Goal: Transaction & Acquisition: Purchase product/service

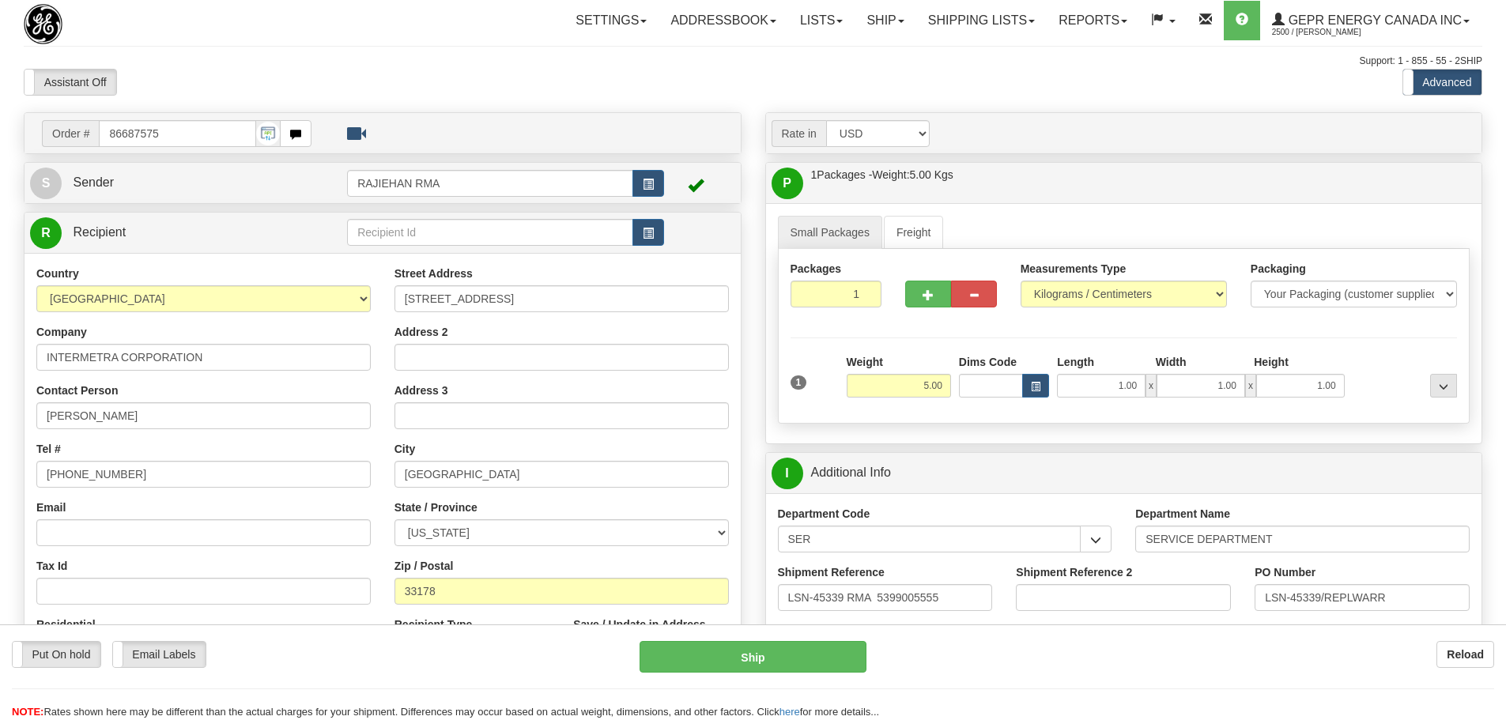
select select "1"
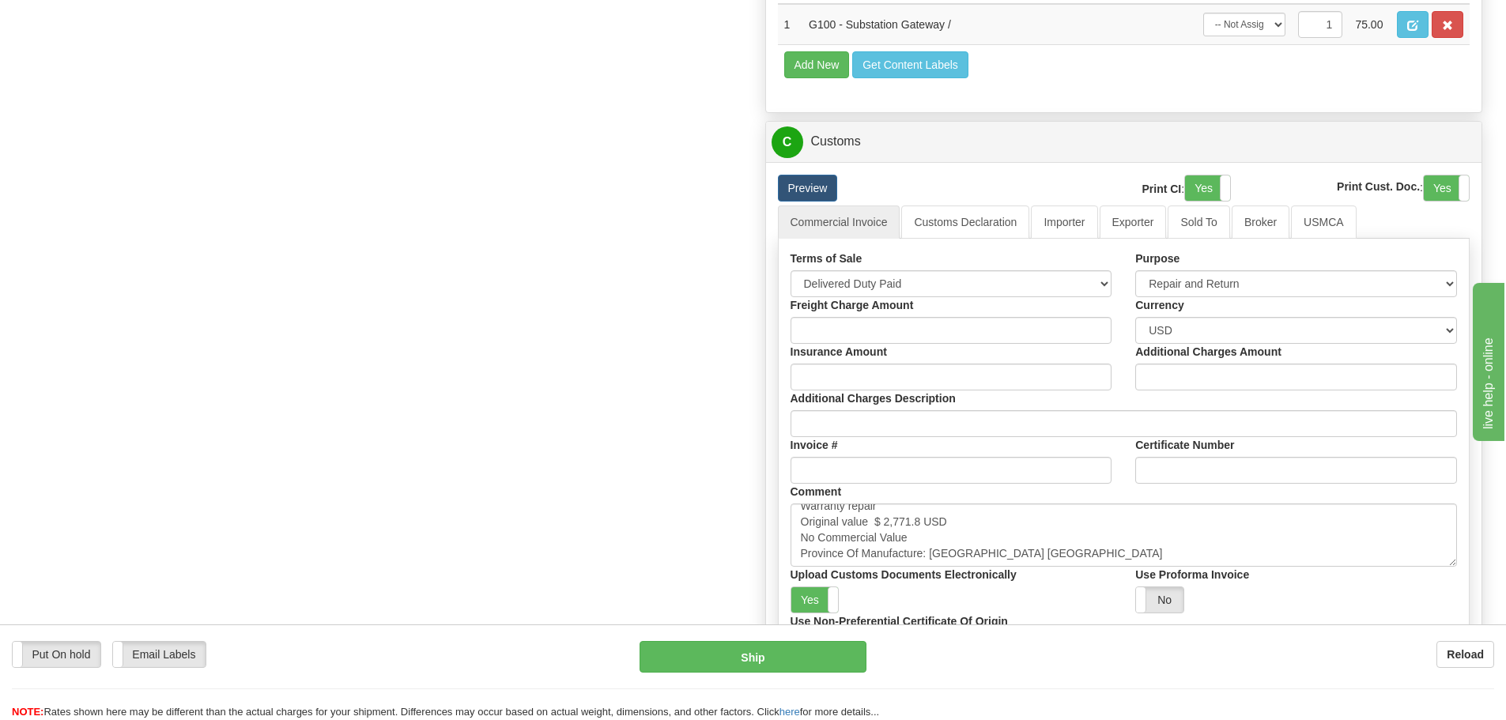
scroll to position [946, 0]
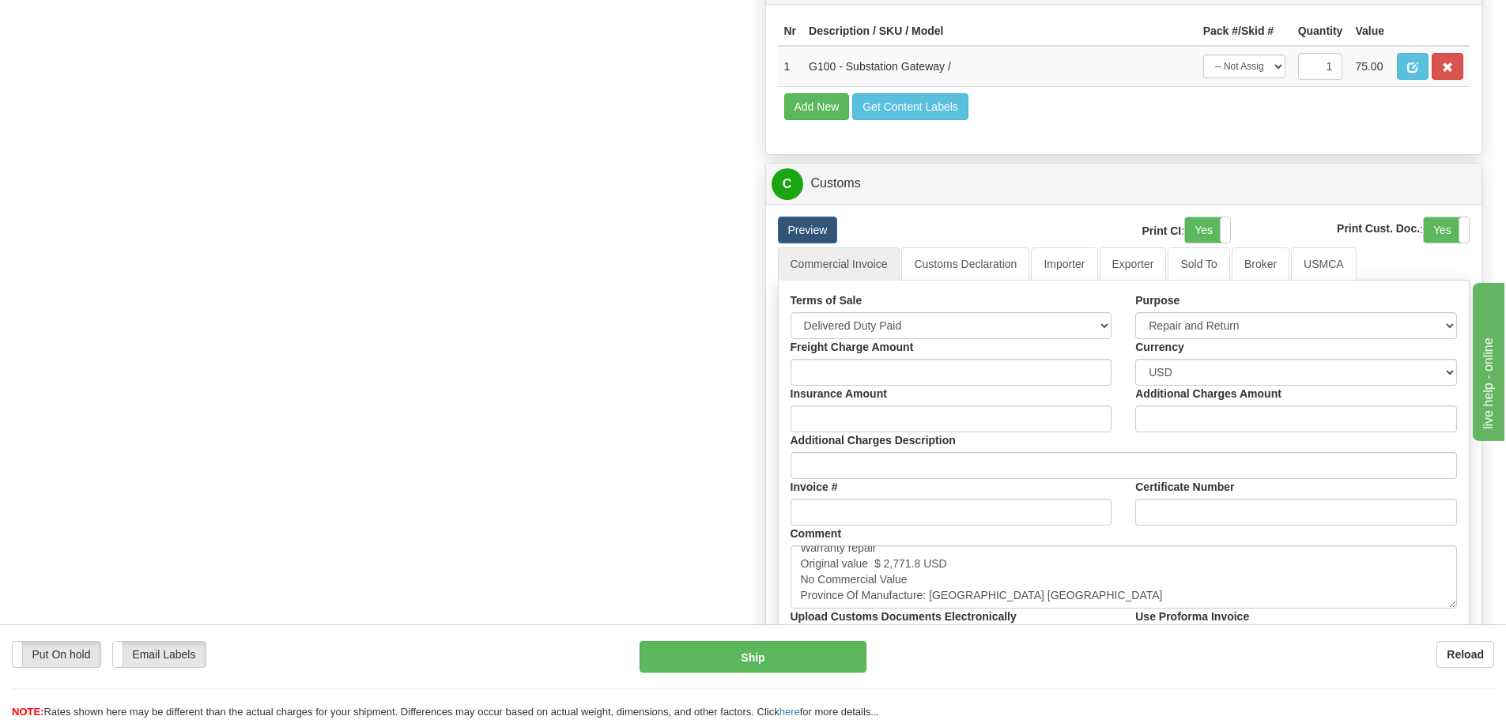
click at [1072, 245] on div "Print CI : Yes No" at bounding box center [1153, 232] width 179 height 31
click at [1072, 248] on div "Preview Print CI : Yes No Print Cust. Doc. : Yes No Commercial Invoice Customs …" at bounding box center [1124, 514] width 716 height 621
click at [1071, 255] on link "Importer" at bounding box center [1064, 263] width 66 height 33
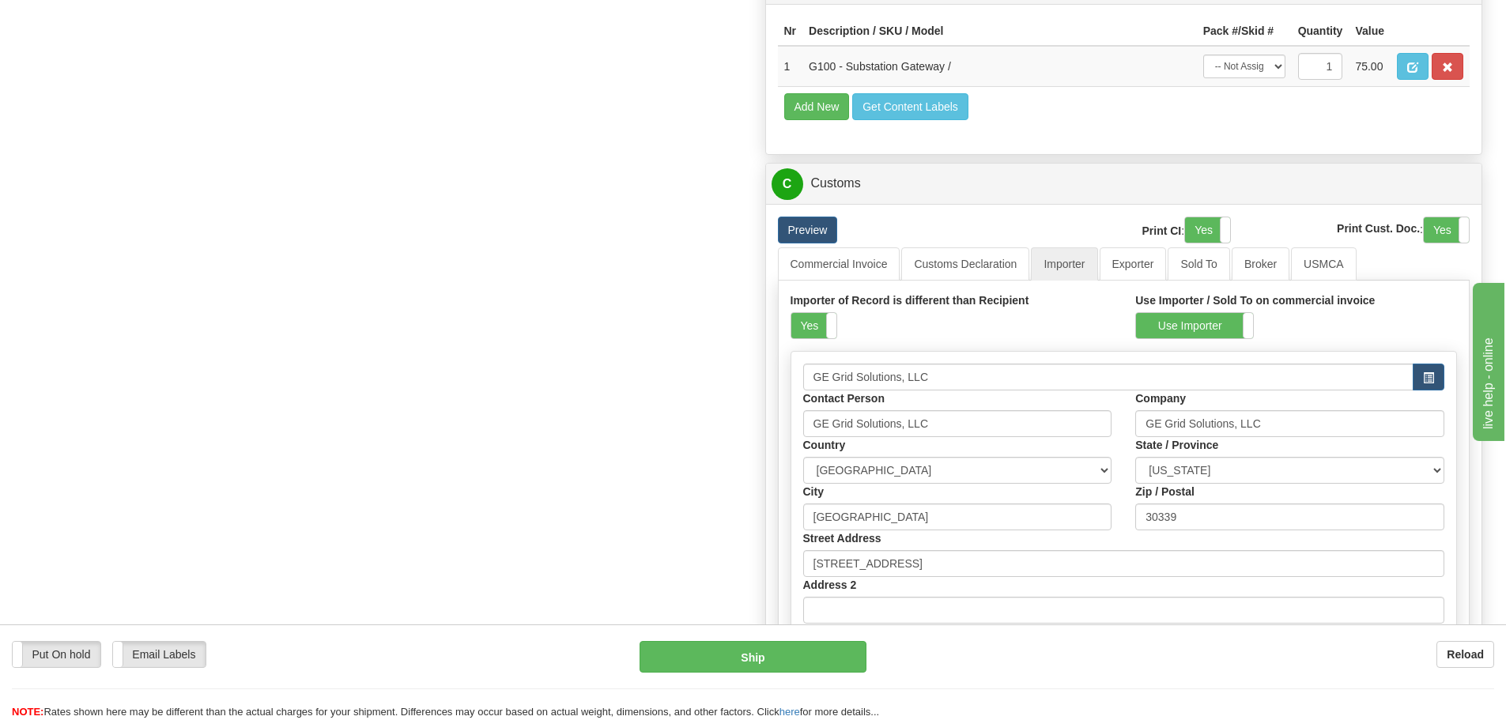
click at [1048, 220] on div "Preview" at bounding box center [915, 230] width 298 height 27
click at [823, 337] on label "Yes" at bounding box center [813, 325] width 45 height 25
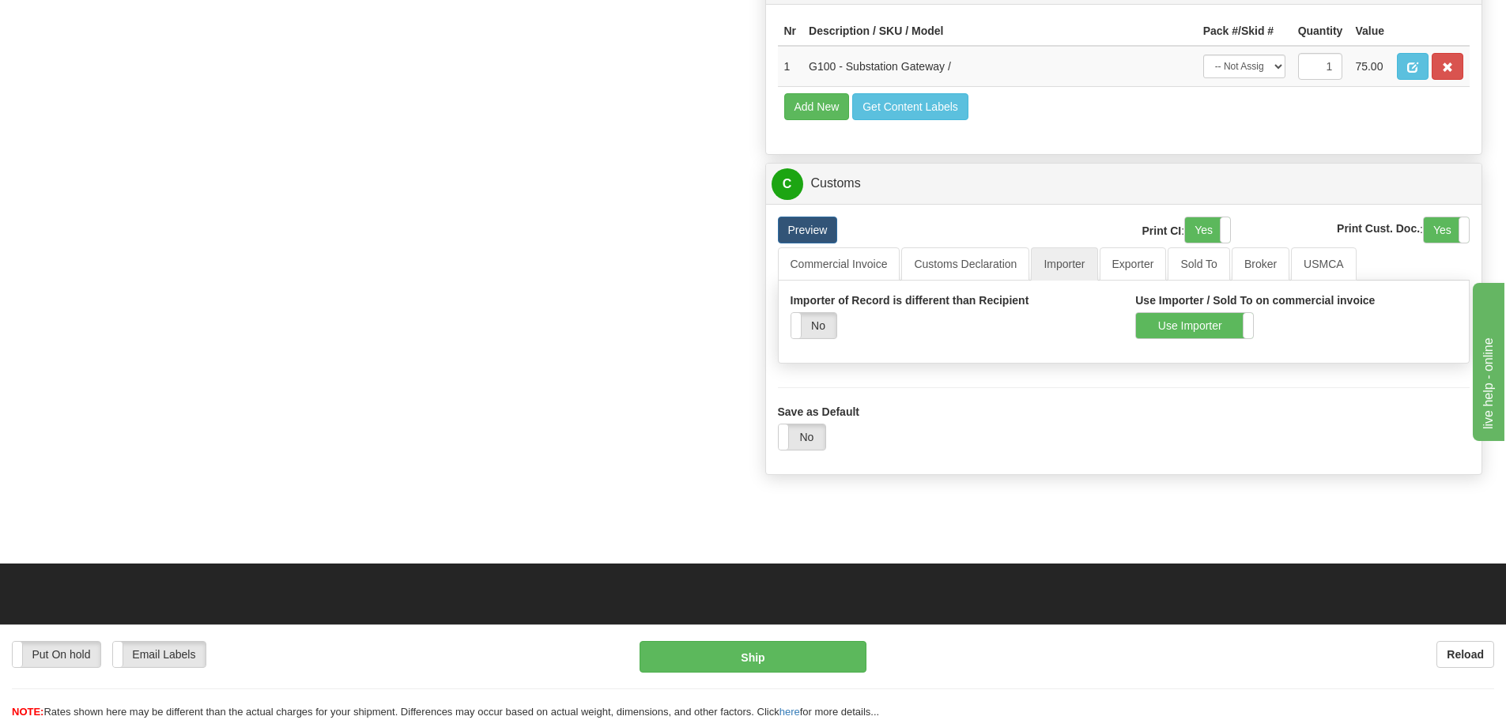
click at [823, 337] on label "No" at bounding box center [813, 325] width 45 height 25
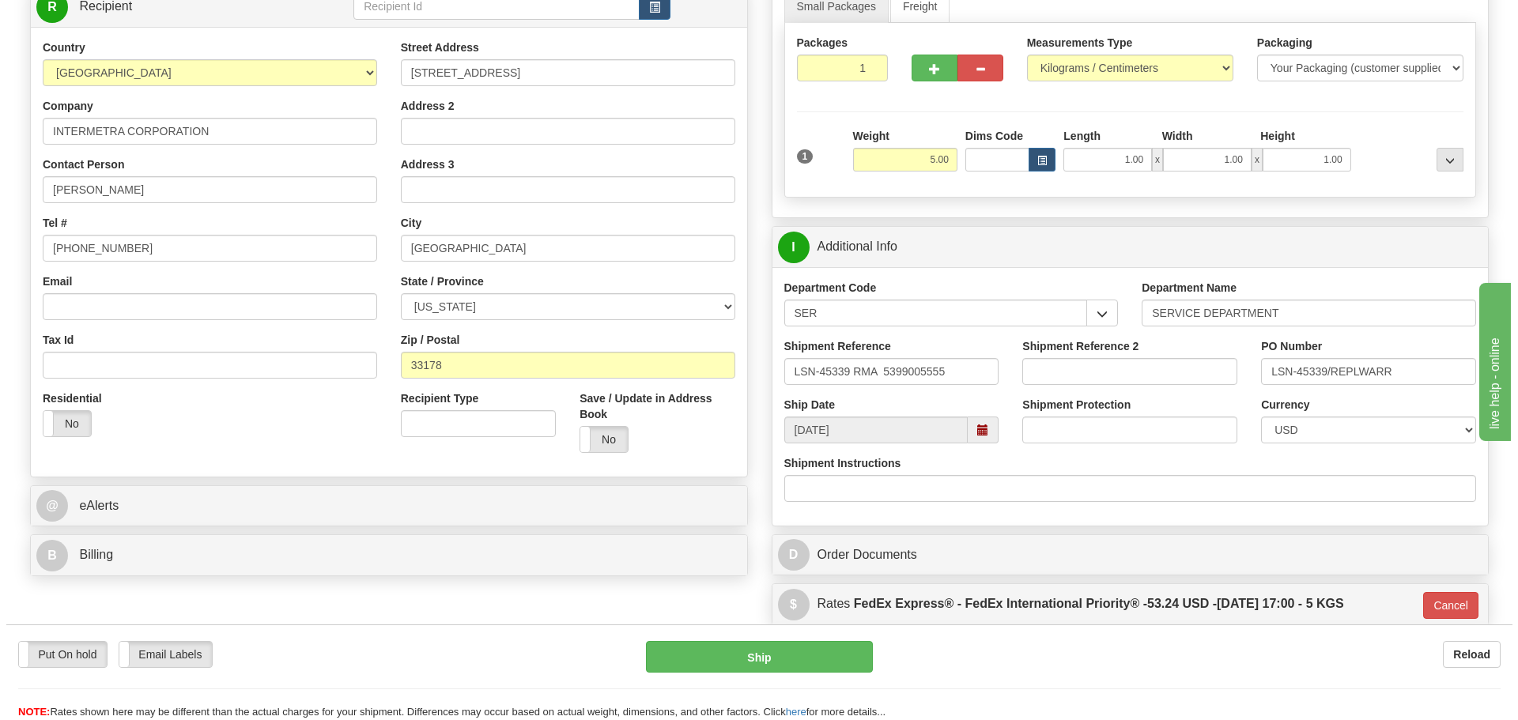
scroll to position [551, 0]
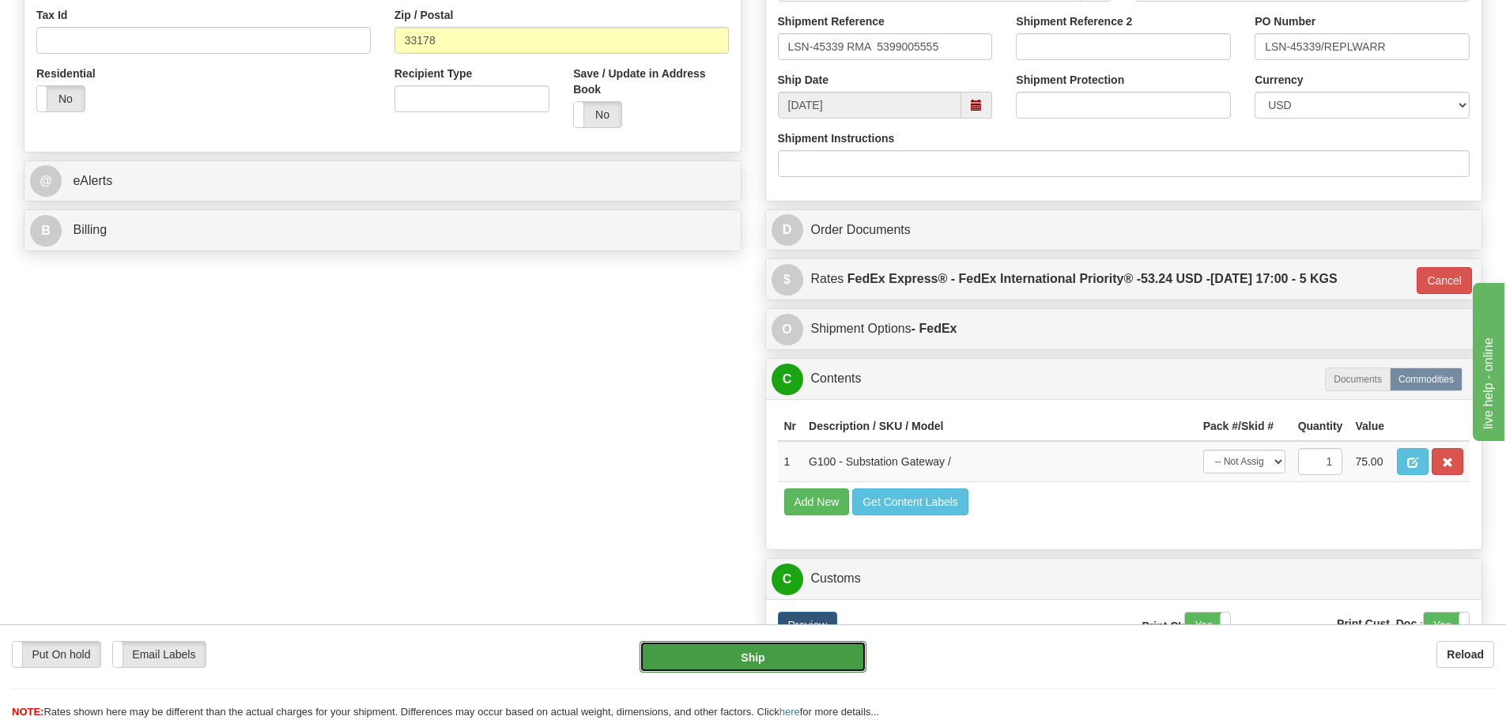
click at [660, 657] on button "Ship" at bounding box center [753, 657] width 227 height 32
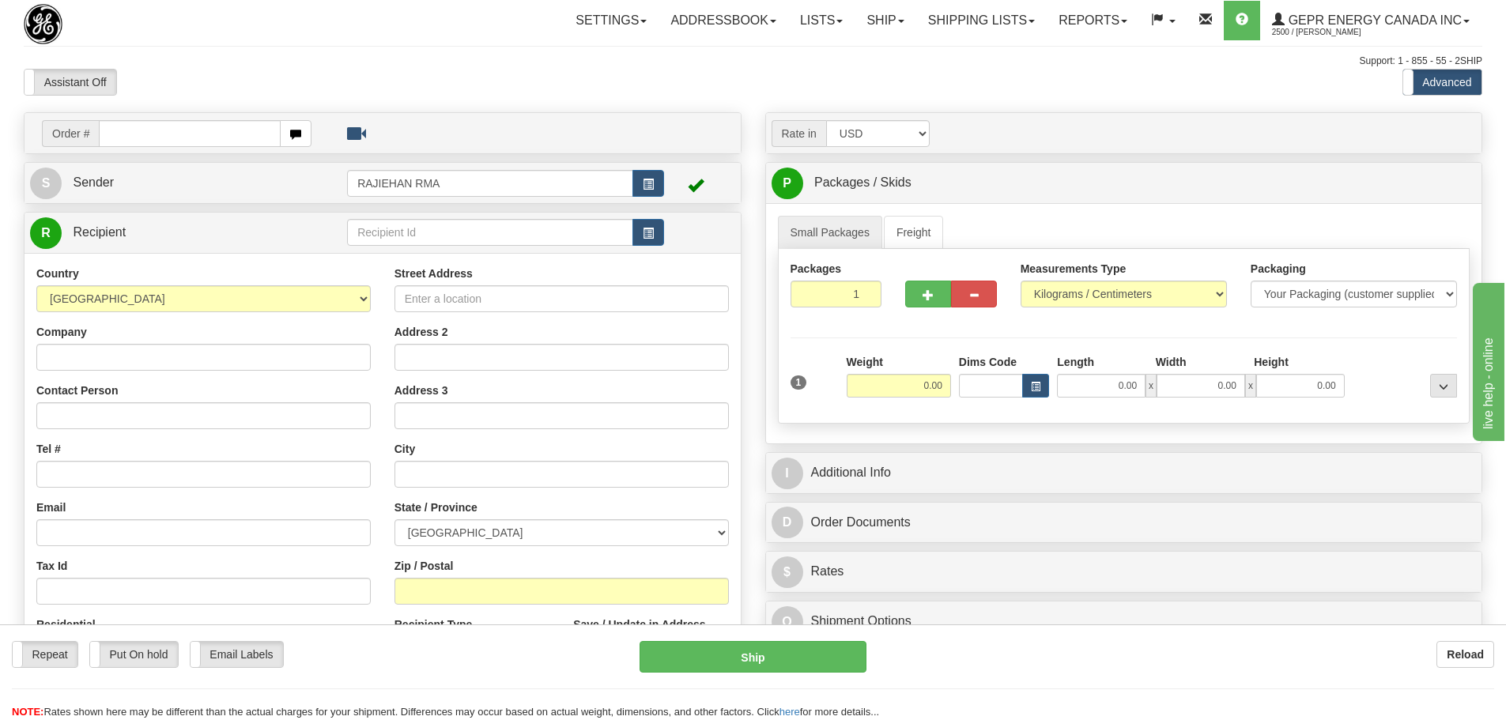
click at [392, 21] on div "Settings Shipping Preferences Fields Preferences New Store Connections Addressb…" at bounding box center [880, 21] width 1202 height 40
click at [1051, 28] on link "Reports" at bounding box center [1093, 21] width 92 height 40
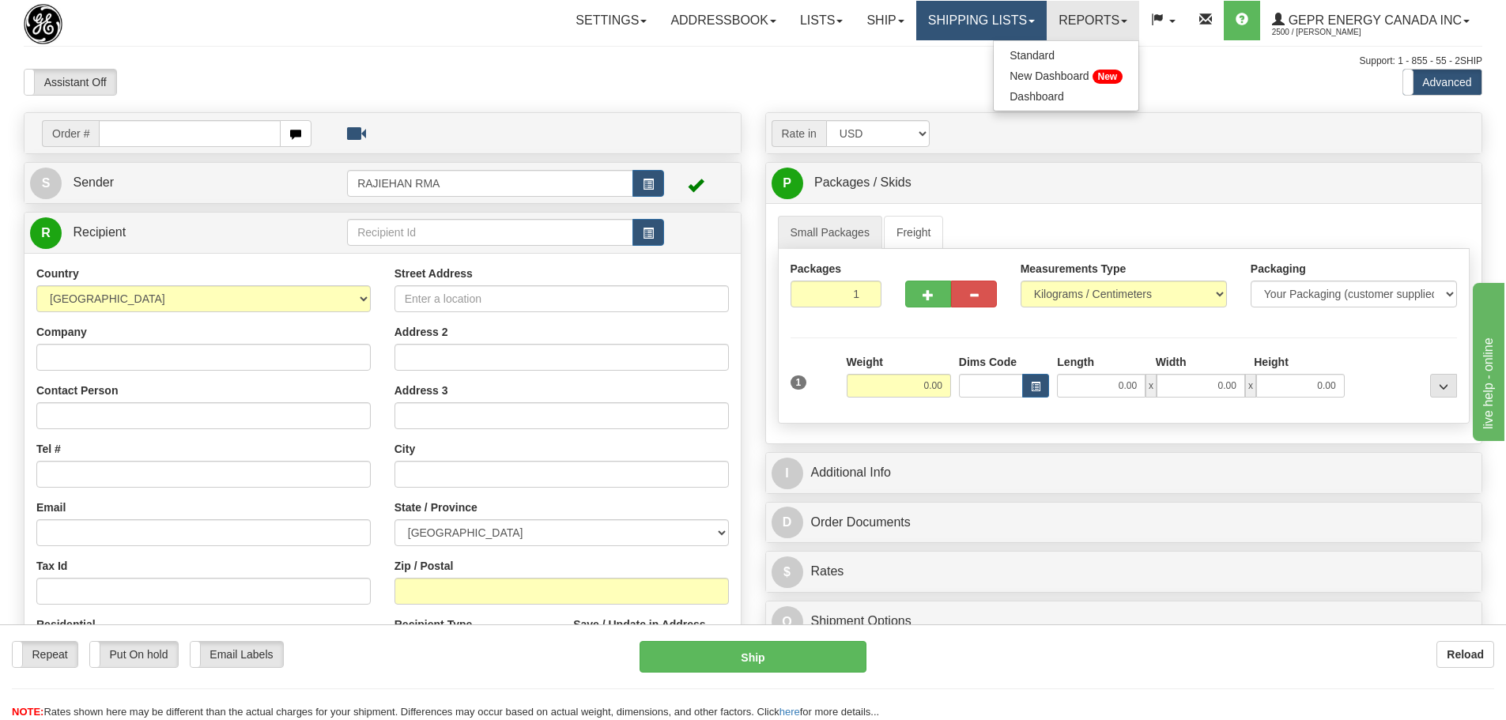
click at [1016, 21] on link "Shipping lists" at bounding box center [981, 21] width 130 height 40
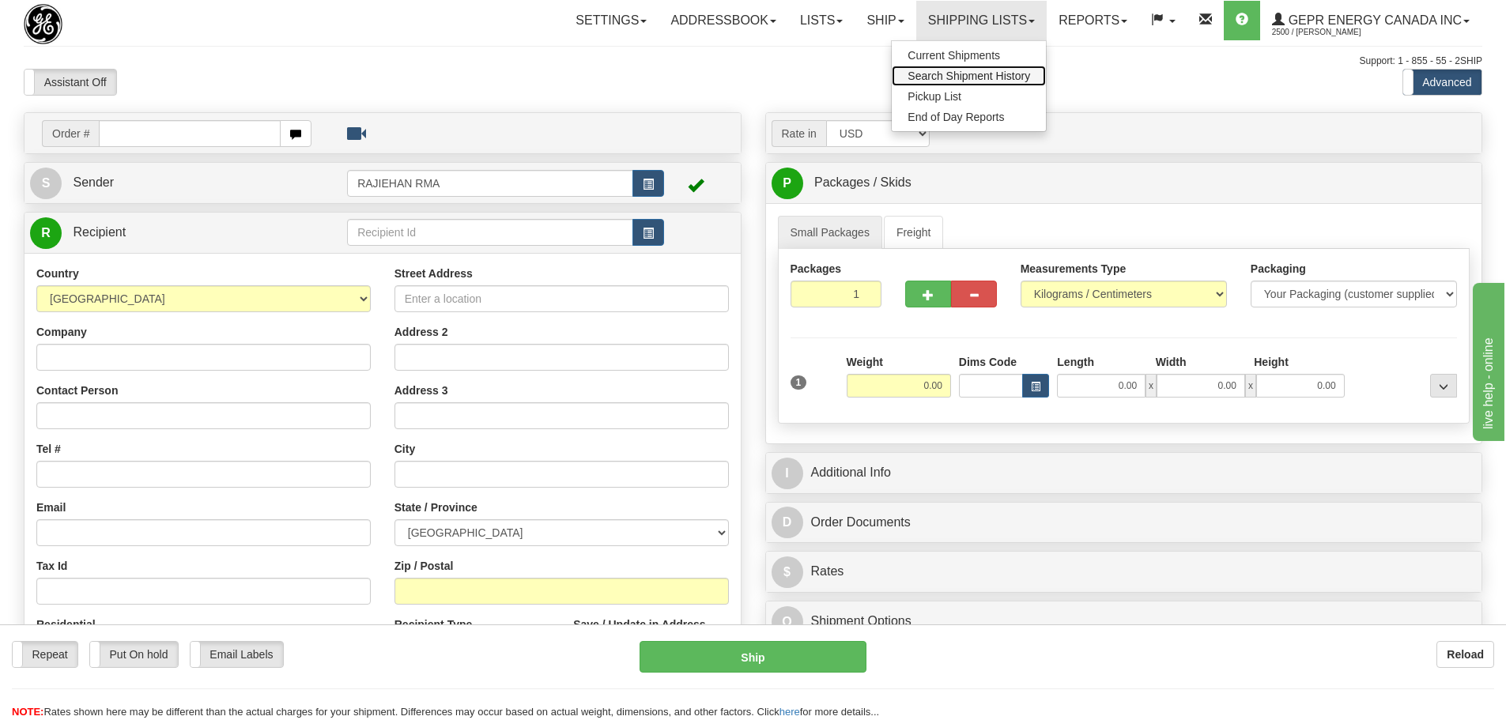
drag, startPoint x: 908, startPoint y: 63, endPoint x: 915, endPoint y: 72, distance: 10.8
click at [915, 72] on span "Search Shipment History" at bounding box center [969, 76] width 123 height 13
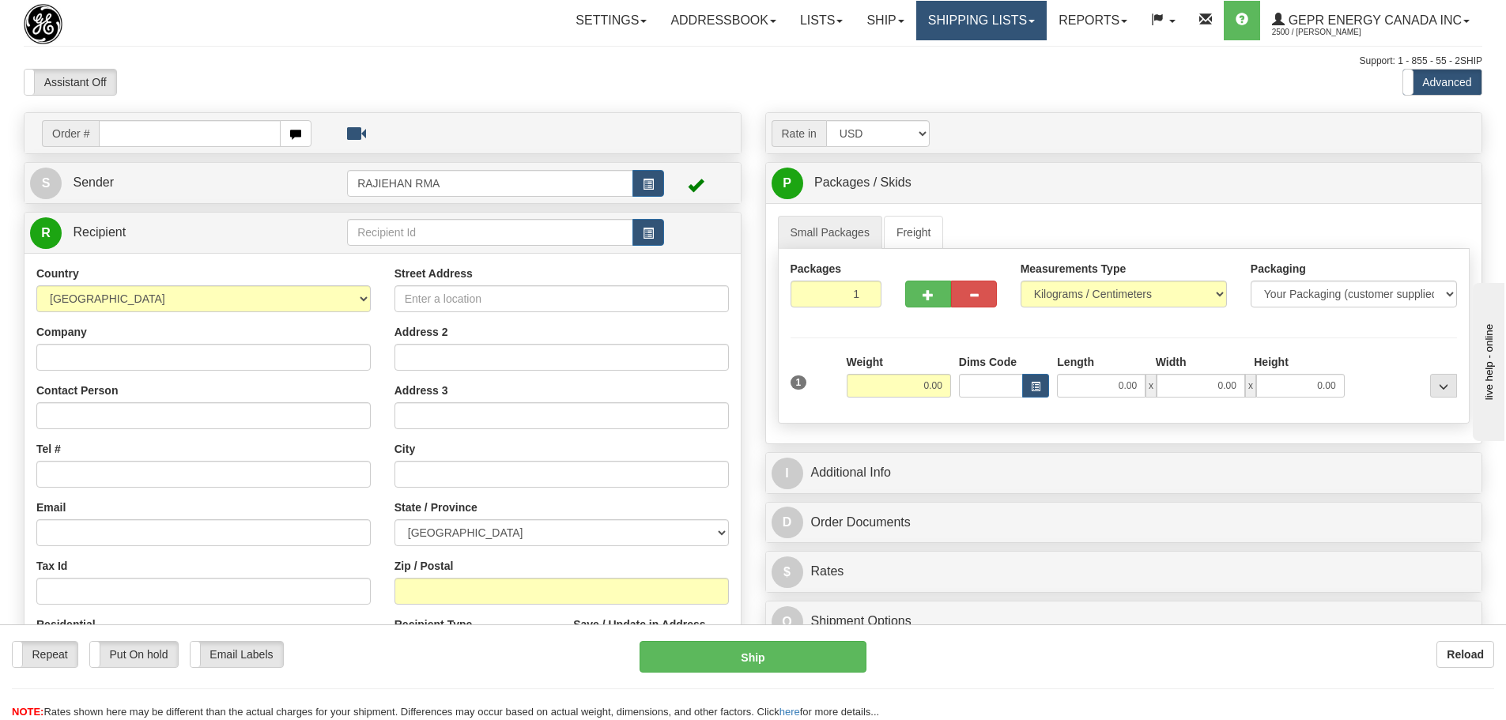
click at [964, 39] on link "Shipping lists" at bounding box center [981, 21] width 130 height 40
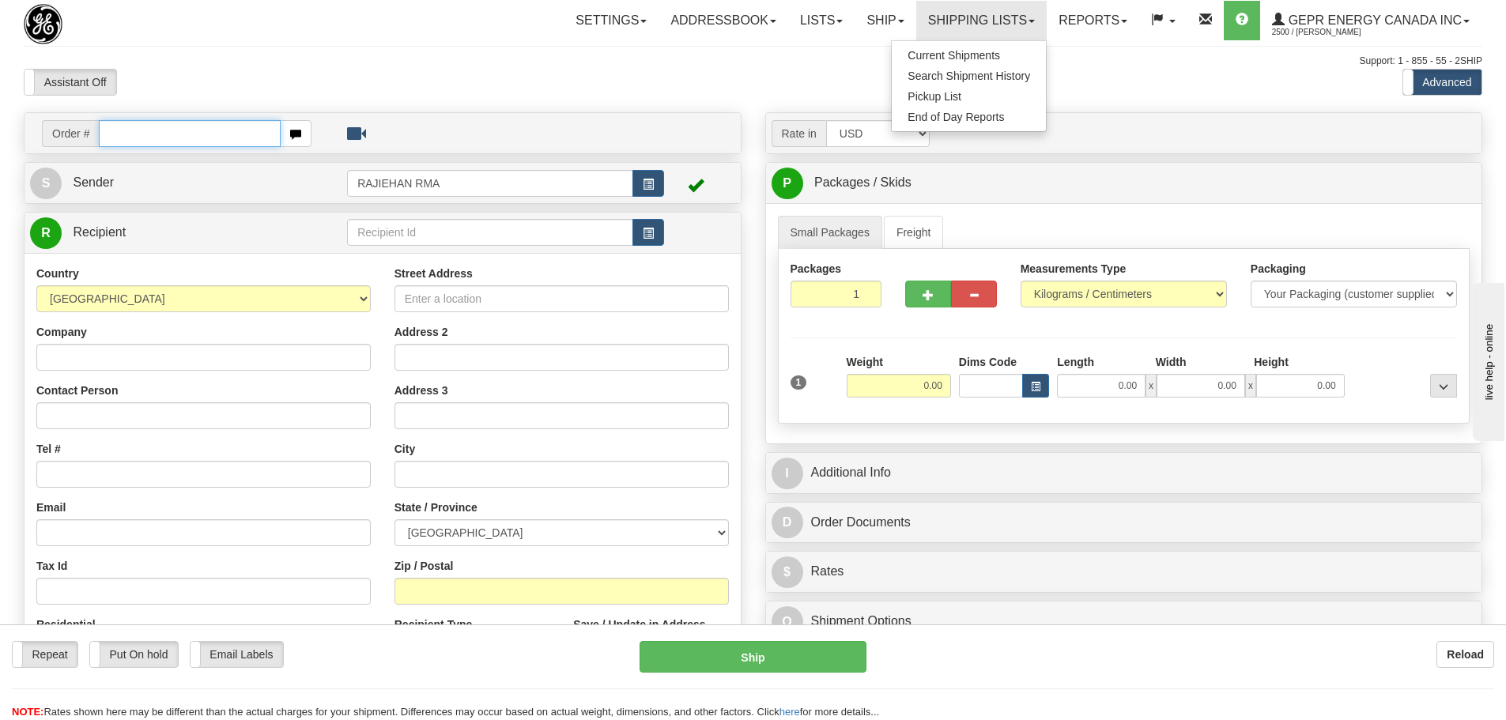
click at [158, 128] on input "text" at bounding box center [190, 133] width 182 height 27
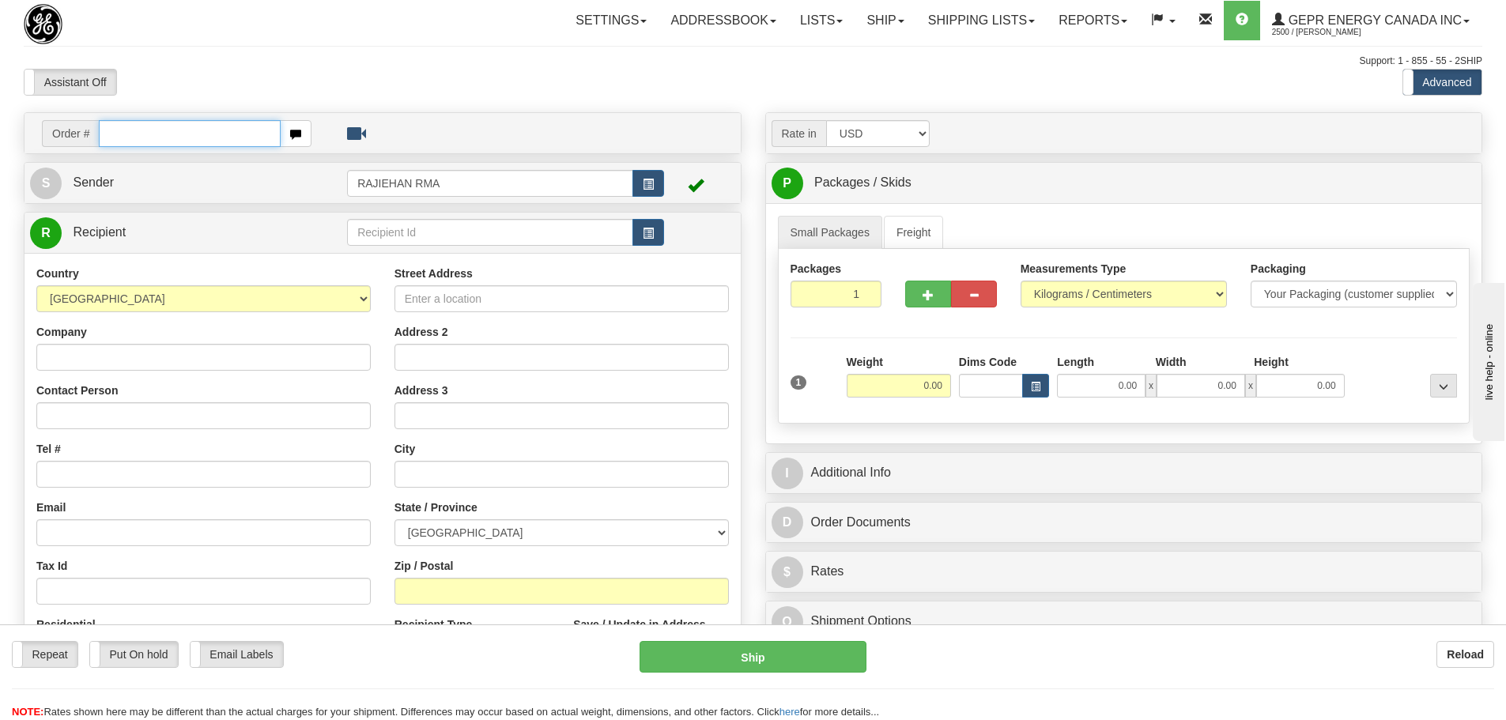
paste input "86687812"
type input "86687812"
click at [183, 72] on body "Training Course Close Toggle navigation Settings Shipping Preferences New Recip…" at bounding box center [753, 360] width 1506 height 720
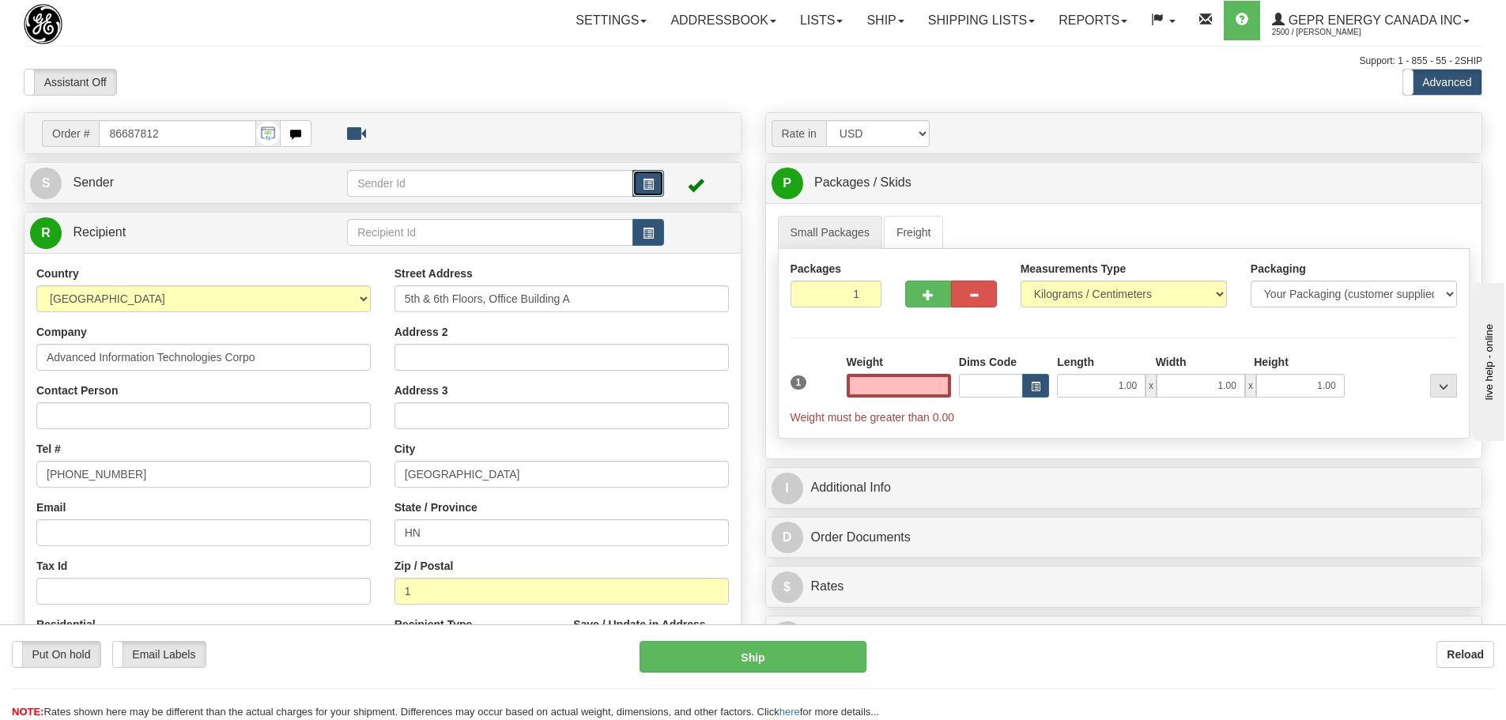
type input "0.00"
click at [653, 183] on span "button" at bounding box center [648, 184] width 11 height 10
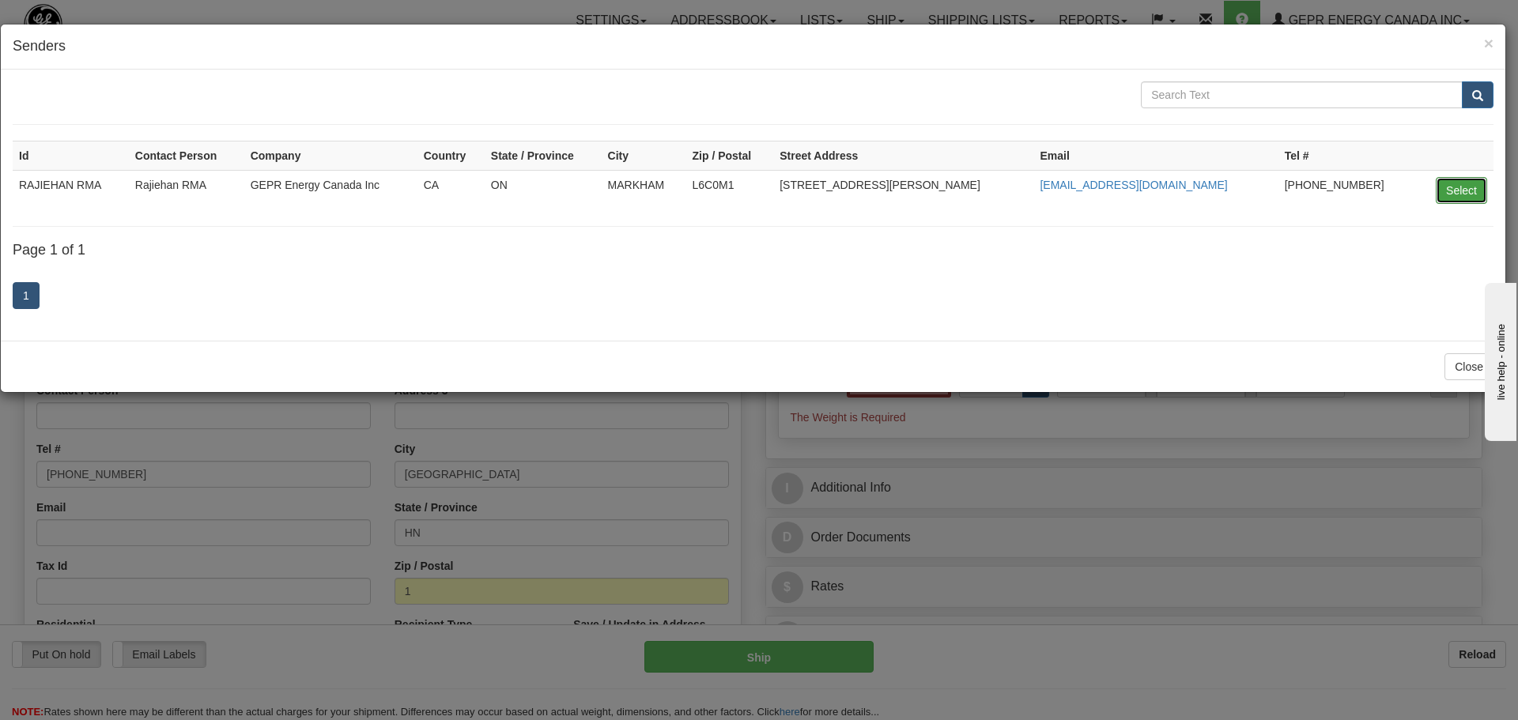
click at [1459, 182] on button "Select" at bounding box center [1461, 190] width 51 height 27
type input "RAJIEHAN RMA"
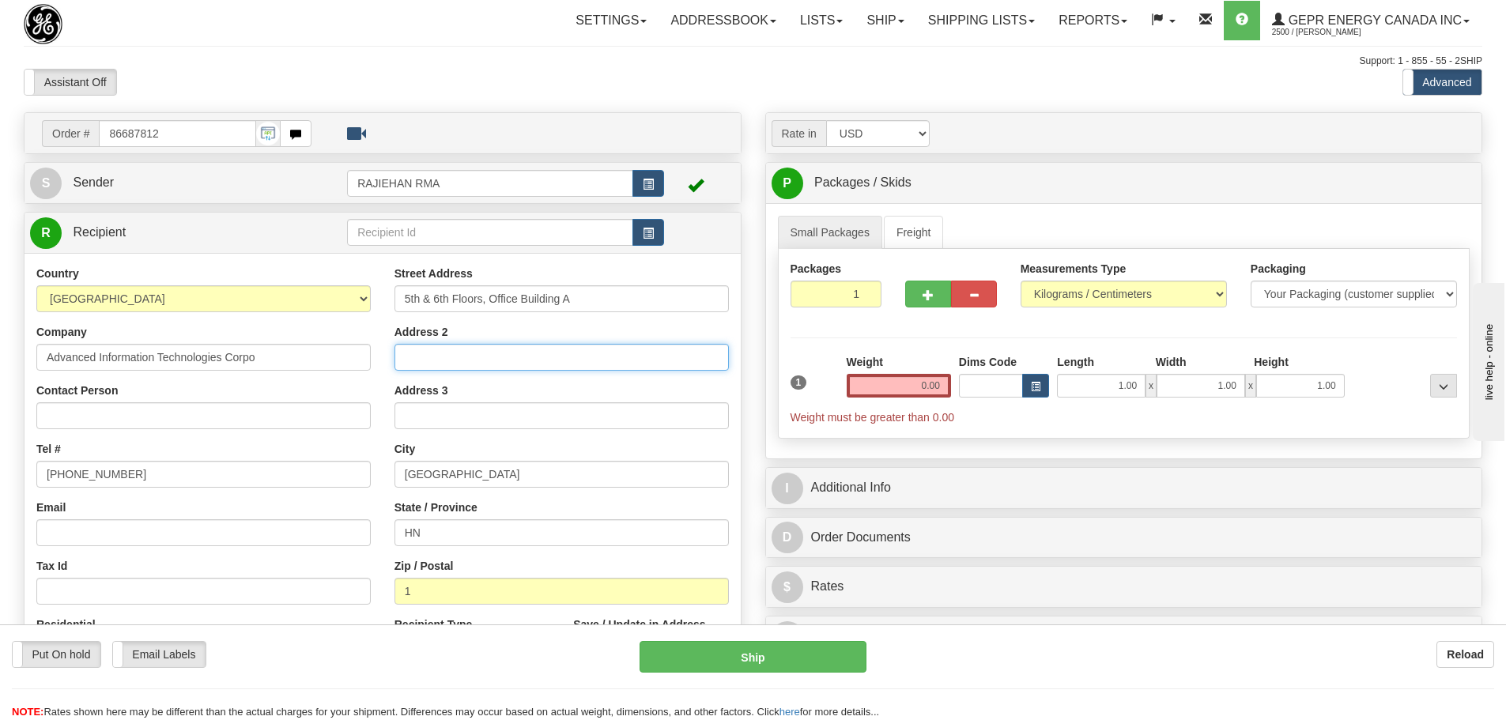
click at [411, 353] on input "Address 2" at bounding box center [561, 357] width 334 height 27
paste input "No.705 Lac Long Quan Street"
type input "No.705 Lac Long Quan Street"
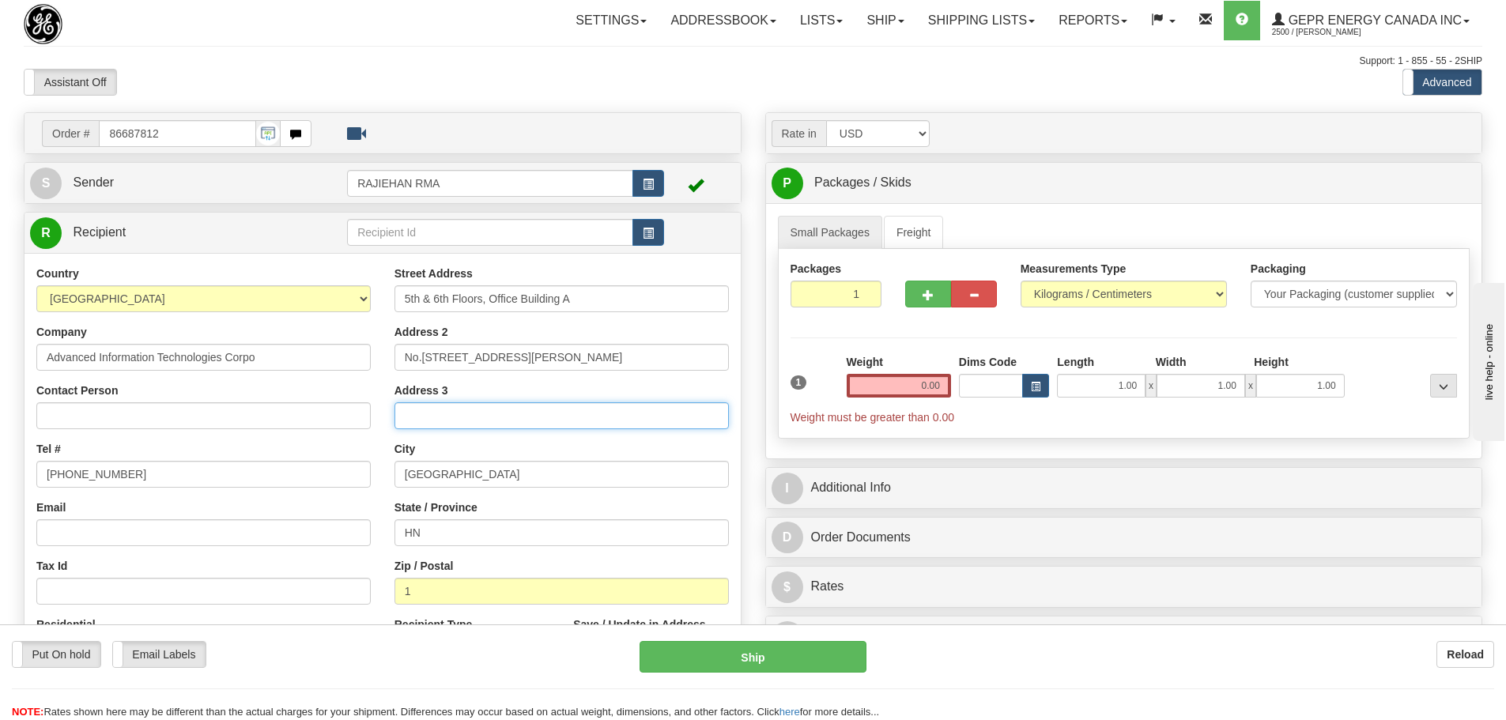
click at [464, 416] on input "Address 3" at bounding box center [561, 415] width 334 height 27
paste input "Phu Thuong"
type input "Phu Thuong"
click at [345, 394] on div "Contact Person" at bounding box center [203, 406] width 334 height 47
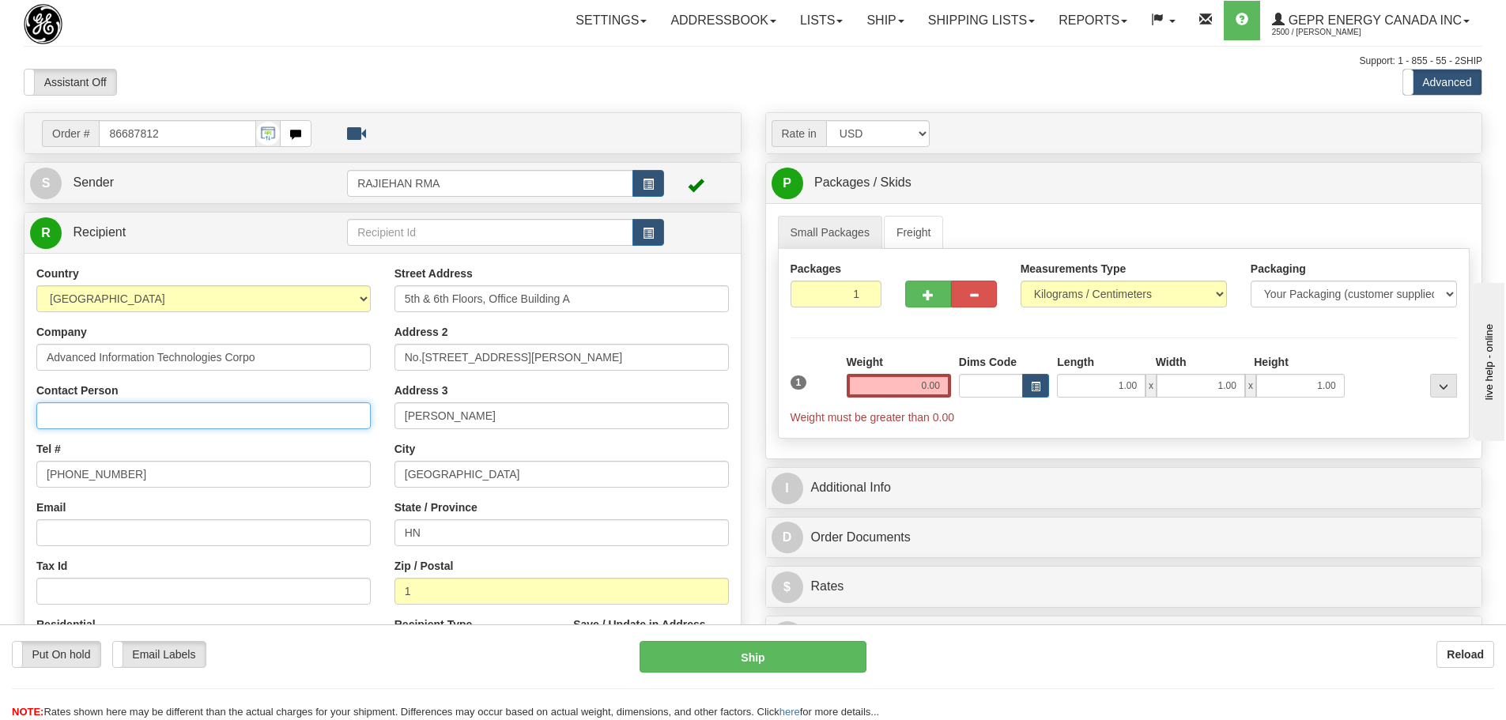
click at [164, 411] on input "Contact Person" at bounding box center [203, 415] width 334 height 27
paste input "Nguyen Khanh Hoa"
type input "Nguyen Khanh Hoa"
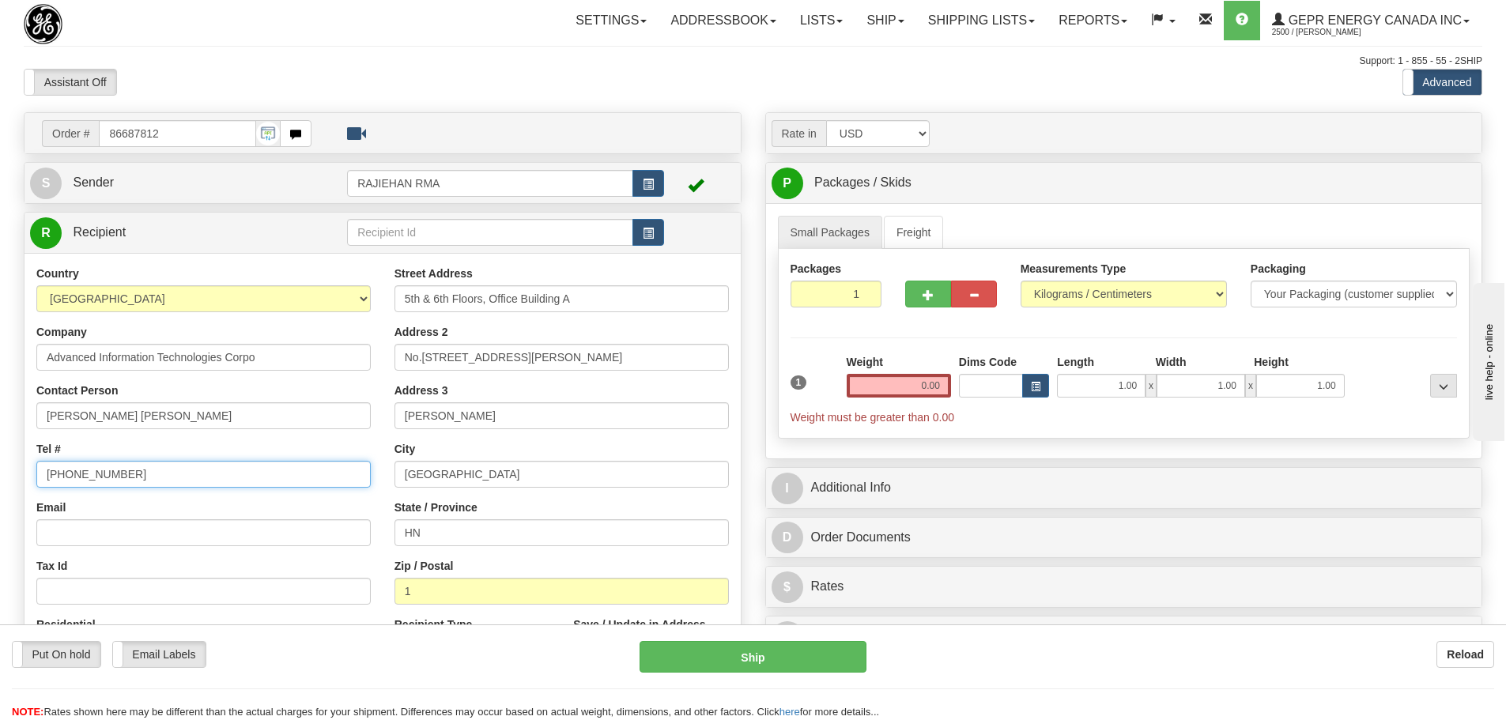
drag, startPoint x: 135, startPoint y: 481, endPoint x: -71, endPoint y: 477, distance: 206.4
click at [0, 477] on html "Training Course Close Toggle navigation Settings Shipping Preferences New Sende…" at bounding box center [753, 360] width 1506 height 720
paste input "084) 9 88159256"
type input "(084) 9 88159256"
click at [105, 449] on div "Tel # (084) 9 88159256" at bounding box center [203, 464] width 334 height 47
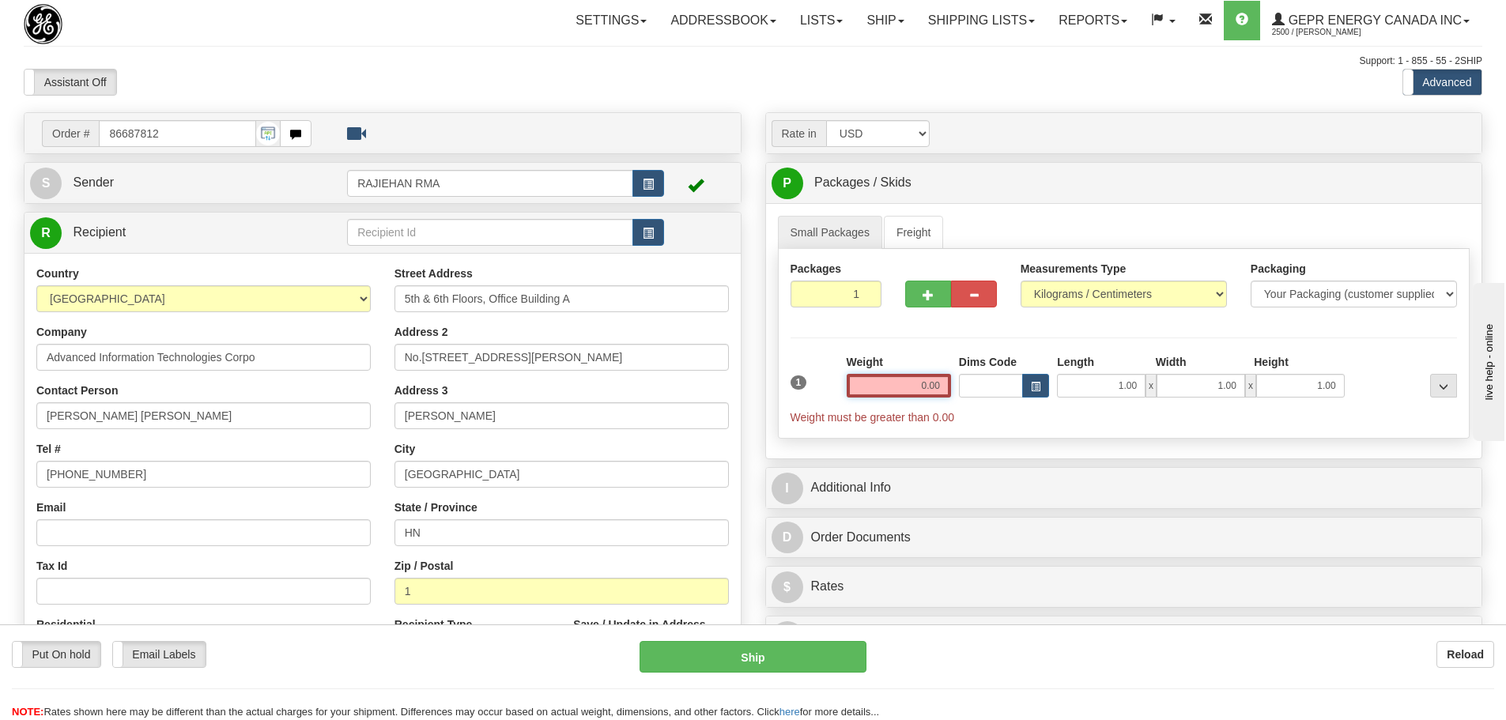
click at [888, 397] on input "0.00" at bounding box center [899, 386] width 104 height 24
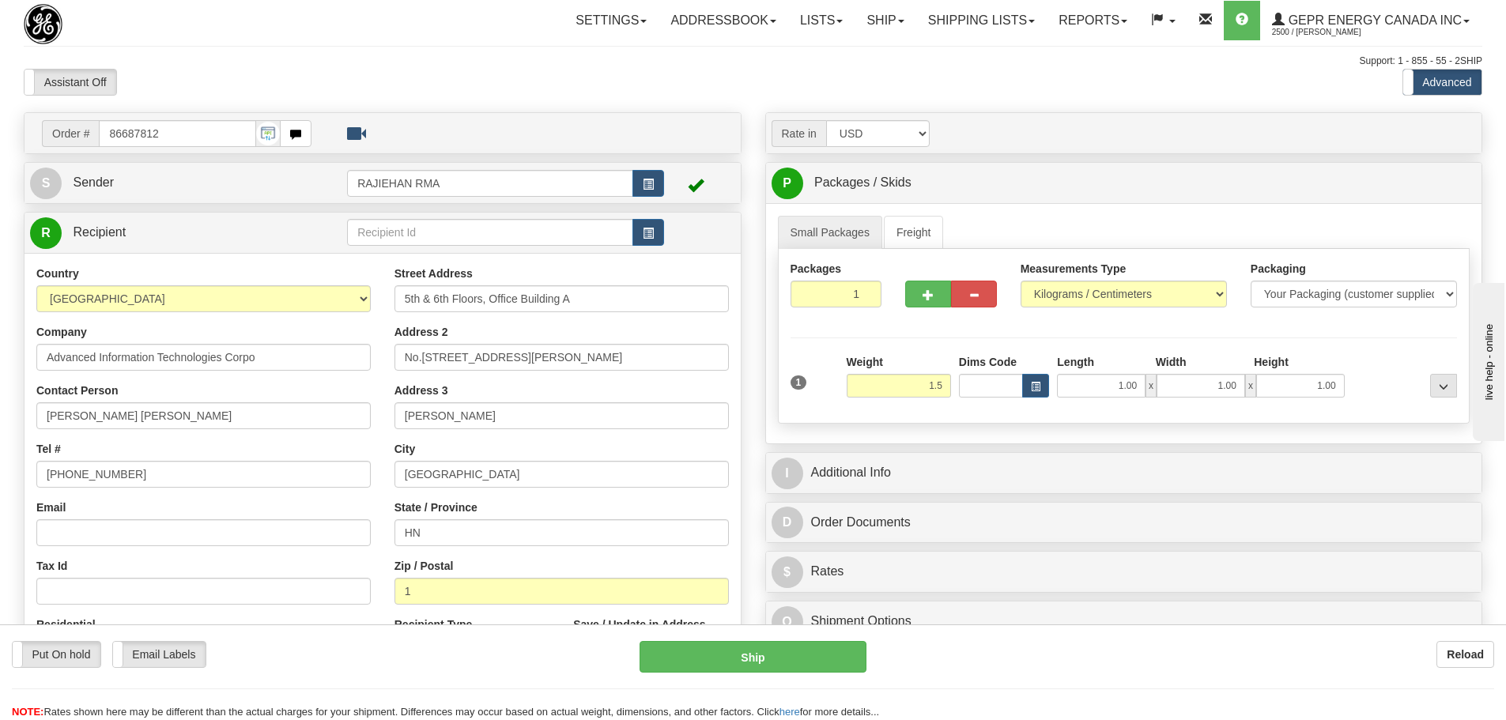
type input "1.50"
click at [908, 336] on div "Packages 1 1 Measurements Type" at bounding box center [1124, 336] width 693 height 175
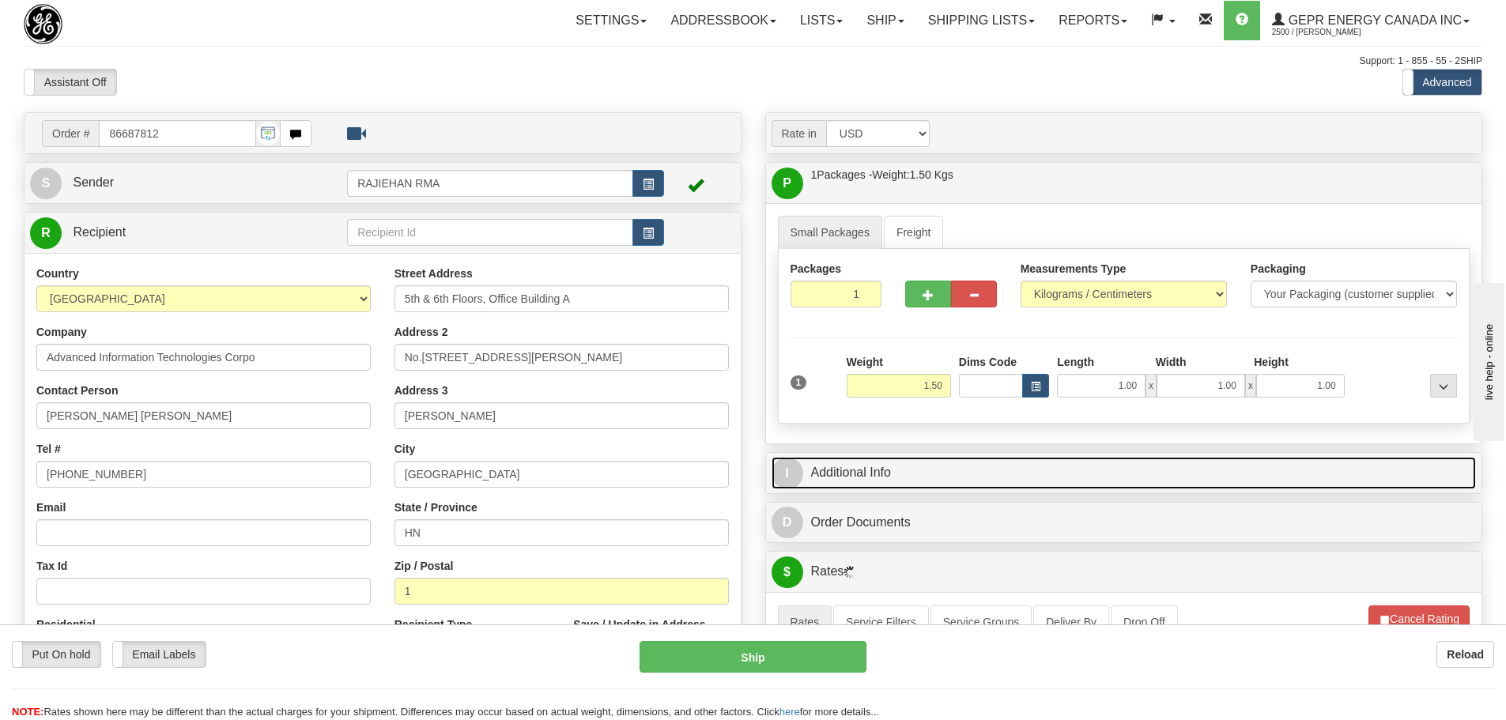
click at [900, 459] on link "I Additional Info" at bounding box center [1124, 473] width 705 height 32
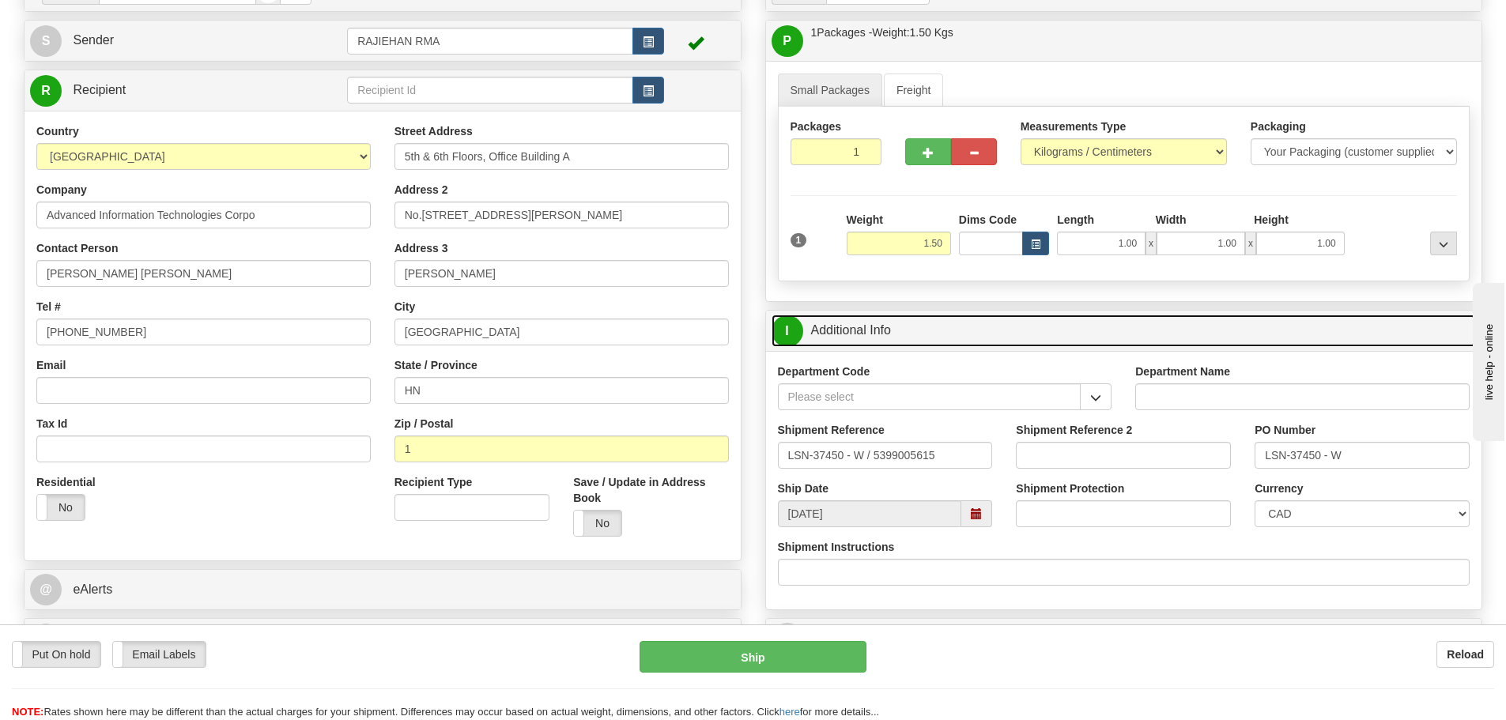
scroll to position [158, 0]
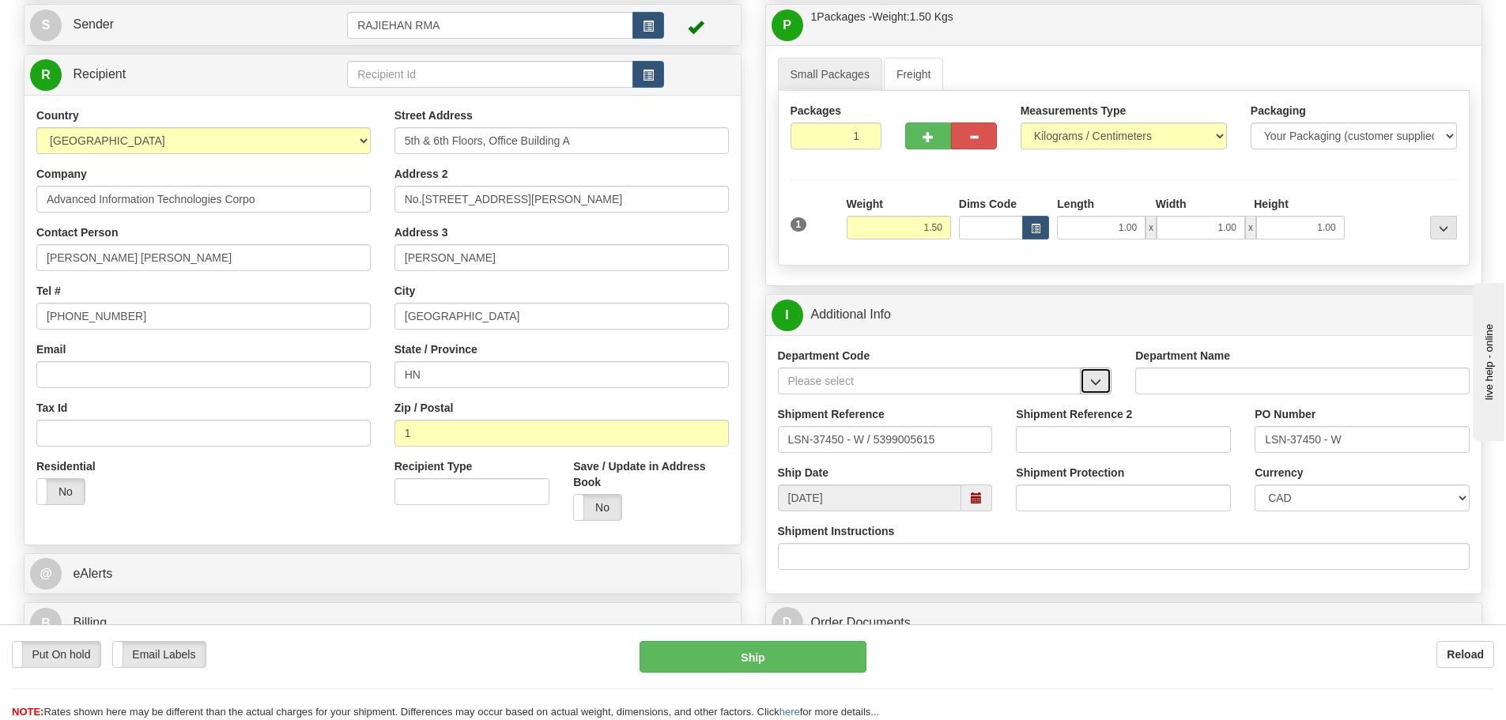
click at [1081, 370] on button "button" at bounding box center [1096, 381] width 32 height 27
click at [1018, 401] on div "SER" at bounding box center [926, 405] width 288 height 17
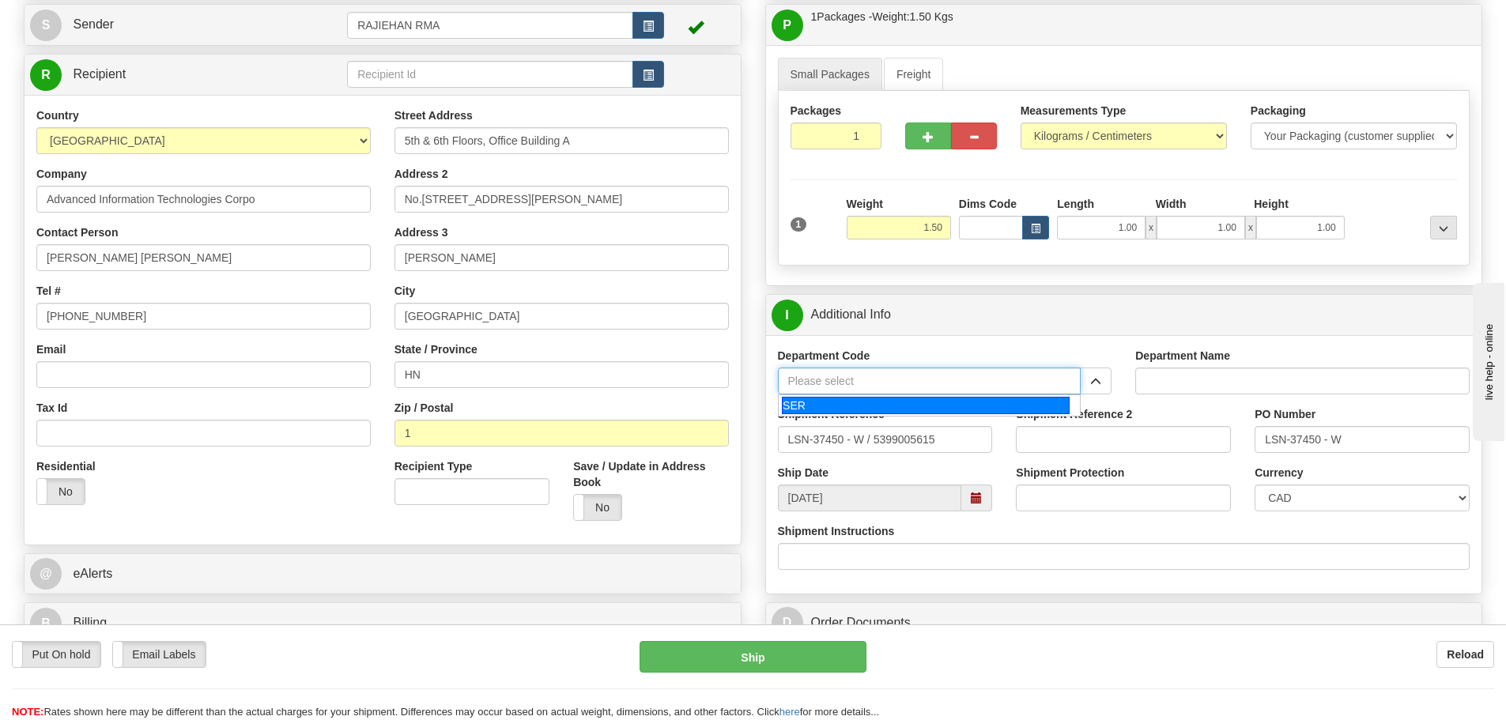
type input "SER"
type input "SERVICE DEPARTMENT"
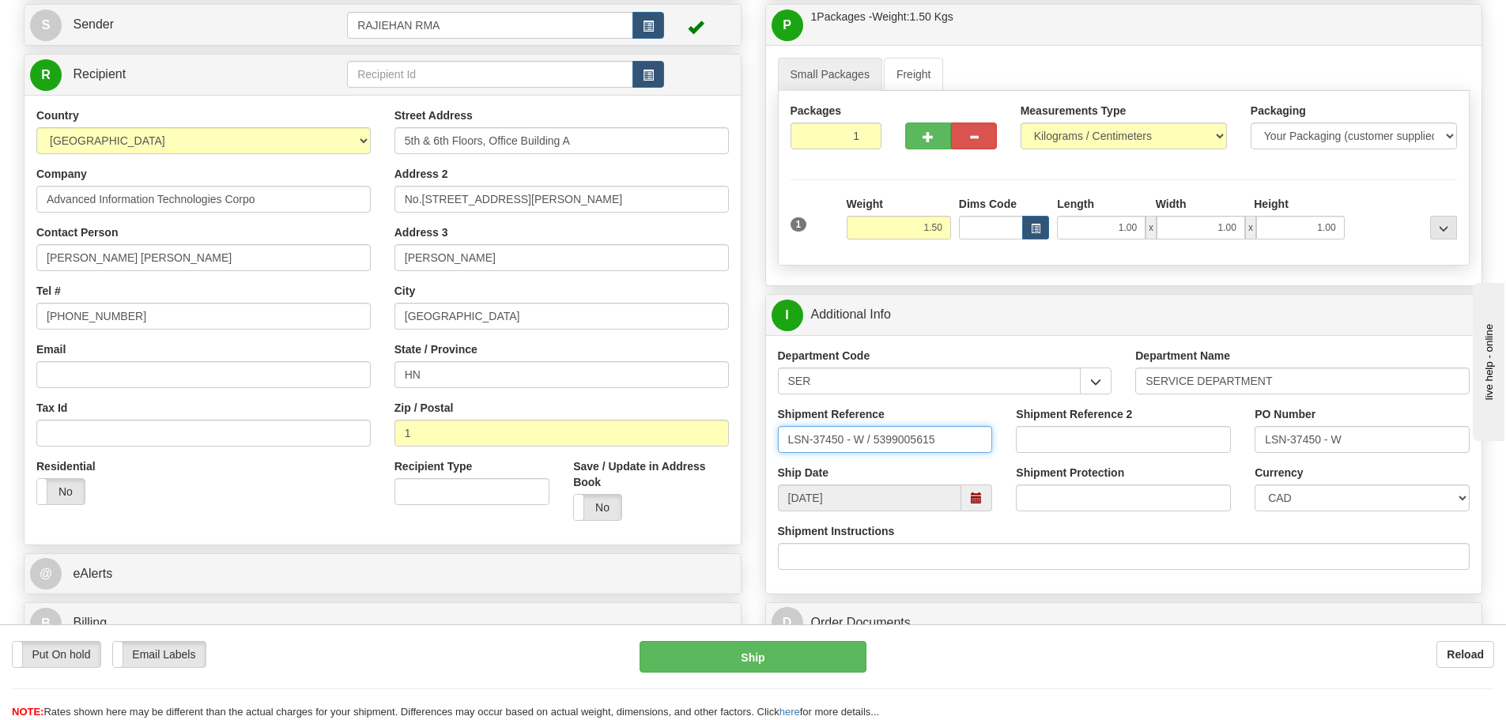
click at [847, 444] on input "LSN-37450 - W / 5399005615" at bounding box center [885, 439] width 215 height 27
click at [847, 443] on input "LSN-37450 - W / 5399005615" at bounding box center [885, 439] width 215 height 27
drag, startPoint x: 847, startPoint y: 440, endPoint x: 872, endPoint y: 455, distance: 28.7
click at [872, 455] on div "Shipment Reference LSN-37450 - W / 5399005615" at bounding box center [885, 435] width 239 height 59
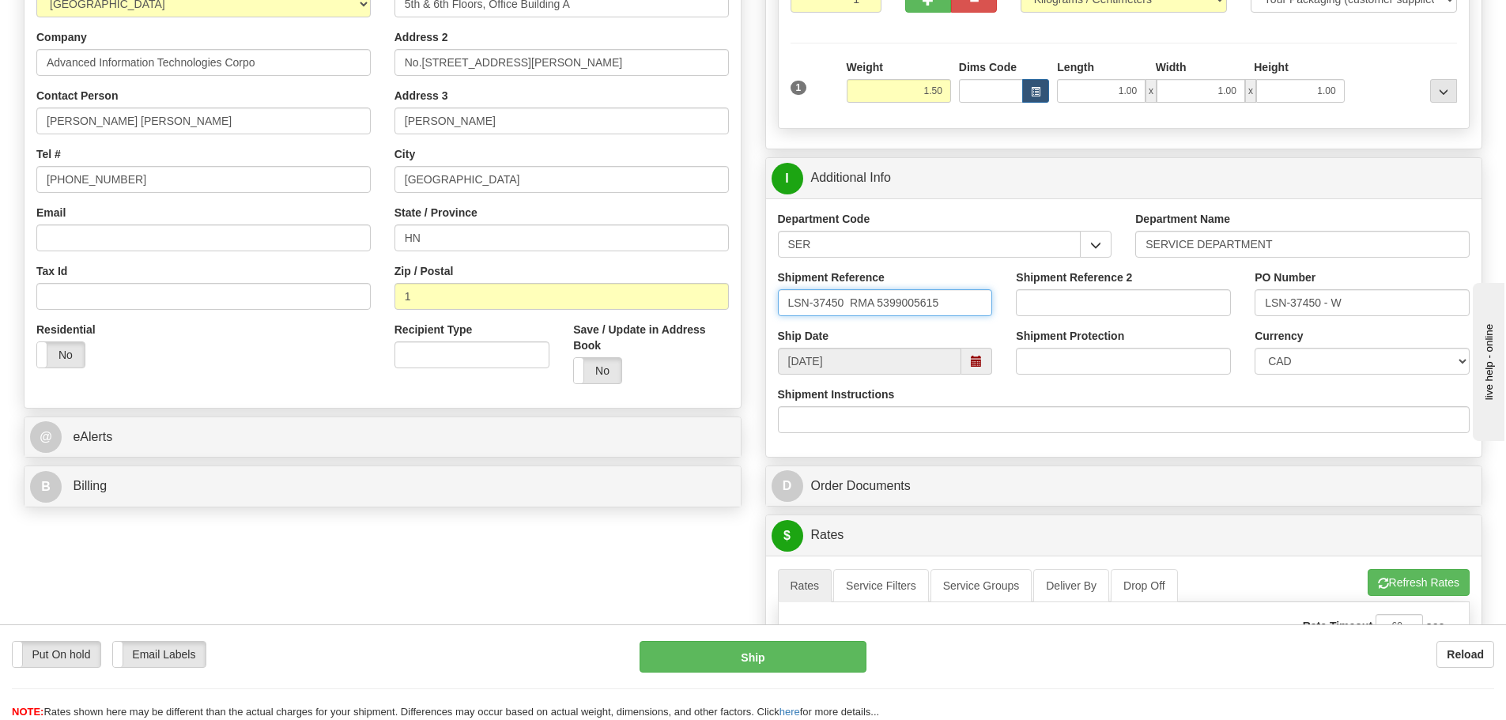
scroll to position [316, 0]
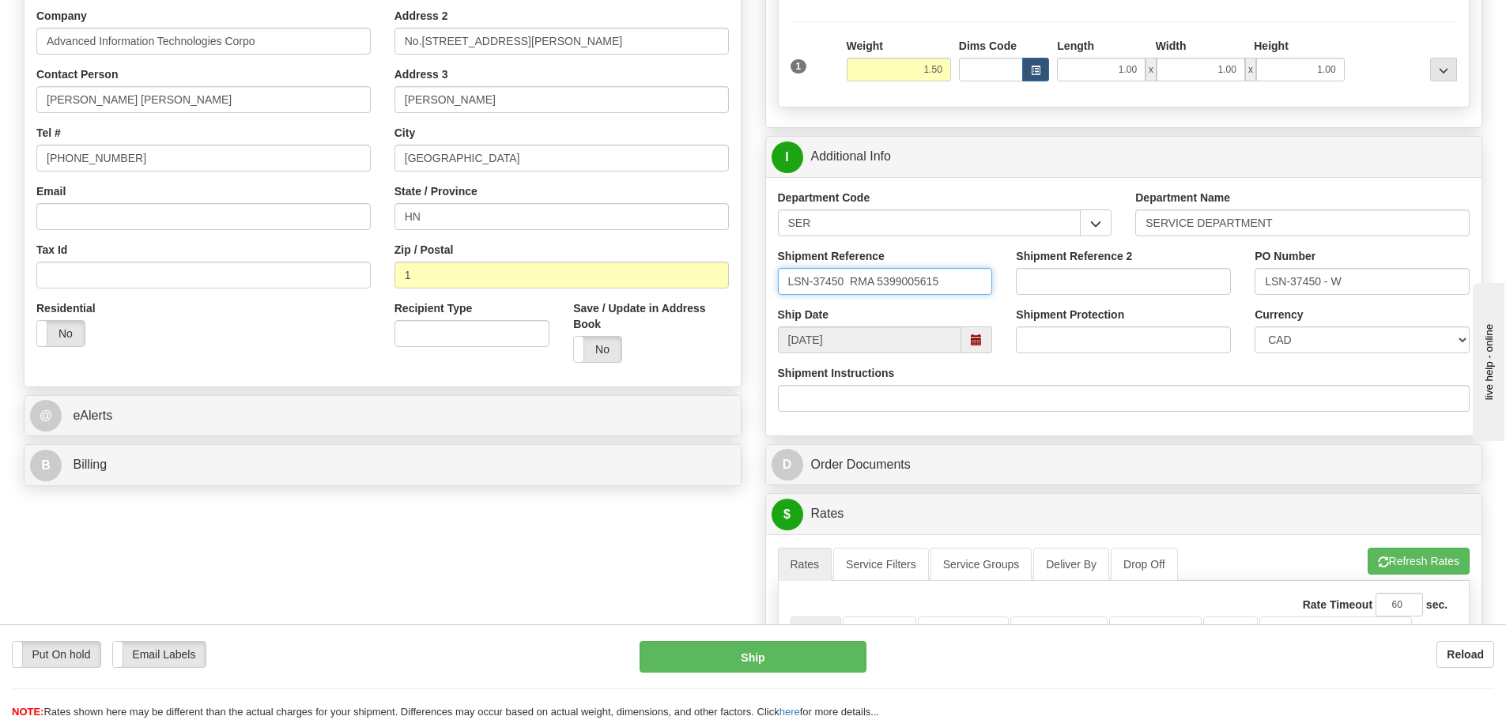
type input "LSN-37450 RMA 5399005615"
click at [1261, 345] on select "CAD USD EUR ZAR RON ANG ARN AUD AUS AWG BBD BFR BGN BHD BMD BND BRC BRL CHP CKZ…" at bounding box center [1362, 340] width 215 height 27
select select "1"
click at [1255, 327] on select "CAD USD EUR ZAR RON ANG ARN AUD AUS AWG BBD BFR BGN BHD BMD BND BRC BRL CHP CKZ…" at bounding box center [1362, 340] width 215 height 27
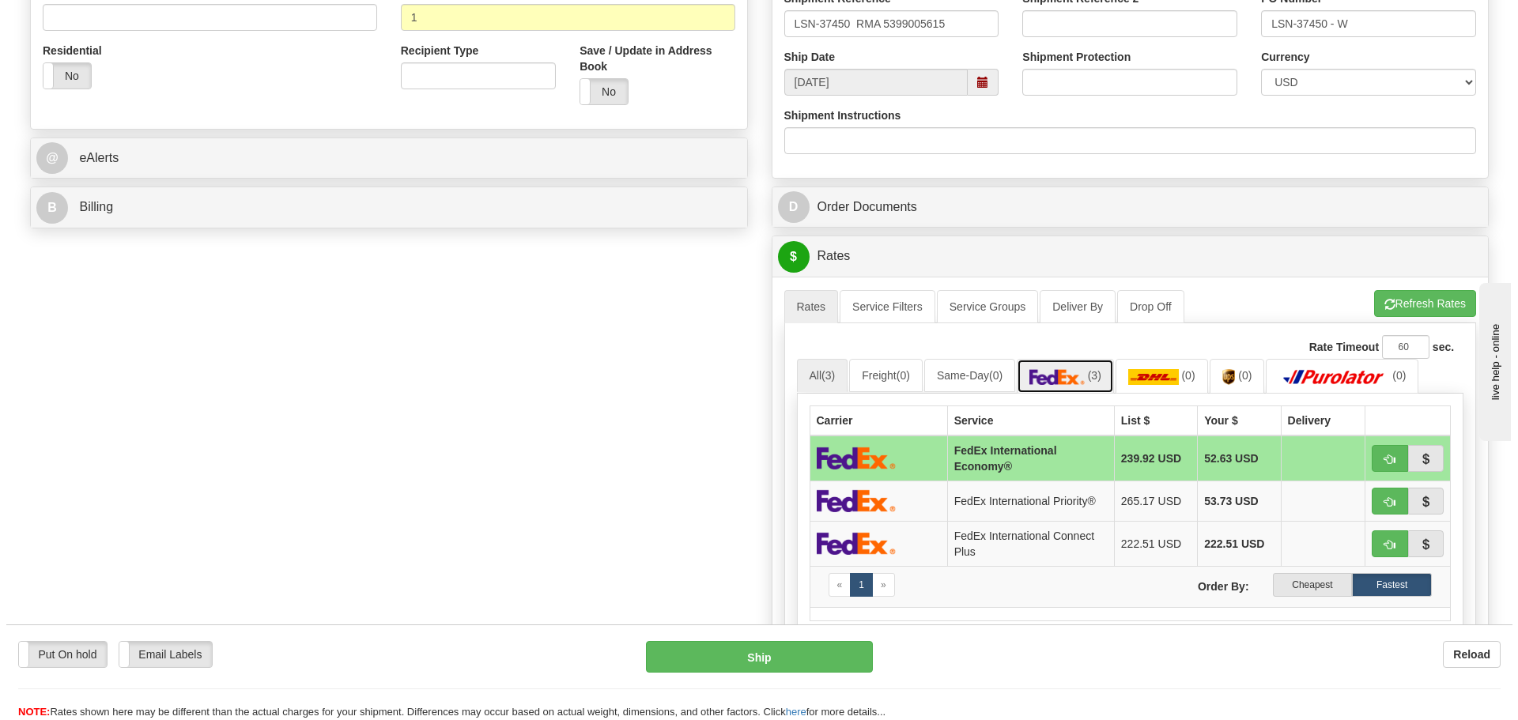
scroll to position [632, 0]
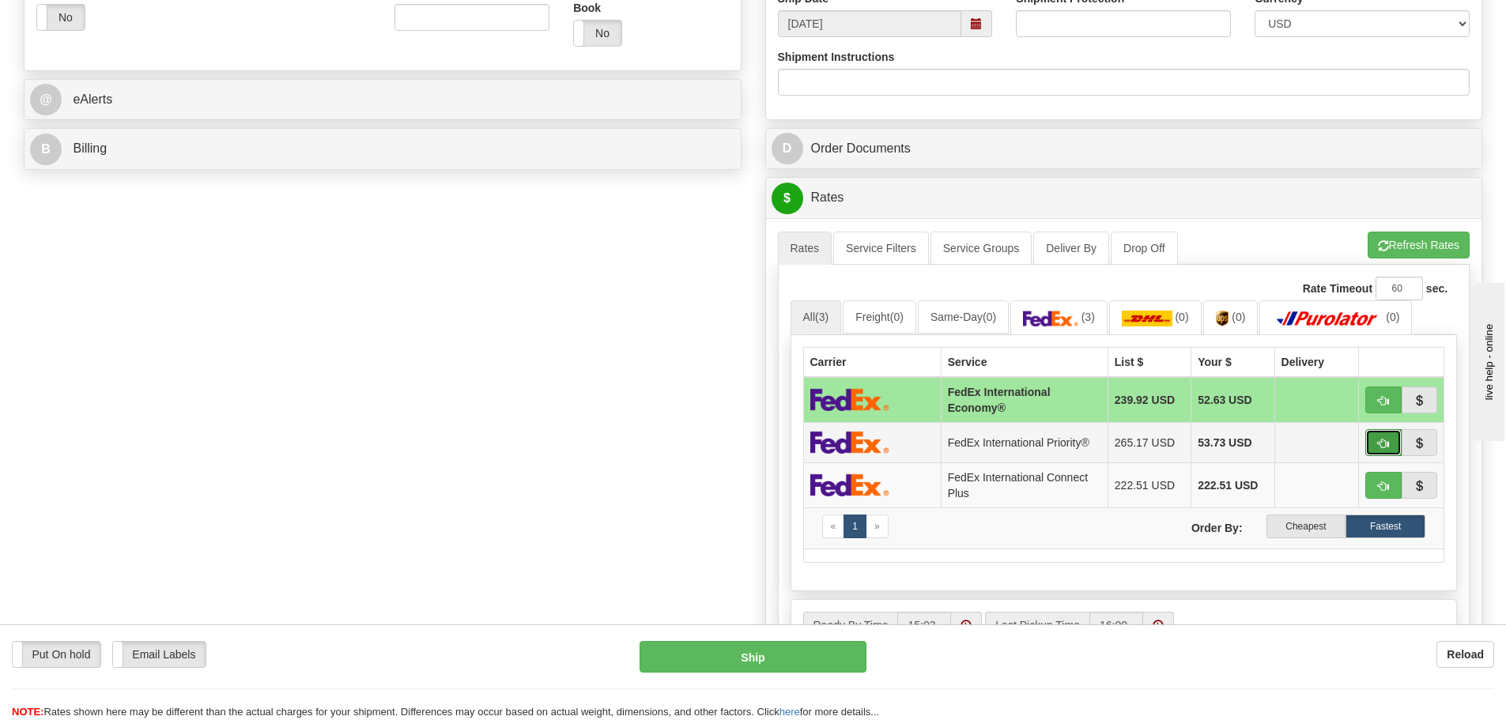
click at [1366, 444] on button "button" at bounding box center [1383, 442] width 36 height 27
type input "01"
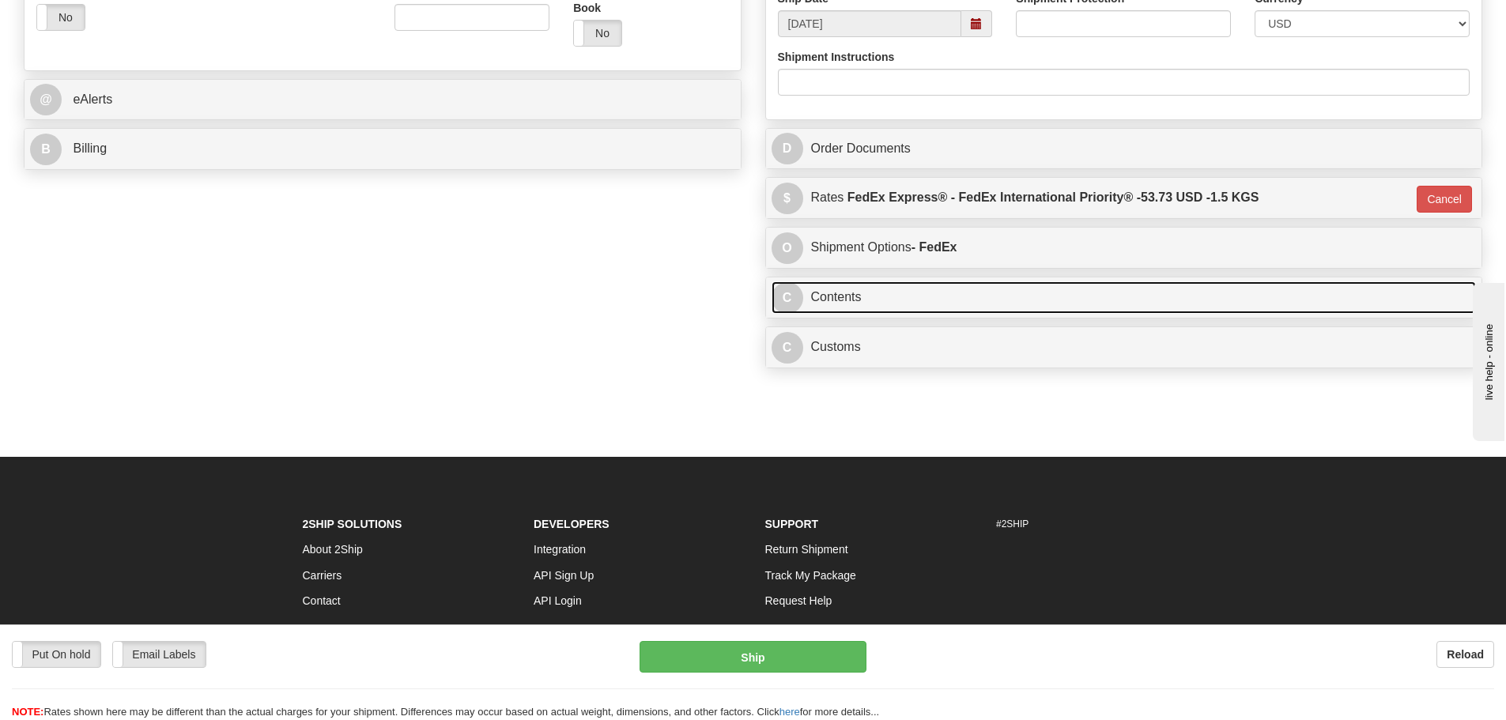
click at [871, 290] on link "C Contents" at bounding box center [1124, 297] width 705 height 32
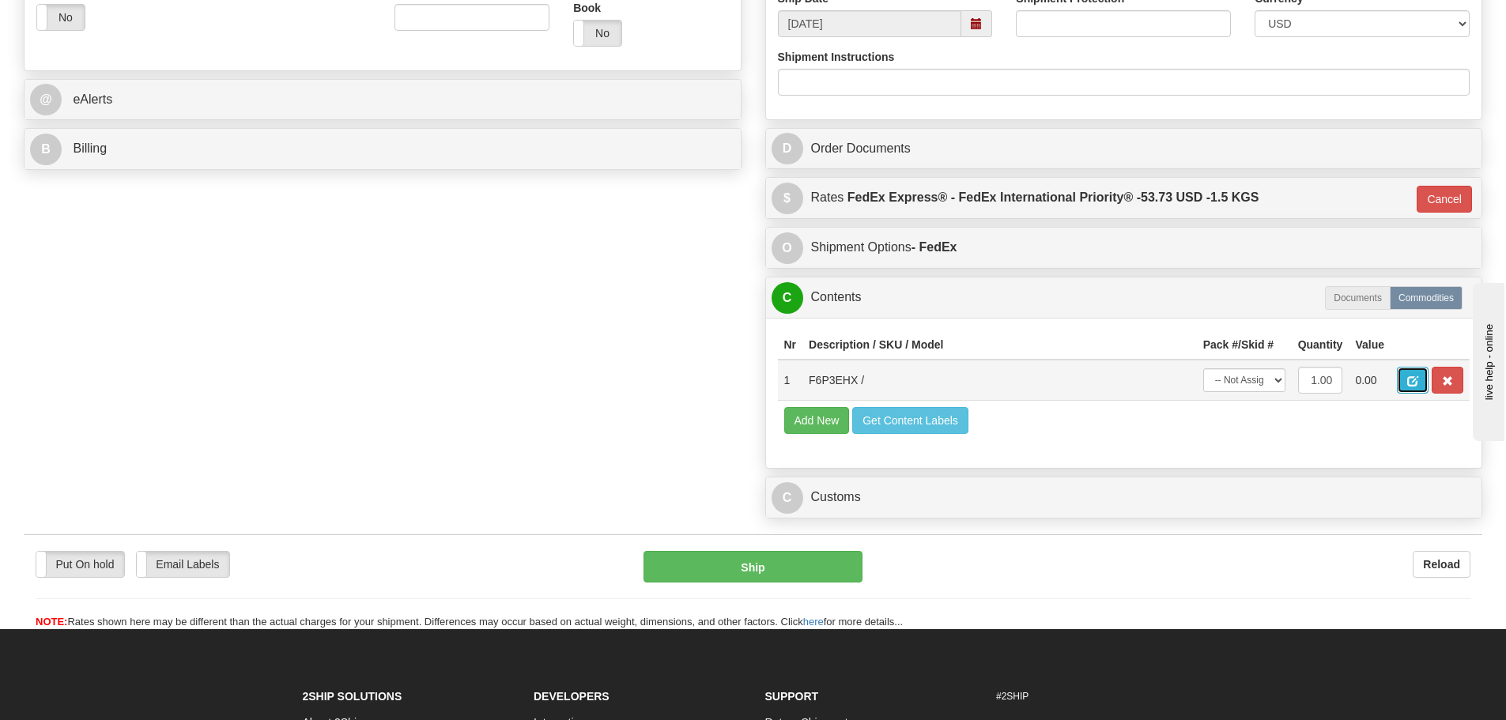
click at [1421, 378] on button "button" at bounding box center [1413, 380] width 32 height 27
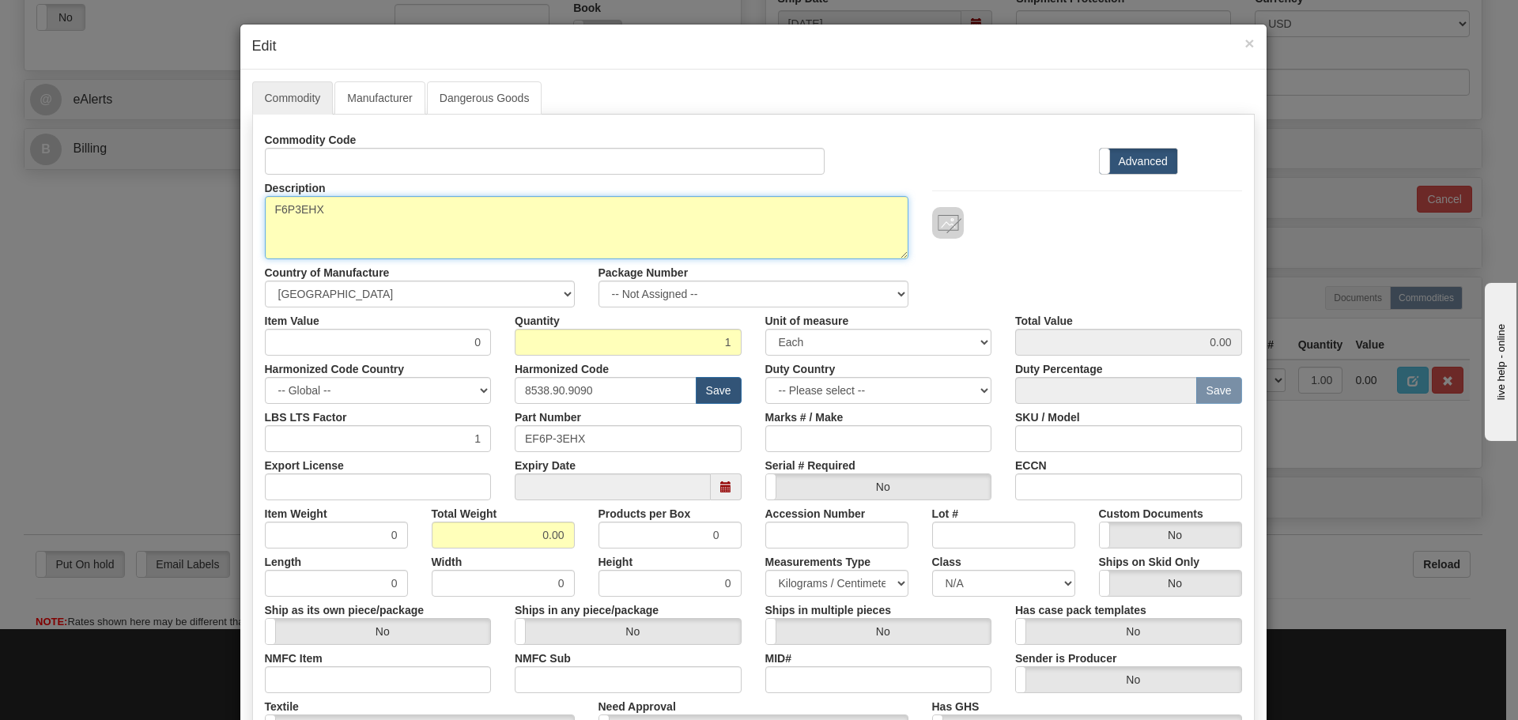
click at [388, 219] on textarea "F6P3EHX" at bounding box center [587, 227] width 644 height 63
drag, startPoint x: 378, startPoint y: 225, endPoint x: 259, endPoint y: 251, distance: 121.3
click at [265, 251] on textarea "F6P3EHX" at bounding box center [587, 227] width 644 height 63
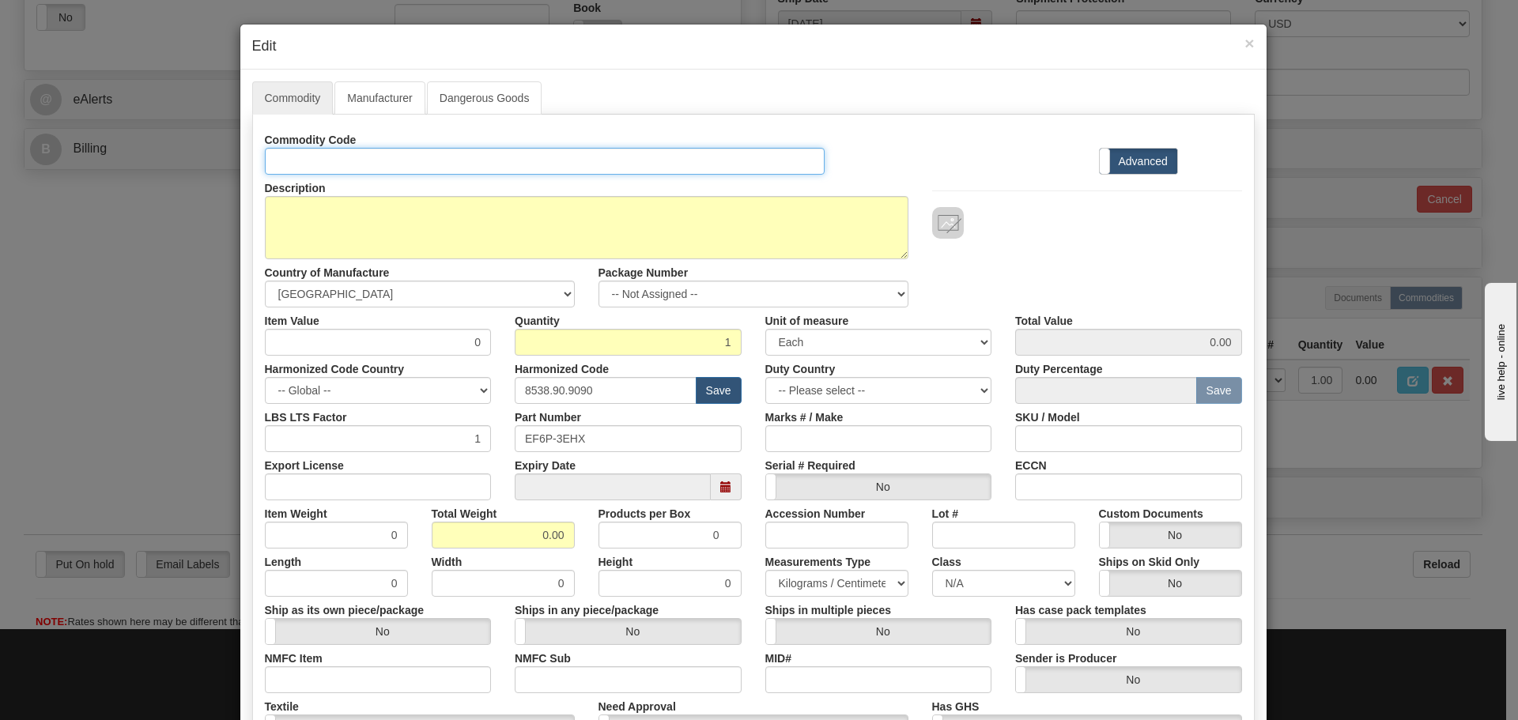
click at [299, 161] on input "Id" at bounding box center [545, 161] width 561 height 27
paste input "F6P3EHX"
type input "F6P3EHX"
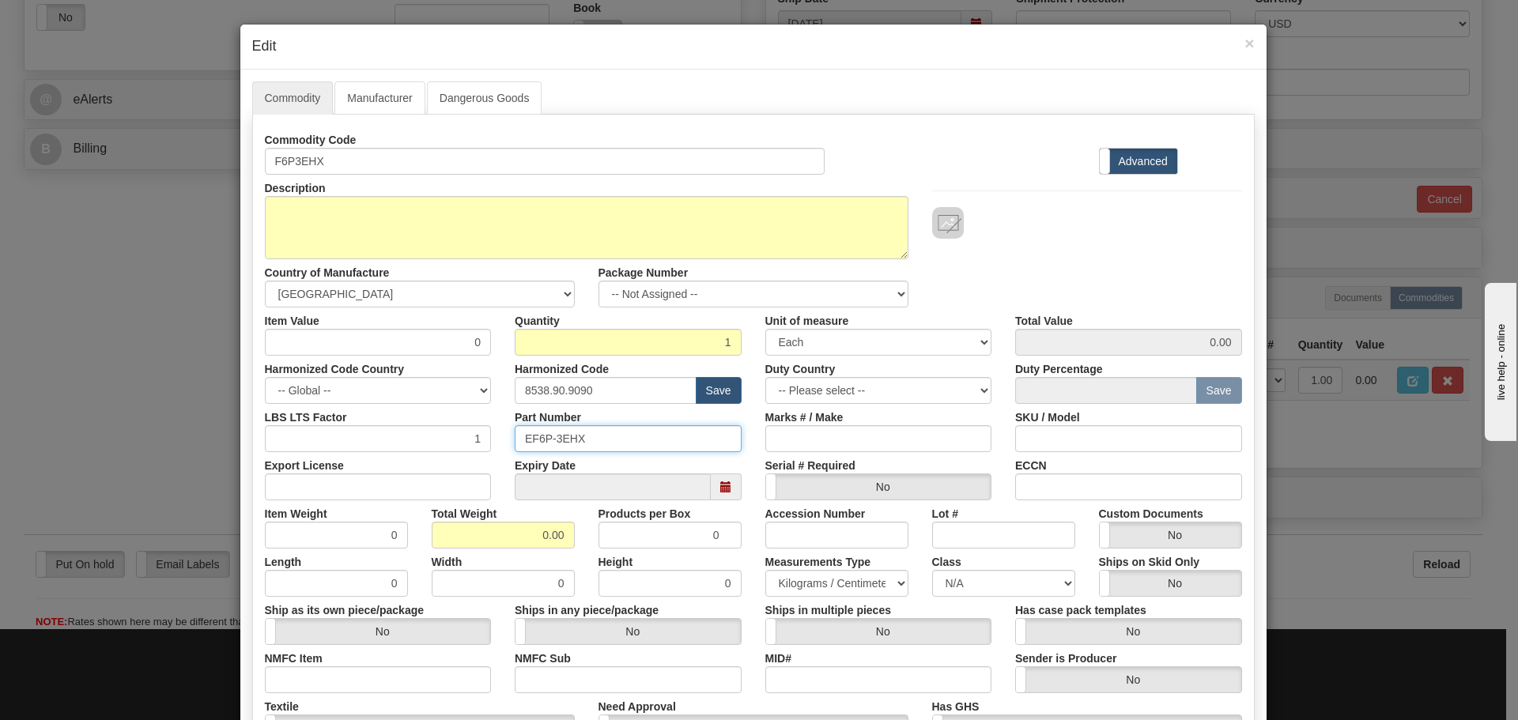
drag, startPoint x: 621, startPoint y: 445, endPoint x: 472, endPoint y: 475, distance: 152.4
click at [472, 475] on div "Commodity Code F6P3EHX Standard Advanced Description F6P3EHX Country of Manufac…" at bounding box center [753, 457] width 977 height 663
paste input "F6P"
type input "F6P3EHX"
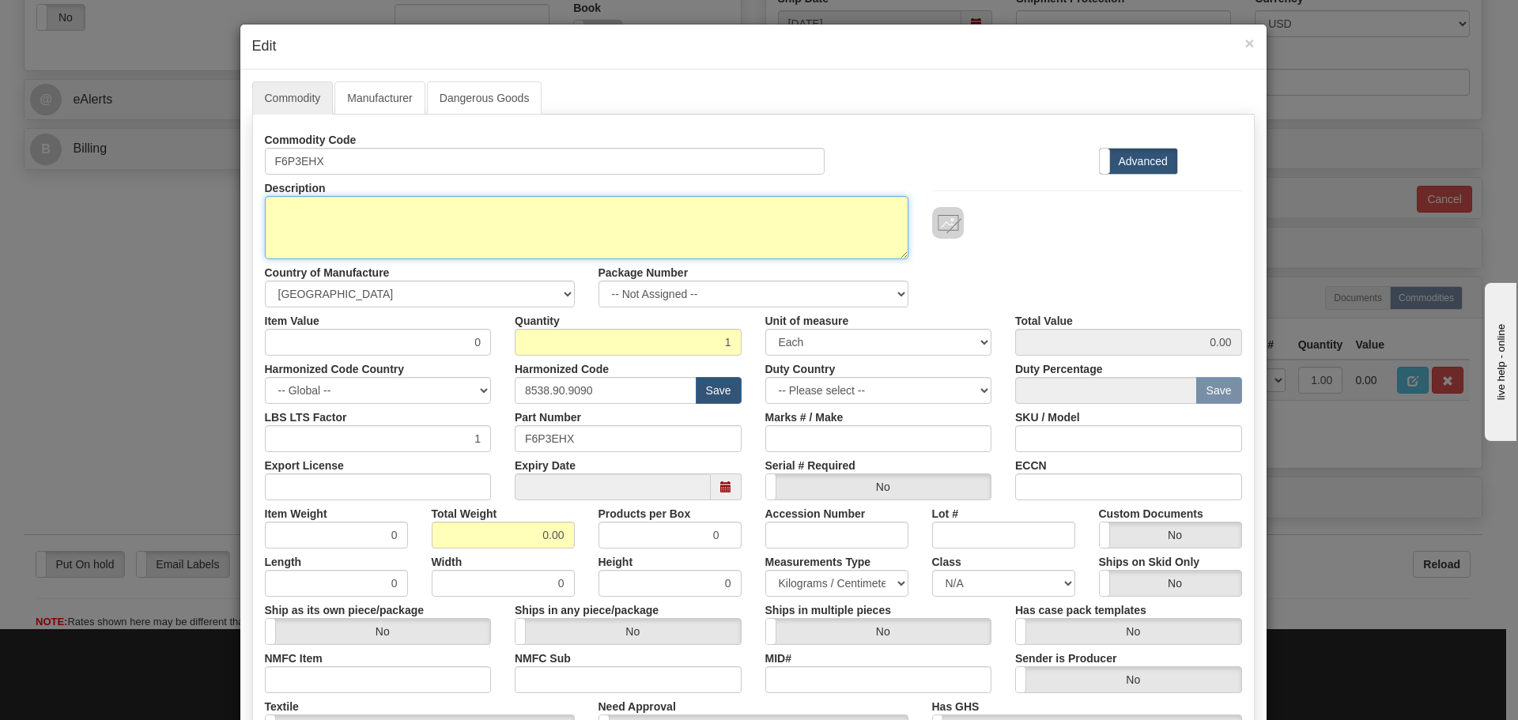
click at [345, 198] on textarea "F6P3EHX" at bounding box center [587, 227] width 644 height 63
click at [318, 231] on textarea "F6P3EHX" at bounding box center [587, 227] width 644 height 63
click at [329, 214] on textarea "F6P3EHX" at bounding box center [587, 227] width 644 height 63
paste textarea "UR Front Panel"
type textarea "UR Front Panel"
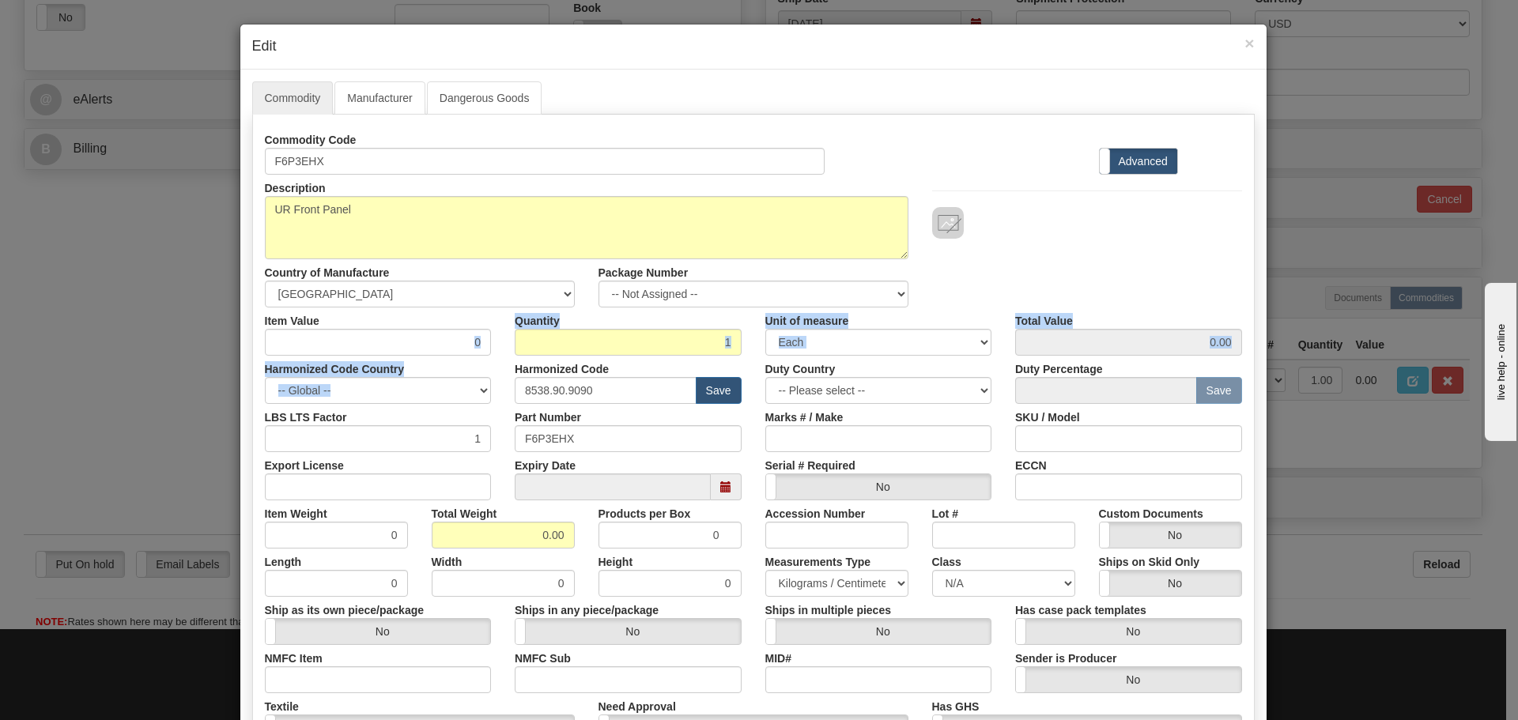
drag, startPoint x: 428, startPoint y: 343, endPoint x: 504, endPoint y: 365, distance: 79.1
click at [504, 365] on div "Commodity Code F6P3EHX Standard Advanced Description F6P3EHX Country of Manufac…" at bounding box center [753, 457] width 977 height 663
click at [503, 357] on div "Harmonized Code 8538.90.9090 Save" at bounding box center [628, 380] width 251 height 48
click at [487, 337] on div "Item Value 0" at bounding box center [378, 332] width 251 height 48
drag, startPoint x: 458, startPoint y: 353, endPoint x: 479, endPoint y: 362, distance: 23.0
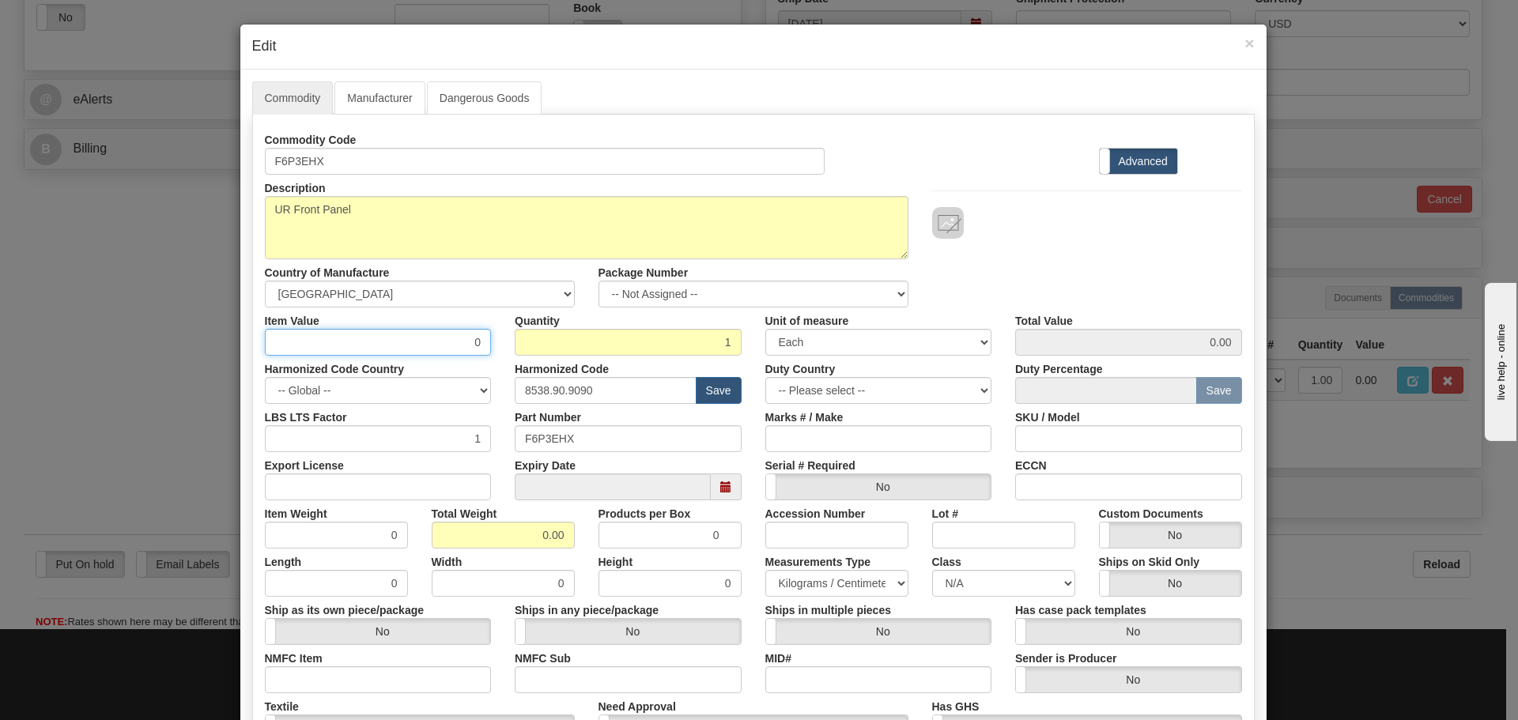
click at [479, 362] on div "Commodity Code F6P3EHX Standard Advanced Description F6P3EHX Country of Manufac…" at bounding box center [753, 457] width 977 height 663
type input "75"
type input "75.00"
drag, startPoint x: 549, startPoint y: 395, endPoint x: 481, endPoint y: 399, distance: 67.3
click at [481, 399] on div "Harmonized Code Country -- Global -- AFGHANISTAN ALAND ISLANDS ALBANIA ALGERIA …" at bounding box center [753, 380] width 1001 height 48
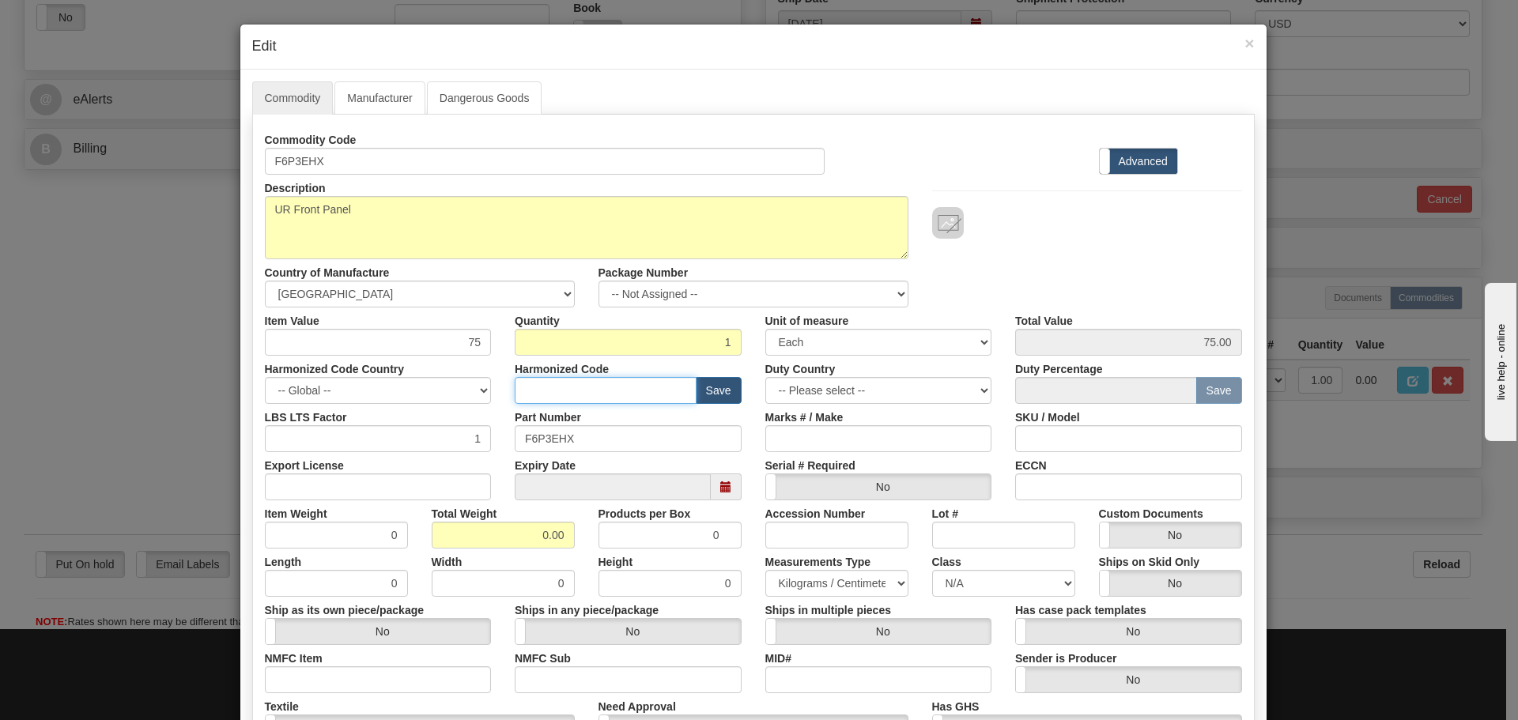
click at [564, 398] on input "text" at bounding box center [606, 390] width 182 height 27
type input "8536.49.0080"
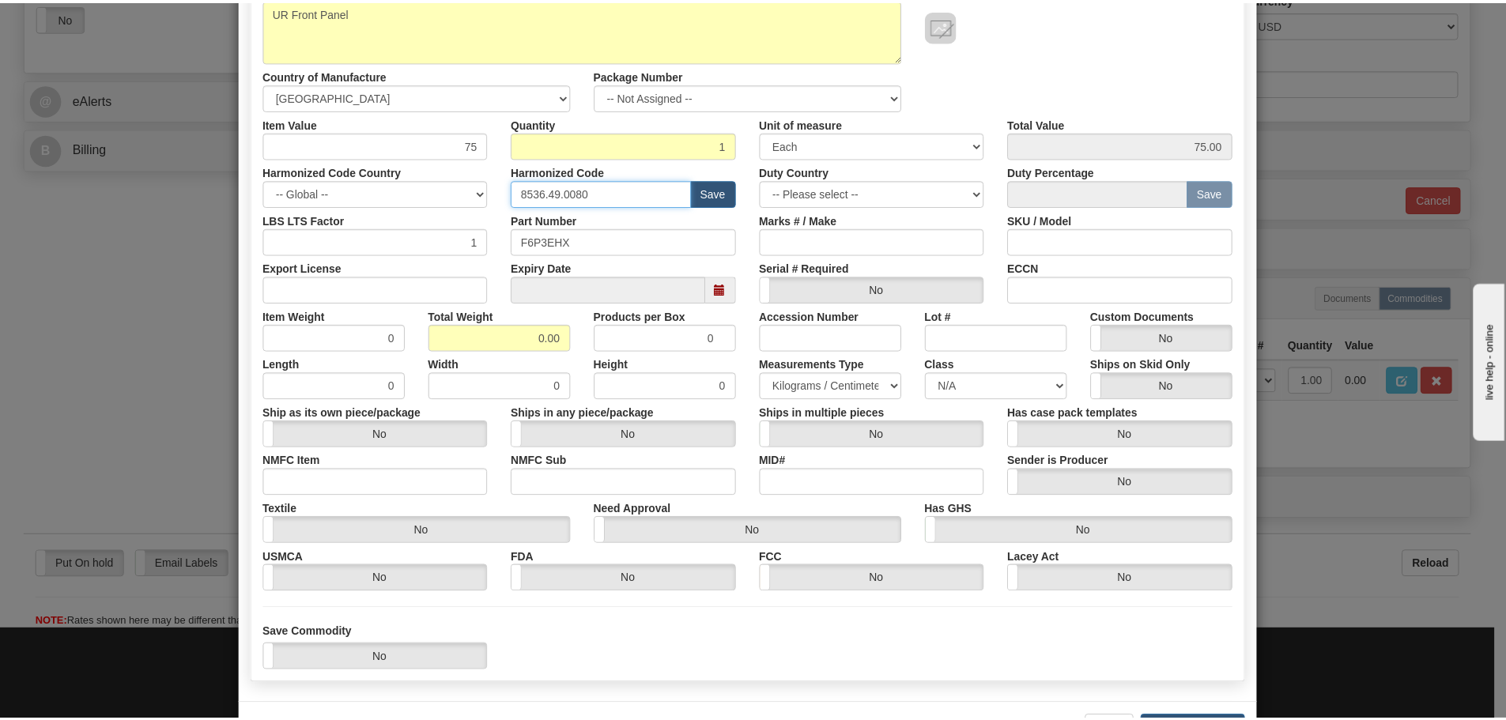
scroll to position [257, 0]
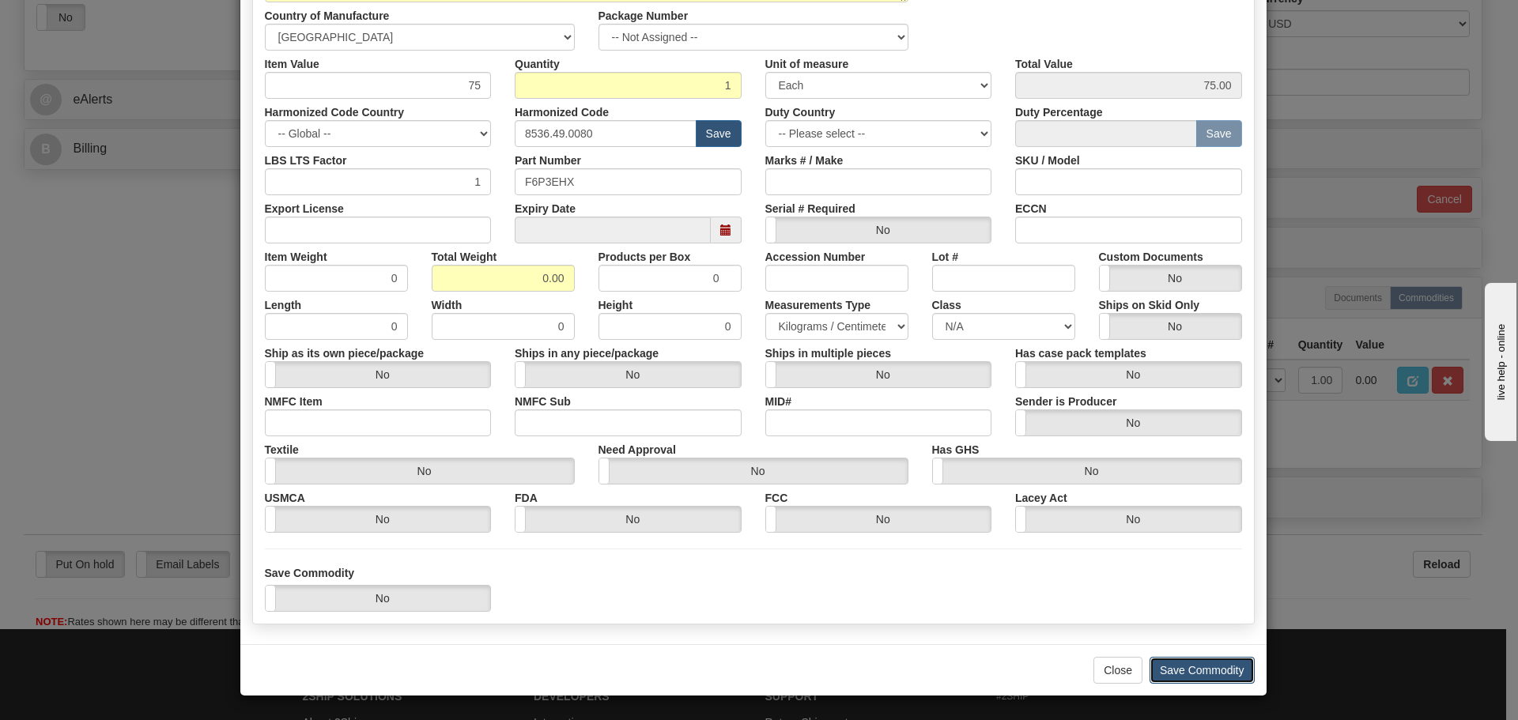
click at [1183, 670] on button "Save Commodity" at bounding box center [1201, 670] width 105 height 27
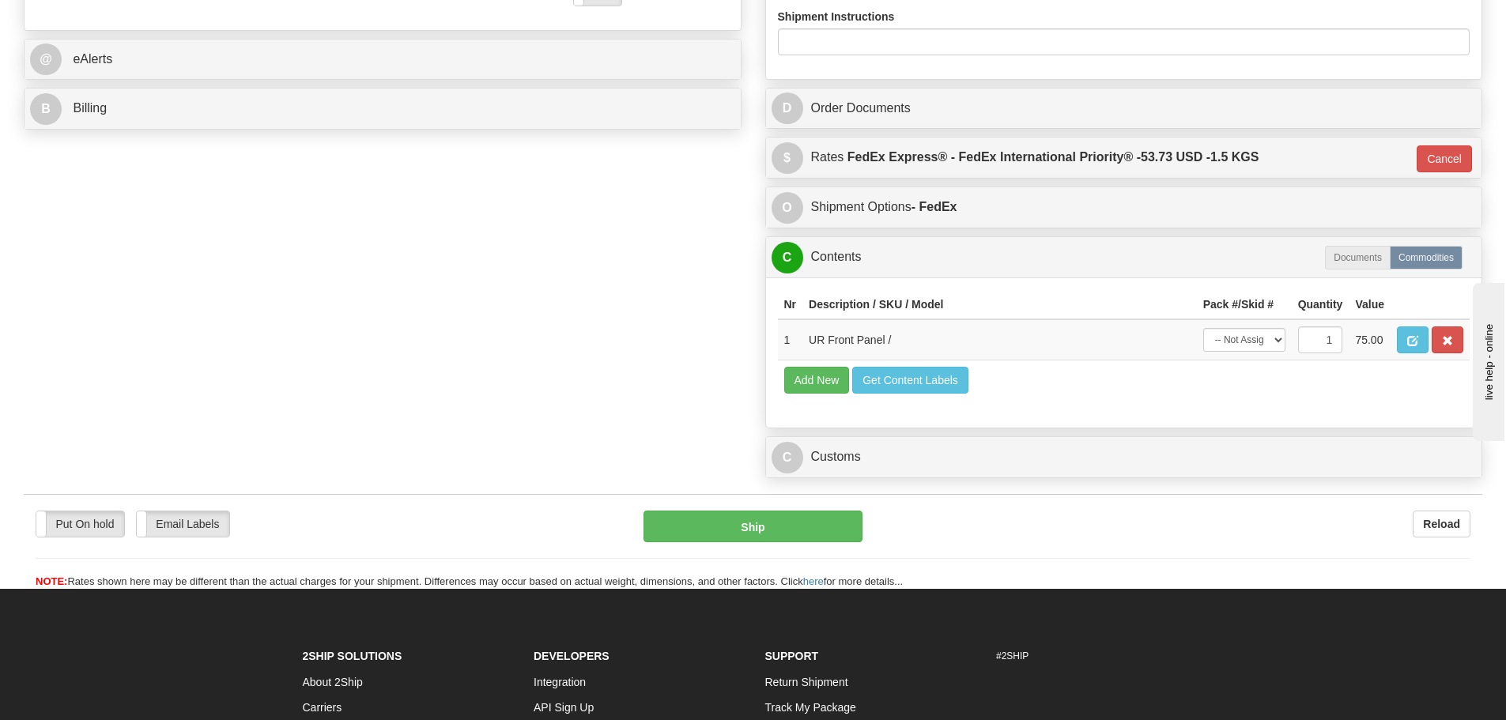
scroll to position [712, 0]
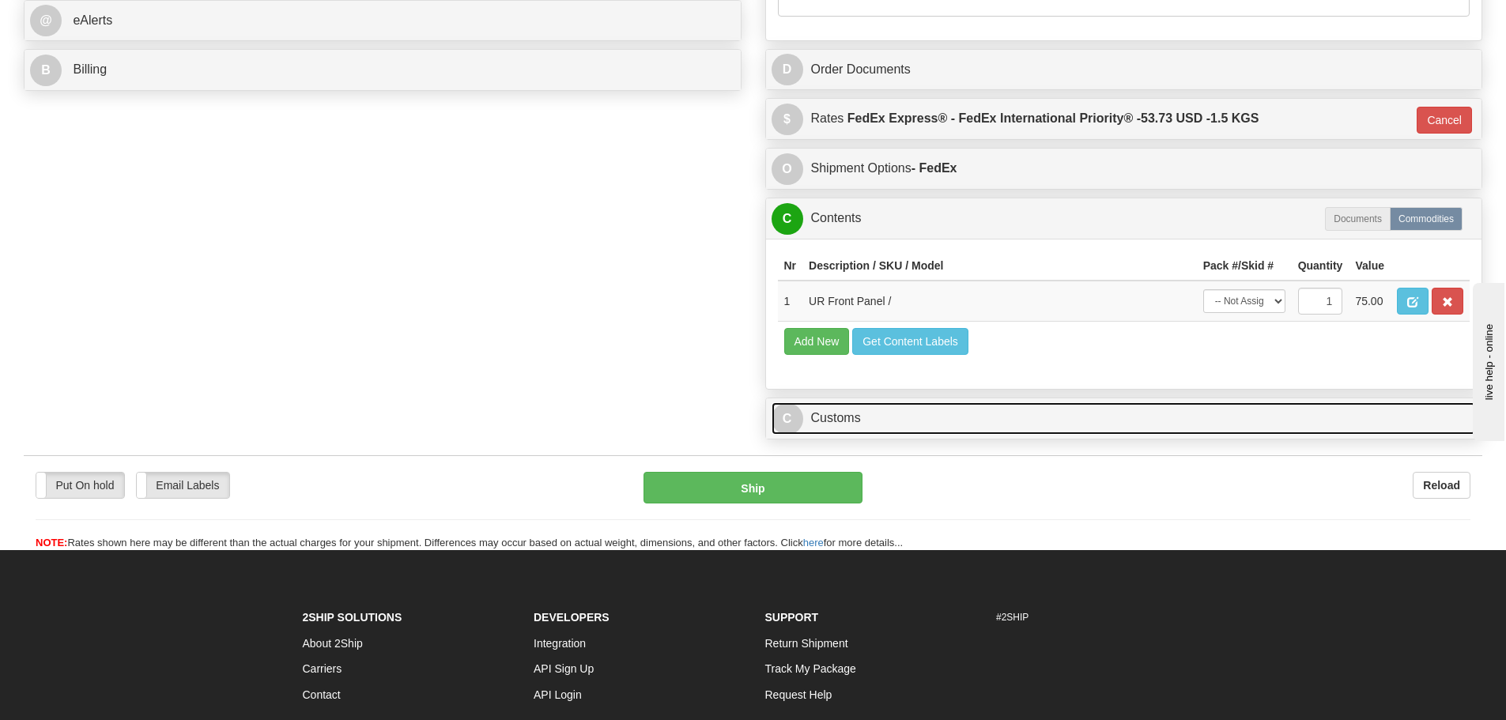
click at [837, 428] on link "C Customs" at bounding box center [1124, 418] width 705 height 32
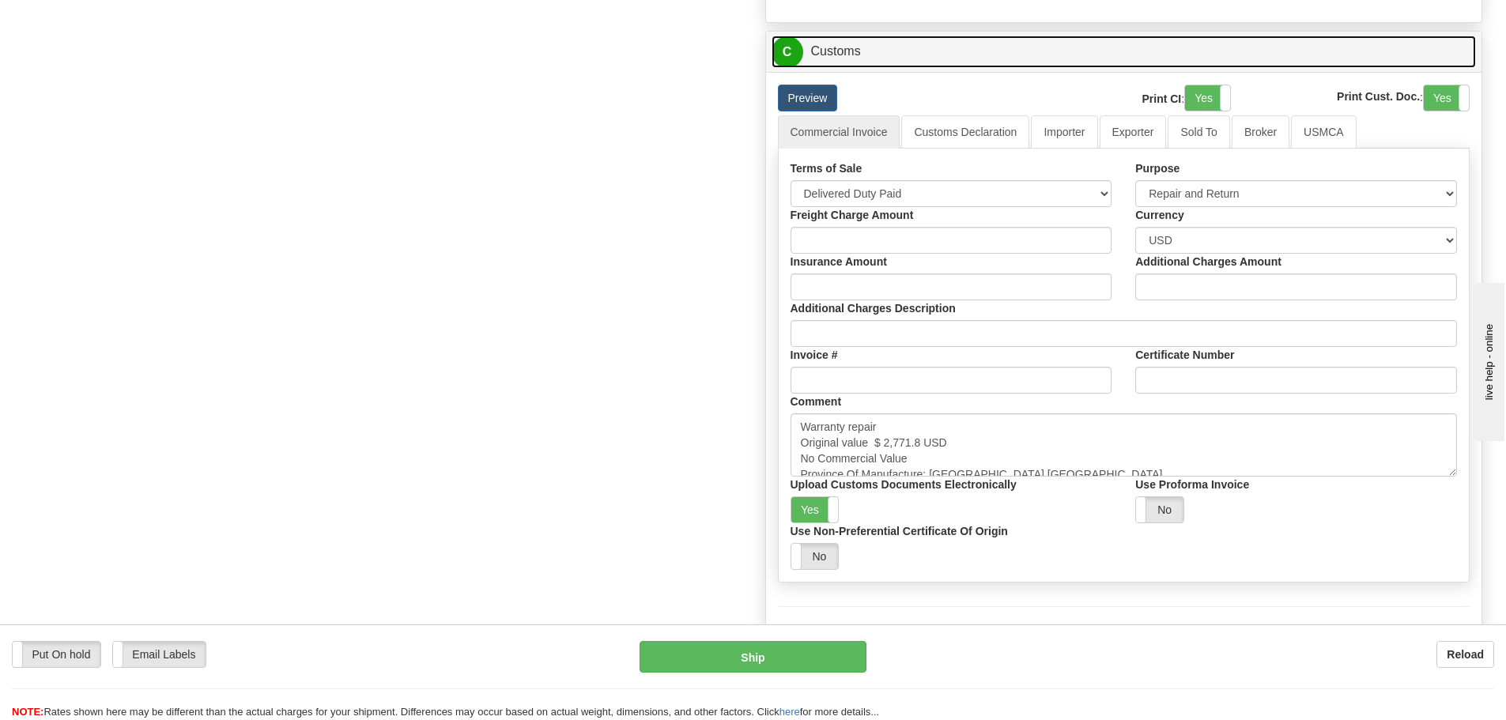
scroll to position [1186, 0]
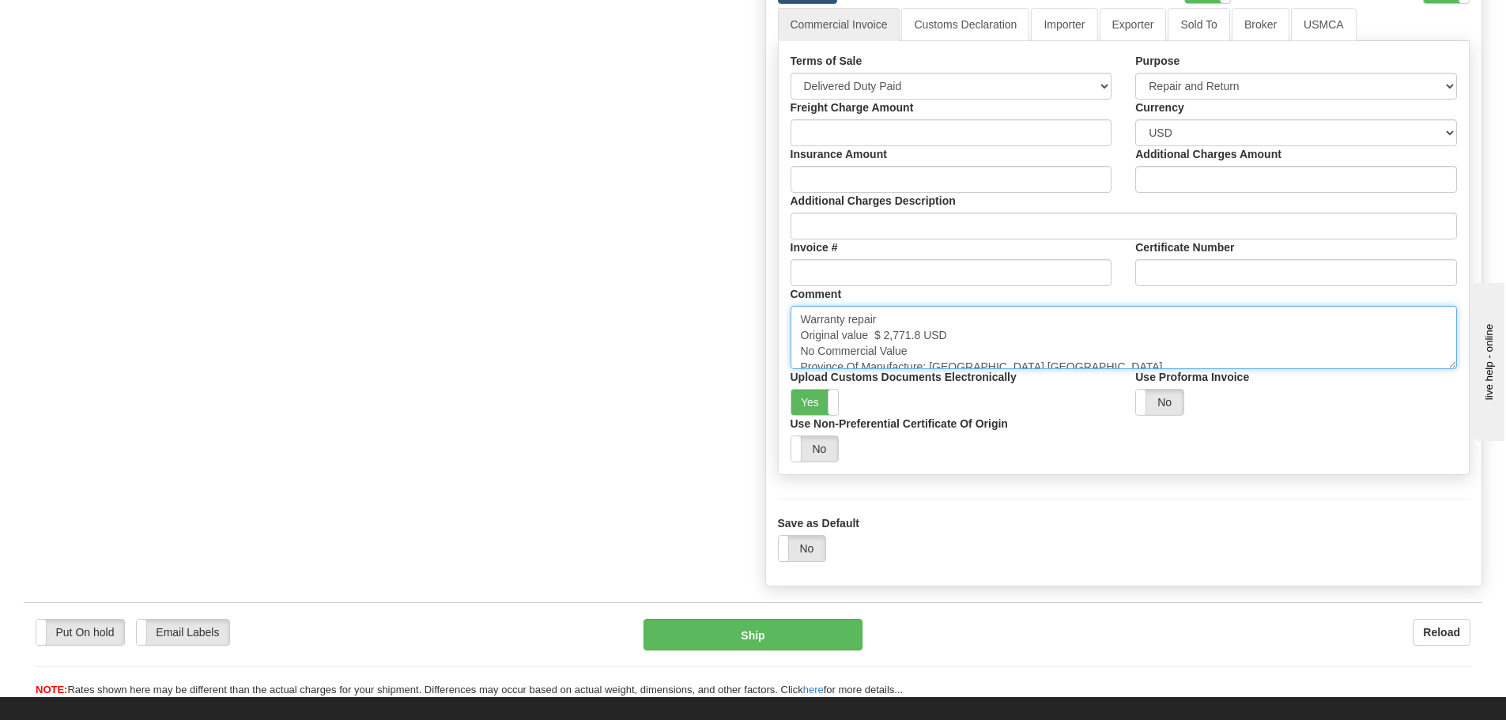
click at [880, 343] on textarea "Warranty repair Original value $ 2,771.8 USD No Commercial Value Province Of Ma…" at bounding box center [1124, 337] width 667 height 63
drag, startPoint x: 875, startPoint y: 338, endPoint x: 918, endPoint y: 337, distance: 42.7
click at [918, 337] on textarea "Warranty repair Original value $ 2,771.8 USD No Commercial Value Province Of Ma…" at bounding box center [1124, 337] width 667 height 63
paste textarea "$ 2,939.42"
click at [969, 334] on textarea "Warranty repair Original value $ 2,771.8 USD No Commercial Value Province Of Ma…" at bounding box center [1124, 337] width 667 height 63
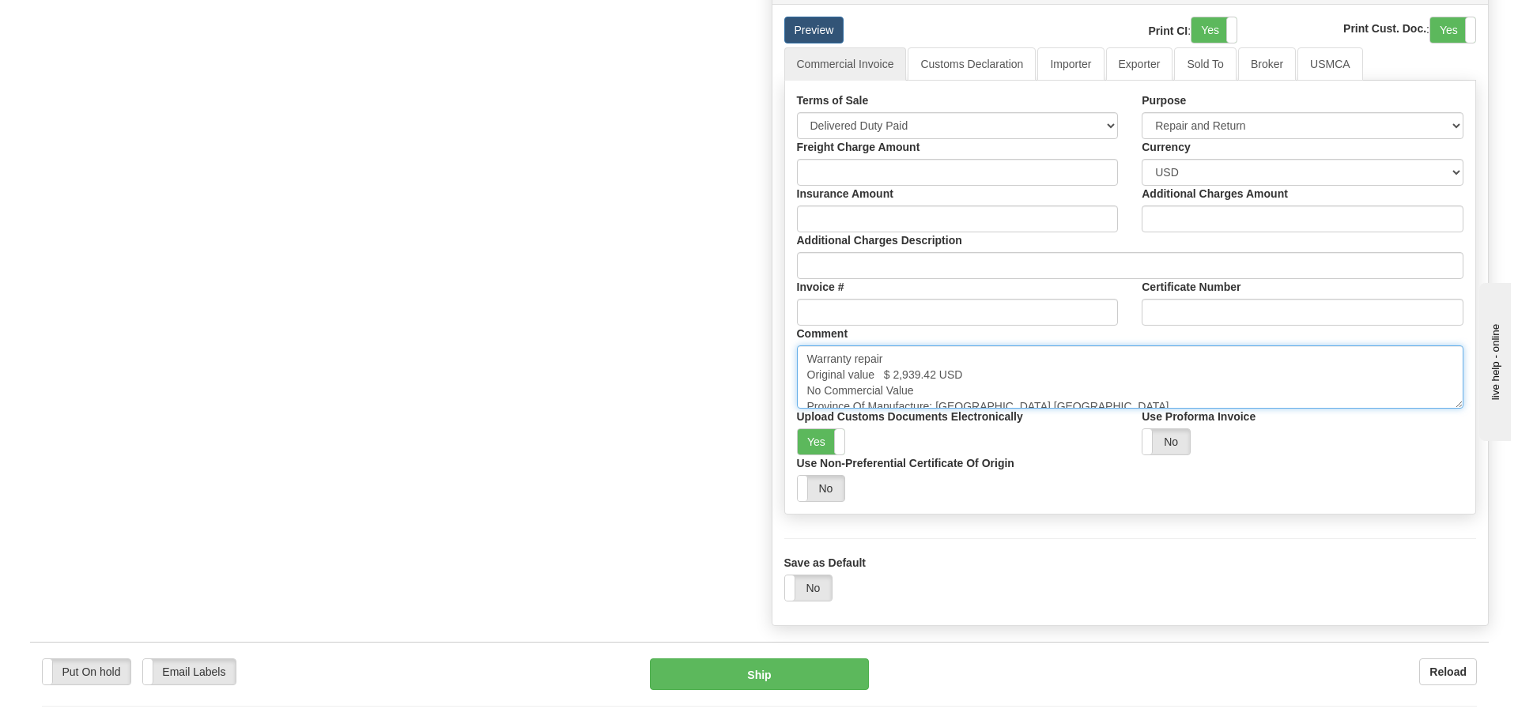
scroll to position [1107, 0]
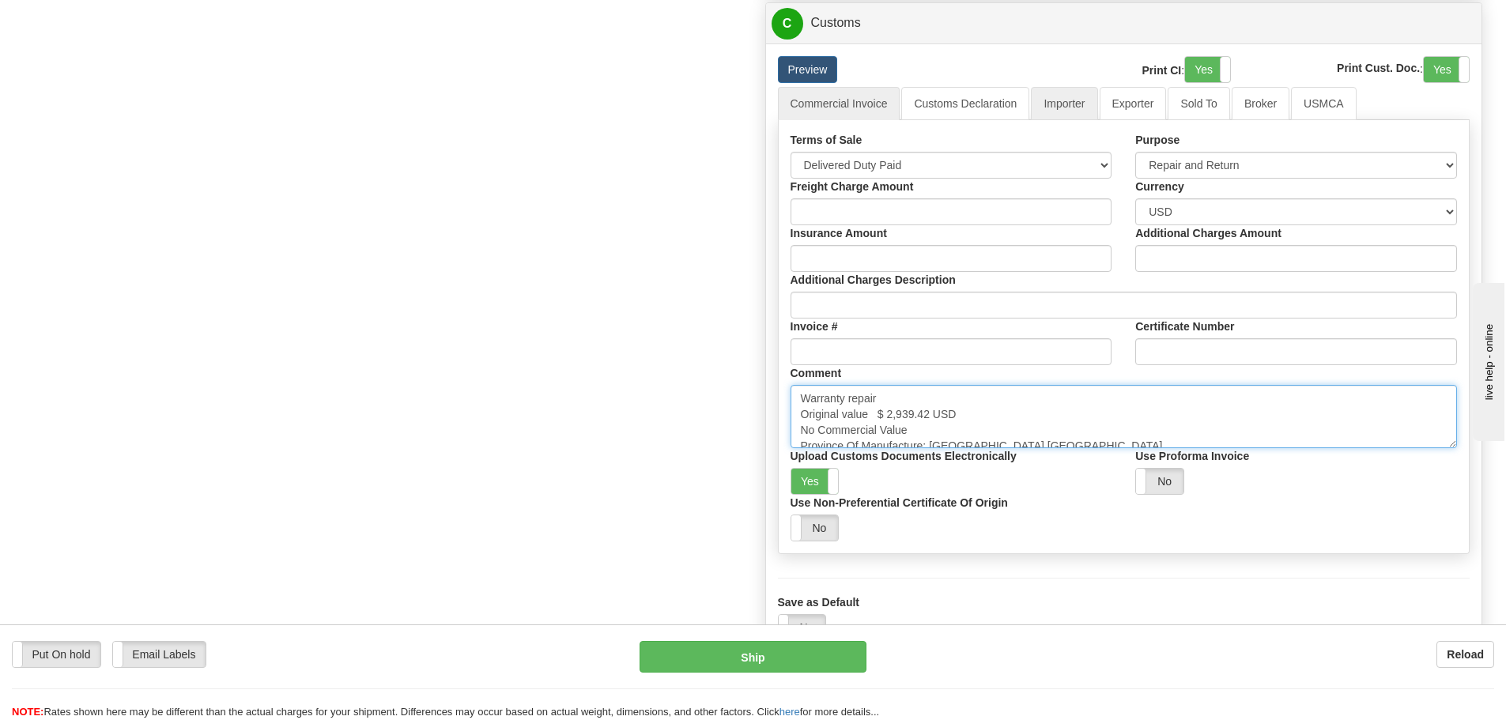
type textarea "Warranty repair Original value $ 2,939.42 USD No Commercial Value Province Of M…"
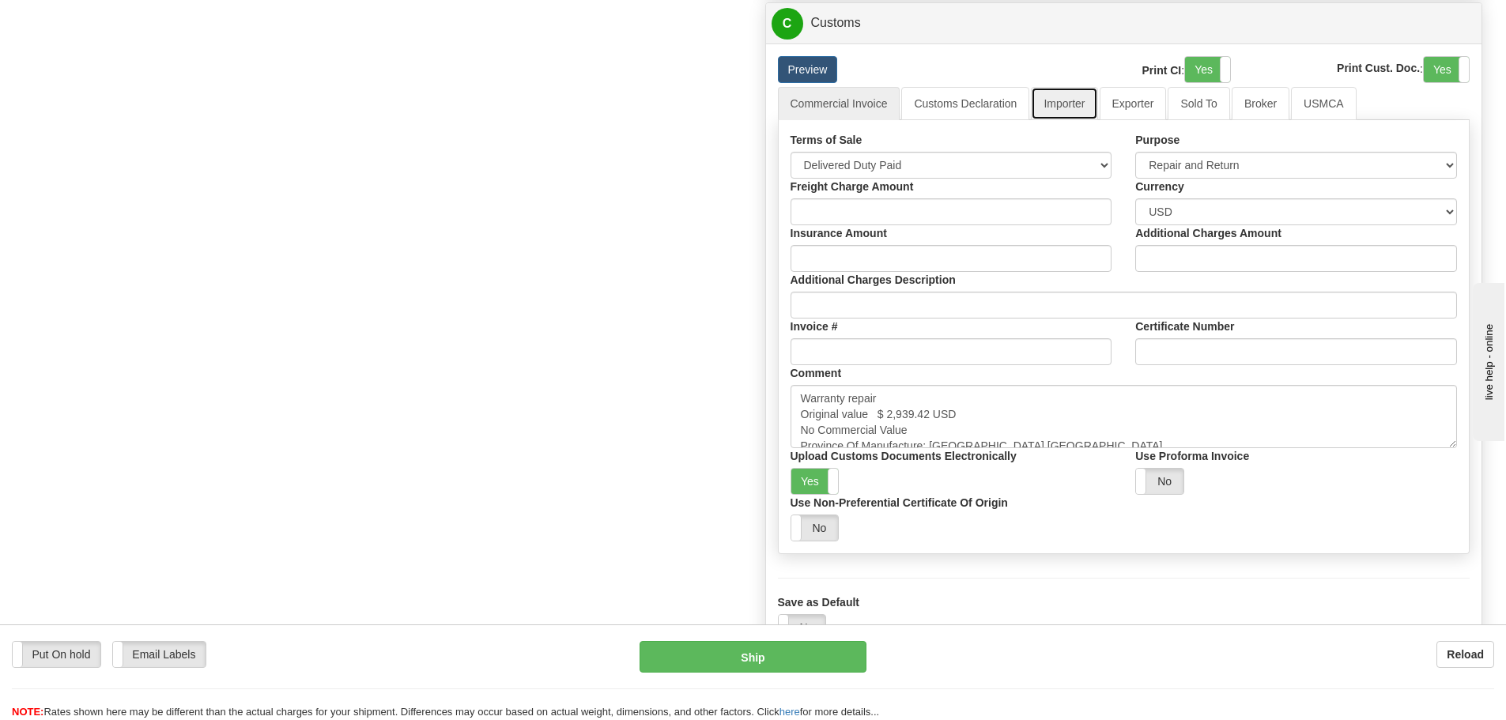
click at [1084, 100] on link "Importer" at bounding box center [1064, 103] width 66 height 33
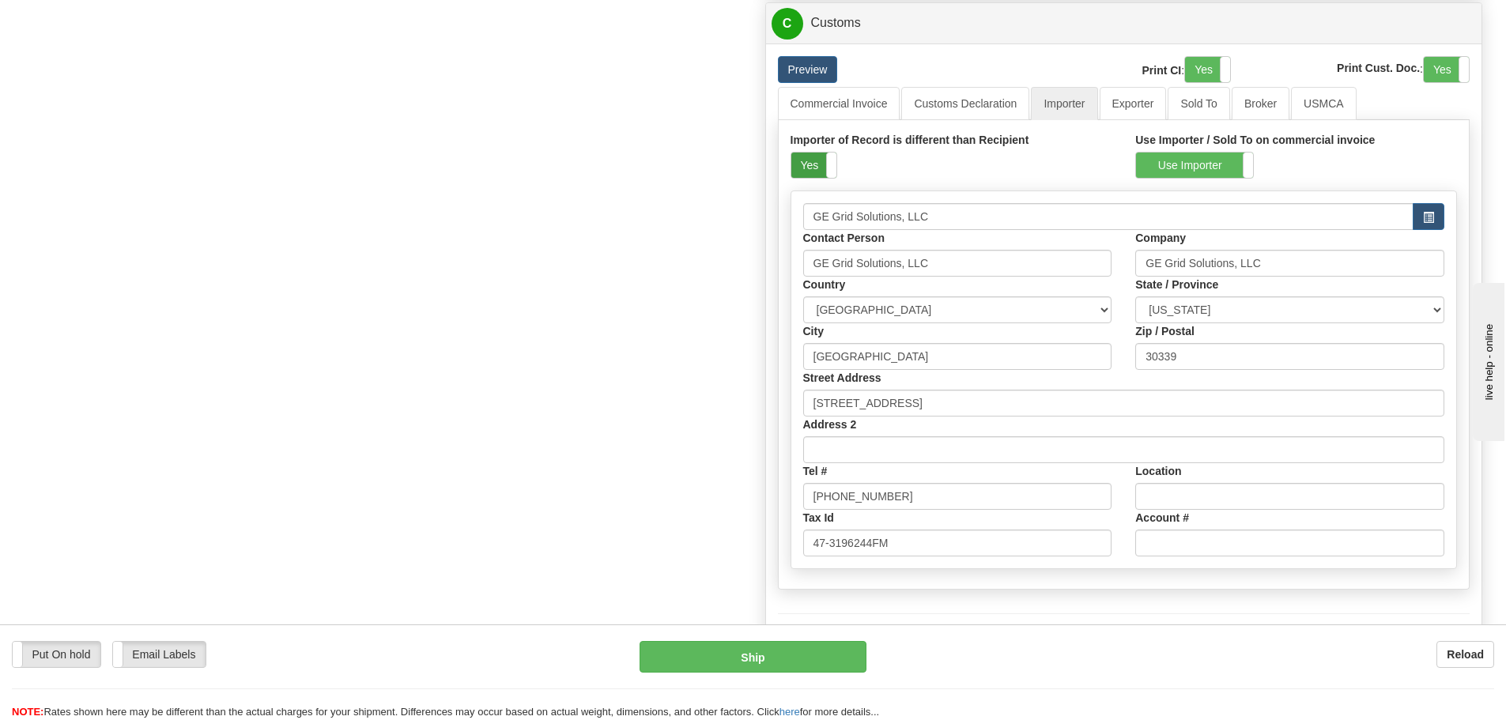
drag, startPoint x: 796, startPoint y: 155, endPoint x: 832, endPoint y: 169, distance: 39.1
click at [796, 156] on label "Yes" at bounding box center [813, 165] width 45 height 25
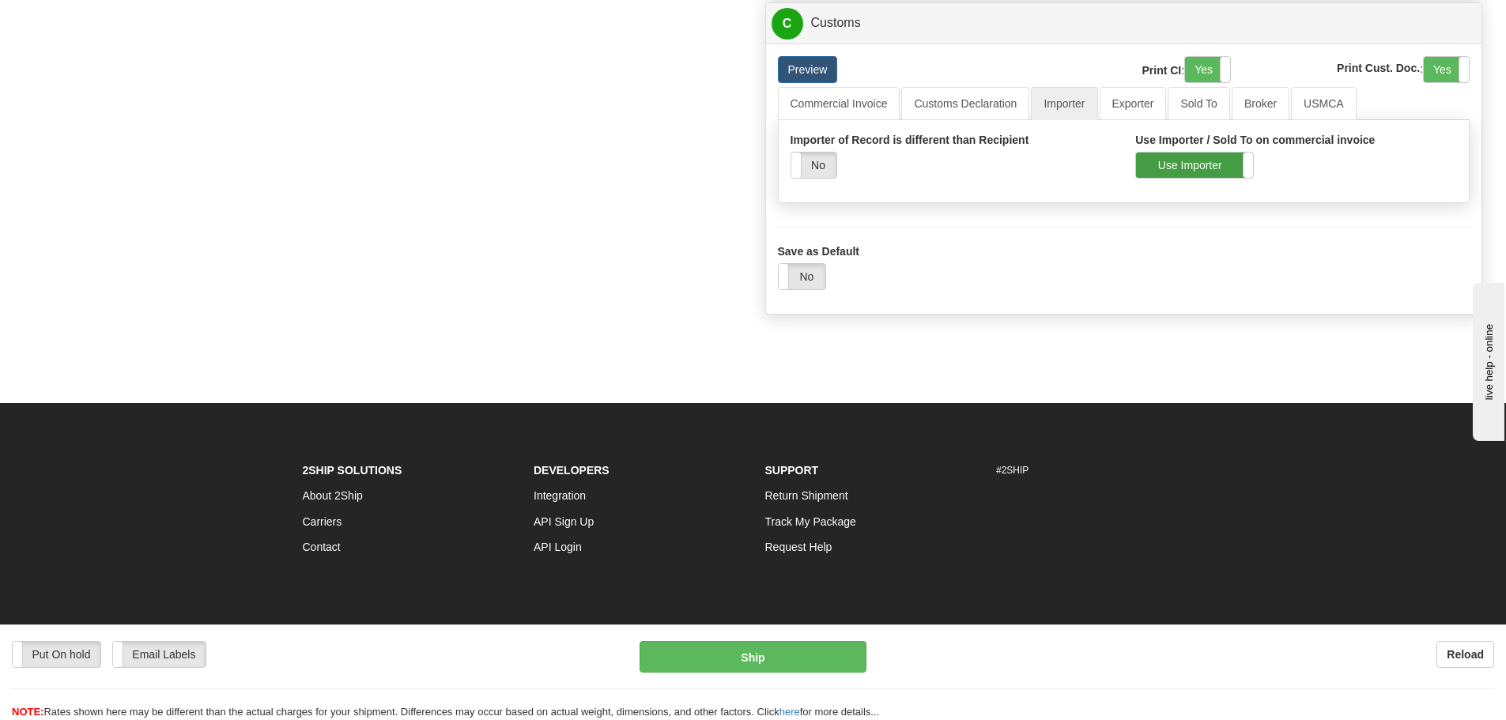
click at [1188, 176] on label "Use Importer" at bounding box center [1194, 165] width 117 height 25
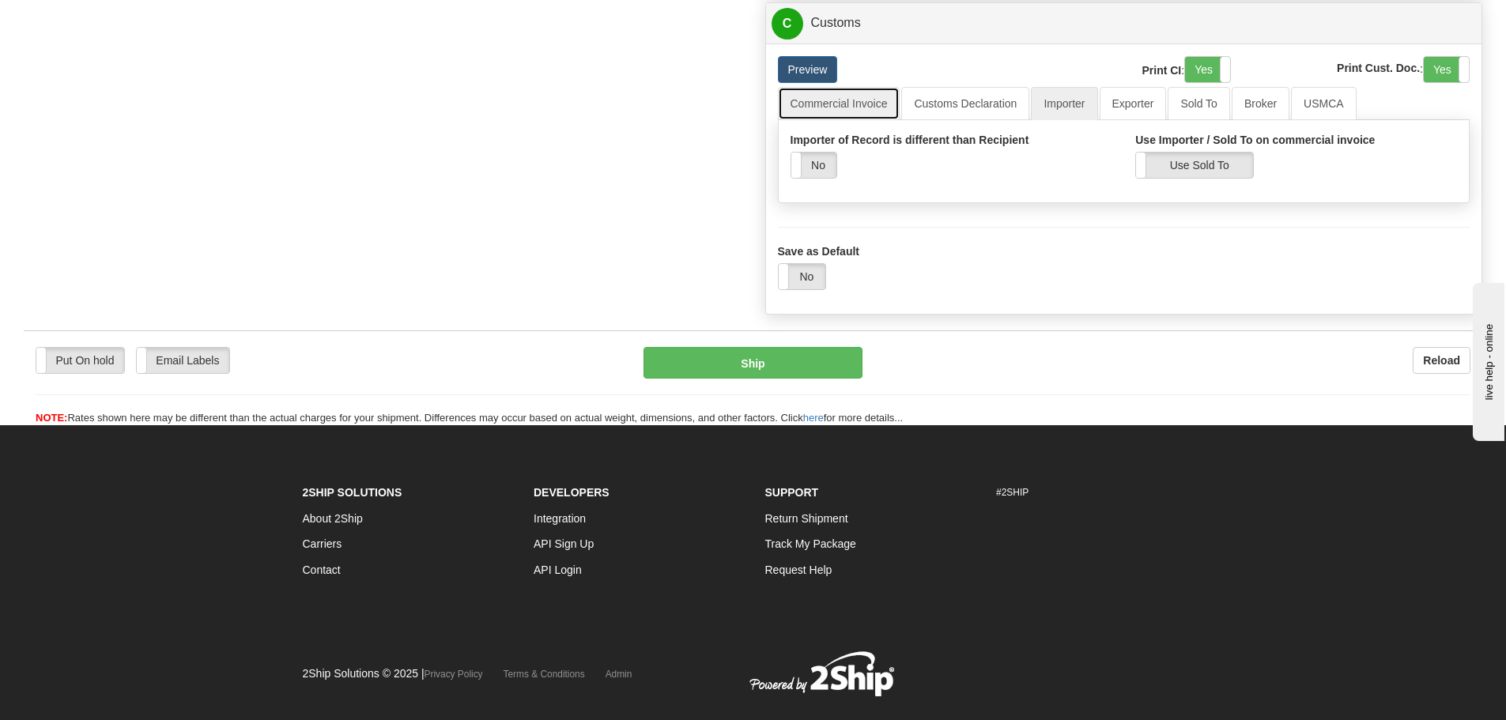
click at [870, 107] on link "Commercial Invoice" at bounding box center [839, 103] width 123 height 33
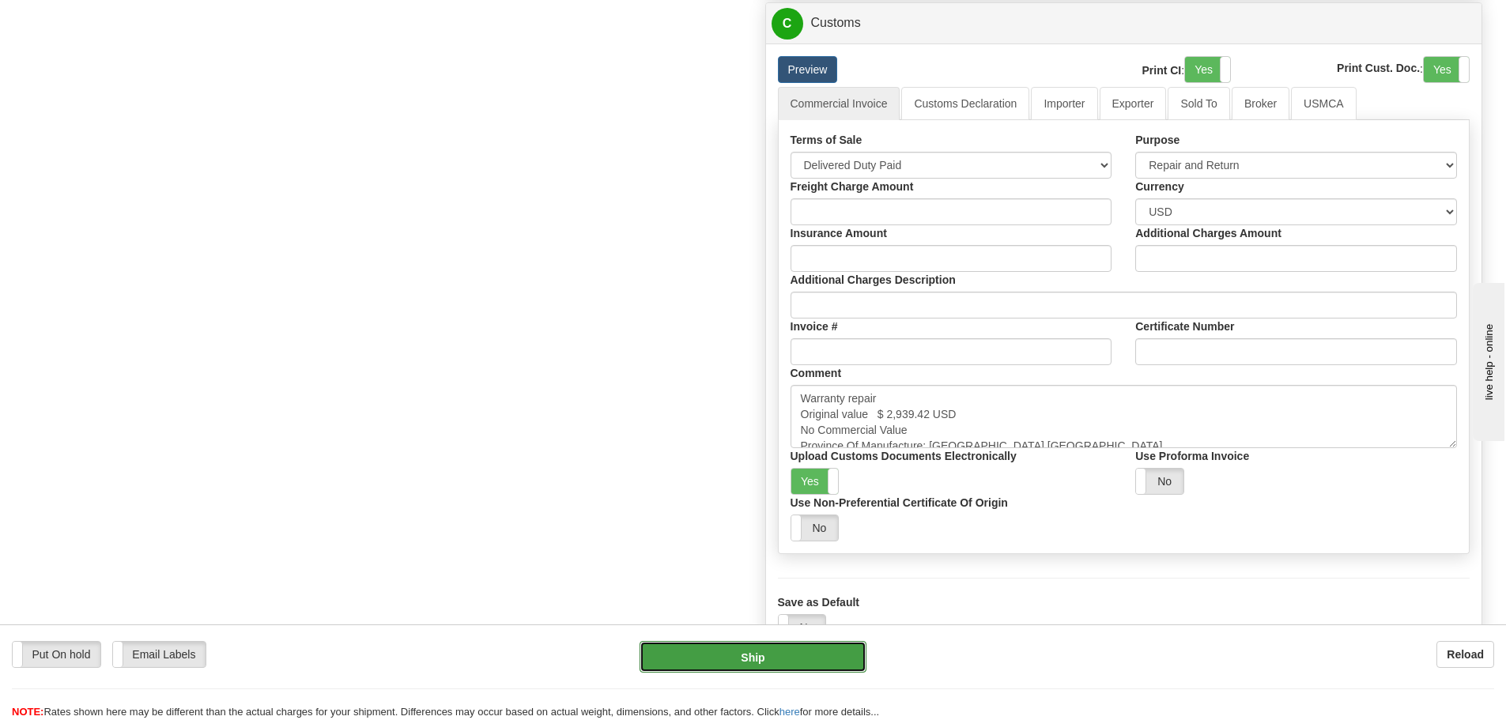
click at [651, 651] on button "Ship" at bounding box center [753, 657] width 227 height 32
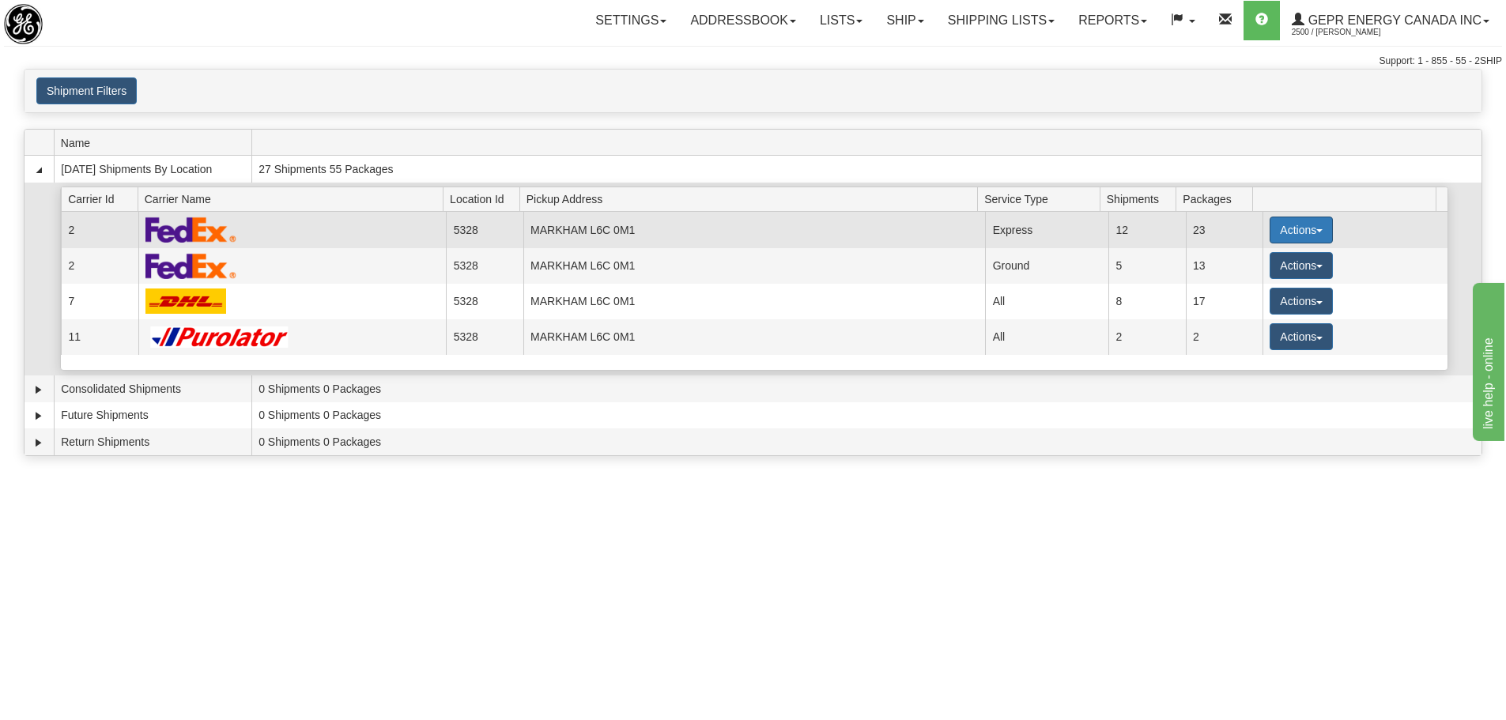
click at [1292, 224] on button "Actions" at bounding box center [1301, 230] width 63 height 27
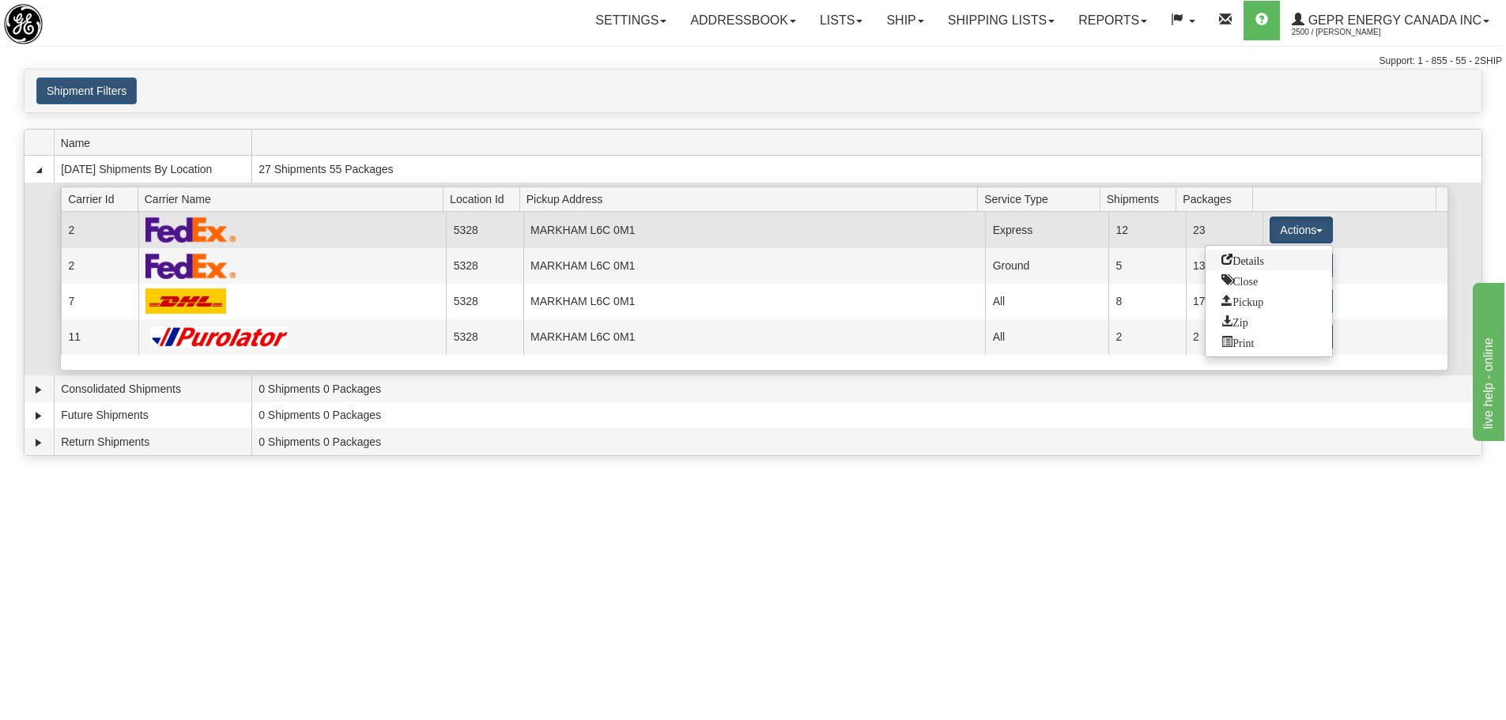
click at [1260, 259] on span "Details" at bounding box center [1242, 259] width 43 height 11
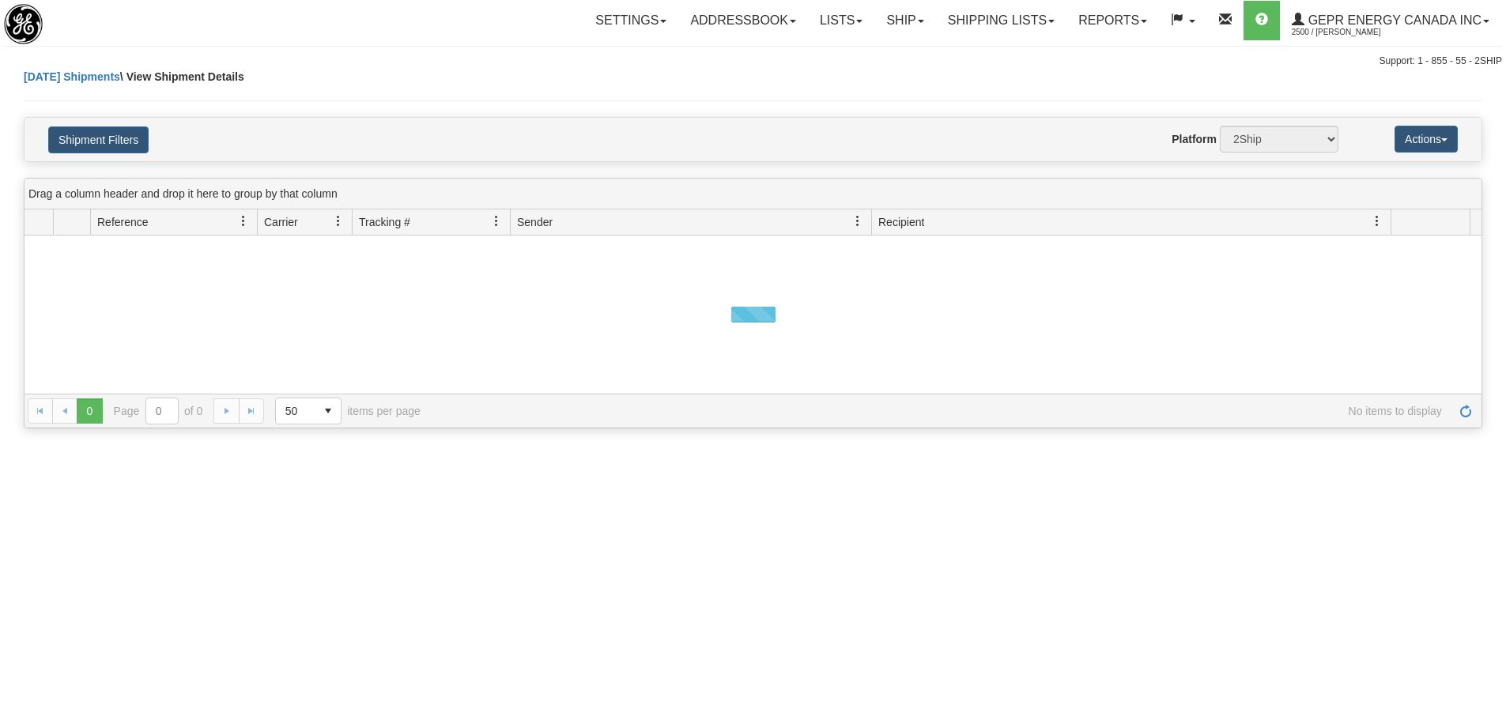
select select "2"
select select "5328"
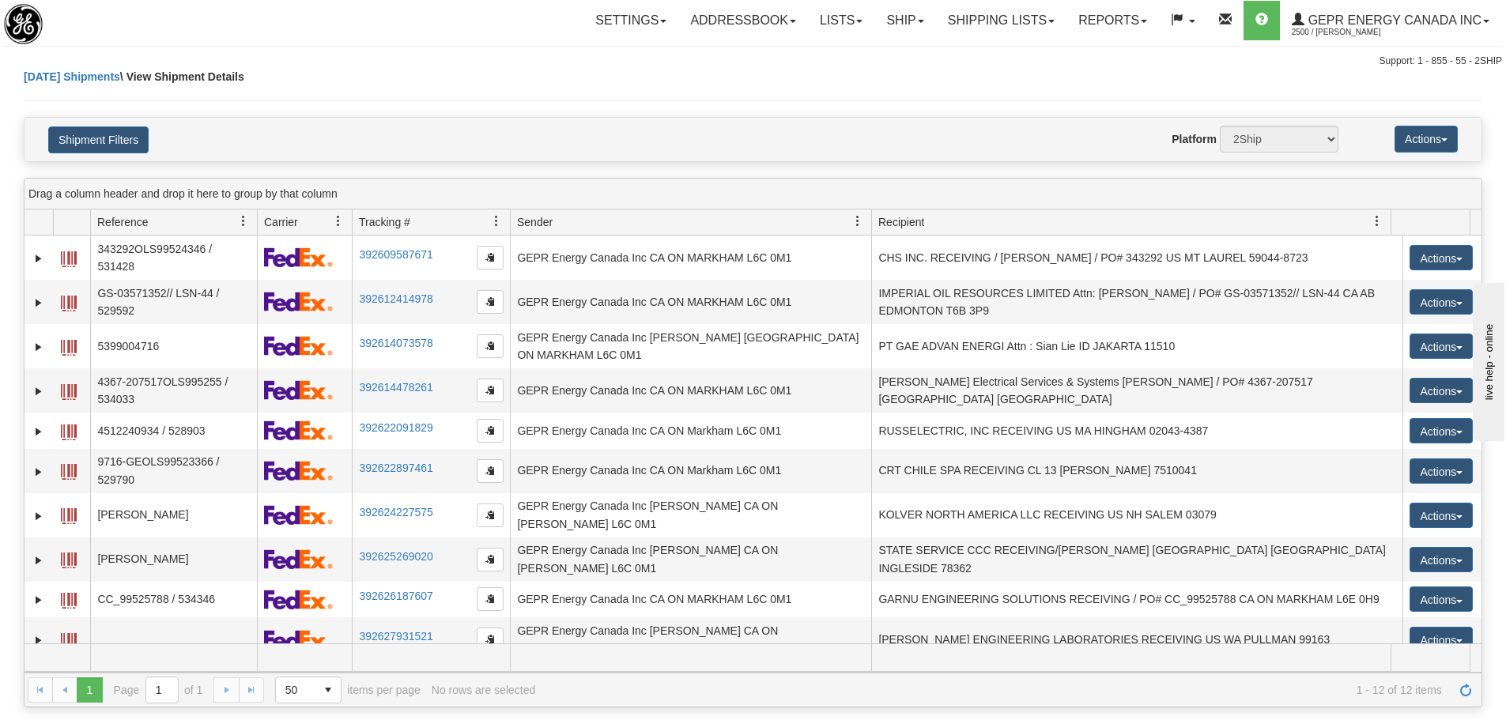
select select "2"
select select "12416"
click at [116, 147] on button "Shipment Filters" at bounding box center [98, 139] width 100 height 27
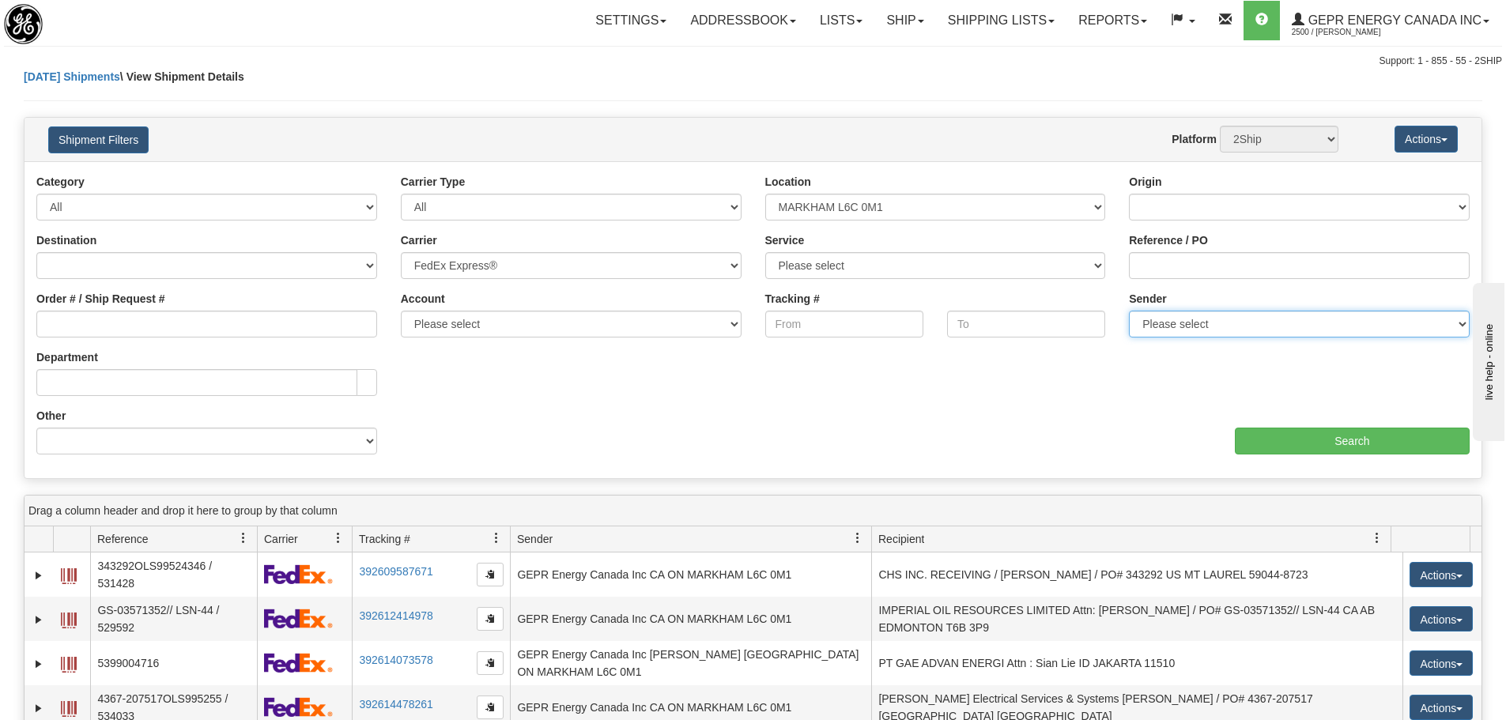
click at [1197, 326] on select "Please select GEPR Energy Canada Inc, Rajiehan RMA, ([GEOGRAPHIC_DATA])" at bounding box center [1299, 324] width 341 height 27
select select "210221"
click at [1129, 311] on select "Please select GEPR Energy Canada Inc, Rajiehan RMA, ([GEOGRAPHIC_DATA])" at bounding box center [1299, 324] width 341 height 27
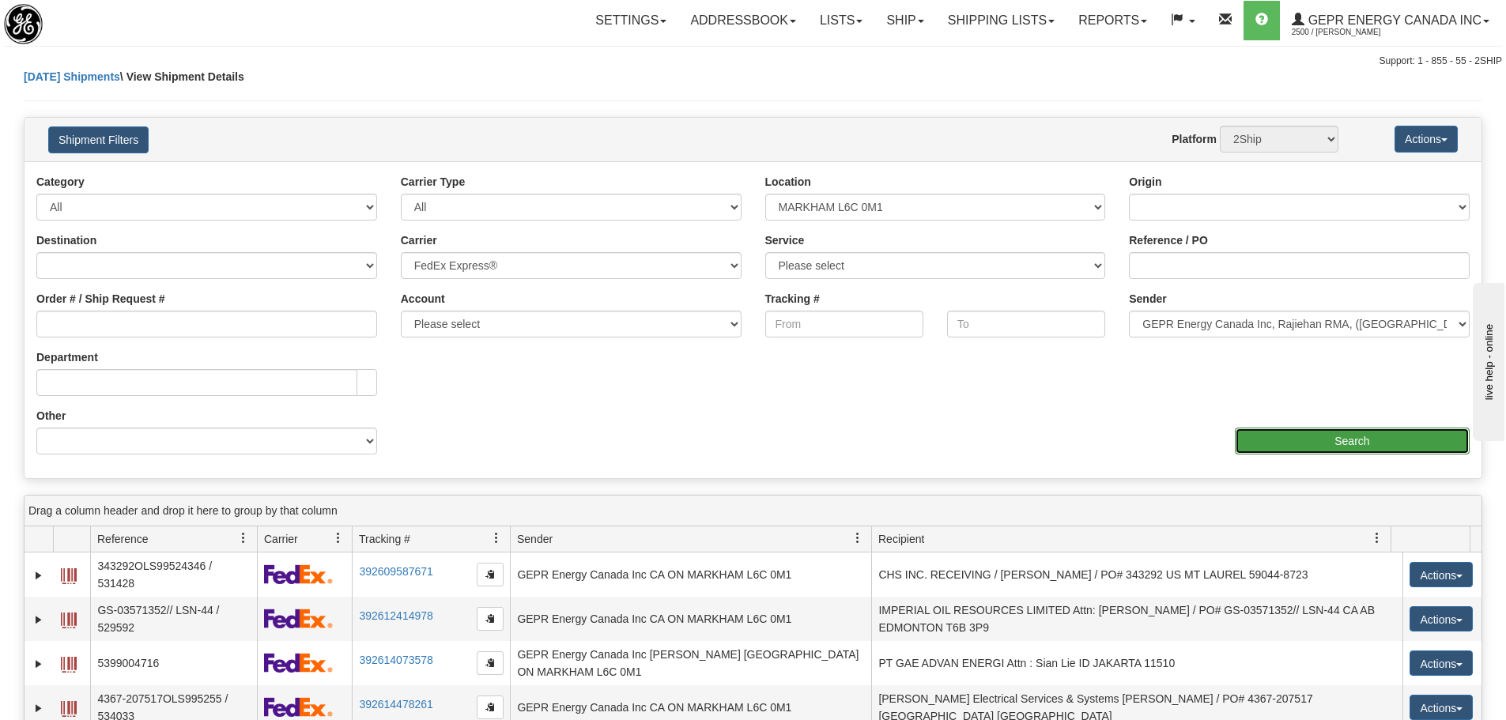
click at [1343, 445] on input "Search" at bounding box center [1352, 441] width 235 height 27
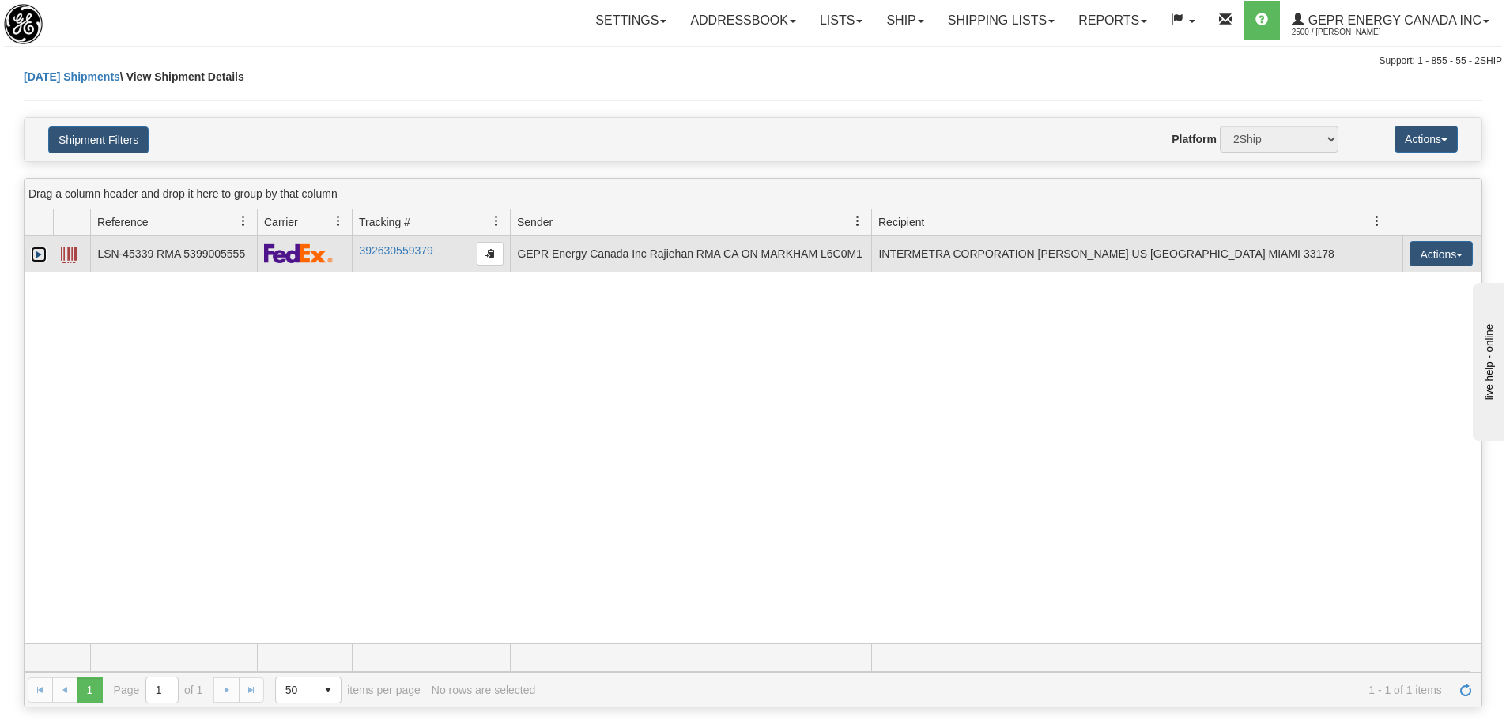
click at [38, 258] on link "Expand" at bounding box center [39, 255] width 16 height 16
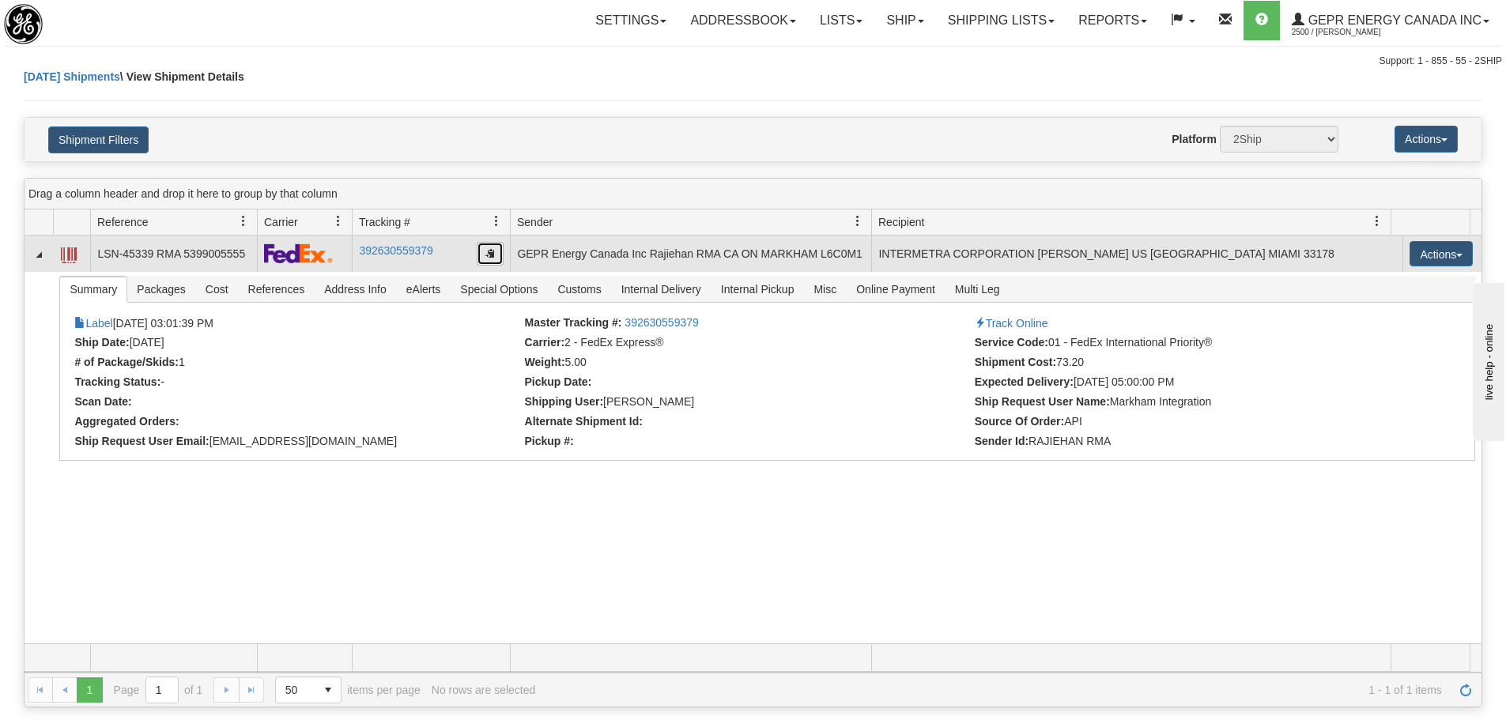
click at [486, 259] on button "button" at bounding box center [490, 254] width 27 height 24
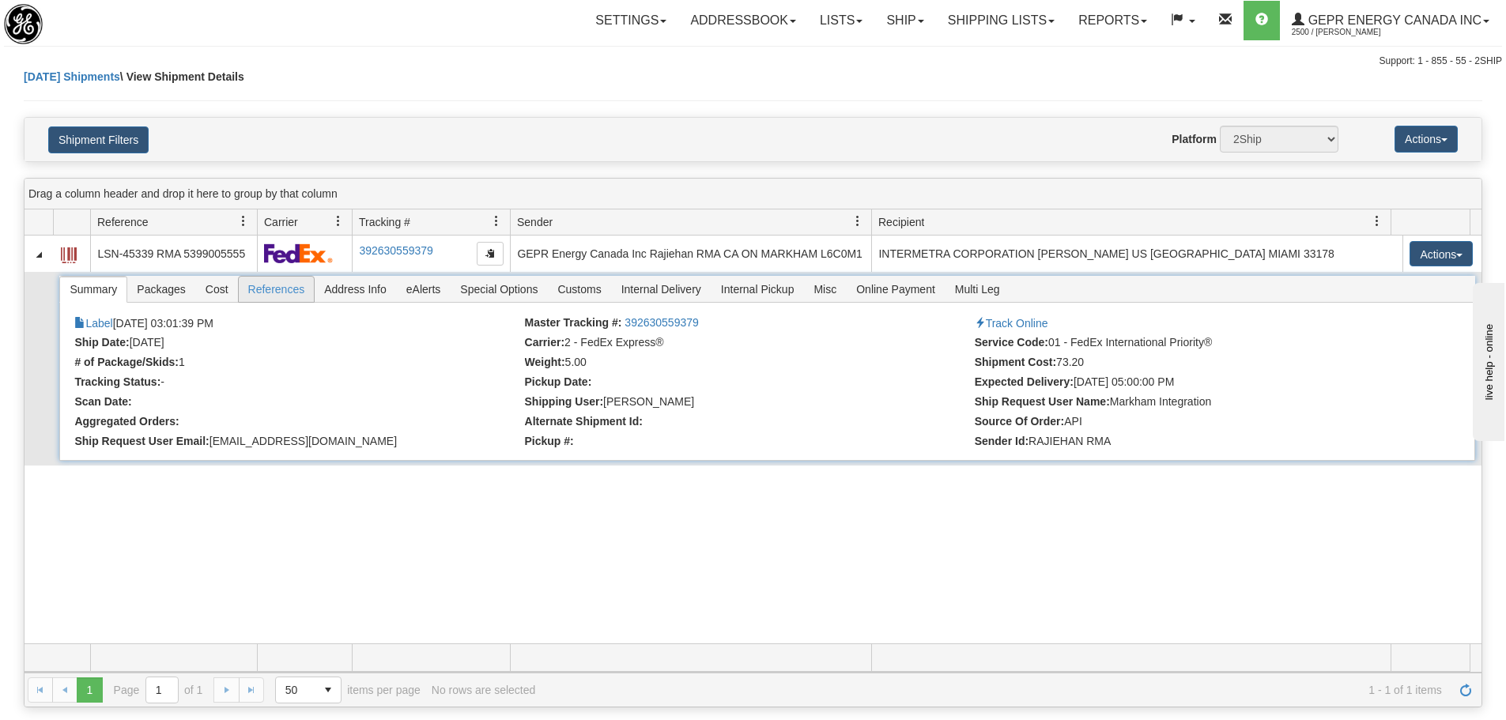
click at [258, 297] on span "References" at bounding box center [277, 289] width 76 height 25
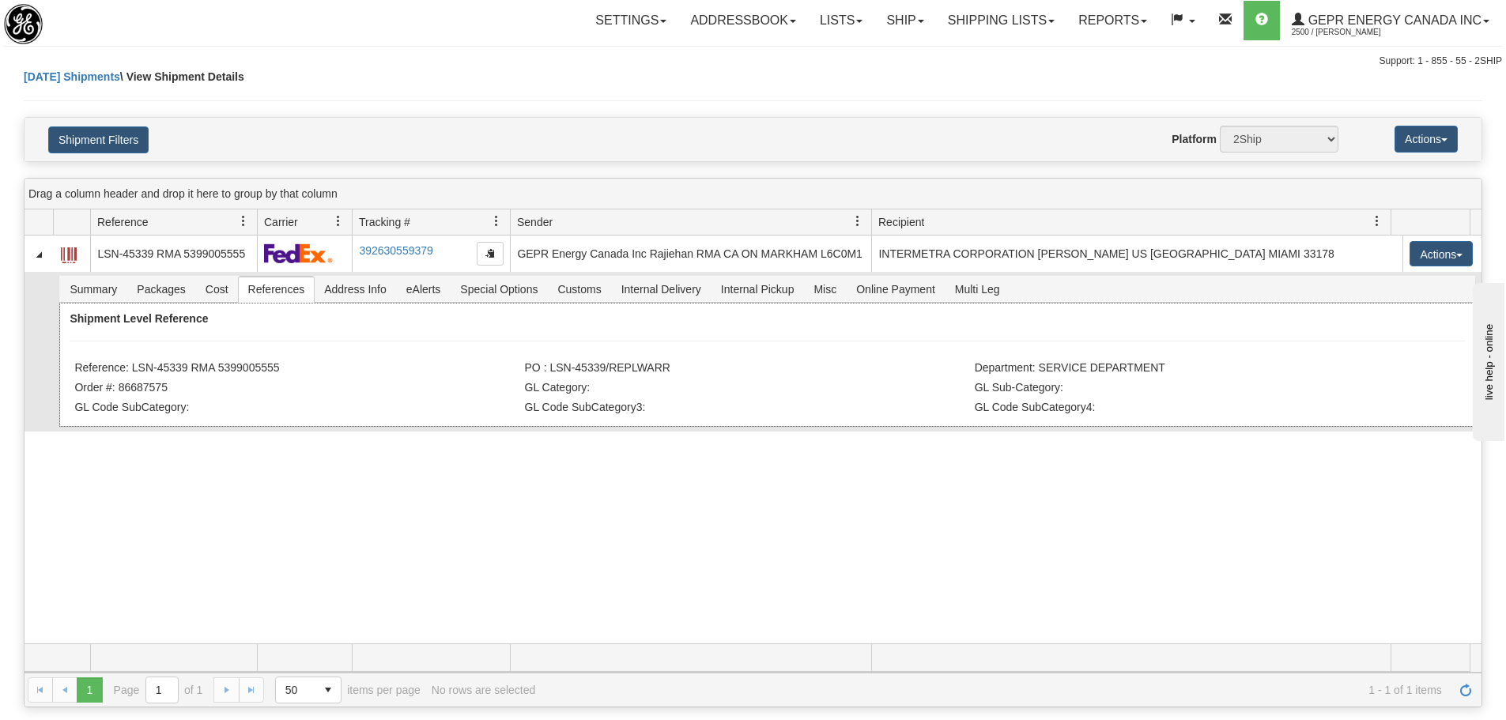
drag, startPoint x: 289, startPoint y: 367, endPoint x: 131, endPoint y: 376, distance: 157.6
click at [132, 376] on li "Reference: LSN-45339 RMA 5399005555" at bounding box center [297, 369] width 446 height 16
copy li "LSN-45339 RMA 5399005555"
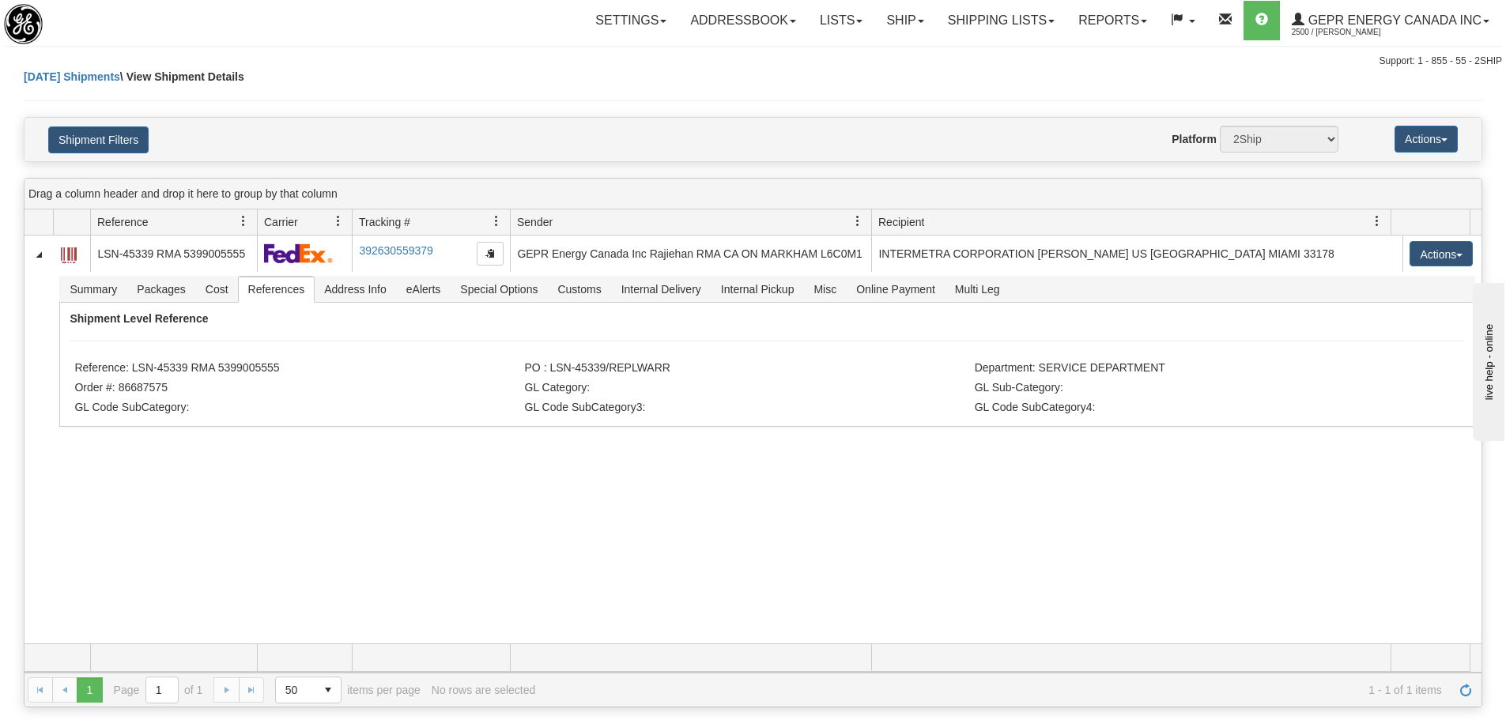
click at [463, 68] on div "Toggle navigation Settings Shipping Preferences Fields Preferences New" at bounding box center [753, 34] width 1506 height 69
click at [1476, 683] on link "Refresh" at bounding box center [1465, 690] width 25 height 25
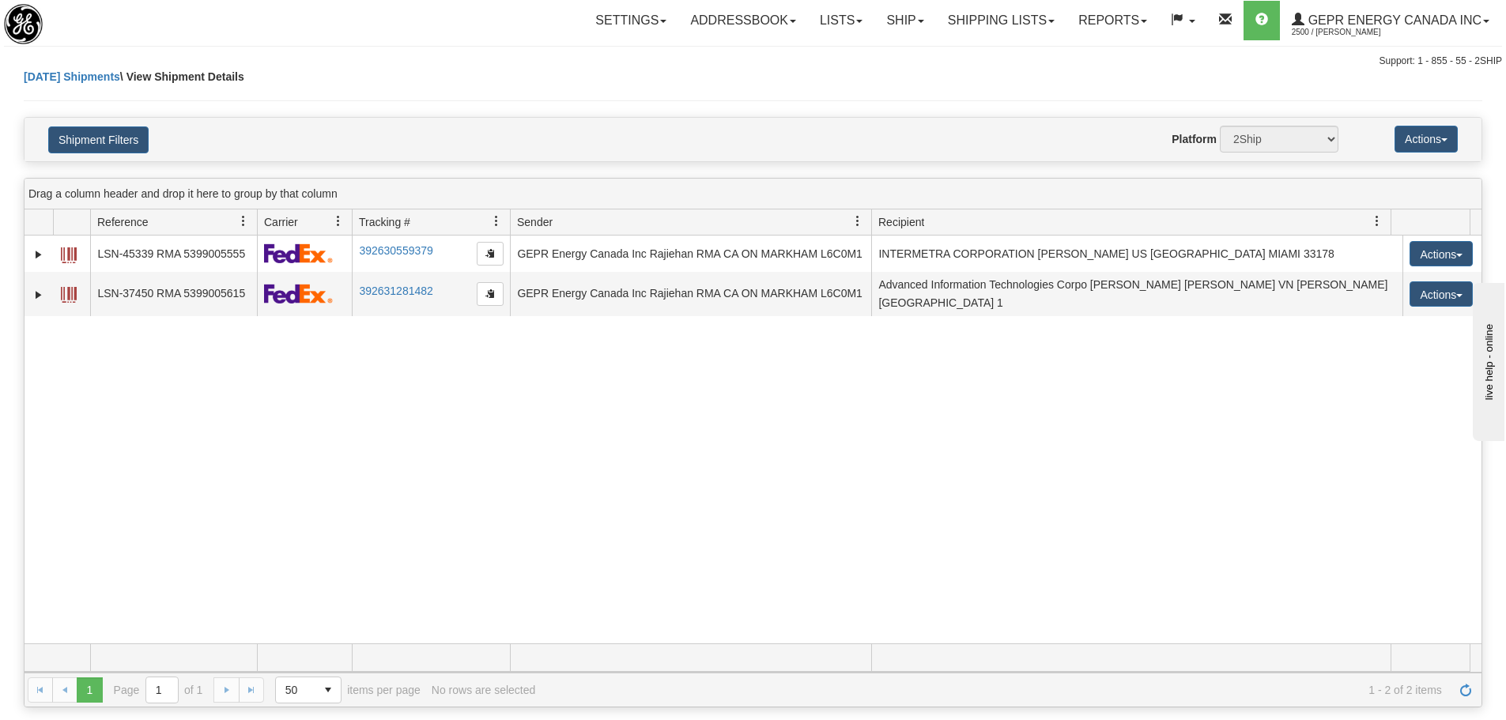
drag, startPoint x: 789, startPoint y: 592, endPoint x: 727, endPoint y: 576, distance: 63.7
click at [787, 591] on div "31541035 2500 LSN-45339 RMA 5399005555 392630559379 [DATE] [DATE] 03:01:39 PM G…" at bounding box center [753, 440] width 1457 height 408
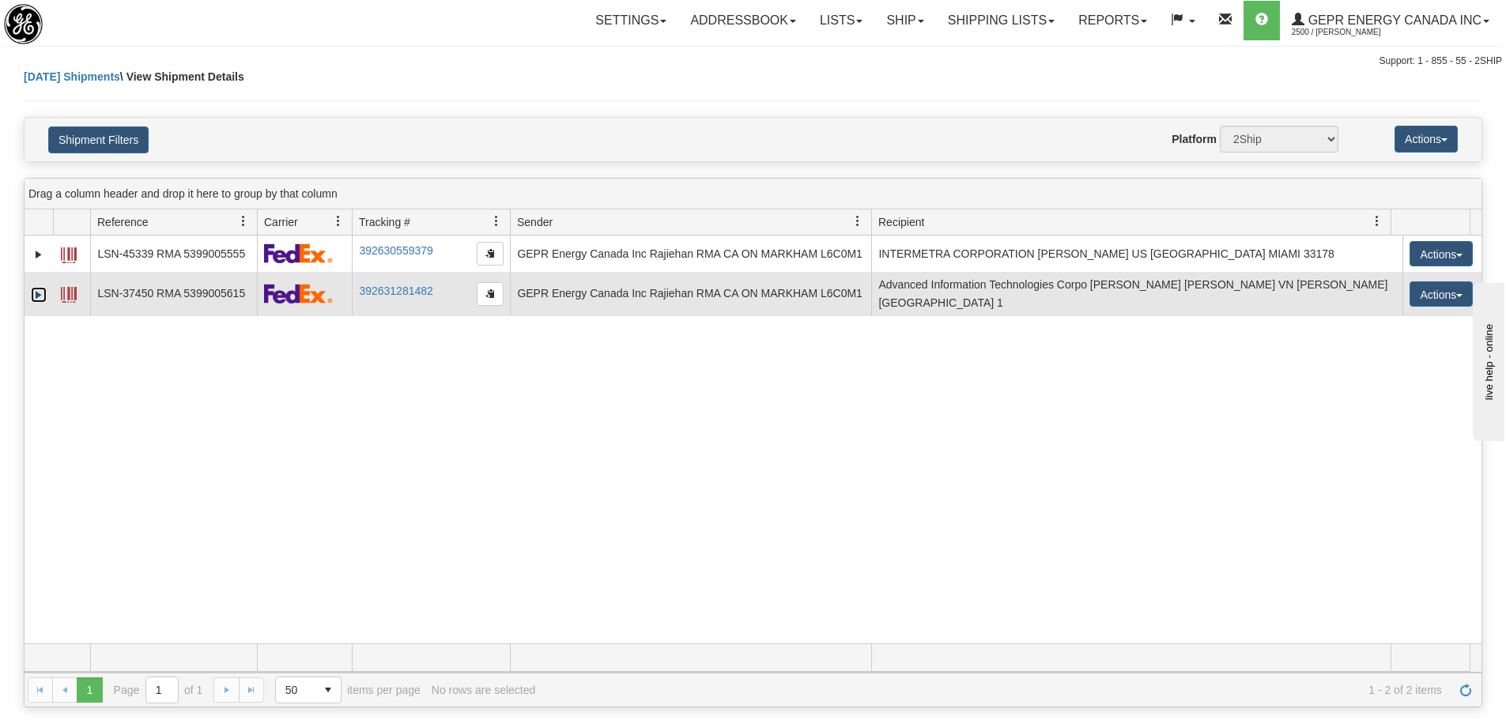
click at [45, 293] on link "Expand" at bounding box center [39, 295] width 16 height 16
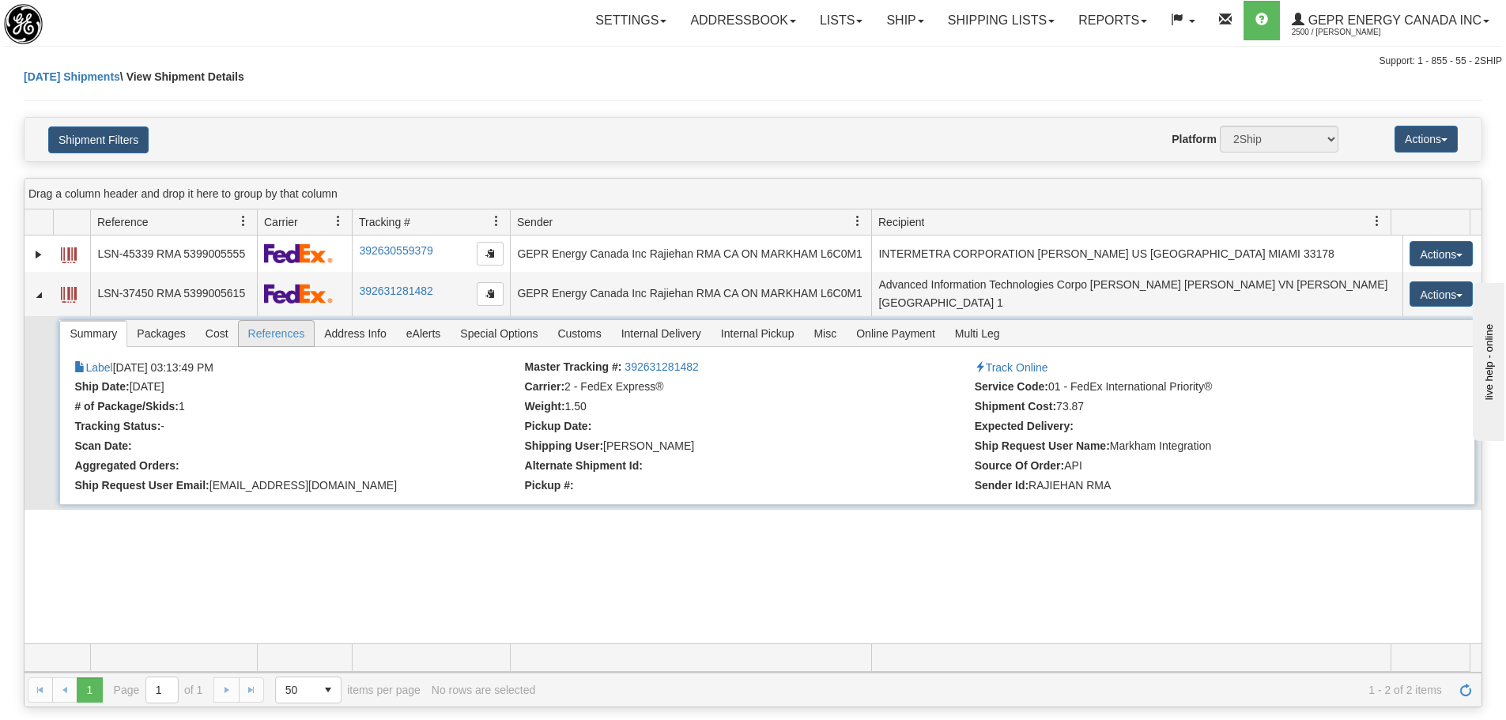
click at [273, 336] on span "References" at bounding box center [277, 333] width 76 height 25
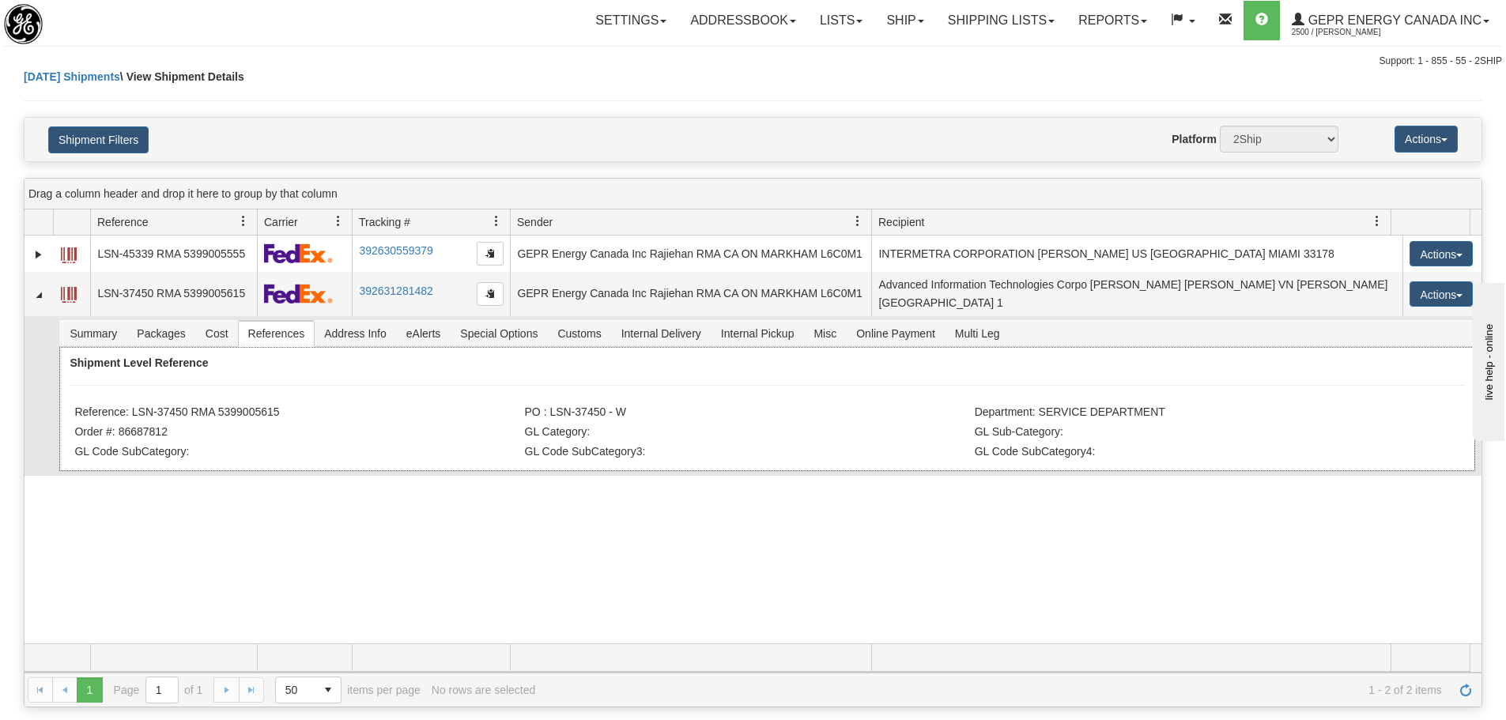
drag, startPoint x: 274, startPoint y: 398, endPoint x: 130, endPoint y: 408, distance: 143.4
click at [130, 408] on li "Reference: LSN-37450 RMA 5399005615" at bounding box center [297, 414] width 446 height 16
copy li "LSN-37450 RMA 5399005615"
drag, startPoint x: 270, startPoint y: 139, endPoint x: 270, endPoint y: 78, distance: 60.9
click at [270, 138] on h4 "Shipment Filters" at bounding box center [155, 140] width 239 height 28
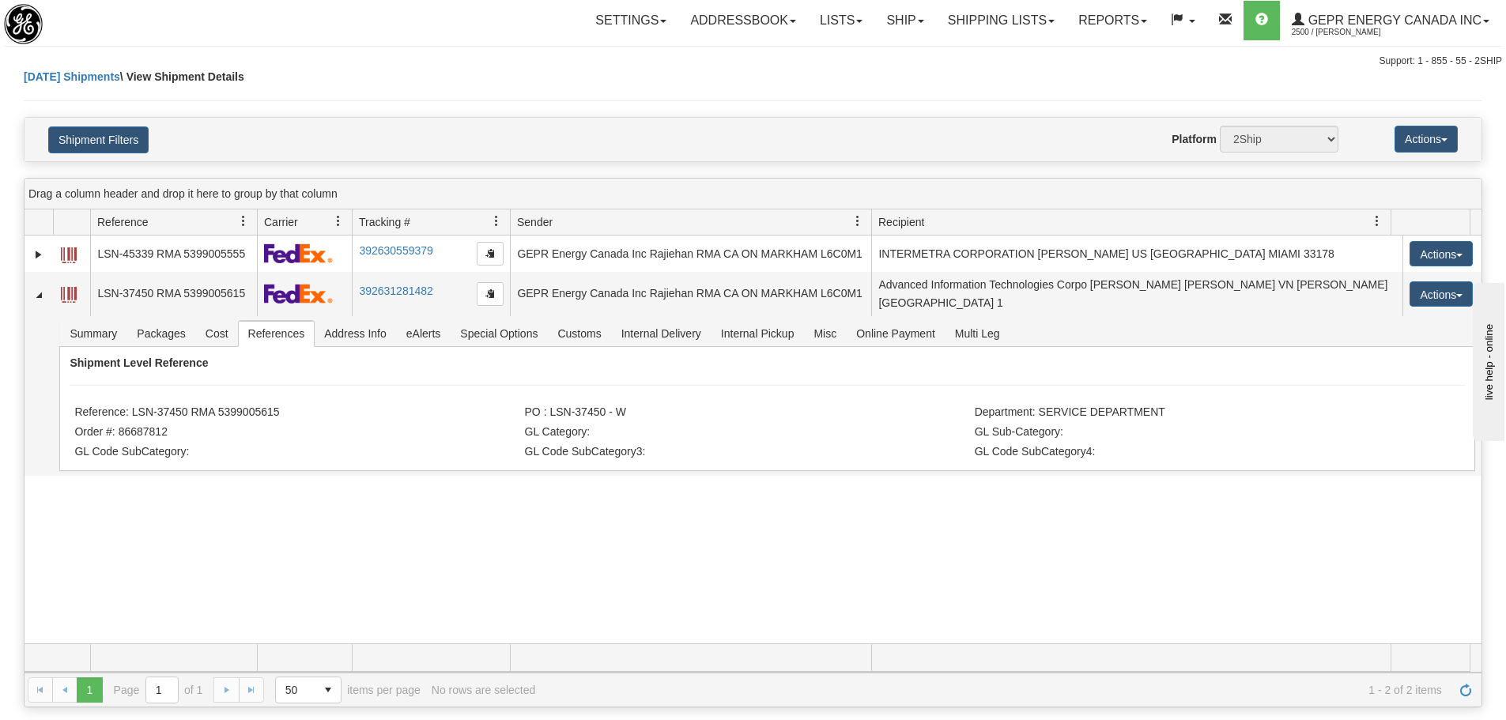
drag, startPoint x: 665, startPoint y: 468, endPoint x: 764, endPoint y: 510, distance: 107.3
click at [668, 473] on div "31541035 2500 LSN-45339 RMA 5399005555 392630559379 08/28/2025 08/28/2025 03:01…" at bounding box center [753, 440] width 1457 height 408
click at [1457, 689] on link "Refresh" at bounding box center [1465, 690] width 25 height 25
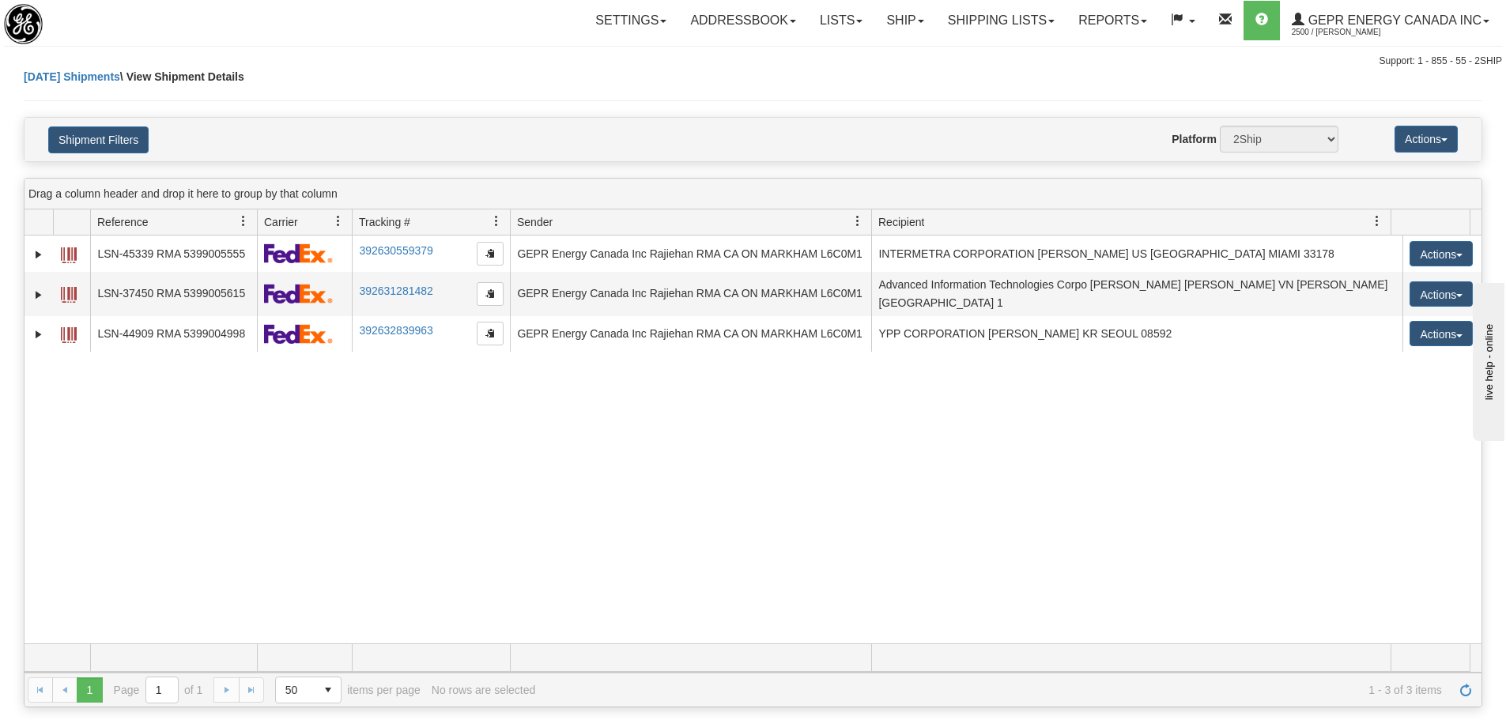
drag, startPoint x: 696, startPoint y: 561, endPoint x: 689, endPoint y: 560, distance: 8.1
click at [689, 560] on div "31541035 2500 LSN-45339 RMA 5399005555 392630559379 08/28/2025 08/28/2025 03:01…" at bounding box center [753, 440] width 1457 height 408
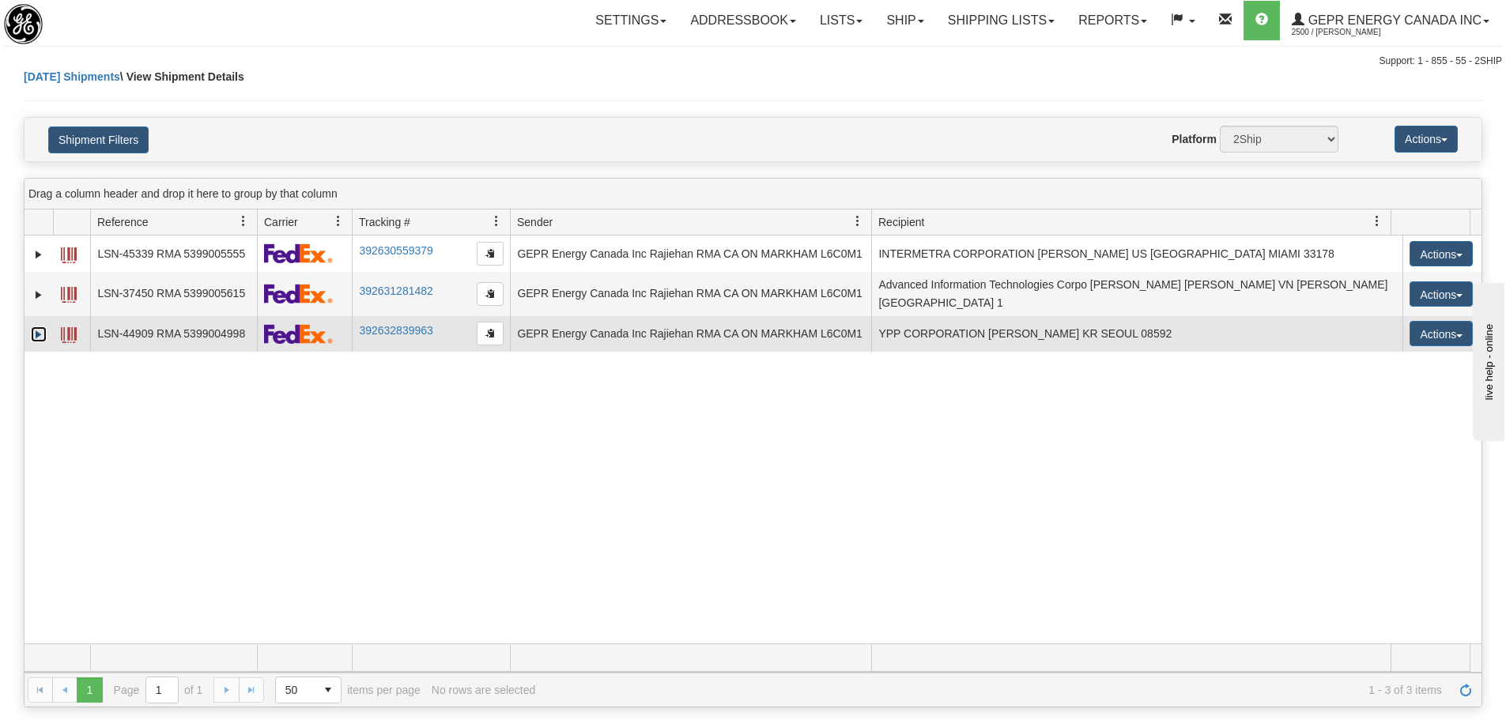
click at [31, 327] on link "Expand" at bounding box center [39, 335] width 16 height 16
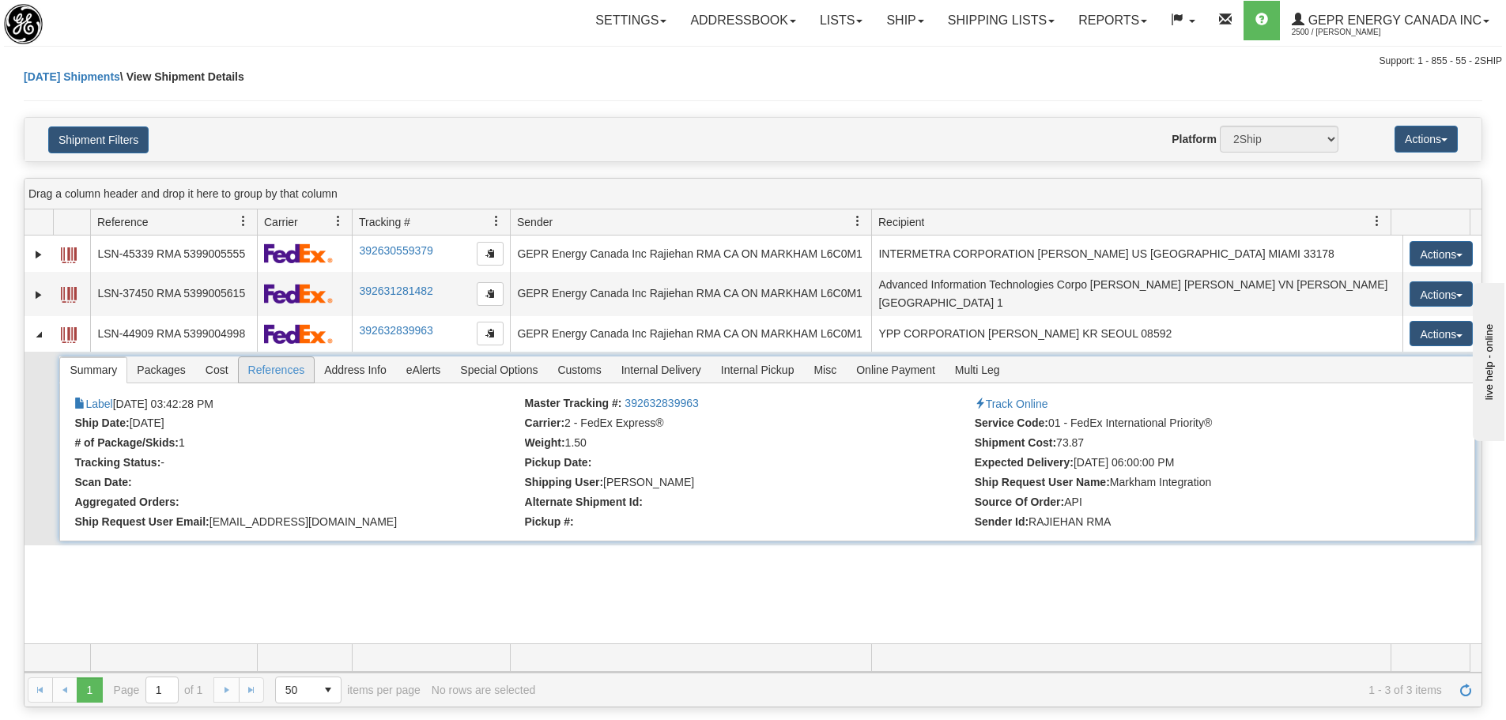
click at [246, 371] on span "References" at bounding box center [277, 369] width 76 height 25
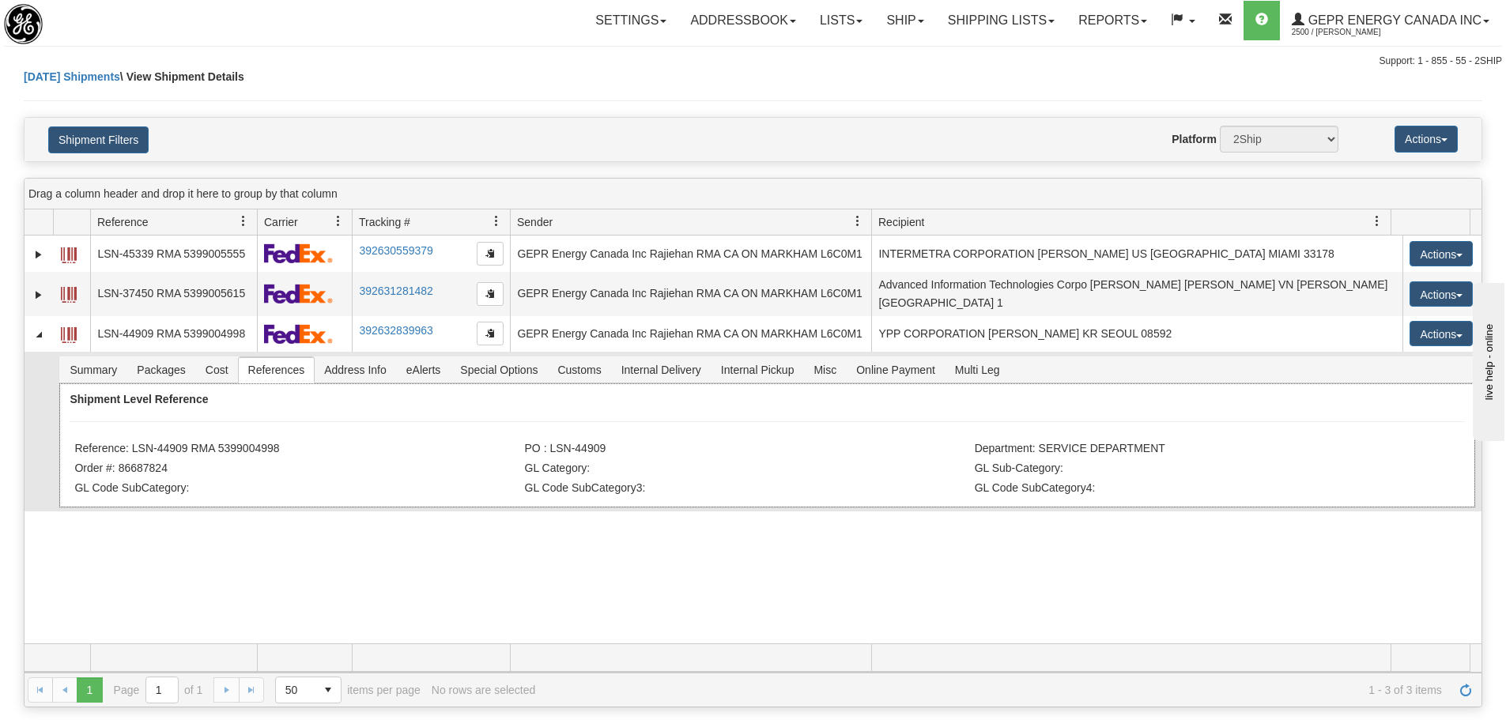
drag, startPoint x: 292, startPoint y: 442, endPoint x: 134, endPoint y: 443, distance: 158.1
click at [134, 444] on li "Reference: LSN-44909 RMA 5399004998" at bounding box center [297, 450] width 446 height 16
copy li "LSN-44909 RMA 5399004998"
click at [239, 404] on div "Shipment Level Reference Reference: LSN-44909 RMA 5399004998 PO : LSN-44909 Dep…" at bounding box center [766, 445] width 1415 height 124
drag, startPoint x: 184, startPoint y: 439, endPoint x: 132, endPoint y: 442, distance: 52.3
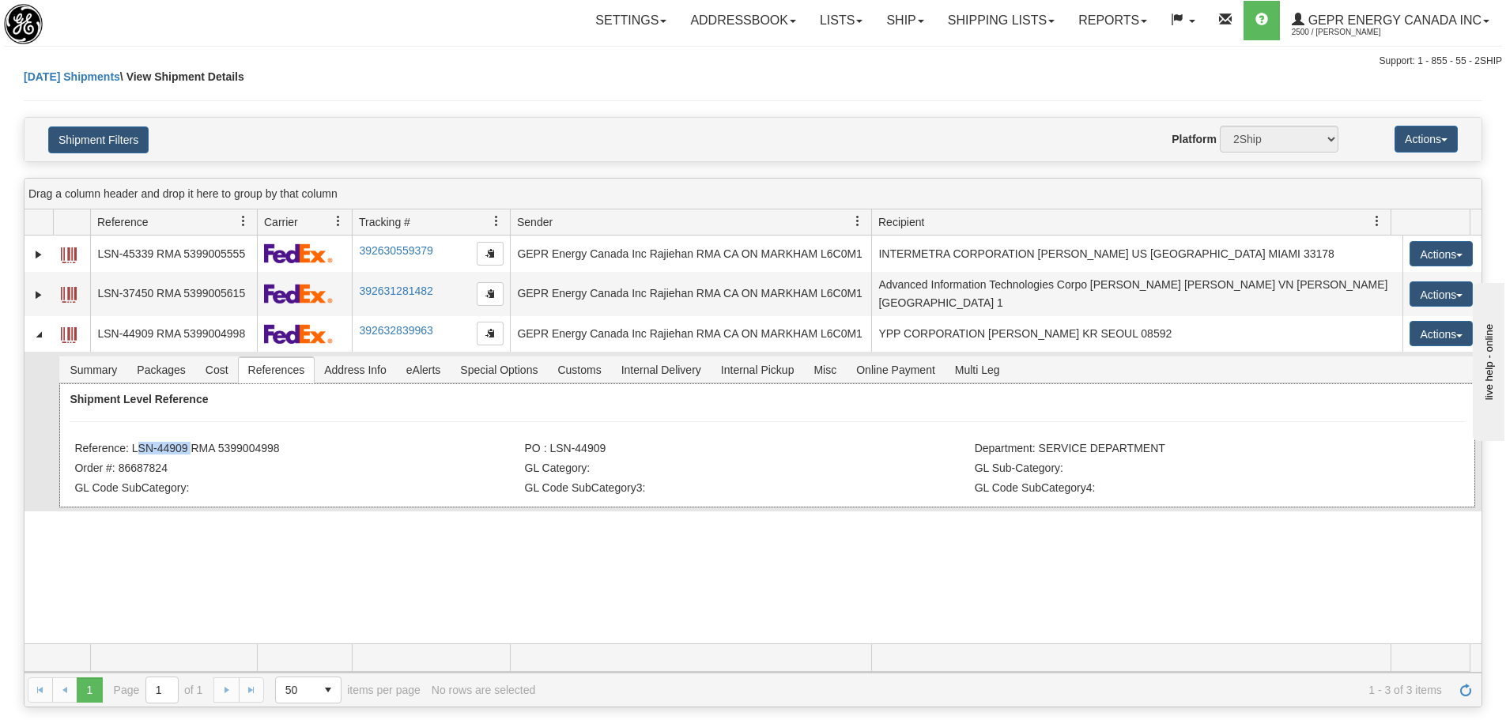
click at [132, 442] on li "Reference: LSN-44909 RMA 5399004998" at bounding box center [297, 450] width 446 height 16
copy li "LSN-44909"
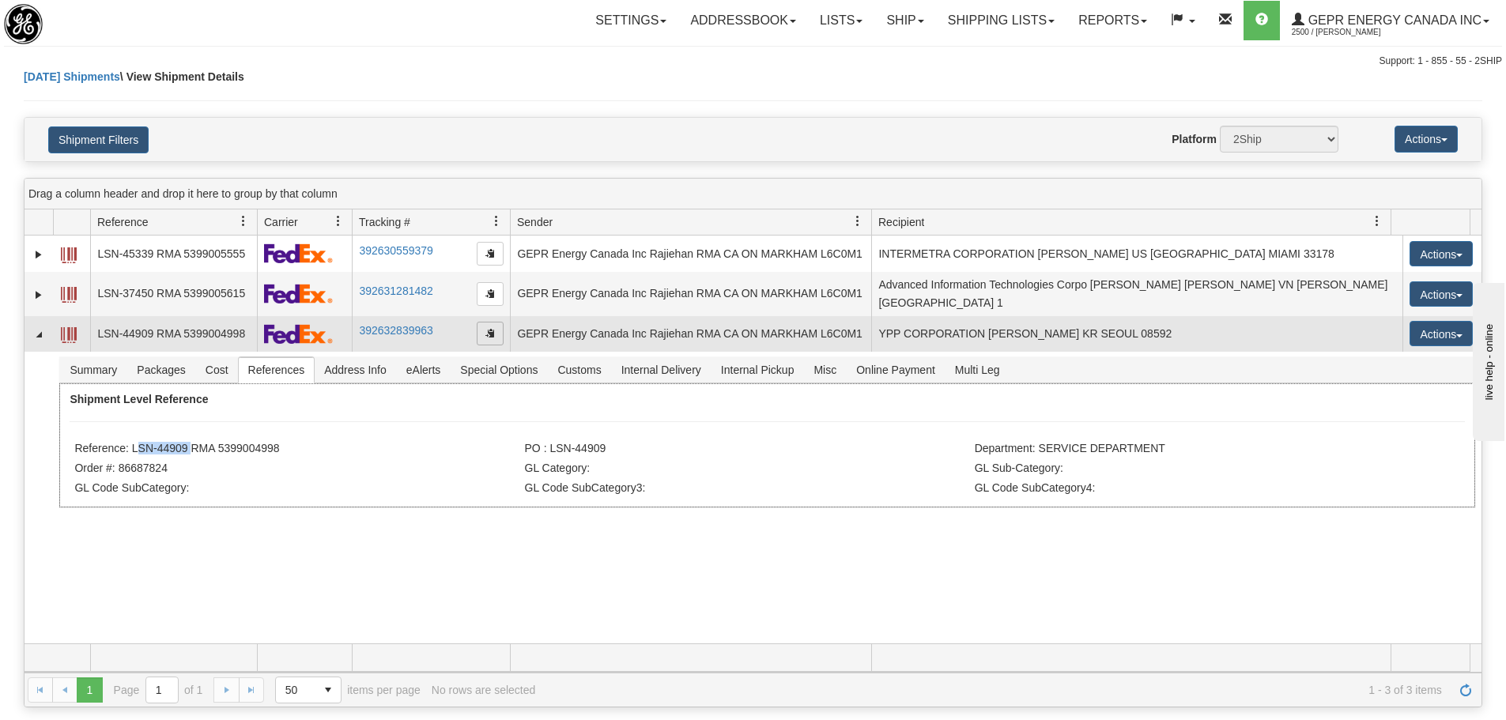
click at [488, 329] on span "button" at bounding box center [489, 332] width 9 height 9
copy li "LSN-44909"
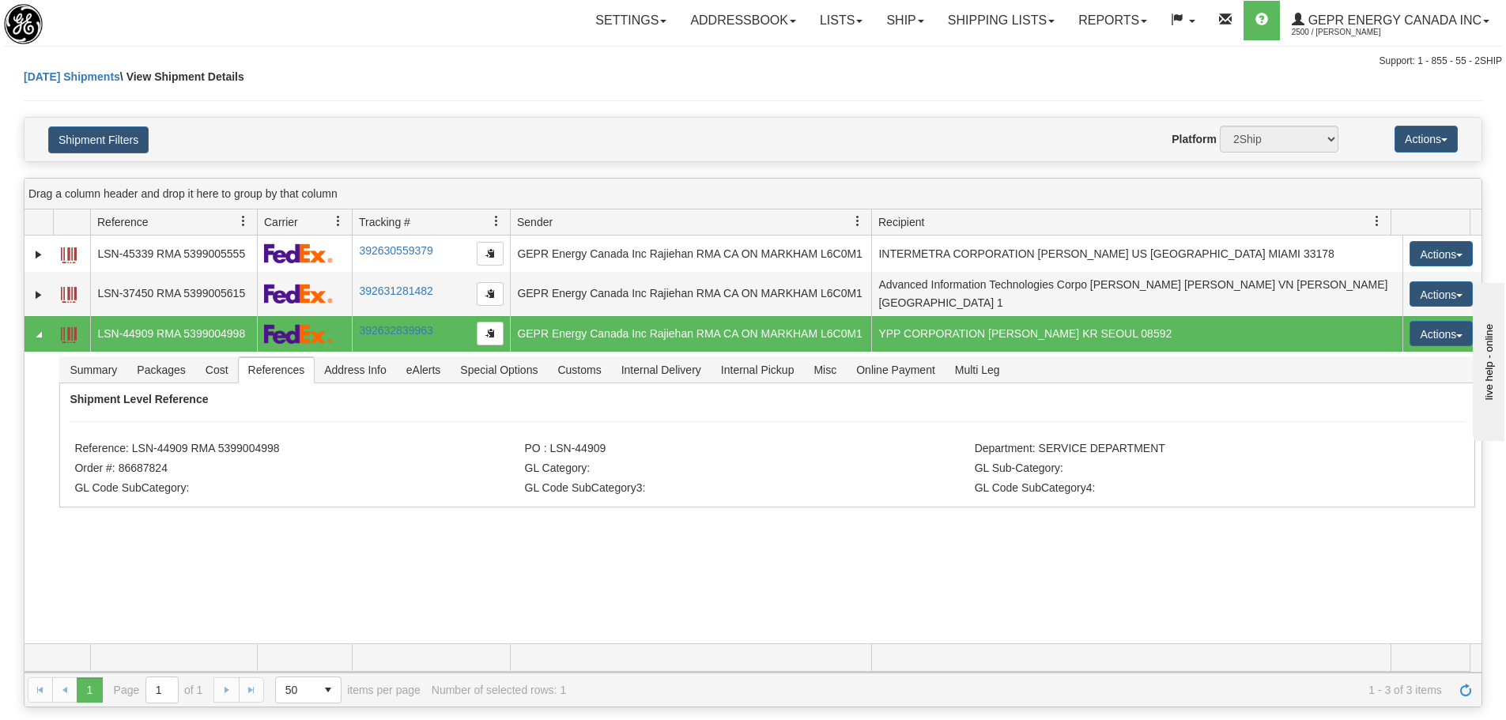
click at [223, 524] on div "31541035 2500 LSN-45339 RMA 5399005555 392630559379 08/28/2025 08/28/2025 03:01…" at bounding box center [753, 440] width 1457 height 408
click at [301, 43] on div "Toggle navigation Settings Shipping Preferences Fields Preferences New" at bounding box center [753, 34] width 1506 height 69
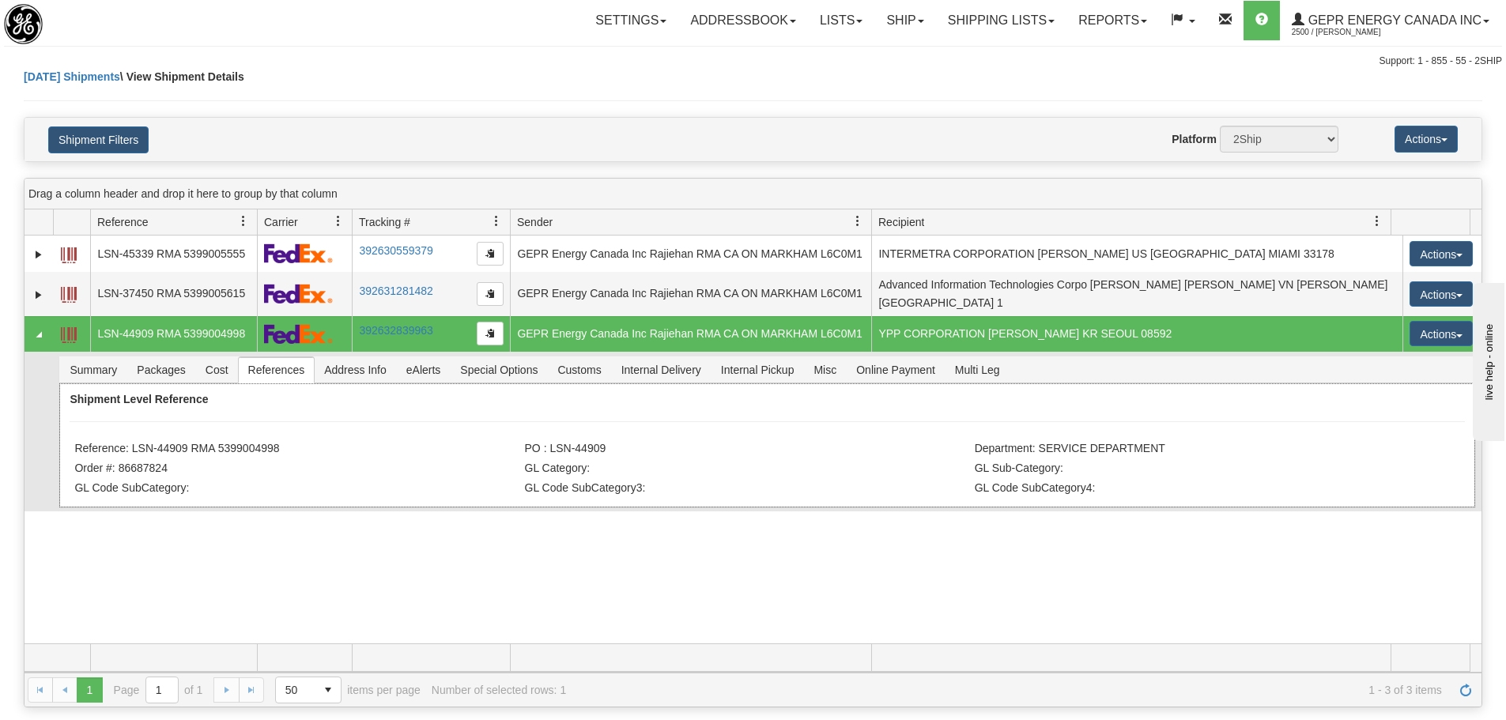
click at [270, 443] on li "Reference: LSN-44909 RMA 5399004998" at bounding box center [297, 450] width 446 height 16
drag, startPoint x: 287, startPoint y: 447, endPoint x: 129, endPoint y: 448, distance: 158.1
click at [129, 448] on li "Reference: LSN-44909 RMA 5399004998" at bounding box center [297, 450] width 446 height 16
copy li "LSN-44909 RMA 5399004998"
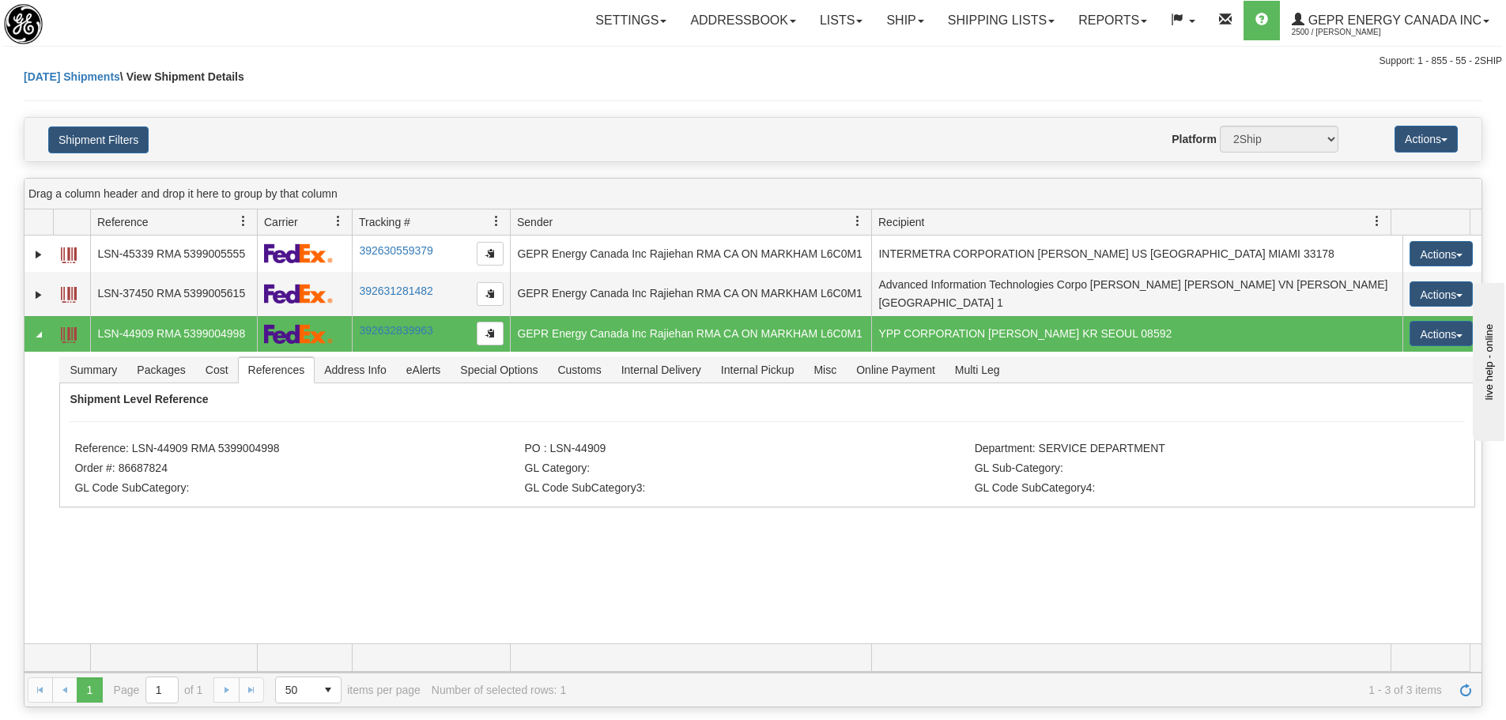
click at [316, 124] on div "Shipment Filters Website Agent Nothing selected Client User Platform 2Ship Impo…" at bounding box center [753, 139] width 1457 height 43
click at [432, 66] on div "Support: 1 - 855 - 55 - 2SHIP" at bounding box center [753, 61] width 1498 height 13
click at [1474, 688] on link "Refresh" at bounding box center [1465, 690] width 25 height 25
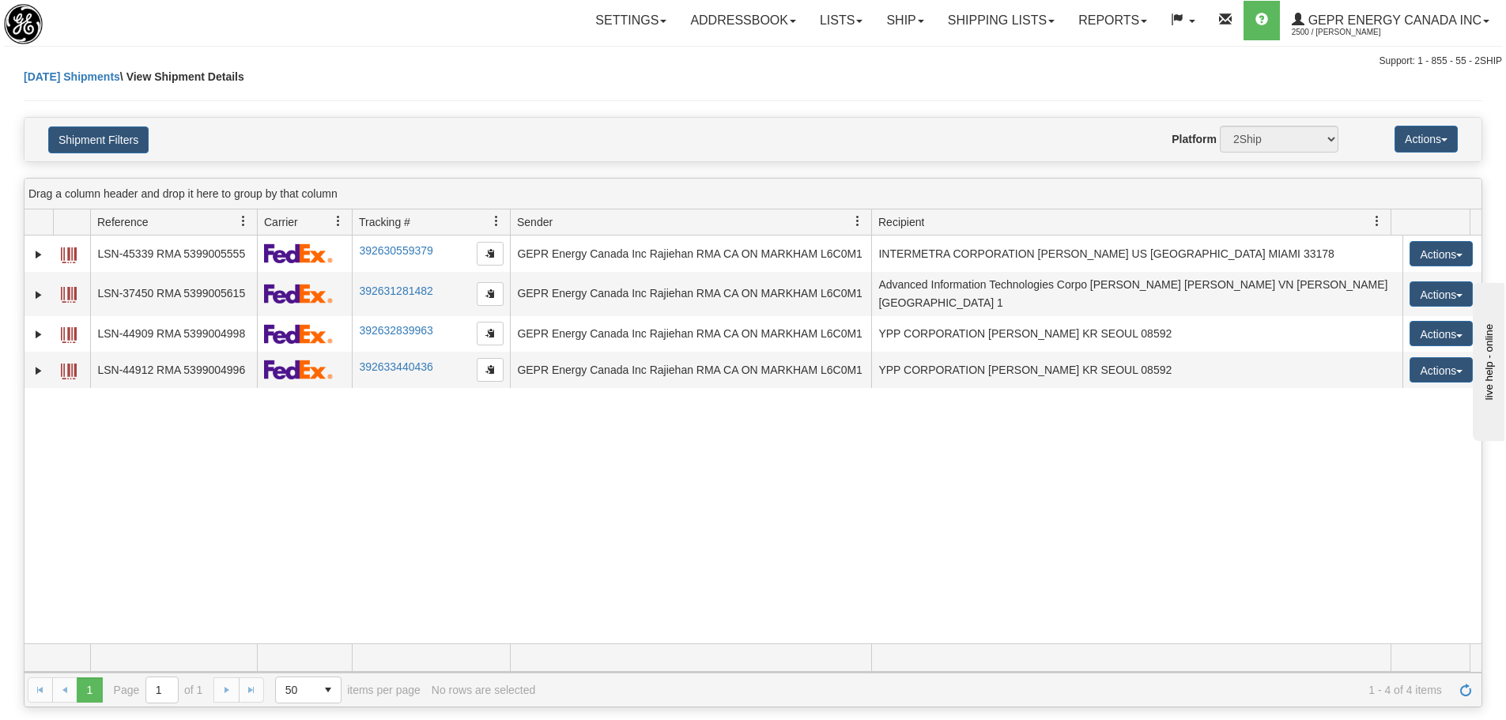
click at [576, 551] on div "31541035 2500 LSN-45339 RMA 5399005555 392630559379 08/28/2025 08/28/2025 03:01…" at bounding box center [753, 440] width 1457 height 408
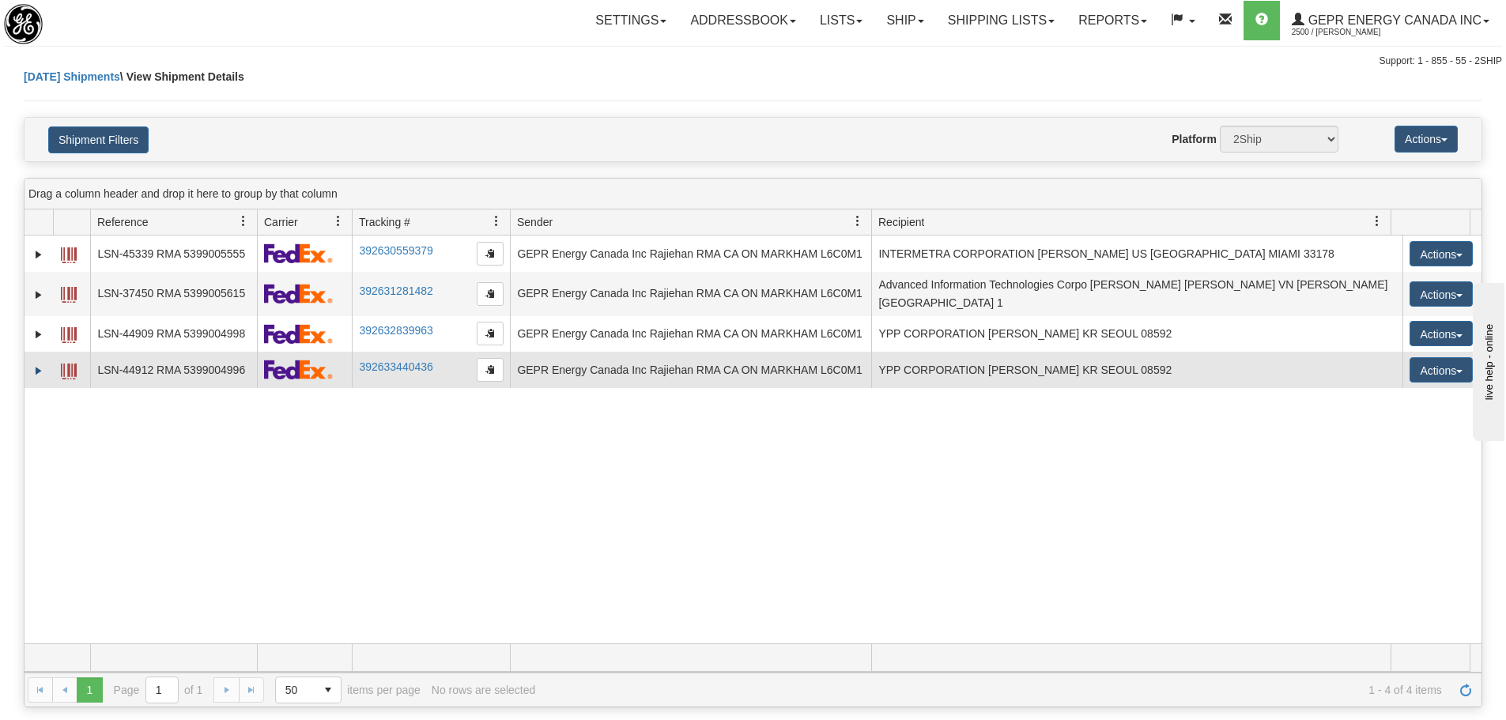
click at [31, 363] on td at bounding box center [39, 370] width 28 height 36
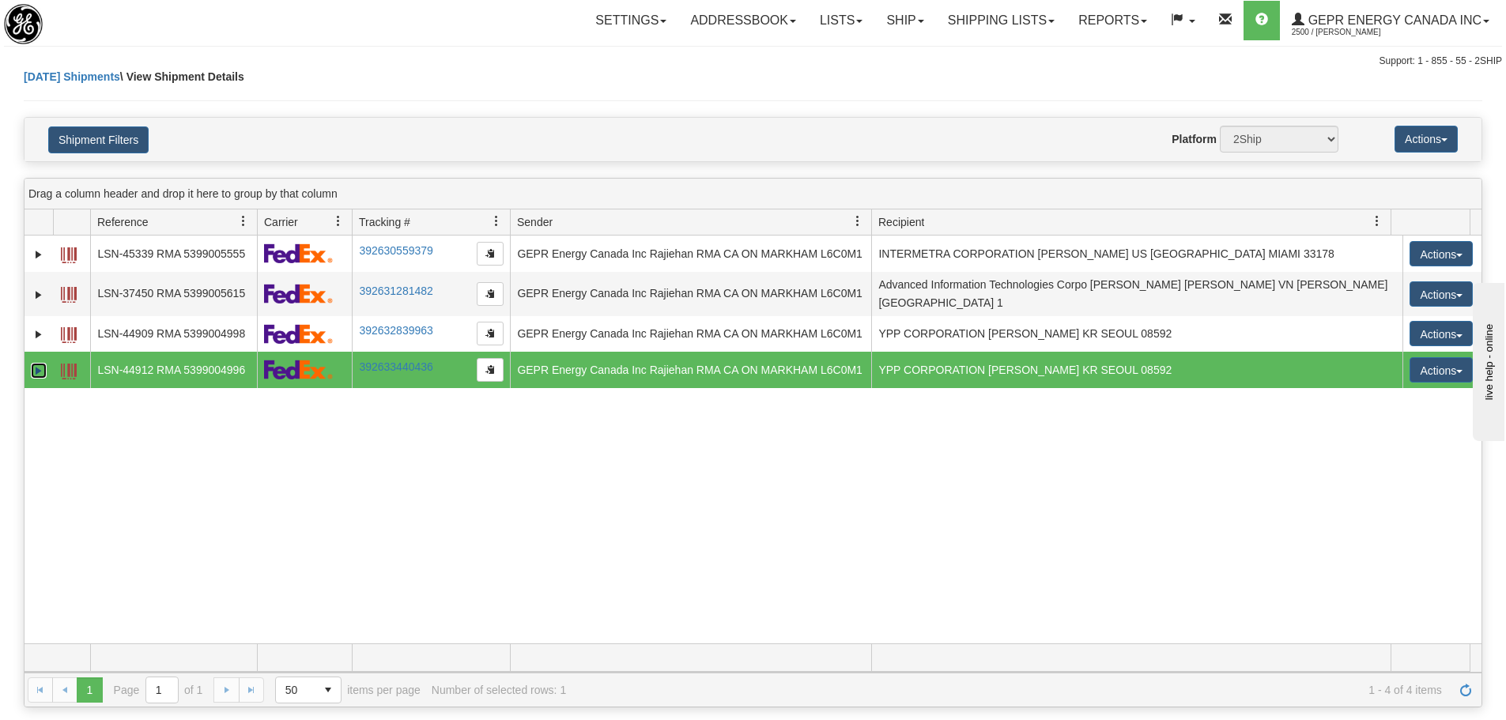
click at [38, 364] on link "Expand" at bounding box center [39, 371] width 16 height 16
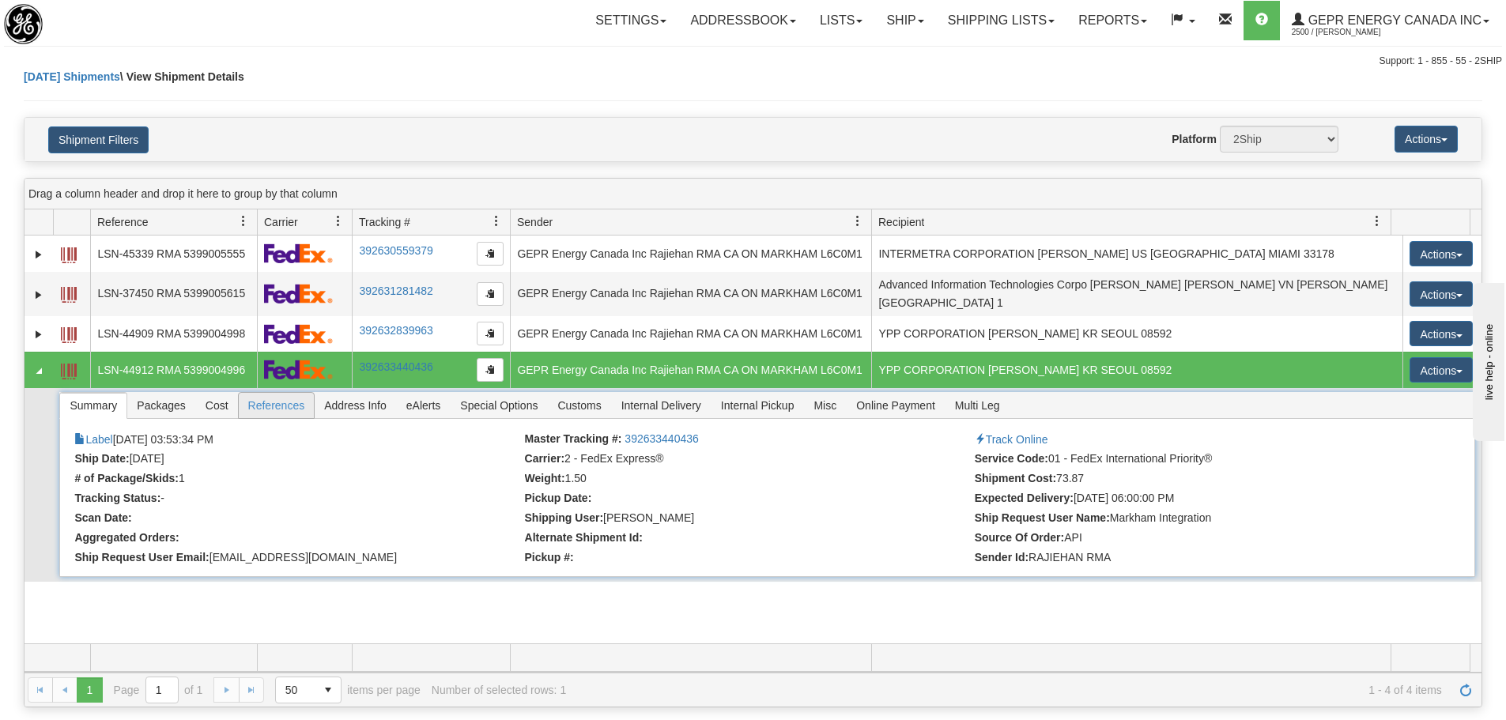
click at [274, 397] on span "References" at bounding box center [277, 405] width 76 height 25
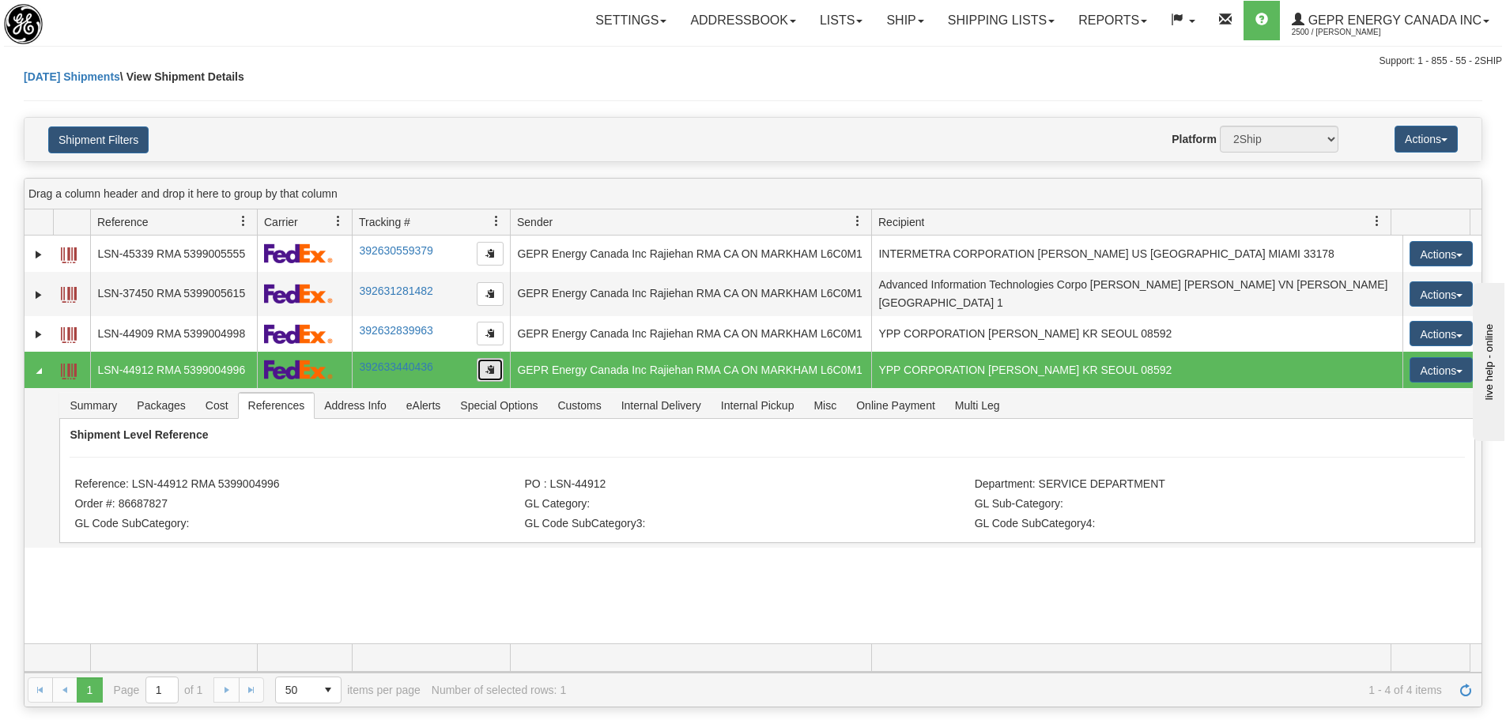
click at [481, 362] on button "button" at bounding box center [490, 370] width 27 height 24
drag, startPoint x: 284, startPoint y: 471, endPoint x: 132, endPoint y: 473, distance: 151.8
click at [132, 478] on li "Reference: LSN-44912 RMA 5399004996" at bounding box center [297, 486] width 446 height 16
copy li "LSN-44912 RMA 5399004996"
click at [941, 549] on div "31541035 2500 LSN-45339 RMA 5399005555 392630559379 08/28/2025 08/28/2025 03:01…" at bounding box center [753, 440] width 1457 height 408
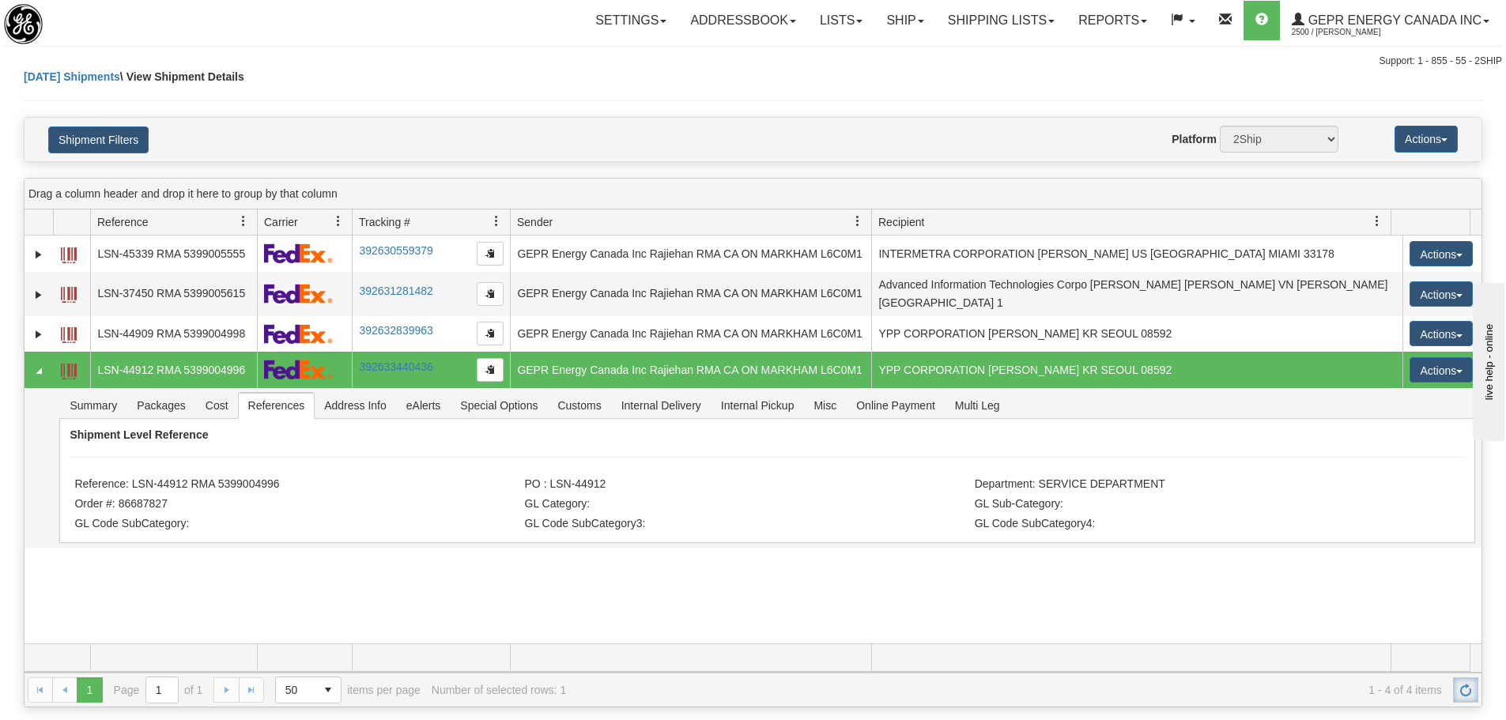
click at [1461, 700] on link "Refresh" at bounding box center [1465, 690] width 25 height 25
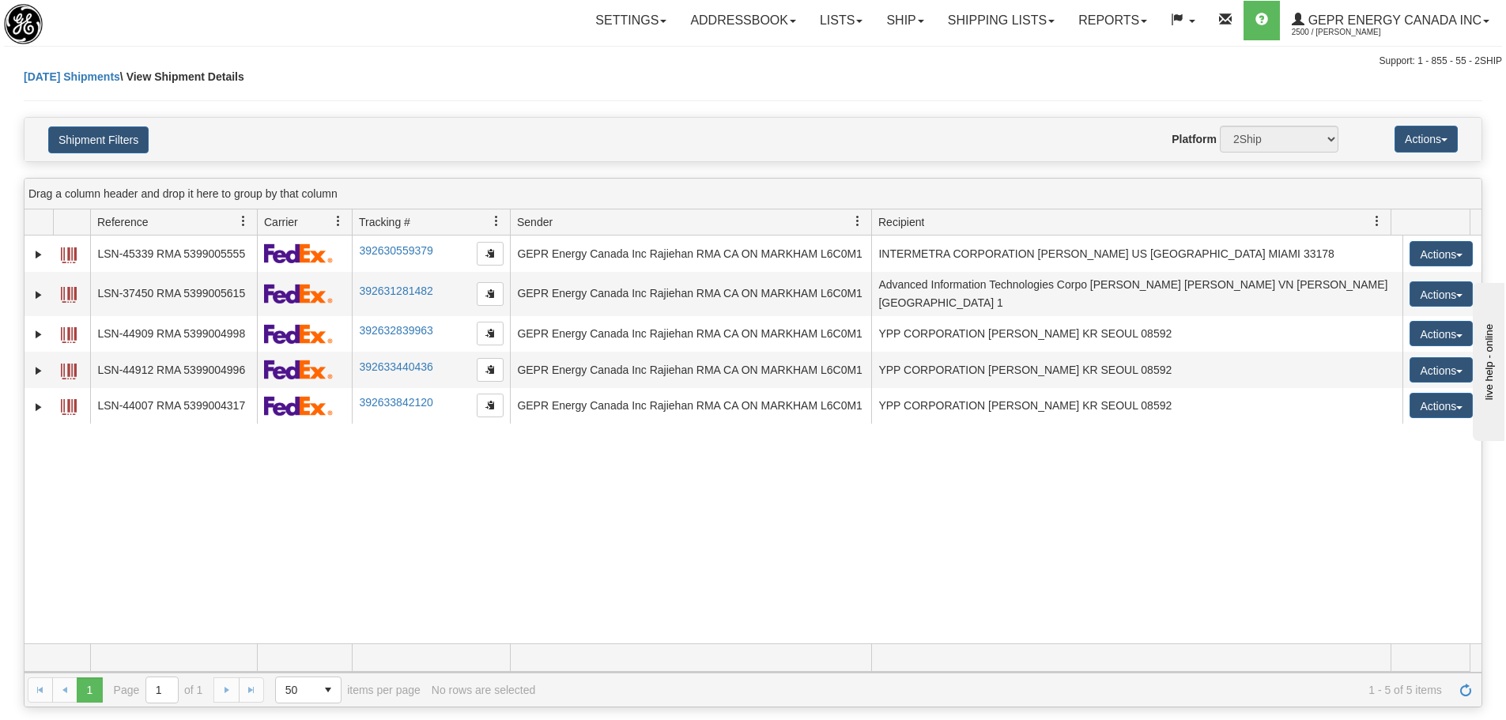
click at [388, 480] on div "31541035 2500 LSN-45339 RMA 5399005555 392630559379 08/28/2025 08/28/2025 03:01…" at bounding box center [753, 440] width 1457 height 408
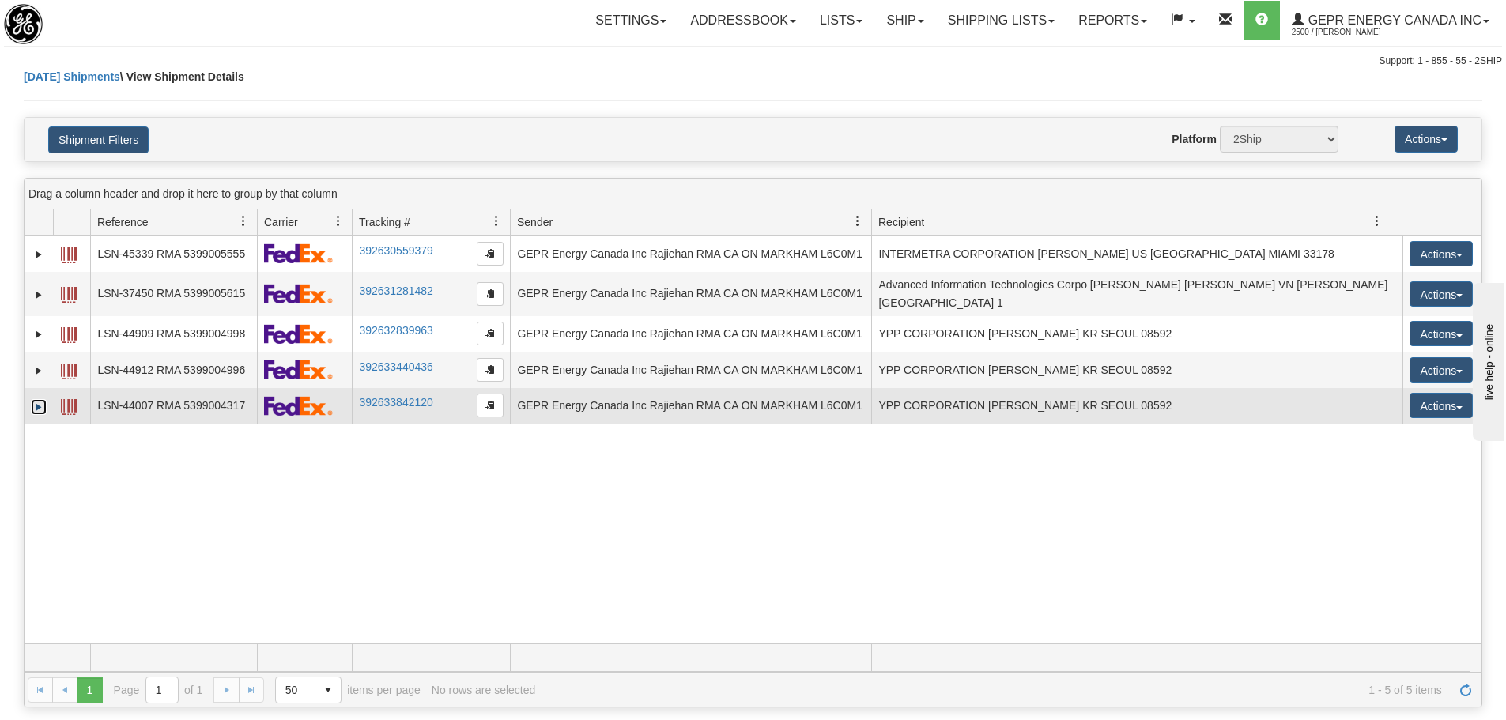
click at [32, 403] on link "Expand" at bounding box center [39, 407] width 16 height 16
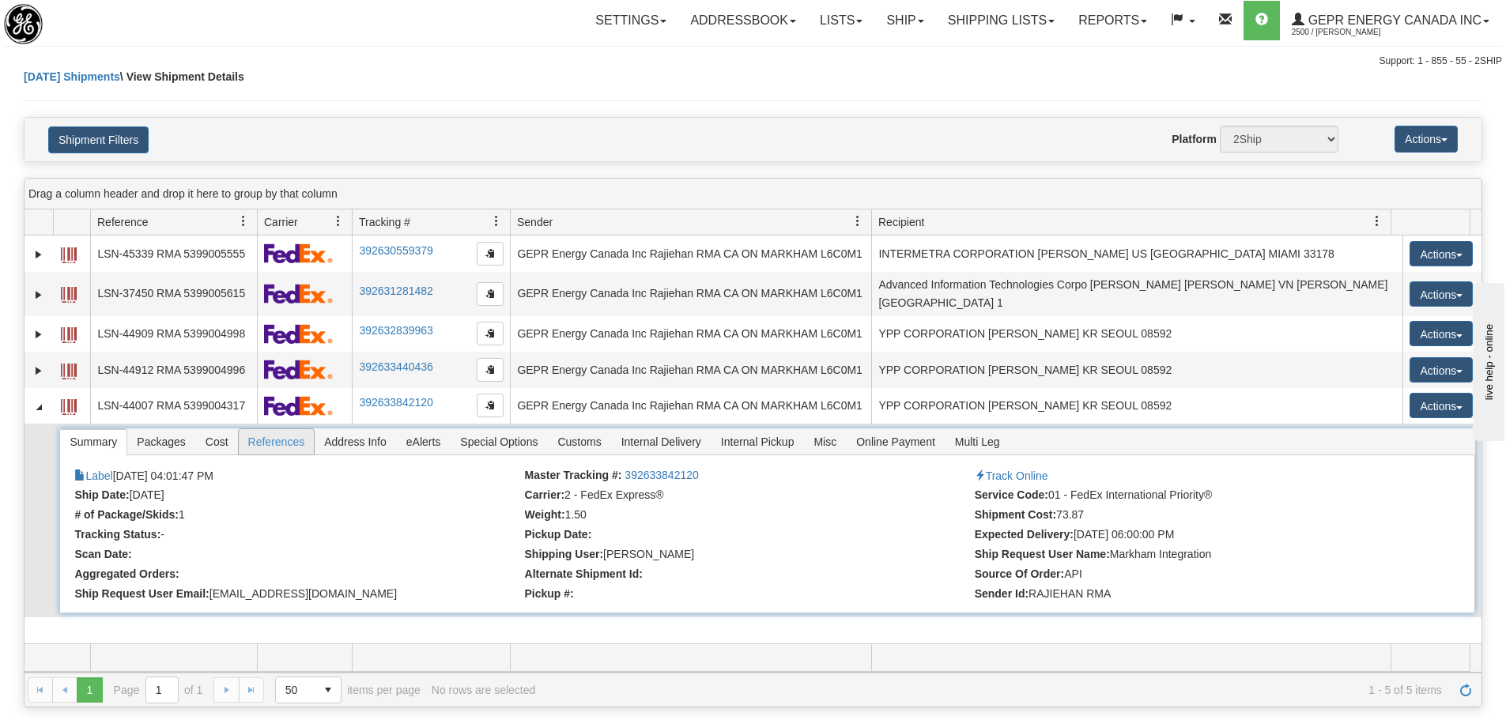
click at [281, 444] on span "References" at bounding box center [277, 441] width 76 height 25
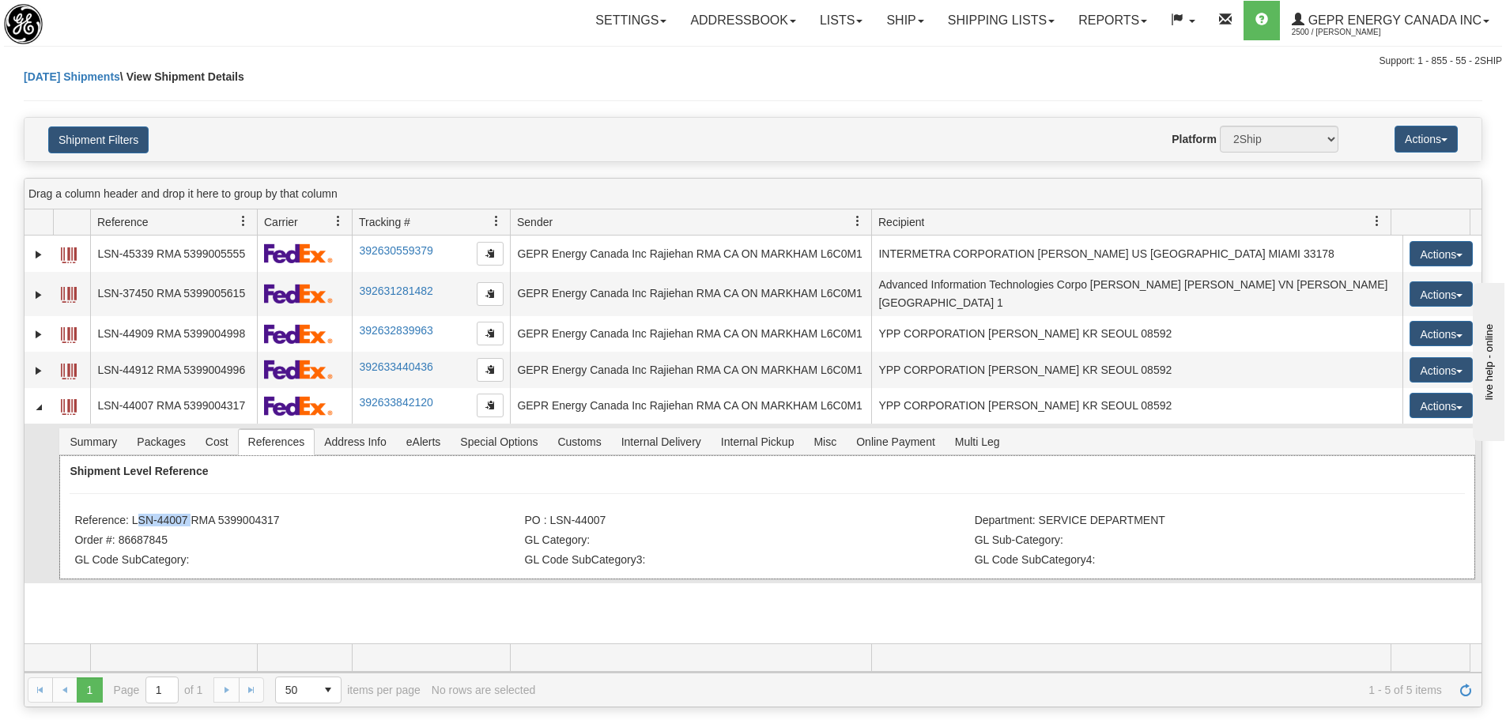
drag, startPoint x: 185, startPoint y: 506, endPoint x: 134, endPoint y: 513, distance: 51.9
click at [134, 514] on li "Reference: LSN-44007 RMA 5399004317" at bounding box center [297, 522] width 446 height 16
copy li "LSN-44007"
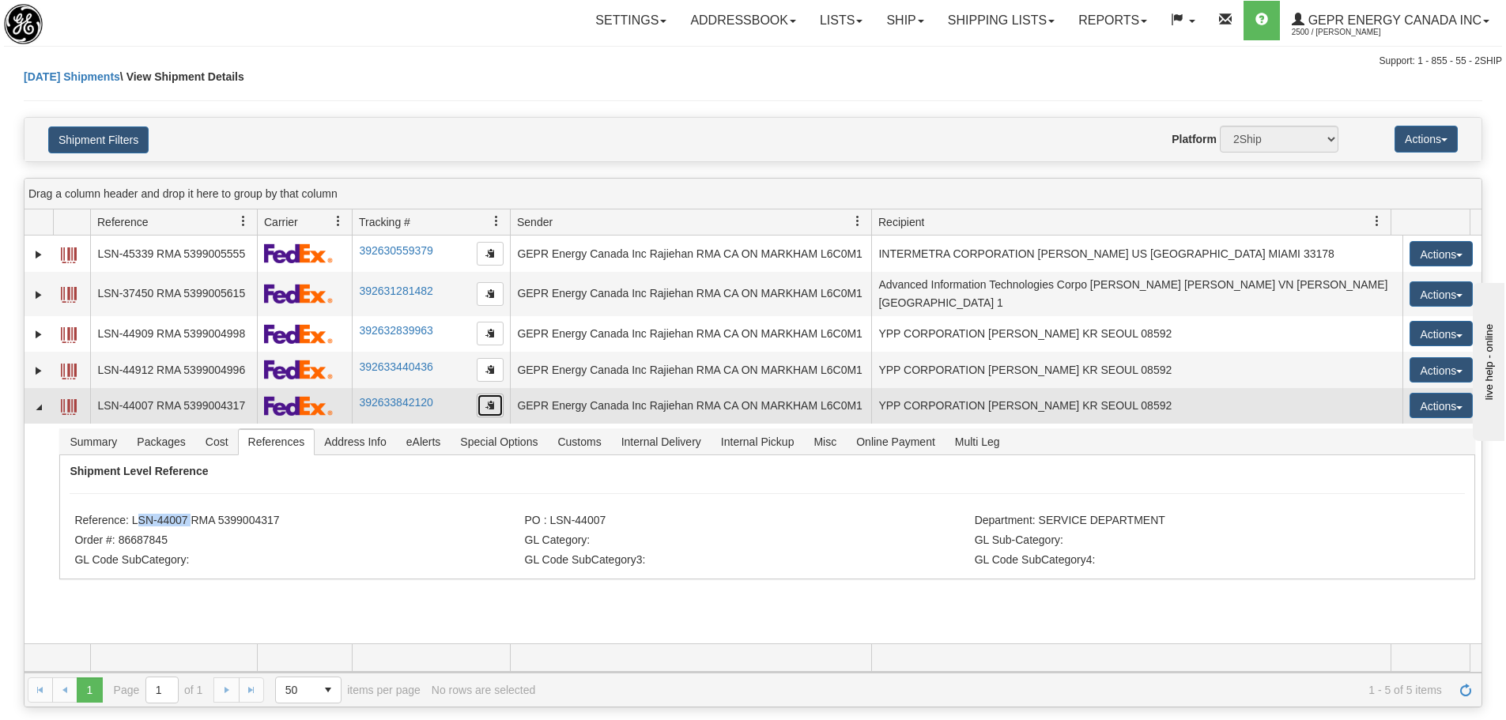
click at [484, 401] on button "button" at bounding box center [490, 406] width 27 height 24
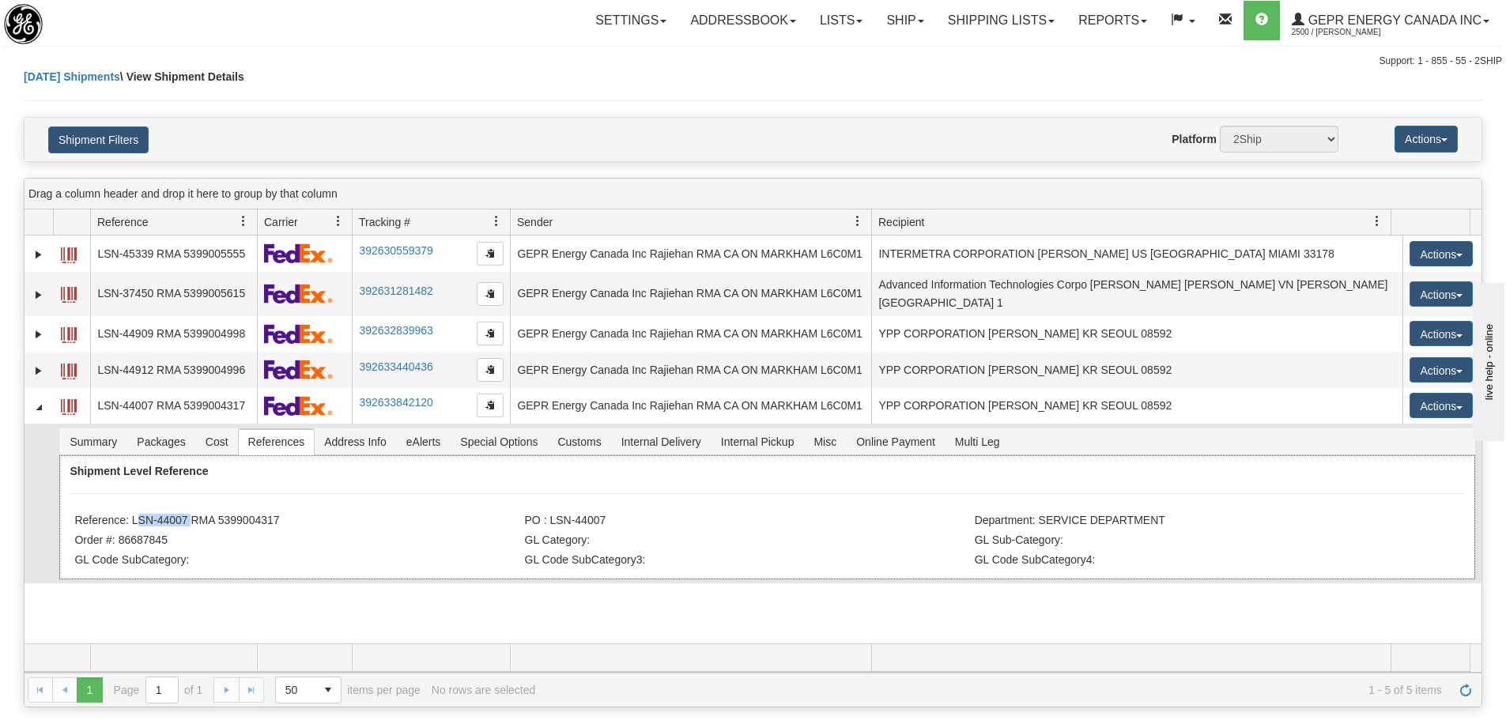
drag, startPoint x: 287, startPoint y: 509, endPoint x: 131, endPoint y: 514, distance: 155.8
click at [131, 514] on li "Reference: LSN-44007 RMA 5399004317" at bounding box center [297, 522] width 446 height 16
copy li "LSN-44007 RMA 5399004317"
drag, startPoint x: 318, startPoint y: 125, endPoint x: 225, endPoint y: 59, distance: 114.1
click at [318, 123] on div "Shipment Filters Website Agent Nothing selected Client User Platform 2Ship Impo…" at bounding box center [753, 139] width 1457 height 43
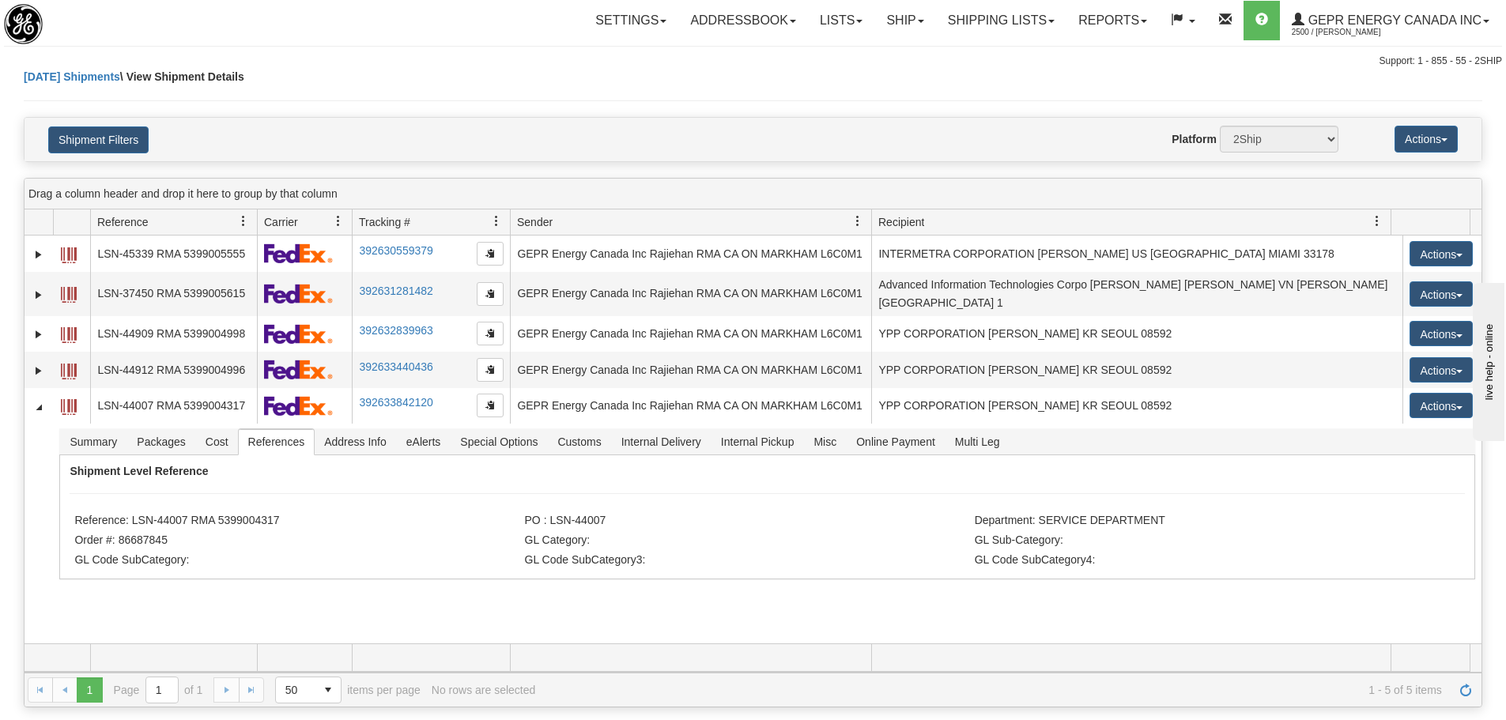
click at [685, 104] on div "Today Shipments \ View Shipment Details" at bounding box center [753, 93] width 1459 height 48
click at [1467, 694] on span "Refresh" at bounding box center [1465, 690] width 13 height 13
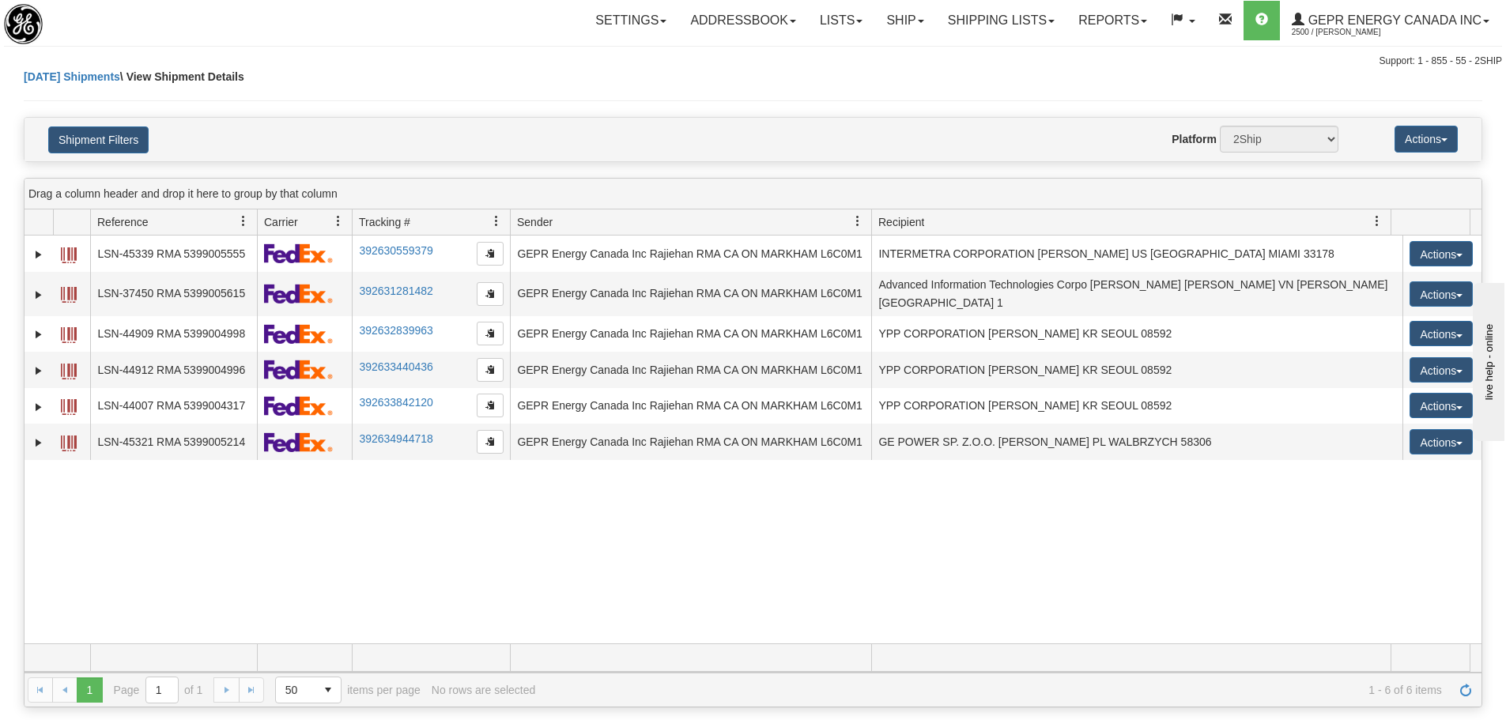
click at [346, 577] on div "31541035 2500 LSN-45339 RMA 5399005555 392630559379 08/28/2025 08/28/2025 03:01…" at bounding box center [753, 440] width 1457 height 408
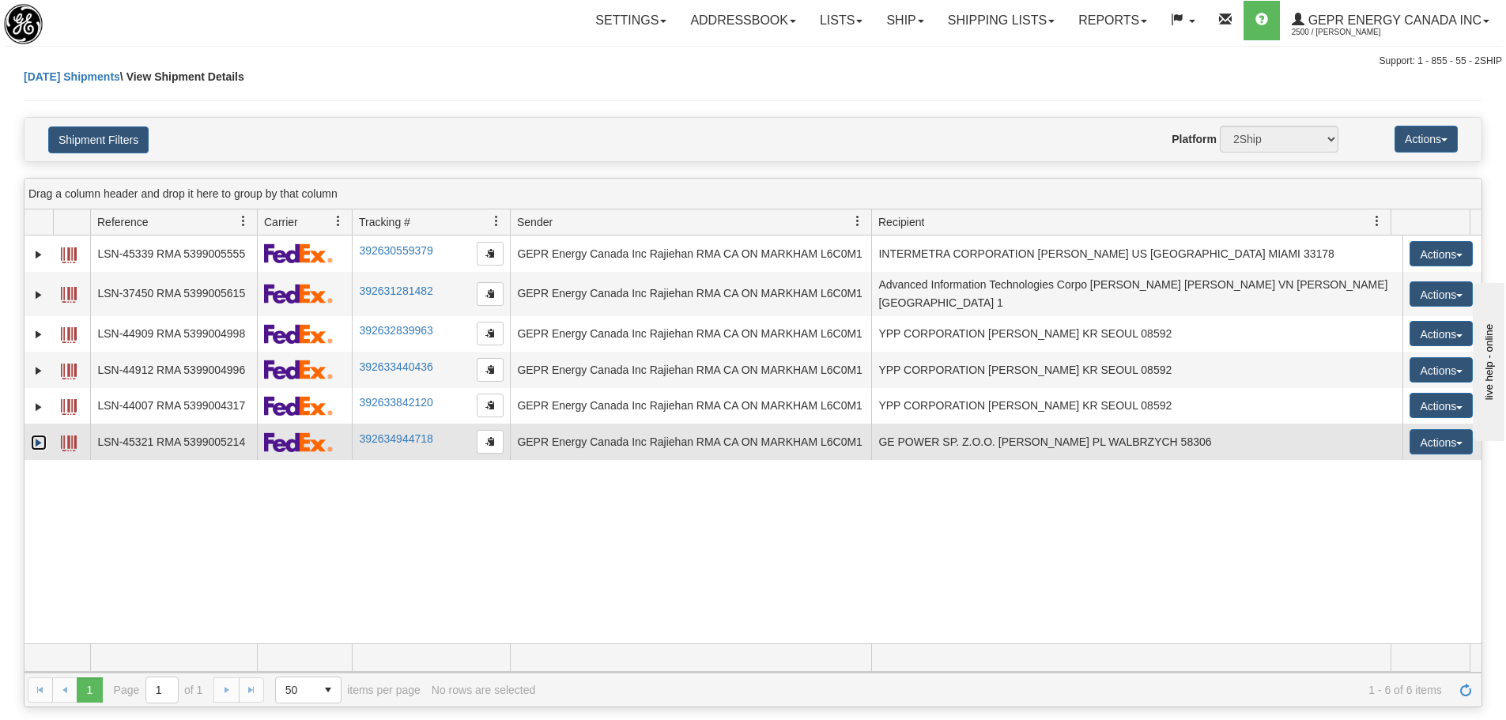
click at [42, 436] on link "Expand" at bounding box center [39, 443] width 16 height 16
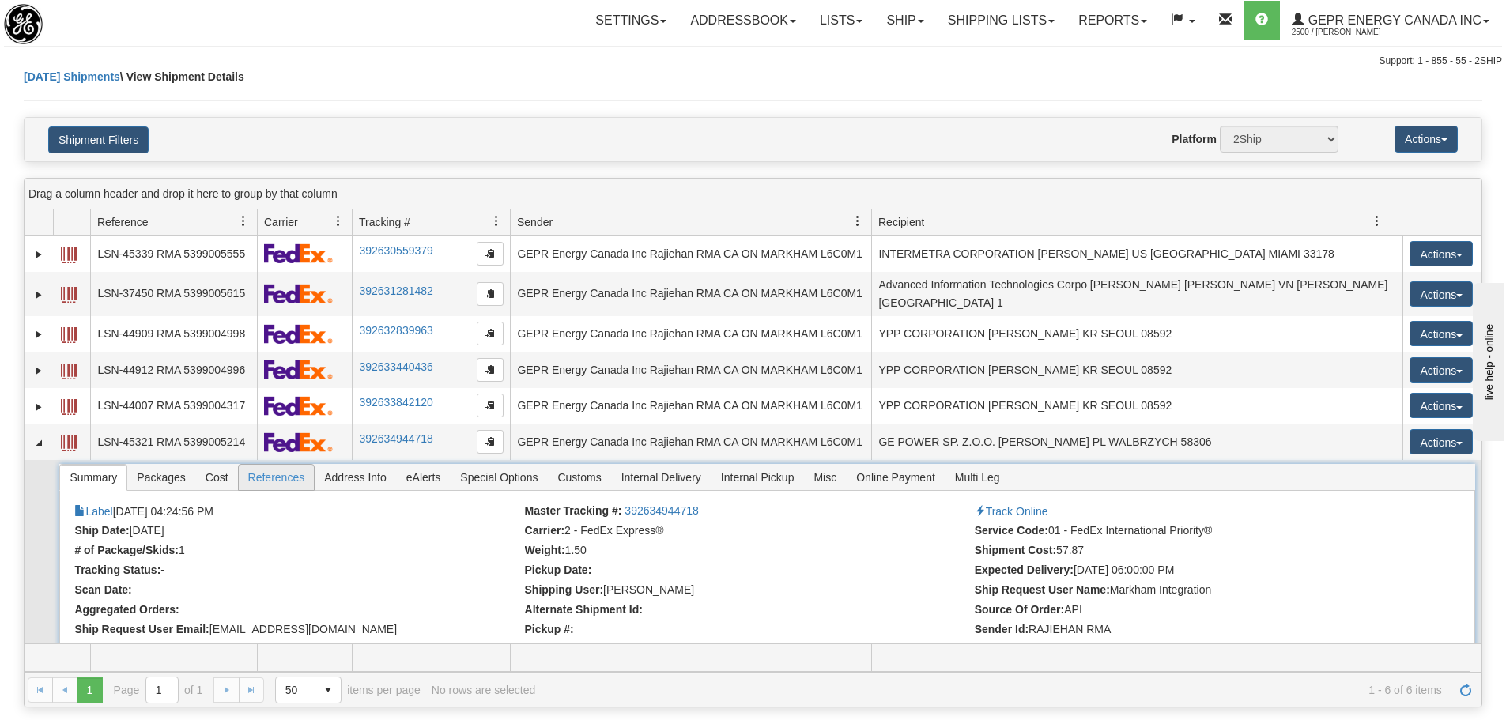
click at [263, 479] on span "References" at bounding box center [277, 477] width 76 height 25
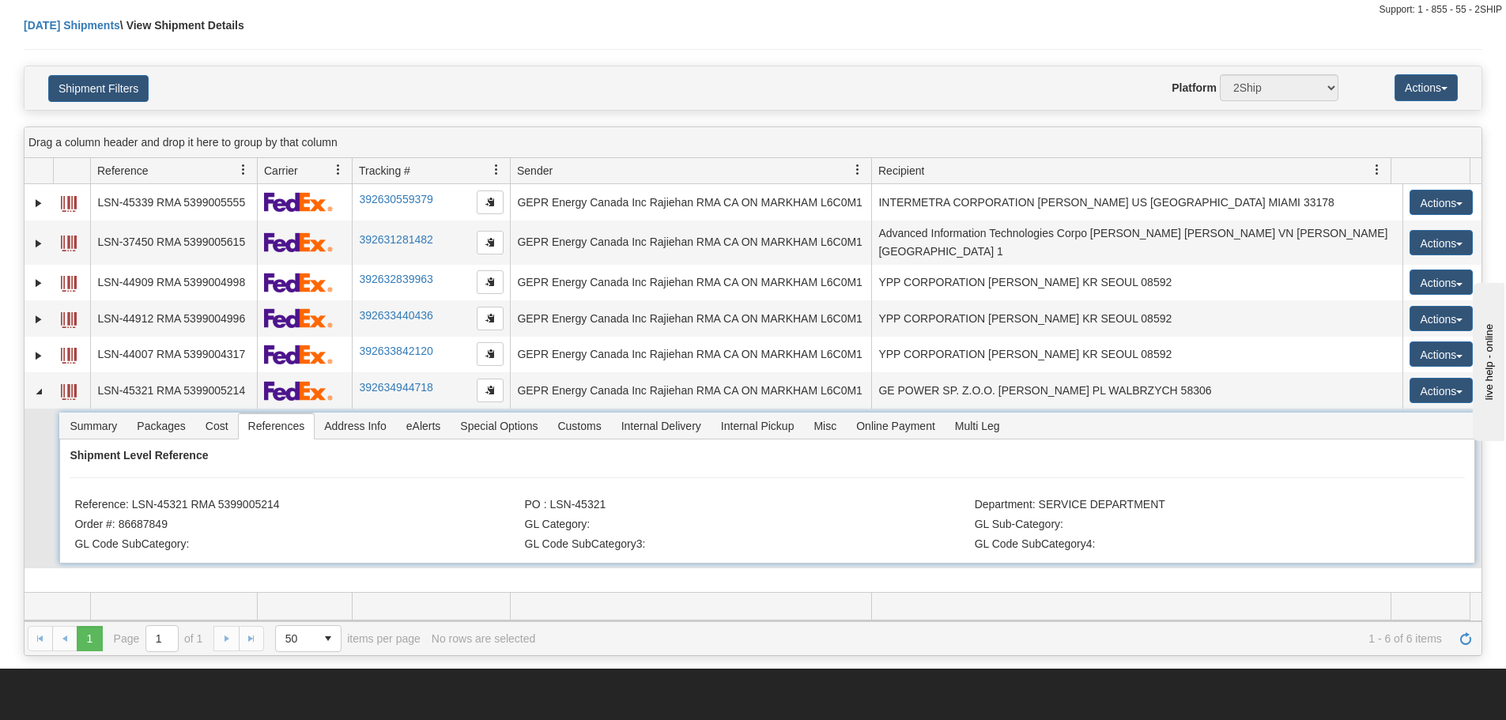
scroll to position [79, 0]
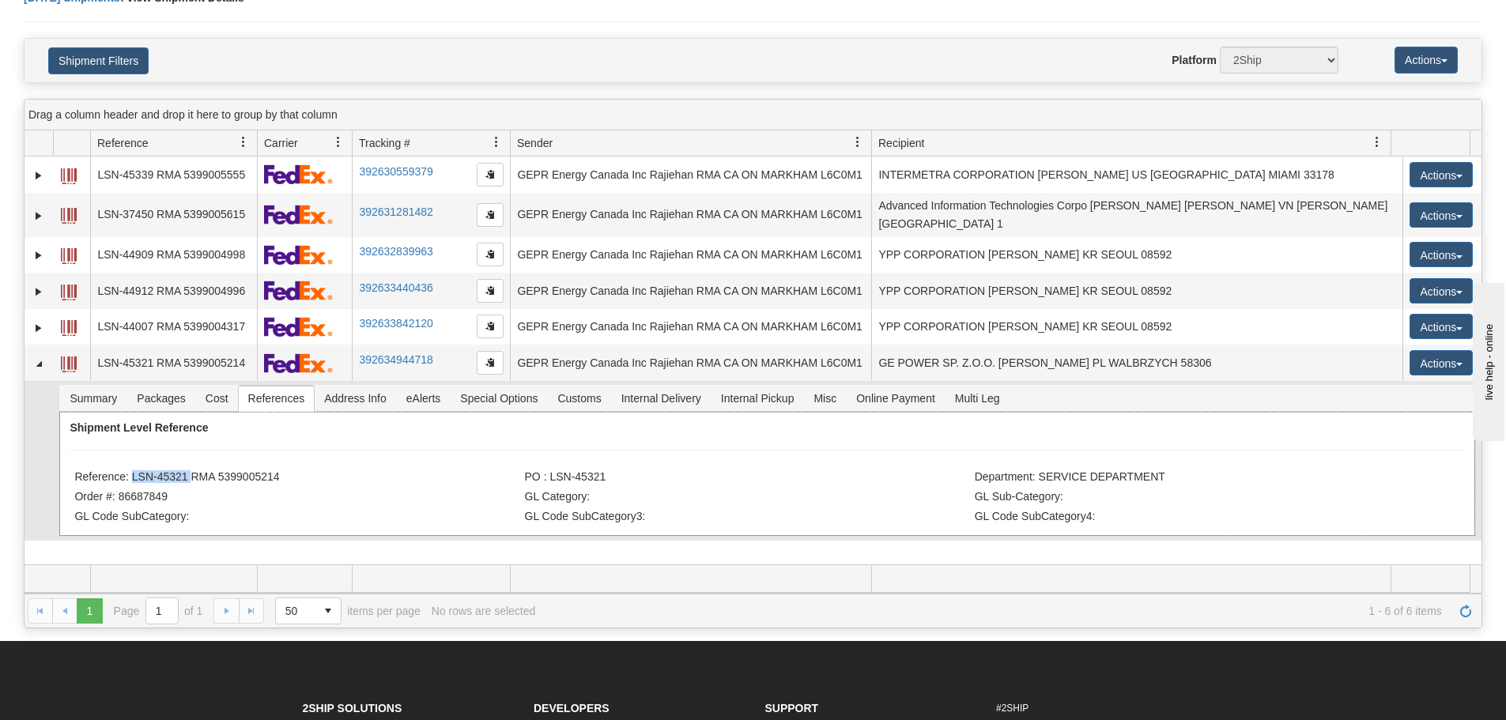
drag, startPoint x: 188, startPoint y: 472, endPoint x: 127, endPoint y: 466, distance: 61.1
click at [127, 470] on li "Reference: LSN-45321 RMA 5399005214" at bounding box center [297, 478] width 446 height 16
copy li "LSN-45321"
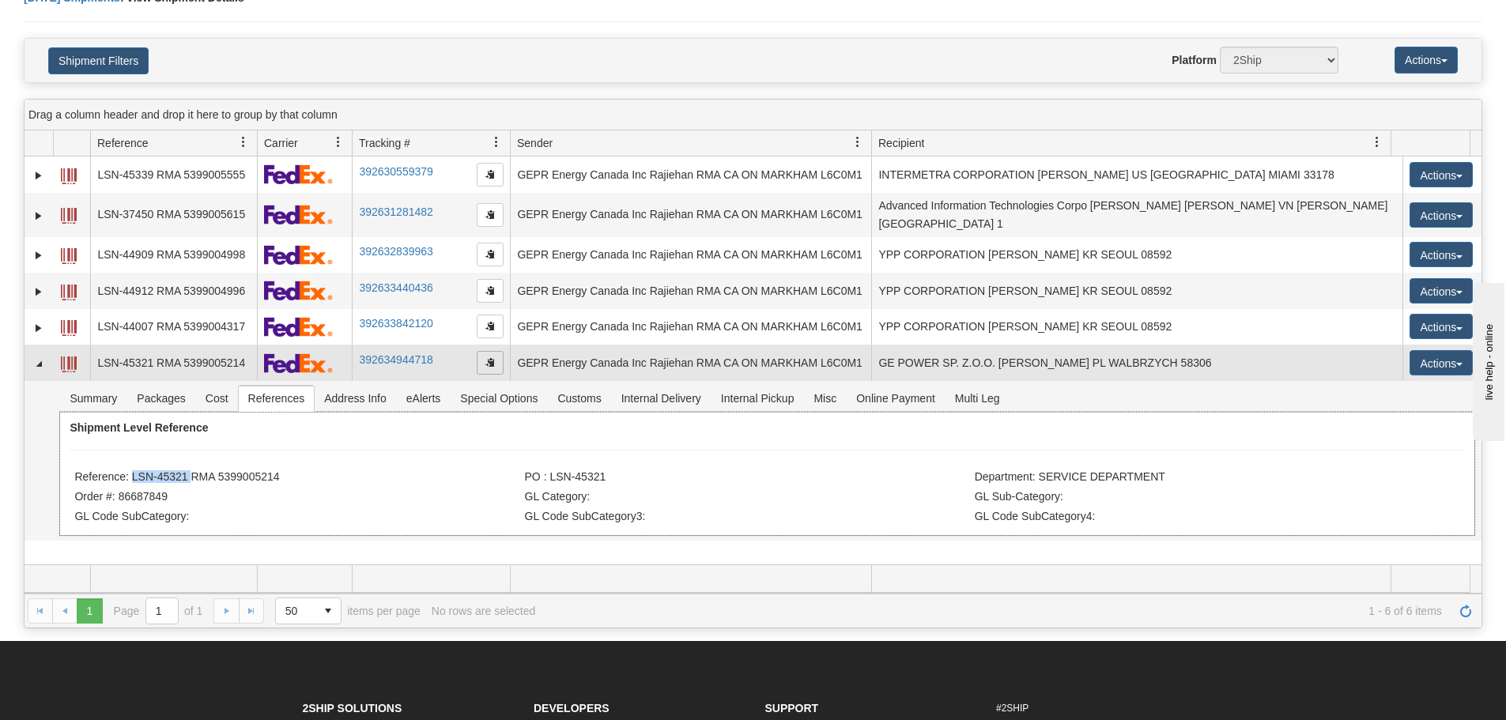
click at [485, 357] on span "button" at bounding box center [489, 361] width 9 height 9
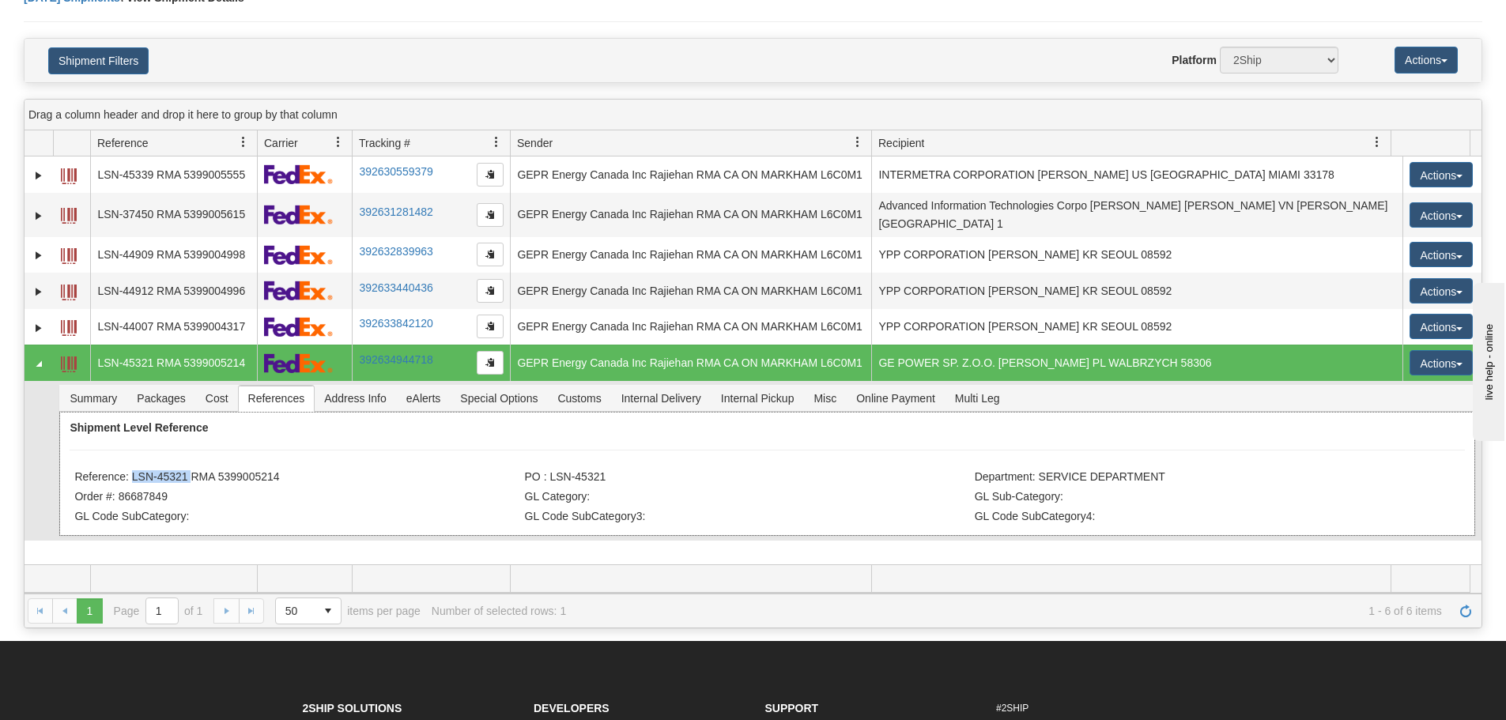
drag, startPoint x: 246, startPoint y: 469, endPoint x: 134, endPoint y: 470, distance: 112.3
click at [134, 470] on li "Reference: LSN-45321 RMA 5399005214" at bounding box center [297, 478] width 446 height 16
drag, startPoint x: 360, startPoint y: 53, endPoint x: 295, endPoint y: 20, distance: 73.5
click at [360, 53] on div "Website Agent Nothing selected Client User Platform 2Ship Imported" at bounding box center [812, 60] width 1075 height 27
click at [510, 59] on div "Website Agent Nothing selected Client User Platform 2Ship Imported" at bounding box center [812, 60] width 1075 height 27
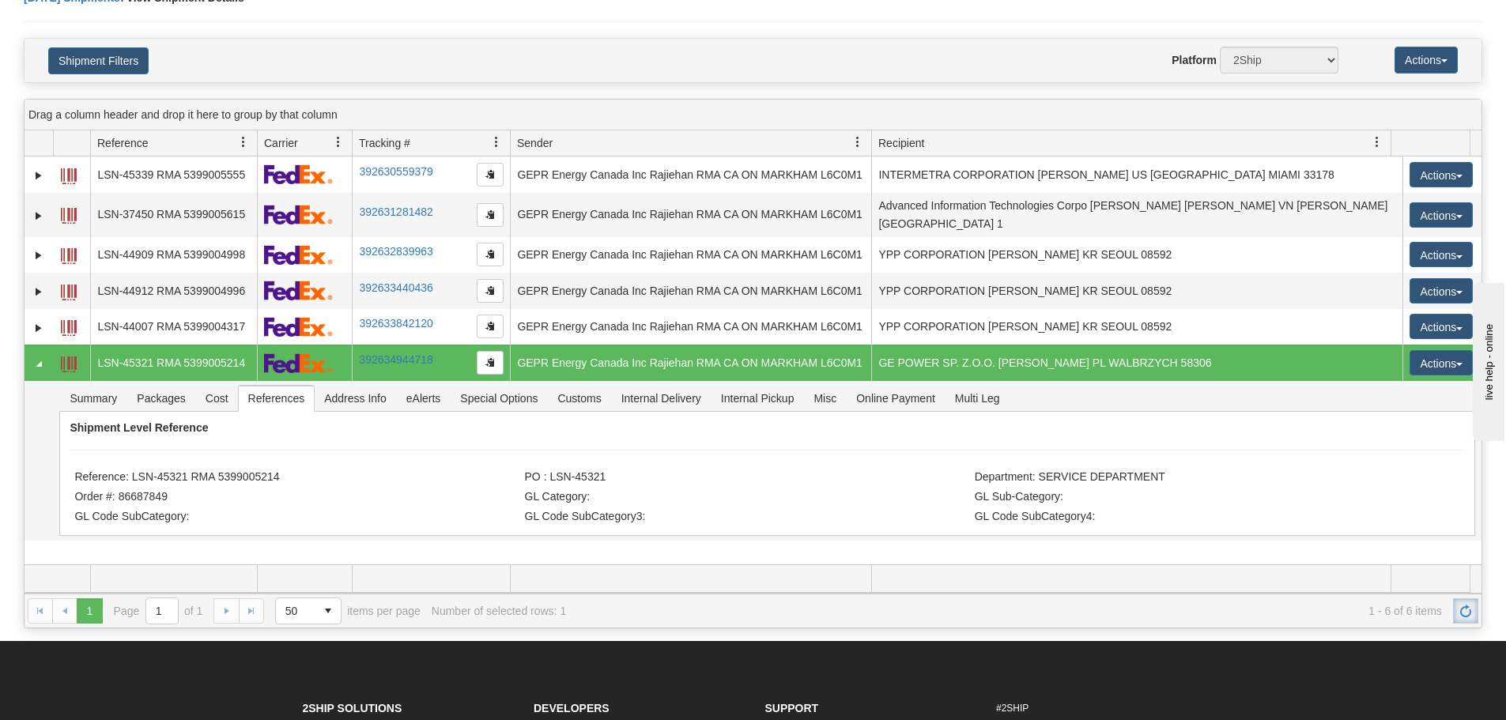
click at [1467, 621] on link "Refresh" at bounding box center [1465, 610] width 25 height 25
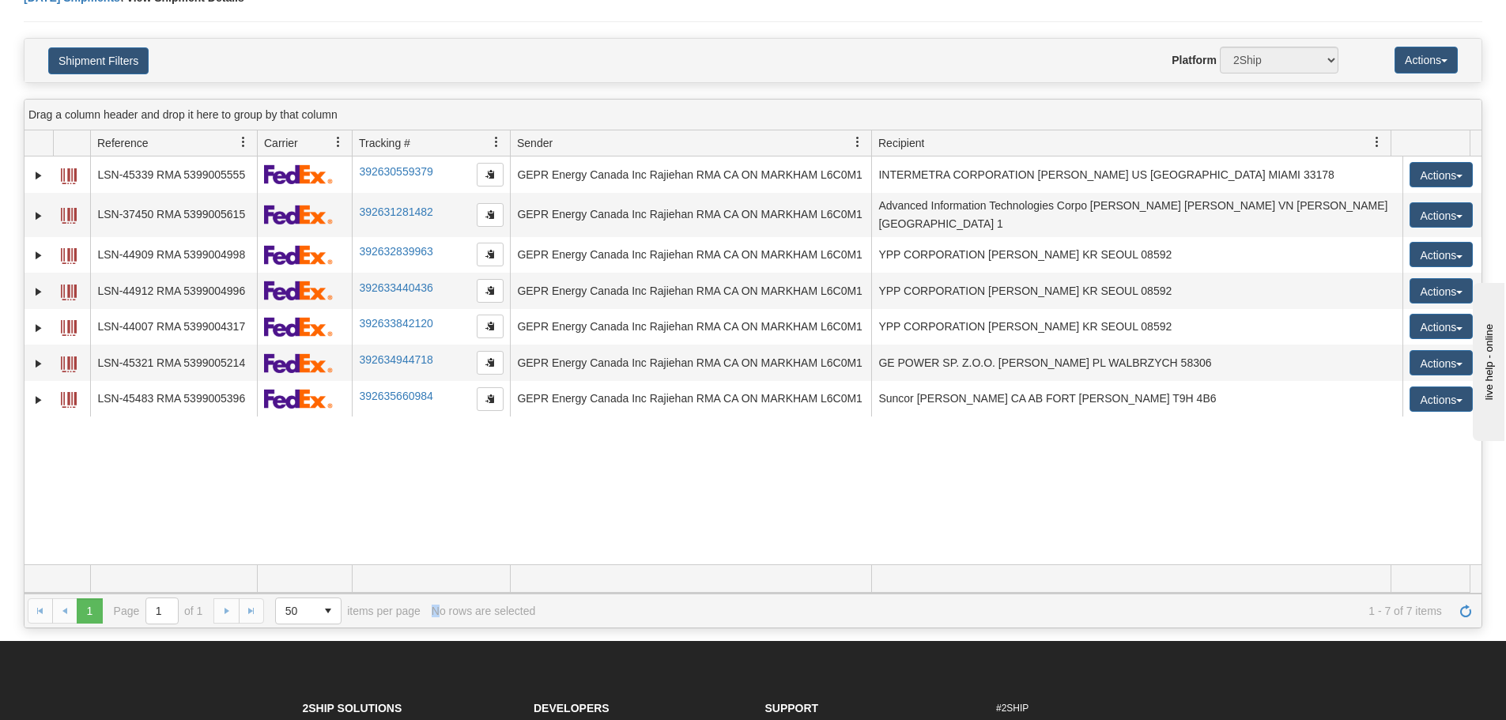
drag, startPoint x: 436, startPoint y: 615, endPoint x: 425, endPoint y: 611, distance: 11.8
click at [425, 611] on div "1 1 Page 1 of 1 50 25 50 100 500 1000 items per page 1 - 7 of 7 items No rows a…" at bounding box center [753, 611] width 1457 height 34
click at [400, 545] on div "31541035 2500 LSN-45339 RMA 5399005555 392630559379 08/28/2025 08/28/2025 03:01…" at bounding box center [753, 361] width 1457 height 408
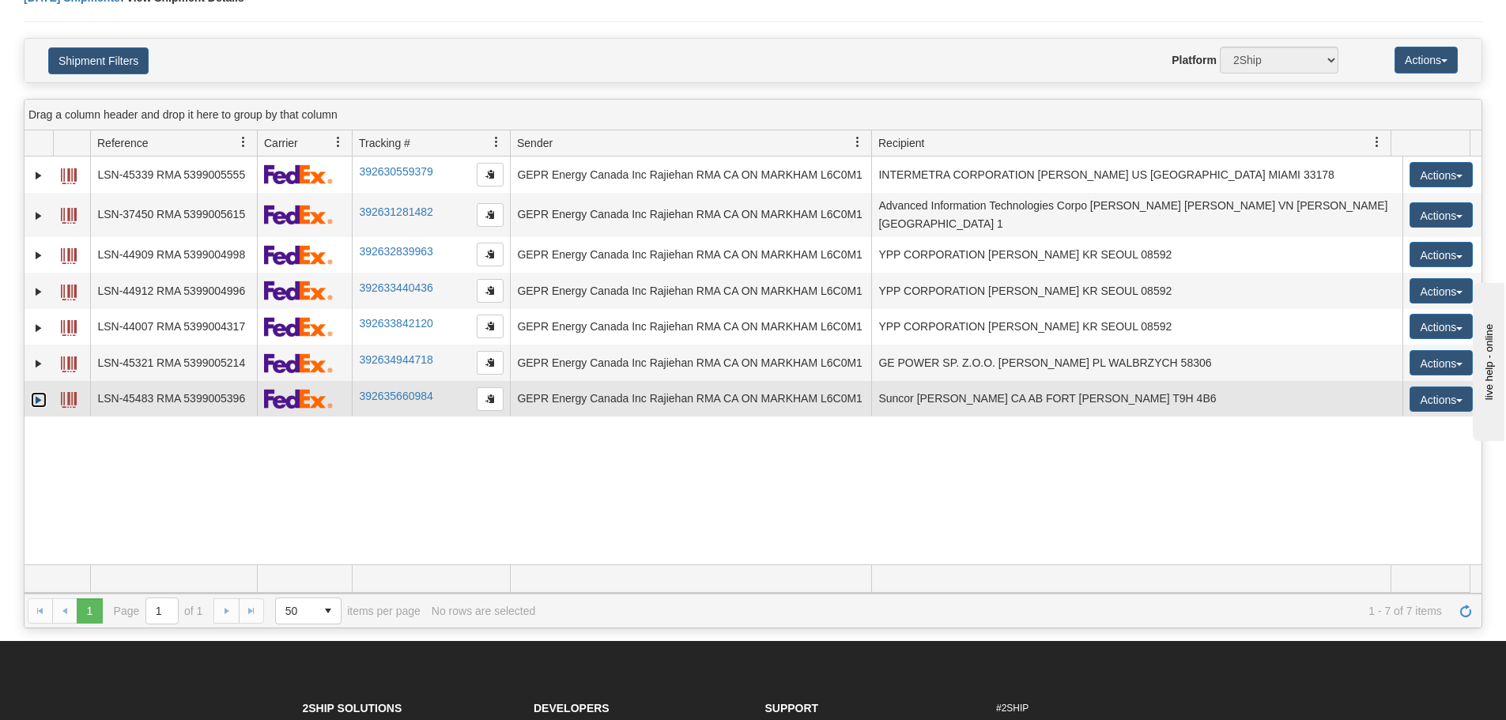
click at [42, 392] on link "Expand" at bounding box center [39, 400] width 16 height 16
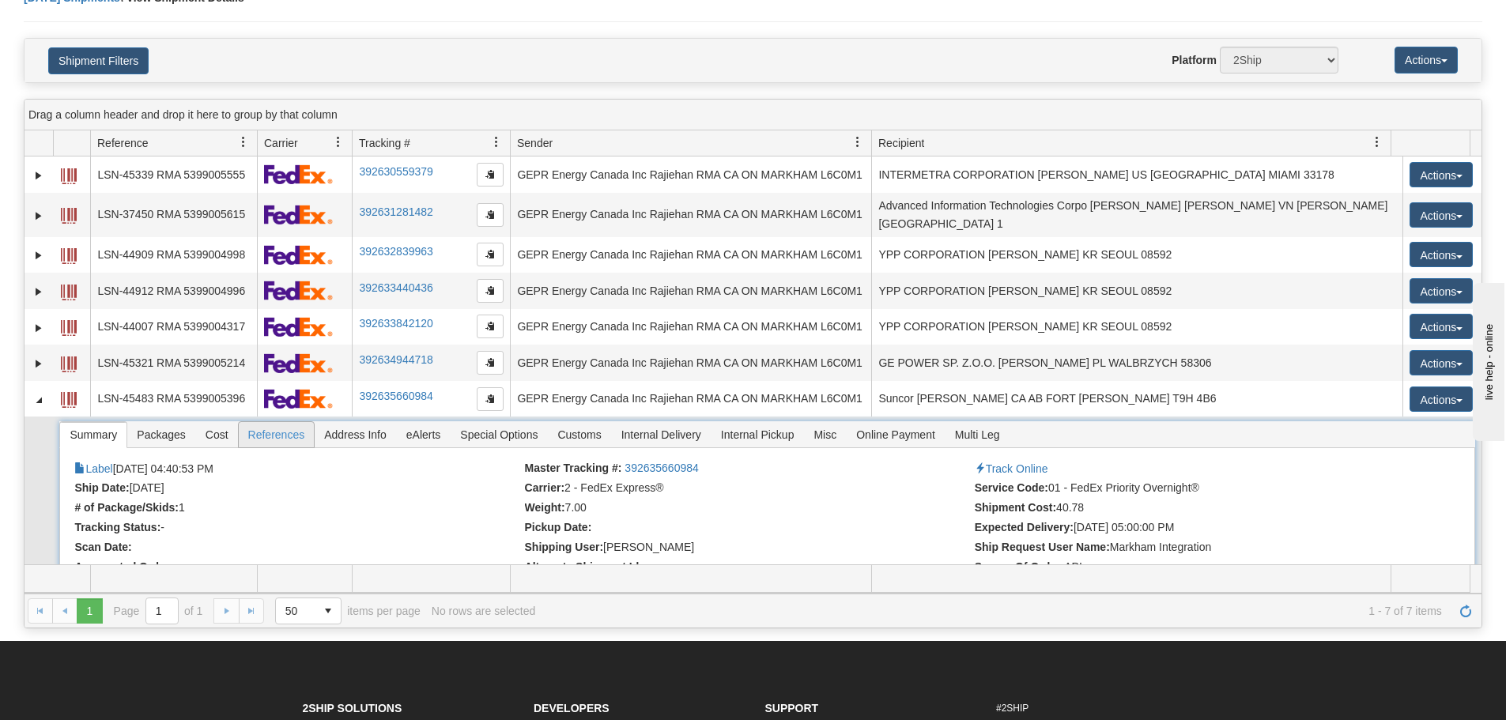
click at [278, 439] on span "References" at bounding box center [277, 434] width 76 height 25
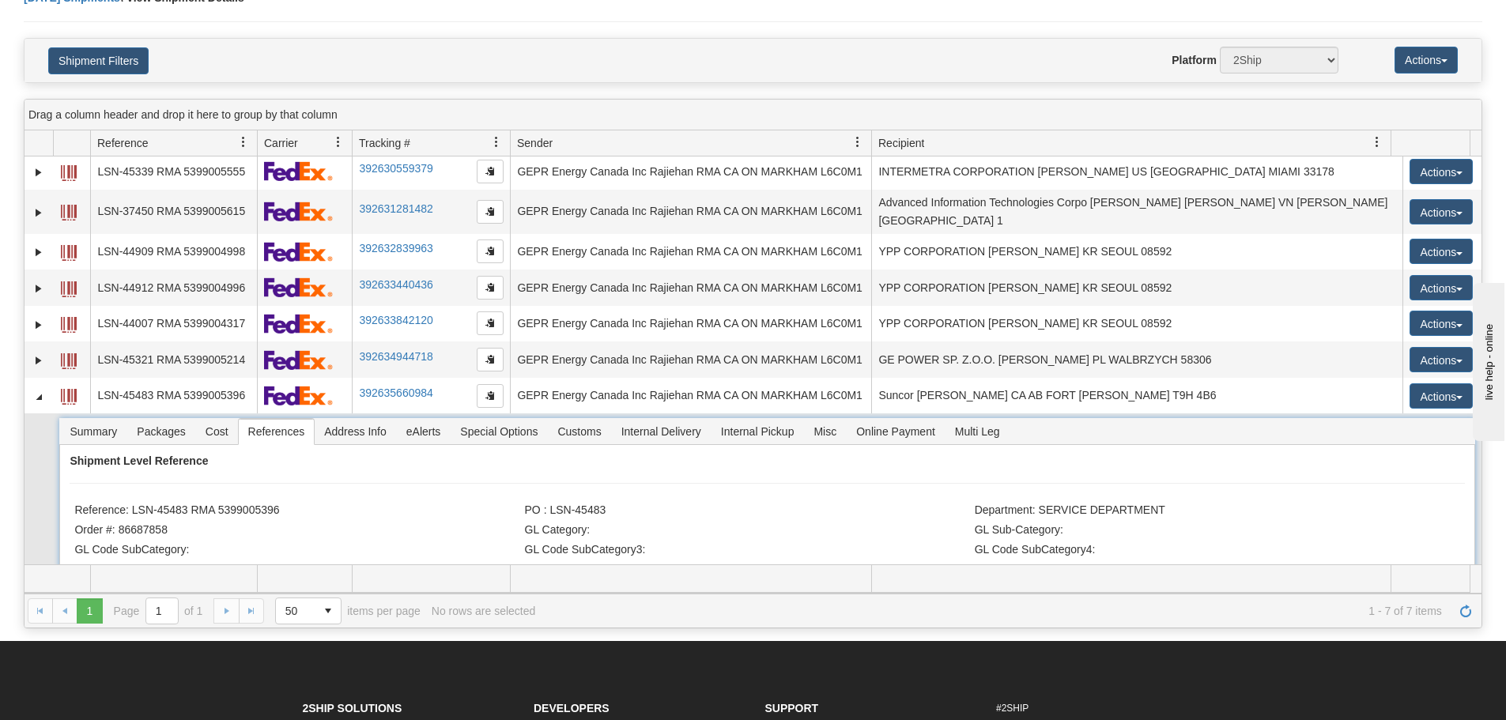
scroll to position [4, 0]
drag, startPoint x: 186, startPoint y: 505, endPoint x: 134, endPoint y: 506, distance: 52.2
click at [134, 506] on li "Reference: LSN-45483 RMA 5399005396" at bounding box center [297, 511] width 446 height 16
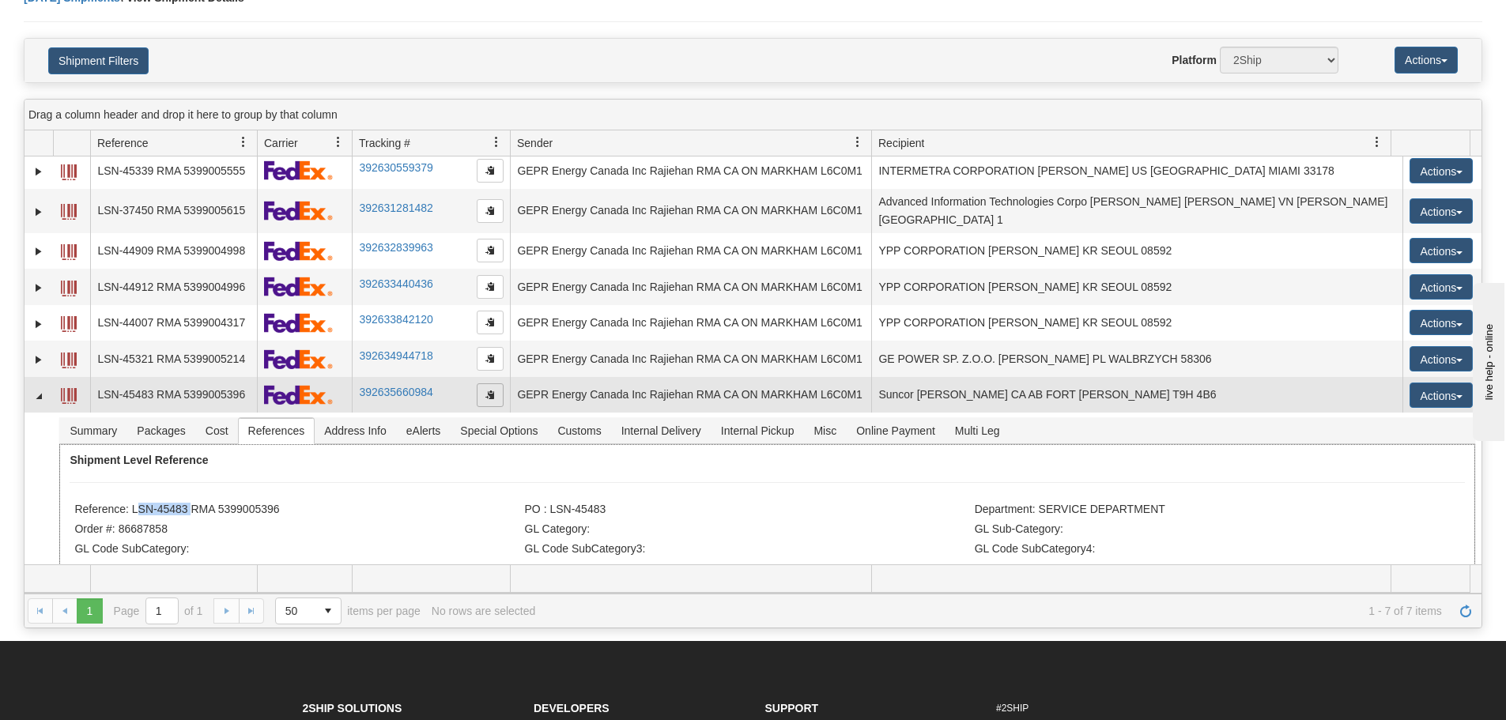
click at [488, 390] on span "button" at bounding box center [489, 394] width 9 height 9
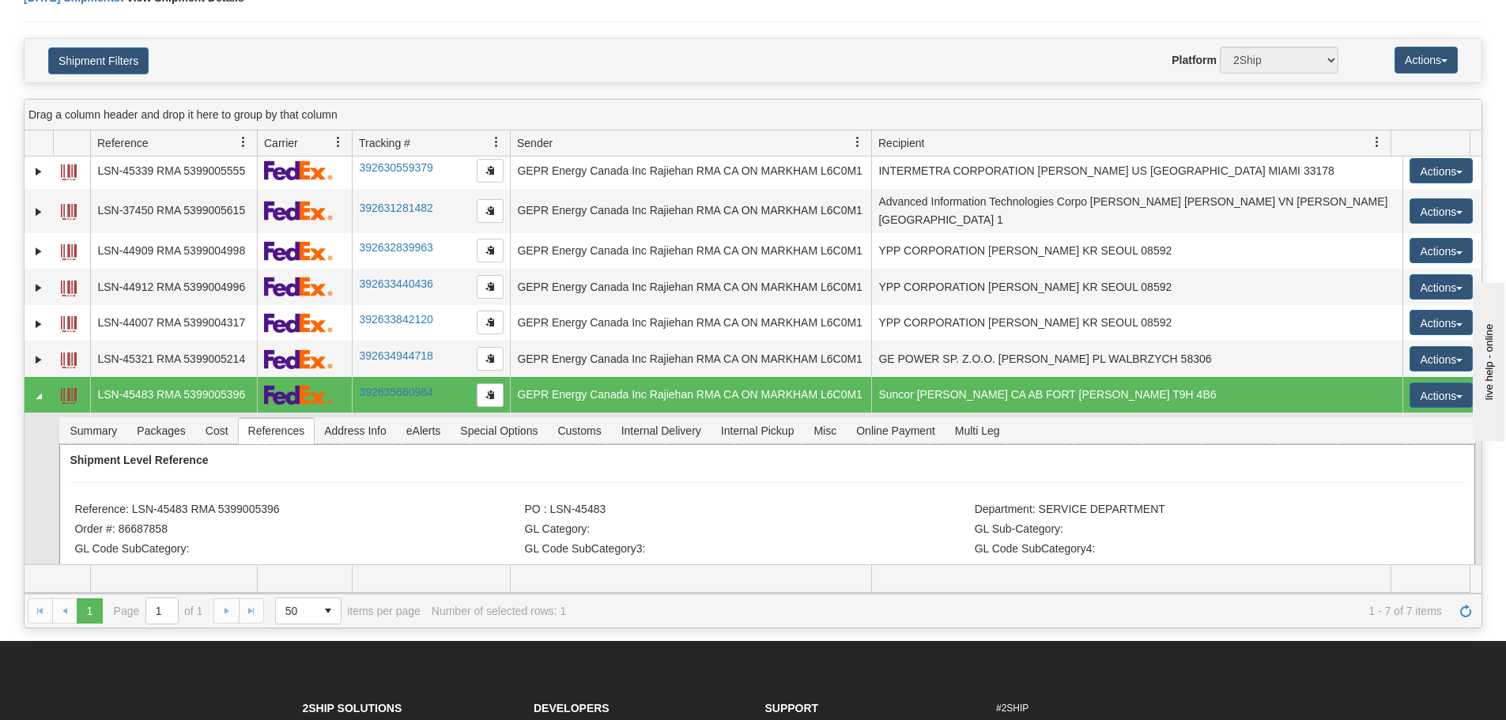
drag, startPoint x: 357, startPoint y: 513, endPoint x: 342, endPoint y: 508, distance: 16.5
click at [346, 510] on div "Shipment Level Reference Reference: LSN-45483 RMA 5399005396 PO : LSN-45483 Dep…" at bounding box center [766, 506] width 1415 height 124
drag, startPoint x: 307, startPoint y: 514, endPoint x: 309, endPoint y: 500, distance: 14.4
click at [307, 511] on div "Shipment Level Reference Reference: LSN-45483 RMA 5399005396 PO : LSN-45483 Dep…" at bounding box center [766, 506] width 1415 height 124
click at [280, 503] on li "Reference: LSN-45483 RMA 5399005396" at bounding box center [297, 511] width 446 height 16
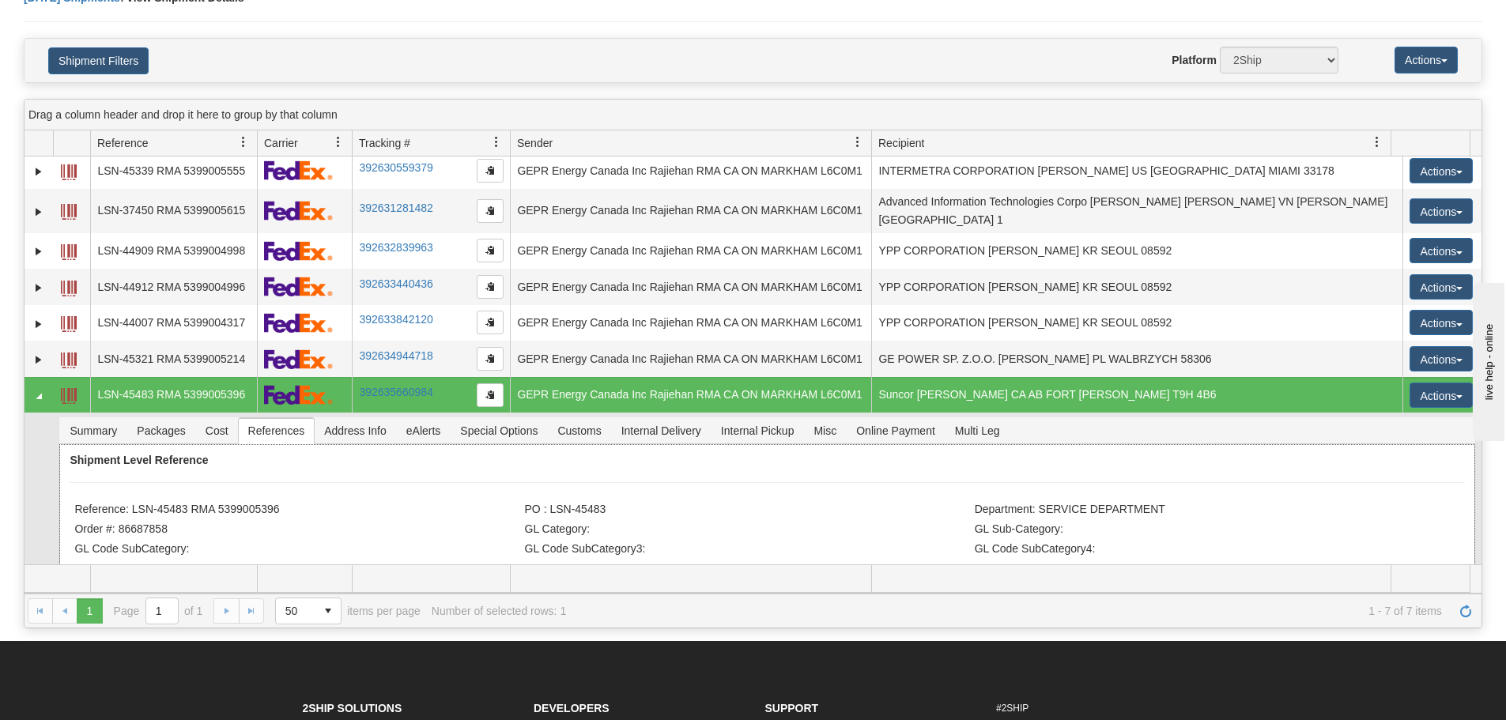
drag, startPoint x: 280, startPoint y: 500, endPoint x: 129, endPoint y: 498, distance: 151.0
click at [129, 503] on li "Reference: LSN-45483 RMA 5399005396" at bounding box center [297, 511] width 446 height 16
click at [204, 24] on div "Today Shipments \ View Shipment Details" at bounding box center [753, 14] width 1459 height 48
click at [1463, 603] on link "Refresh" at bounding box center [1465, 610] width 25 height 25
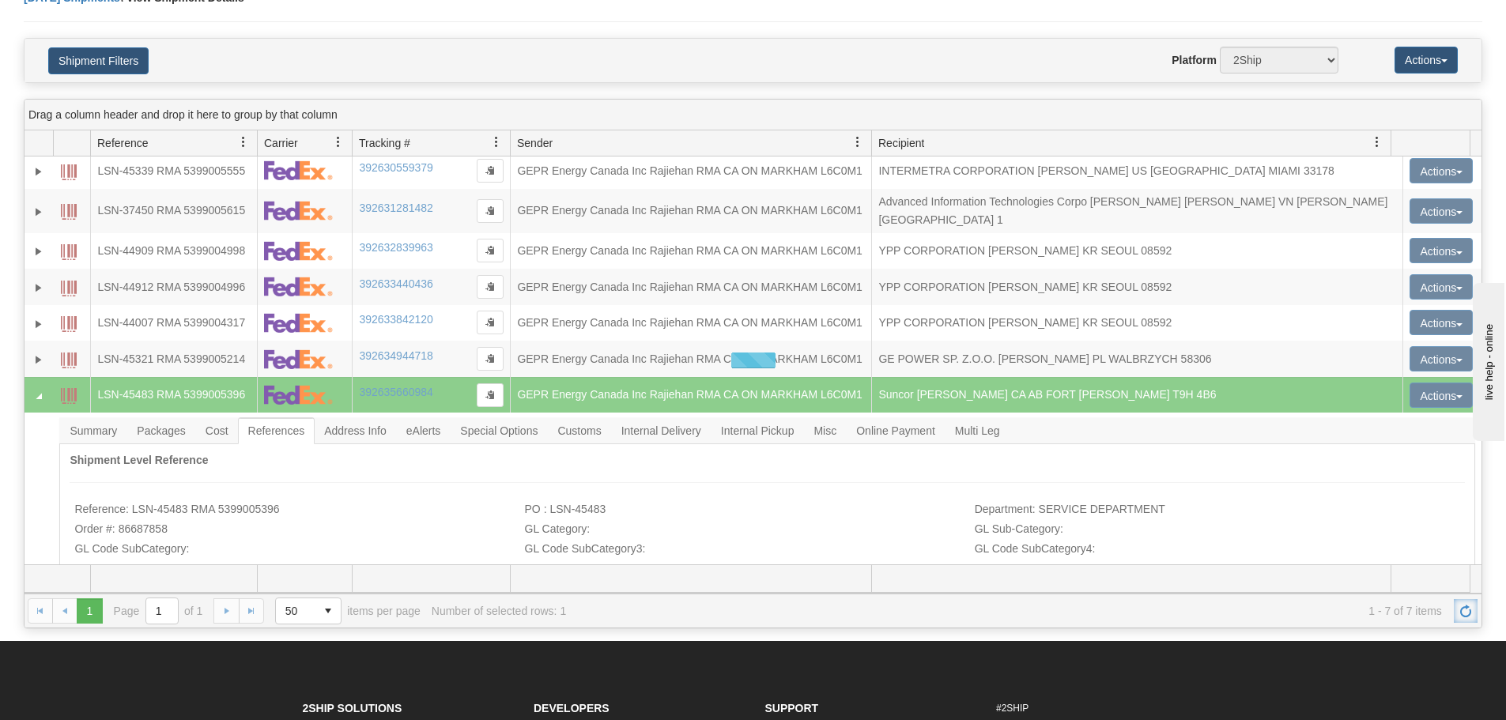
scroll to position [0, 0]
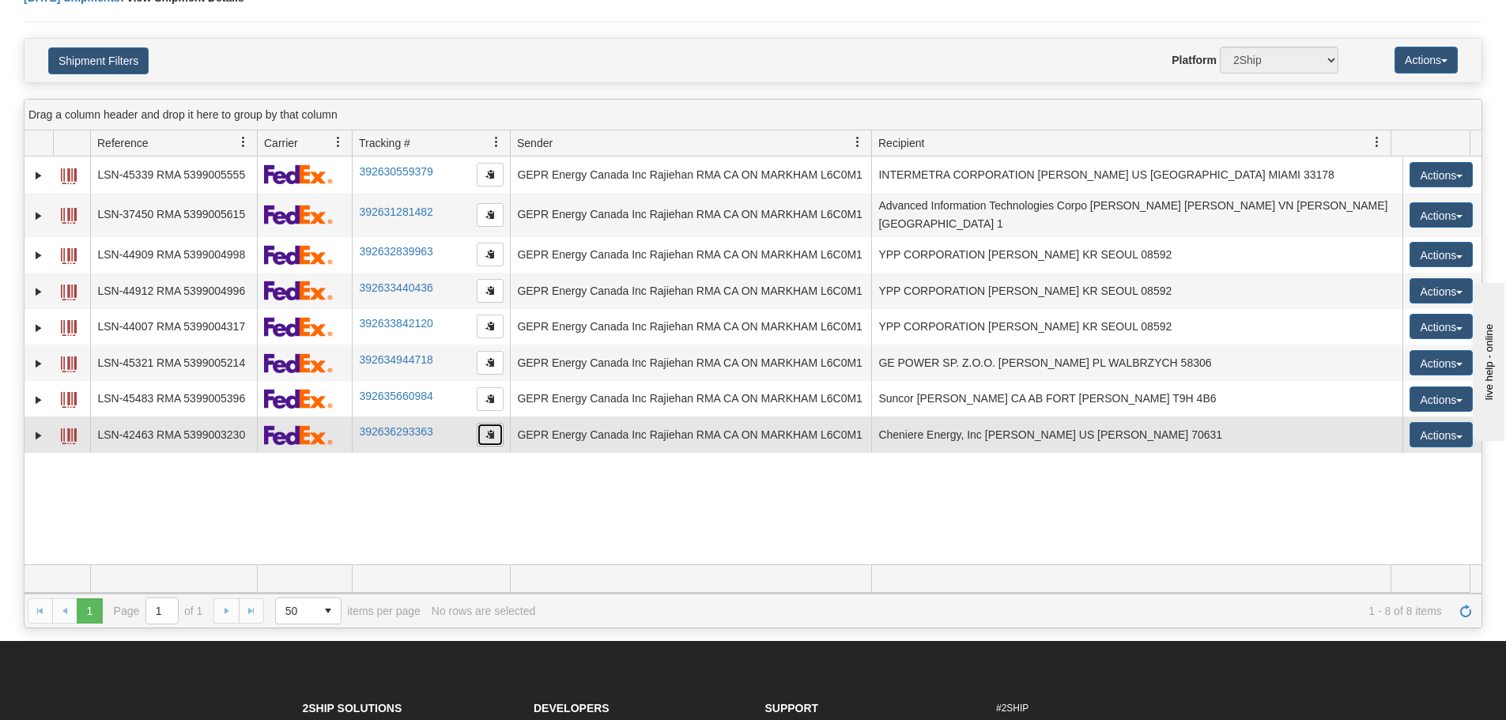
click at [489, 423] on button "button" at bounding box center [490, 435] width 27 height 24
click at [45, 428] on link "Expand" at bounding box center [39, 436] width 16 height 16
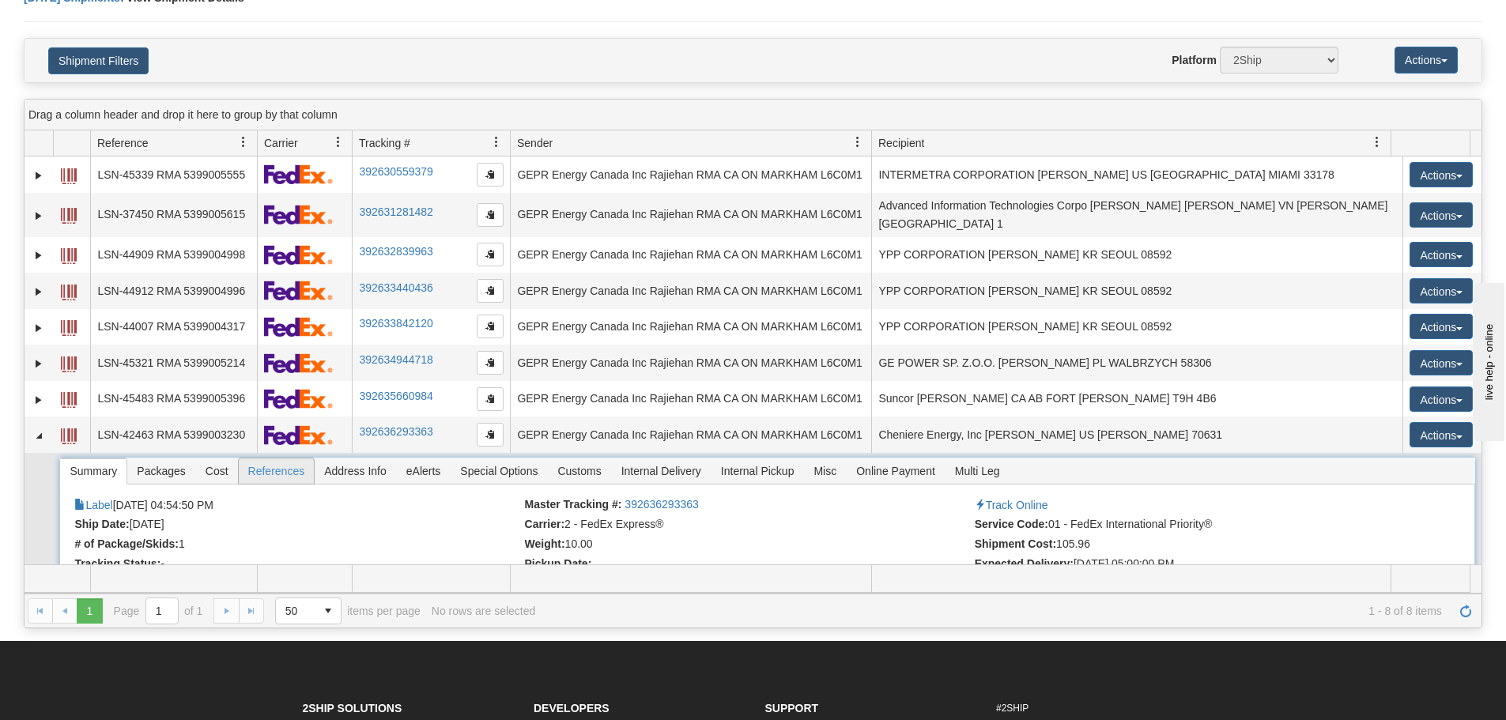
click at [266, 468] on span "References" at bounding box center [277, 471] width 76 height 25
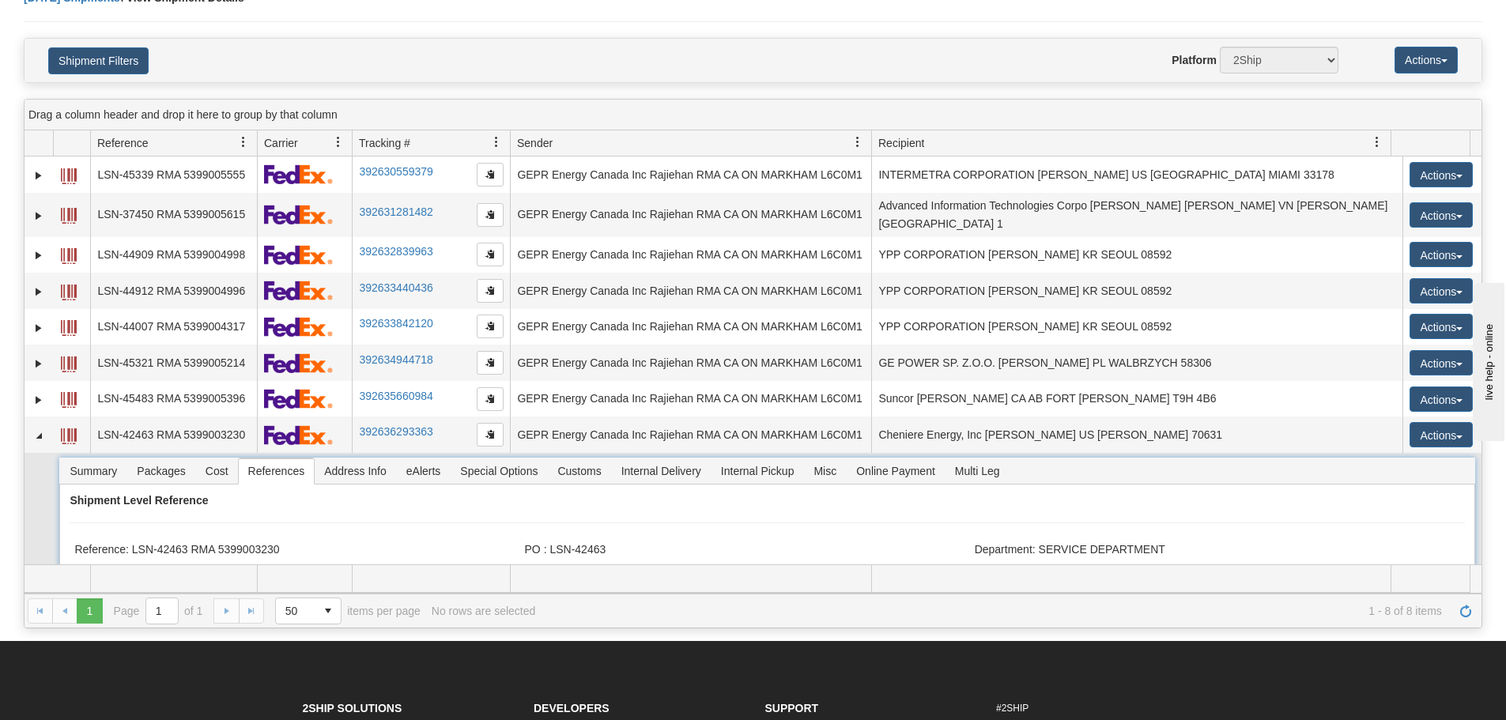
scroll to position [40, 0]
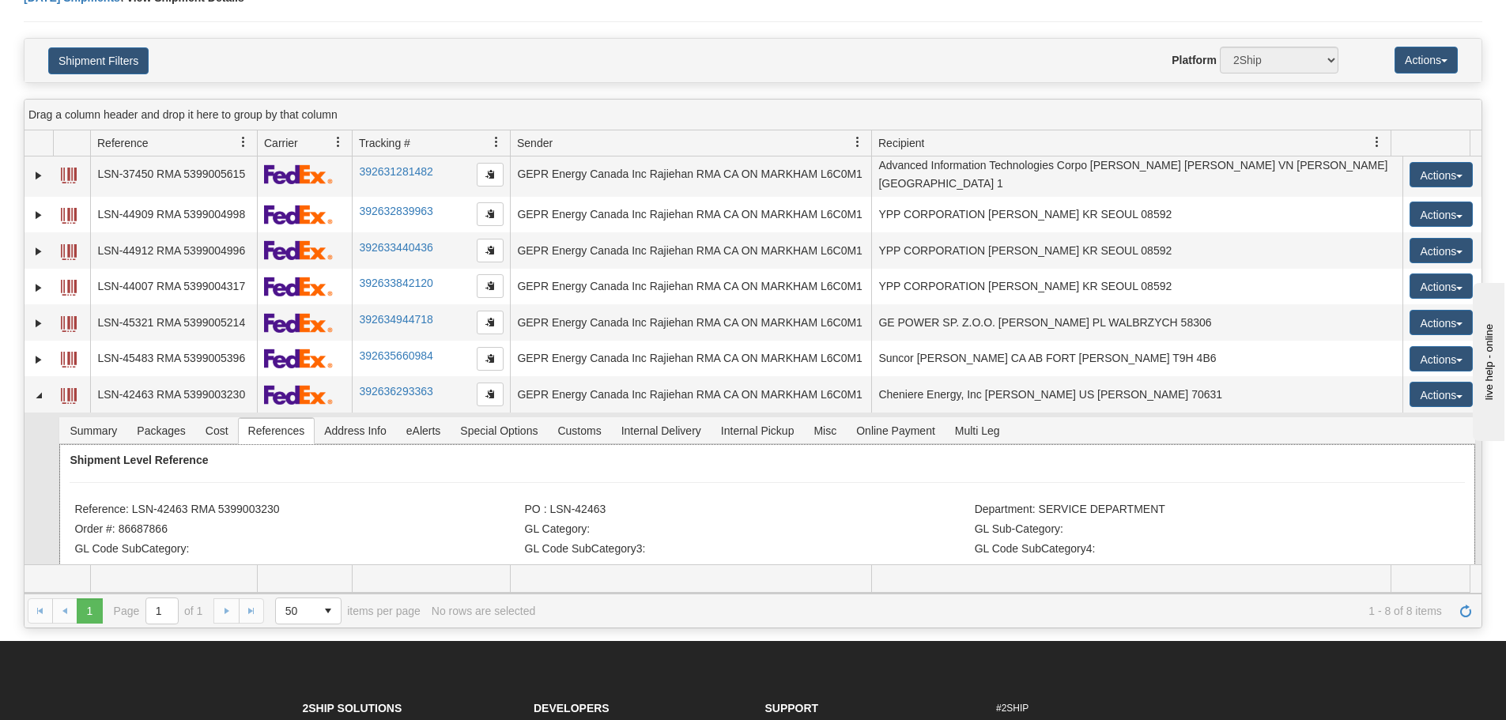
drag, startPoint x: 285, startPoint y: 489, endPoint x: 239, endPoint y: 490, distance: 46.7
click at [226, 493] on div "Shipment Level Reference Reference: LSN-42463 RMA 5399003230 PO : LSN-42463 Dep…" at bounding box center [766, 506] width 1415 height 124
click at [270, 503] on li "Reference: LSN-42463 RMA 5399003230" at bounding box center [297, 511] width 446 height 16
drag, startPoint x: 289, startPoint y: 508, endPoint x: 127, endPoint y: 504, distance: 162.1
click at [127, 504] on li "Reference: LSN-42463 RMA 5399003230" at bounding box center [297, 511] width 446 height 16
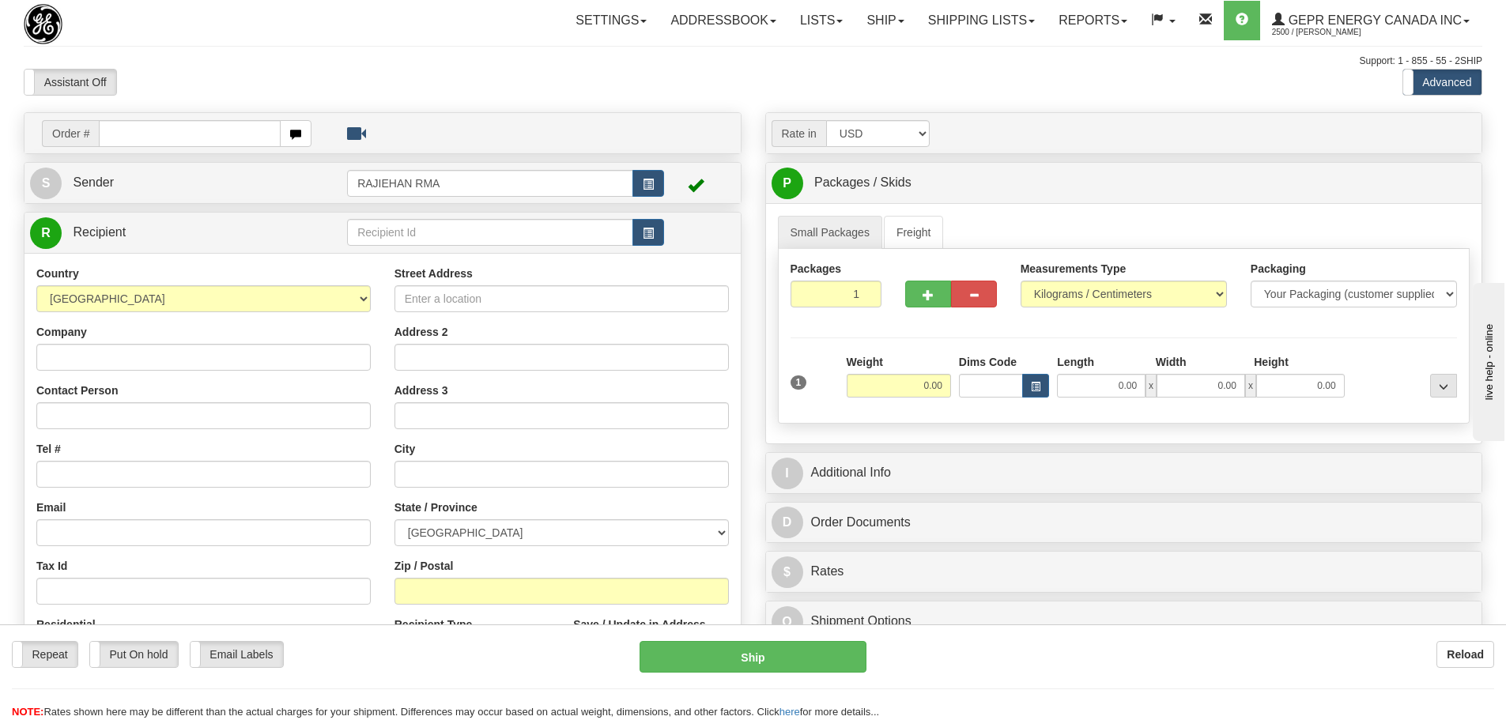
click at [686, 77] on div "Assistant On Assistant Off Do a return Do a return Previous Next Standard Advan…" at bounding box center [753, 82] width 1482 height 27
click at [685, 82] on div "Assistant On Assistant Off Do a return Do a return Previous Next Standard Advan…" at bounding box center [753, 82] width 1482 height 27
click at [392, 81] on div "Assistant On Assistant Off Do a return Do a return" at bounding box center [320, 82] width 617 height 27
click at [404, 96] on div "Toggle navigation Settings Shipping Preferences Fields Preferences New" at bounding box center [753, 445] width 1506 height 891
click at [213, 62] on div "Support: 1 - 855 - 55 - 2SHIP" at bounding box center [753, 61] width 1459 height 13
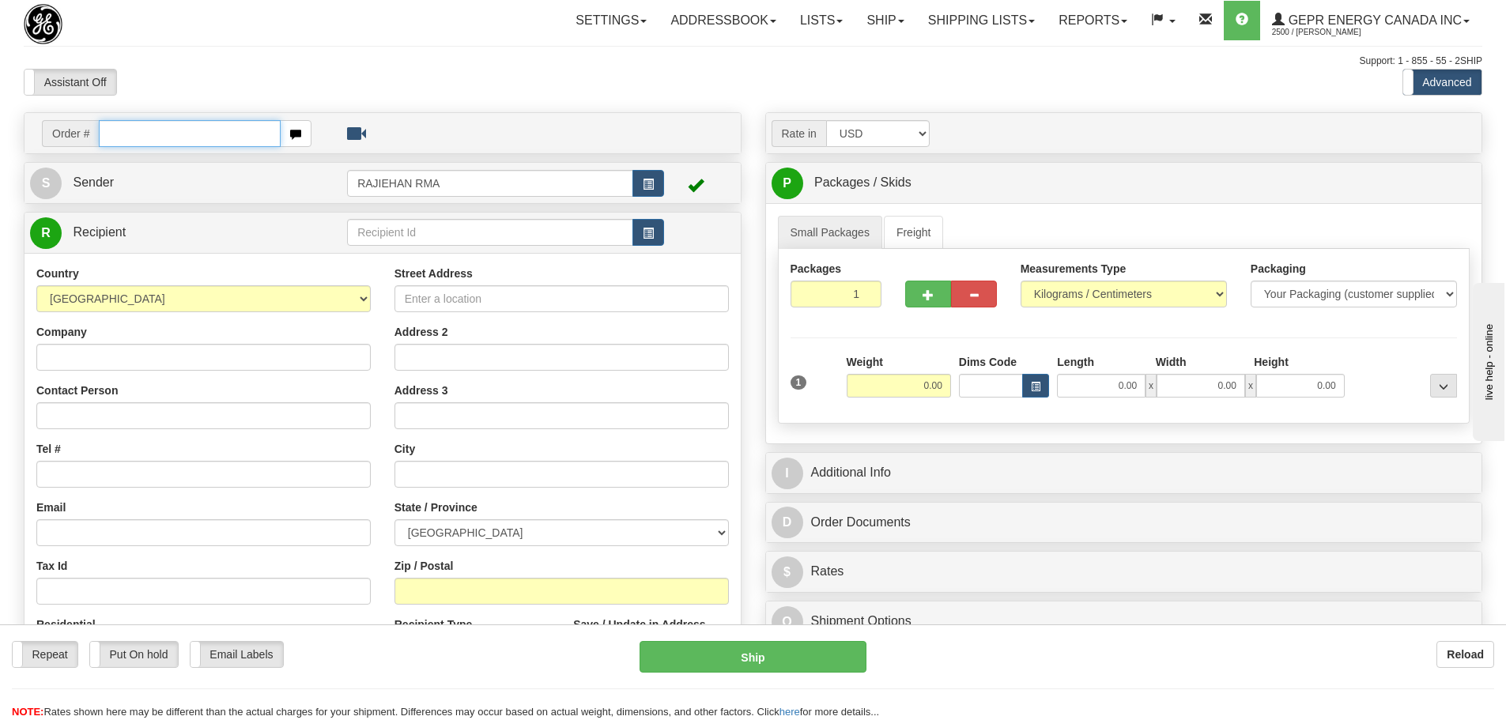
click at [187, 134] on input "text" at bounding box center [190, 133] width 182 height 27
paste input "86687824"
type input "86687824"
click at [206, 49] on body "Training Course Close Toggle navigation Settings Shipping Preferences New Recip…" at bounding box center [753, 360] width 1506 height 720
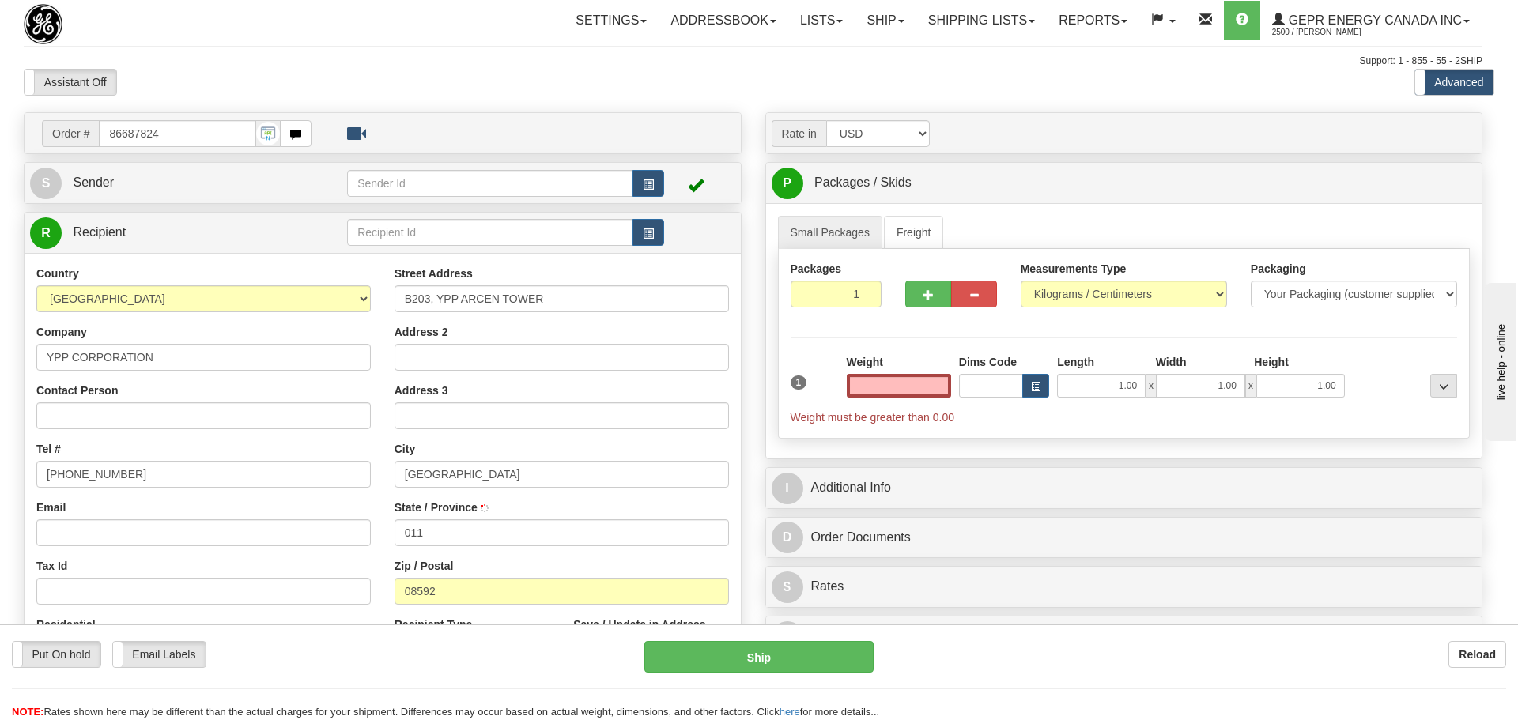
type input "0.00"
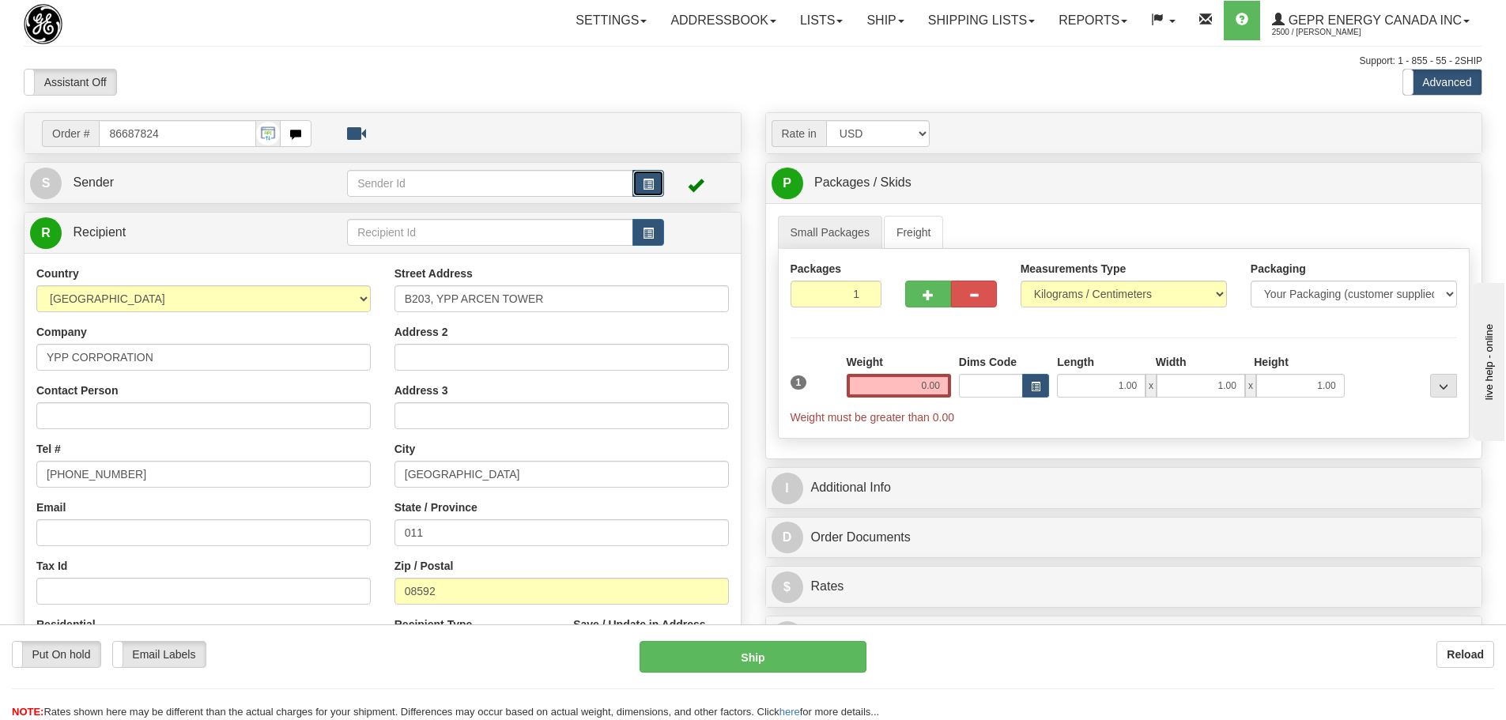
click at [644, 179] on span "button" at bounding box center [648, 184] width 11 height 10
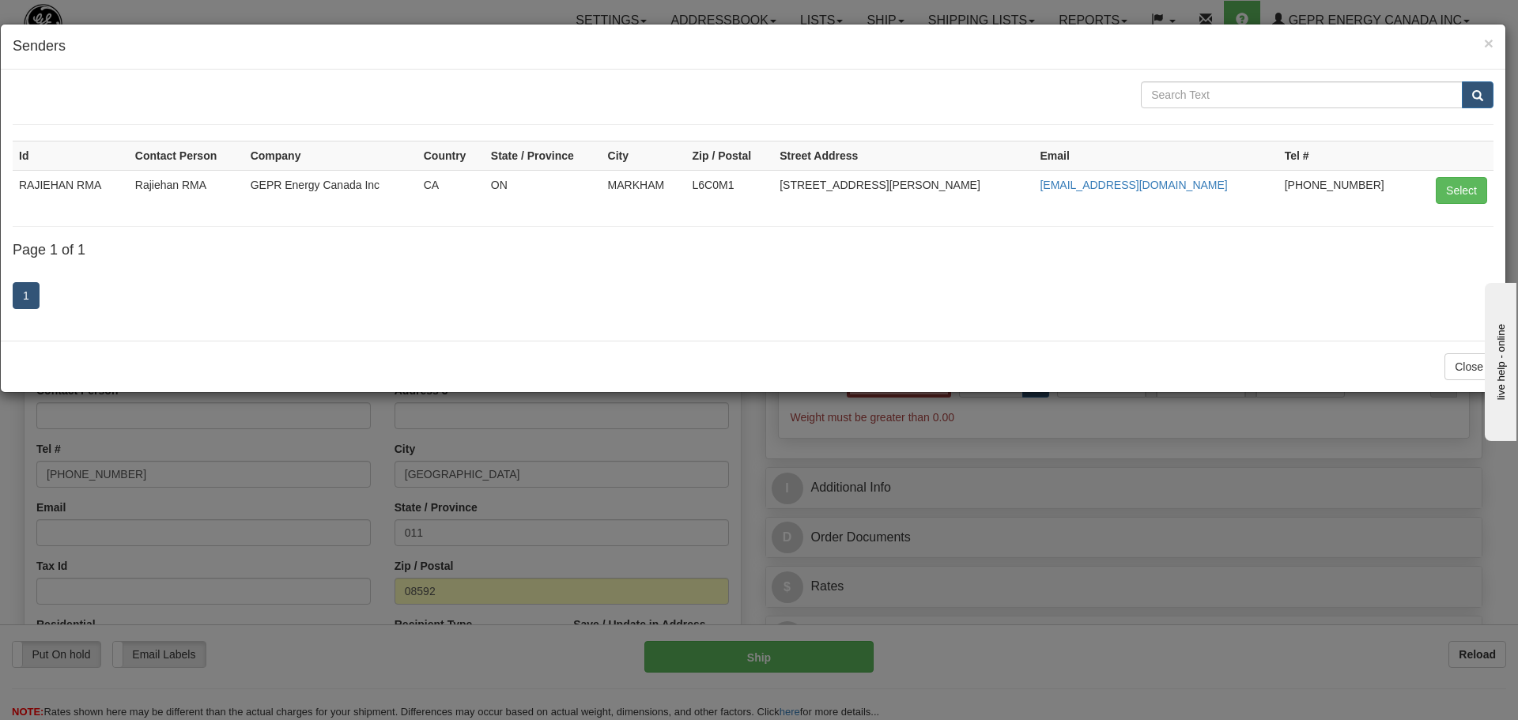
click at [1433, 193] on td "Select" at bounding box center [1454, 190] width 78 height 40
click at [1468, 179] on button "Select" at bounding box center [1461, 190] width 51 height 27
type input "RAJIEHAN RMA"
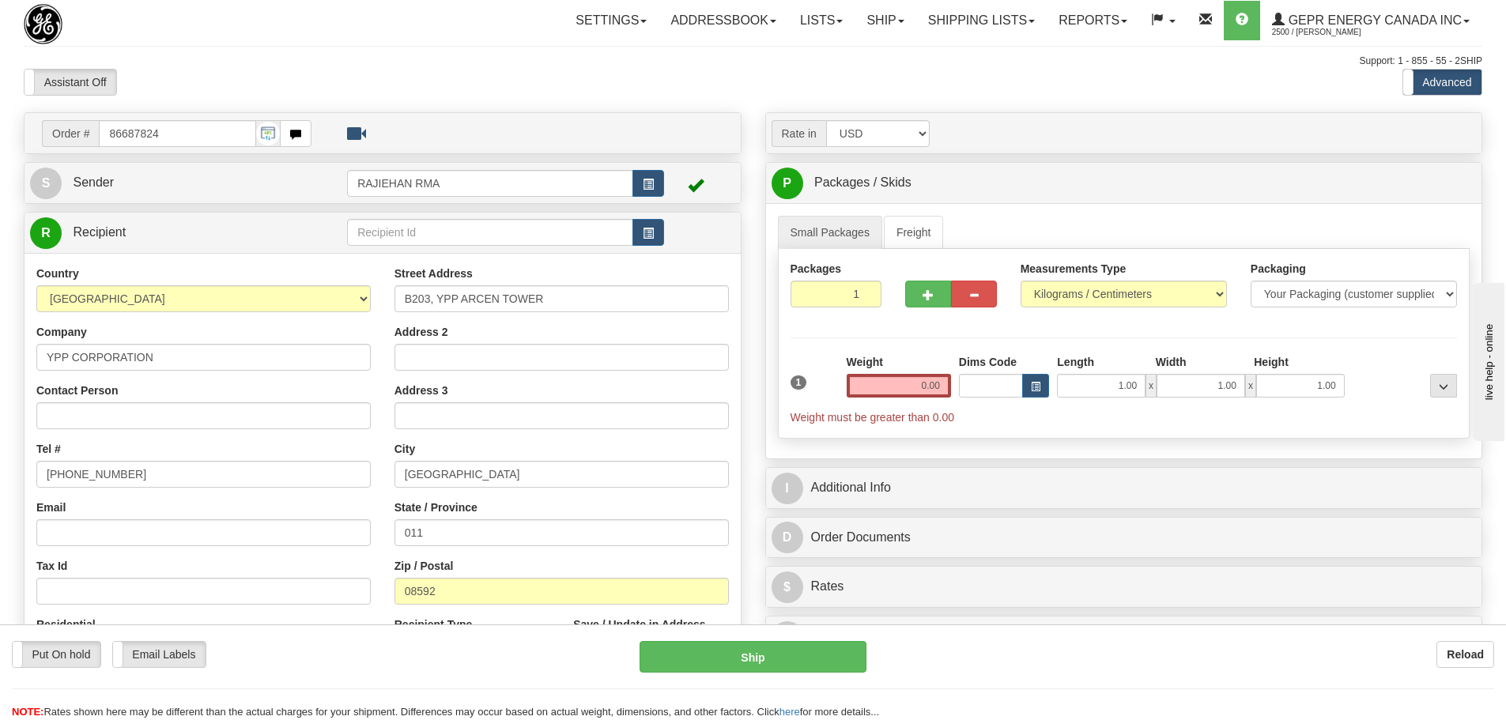
click at [647, 93] on div "Assistant On Assistant Off Do a return Do a return Previous Next Standard Advan…" at bounding box center [753, 82] width 1482 height 27
drag, startPoint x: 897, startPoint y: 396, endPoint x: 927, endPoint y: 400, distance: 29.5
click at [927, 400] on div "Weight 0.00" at bounding box center [899, 381] width 112 height 55
drag, startPoint x: 930, startPoint y: 400, endPoint x: 953, endPoint y: 400, distance: 22.1
click at [953, 400] on div "Weight 0.00" at bounding box center [899, 381] width 112 height 55
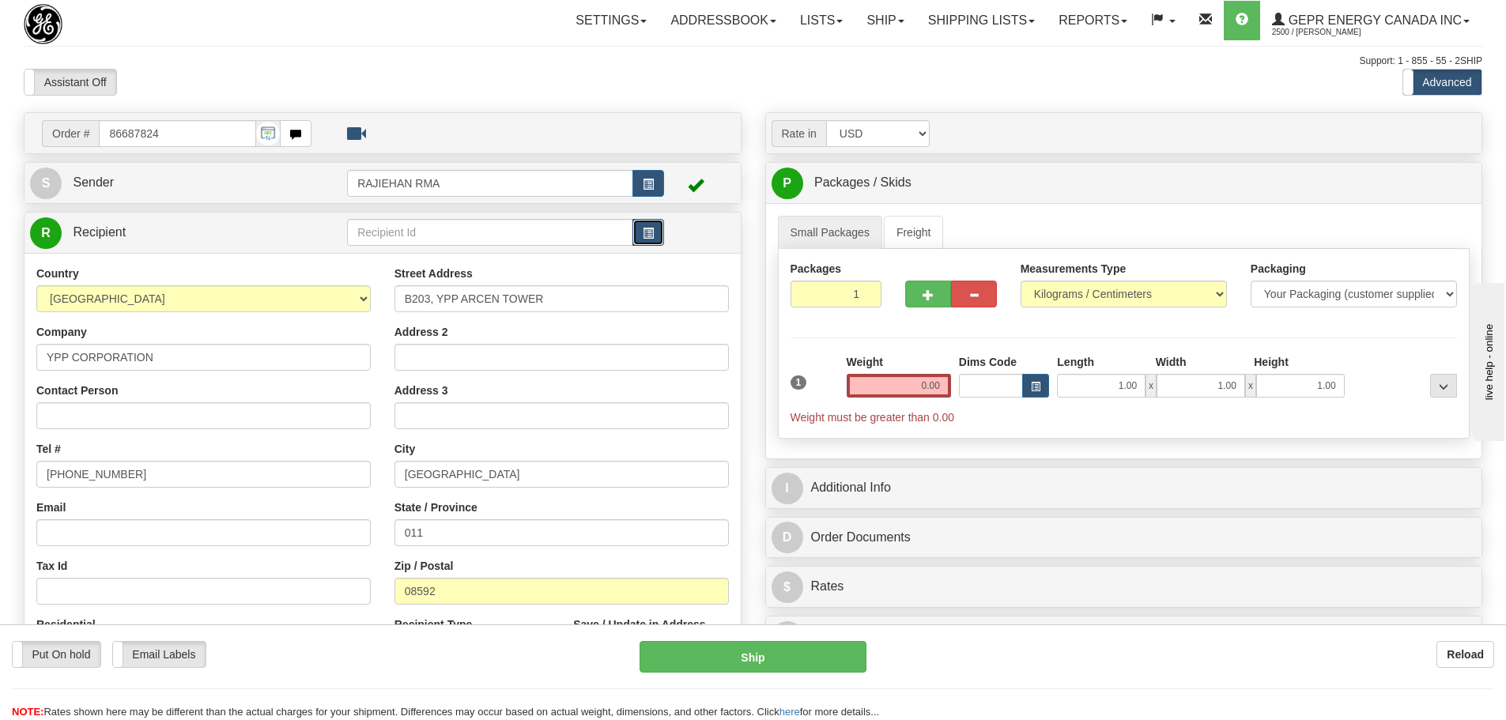
click at [652, 243] on button "button" at bounding box center [648, 232] width 32 height 27
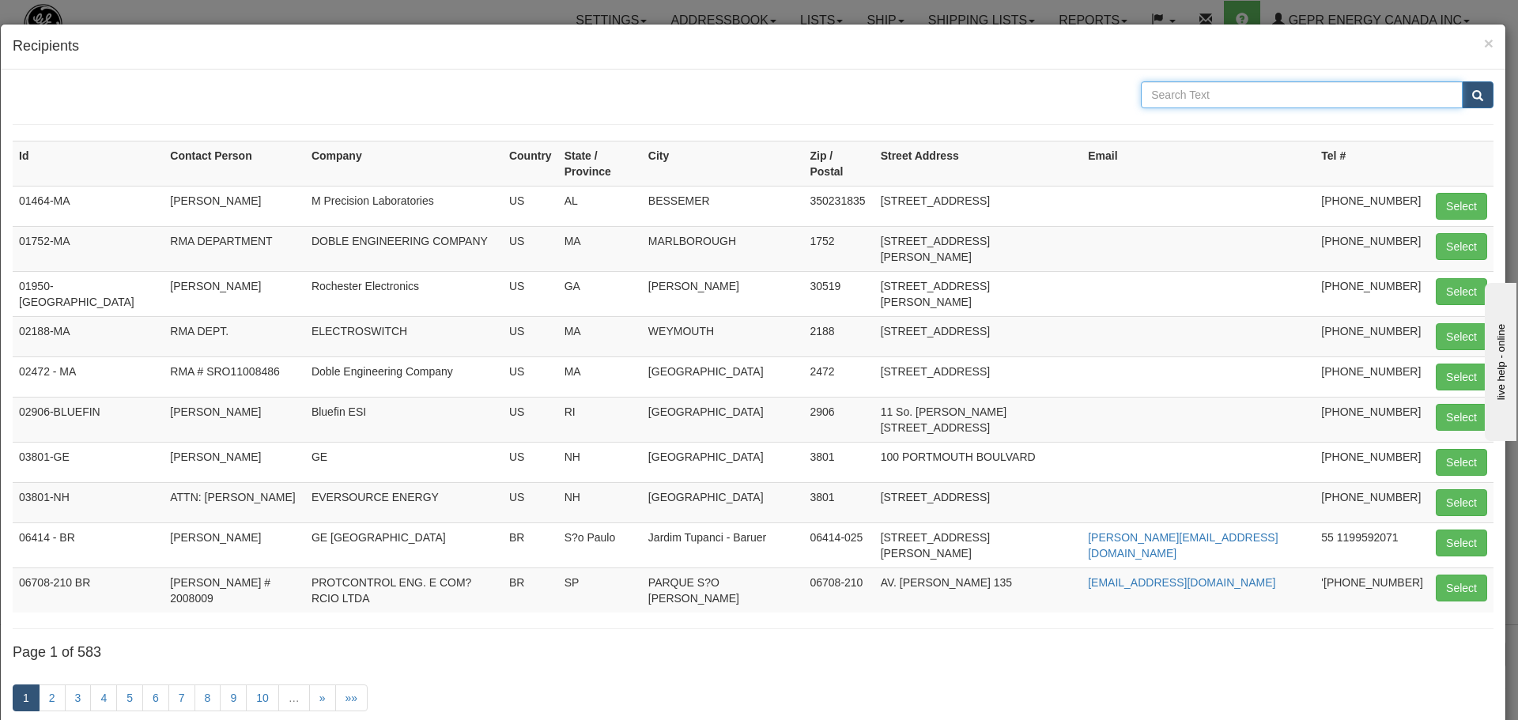
click at [1322, 82] on input "text" at bounding box center [1302, 94] width 322 height 27
type input "YPP CORPORATION"
click at [1472, 101] on span "submit" at bounding box center [1477, 96] width 11 height 10
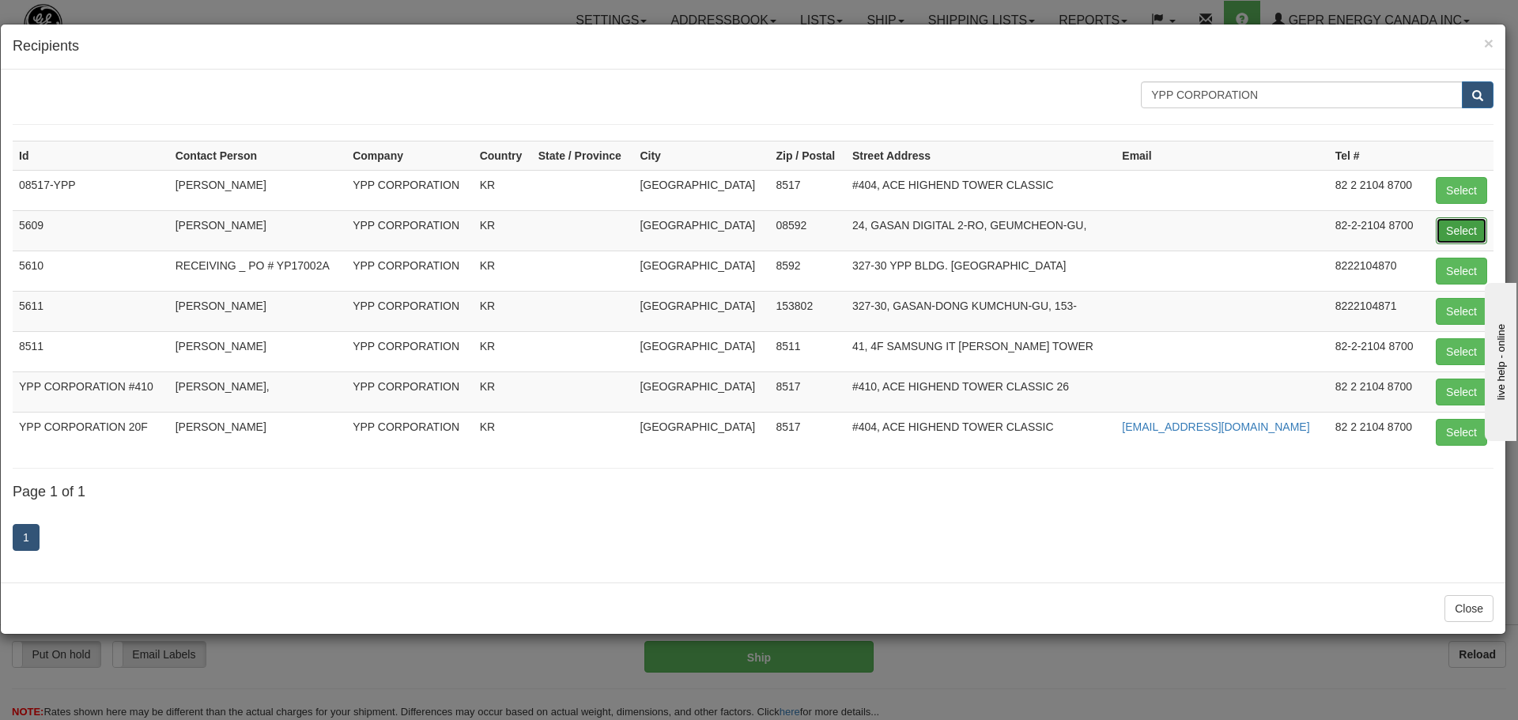
click at [1452, 228] on button "Select" at bounding box center [1461, 230] width 51 height 27
type input "5609"
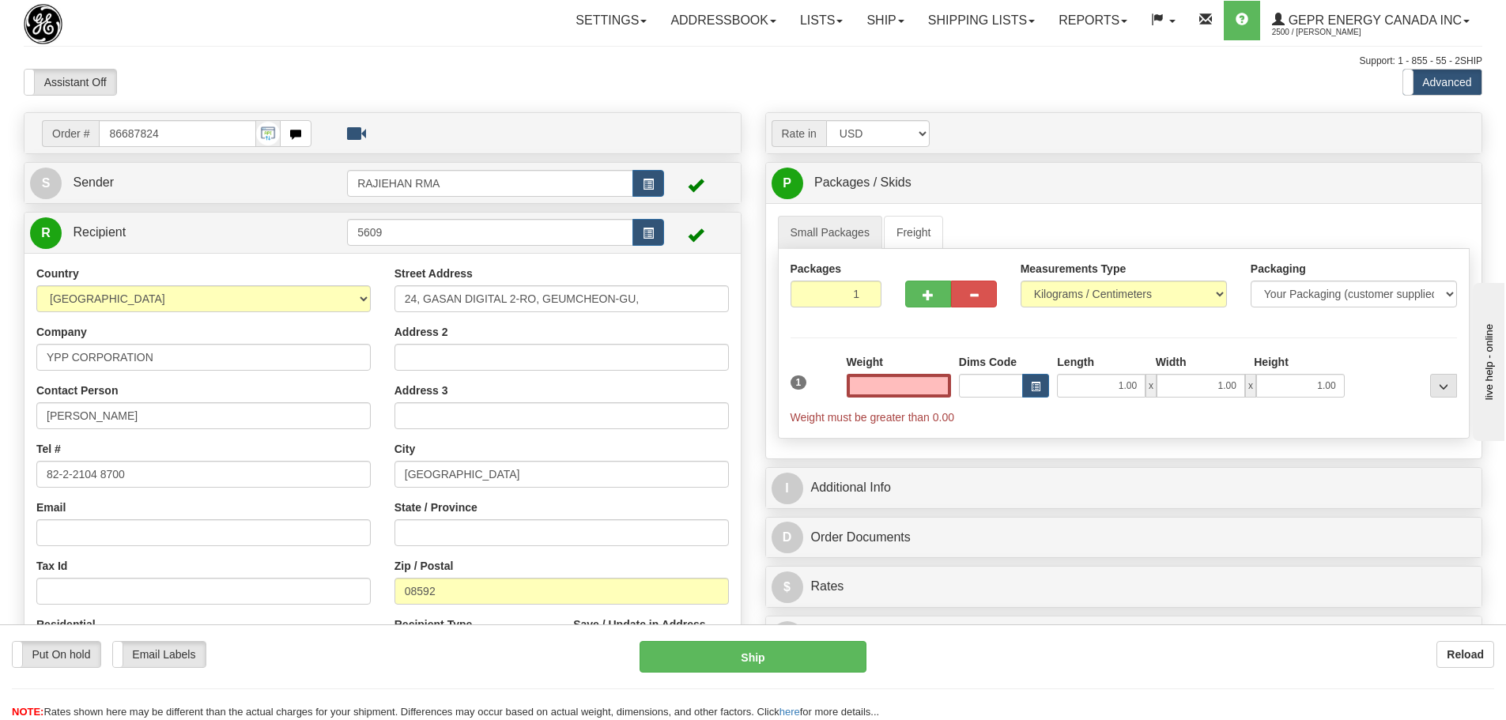
type input "0.00"
click at [840, 81] on div "Assistant On Assistant Off Do a return Do a return Previous Next Standard Advan…" at bounding box center [753, 82] width 1482 height 27
click at [840, 74] on div "Assistant On Assistant Off Do a return Do a return Previous Next Standard Advan…" at bounding box center [753, 82] width 1482 height 27
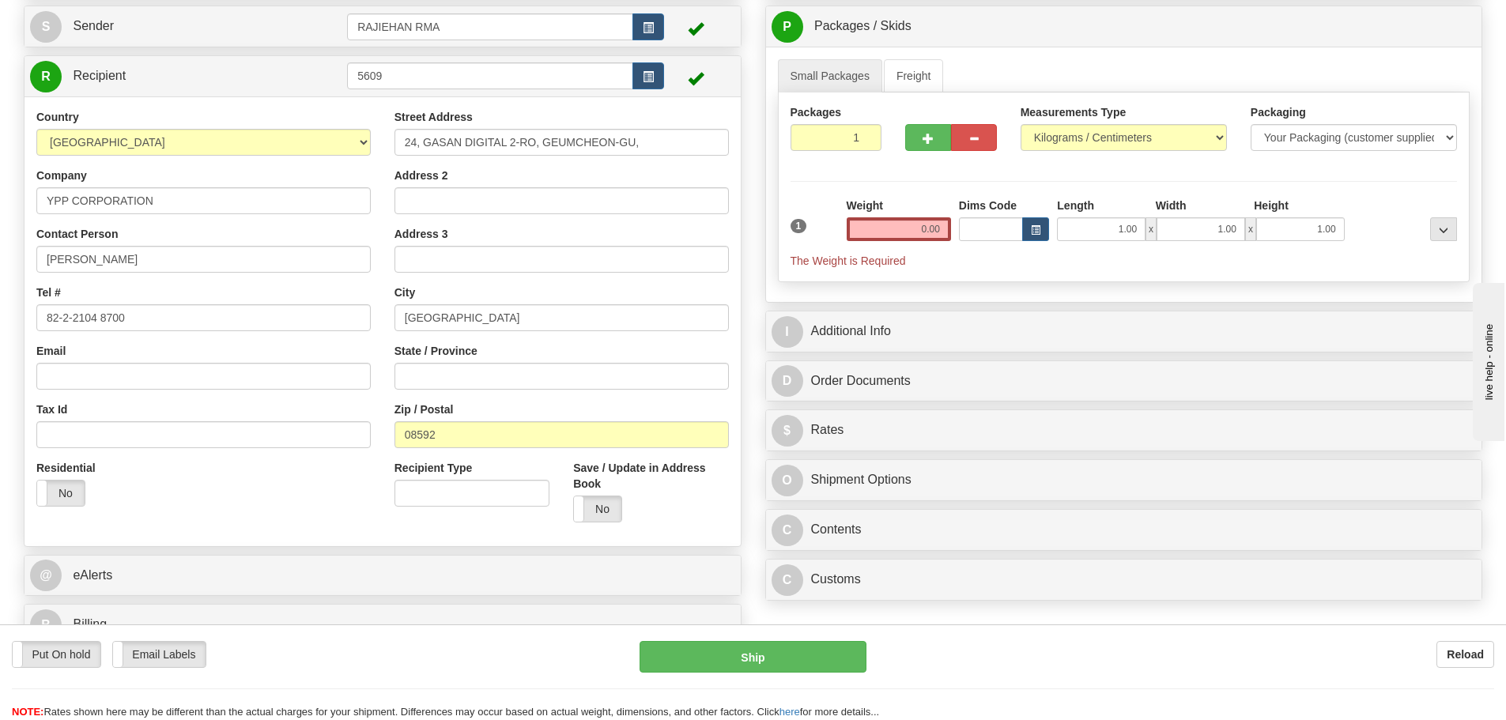
scroll to position [158, 0]
click at [938, 234] on input "0.00" at bounding box center [899, 228] width 104 height 24
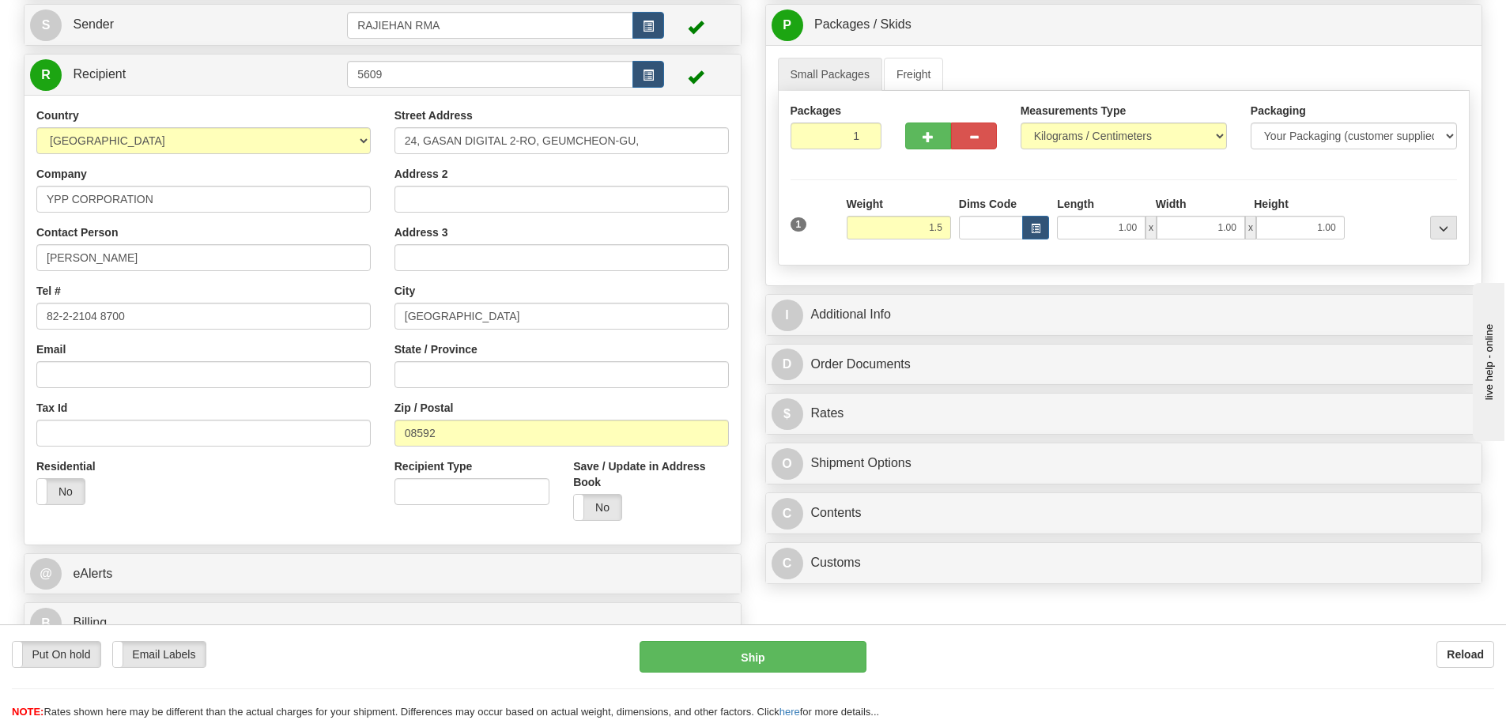
type input "1.50"
click at [995, 153] on div at bounding box center [950, 133] width 115 height 61
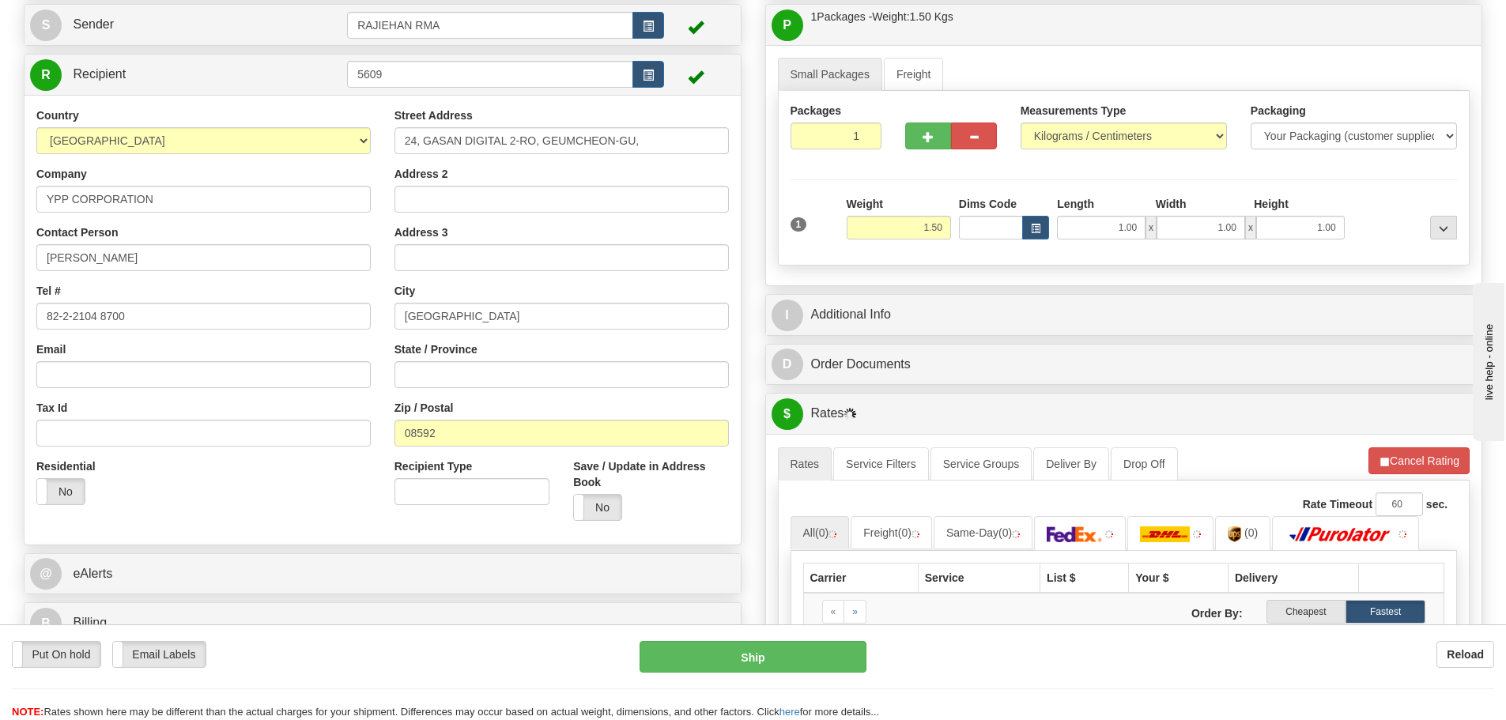
click at [896, 333] on div "I Additional Info" at bounding box center [1124, 315] width 716 height 40
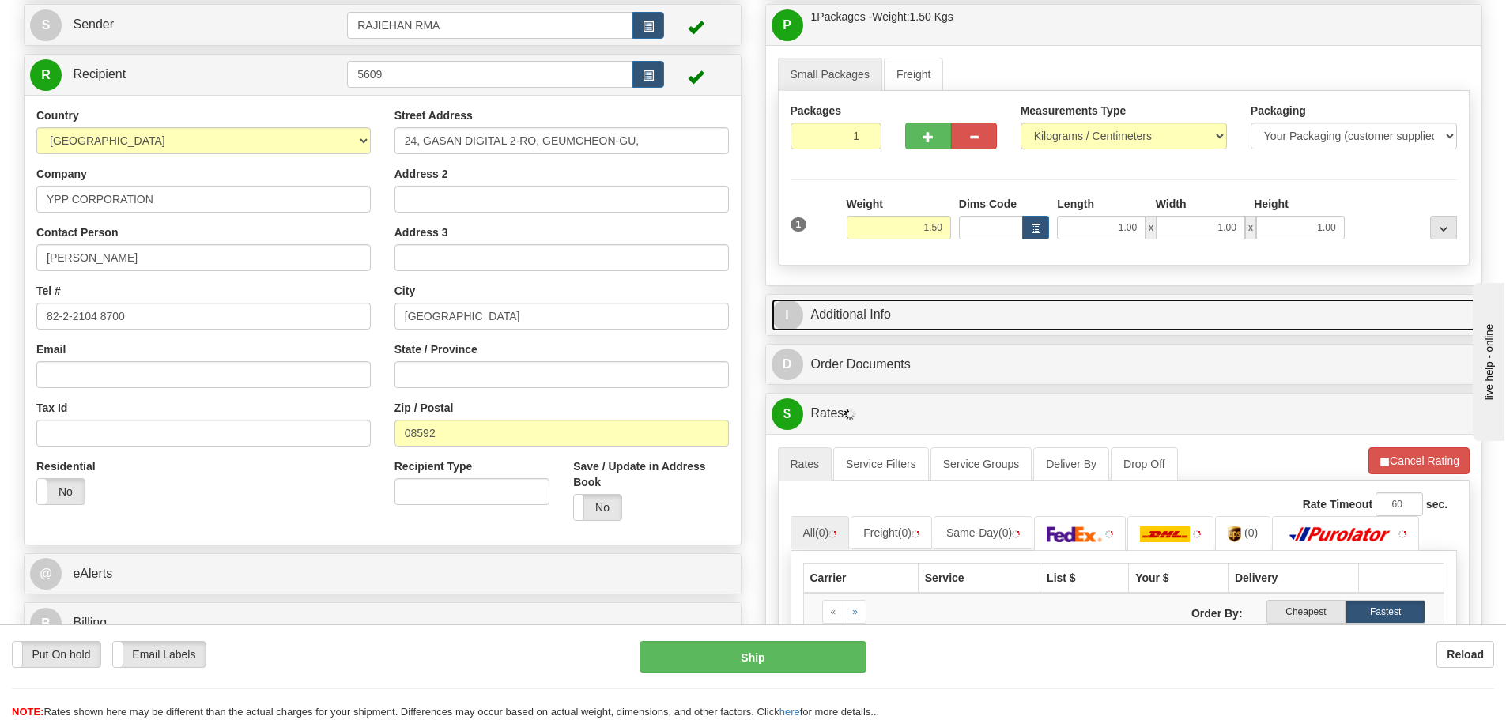
click at [901, 314] on link "I Additional Info" at bounding box center [1124, 315] width 705 height 32
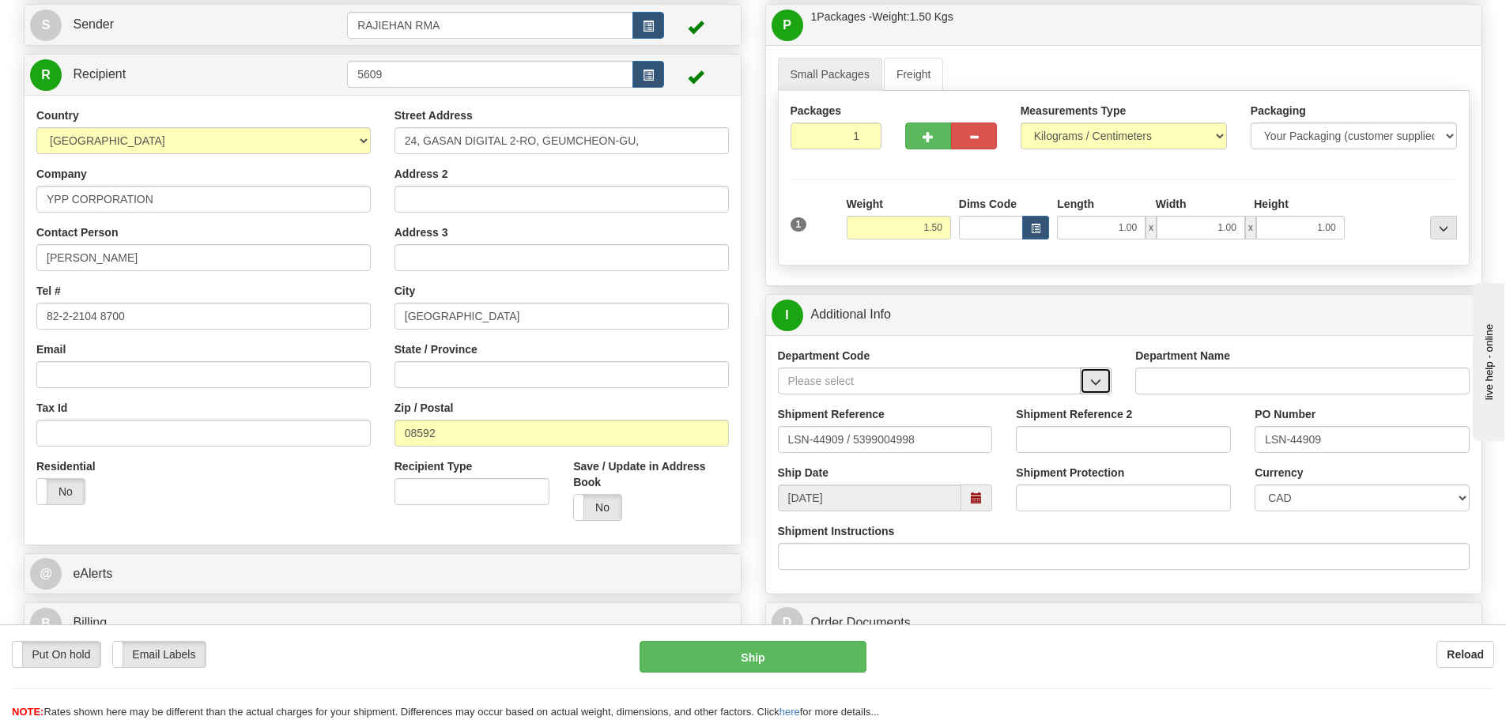
click at [1093, 382] on span "button" at bounding box center [1095, 382] width 11 height 10
click at [1036, 408] on div "SER" at bounding box center [926, 405] width 288 height 17
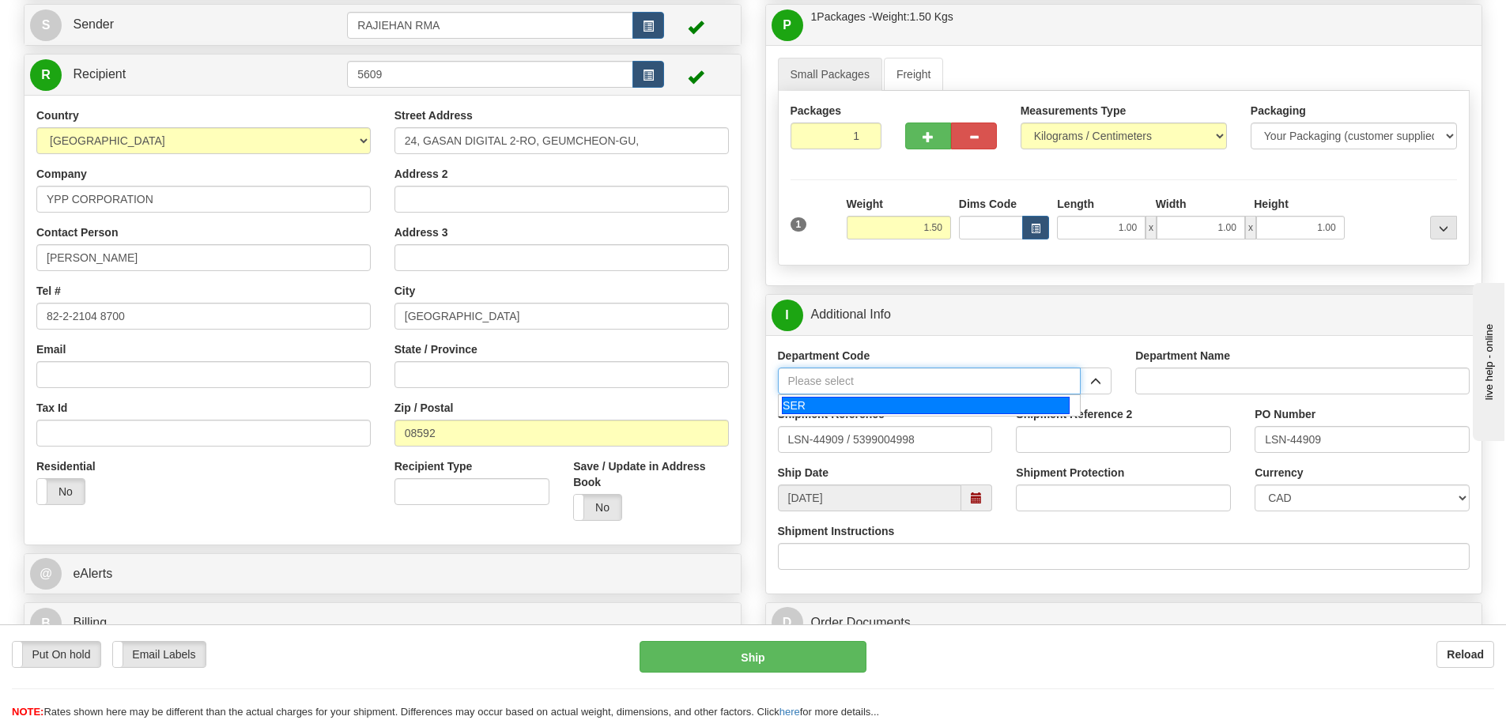
type input "SER"
type input "SERVICE DEPARTMENT"
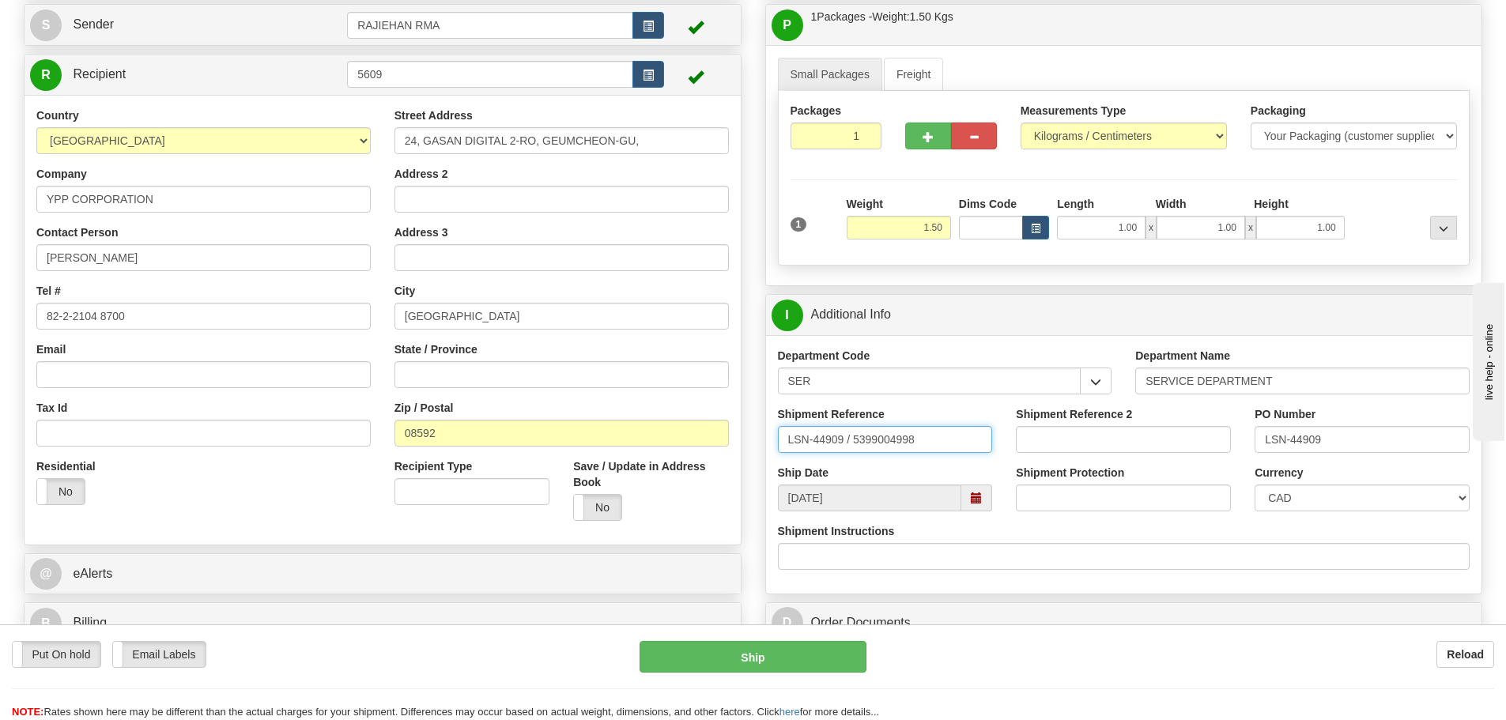
drag, startPoint x: 847, startPoint y: 439, endPoint x: 855, endPoint y: 447, distance: 11.8
click at [855, 447] on input "LSN-44909 / 5399004998" at bounding box center [885, 439] width 215 height 27
type input "LSN-44909 RMA 5399004998"
click at [1293, 498] on select "CAD USD EUR ZAR RON ANG ARN AUD AUS AWG BBD BFR BGN BHD BMD BND BRC BRL CHP CKZ…" at bounding box center [1362, 498] width 215 height 27
select select "1"
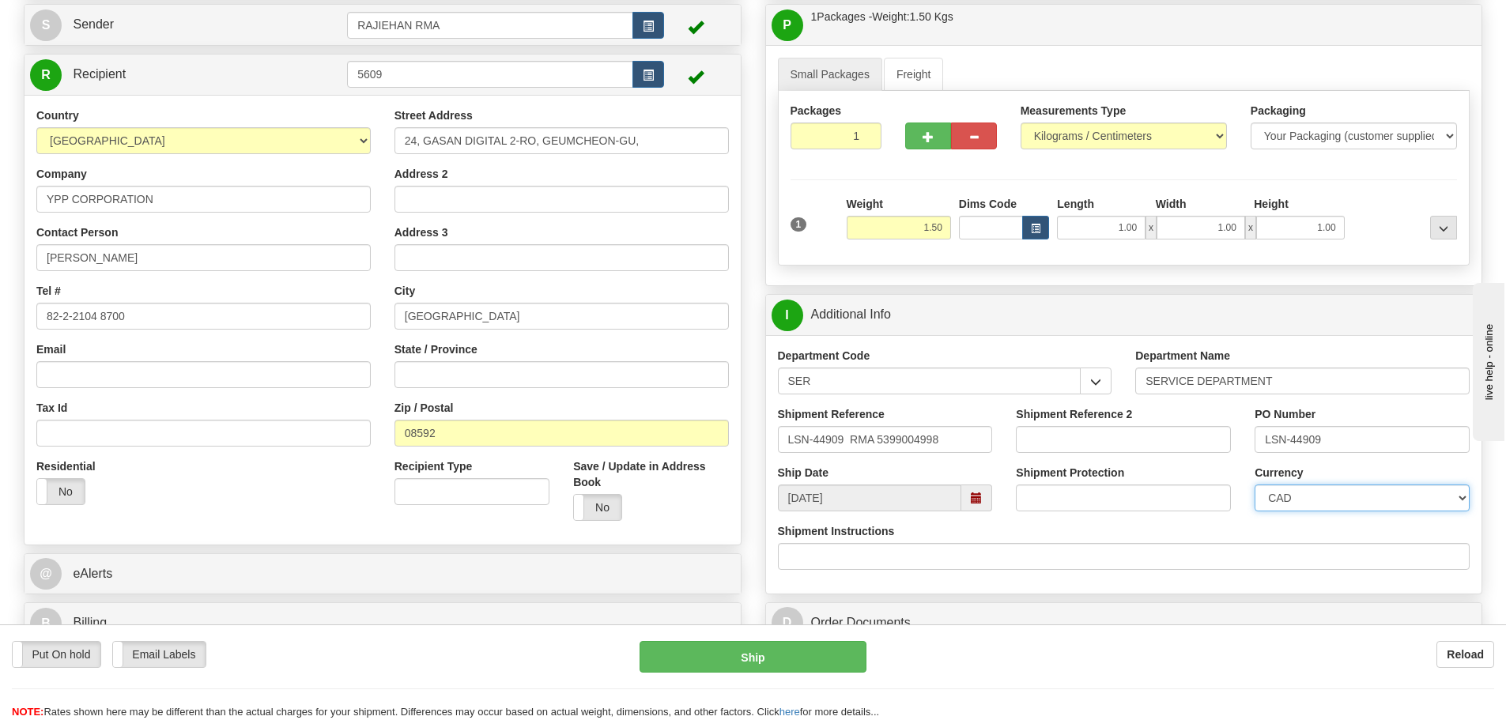
click at [1255, 485] on select "CAD USD EUR ZAR RON ANG ARN AUD AUS AWG BBD BFR BGN BHD BMD BND BRC BRL CHP CKZ…" at bounding box center [1362, 498] width 215 height 27
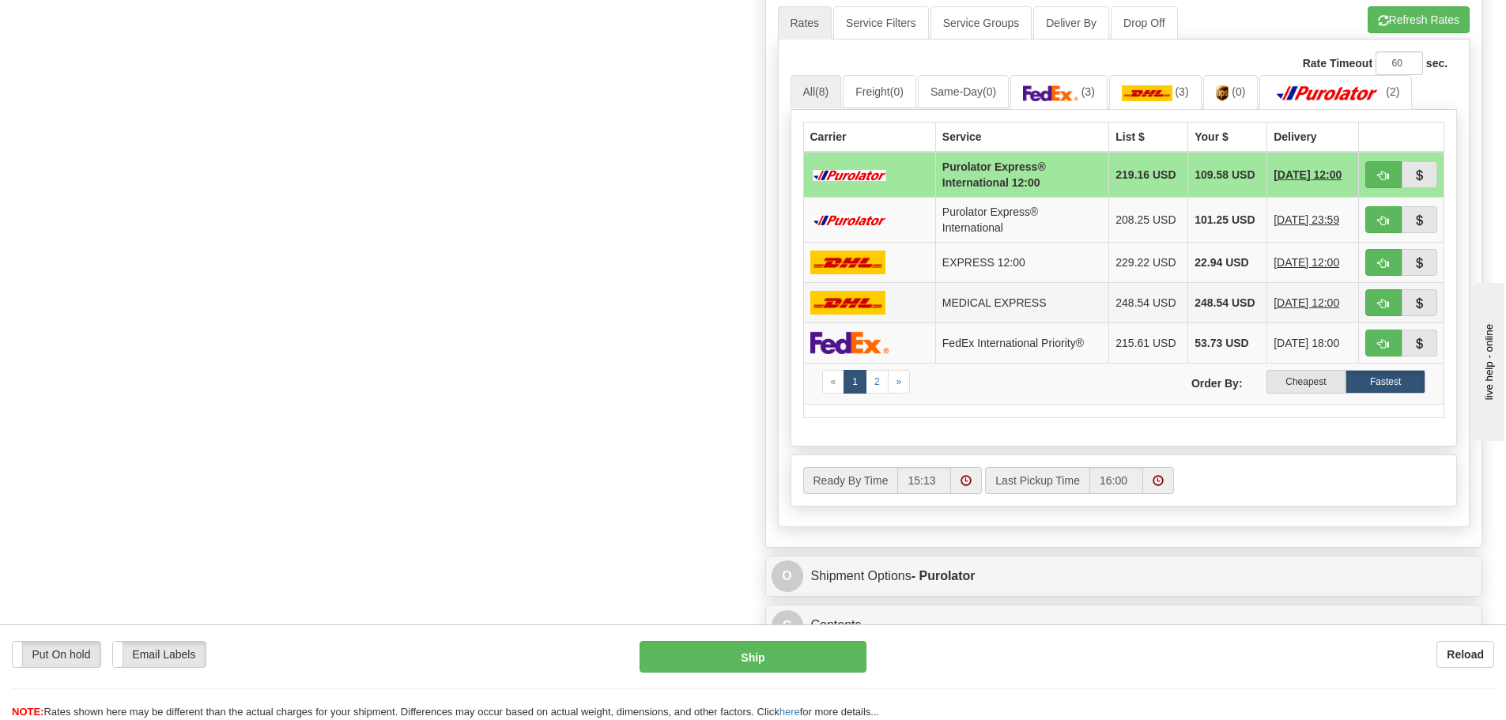
scroll to position [870, 0]
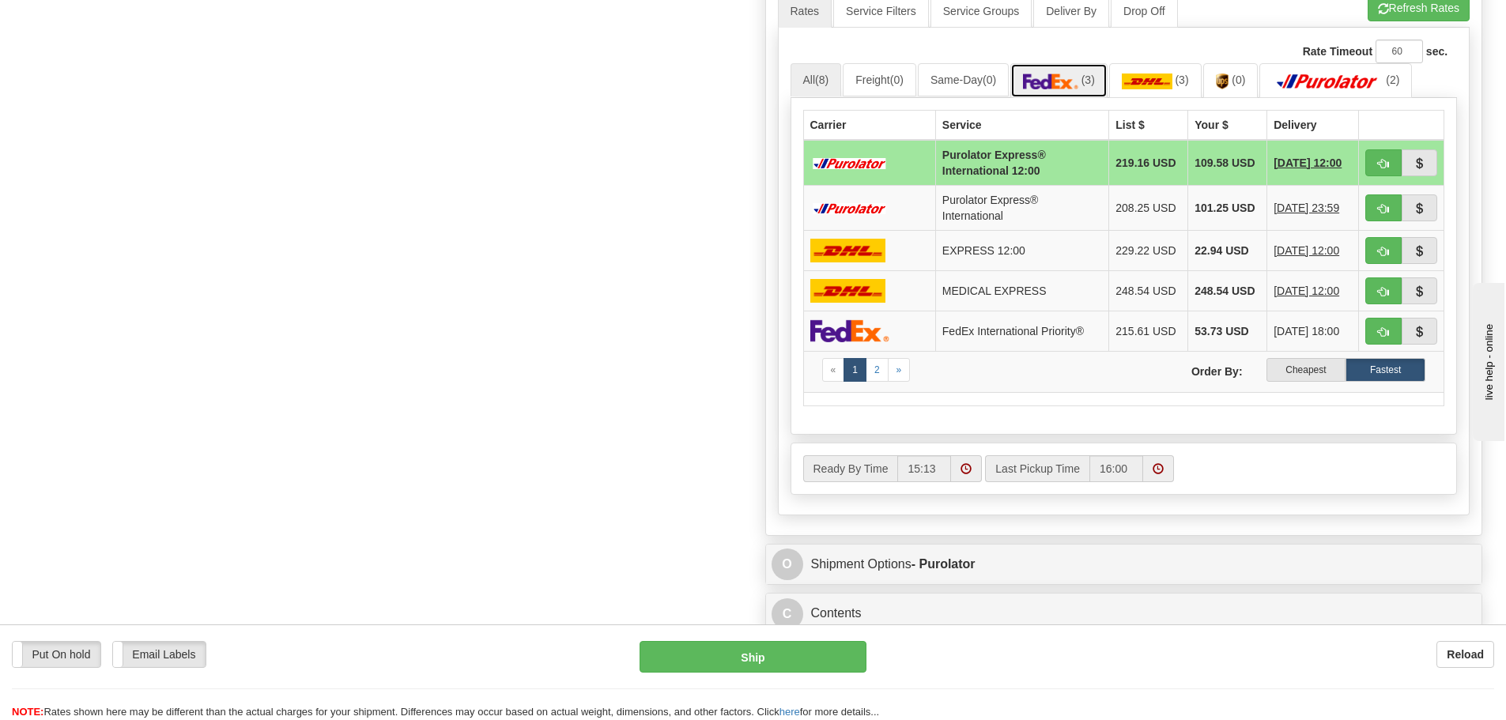
click at [1088, 89] on link "(3)" at bounding box center [1058, 80] width 97 height 34
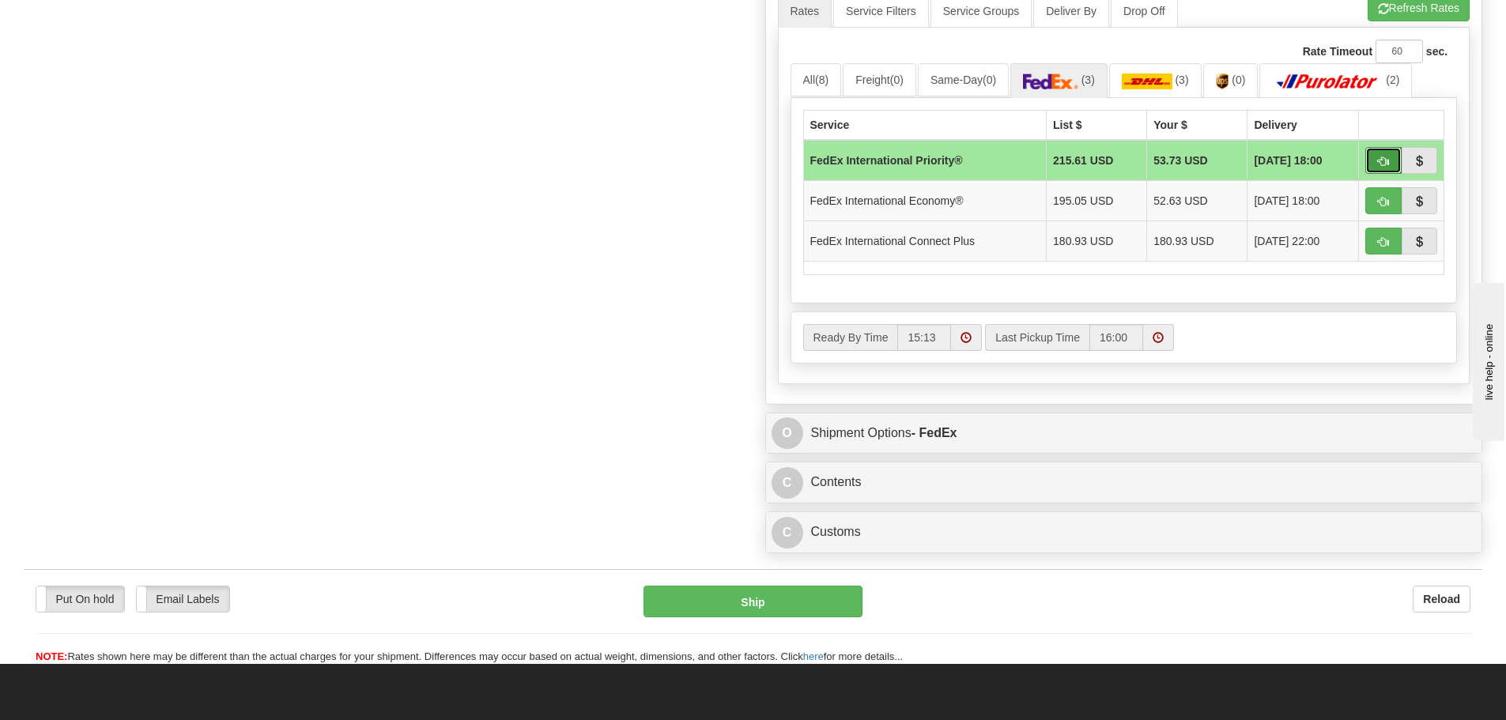
click at [1386, 160] on span "button" at bounding box center [1383, 162] width 11 height 10
type input "01"
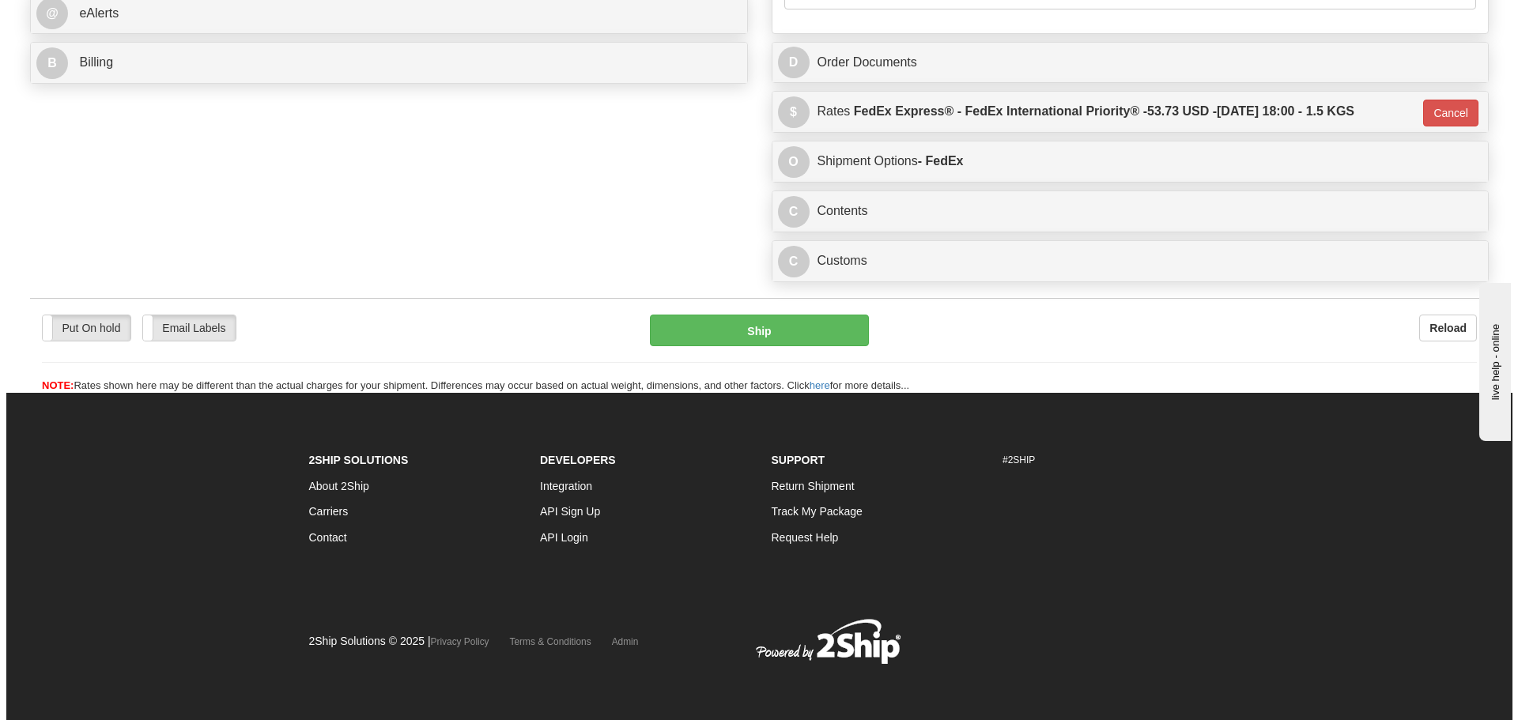
scroll to position [719, 0]
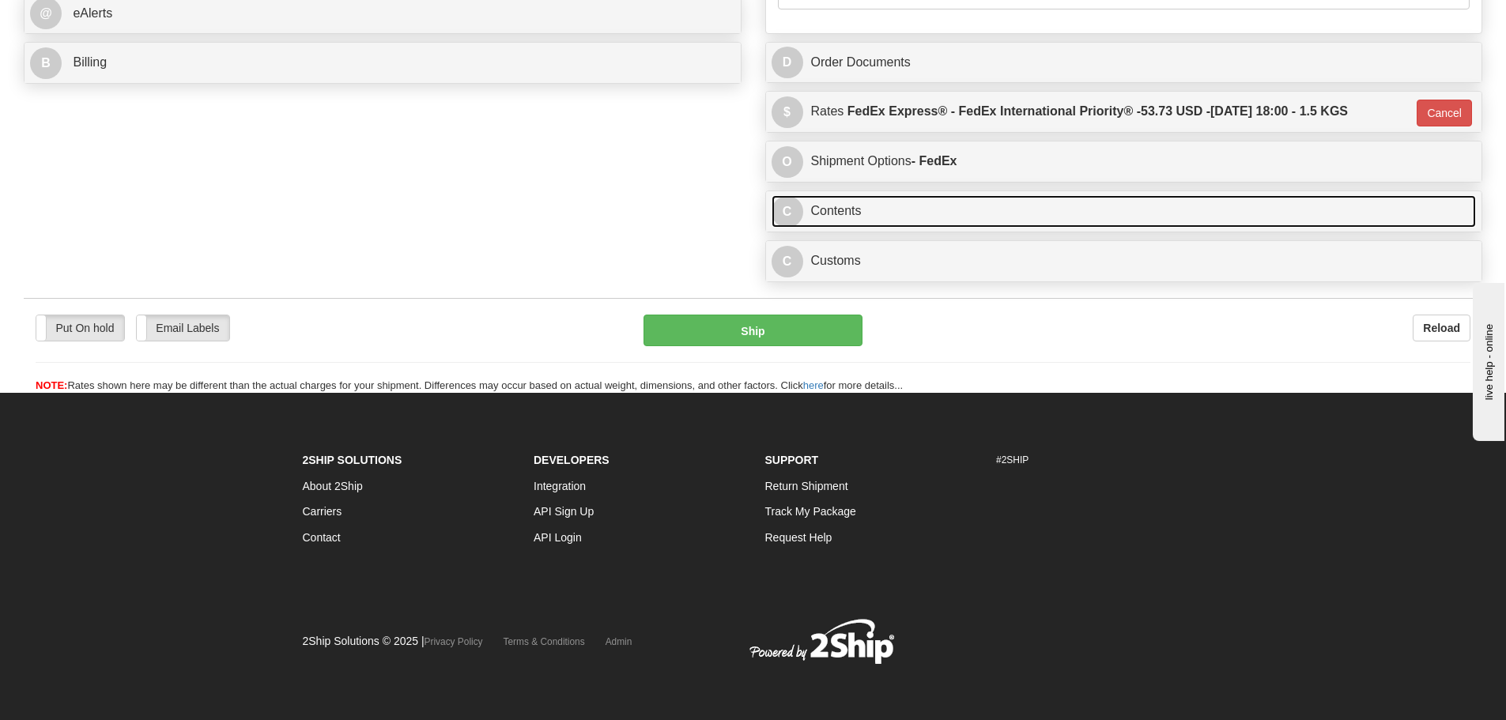
click at [957, 210] on link "C Contents" at bounding box center [1124, 211] width 705 height 32
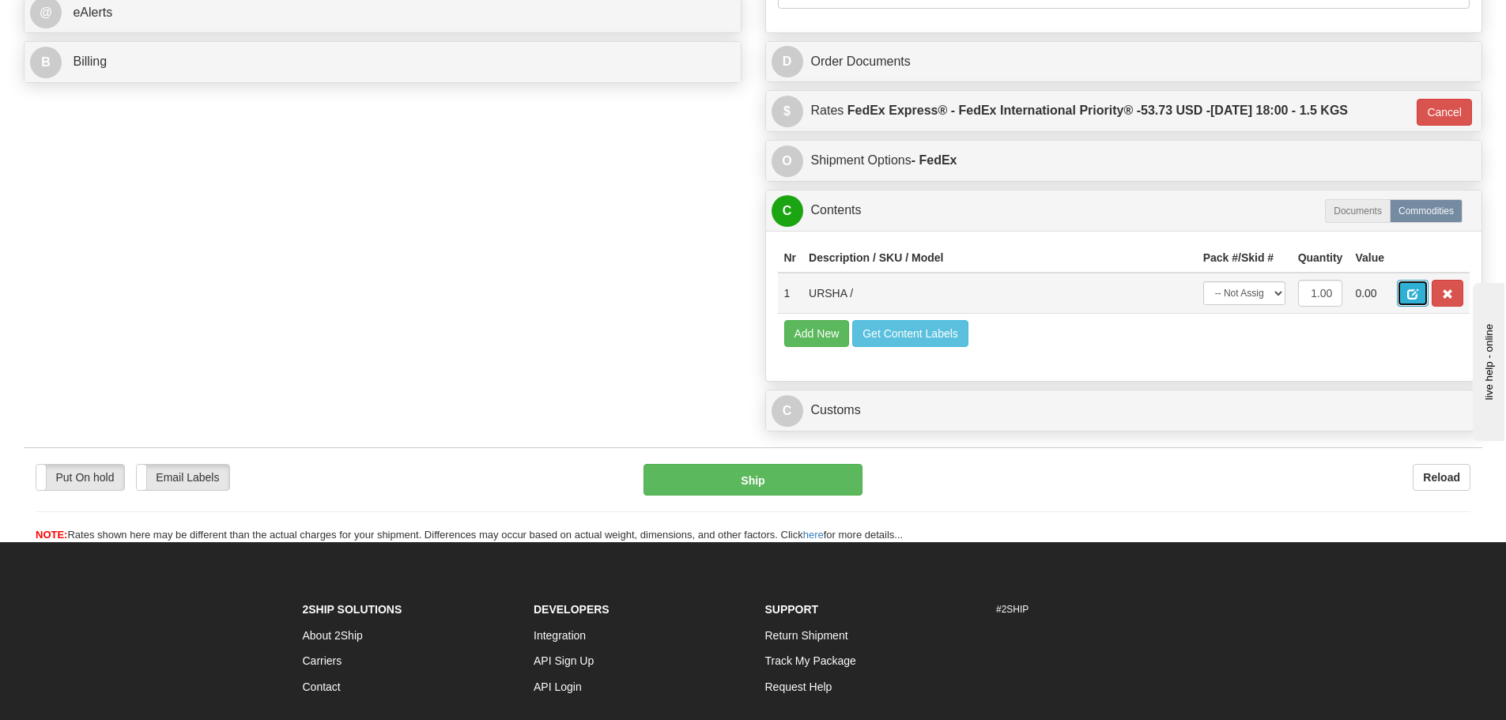
click at [1407, 285] on button "button" at bounding box center [1413, 293] width 32 height 27
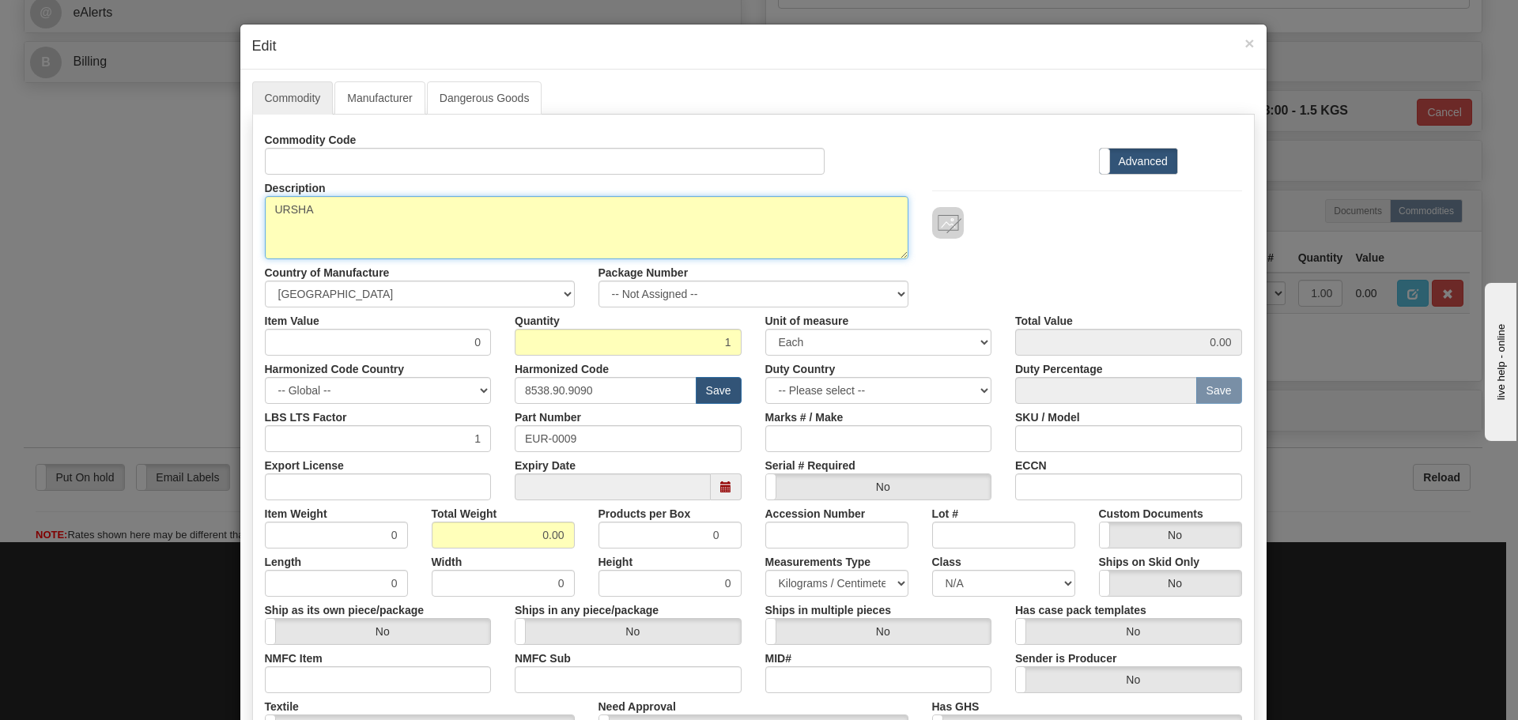
drag, startPoint x: 338, startPoint y: 226, endPoint x: 228, endPoint y: 233, distance: 109.3
click at [228, 233] on div "× Edit Commodity Manufacturer Dangerous Goods Commodity Code Standard Advanced …" at bounding box center [759, 360] width 1518 height 720
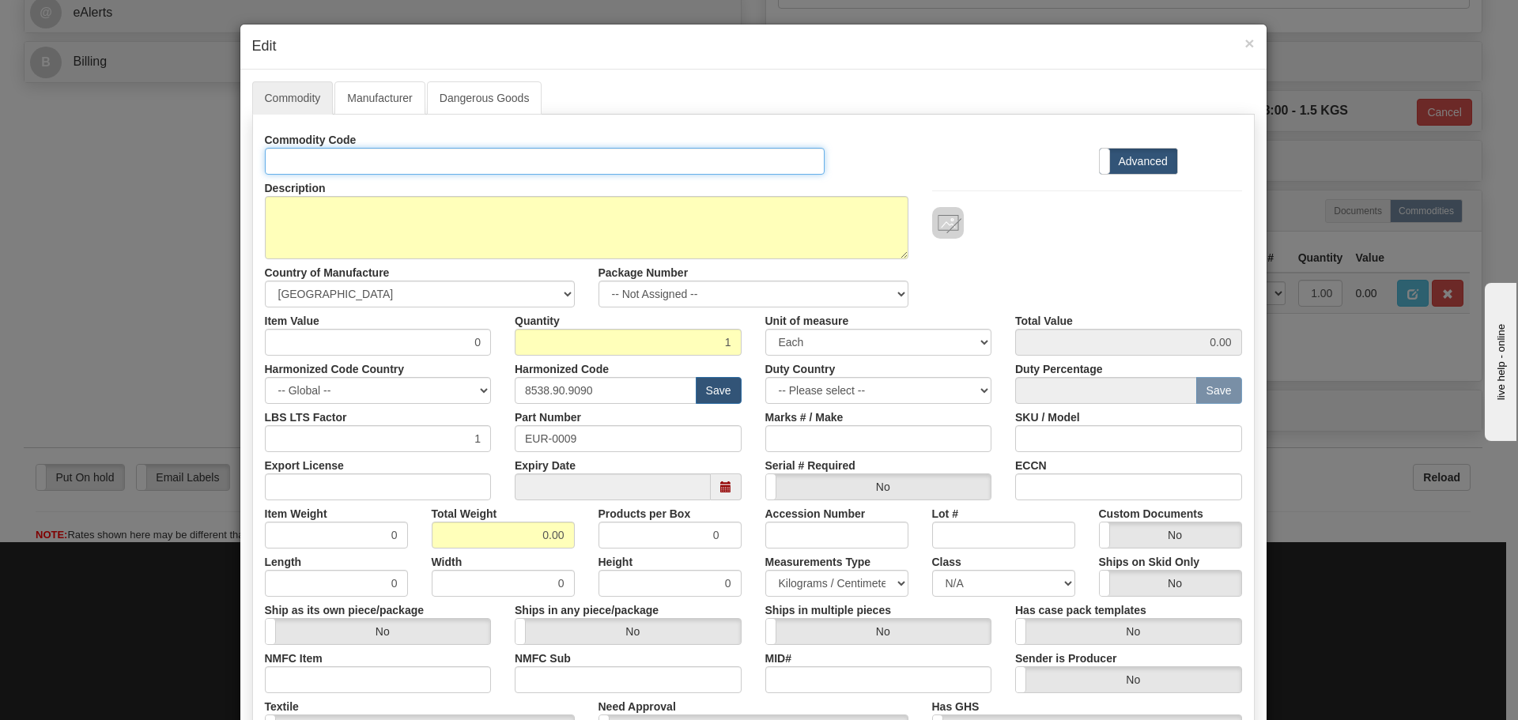
click at [338, 157] on input "Id" at bounding box center [545, 161] width 561 height 27
paste input "URSHA"
type input "URSHA"
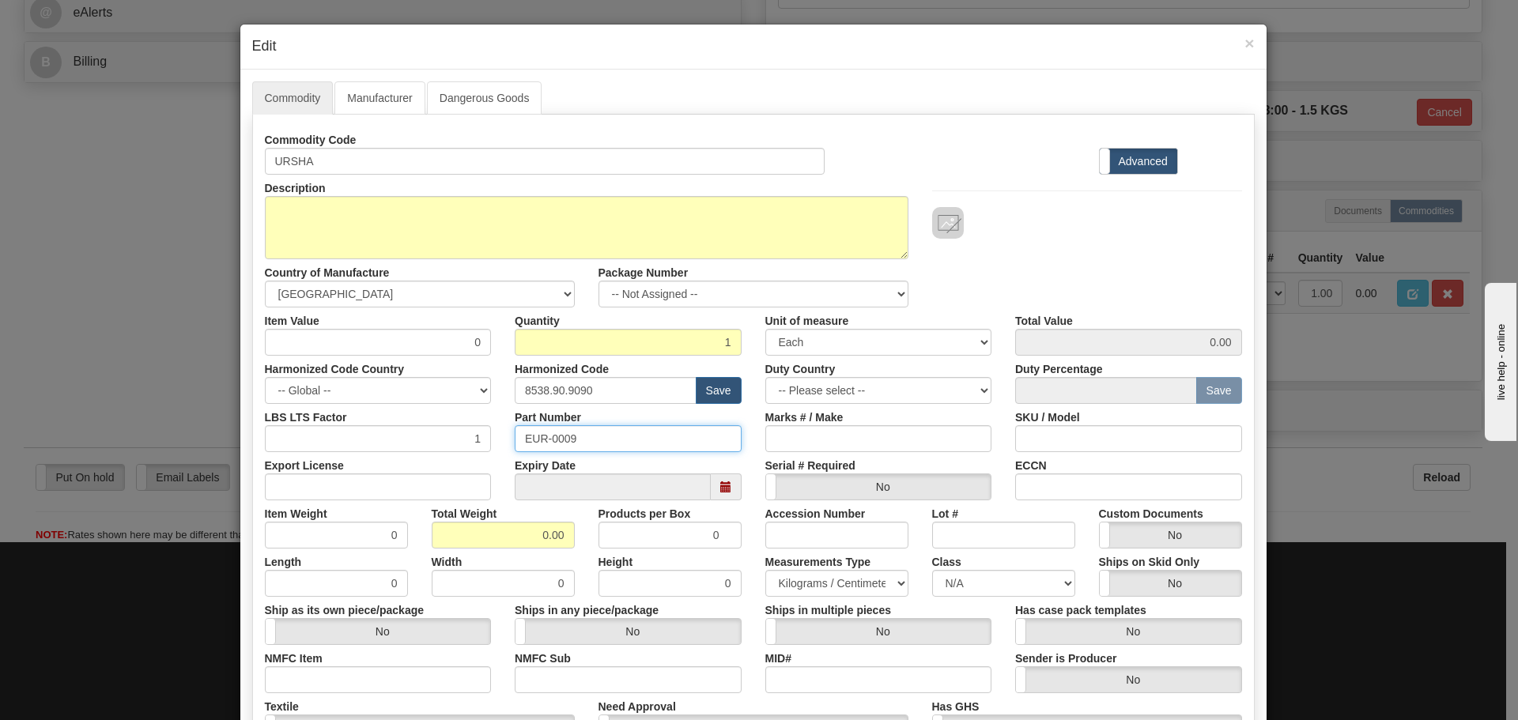
drag, startPoint x: 444, startPoint y: 491, endPoint x: 436, endPoint y: 474, distance: 19.4
click at [430, 492] on div "Commodity Code URSHA Standard Advanced Description URSHA Country of Manufacture…" at bounding box center [753, 457] width 977 height 663
paste input "URSHA"
type input "URSHA"
click at [503, 410] on div "Part Number URSHA" at bounding box center [628, 428] width 251 height 48
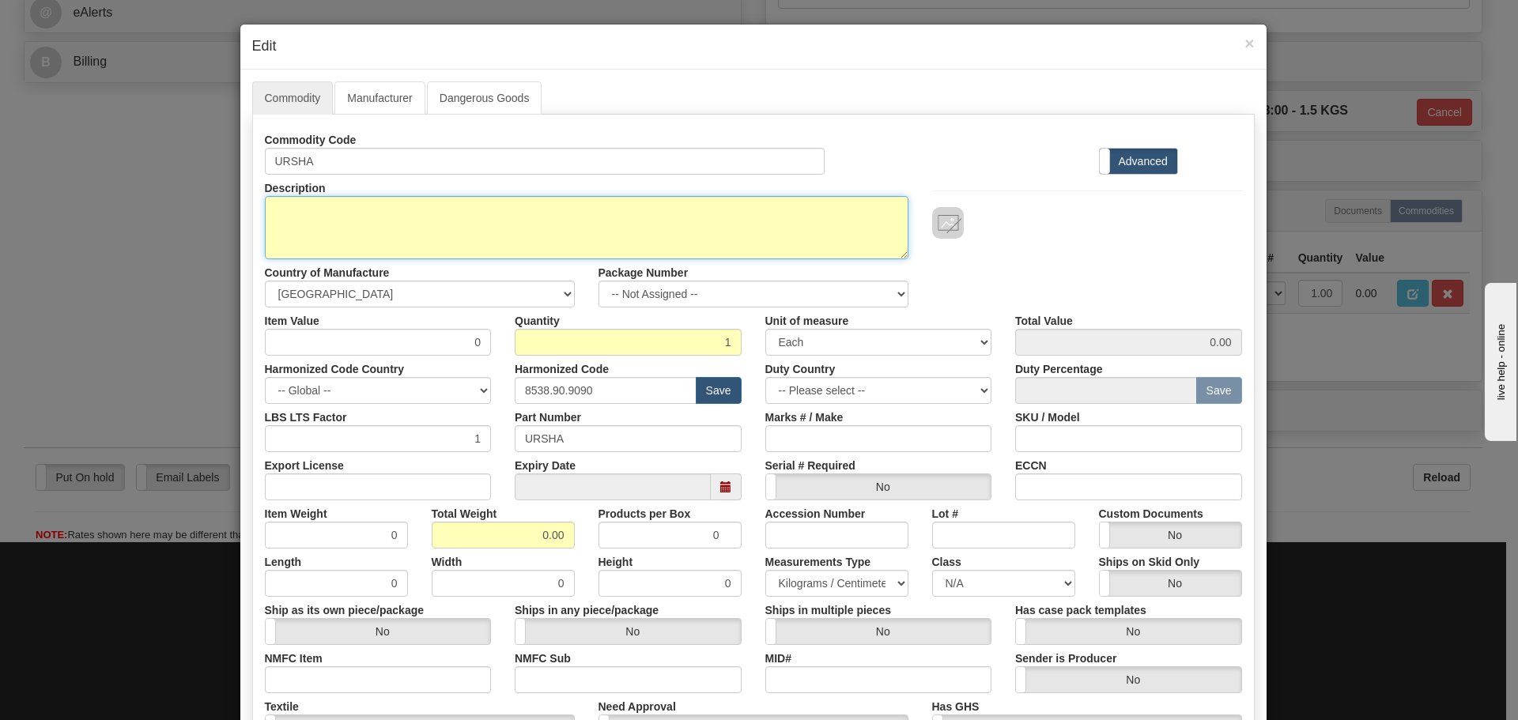
click at [485, 209] on textarea "URSHA" at bounding box center [587, 227] width 644 height 63
click at [364, 225] on textarea "URSHA" at bounding box center [587, 227] width 644 height 63
click at [422, 217] on textarea "URSHA" at bounding box center [587, 227] width 644 height 63
paste textarea "UR Power Supply Module"
type textarea "UR Power Supply Module"
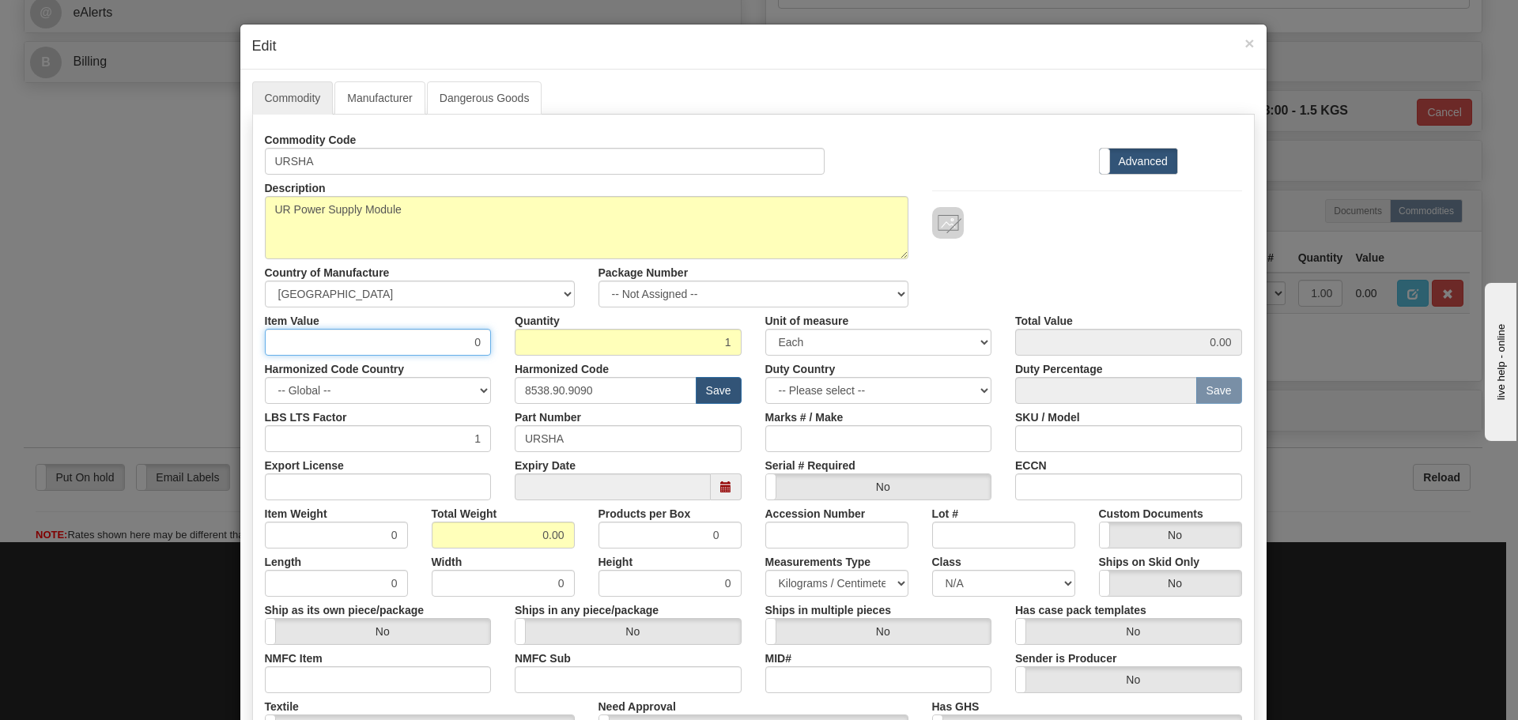
click at [515, 349] on div "Item Value 0 Quantity 1 Unit of measure 3 Thousand Square Inches Adjustments 56…" at bounding box center [753, 332] width 1001 height 48
type input "75"
type input "75.00"
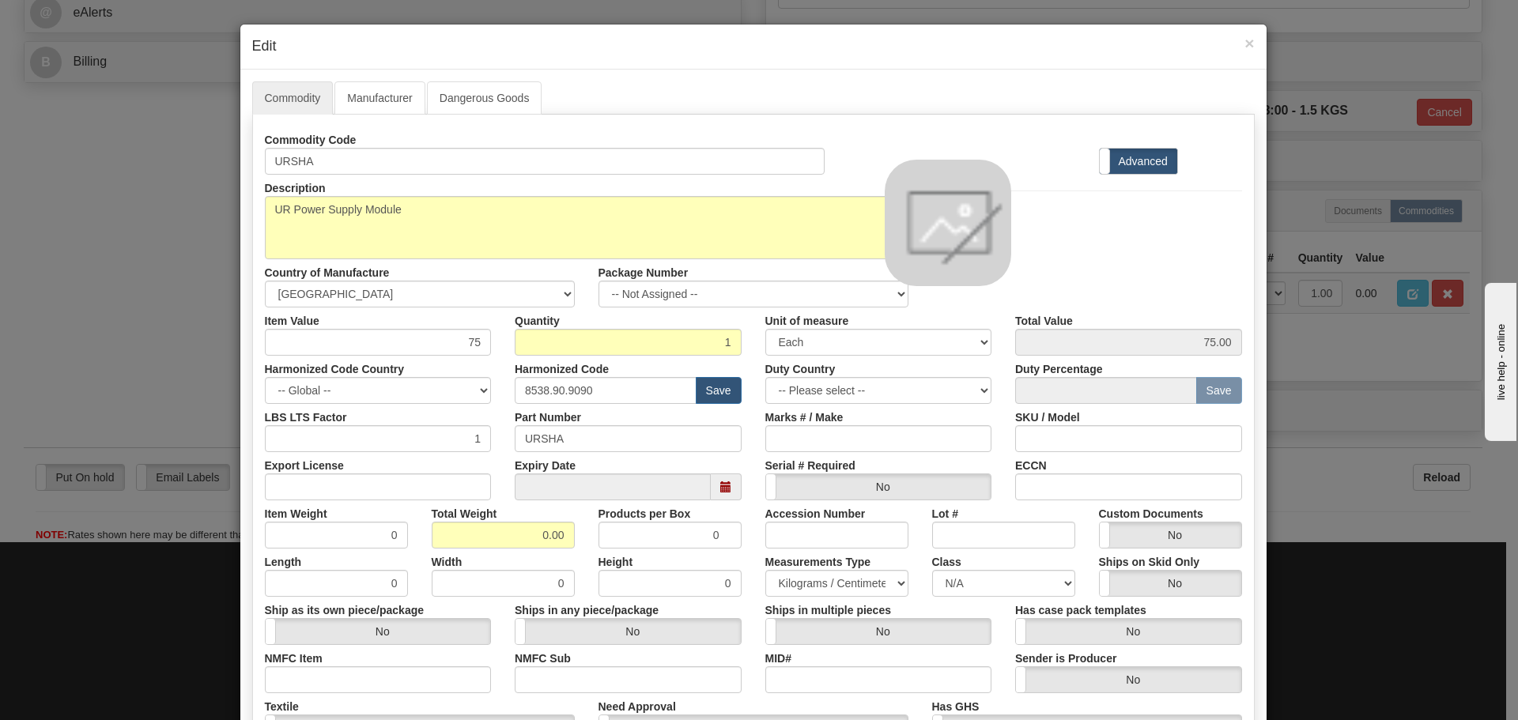
click at [924, 183] on img at bounding box center [948, 223] width 126 height 126
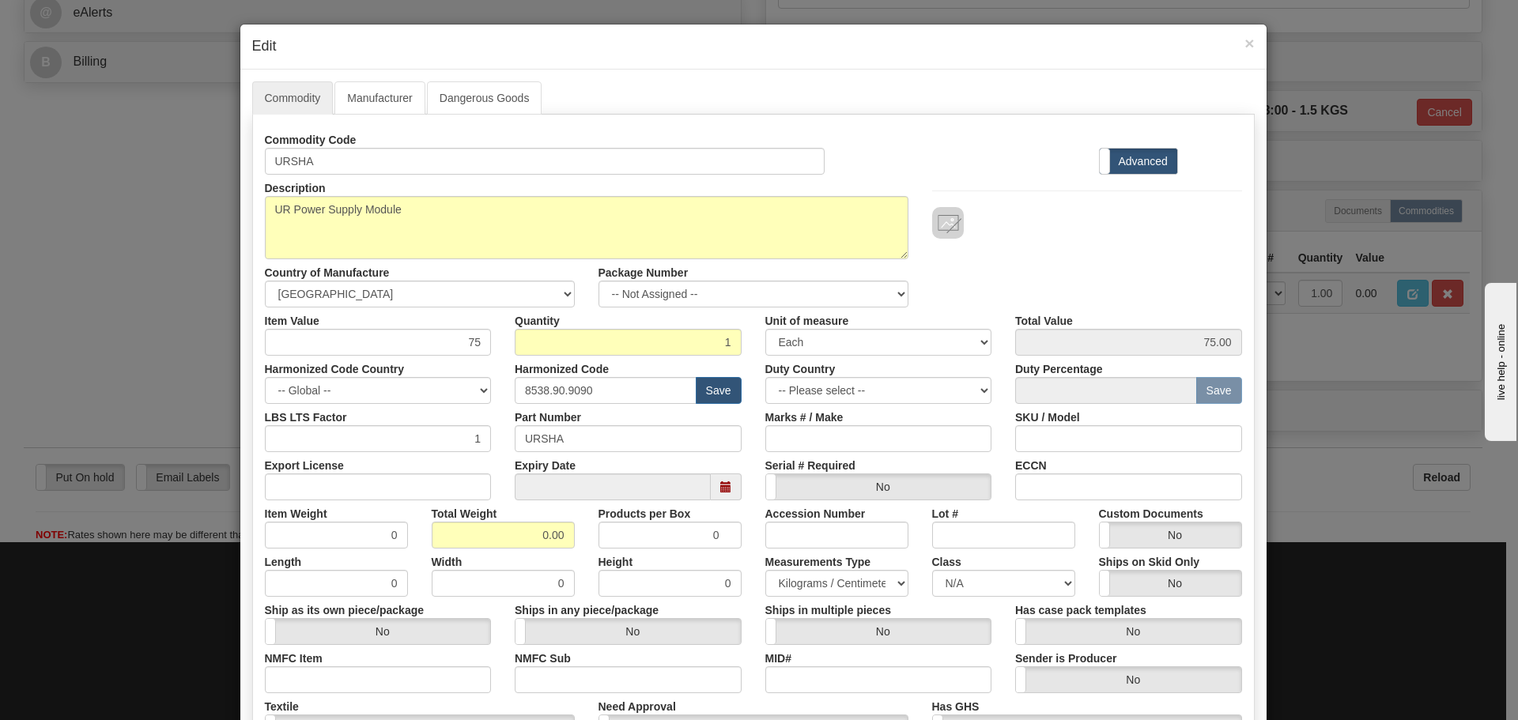
click at [922, 128] on div "Commodity Code URSHA Standard Advanced" at bounding box center [753, 150] width 1001 height 48
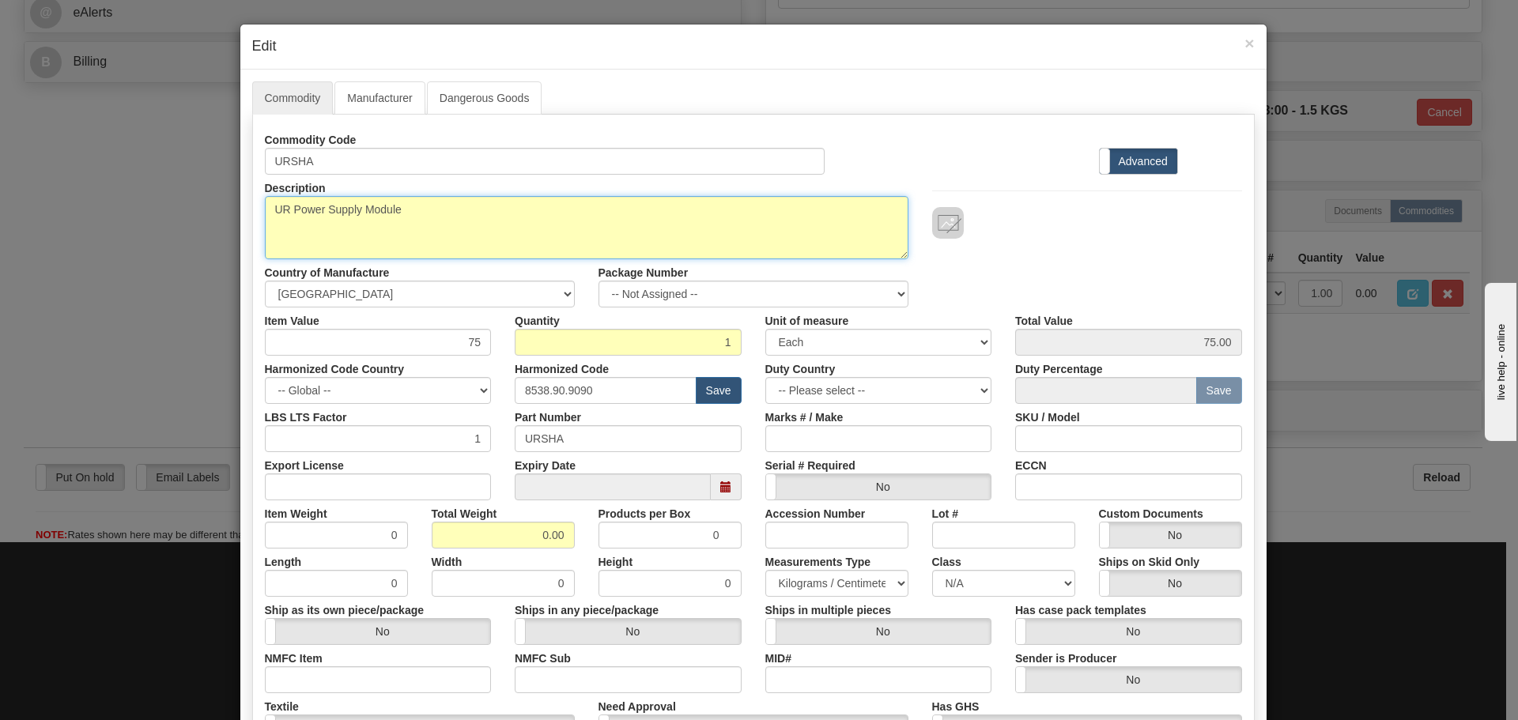
click at [521, 225] on textarea "URSHA" at bounding box center [587, 227] width 644 height 63
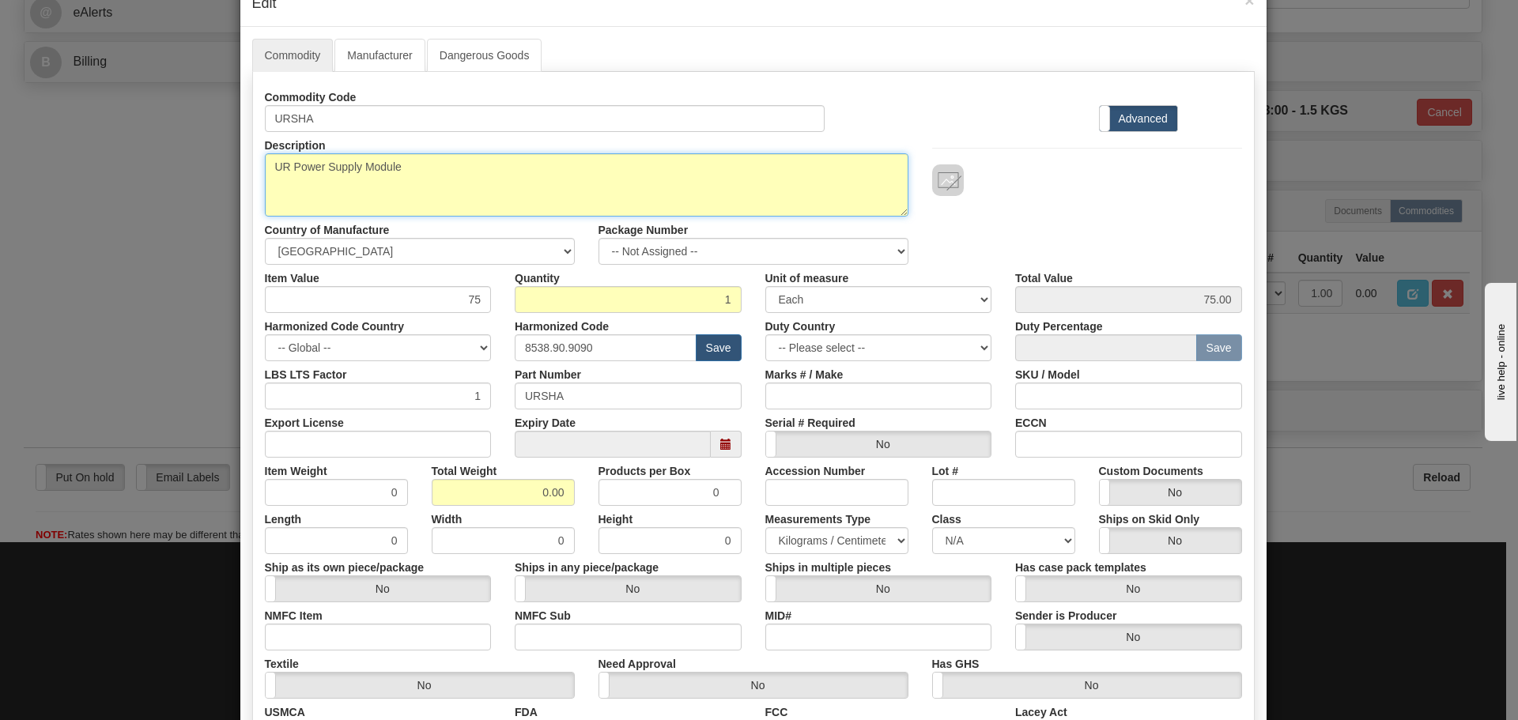
scroll to position [79, 0]
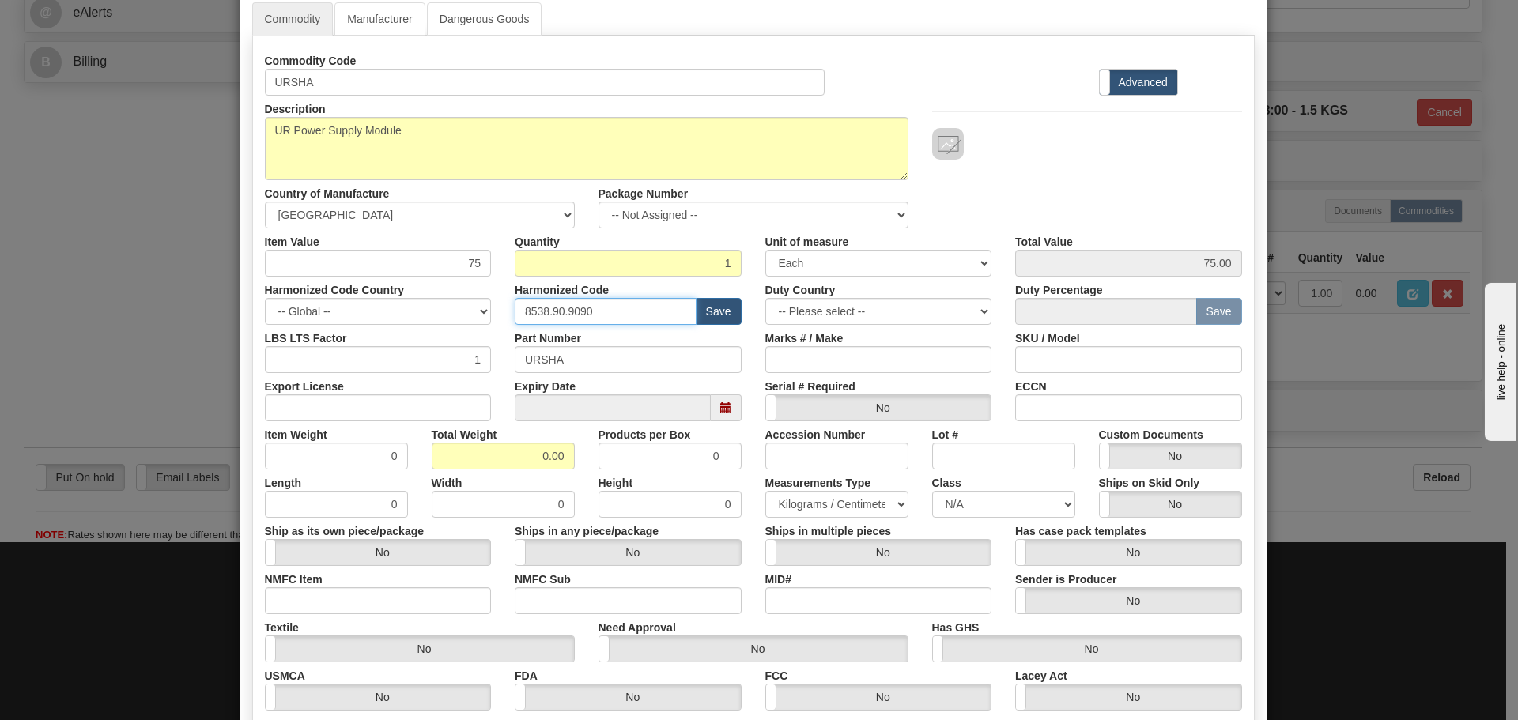
drag, startPoint x: 596, startPoint y: 308, endPoint x: 338, endPoint y: 322, distance: 258.1
click at [338, 322] on div "Harmonized Code Country -- Global -- AFGHANISTAN ALAND ISLANDS ALBANIA ALGERIA …" at bounding box center [753, 301] width 1001 height 48
click at [515, 319] on input "text" at bounding box center [606, 311] width 182 height 27
type input "8536.49.0080"
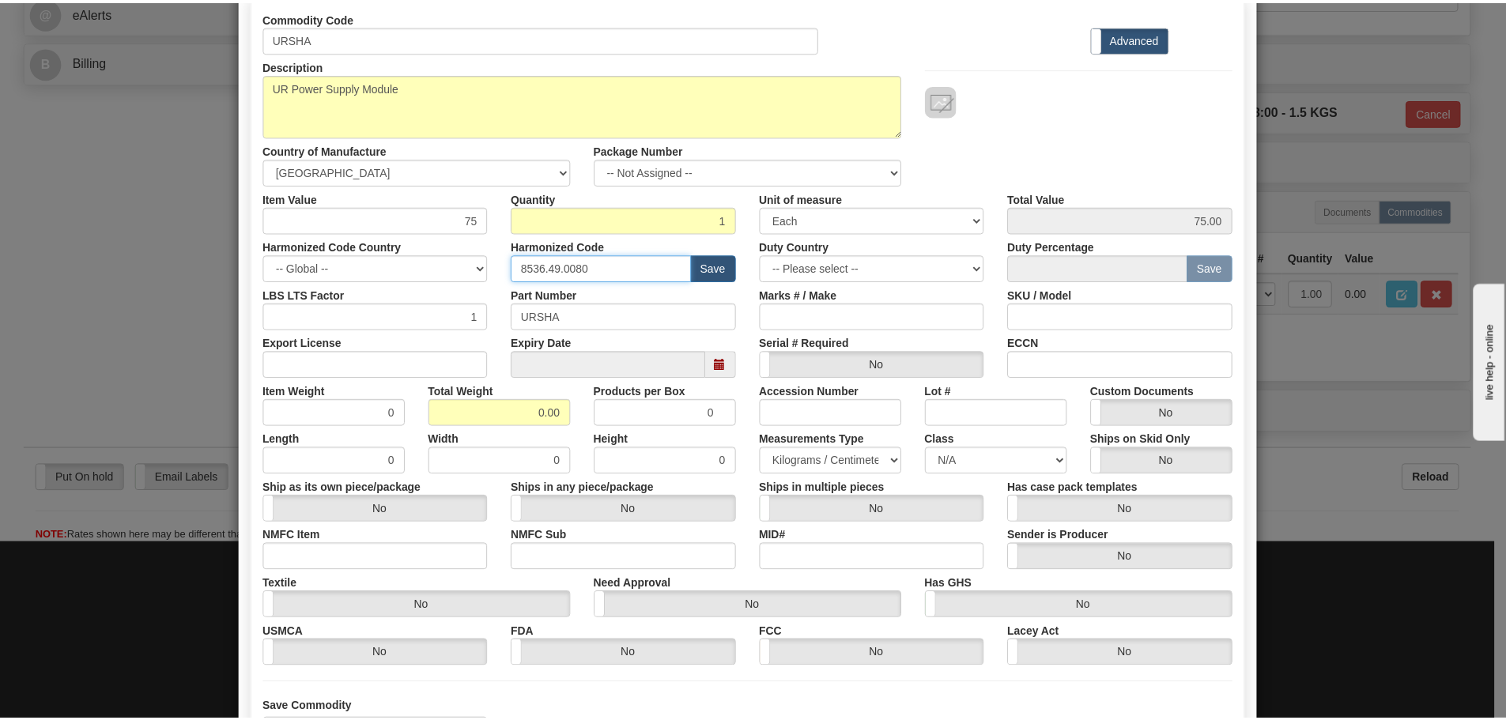
scroll to position [257, 0]
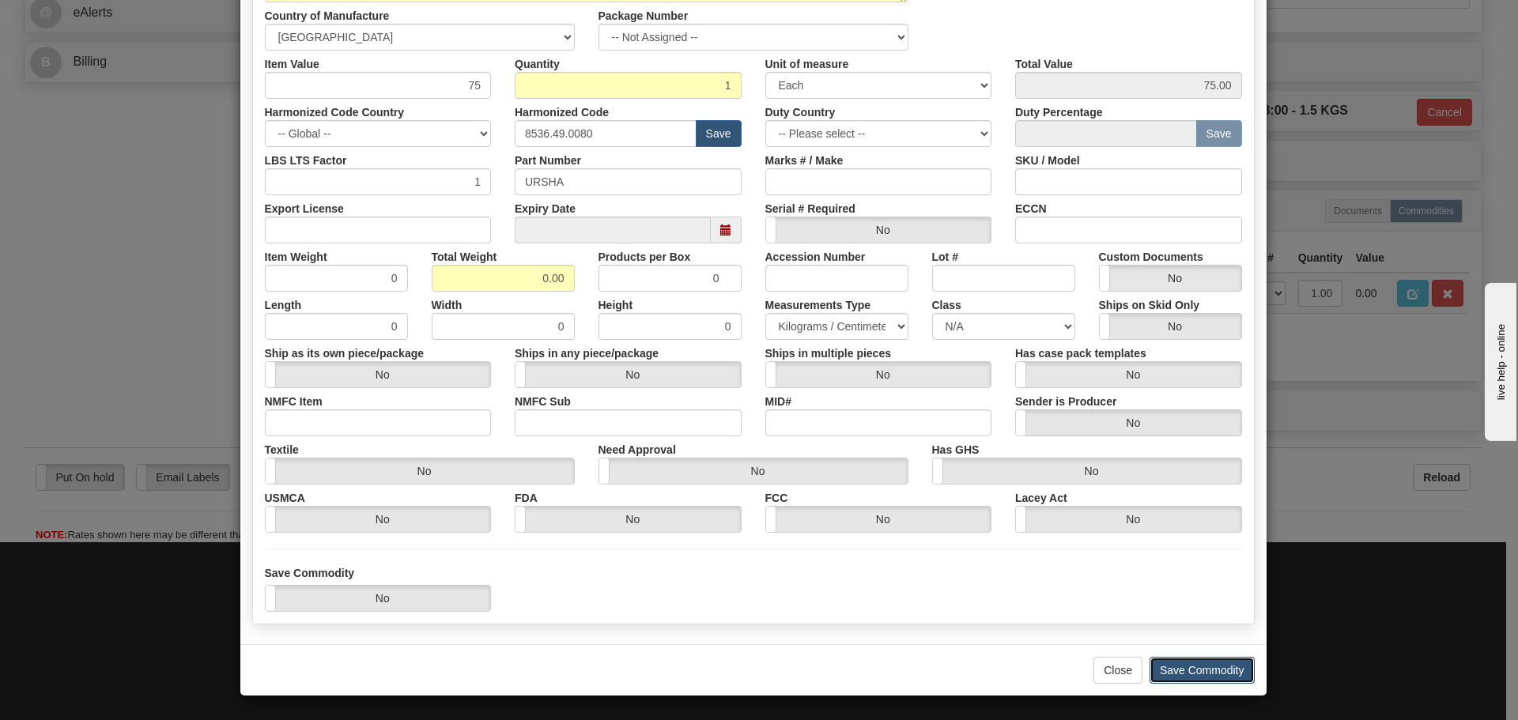
click at [1152, 661] on button "Save Commodity" at bounding box center [1201, 670] width 105 height 27
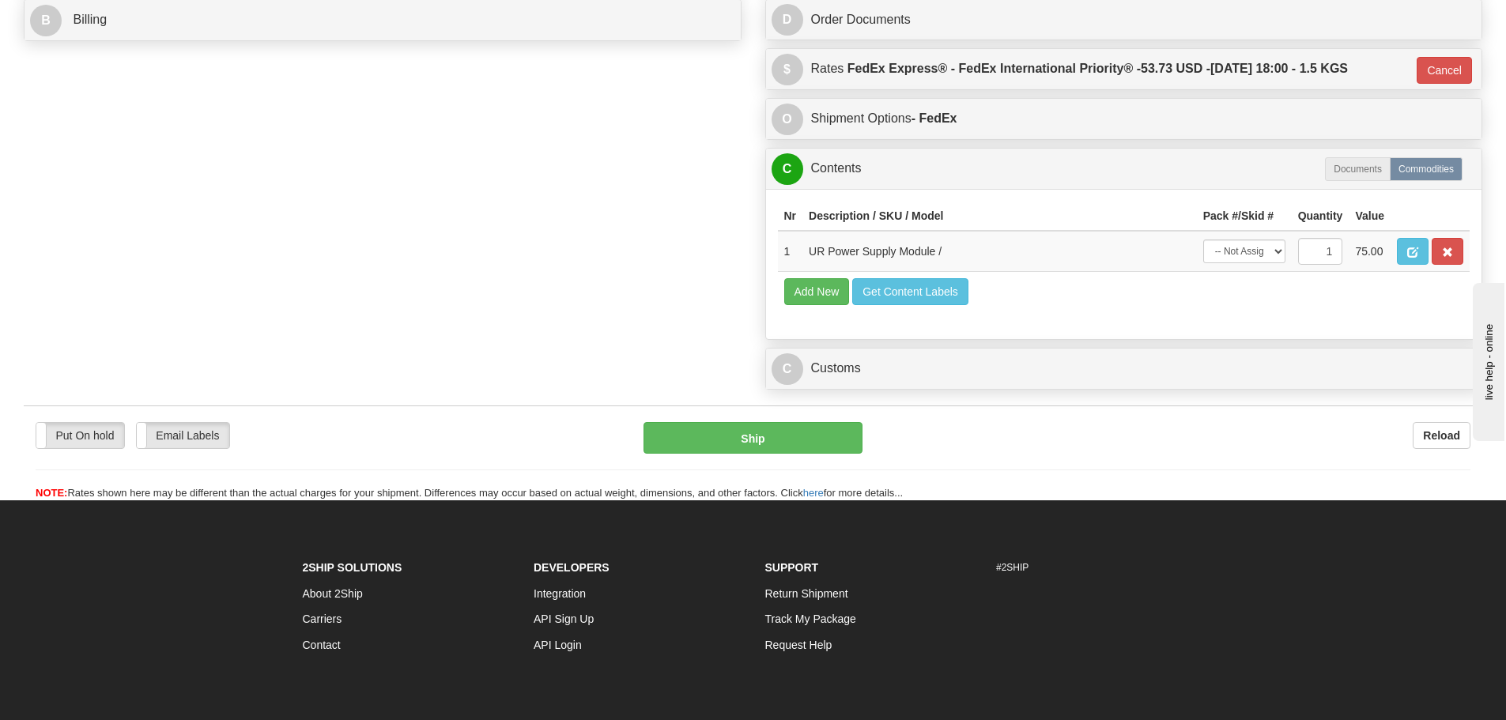
scroll to position [798, 0]
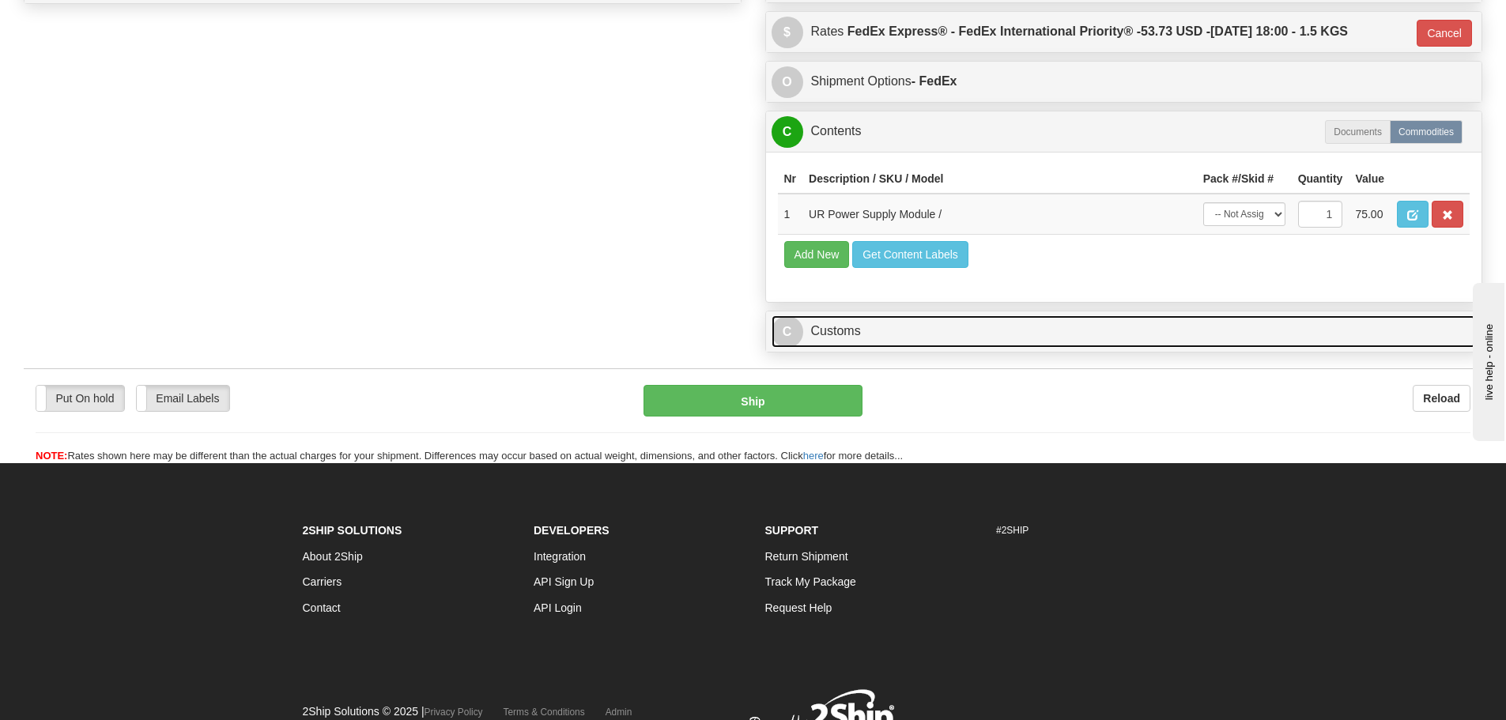
click at [932, 324] on link "C Customs" at bounding box center [1124, 331] width 705 height 32
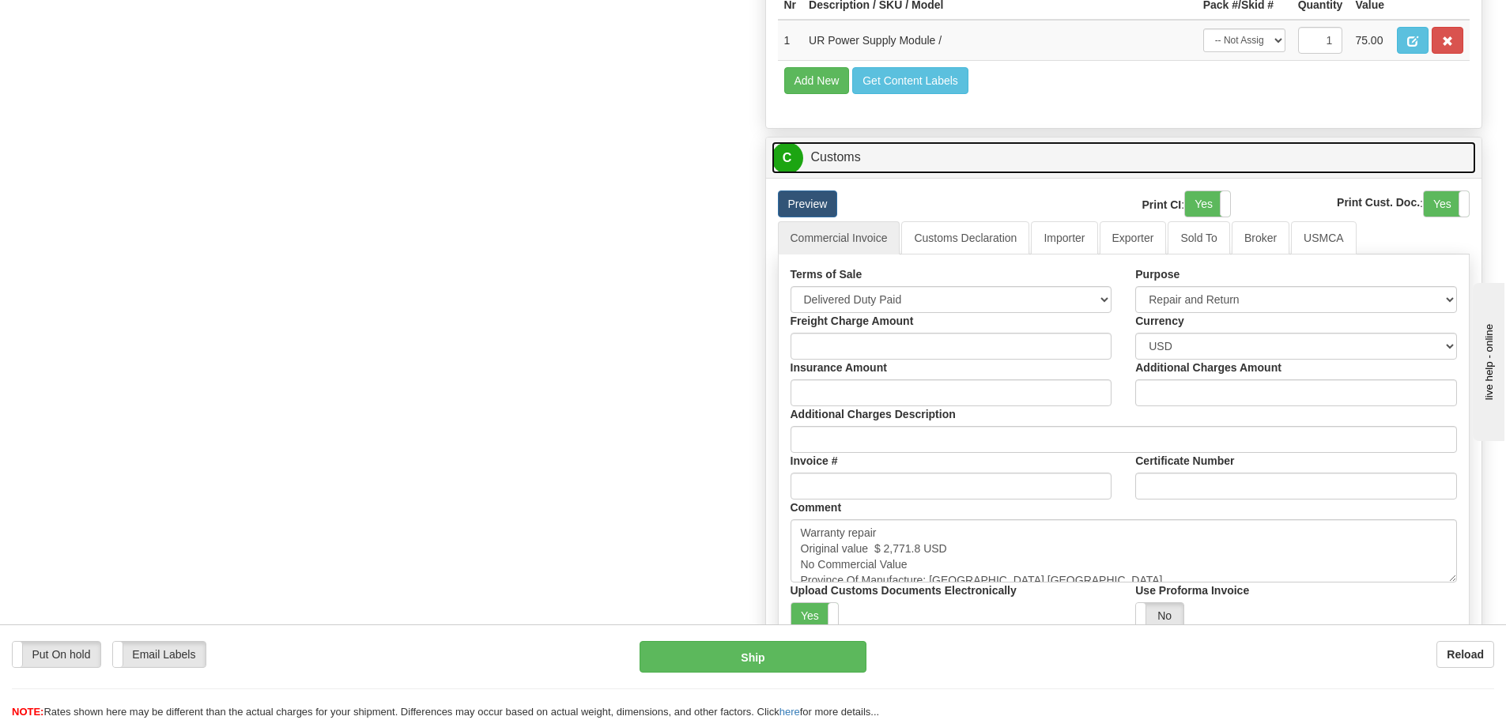
scroll to position [1036, 0]
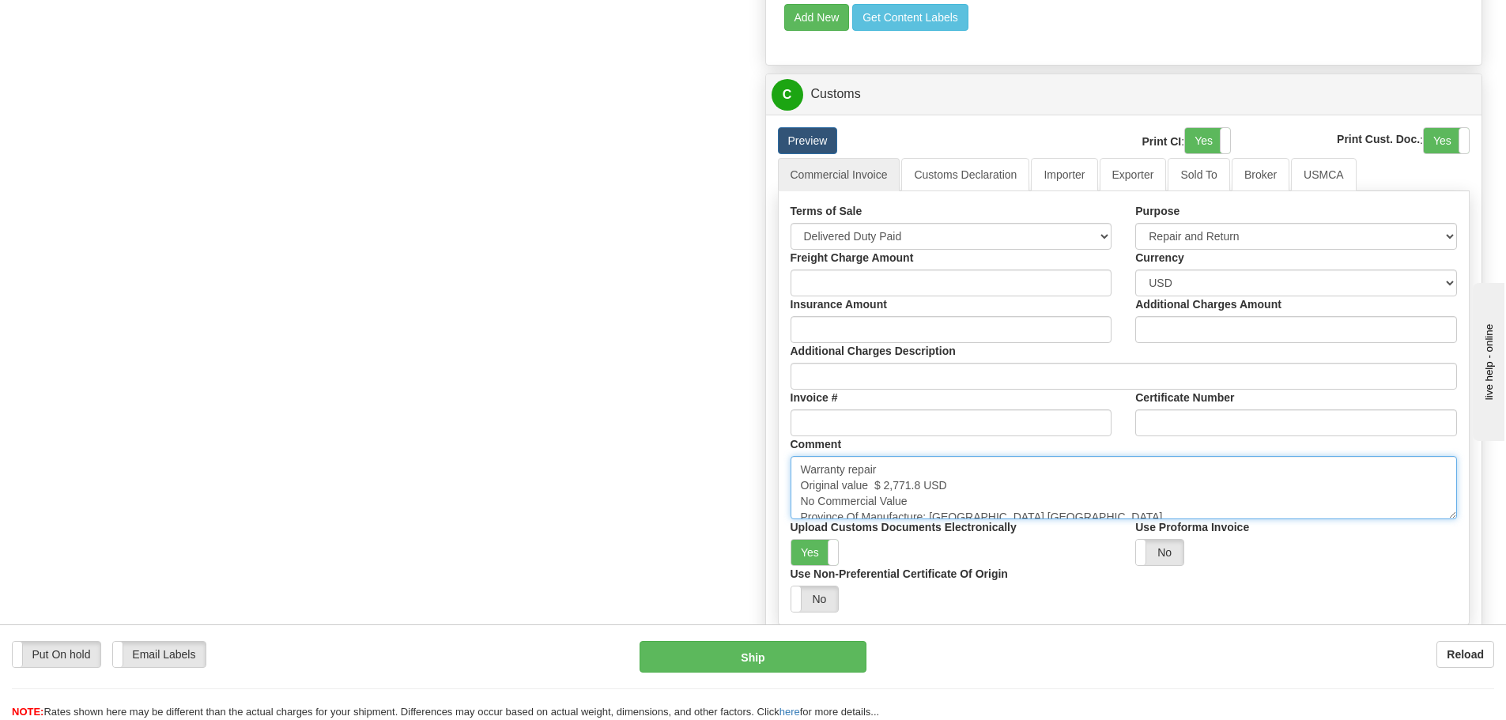
drag, startPoint x: 878, startPoint y: 485, endPoint x: 922, endPoint y: 483, distance: 43.5
click at [922, 483] on textarea "Warranty repair Original value $ 2,771.8 USD No Commercial Value Province Of Ma…" at bounding box center [1124, 487] width 667 height 63
click at [919, 478] on textarea "Warranty repair Original value $ 2,771.8 USD No Commercial Value Province Of Ma…" at bounding box center [1124, 487] width 667 height 63
drag, startPoint x: 874, startPoint y: 485, endPoint x: 921, endPoint y: 489, distance: 46.8
click at [921, 489] on textarea "Warranty repair Original value $ 2,771.8 USD No Commercial Value Province Of Ma…" at bounding box center [1124, 487] width 667 height 63
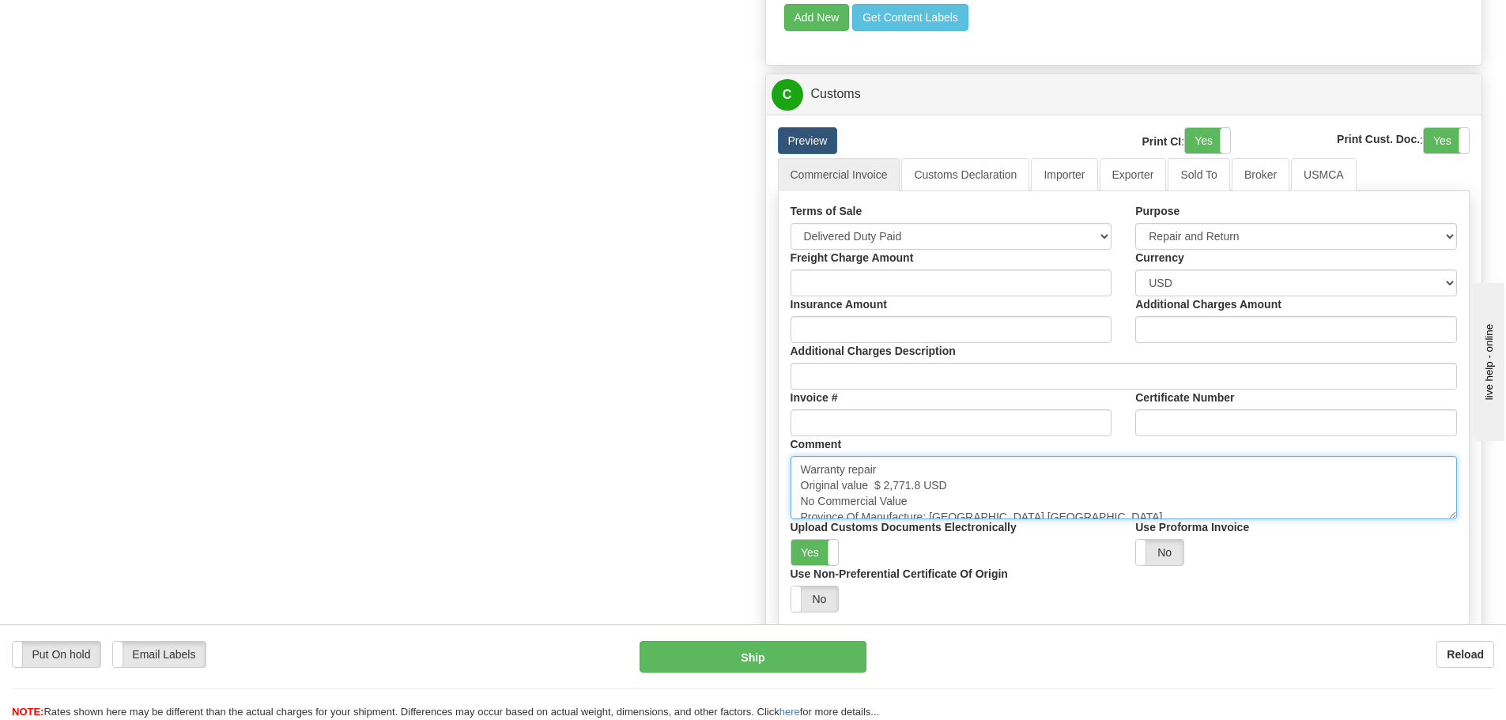
paste textarea "1,953.34"
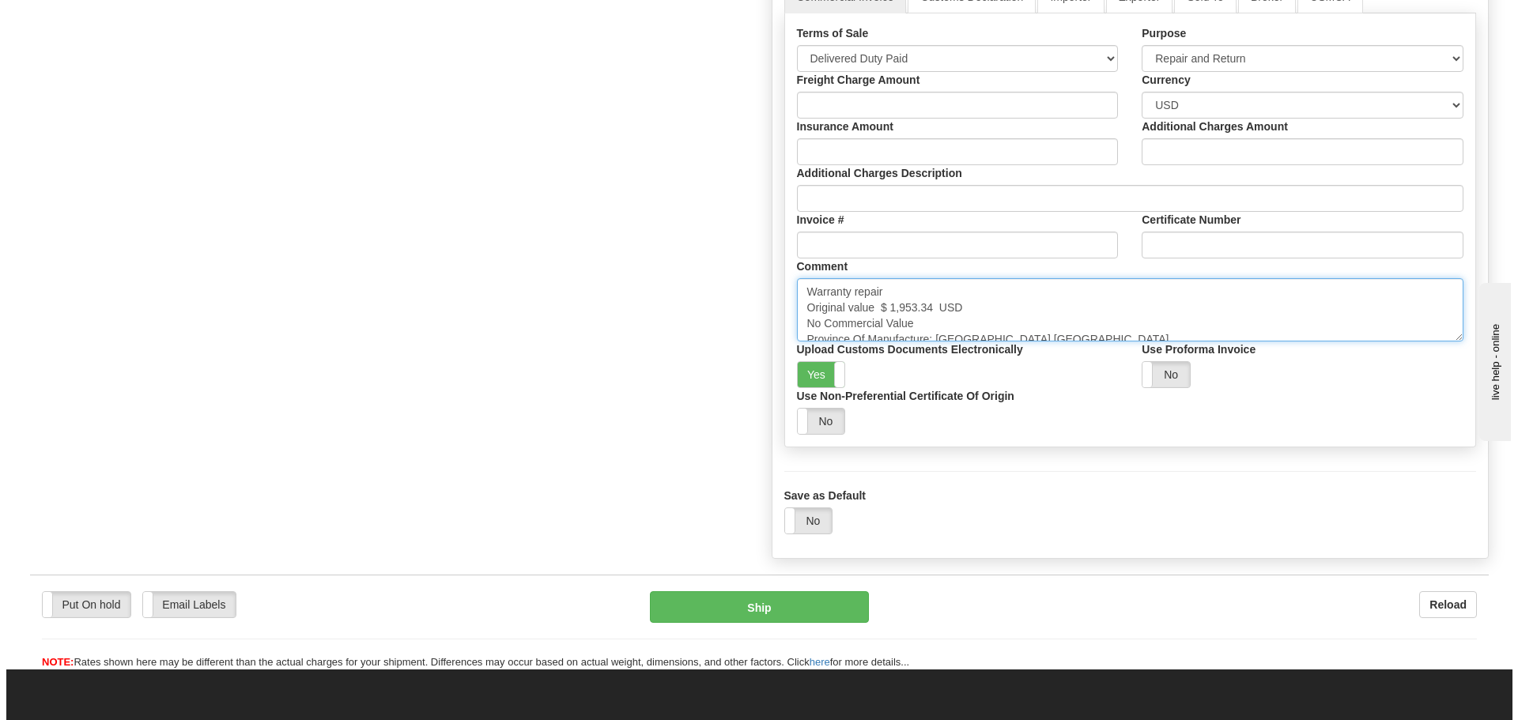
scroll to position [1115, 0]
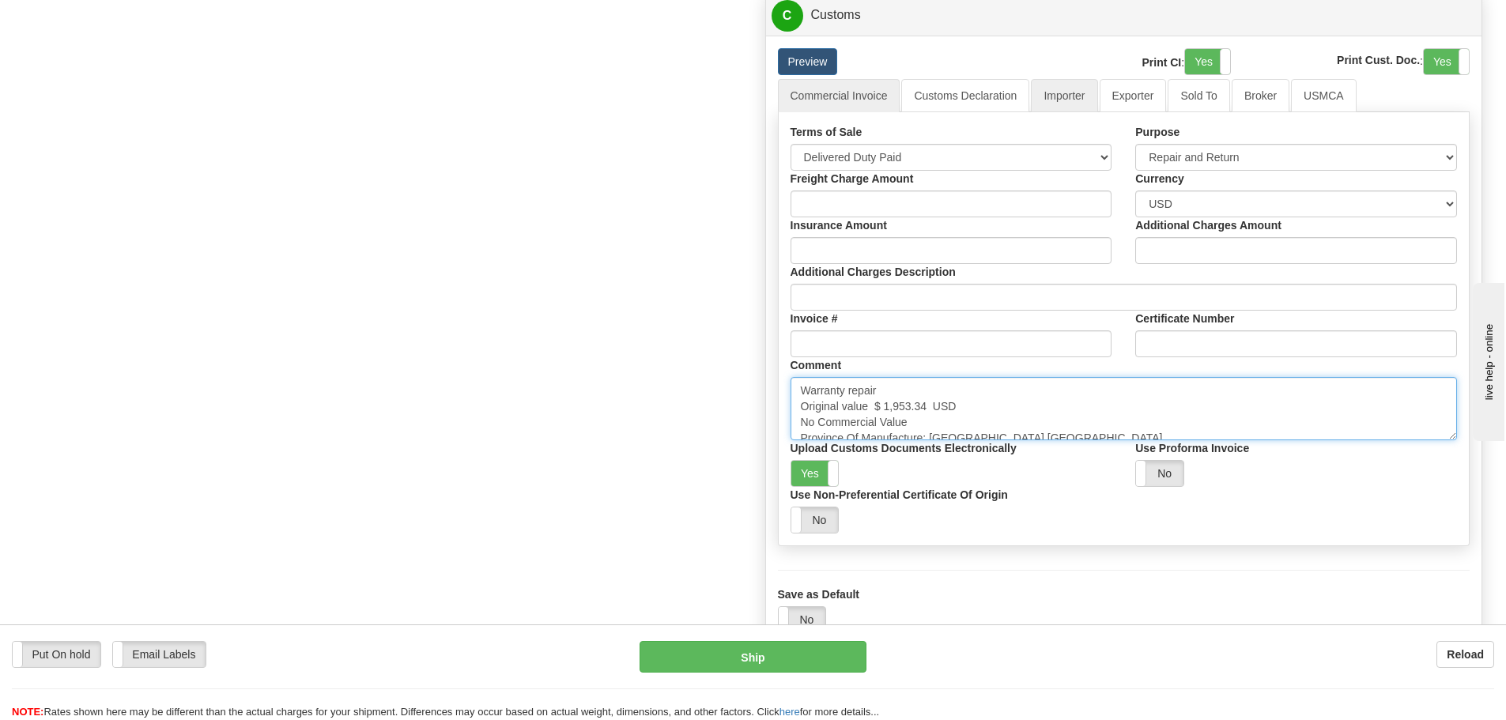
type textarea "Warranty repair Original value $ 1,953.34 USD No Commercial Value Province Of M…"
click at [1058, 104] on link "Importer" at bounding box center [1064, 95] width 66 height 33
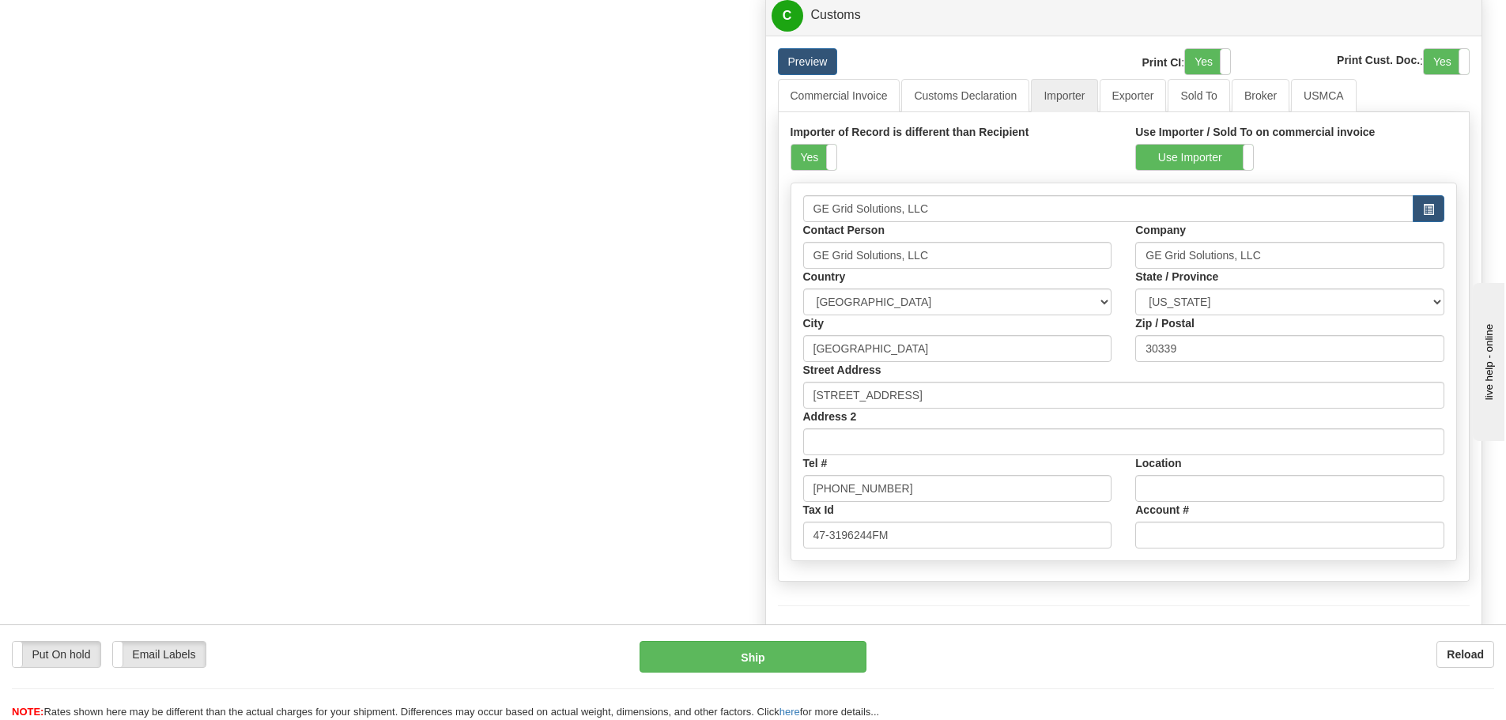
click at [836, 144] on div "Importer of Record is different than Recipient Yes No" at bounding box center [952, 147] width 322 height 47
click at [831, 149] on span at bounding box center [836, 157] width 21 height 25
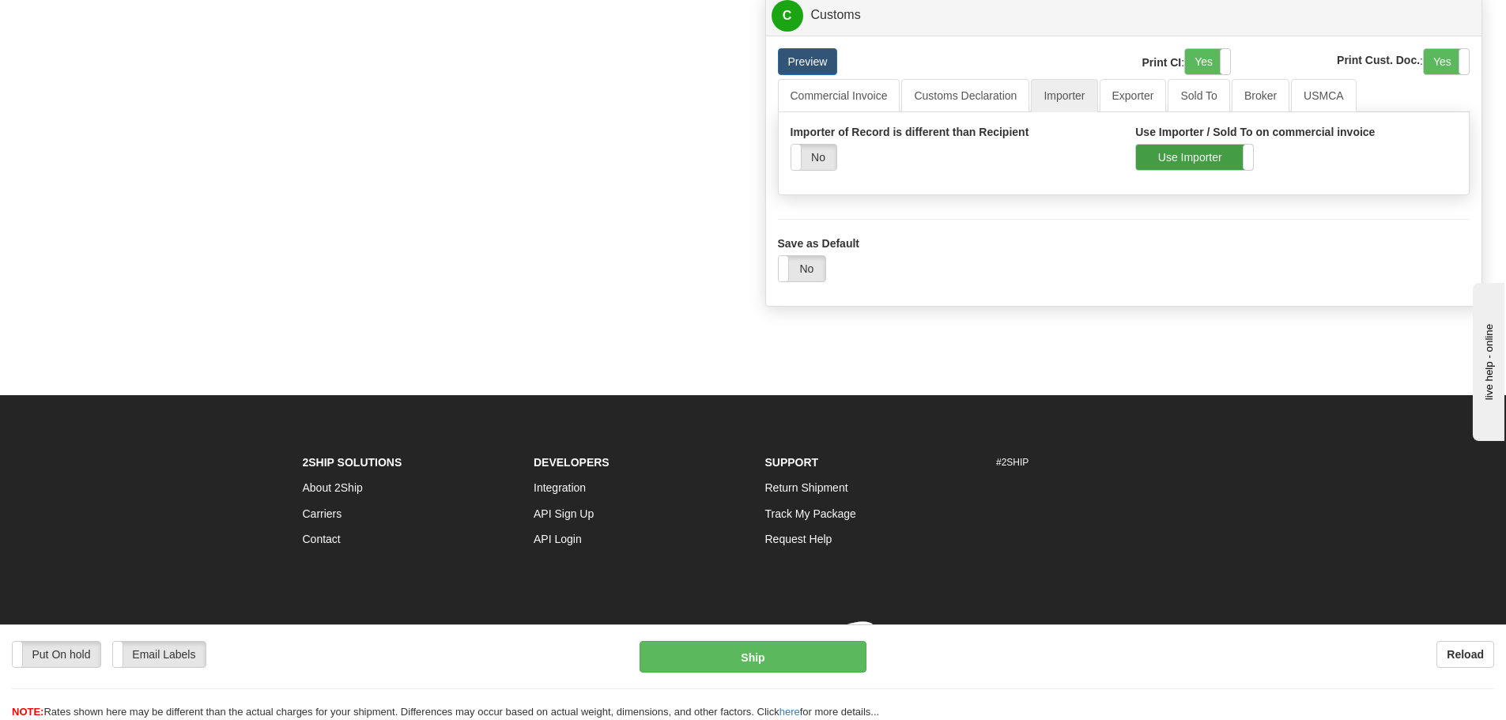
click at [1154, 158] on label "Use Importer" at bounding box center [1194, 157] width 117 height 25
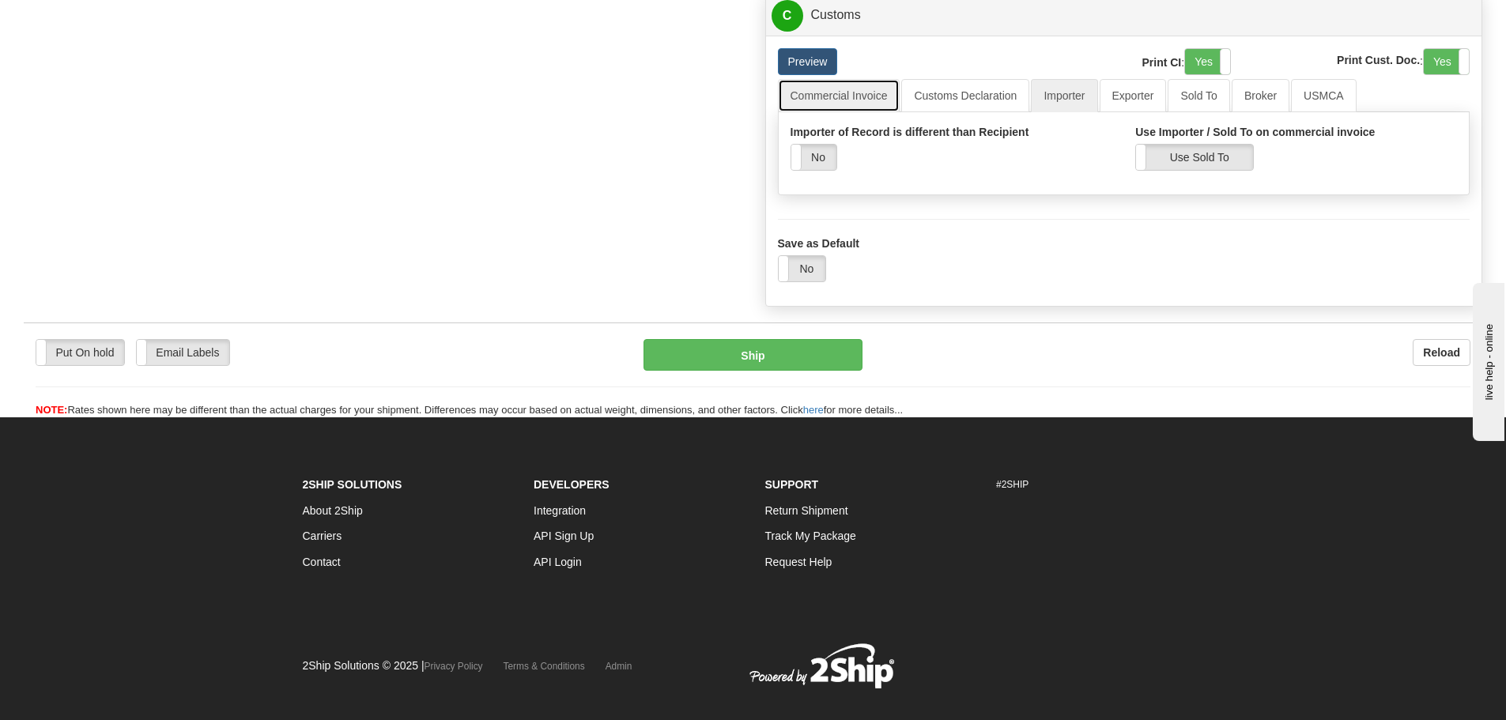
click at [825, 103] on link "Commercial Invoice" at bounding box center [839, 95] width 123 height 33
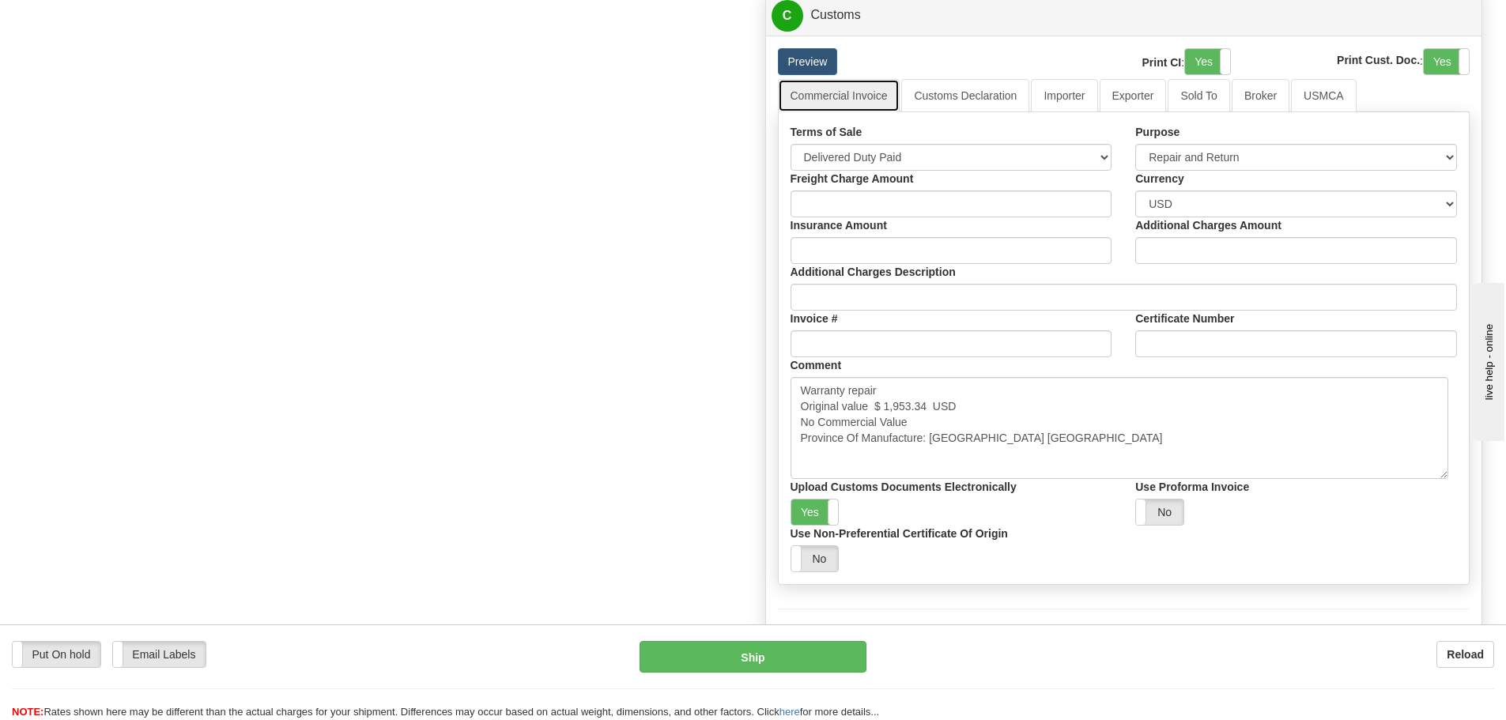
drag, startPoint x: 1455, startPoint y: 438, endPoint x: 1446, endPoint y: 477, distance: 39.7
click at [1446, 477] on textarea "Warranty repair Original value $ 2,771.8 USD No Commercial Value Province Of Ma…" at bounding box center [1120, 428] width 658 height 102
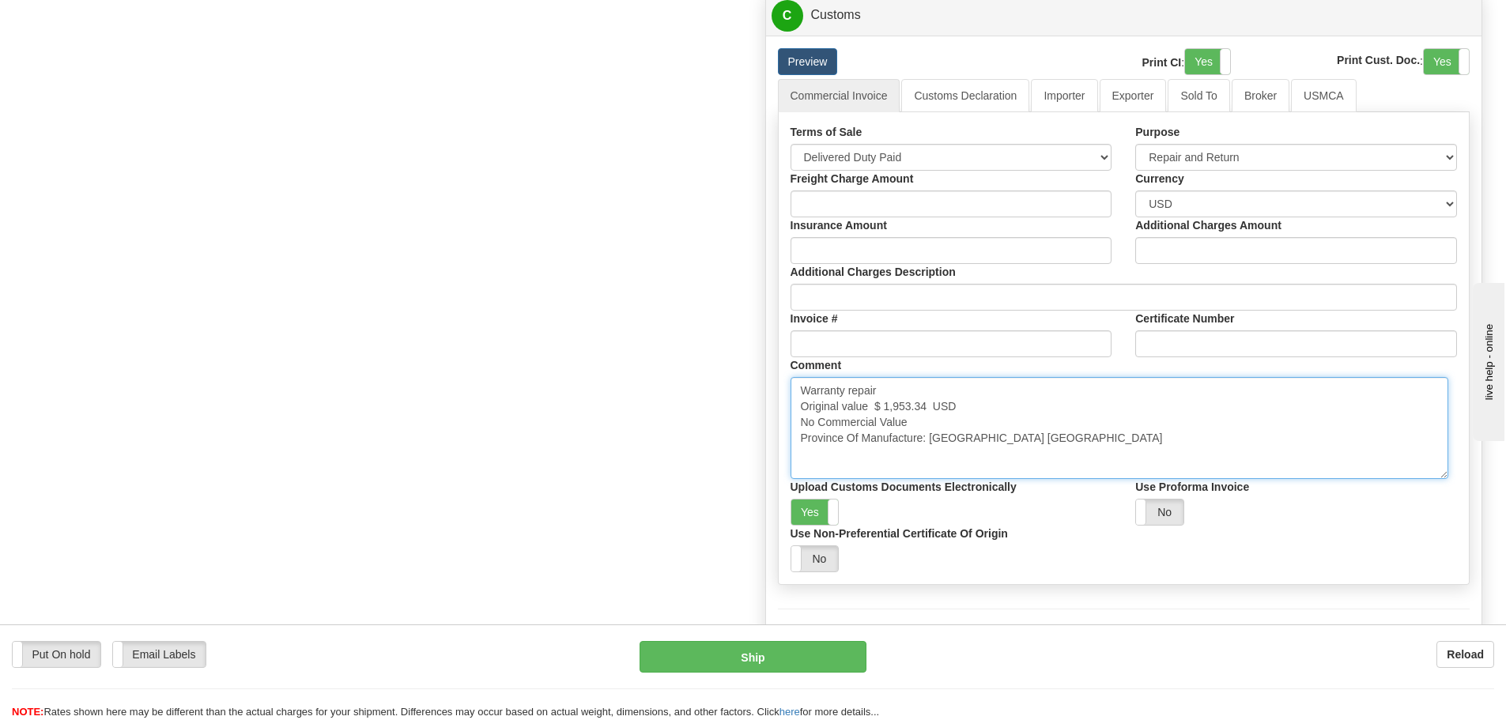
click at [1230, 433] on textarea "Warranty repair Original value $ 2,771.8 USD No Commercial Value Province Of Ma…" at bounding box center [1120, 428] width 658 height 102
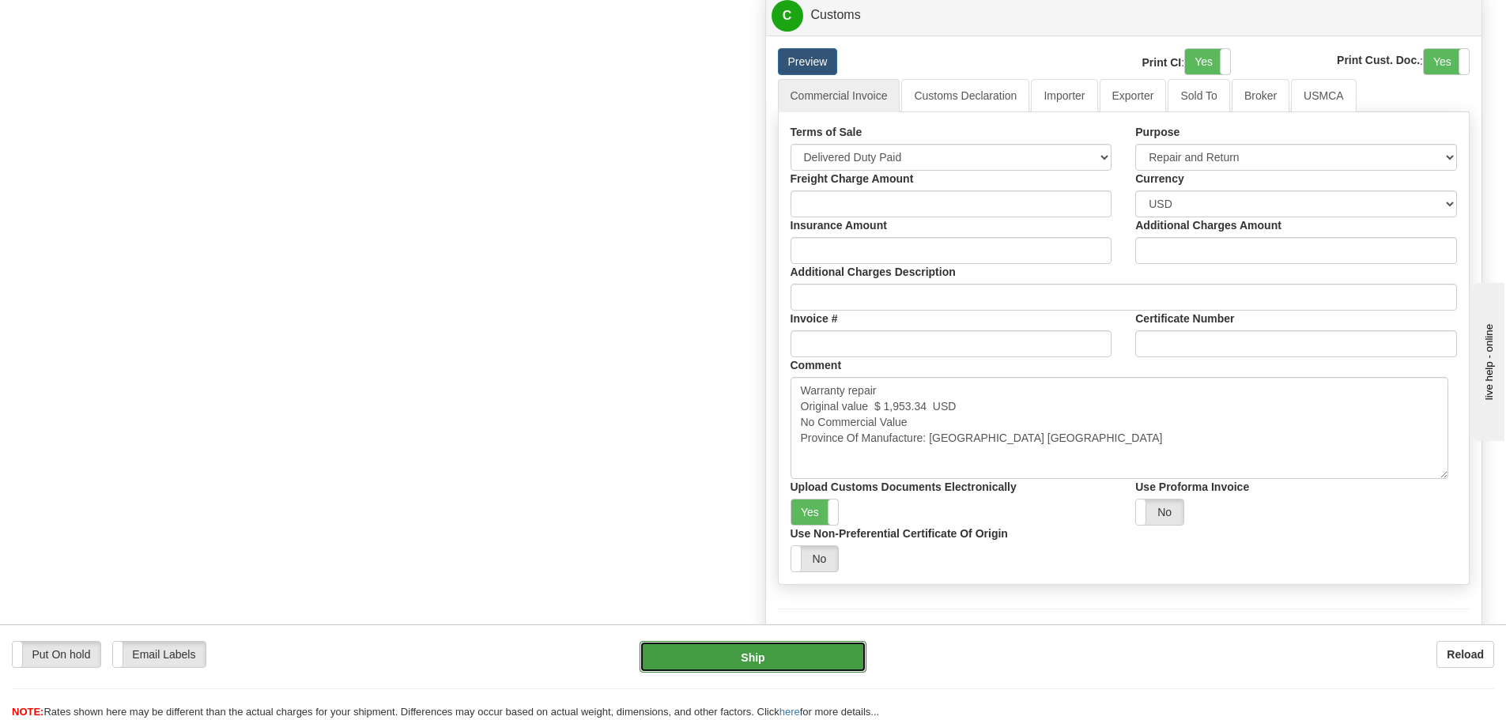
click at [676, 668] on button "Ship" at bounding box center [753, 657] width 227 height 32
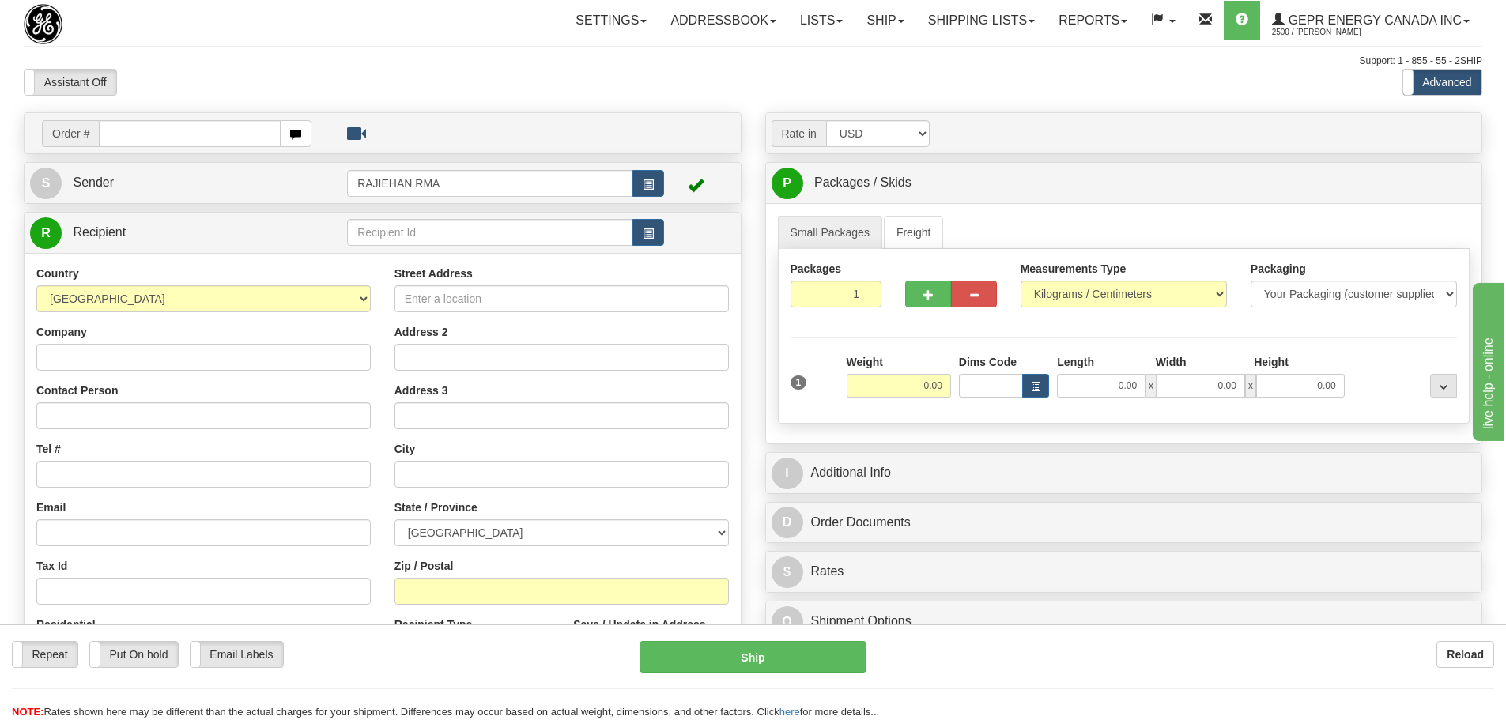
click at [505, 84] on div "Assistant On Assistant Off Do a return Do a return" at bounding box center [320, 82] width 617 height 27
click at [179, 120] on input "text" at bounding box center [190, 133] width 182 height 27
paste input "86687827"
type input "86687827"
click at [190, 76] on body "Training Course Close Toggle navigation Settings Shipping Preferences New Recip…" at bounding box center [753, 360] width 1506 height 720
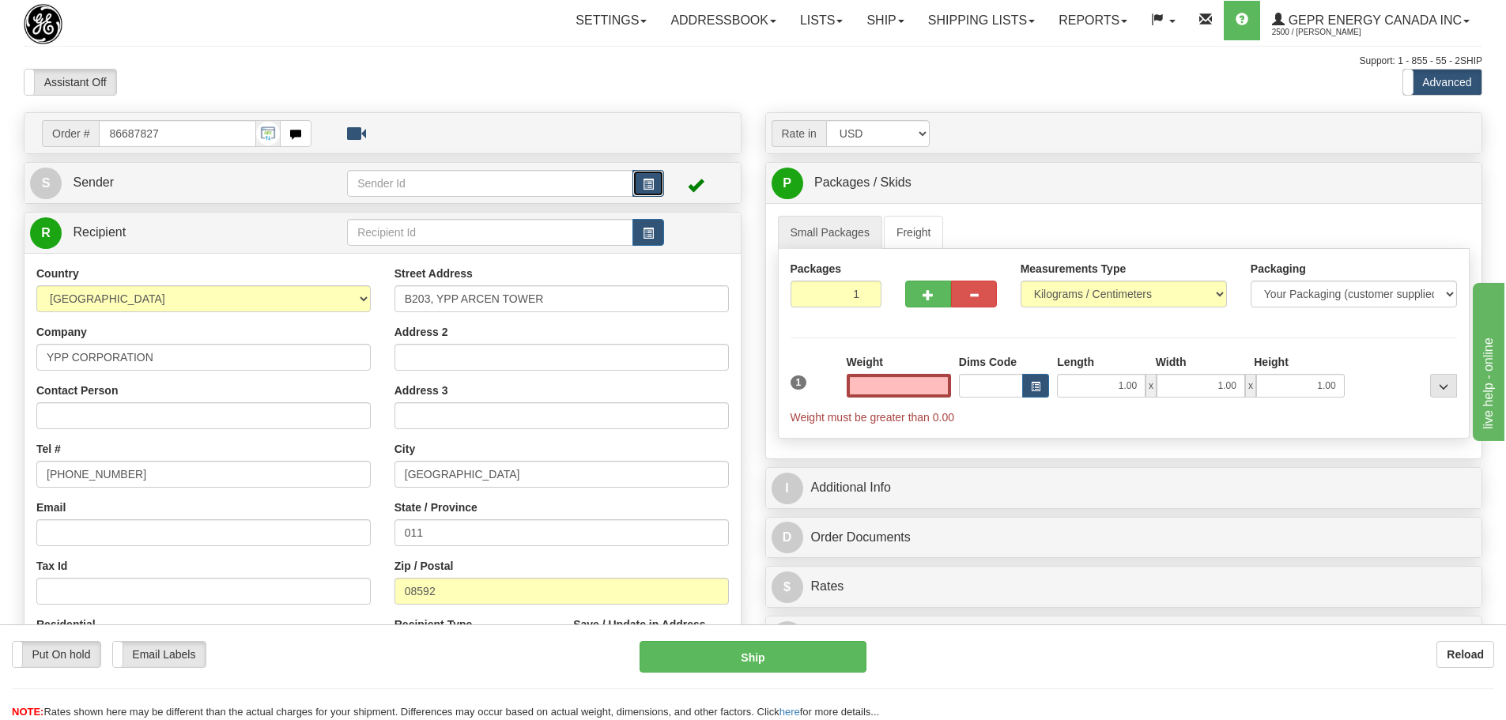
type input "0.00"
click at [644, 179] on span "button" at bounding box center [648, 184] width 11 height 10
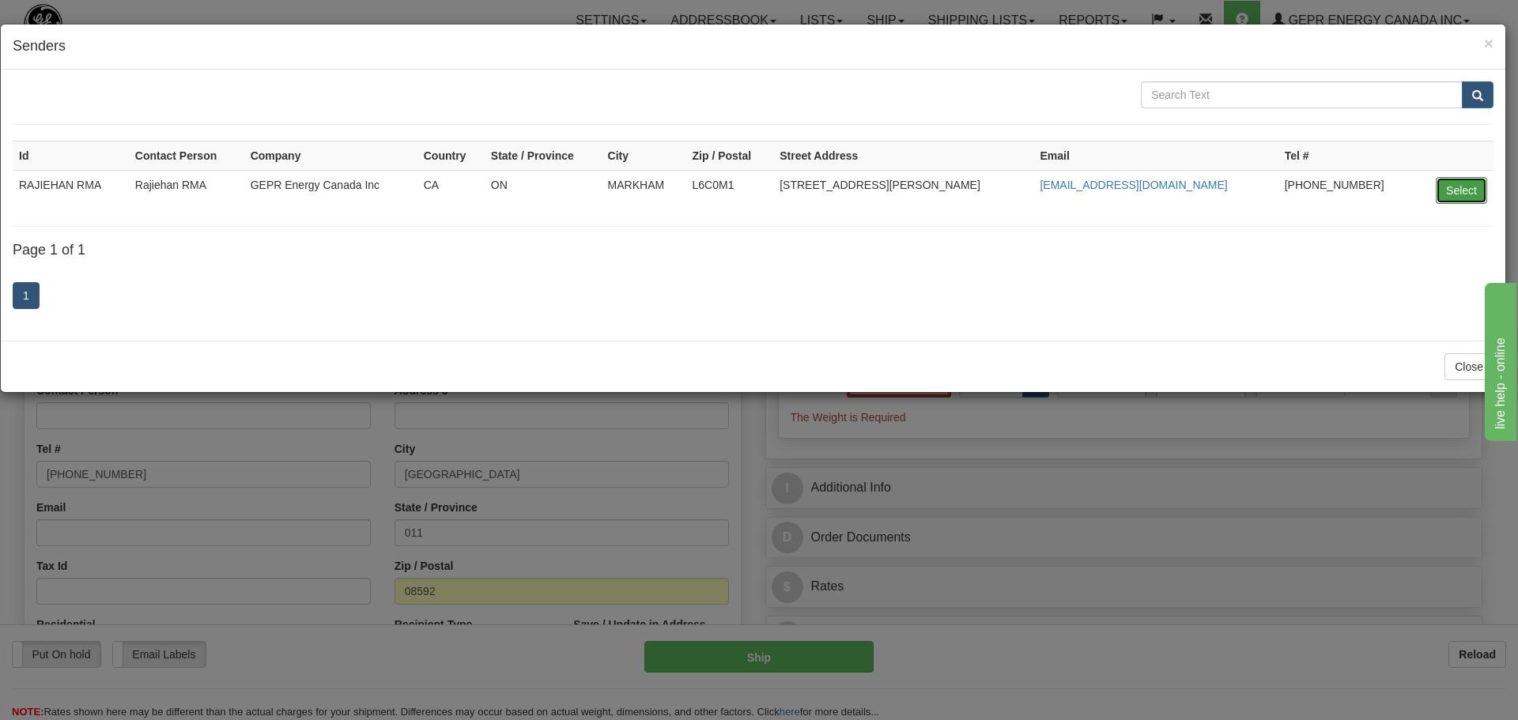
click at [1446, 195] on button "Select" at bounding box center [1461, 190] width 51 height 27
type input "RAJIEHAN RMA"
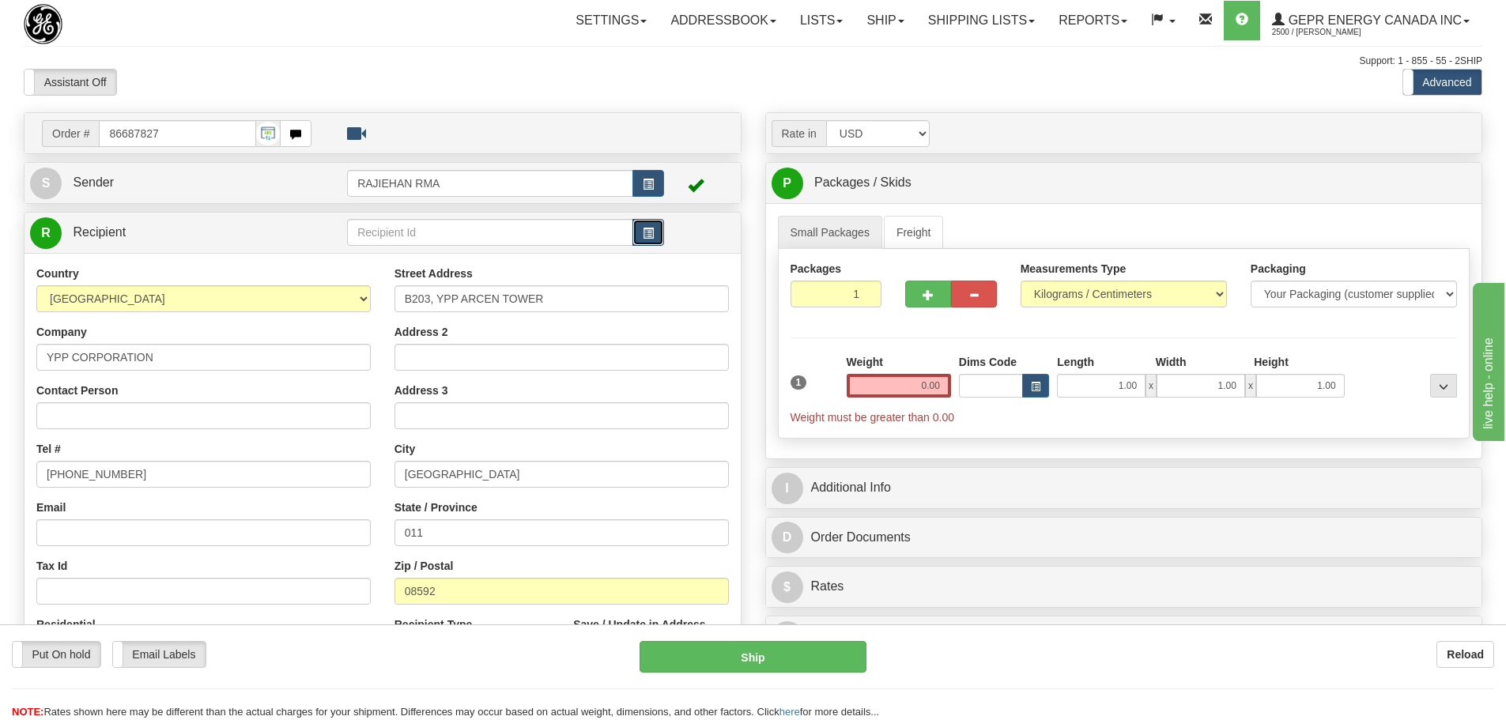
click at [655, 228] on button "button" at bounding box center [648, 232] width 32 height 27
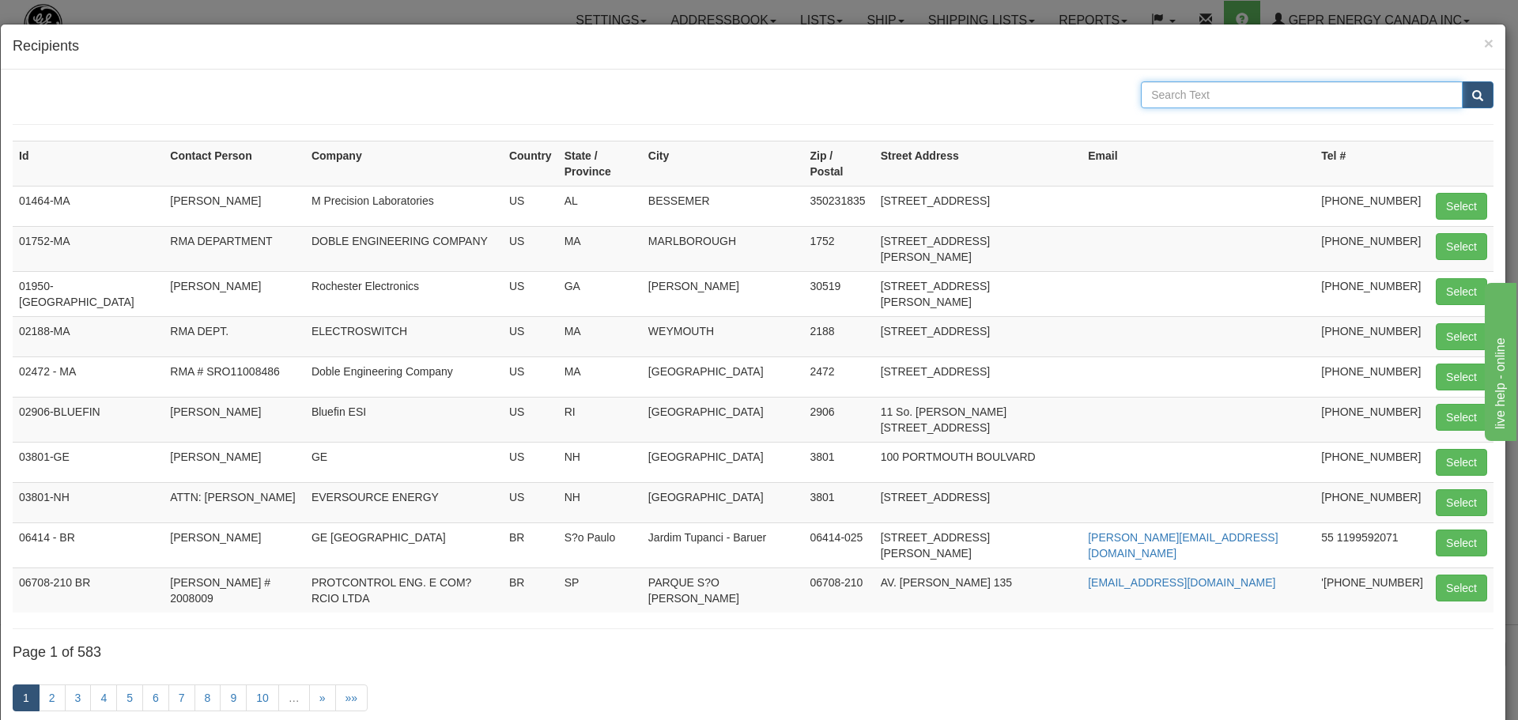
click at [1260, 96] on input "text" at bounding box center [1302, 94] width 322 height 27
type input "YPP CORPORATION"
click at [1472, 99] on span "submit" at bounding box center [1477, 96] width 11 height 10
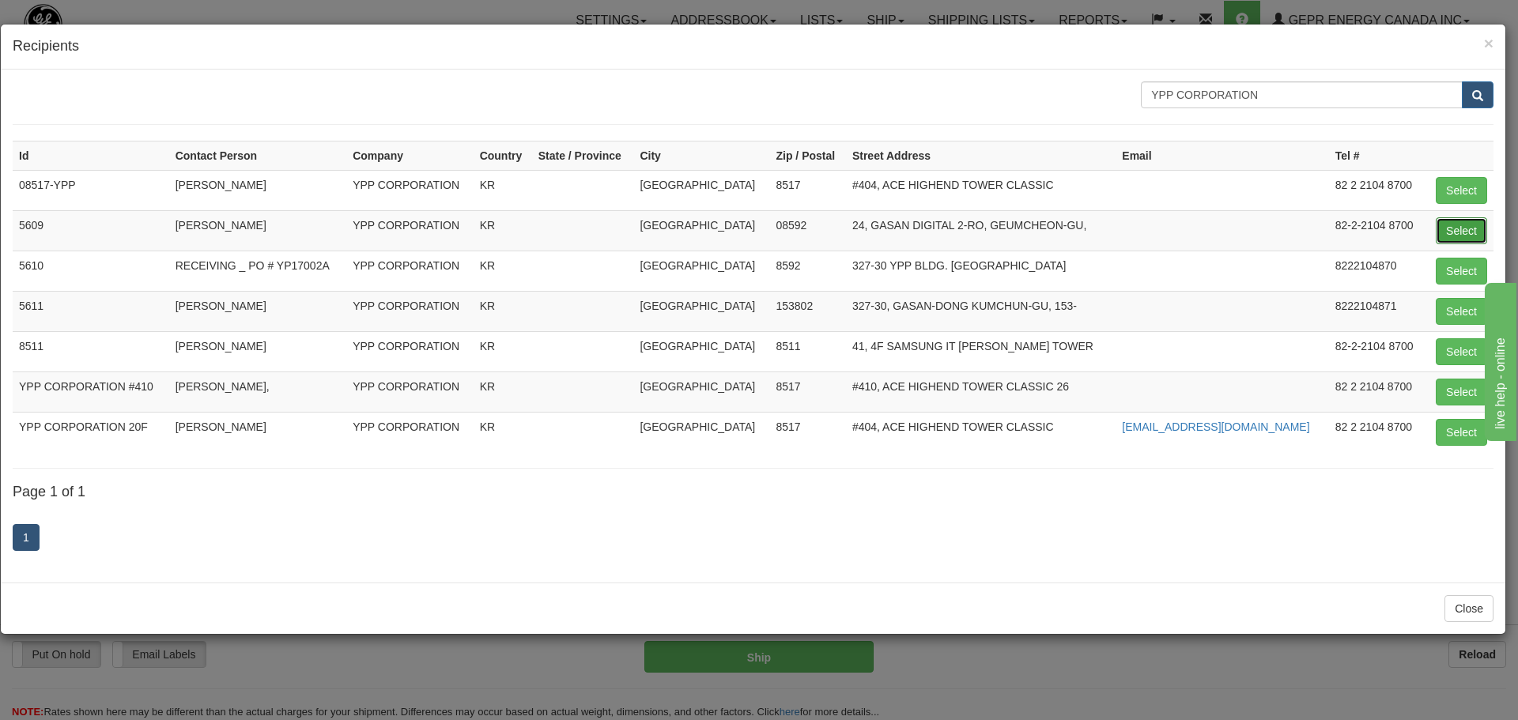
click at [1463, 230] on button "Select" at bounding box center [1461, 230] width 51 height 27
type input "5609"
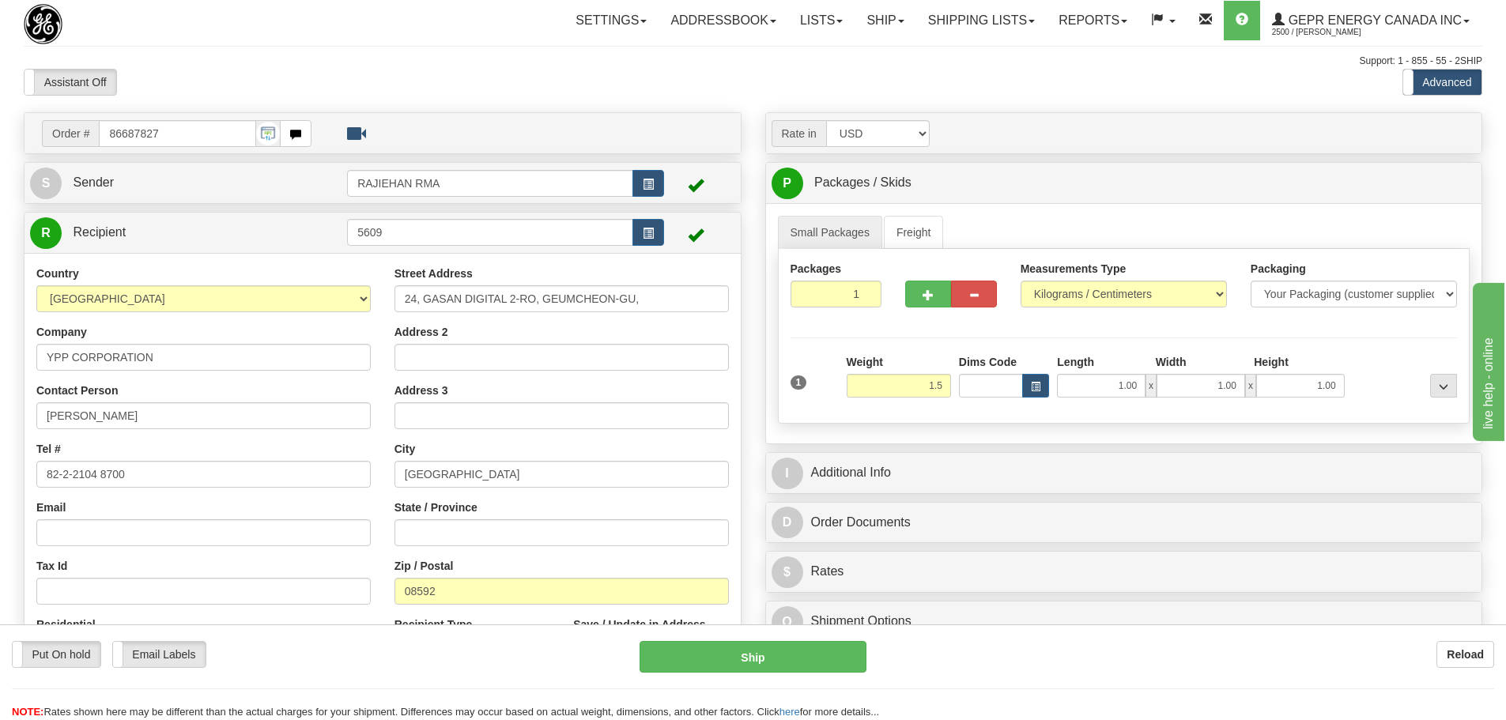
type input "1.50"
click at [938, 344] on div "Packages 1 1 Measurements Type" at bounding box center [1124, 336] width 693 height 175
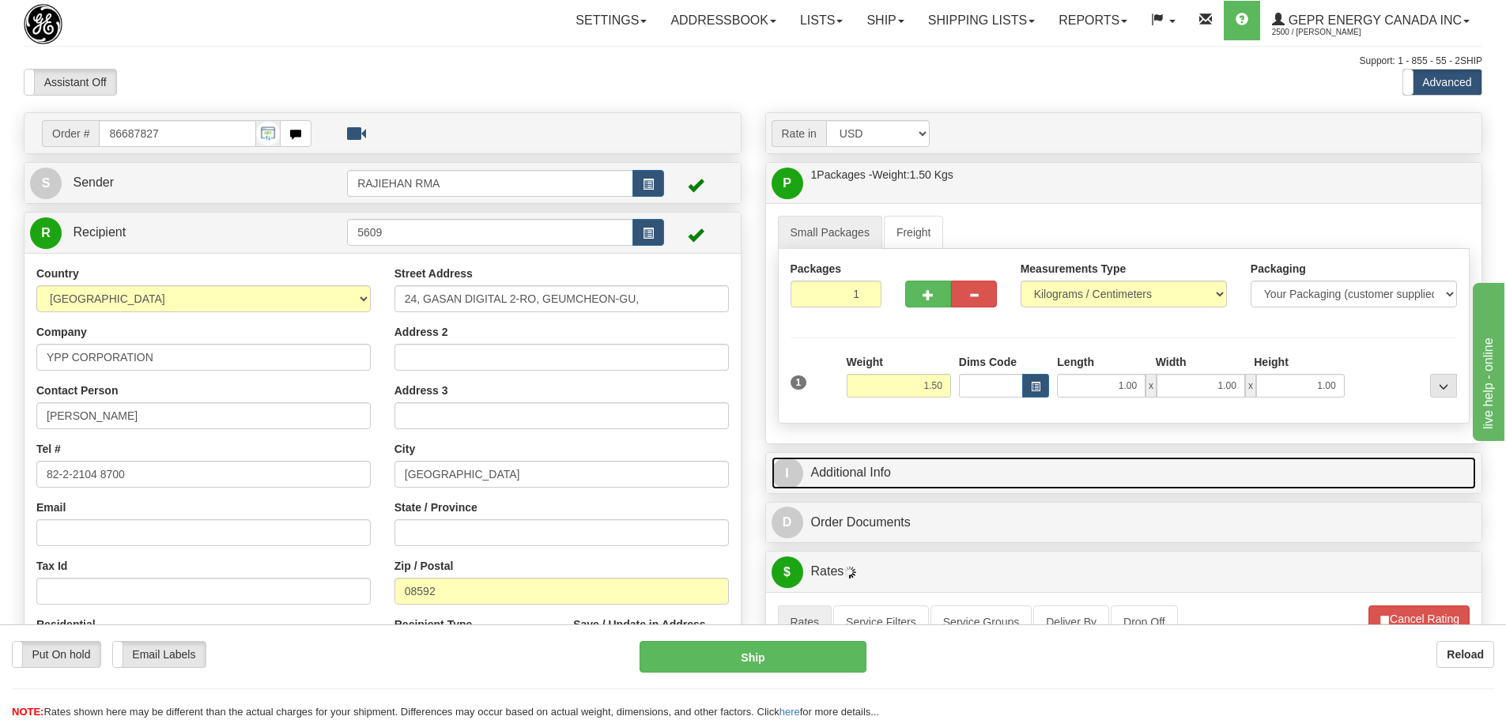
click at [920, 470] on link "I Additional Info" at bounding box center [1124, 473] width 705 height 32
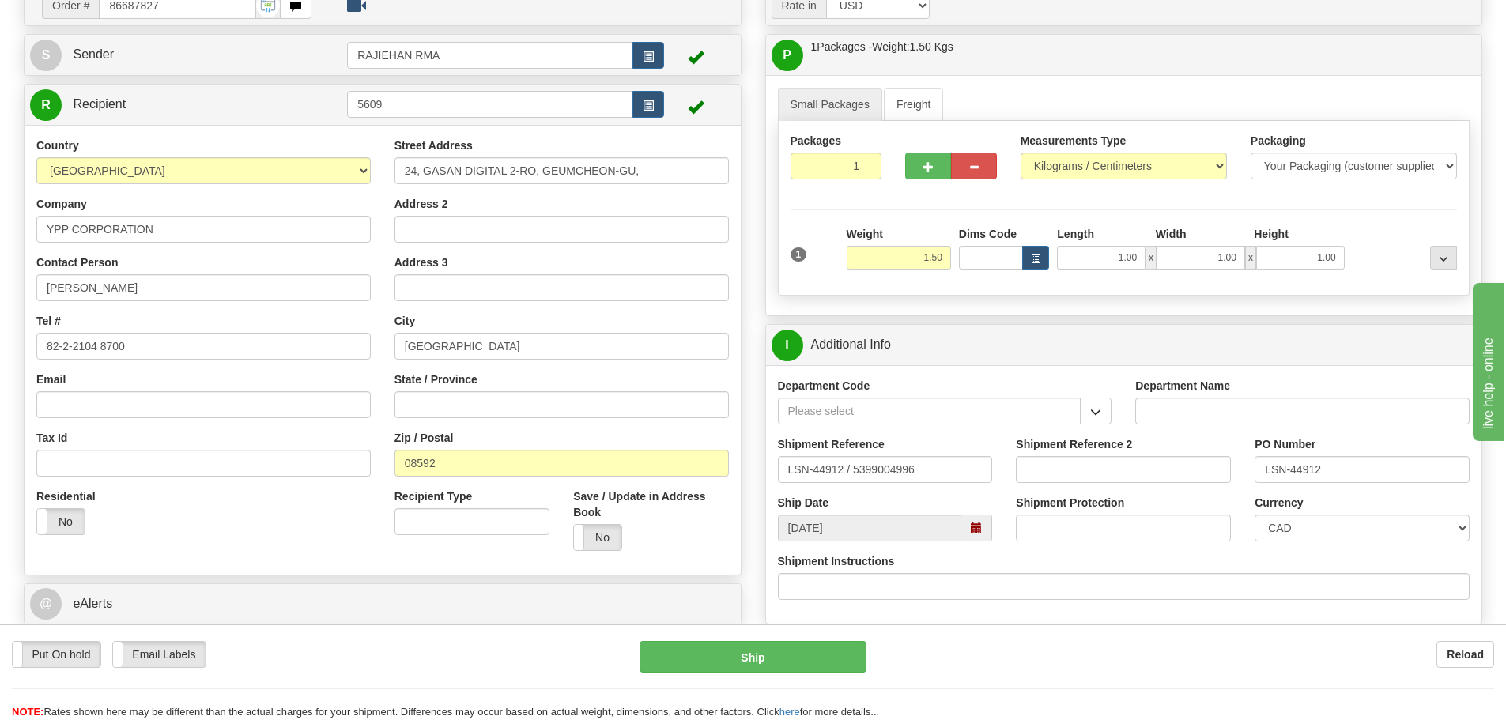
scroll to position [158, 0]
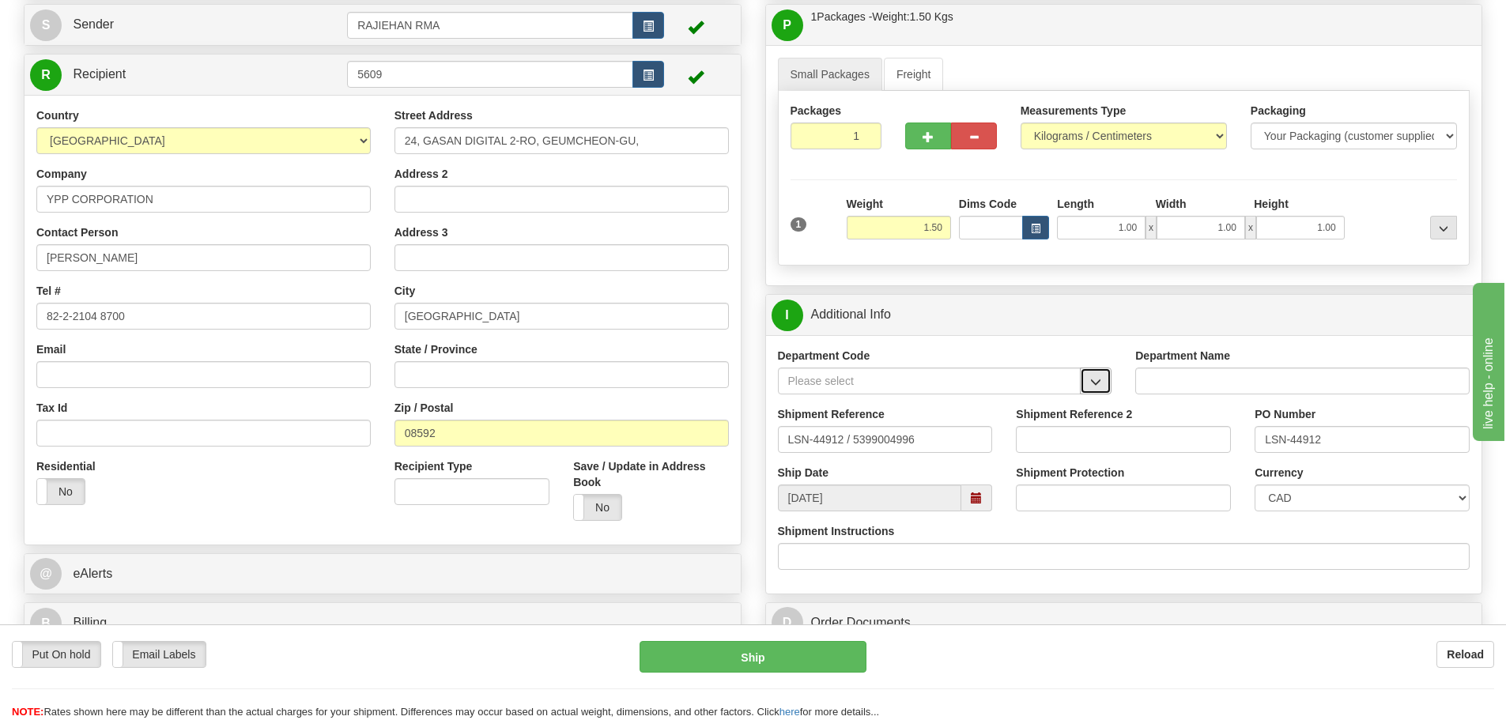
click at [1096, 379] on span "button" at bounding box center [1095, 382] width 11 height 10
click at [983, 405] on div "SER" at bounding box center [926, 405] width 288 height 17
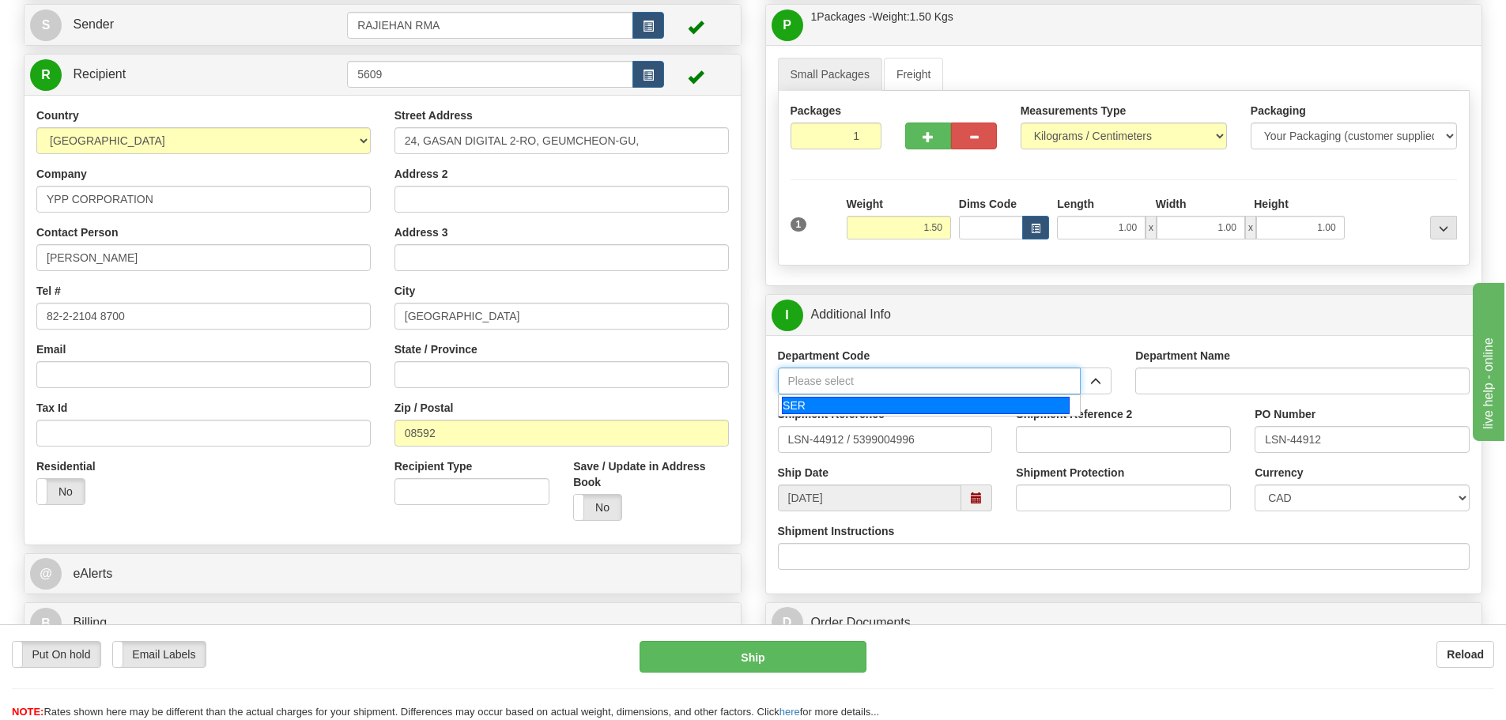
type input "SER"
type input "SERVICE DEPARTMENT"
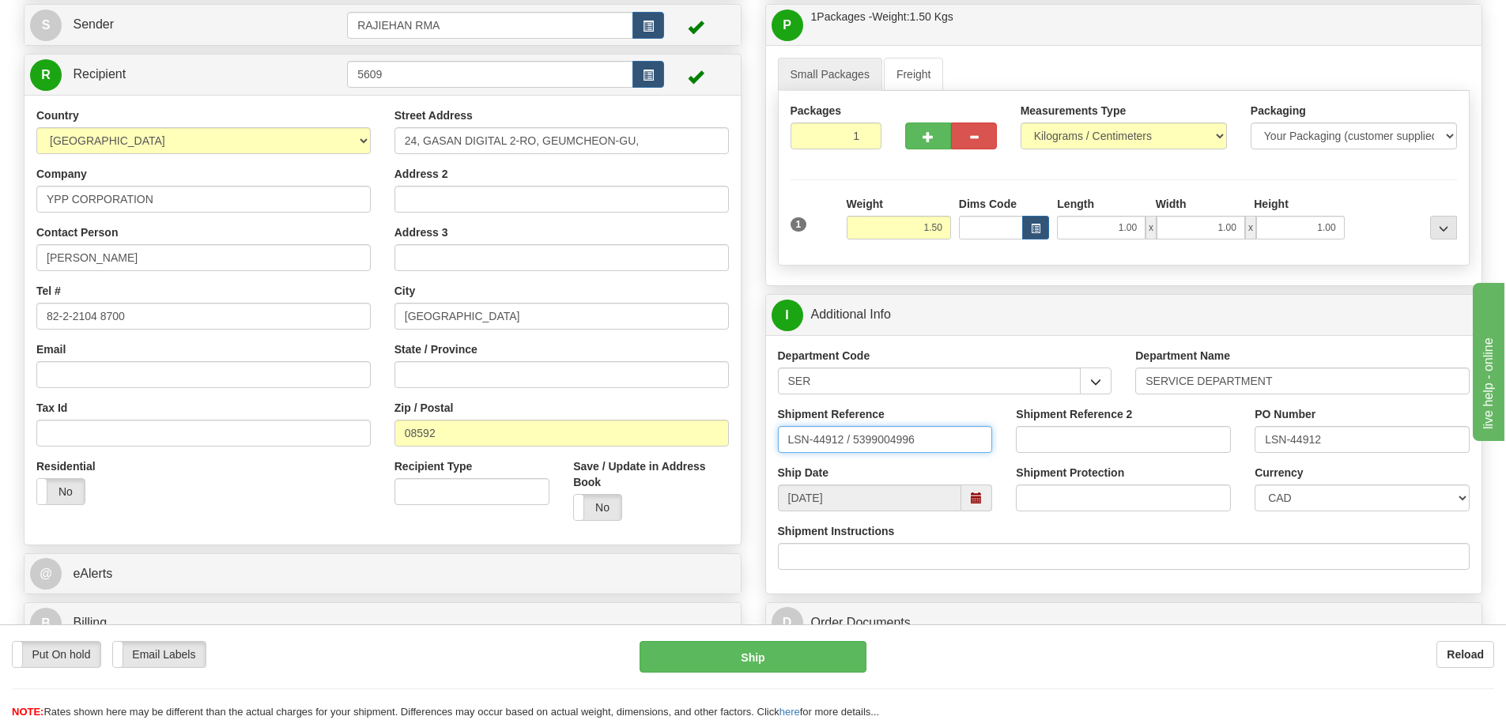
drag, startPoint x: 848, startPoint y: 440, endPoint x: 854, endPoint y: 453, distance: 14.5
click at [854, 453] on div "Shipment Reference LSN-44912 / 5399004996" at bounding box center [885, 435] width 239 height 59
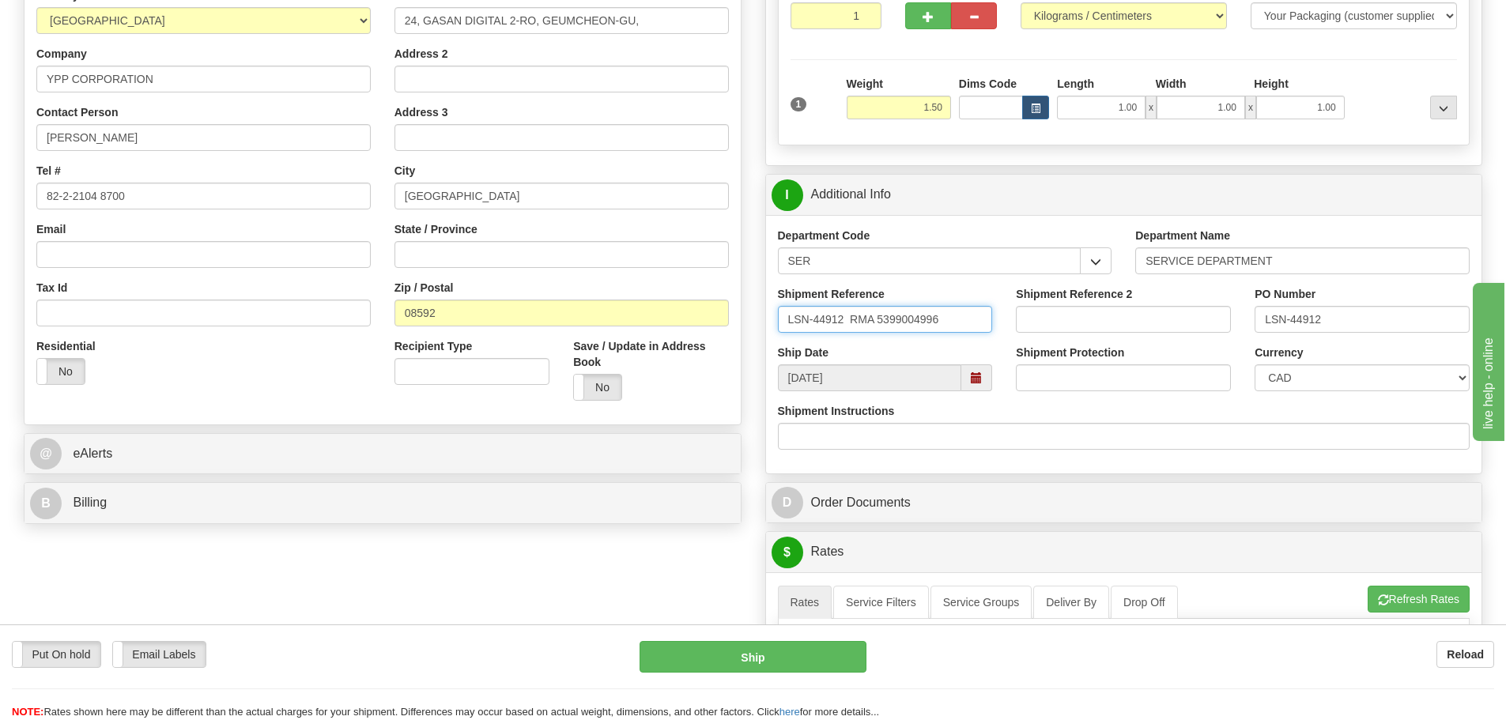
scroll to position [316, 0]
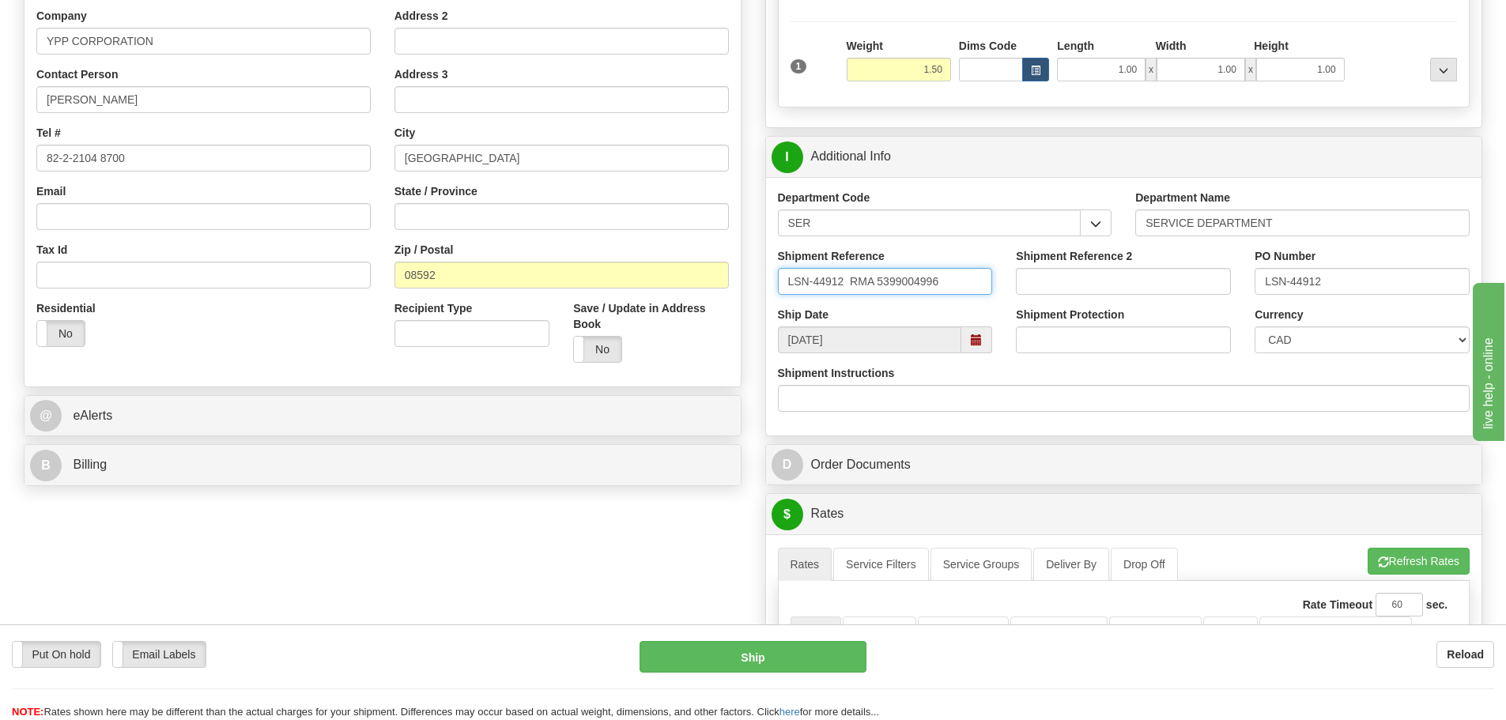
type input "LSN-44912 RMA 5399004996"
click at [1297, 336] on select "CAD USD EUR ZAR RON ANG ARN AUD AUS AWG BBD BFR BGN BHD BMD BND BRC BRL CHP CKZ…" at bounding box center [1362, 340] width 215 height 27
select select "1"
click at [1255, 327] on select "CAD USD EUR ZAR RON ANG ARN AUD AUS AWG BBD BFR BGN BHD BMD BND BRC BRL CHP CKZ…" at bounding box center [1362, 340] width 215 height 27
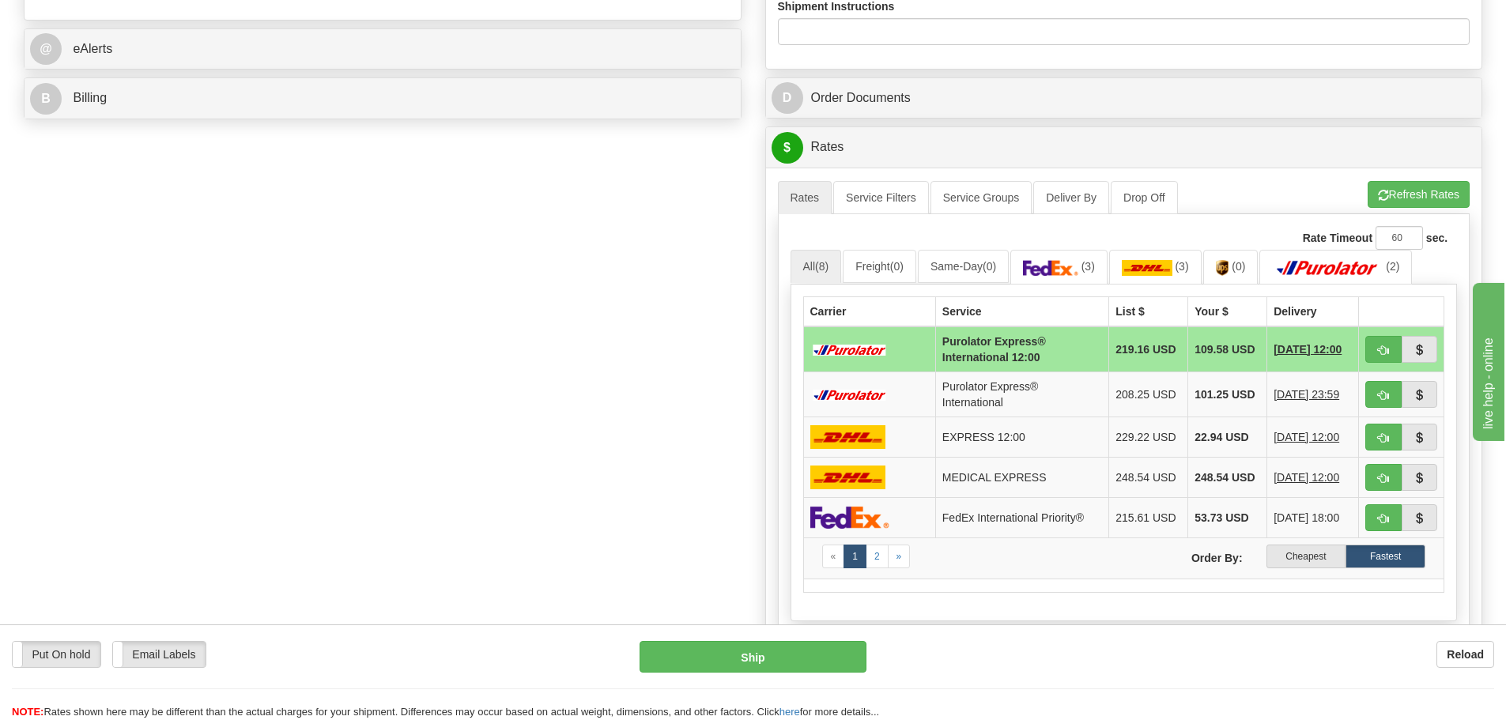
scroll to position [712, 0]
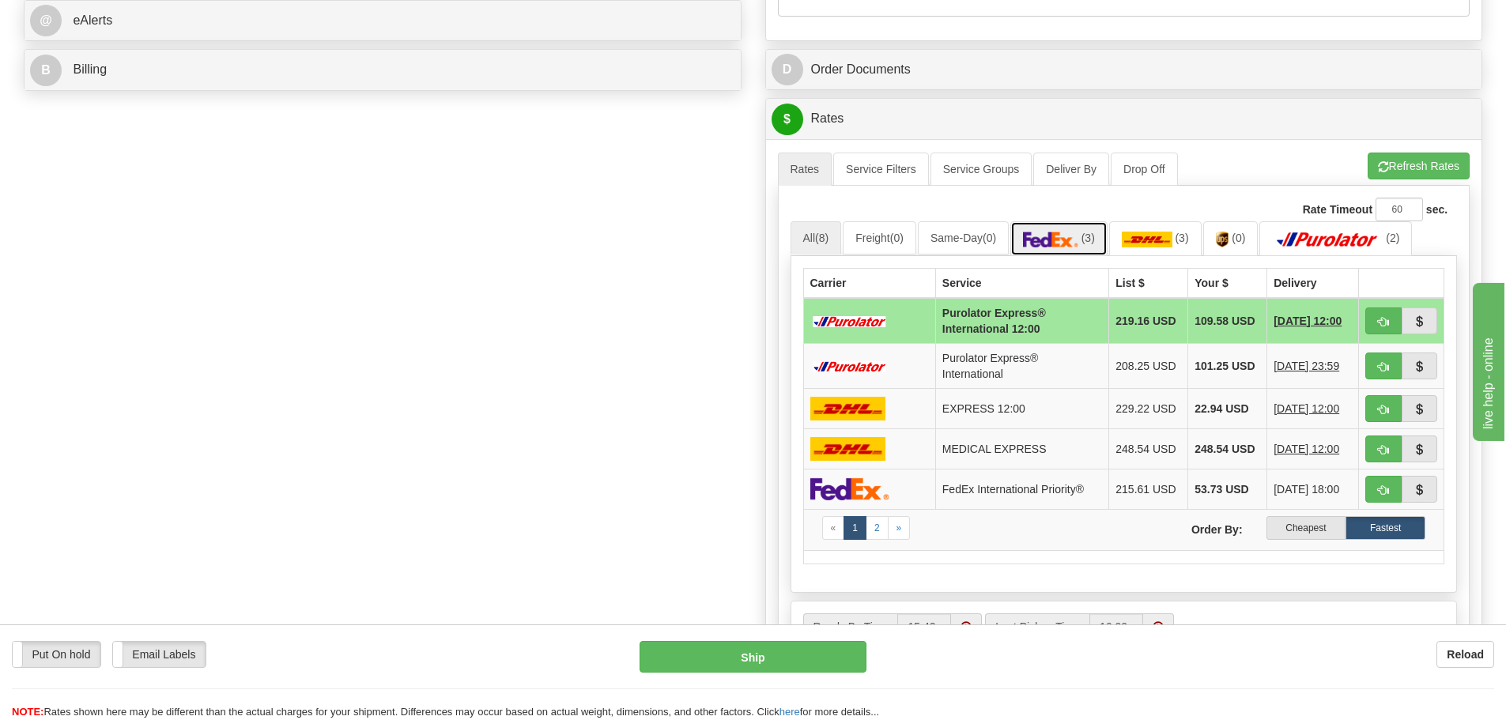
click at [1059, 240] on img at bounding box center [1050, 240] width 55 height 16
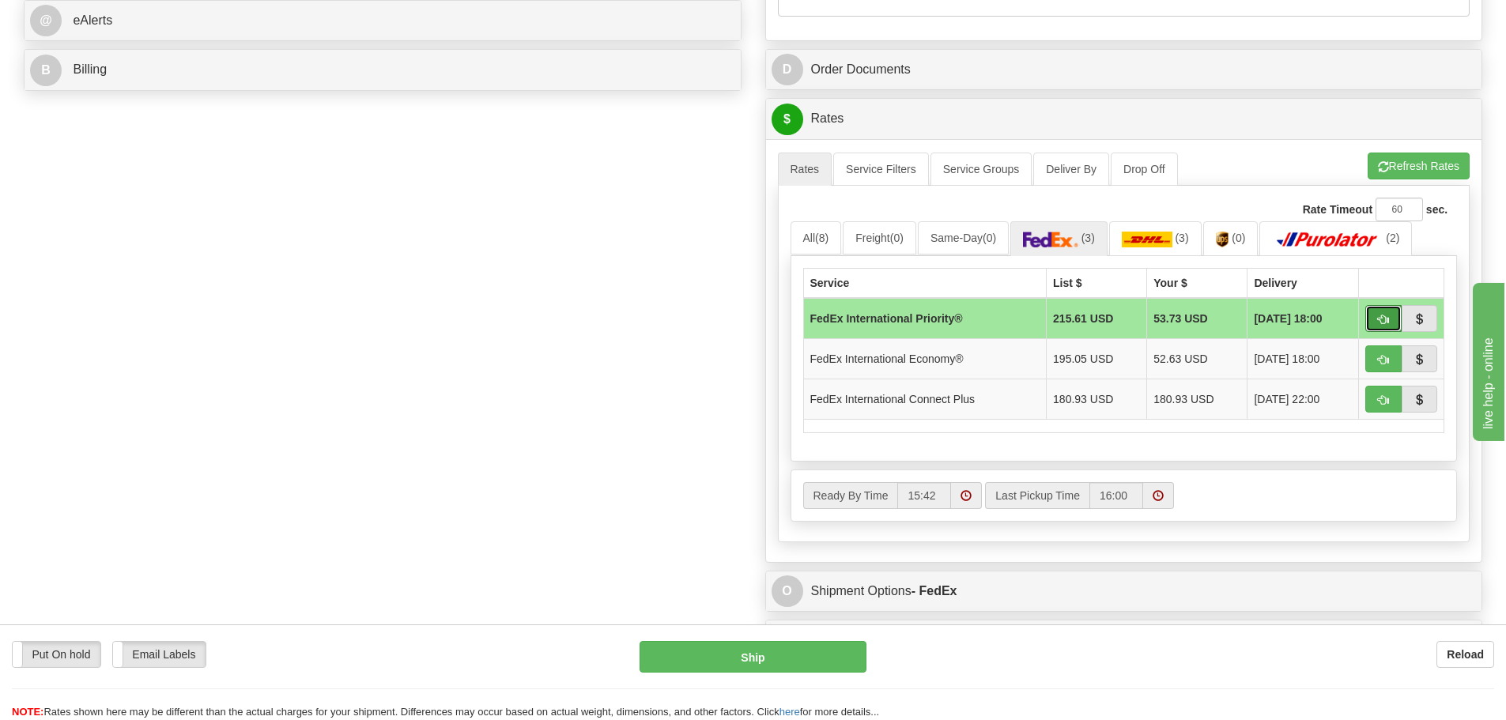
click at [1372, 311] on button "button" at bounding box center [1383, 318] width 36 height 27
type input "01"
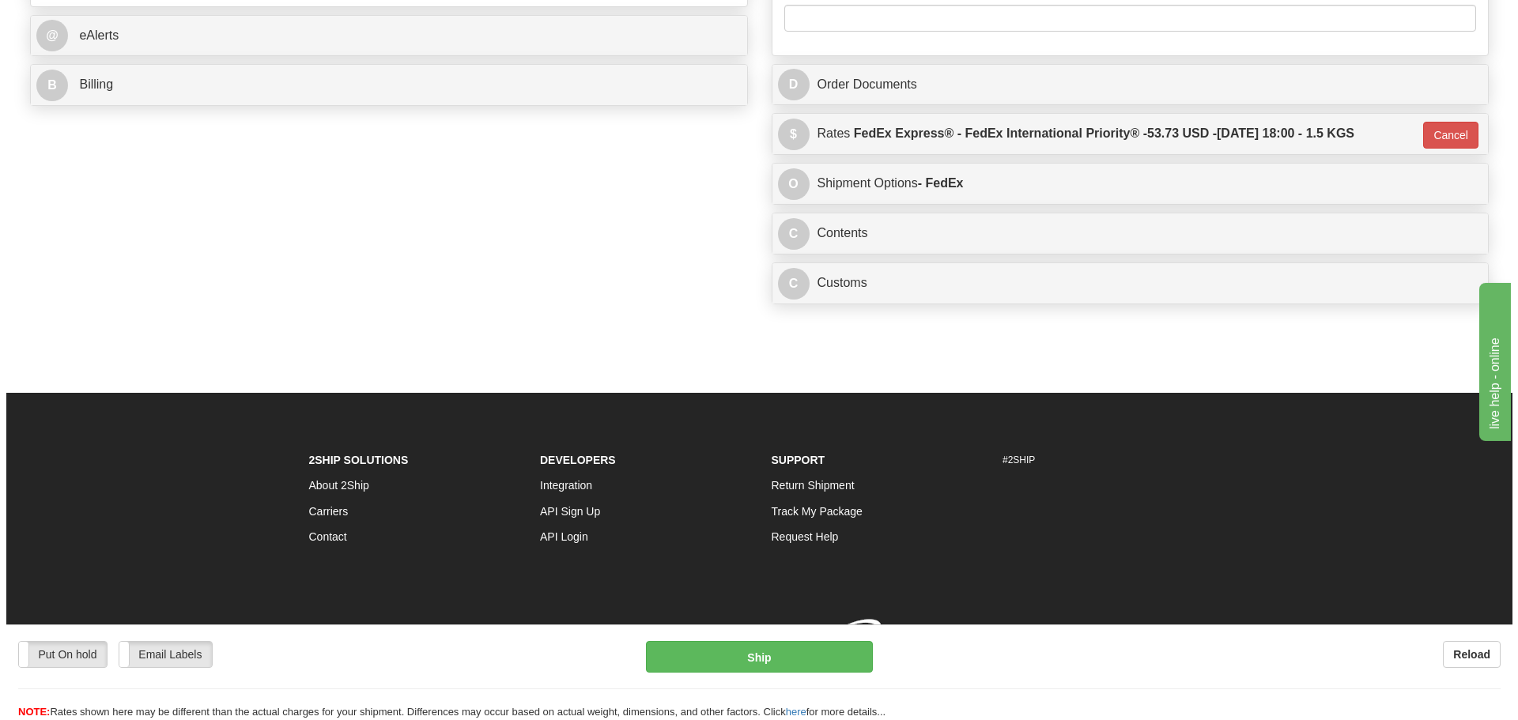
scroll to position [706, 0]
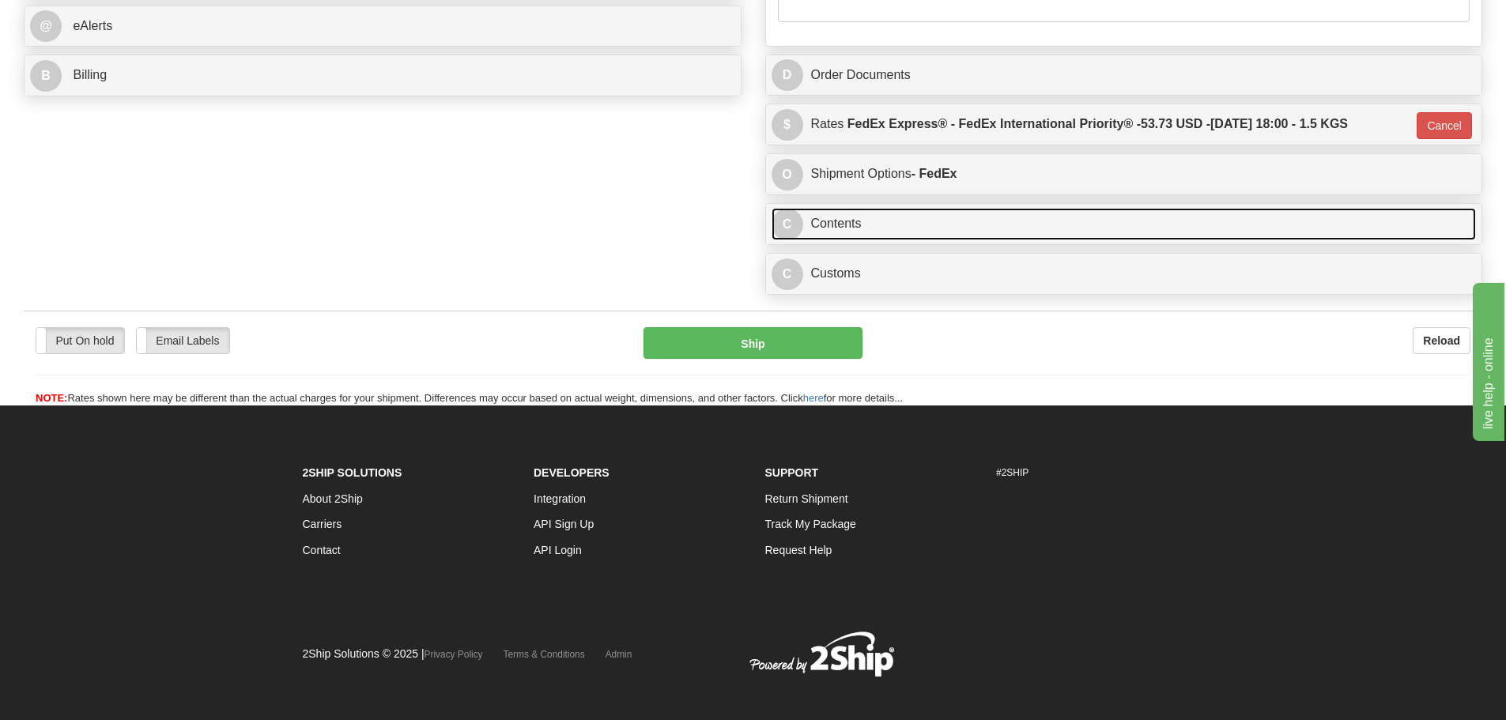
click at [923, 231] on link "C Contents" at bounding box center [1124, 224] width 705 height 32
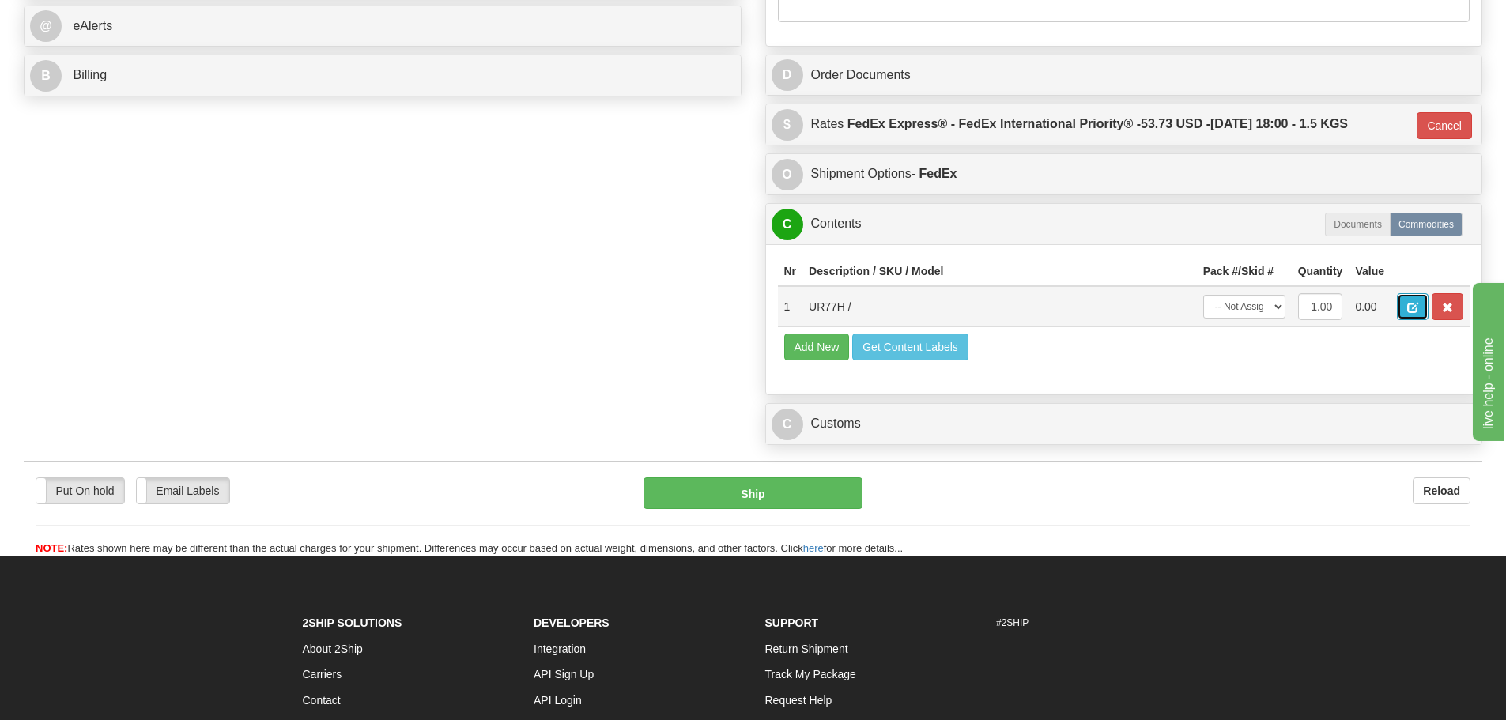
click at [1413, 306] on span "button" at bounding box center [1412, 308] width 11 height 10
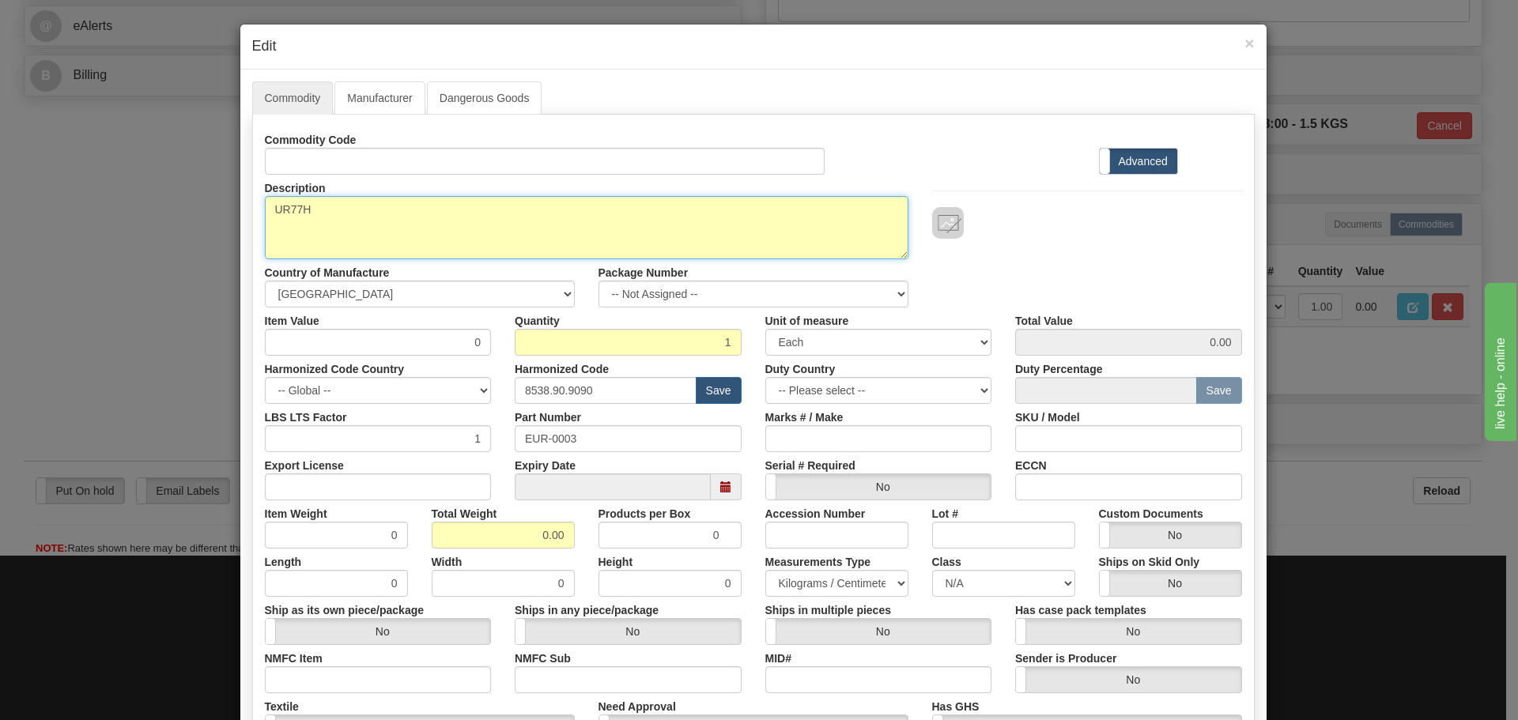
drag, startPoint x: 404, startPoint y: 225, endPoint x: 153, endPoint y: 240, distance: 251.8
click at [153, 240] on div "× Edit Commodity Manufacturer Dangerous Goods Commodity Code Standard Advanced …" at bounding box center [759, 360] width 1518 height 720
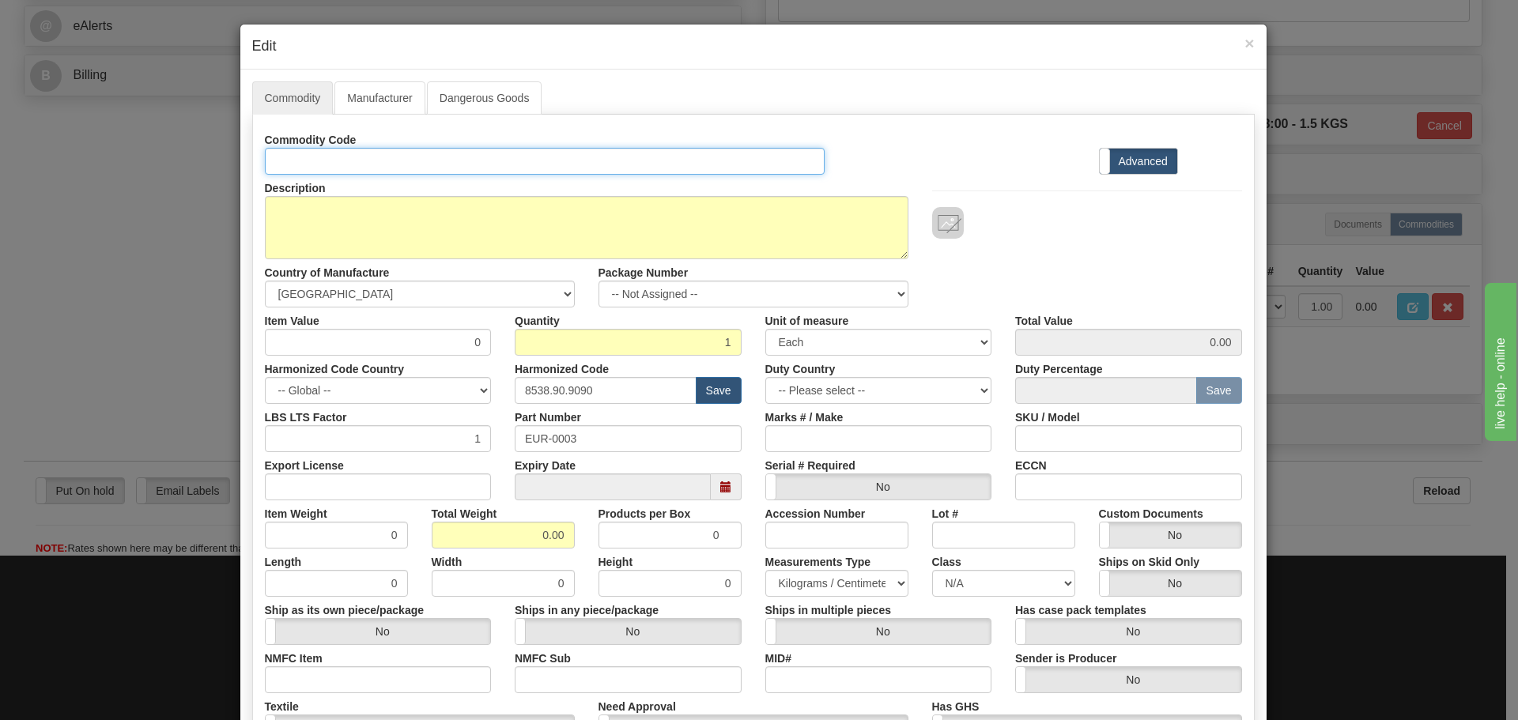
click at [291, 164] on input "Id" at bounding box center [545, 161] width 561 height 27
paste input "UR77H"
type input "UR77H"
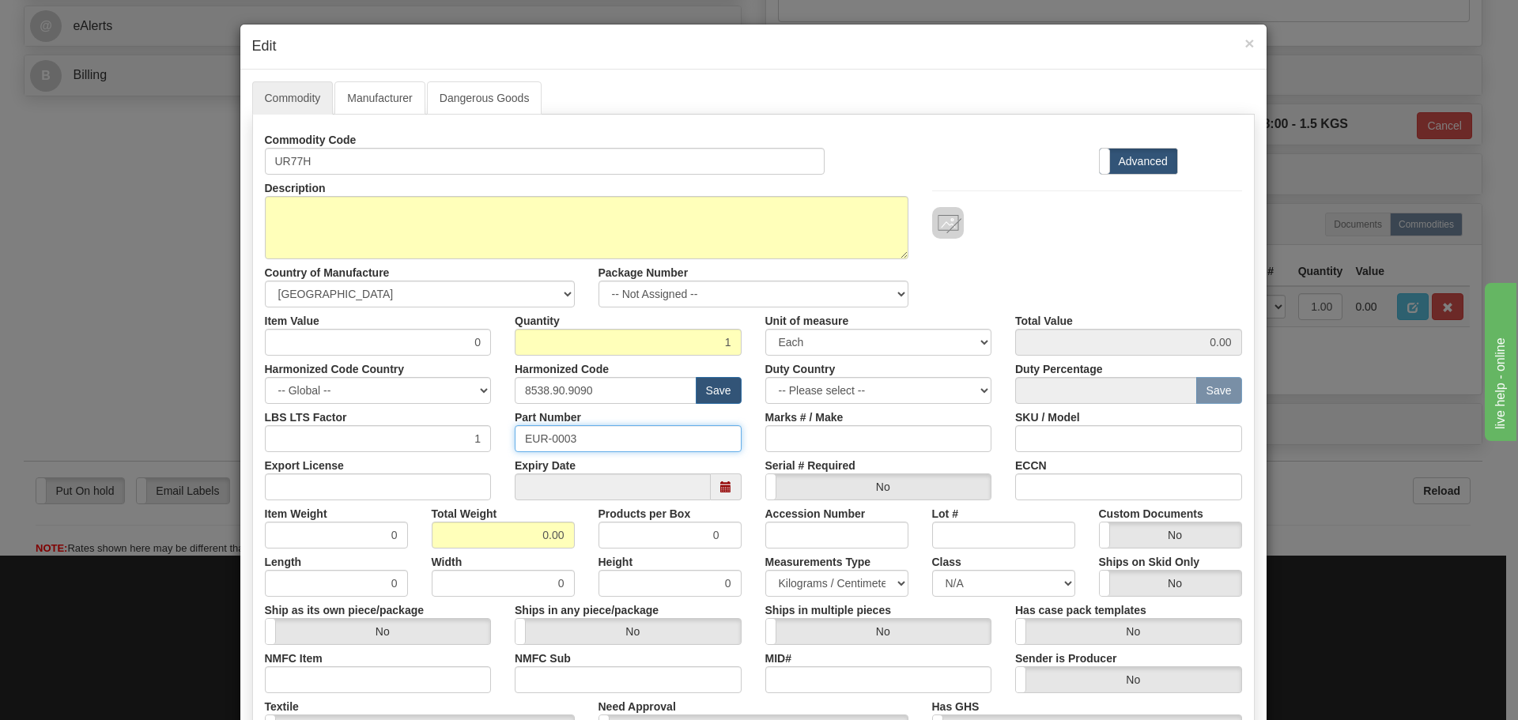
drag, startPoint x: 612, startPoint y: 450, endPoint x: 477, endPoint y: 450, distance: 135.2
click at [477, 450] on div "LBS LTS Factor 1 Part Number EUR-0003 Marks # / Make SKU / Model" at bounding box center [753, 428] width 1001 height 48
paste input "UR77H"
type input "UR77H"
drag, startPoint x: 621, startPoint y: 387, endPoint x: 486, endPoint y: 400, distance: 135.8
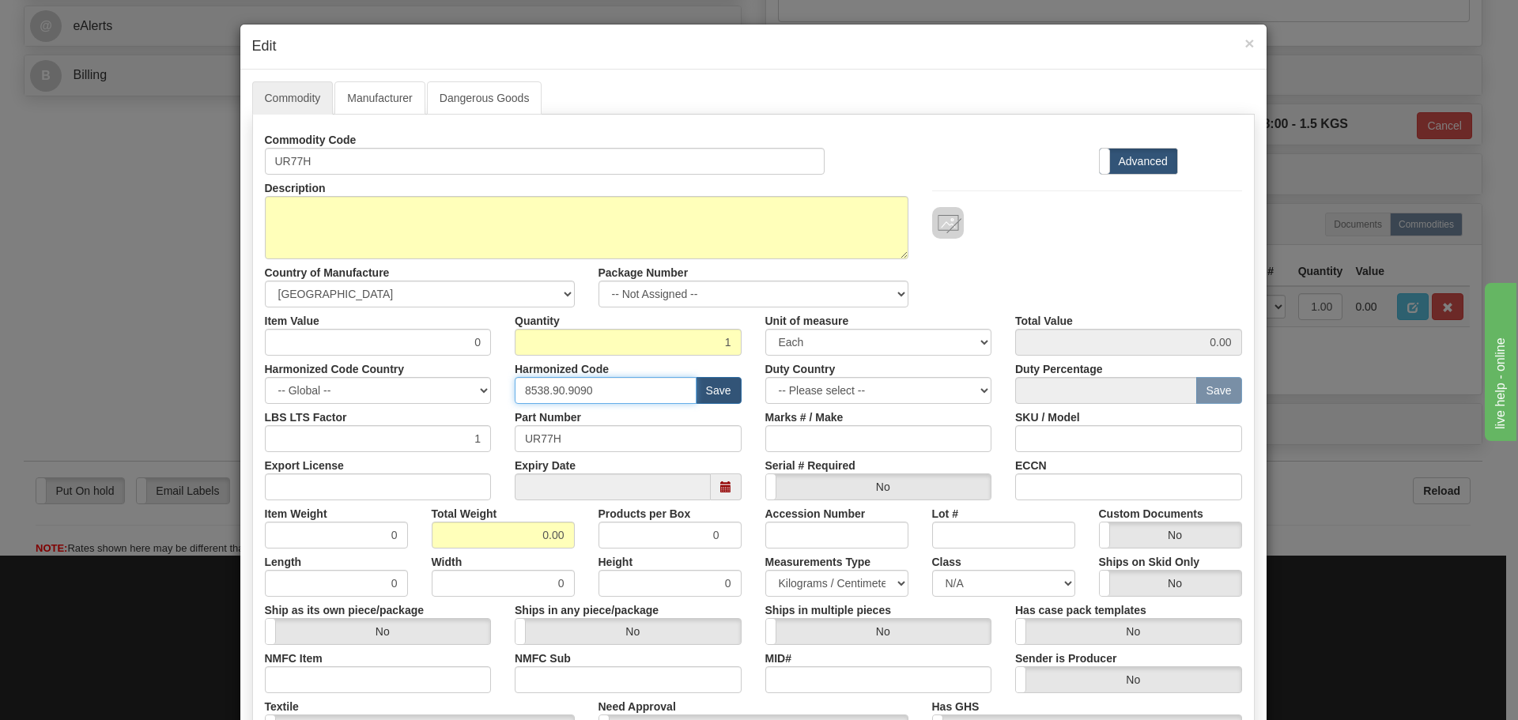
click at [486, 400] on div "Harmonized Code Country -- Global -- AFGHANISTAN ALAND ISLANDS ALBANIA ALGERIA …" at bounding box center [753, 380] width 1001 height 48
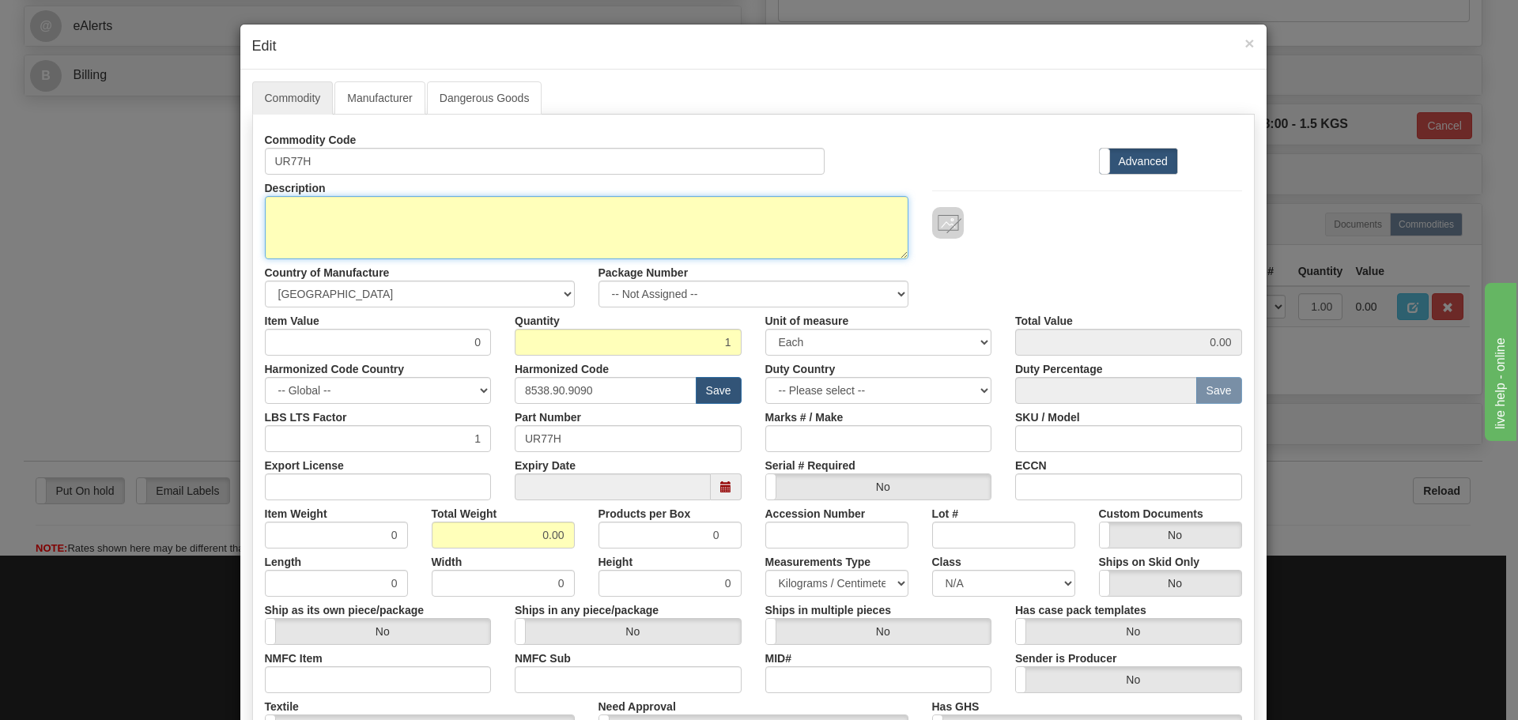
click at [419, 218] on textarea "UR77H" at bounding box center [587, 227] width 644 height 63
click at [322, 232] on textarea "UR77H" at bounding box center [587, 227] width 644 height 63
paste textarea "Inter-Relay Communications Module"
type textarea "Inter-Relay Communications Module"
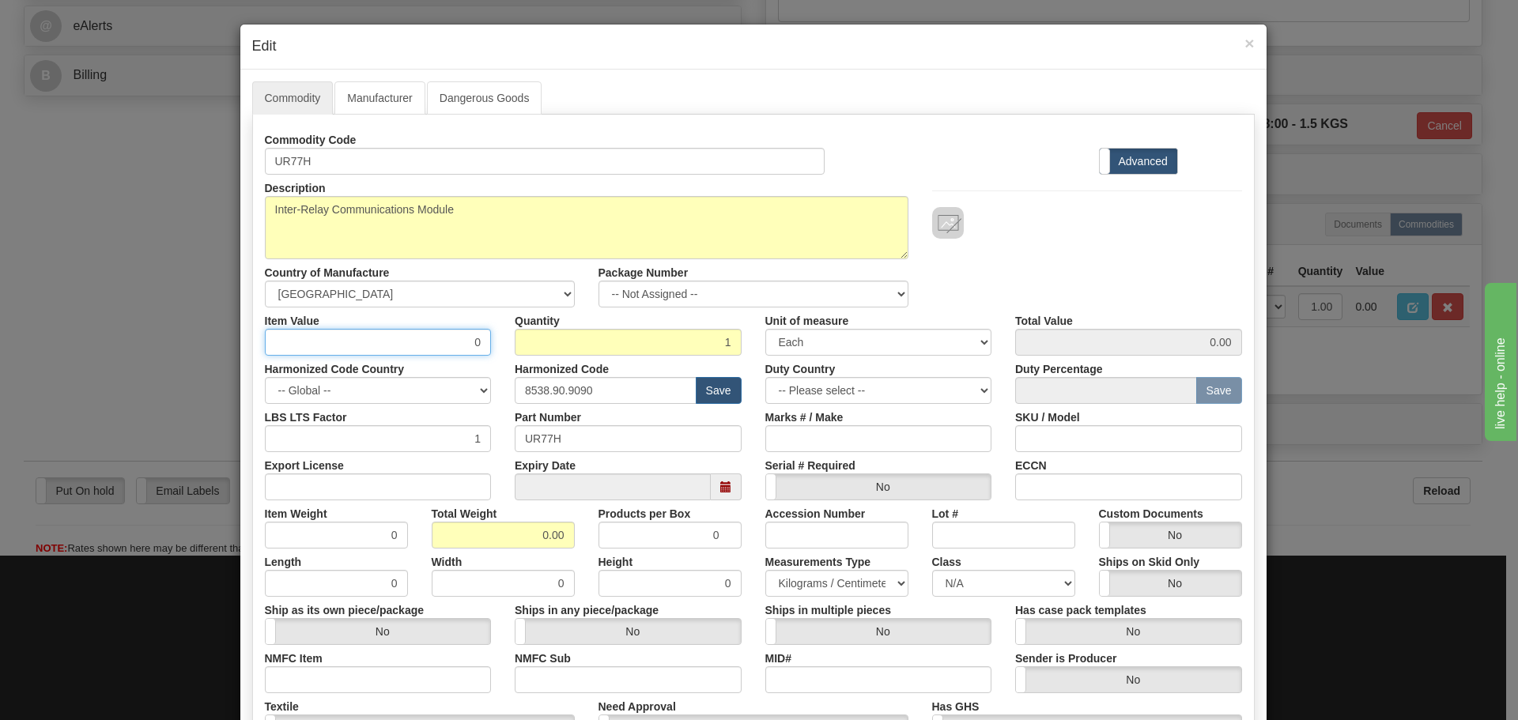
drag, startPoint x: 419, startPoint y: 353, endPoint x: 513, endPoint y: 349, distance: 94.2
click at [513, 349] on div "Item Value 0 Quantity 1 Unit of measure 3 Thousand Square Inches Adjustments 56…" at bounding box center [753, 332] width 1001 height 48
type input "75"
type input "75.00"
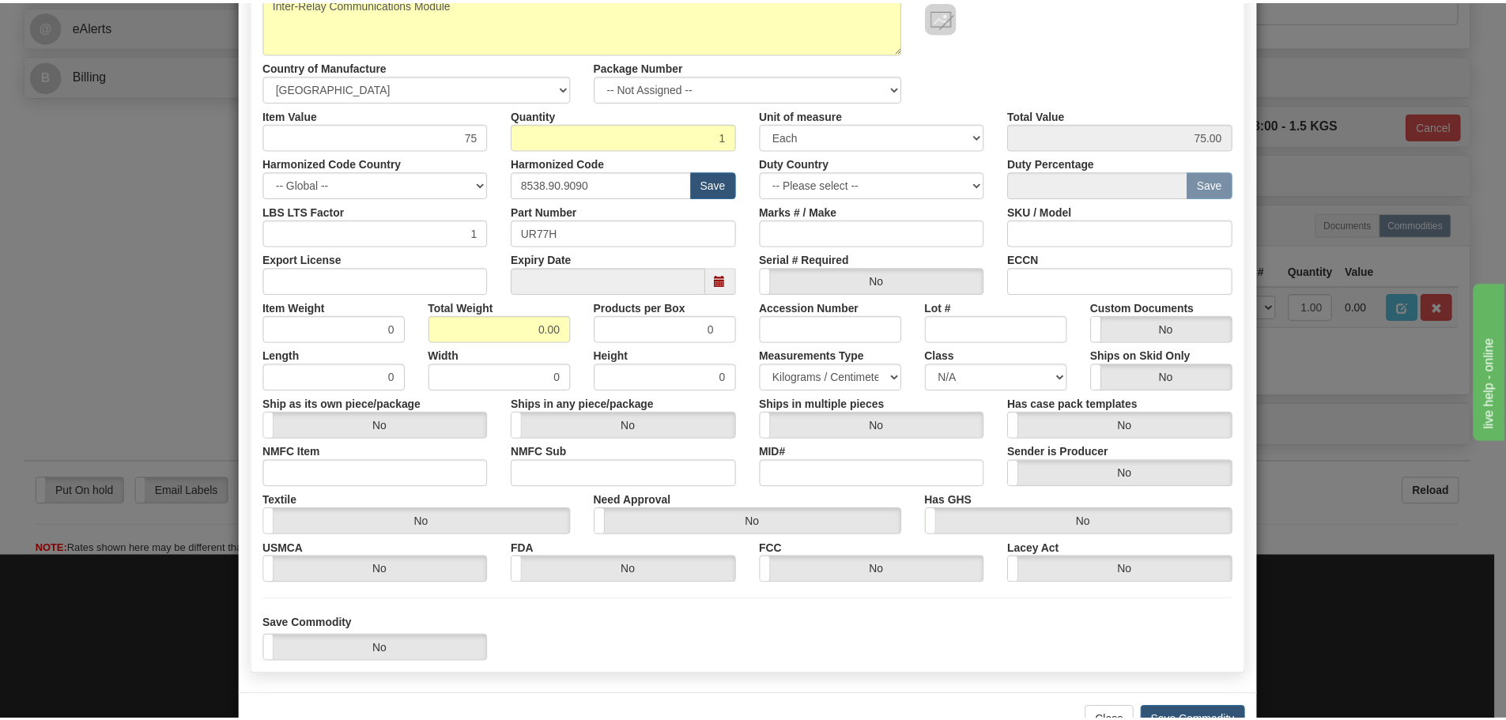
scroll to position [257, 0]
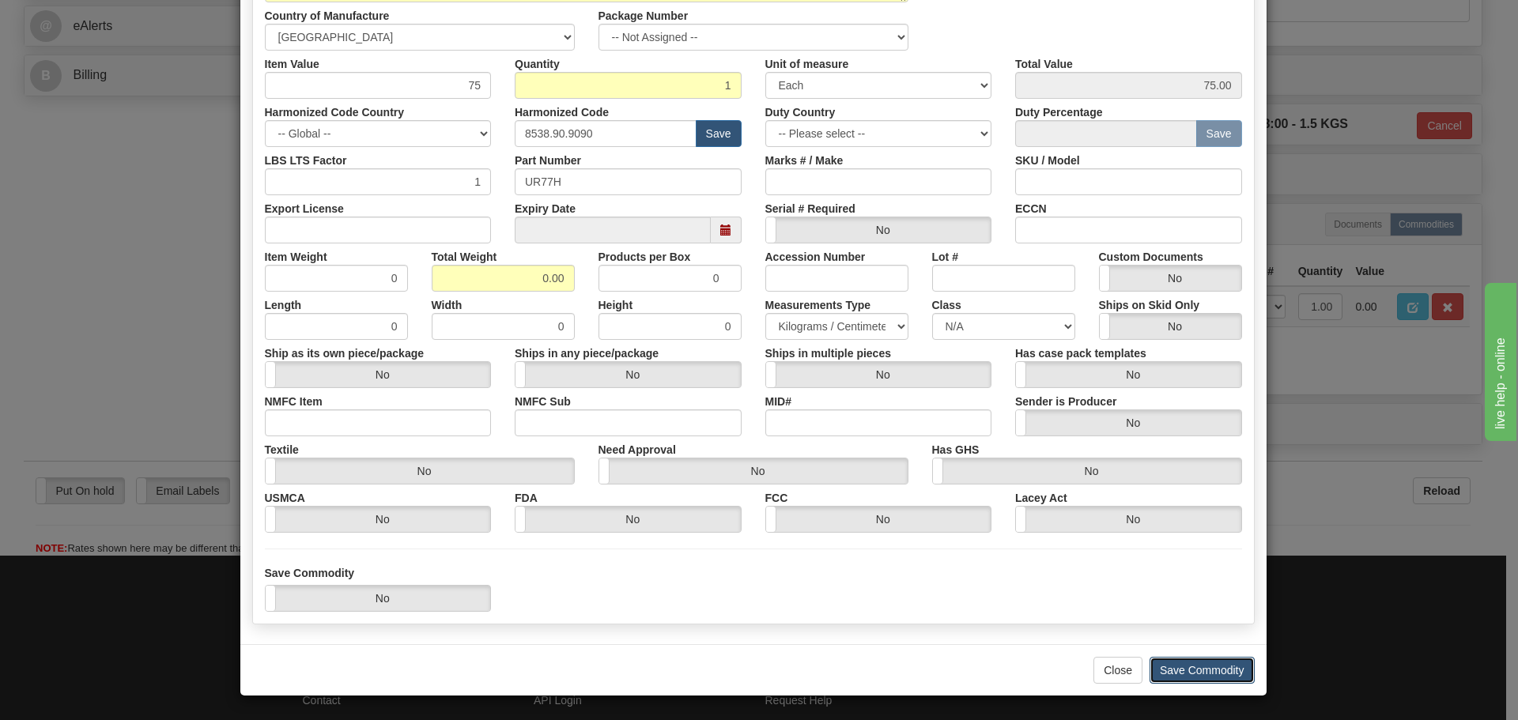
click at [1210, 672] on button "Save Commodity" at bounding box center [1201, 670] width 105 height 27
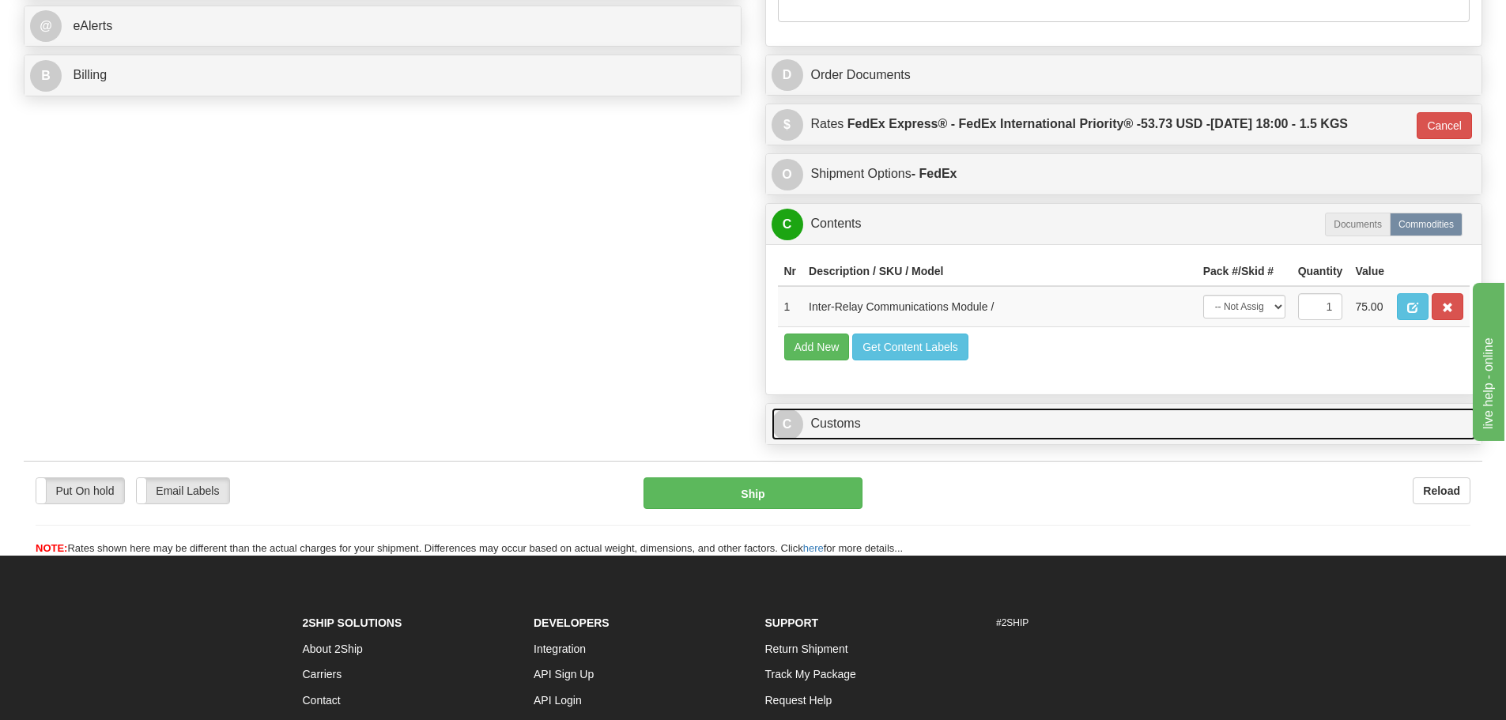
click at [1040, 434] on link "C Customs" at bounding box center [1124, 424] width 705 height 32
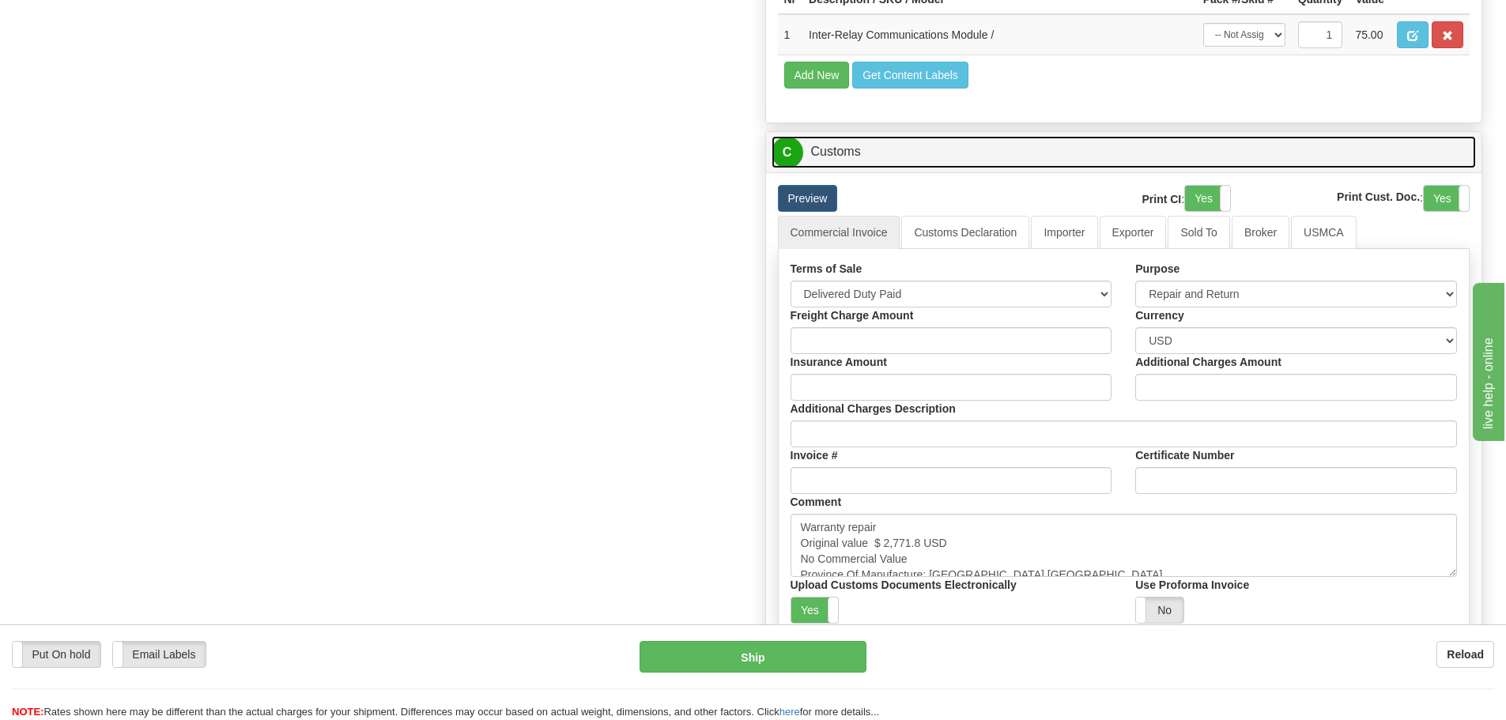
scroll to position [1101, 0]
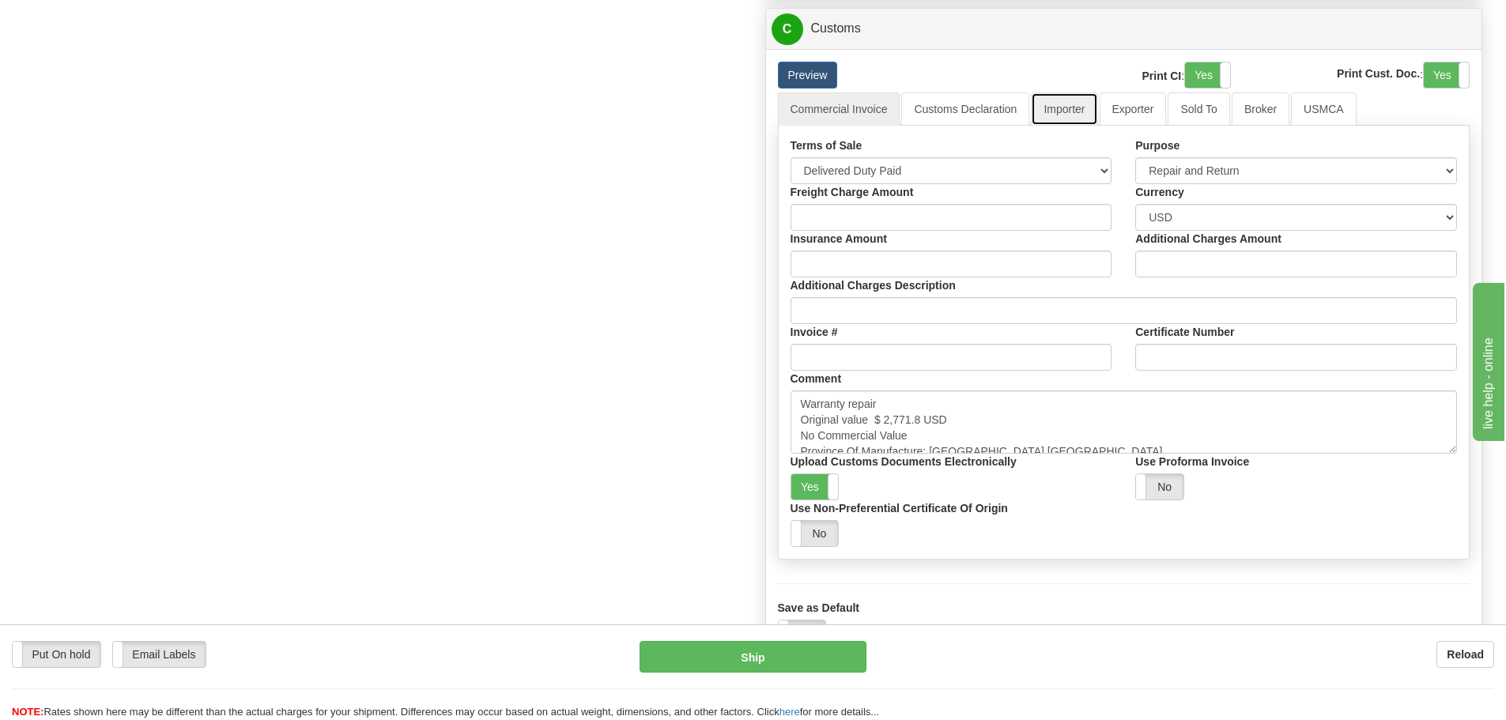
click at [1069, 113] on link "Importer" at bounding box center [1064, 108] width 66 height 33
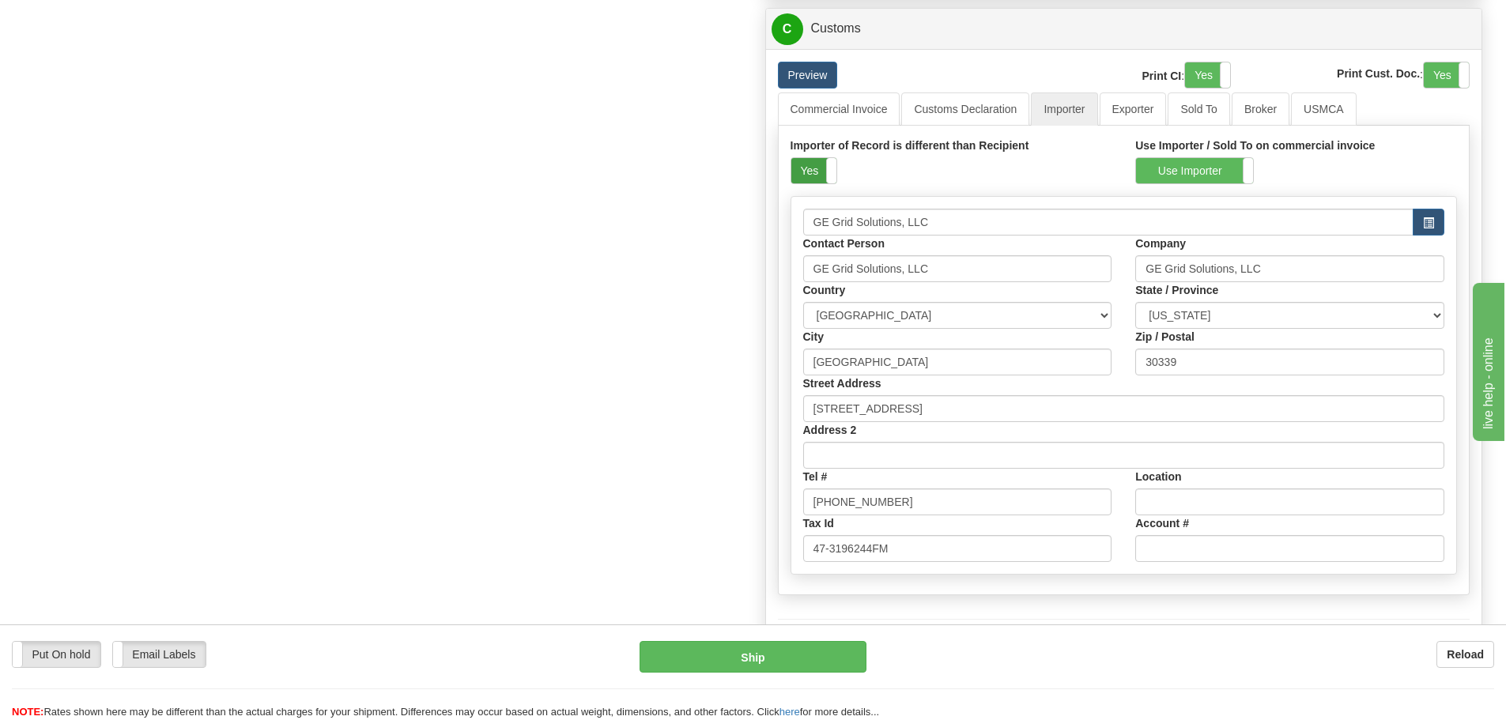
click at [813, 168] on label "Yes" at bounding box center [813, 170] width 45 height 25
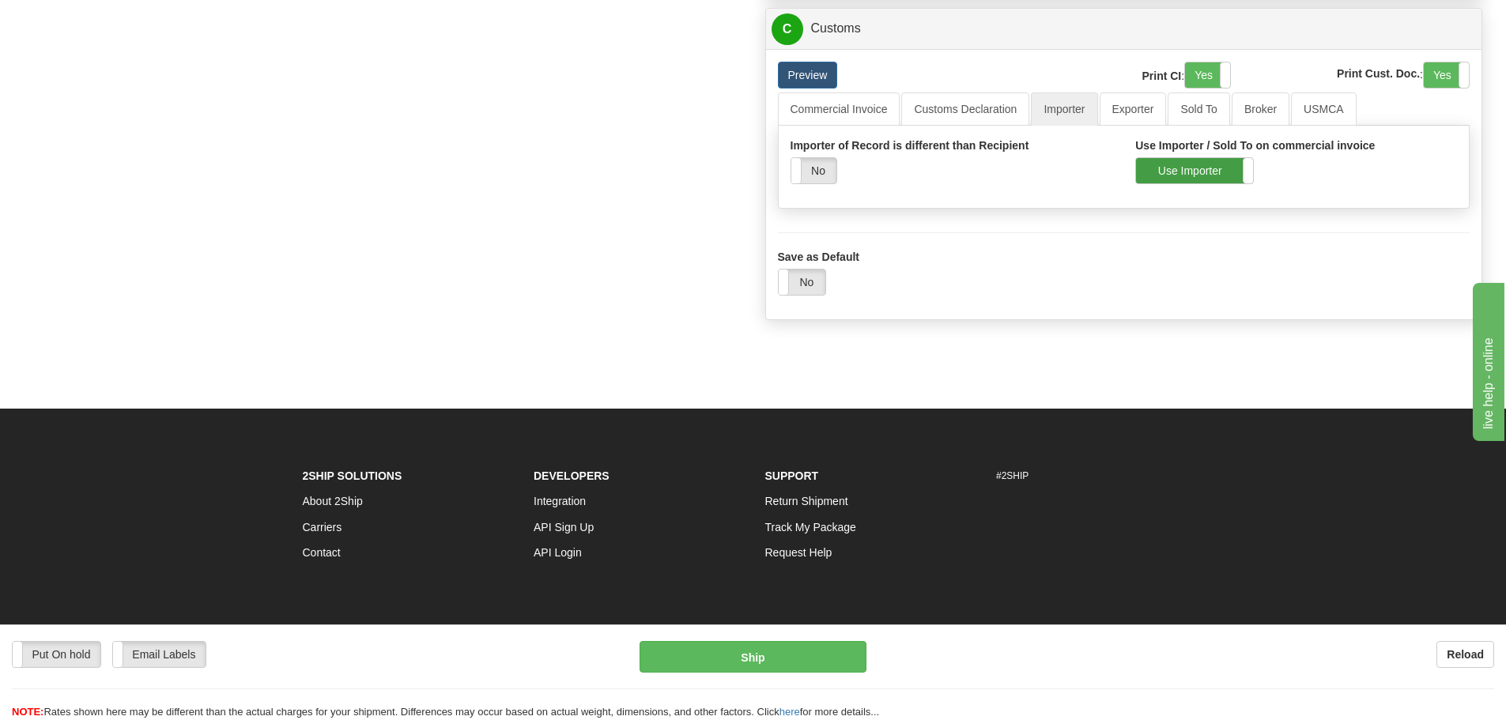
click at [1153, 159] on label "Use Importer" at bounding box center [1194, 170] width 117 height 25
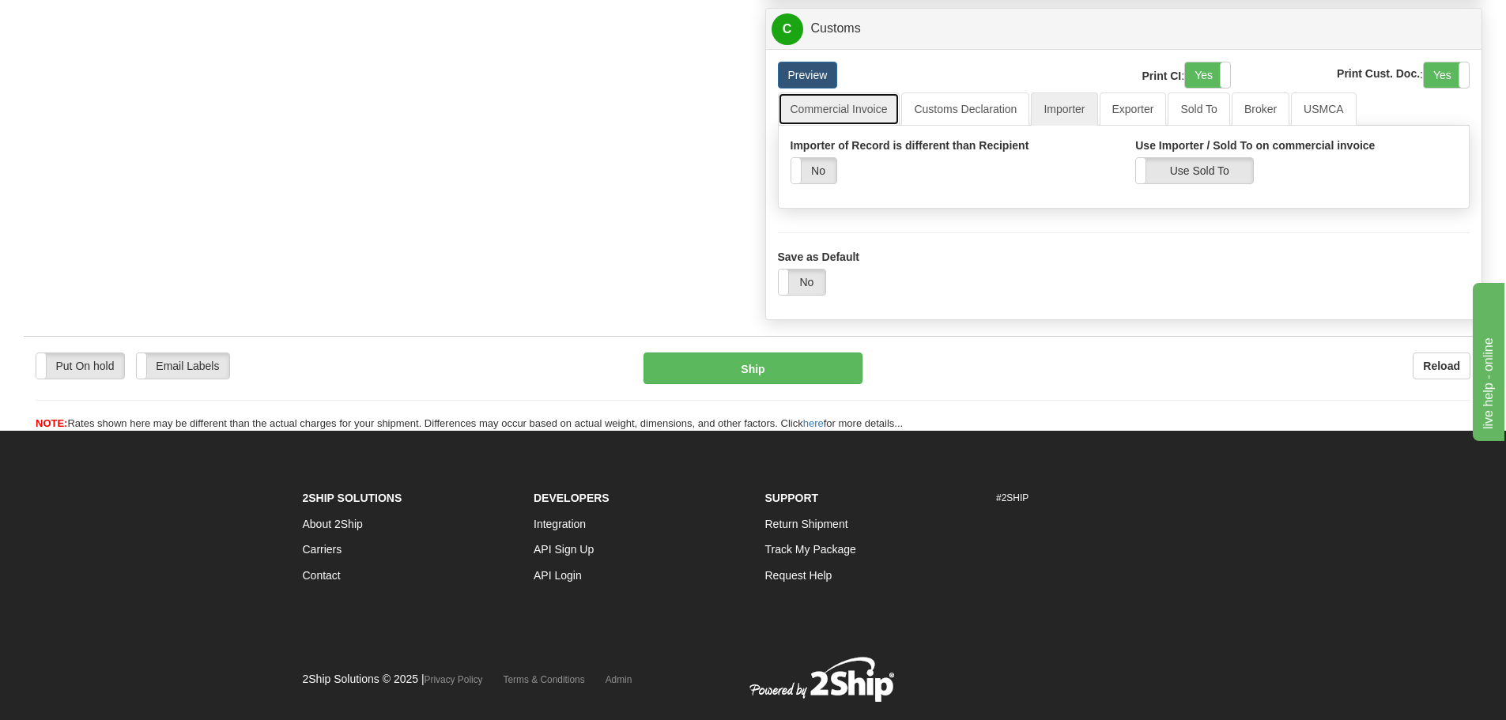
click at [837, 108] on link "Commercial Invoice" at bounding box center [839, 108] width 123 height 33
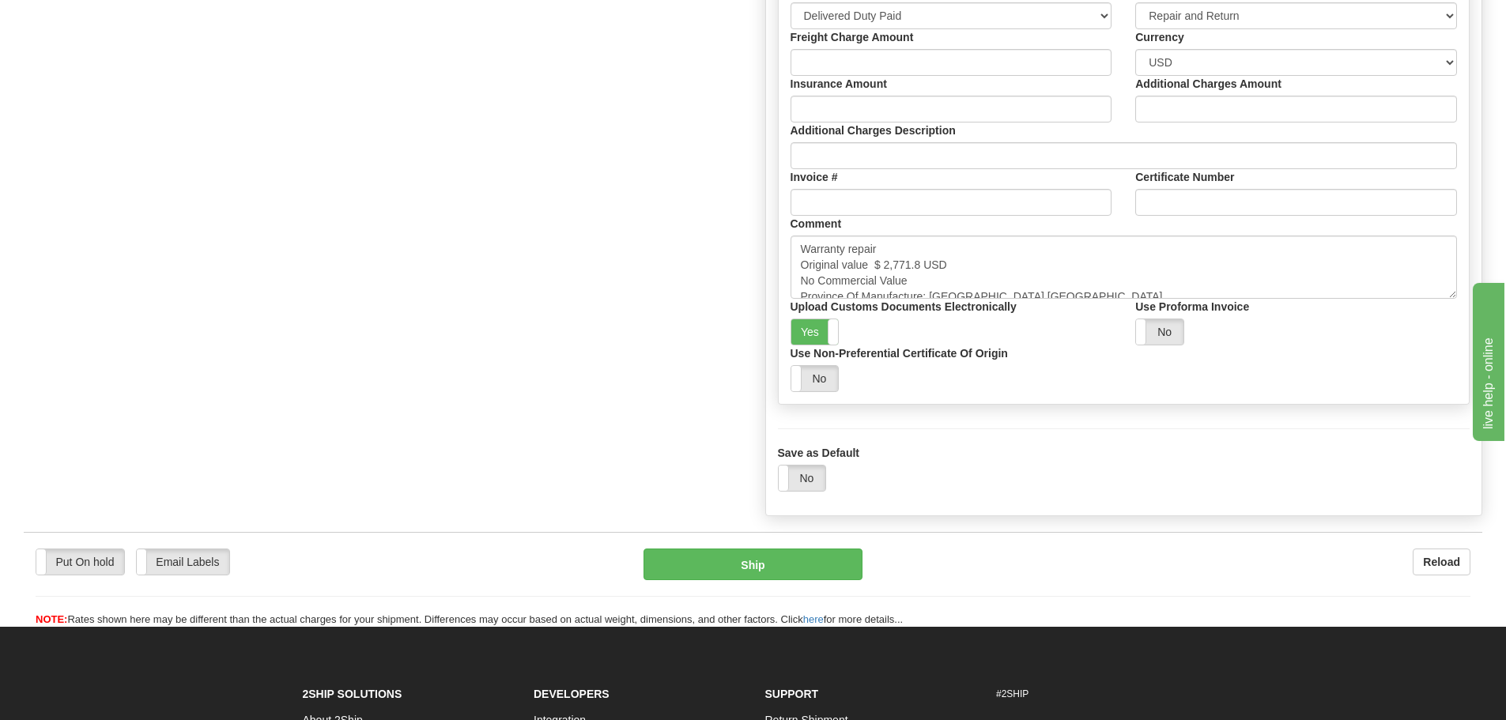
scroll to position [1259, 0]
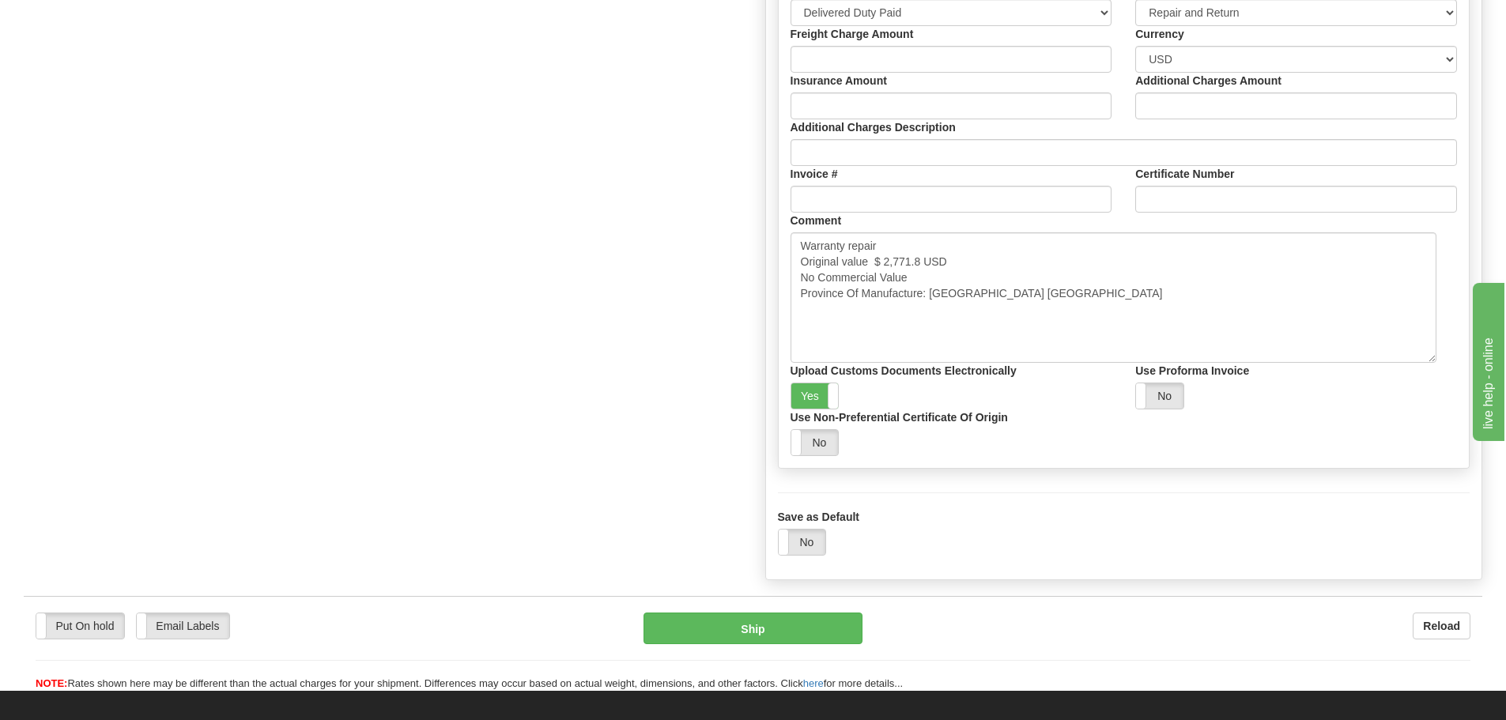
drag, startPoint x: 1448, startPoint y: 301, endPoint x: 1429, endPoint y: 357, distance: 59.5
click at [1429, 357] on textarea "Warranty repair Original value $ 2,771.8 USD No Commercial Value Province Of Ma…" at bounding box center [1114, 297] width 646 height 130
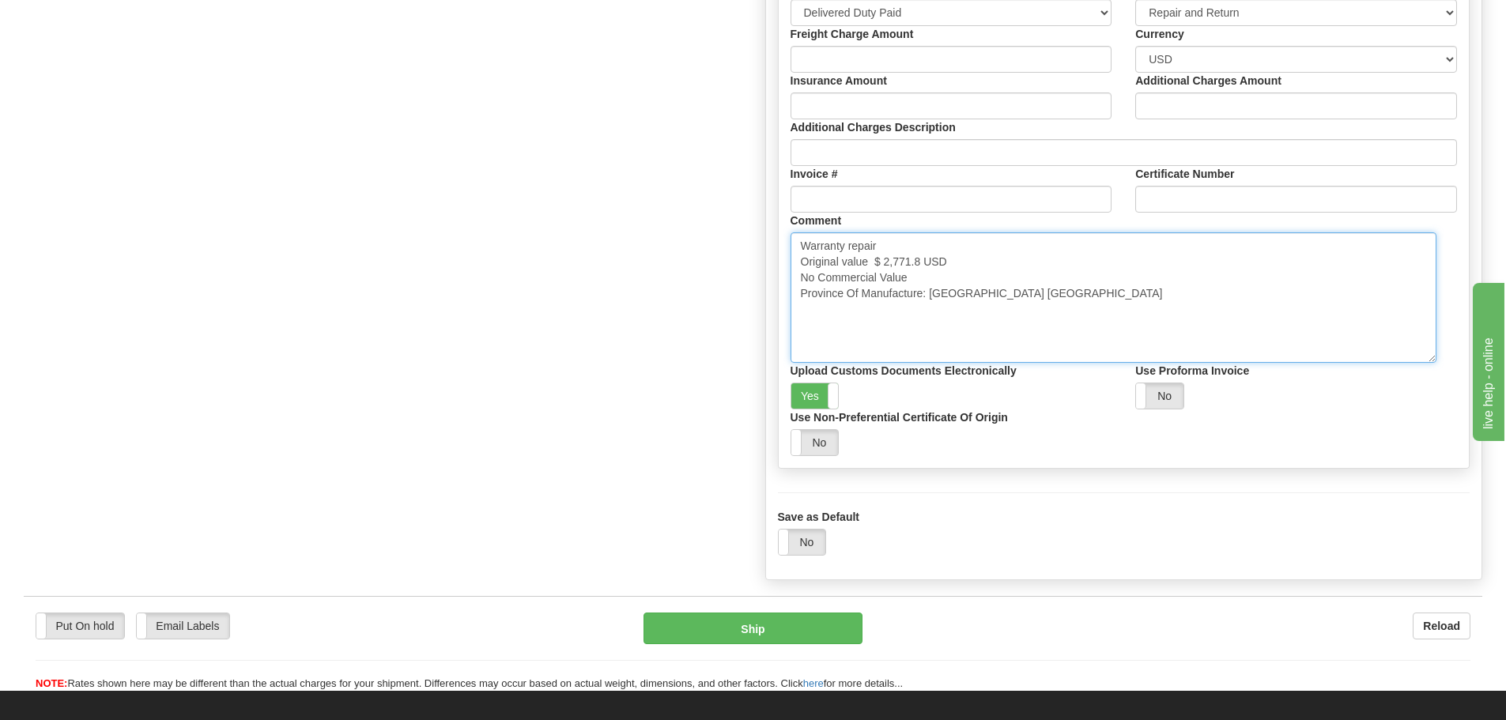
click at [1088, 304] on textarea "Warranty repair Original value $ 2,771.8 USD No Commercial Value Province Of Ma…" at bounding box center [1114, 297] width 646 height 130
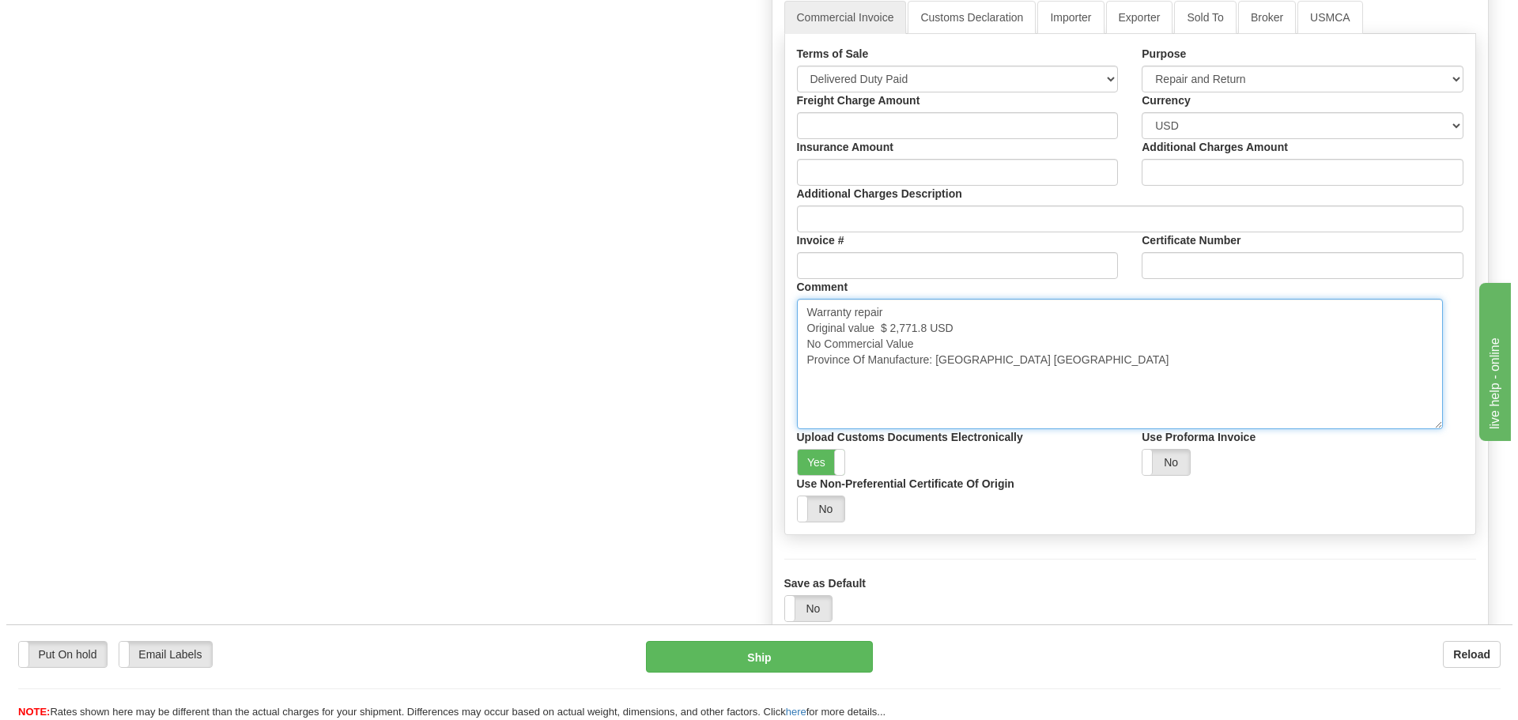
scroll to position [1101, 0]
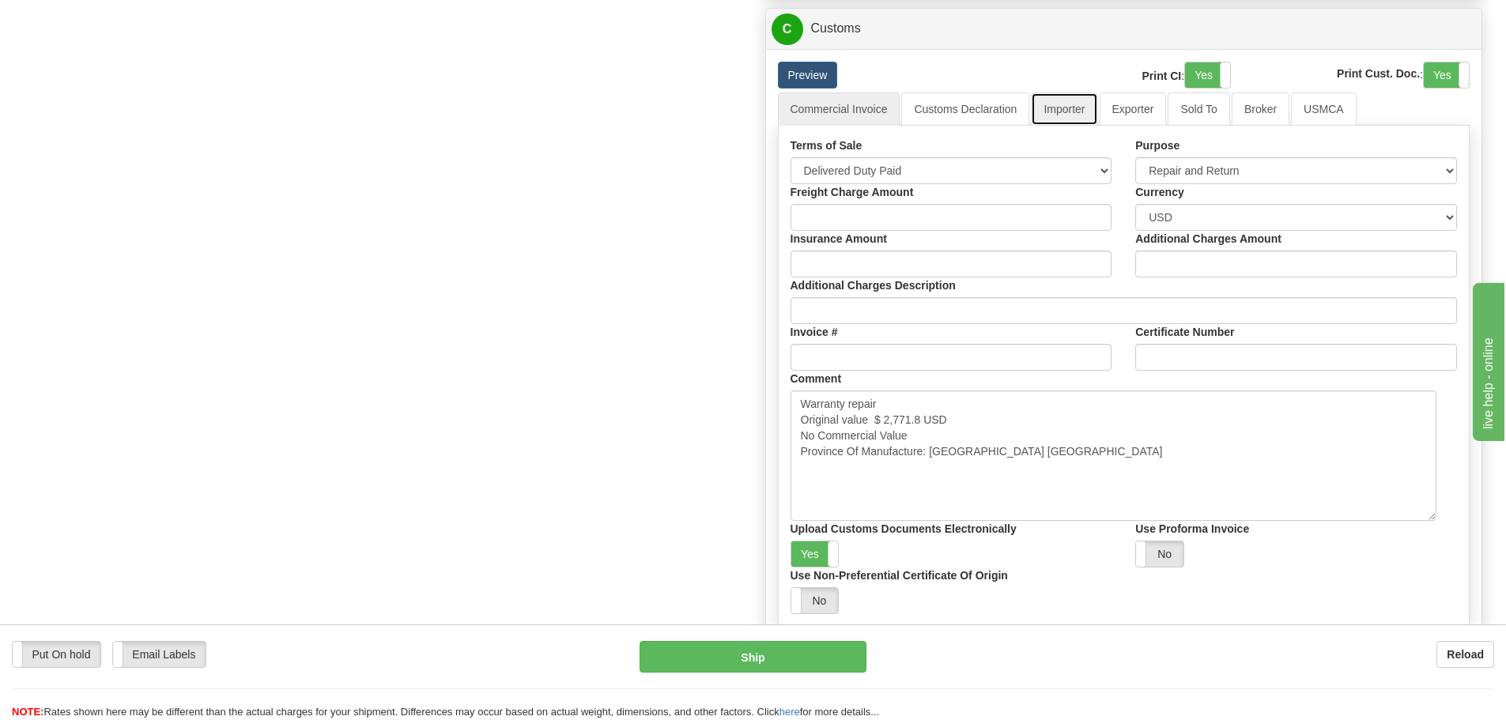
click at [1082, 101] on link "Importer" at bounding box center [1064, 108] width 66 height 33
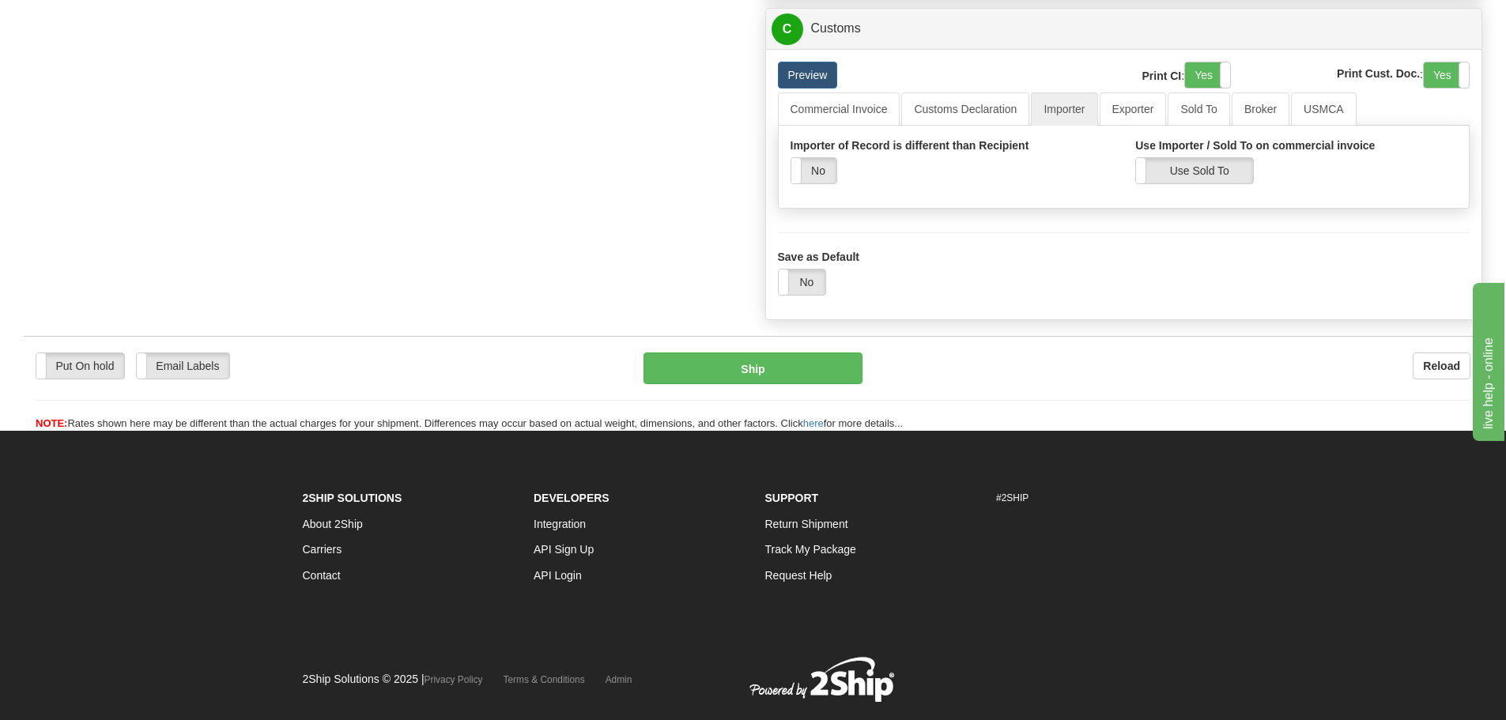
click at [906, 92] on div "Preview Print CI : Yes No Print Cust. Doc. : Yes No" at bounding box center [1124, 77] width 716 height 31
click at [866, 103] on link "Commercial Invoice" at bounding box center [839, 108] width 123 height 33
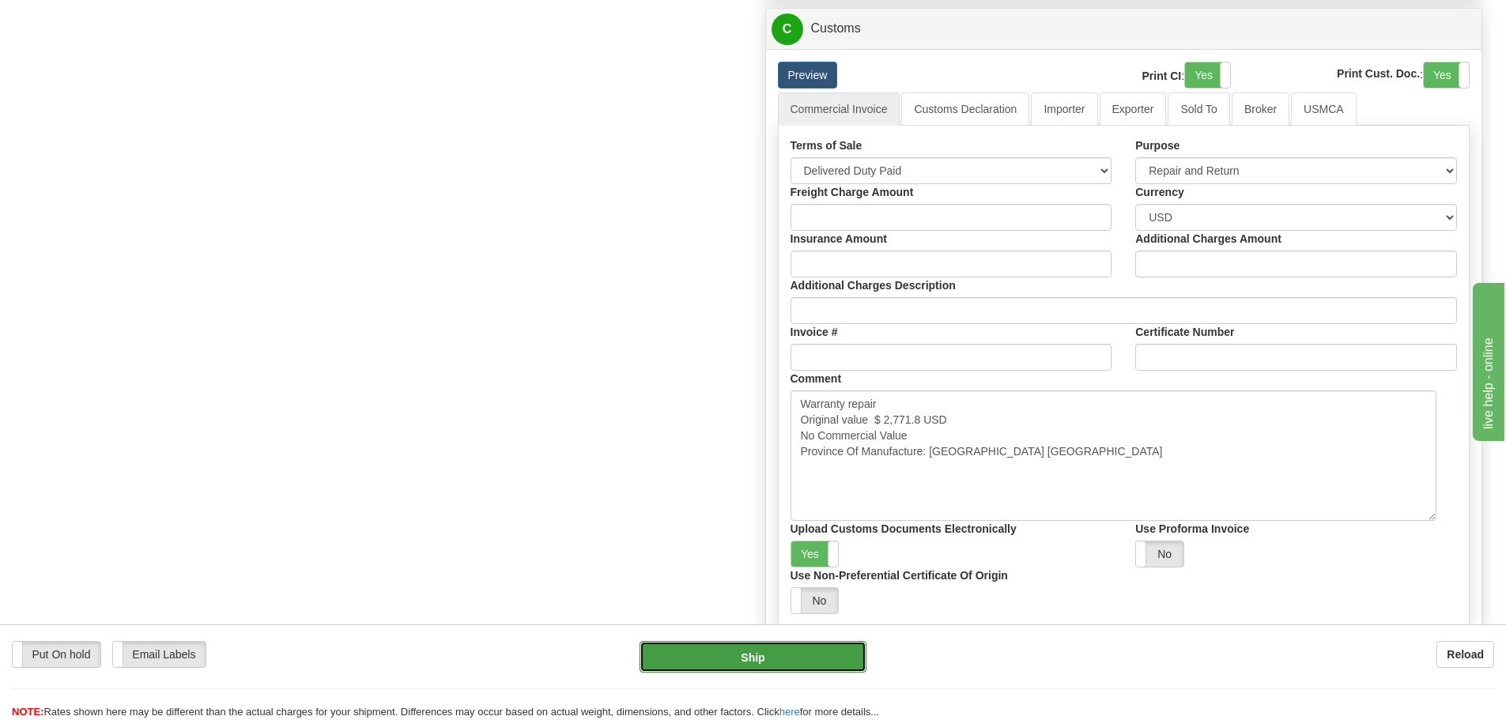
click at [763, 654] on button "Ship" at bounding box center [753, 657] width 227 height 32
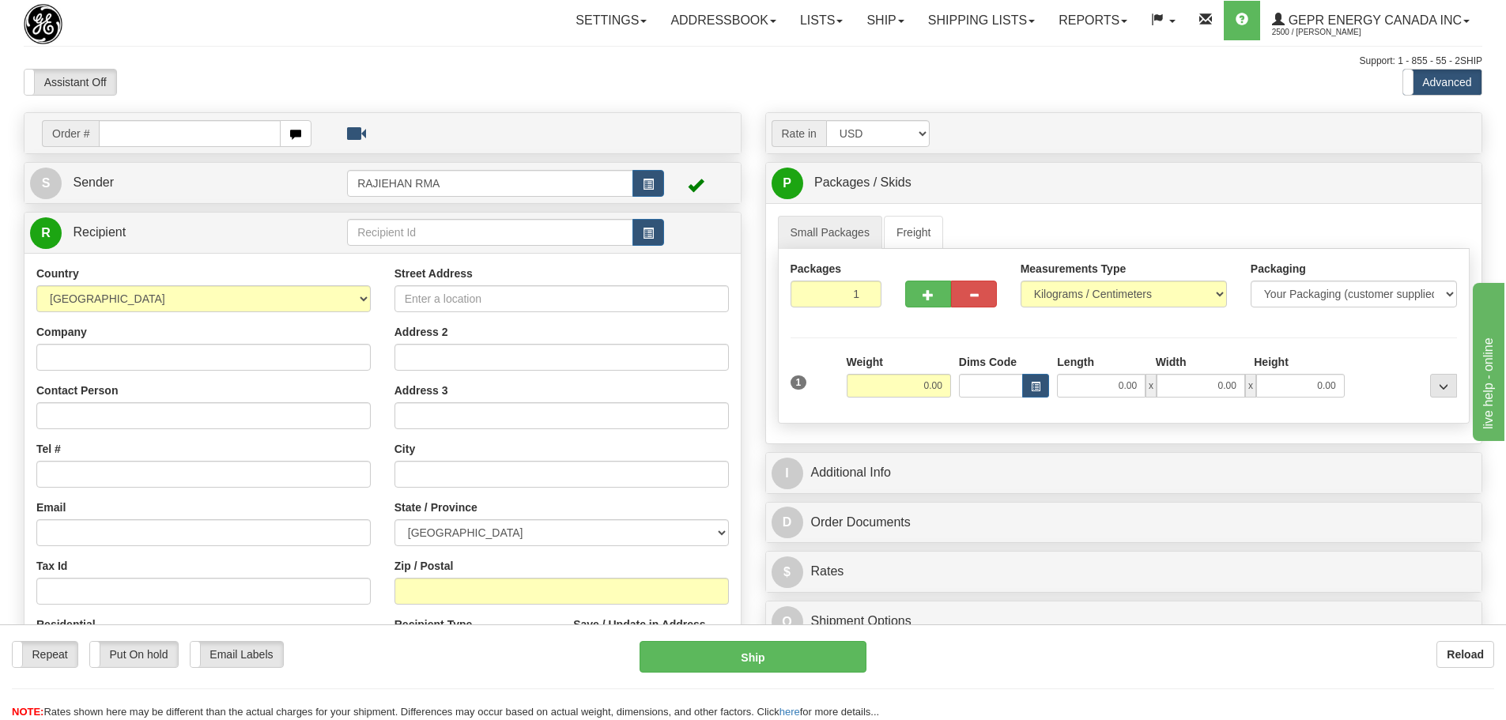
click at [247, 42] on div at bounding box center [139, 24] width 231 height 40
click at [167, 129] on input "text" at bounding box center [190, 133] width 182 height 27
paste input "86687845"
type input "86687845"
click at [199, 70] on body "Training Course Close Toggle navigation Settings Shipping Preferences New Recip…" at bounding box center [753, 360] width 1506 height 720
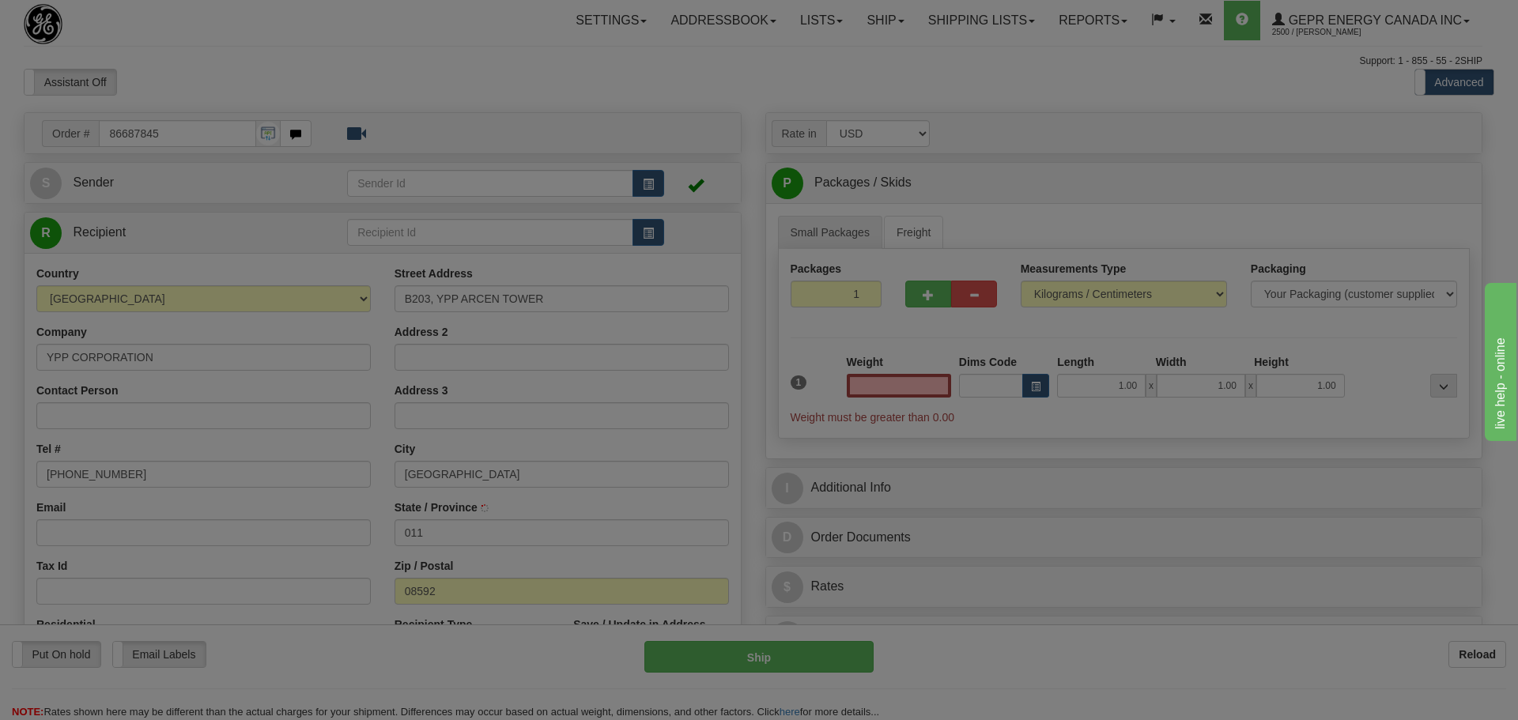
type input "0.00"
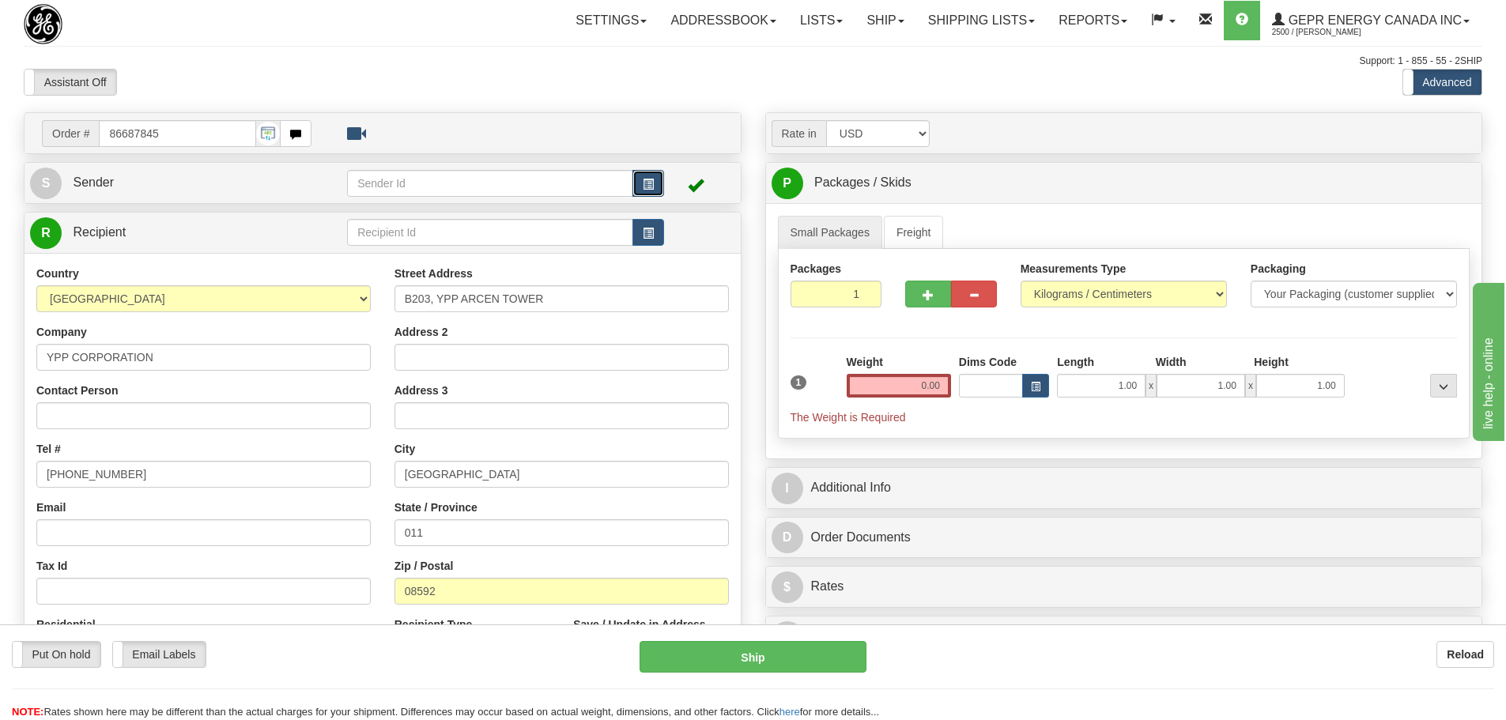
click at [648, 183] on span "button" at bounding box center [648, 184] width 11 height 10
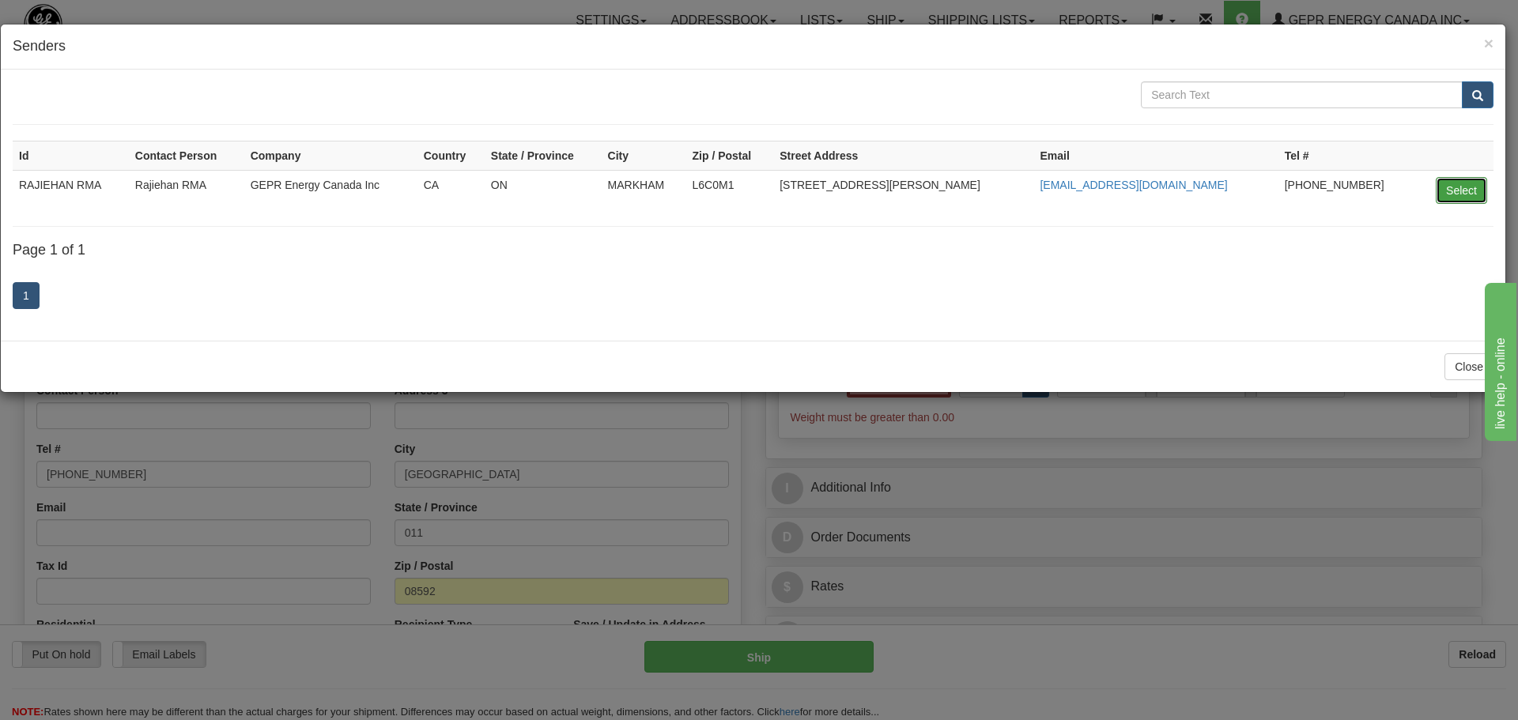
click at [1443, 191] on button "Select" at bounding box center [1461, 190] width 51 height 27
type input "RAJIEHAN RMA"
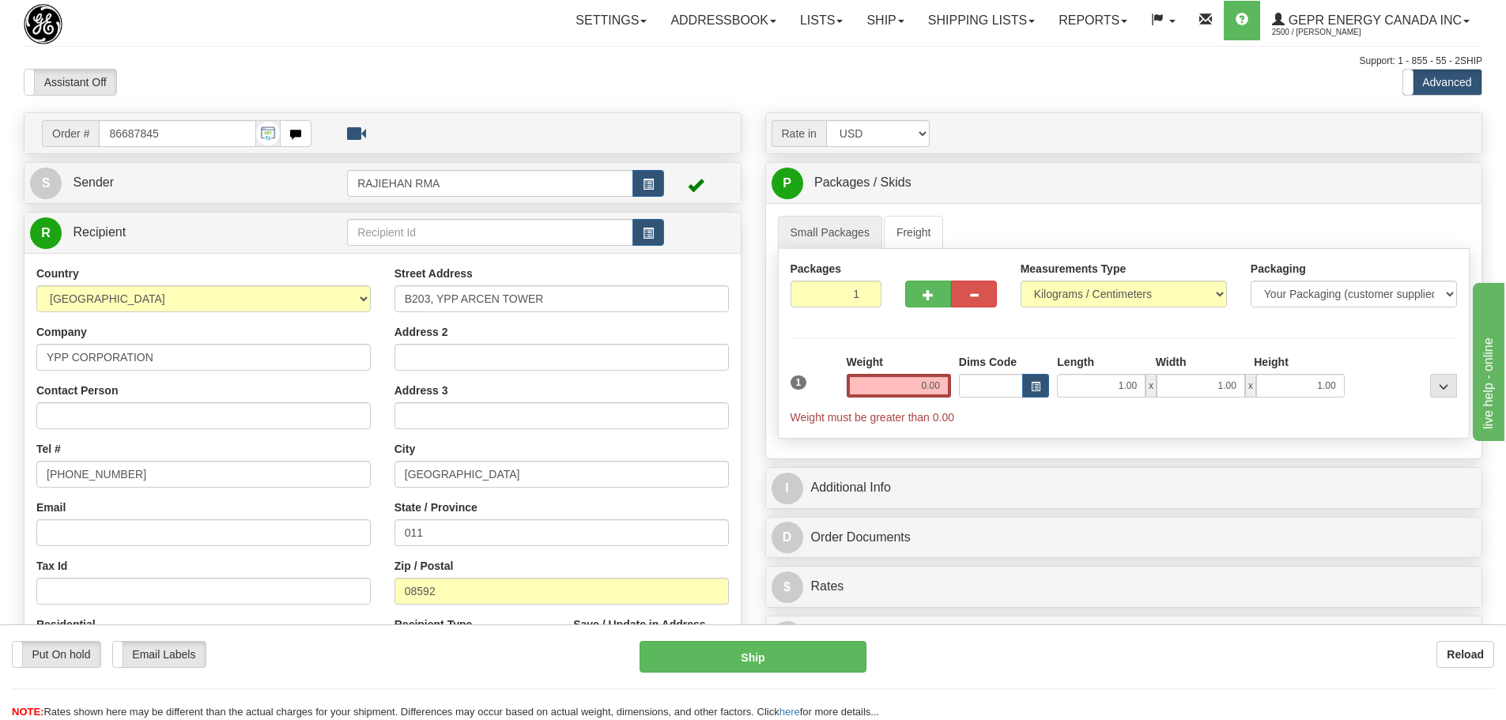
click at [729, 66] on div "Support: 1 - 855 - 55 - 2SHIP" at bounding box center [753, 61] width 1459 height 13
click at [643, 236] on span "button" at bounding box center [648, 233] width 11 height 10
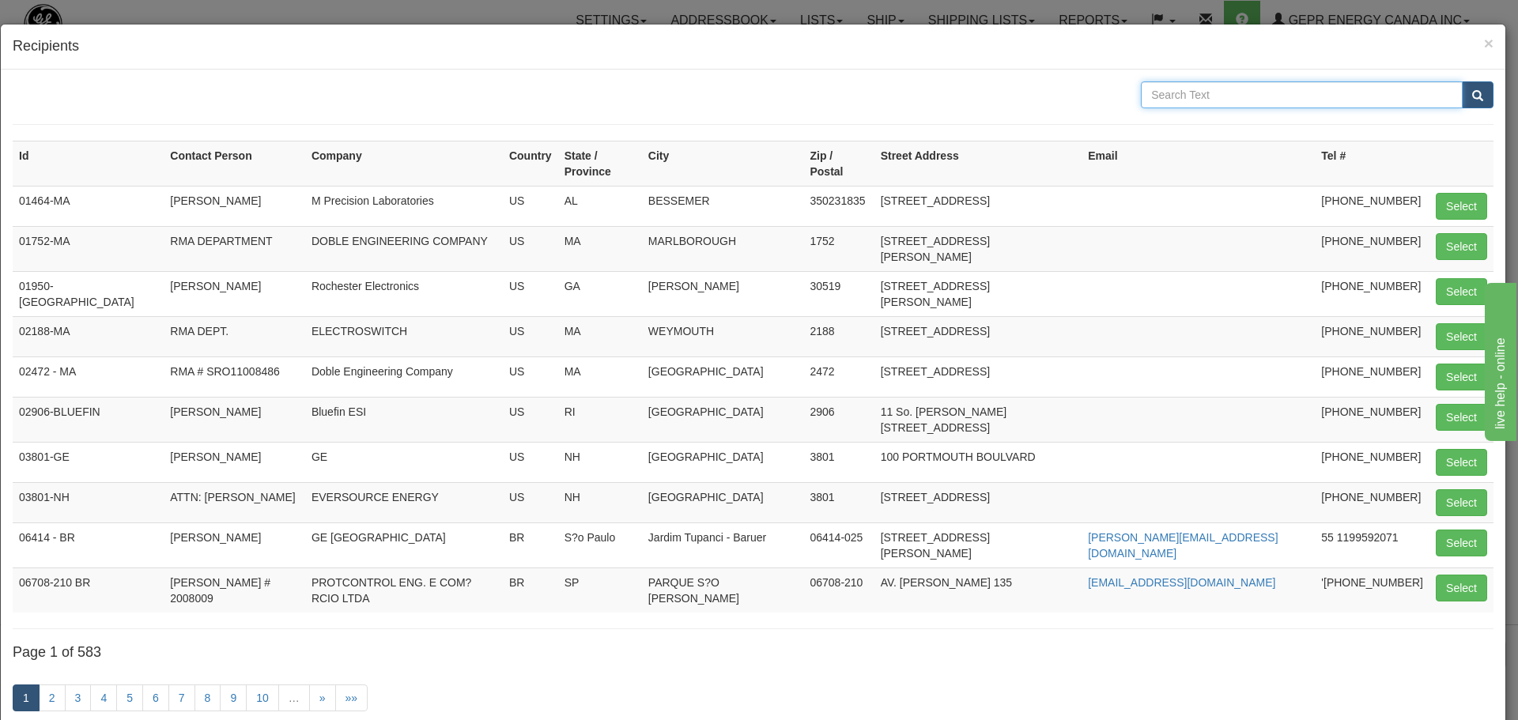
click at [1195, 87] on input "text" at bounding box center [1302, 94] width 322 height 27
type input "YPP CORPORATION"
click at [1472, 92] on span "submit" at bounding box center [1477, 96] width 11 height 10
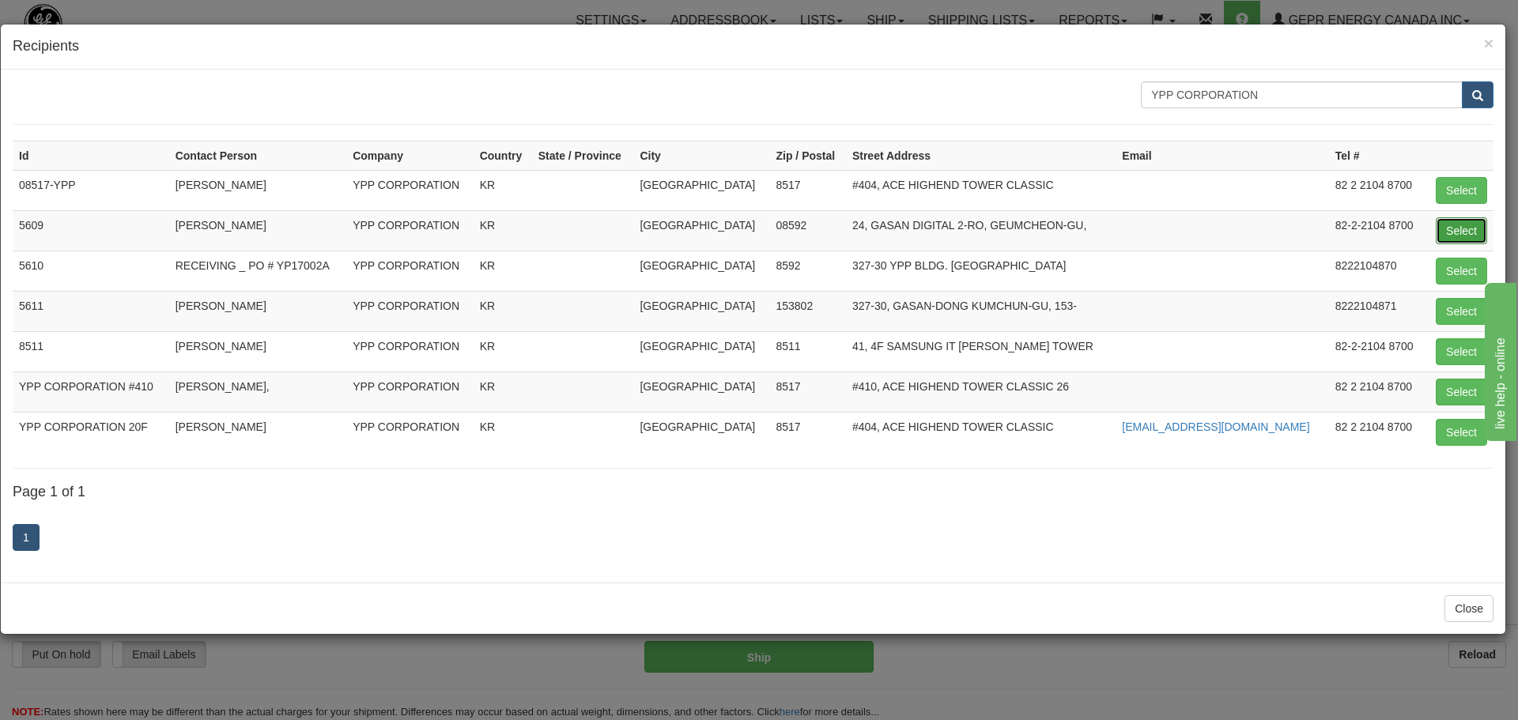
click at [1456, 228] on button "Select" at bounding box center [1461, 230] width 51 height 27
type input "5609"
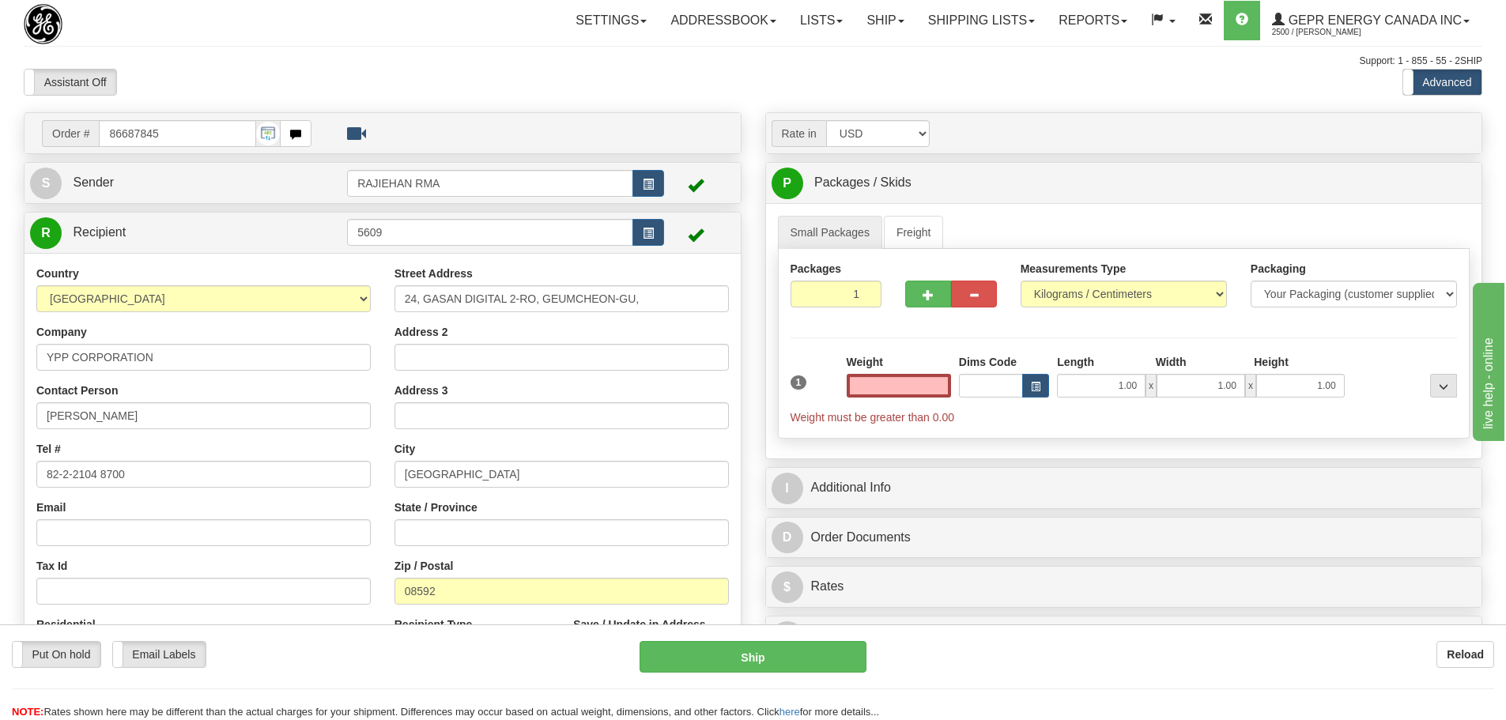
type input "0.00"
click at [761, 88] on div "Assistant On Assistant Off Do a return Do a return Previous Next Standard Advan…" at bounding box center [753, 82] width 1482 height 27
click at [890, 364] on div "Weight 0.00" at bounding box center [899, 375] width 104 height 43
click at [897, 374] on div "Weight 0.00" at bounding box center [899, 375] width 104 height 43
click at [912, 381] on input "0.00" at bounding box center [899, 386] width 104 height 24
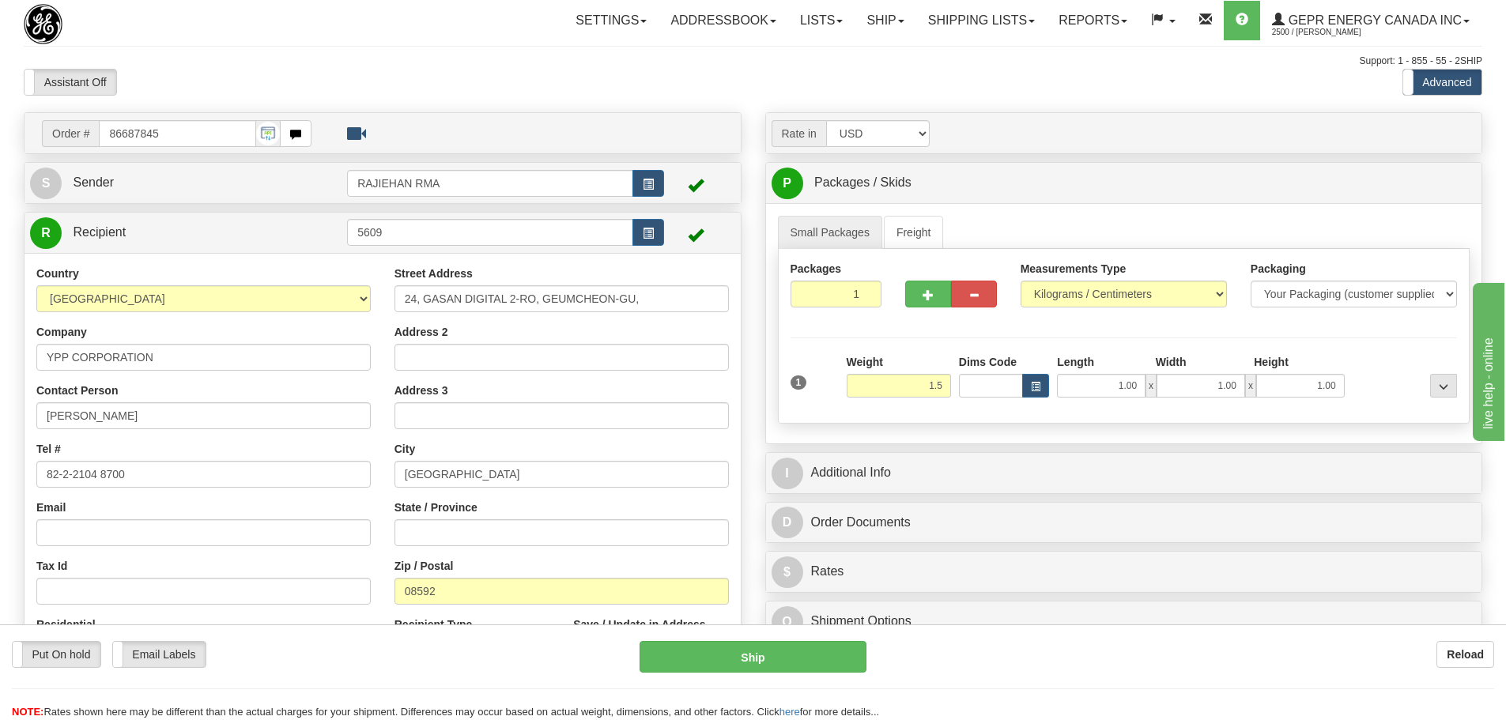
type input "1.50"
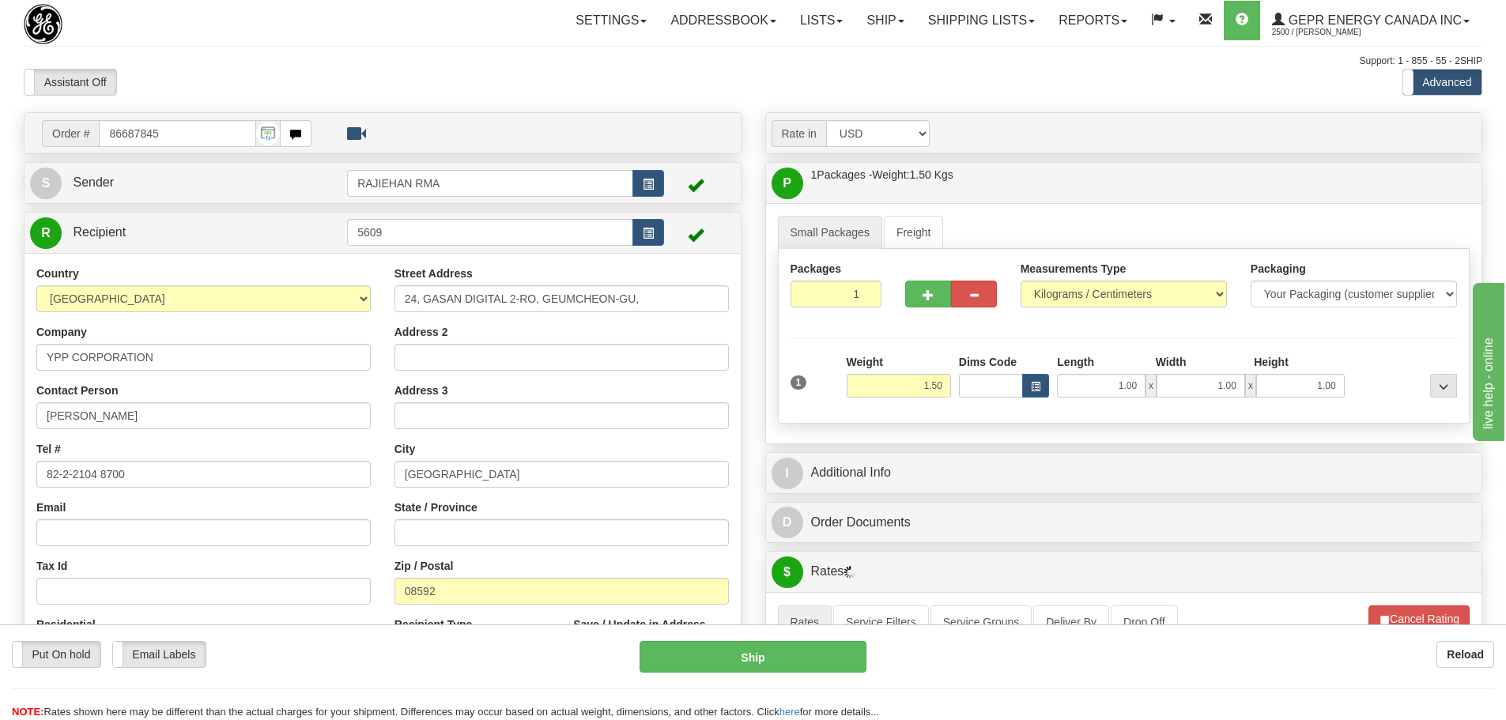
drag, startPoint x: 908, startPoint y: 334, endPoint x: 909, endPoint y: 342, distance: 8.1
click at [908, 334] on div "Packages 1 1 Measurements Type" at bounding box center [1124, 336] width 693 height 175
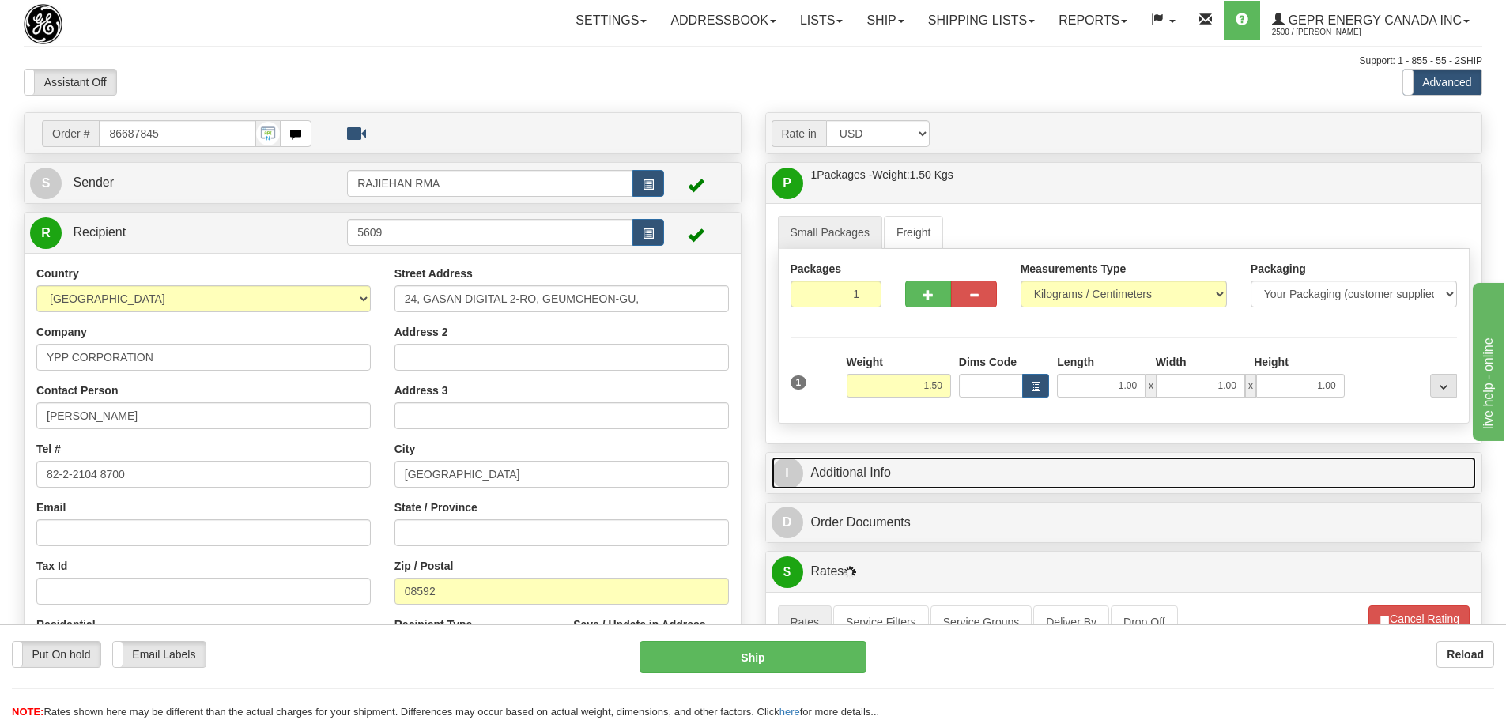
click at [934, 477] on link "I Additional Info" at bounding box center [1124, 473] width 705 height 32
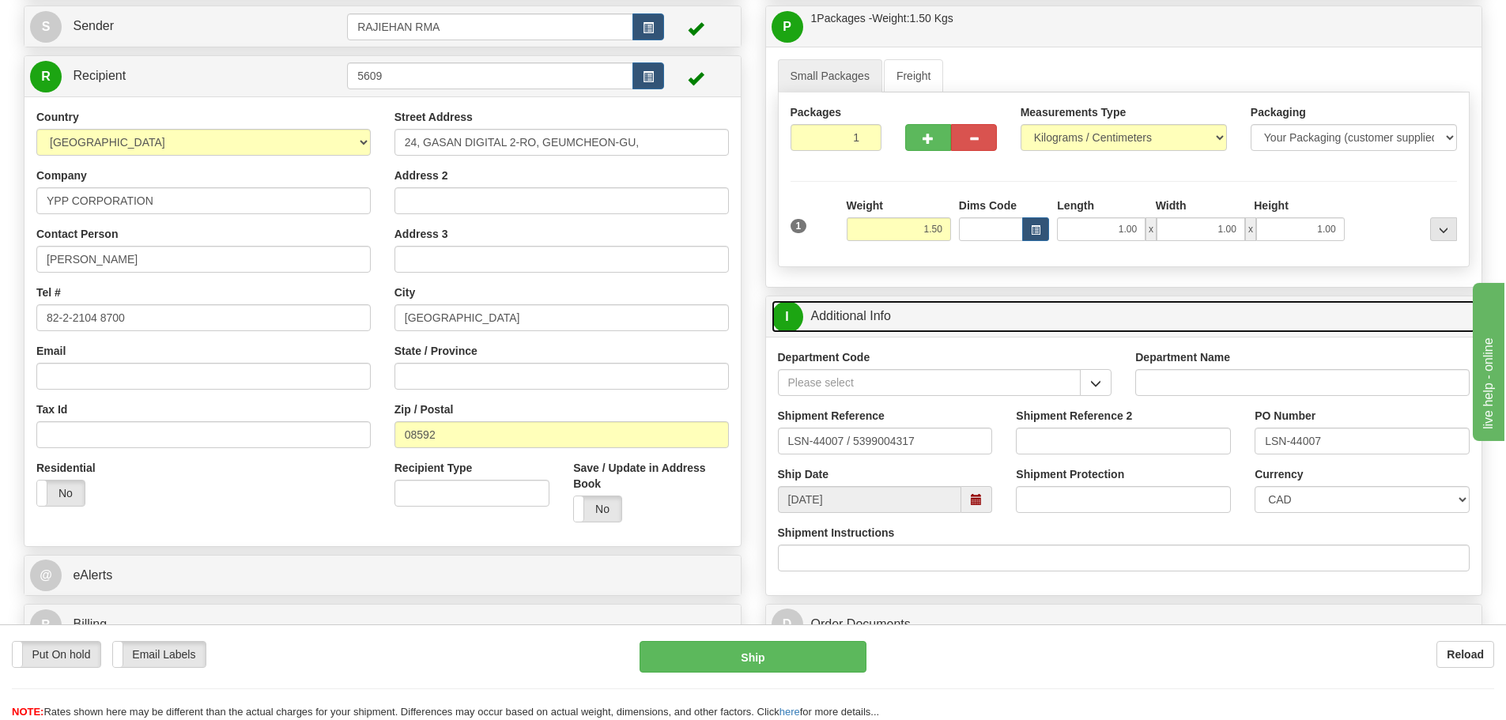
scroll to position [158, 0]
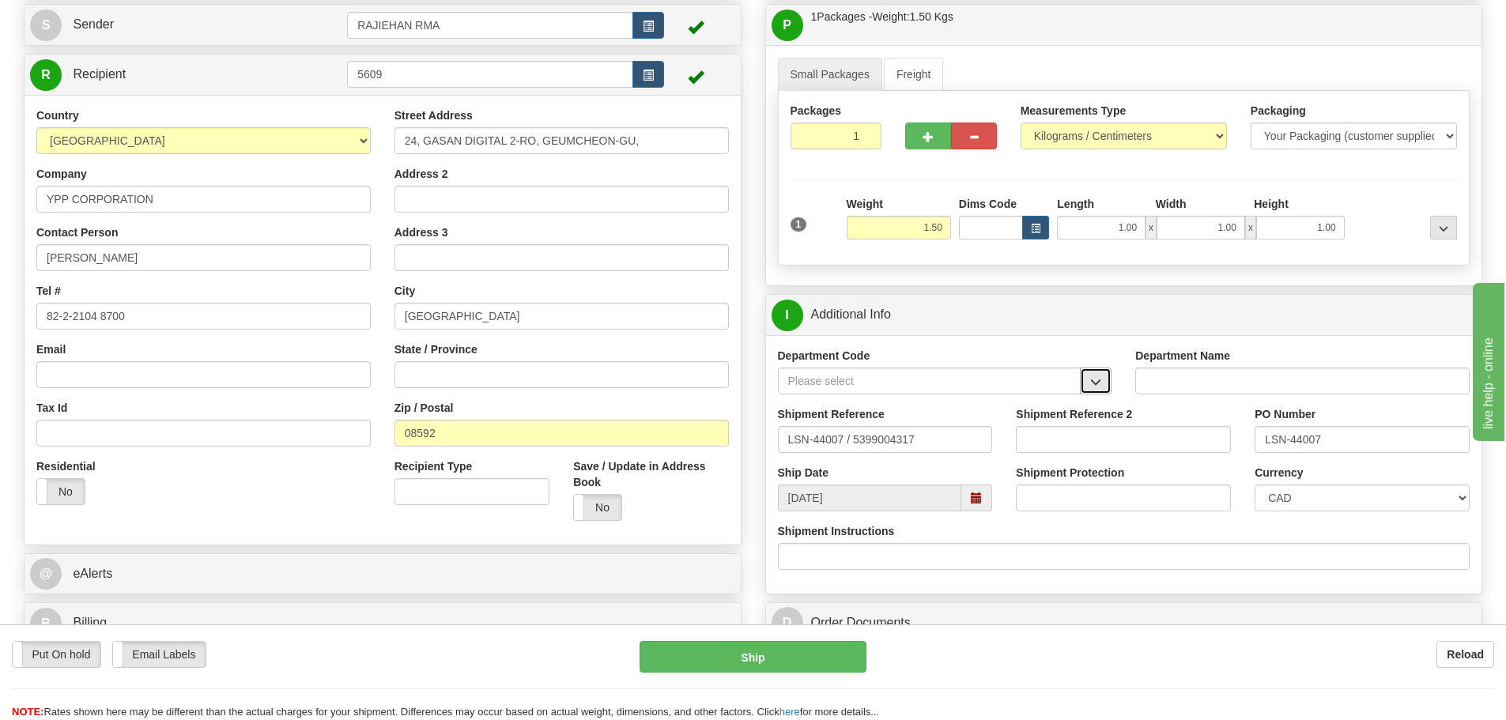
click at [1083, 378] on button "button" at bounding box center [1096, 381] width 32 height 27
click at [994, 411] on div "SER" at bounding box center [926, 405] width 288 height 17
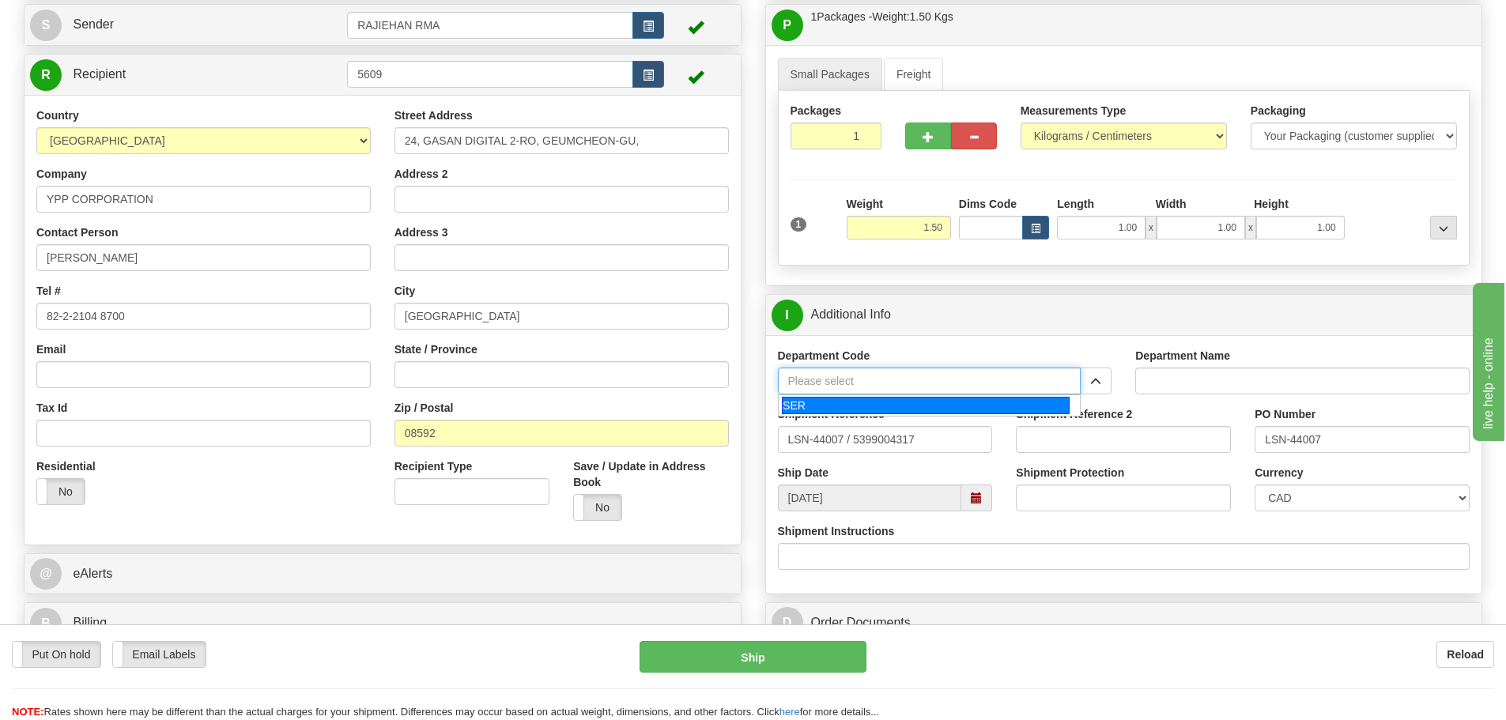
type input "SER"
type input "SERVICE DEPARTMENT"
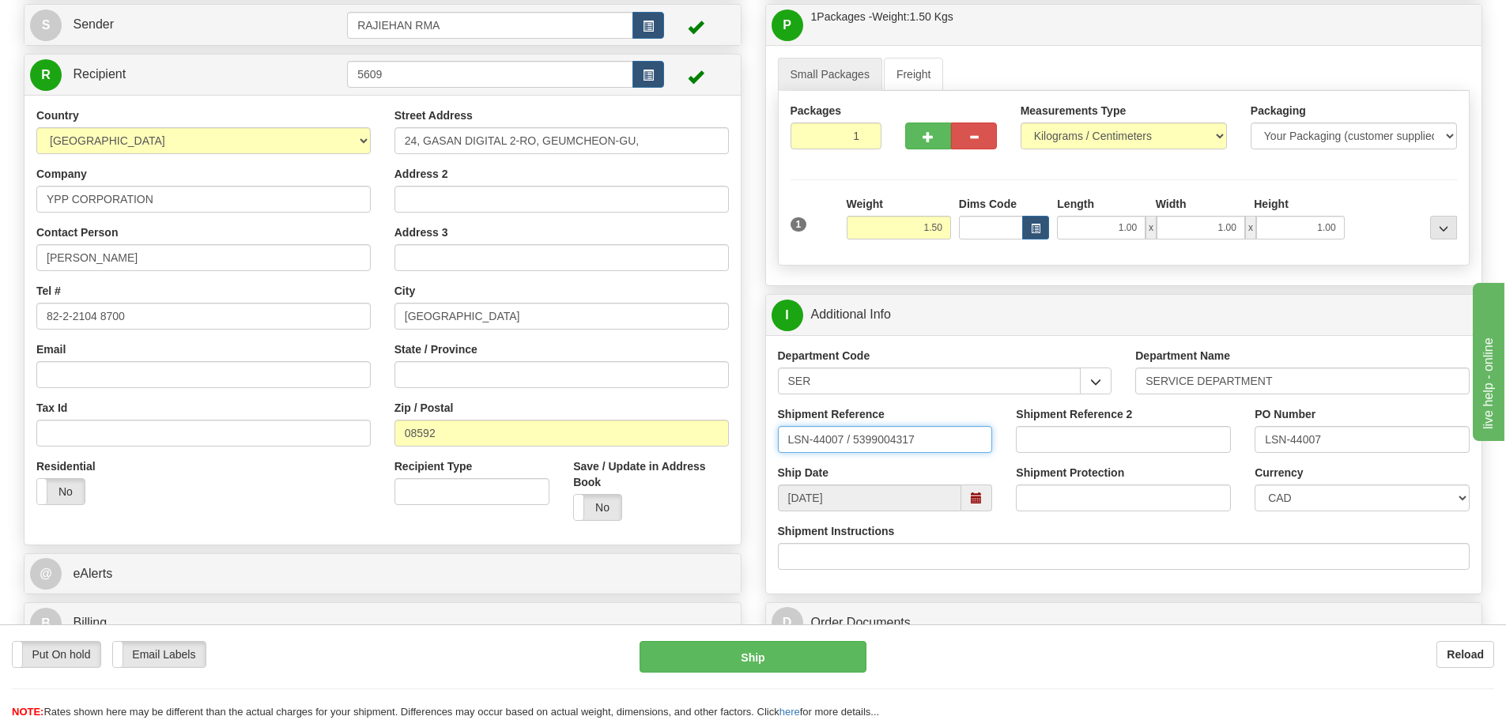
click at [851, 451] on input "LSN-44007 / 5399004317" at bounding box center [885, 439] width 215 height 27
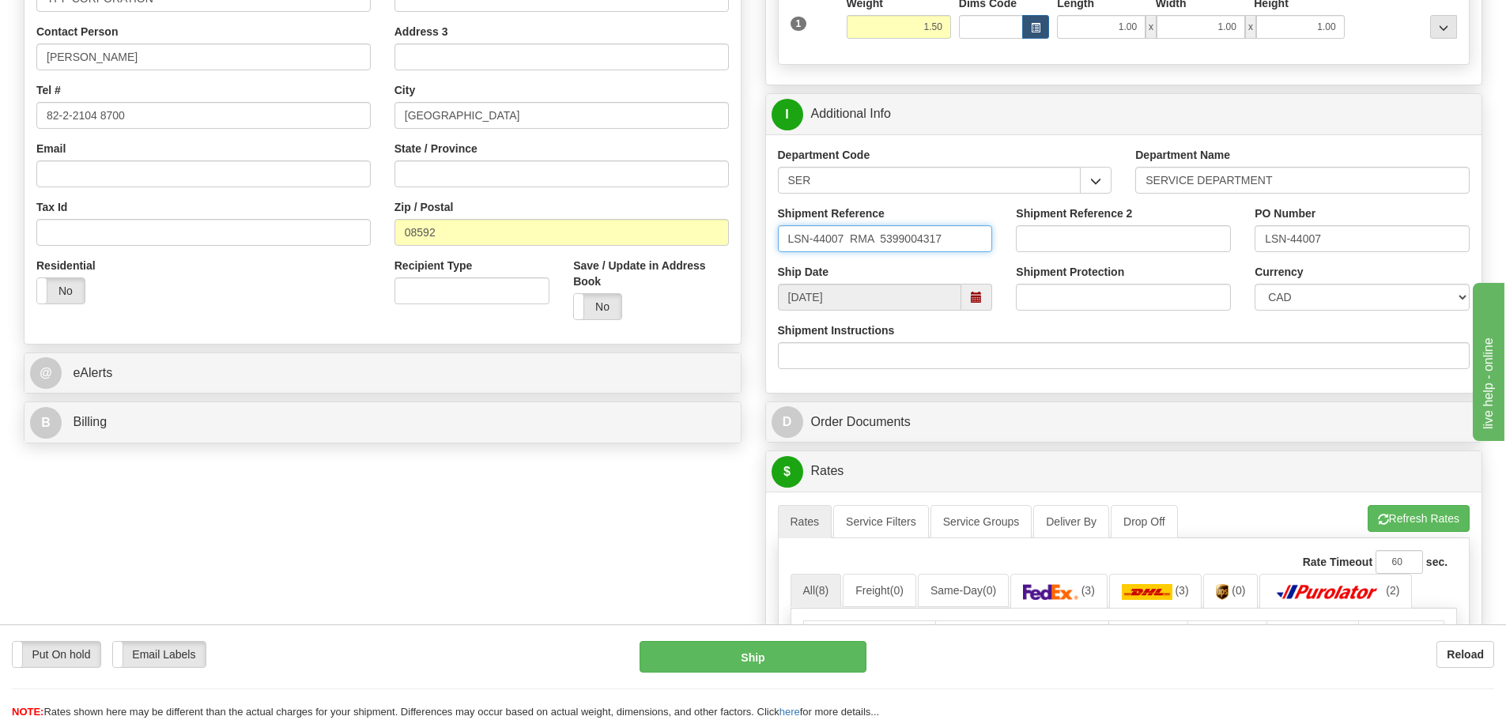
scroll to position [395, 0]
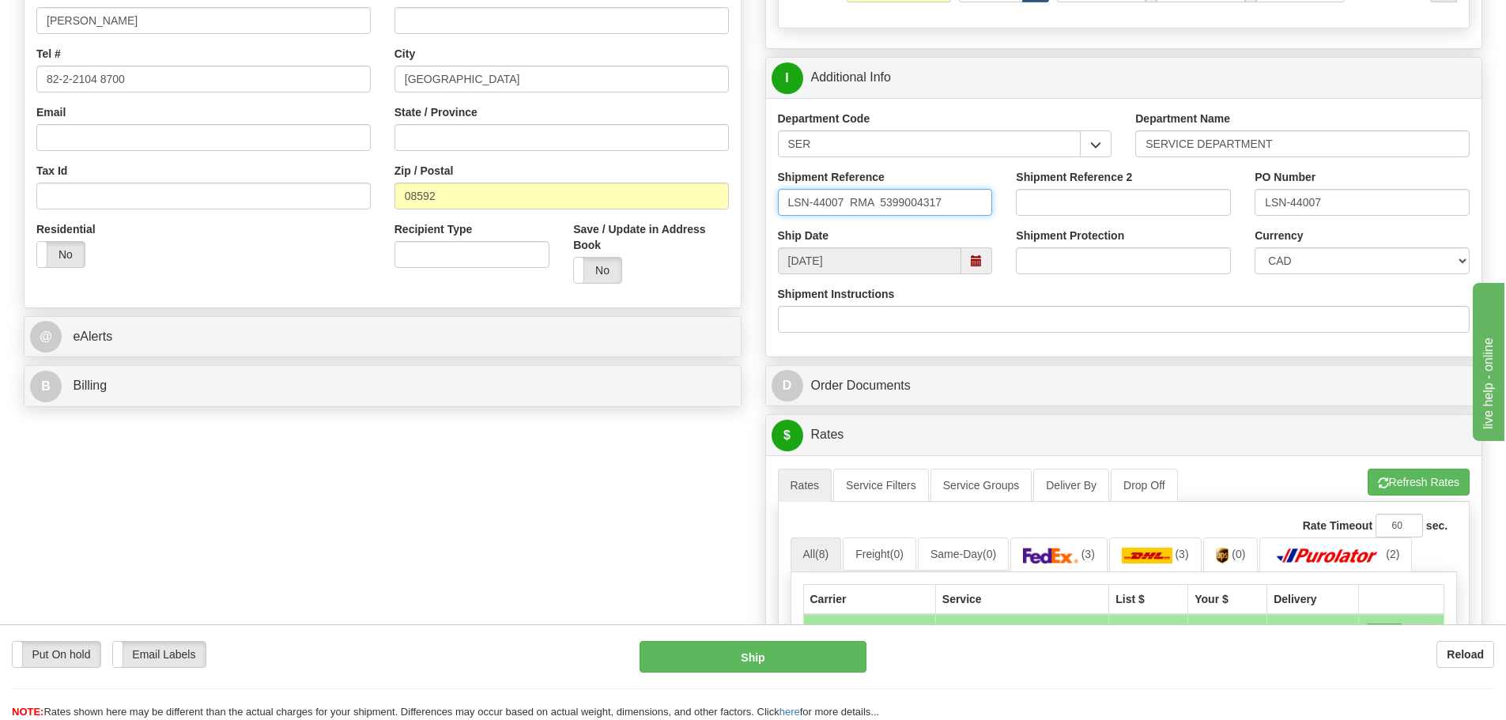
type input "LSN-44007 RMA 5399004317"
click at [1273, 267] on select "CAD USD EUR ZAR RON ANG ARN AUD AUS AWG BBD BFR BGN BHD BMD BND BRC BRL CHP CKZ…" at bounding box center [1362, 260] width 215 height 27
select select "1"
click at [1255, 247] on select "CAD USD EUR ZAR RON ANG ARN AUD AUS AWG BBD BFR BGN BHD BMD BND BRC BRL CHP CKZ…" at bounding box center [1362, 260] width 215 height 27
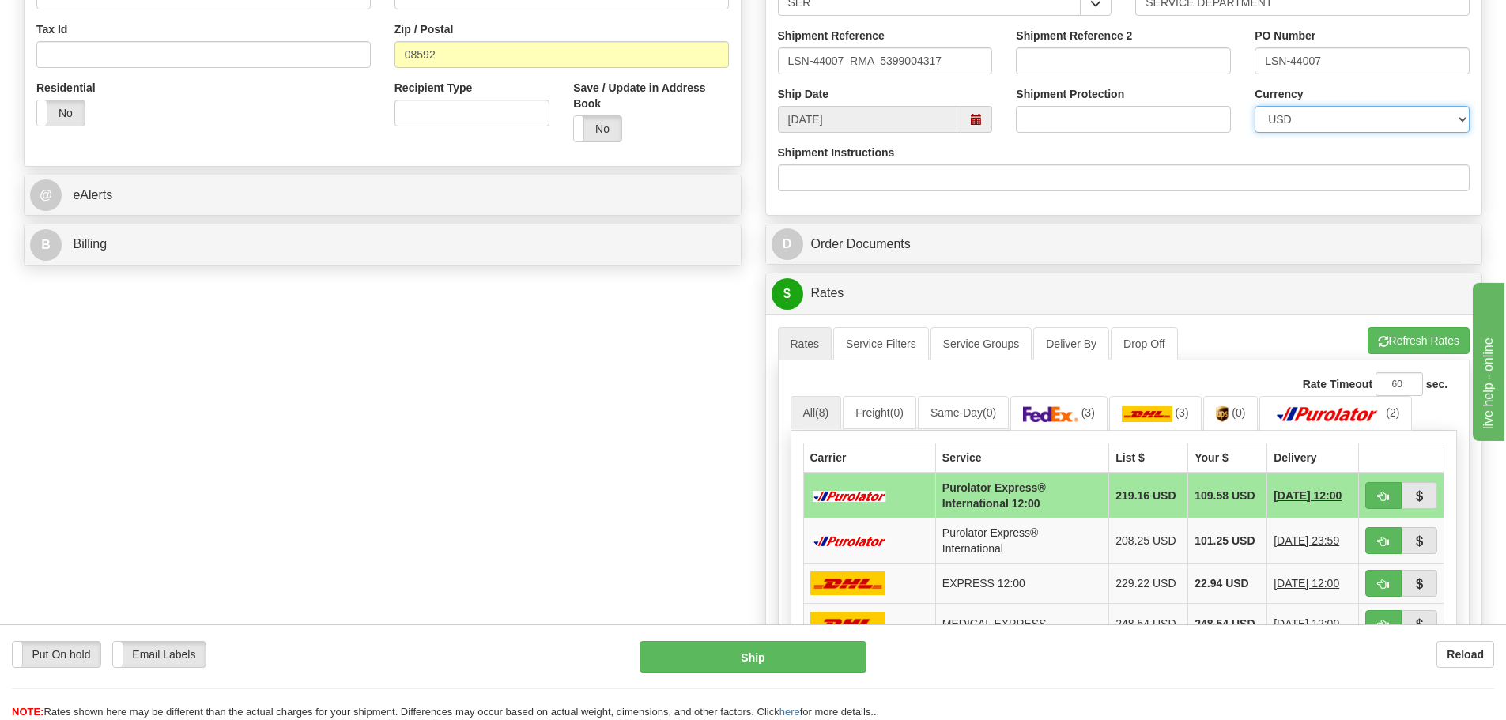
scroll to position [553, 0]
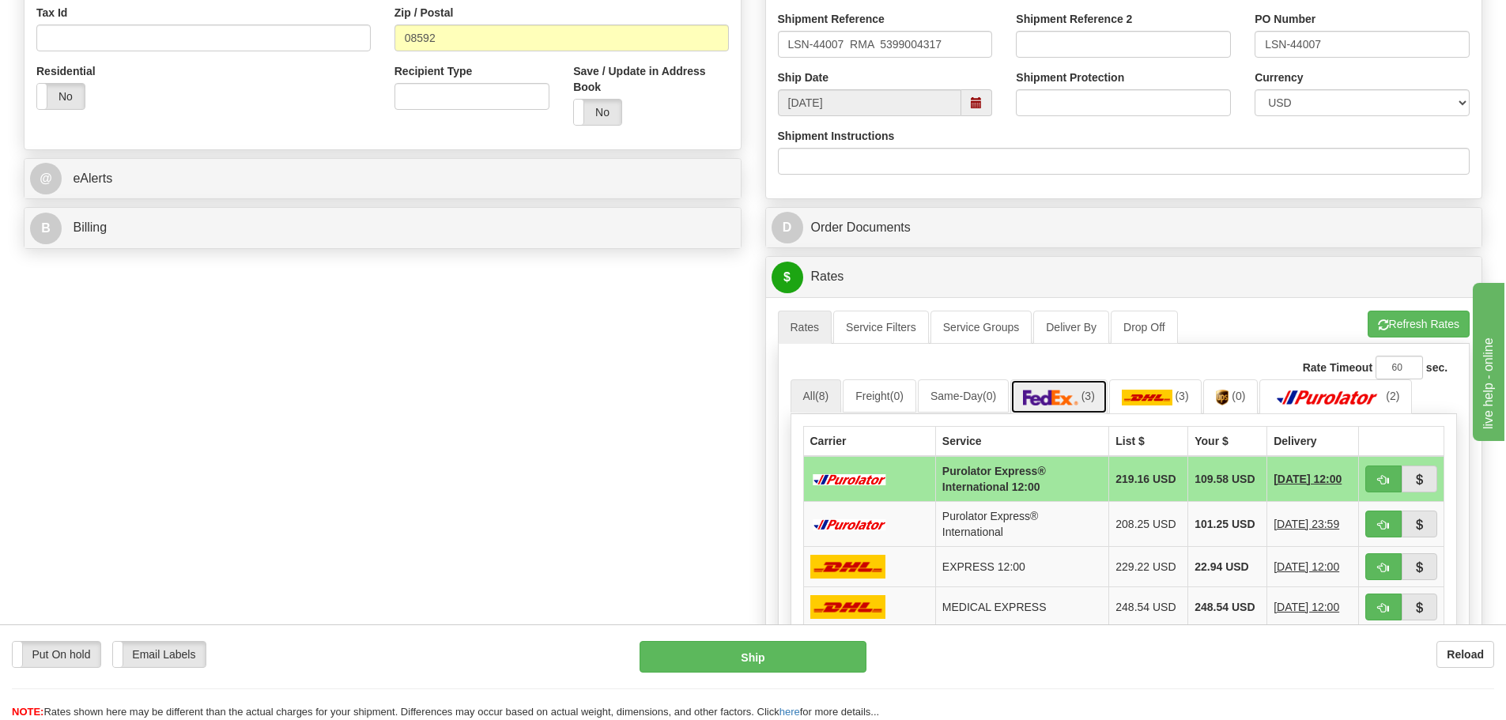
click at [1095, 398] on span "(3)" at bounding box center [1087, 396] width 13 height 13
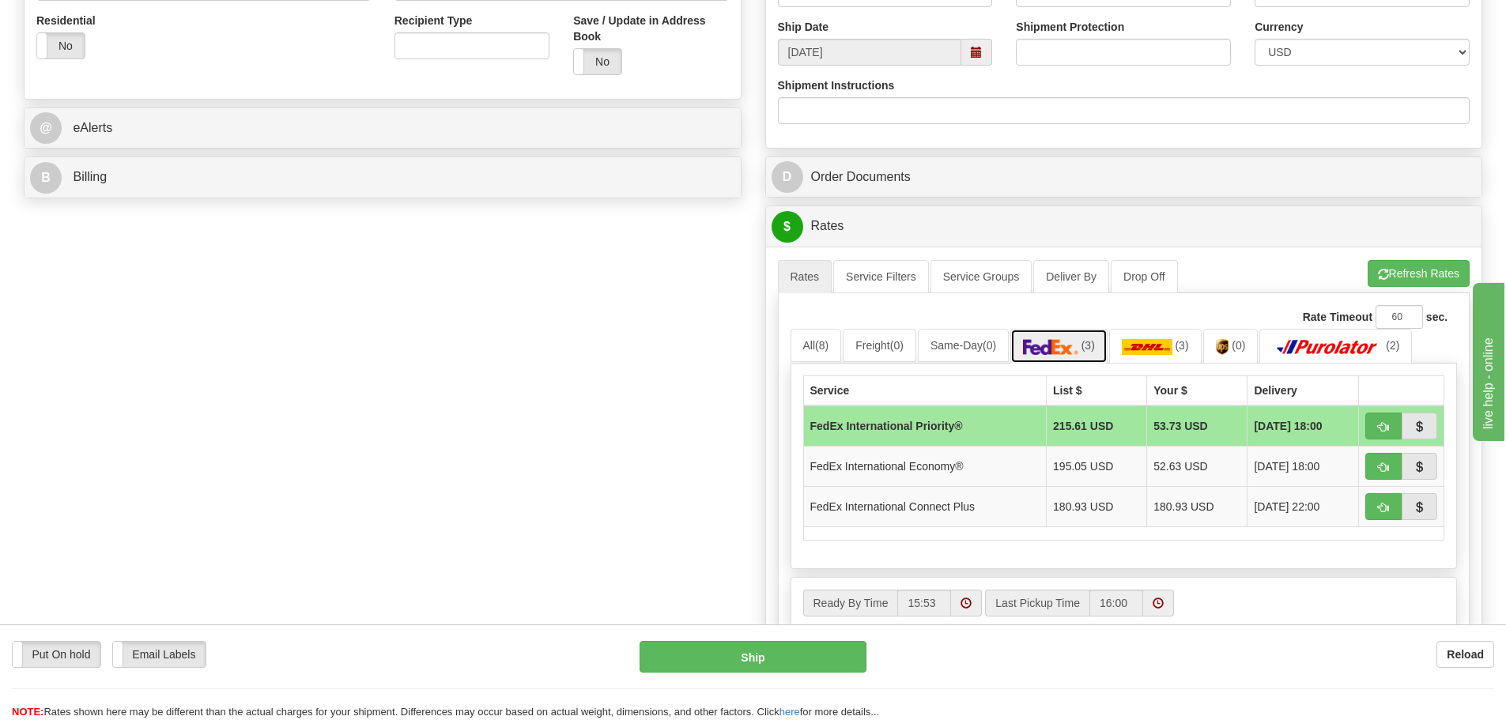
scroll to position [632, 0]
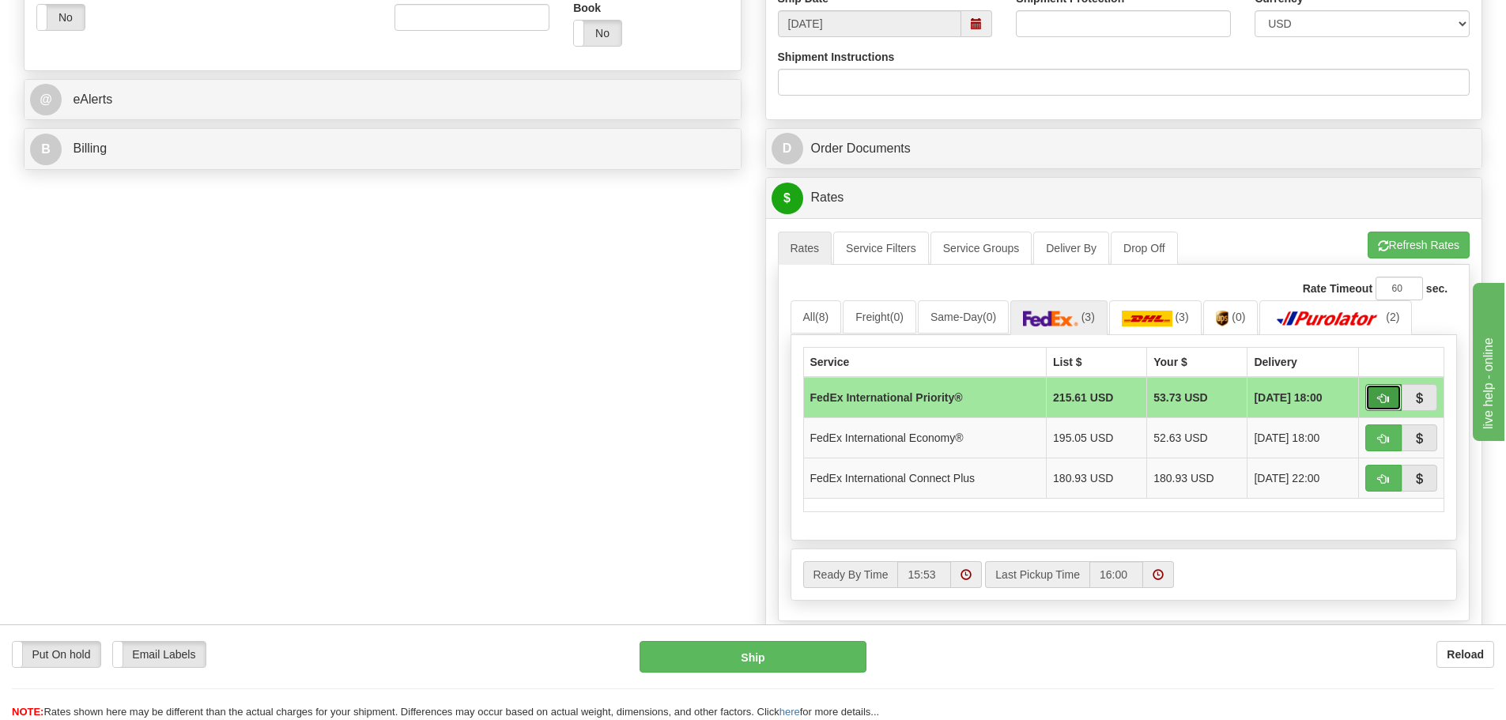
click at [1380, 394] on span "button" at bounding box center [1383, 399] width 11 height 10
type input "01"
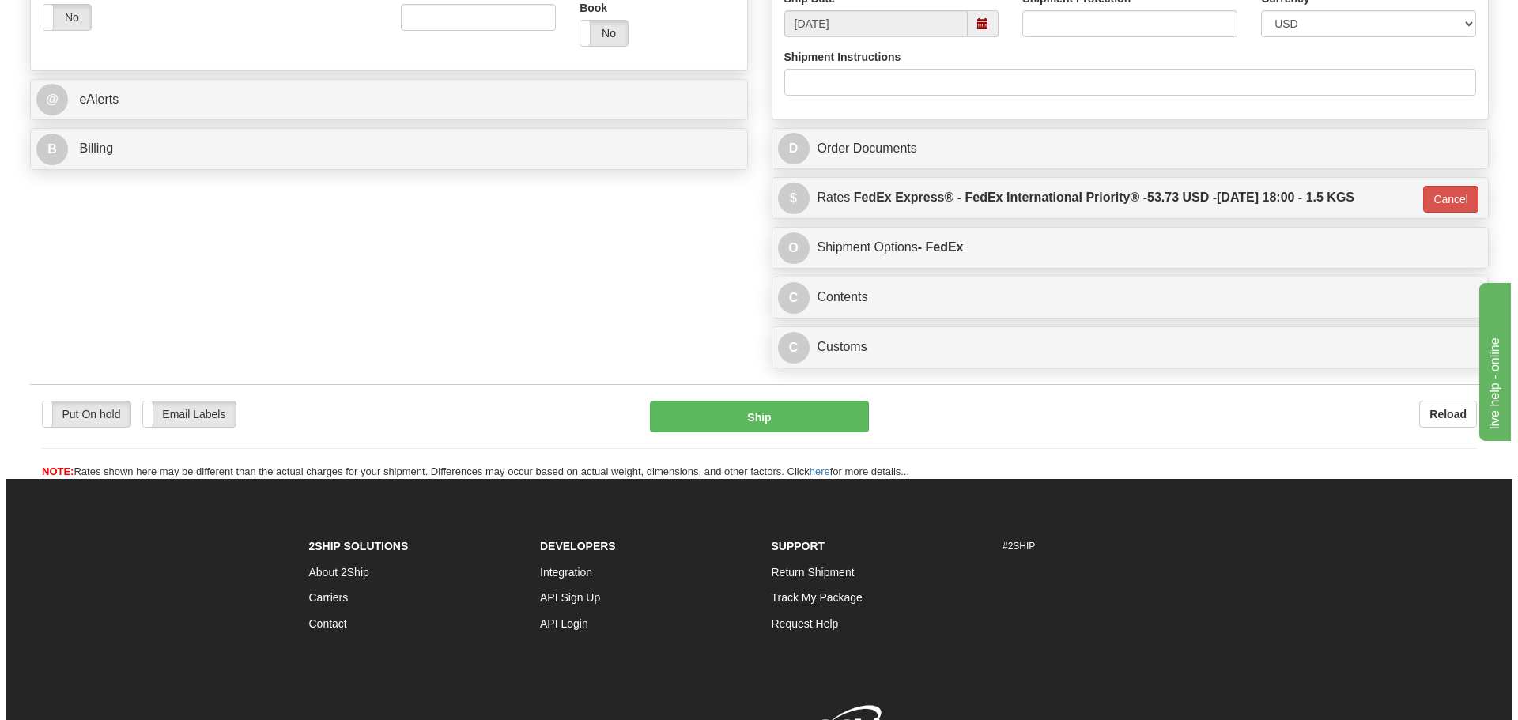
scroll to position [697, 0]
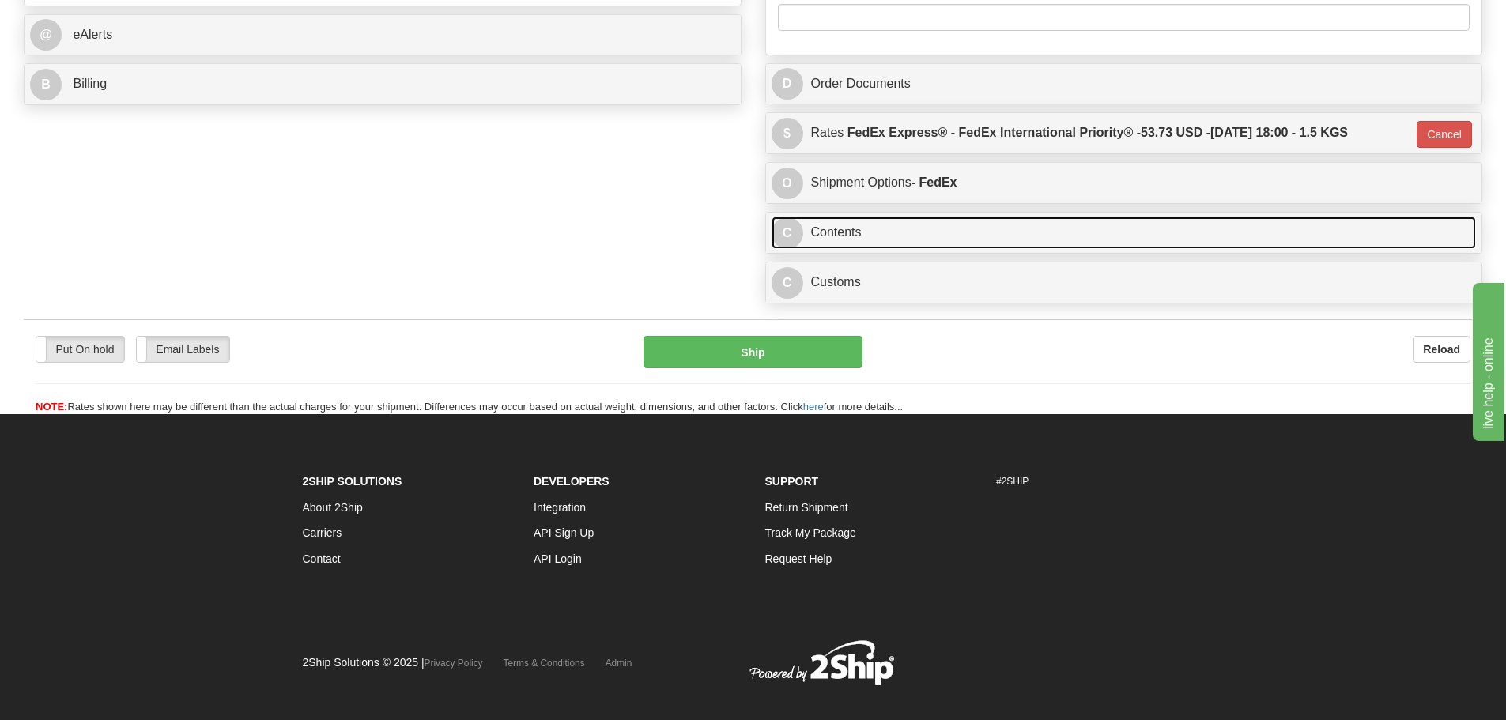
click at [873, 240] on link "C Contents" at bounding box center [1124, 233] width 705 height 32
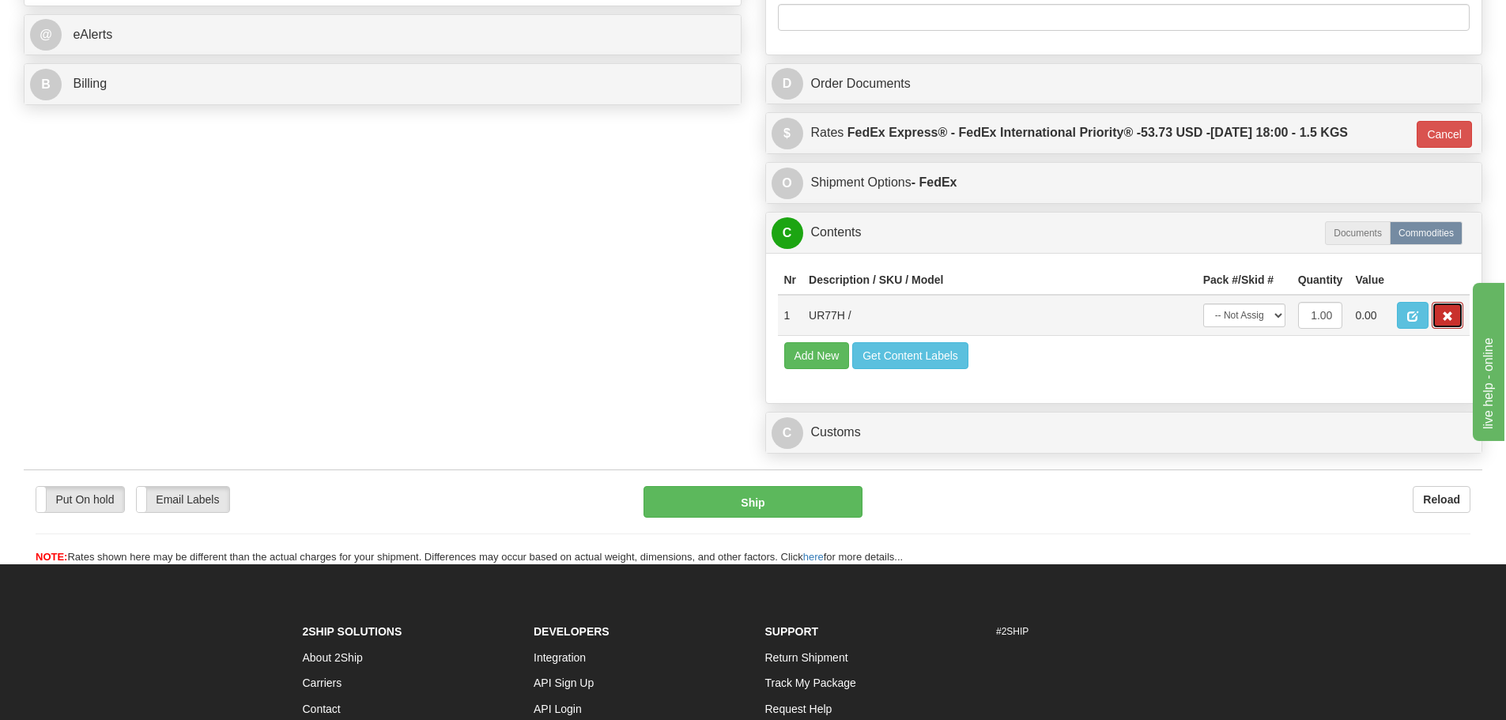
click at [1442, 319] on button "button" at bounding box center [1448, 315] width 32 height 27
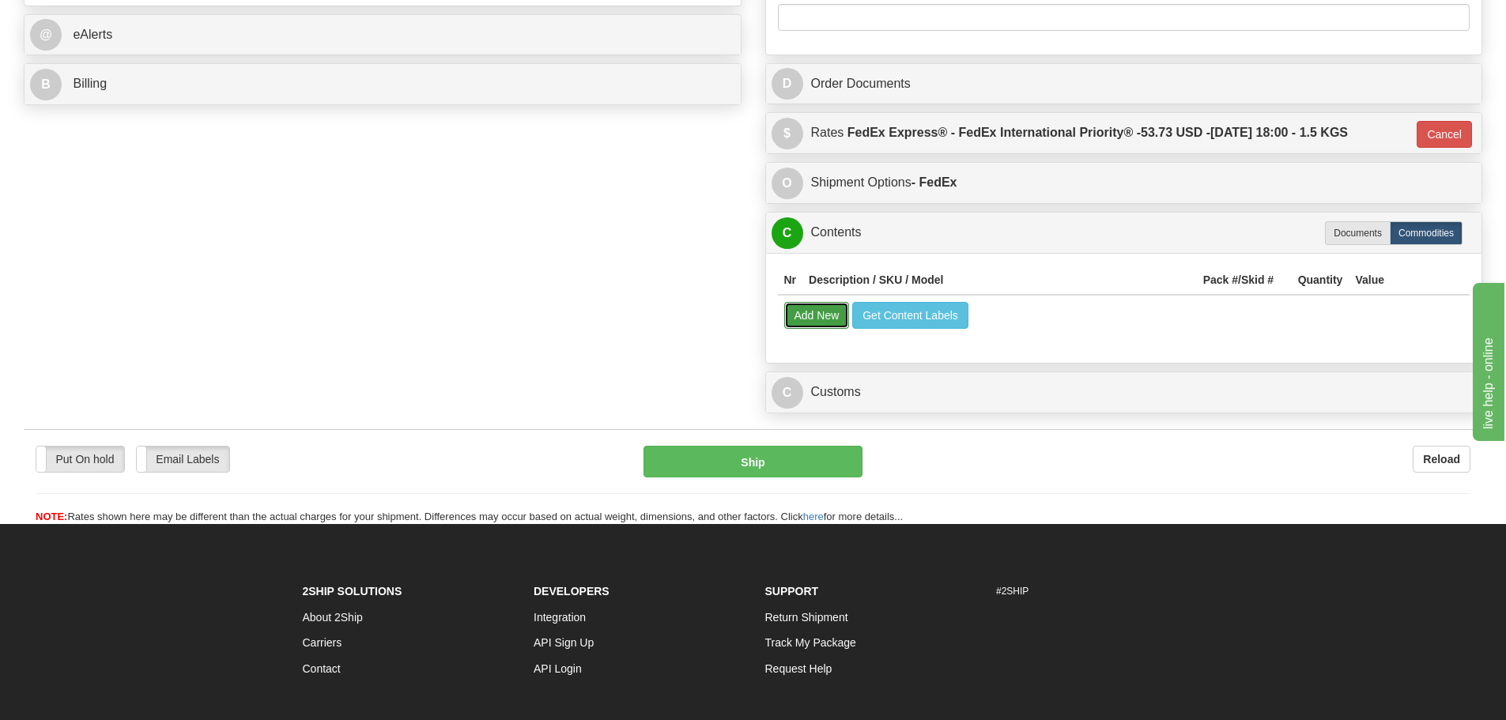
click at [829, 311] on button "Add New" at bounding box center [817, 315] width 66 height 27
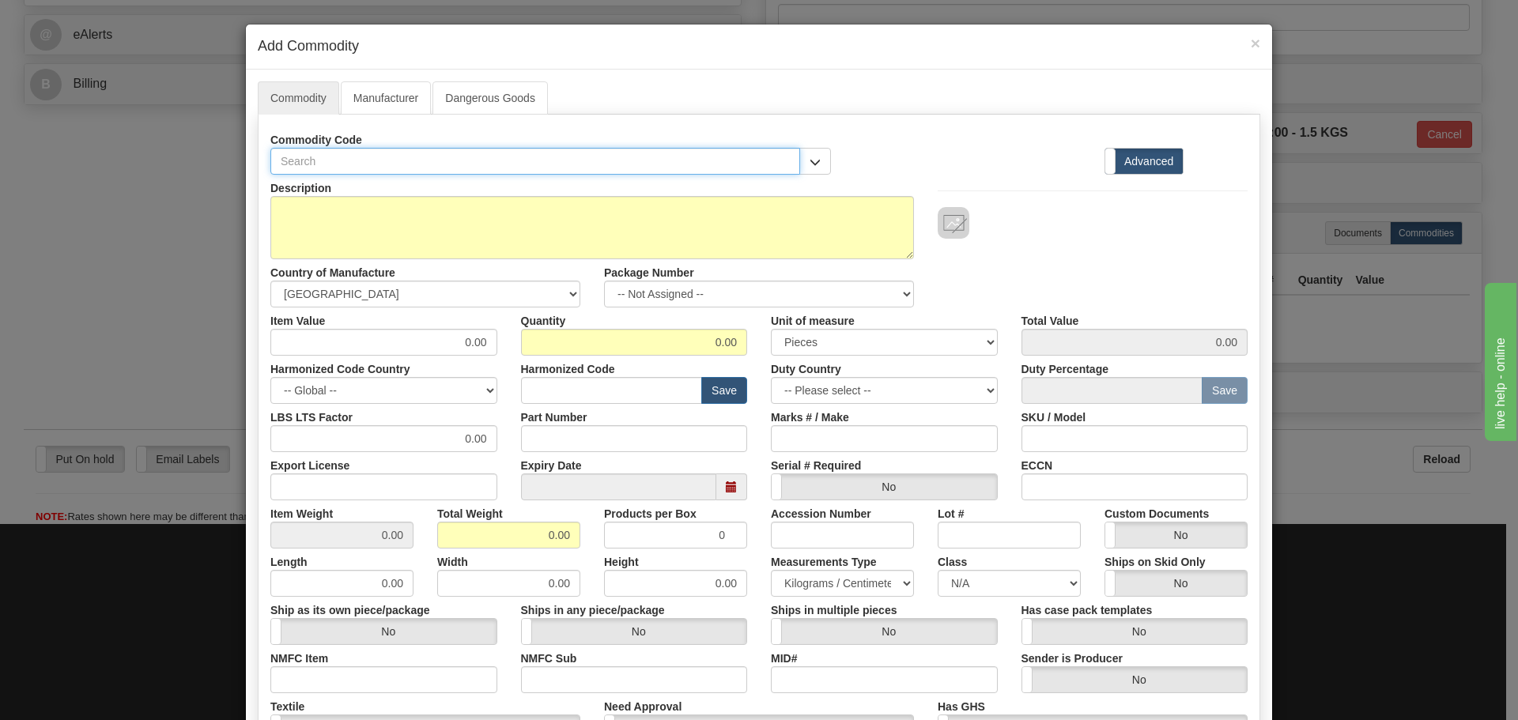
click at [358, 163] on input "text" at bounding box center [535, 161] width 530 height 27
paste input "UR77H"
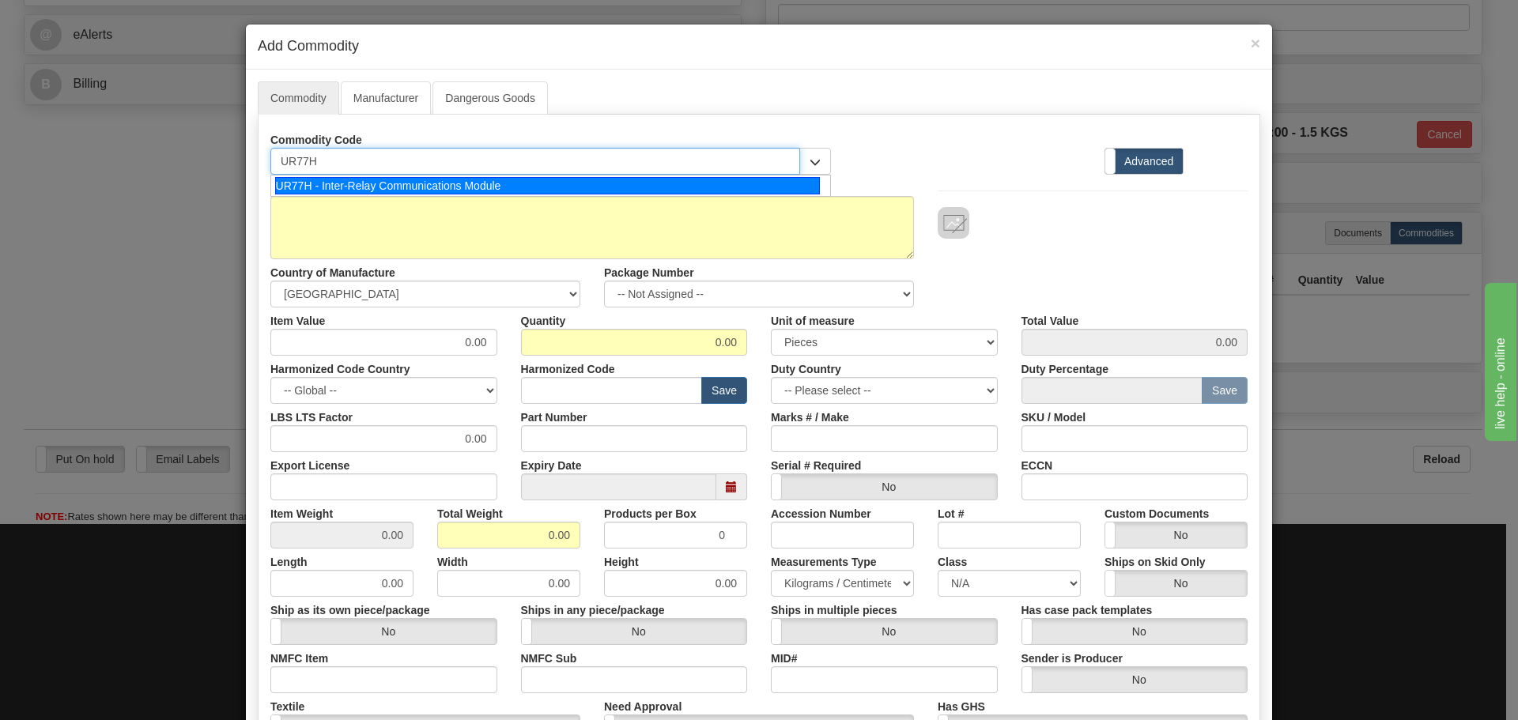
type input "UR77H"
click at [443, 188] on div "UR77H - Inter-Relay Communications Module" at bounding box center [547, 185] width 545 height 17
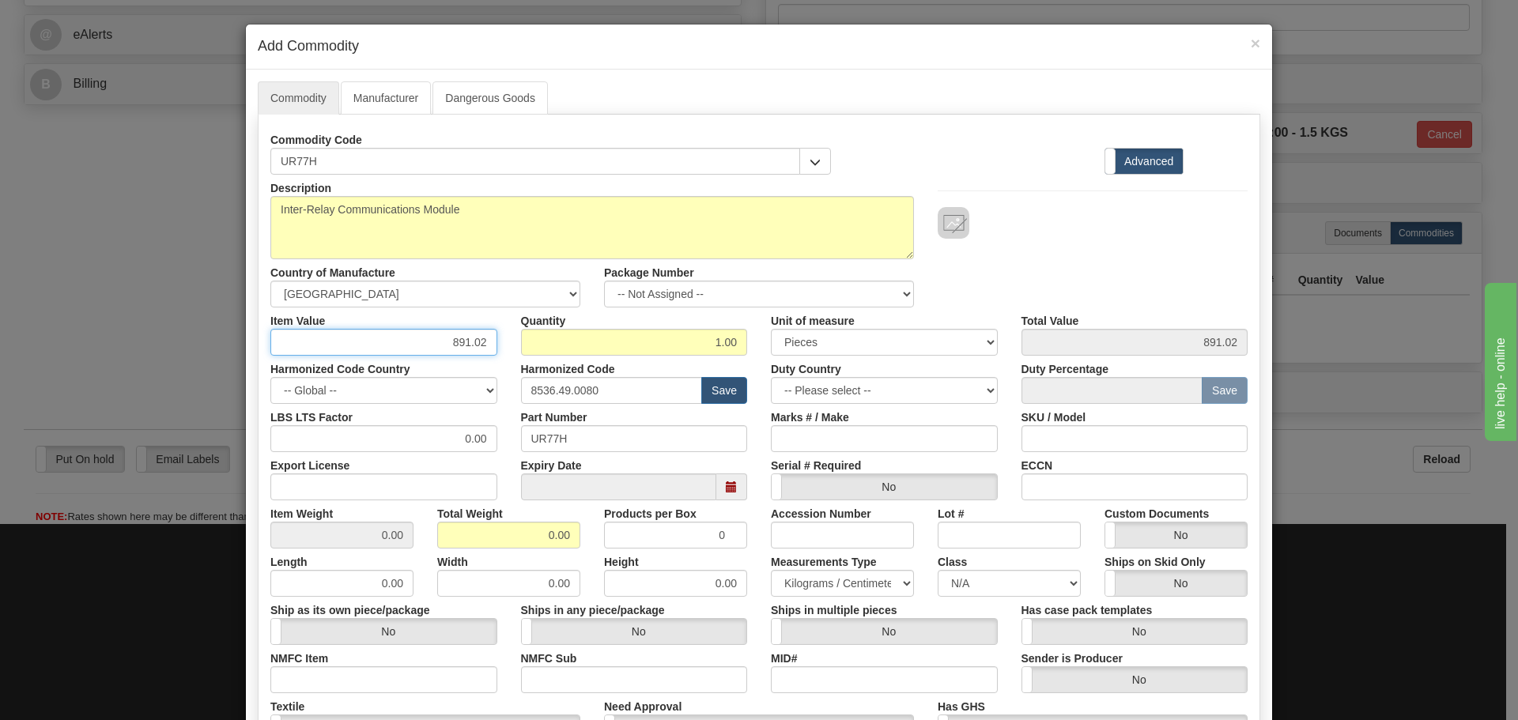
drag, startPoint x: 444, startPoint y: 345, endPoint x: 501, endPoint y: 353, distance: 58.3
click at [501, 353] on div "Item Value 891.02" at bounding box center [384, 332] width 251 height 48
type input "75"
type input "75.00"
type input "1"
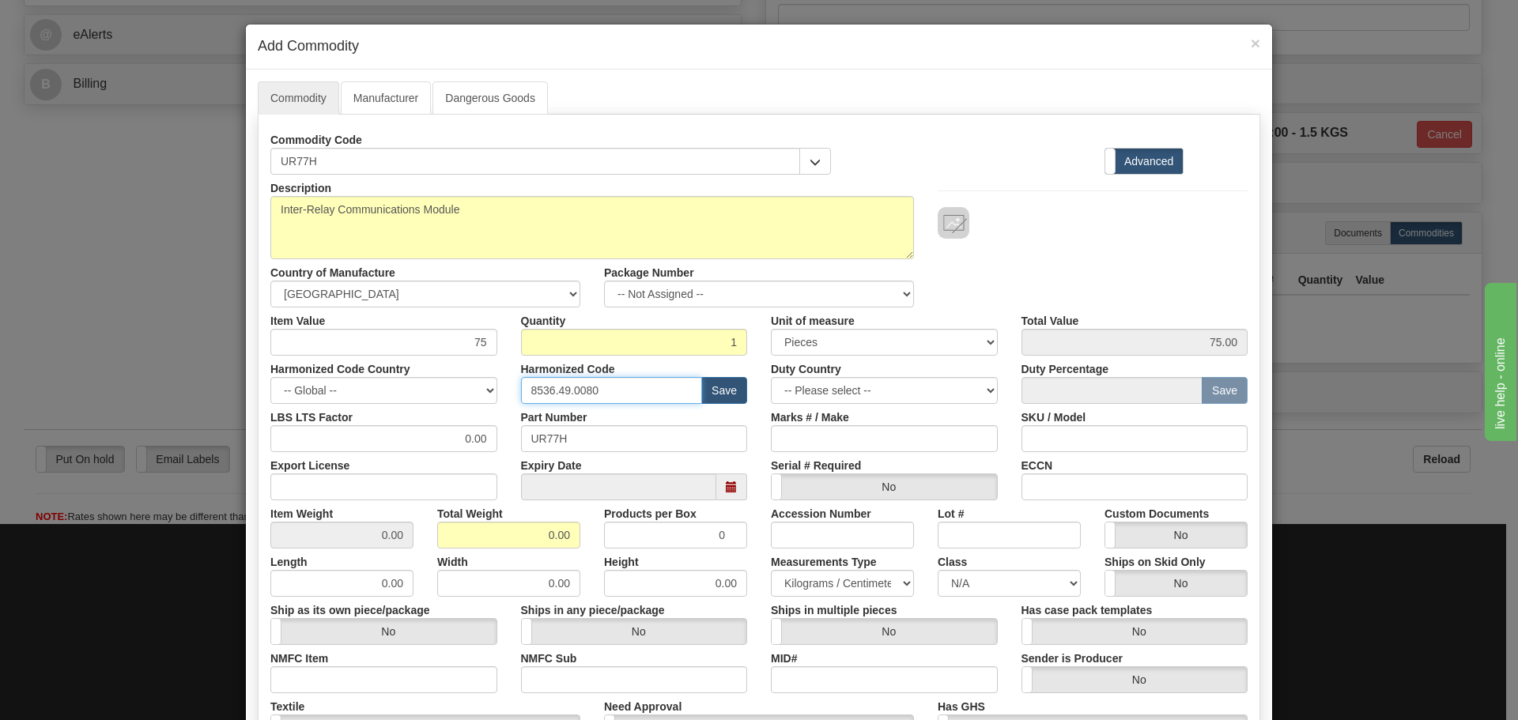
drag, startPoint x: 613, startPoint y: 390, endPoint x: 484, endPoint y: 401, distance: 130.1
click at [484, 400] on div "Harmonized Code Country -- Global -- [GEOGRAPHIC_DATA] [GEOGRAPHIC_DATA] [GEOGR…" at bounding box center [759, 380] width 1001 height 48
click at [547, 393] on input "text" at bounding box center [612, 390] width 182 height 27
type input "8536.49.0080"
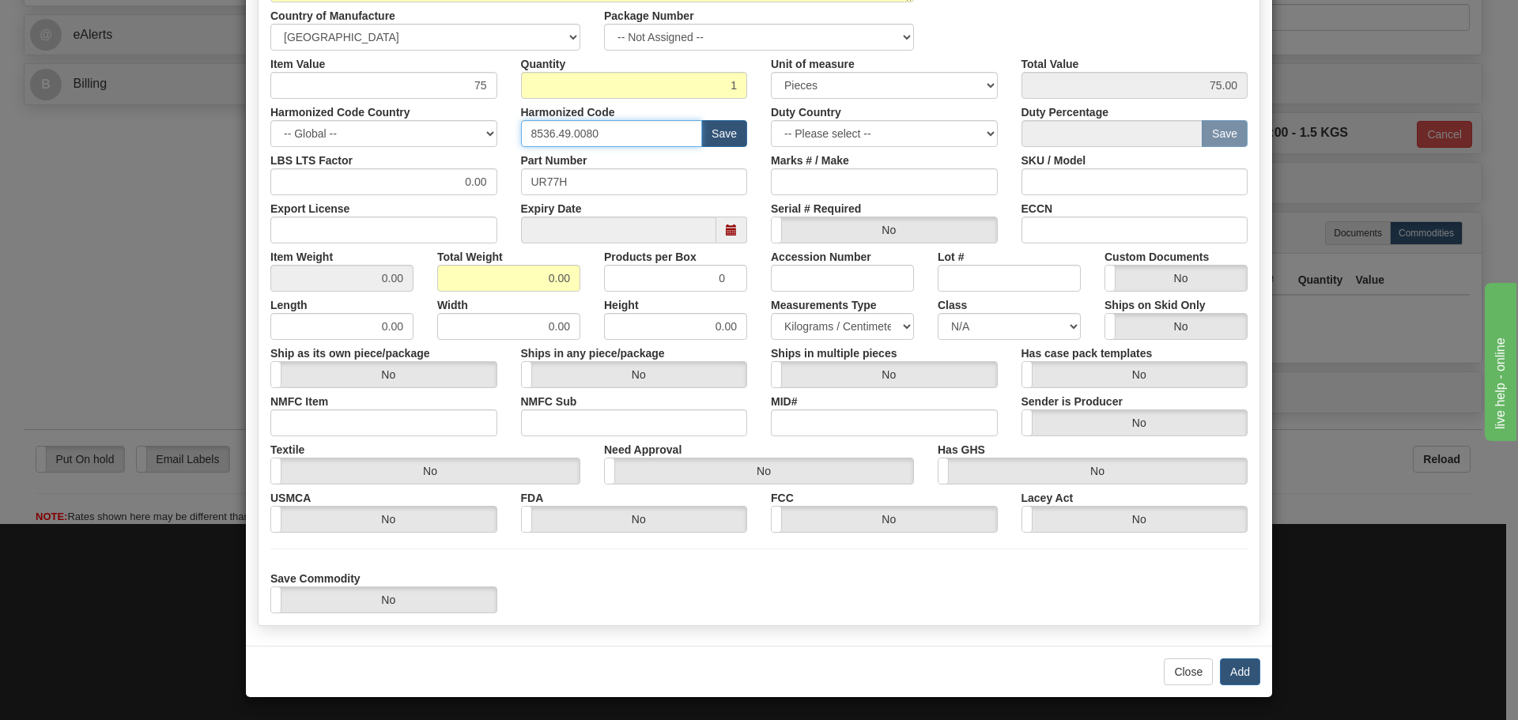
scroll to position [259, 0]
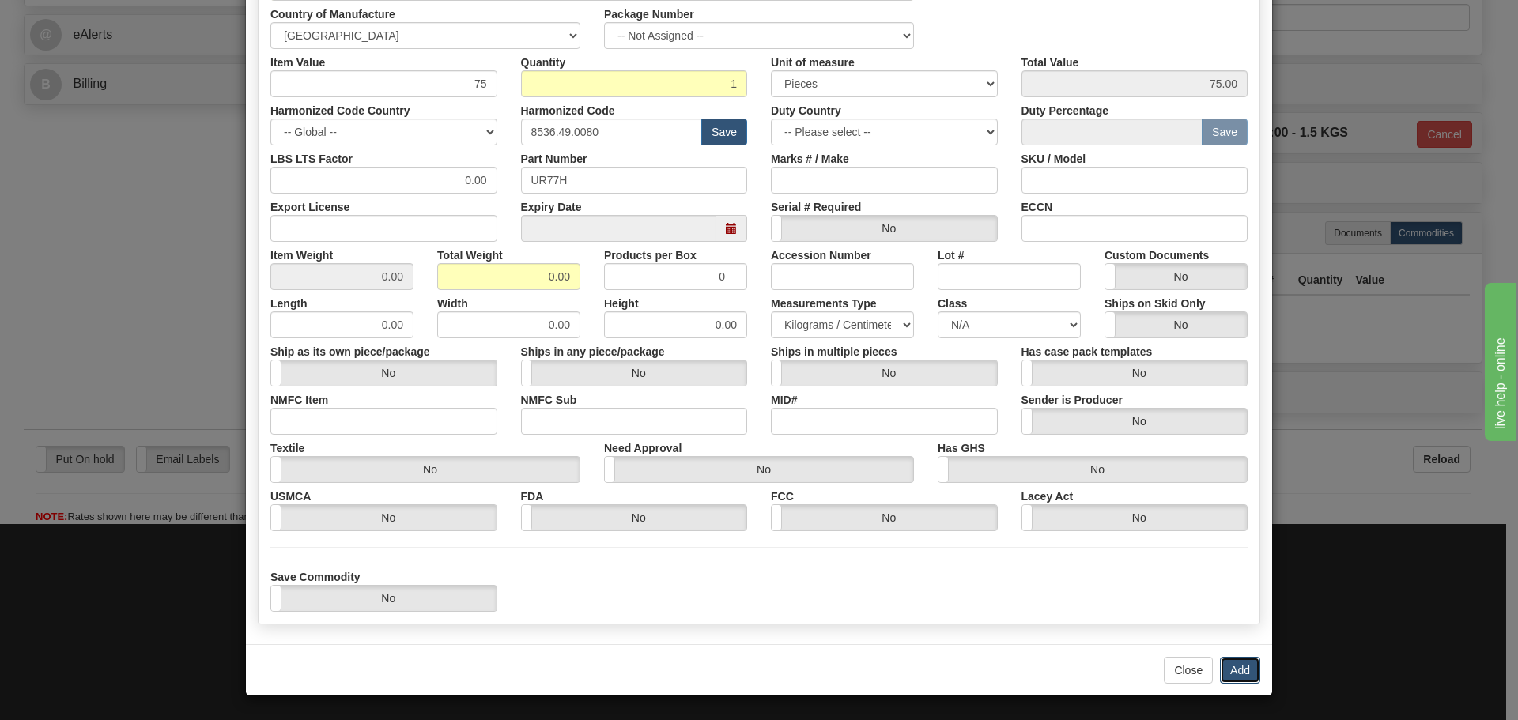
click at [1237, 665] on button "Add" at bounding box center [1240, 670] width 40 height 27
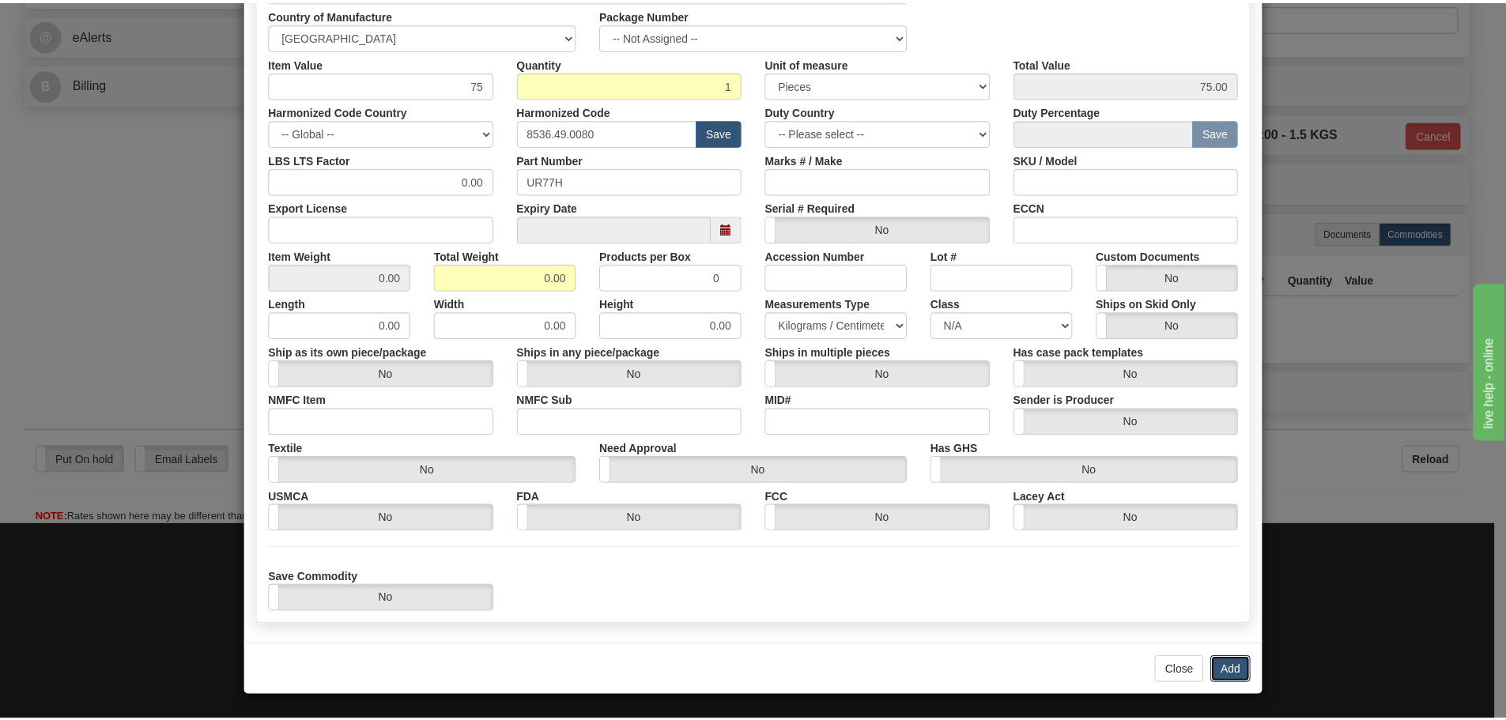
scroll to position [0, 0]
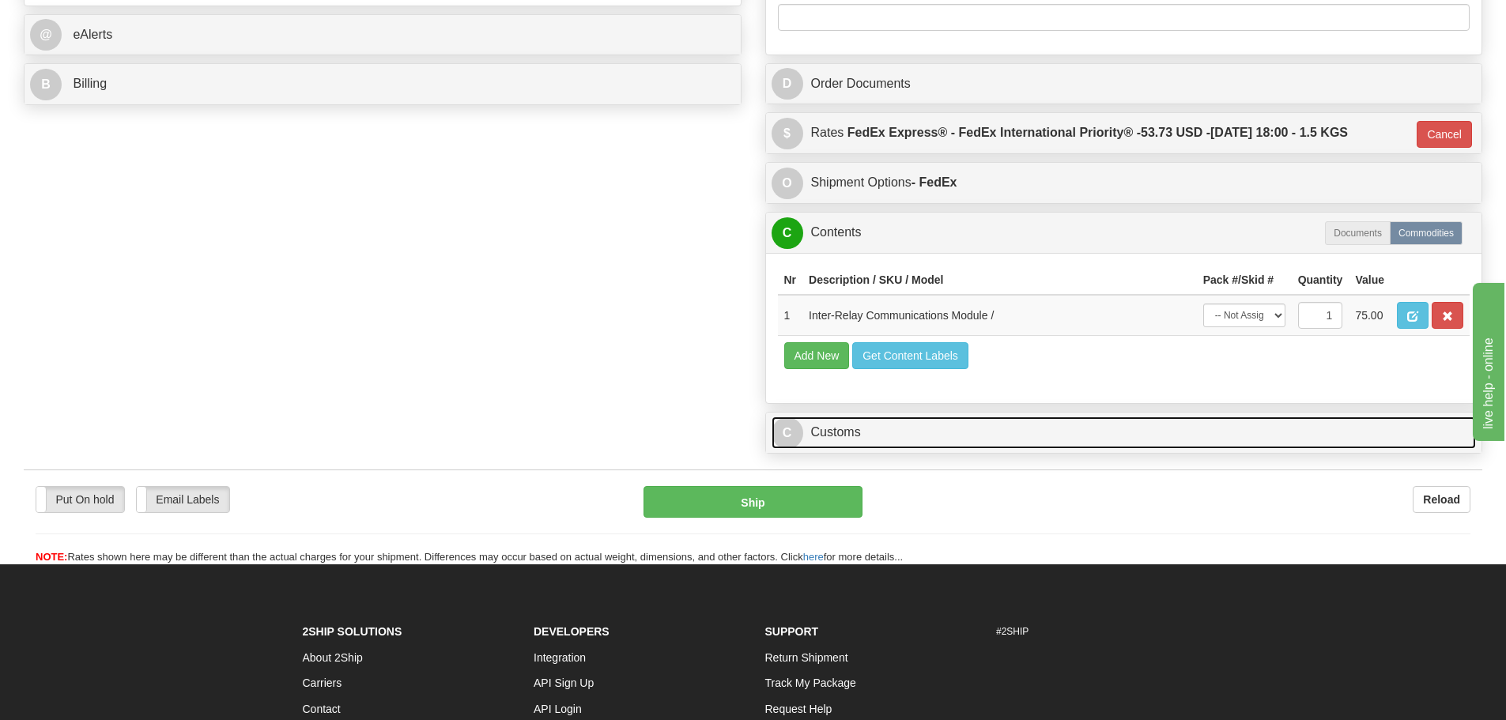
click at [805, 426] on link "C Customs" at bounding box center [1124, 433] width 705 height 32
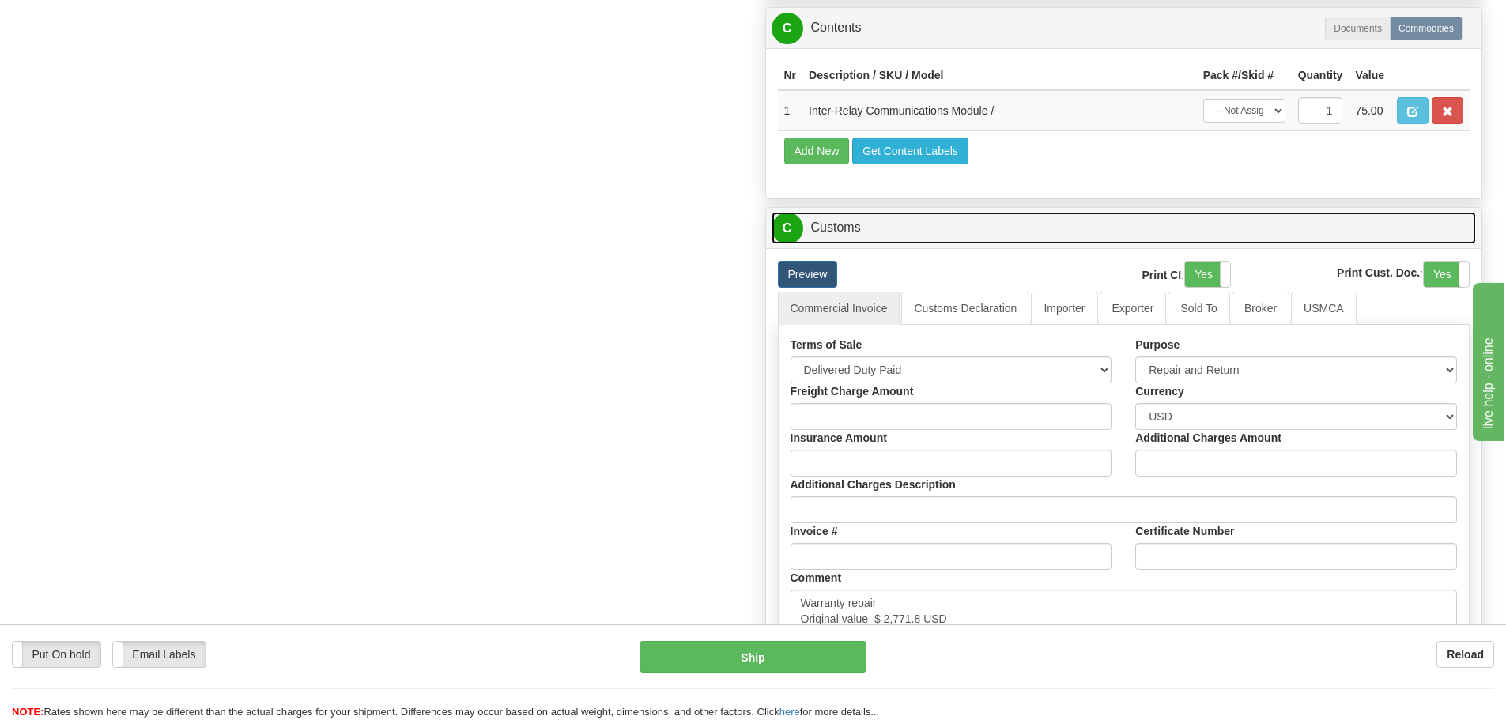
scroll to position [697, 0]
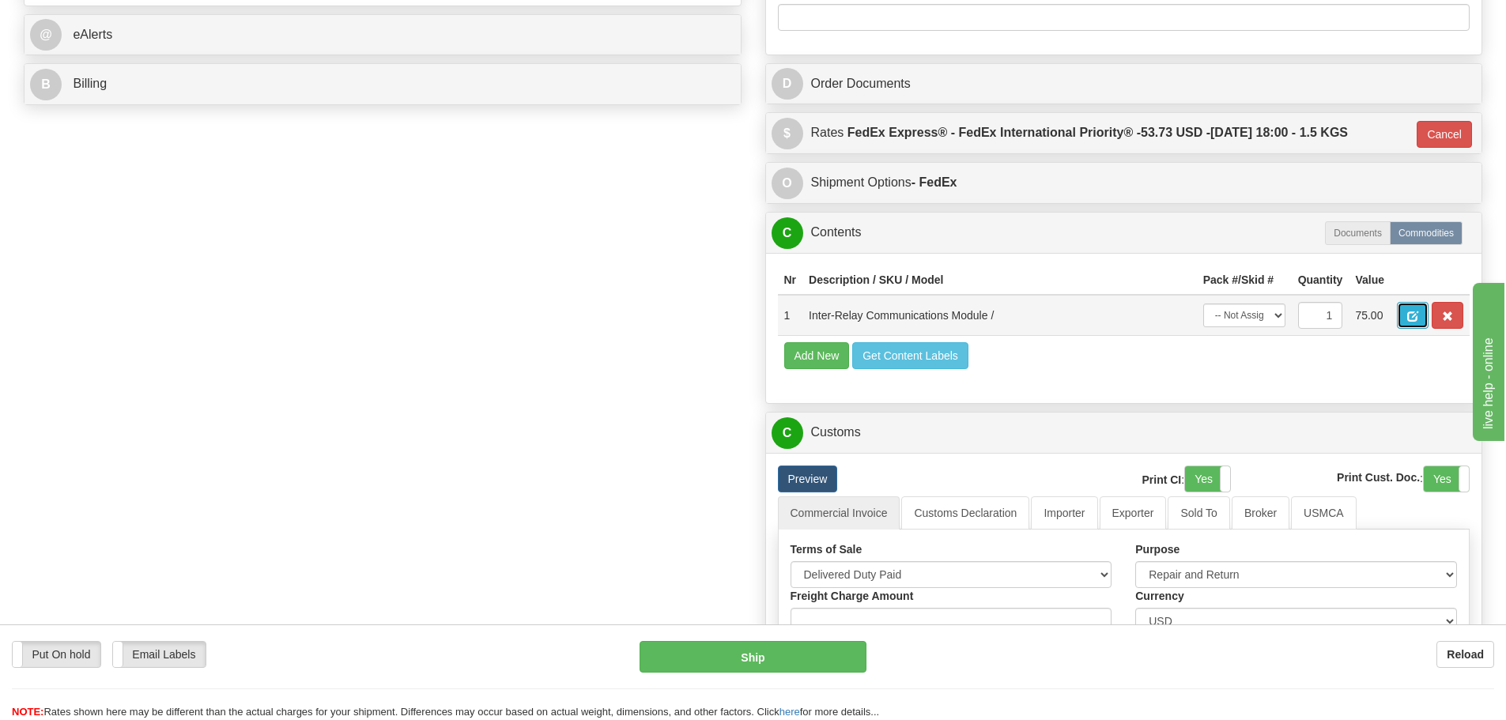
click at [1414, 327] on button "button" at bounding box center [1413, 315] width 32 height 27
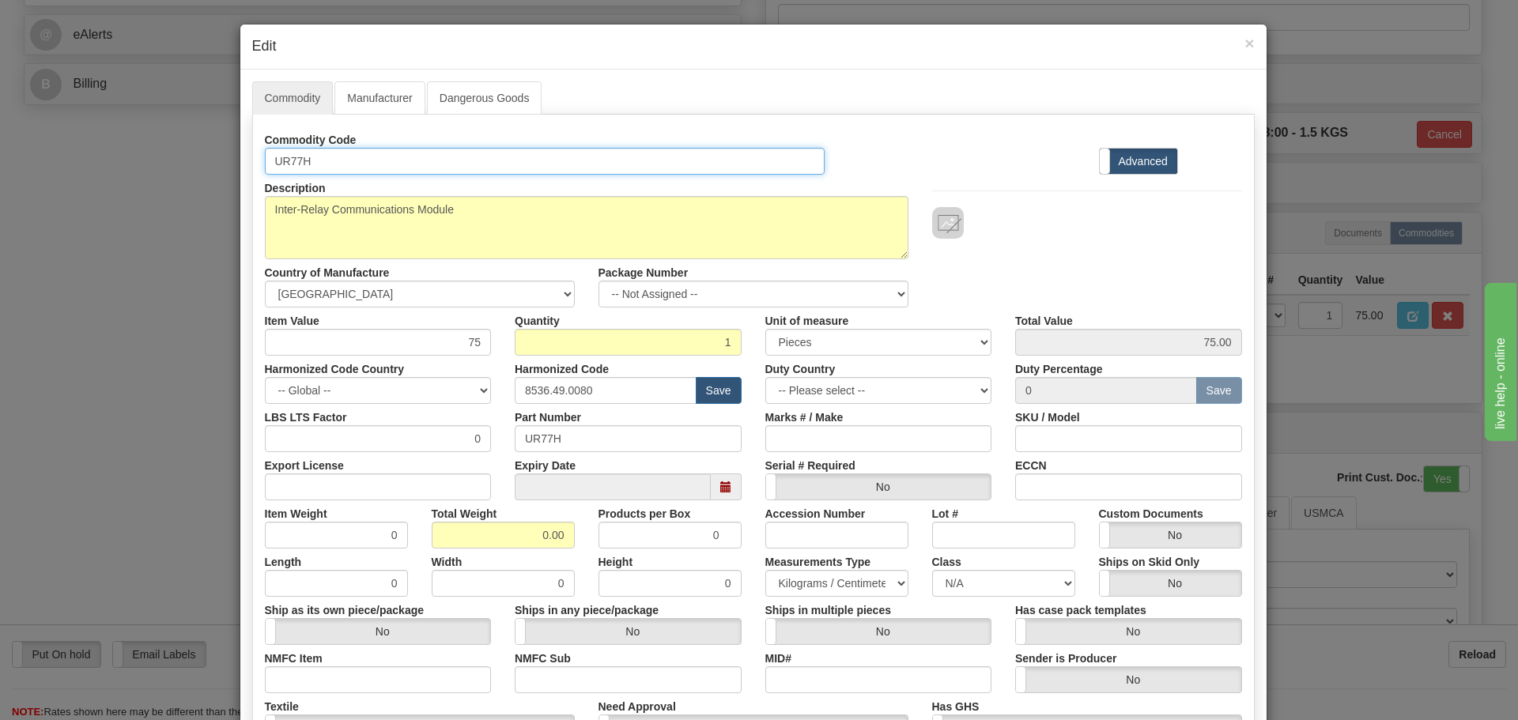
drag, startPoint x: 333, startPoint y: 166, endPoint x: 105, endPoint y: 180, distance: 228.1
click at [105, 180] on div "× Edit Commodity Manufacturer Dangerous Goods Commodity Code UR77H Standard Adv…" at bounding box center [759, 360] width 1518 height 720
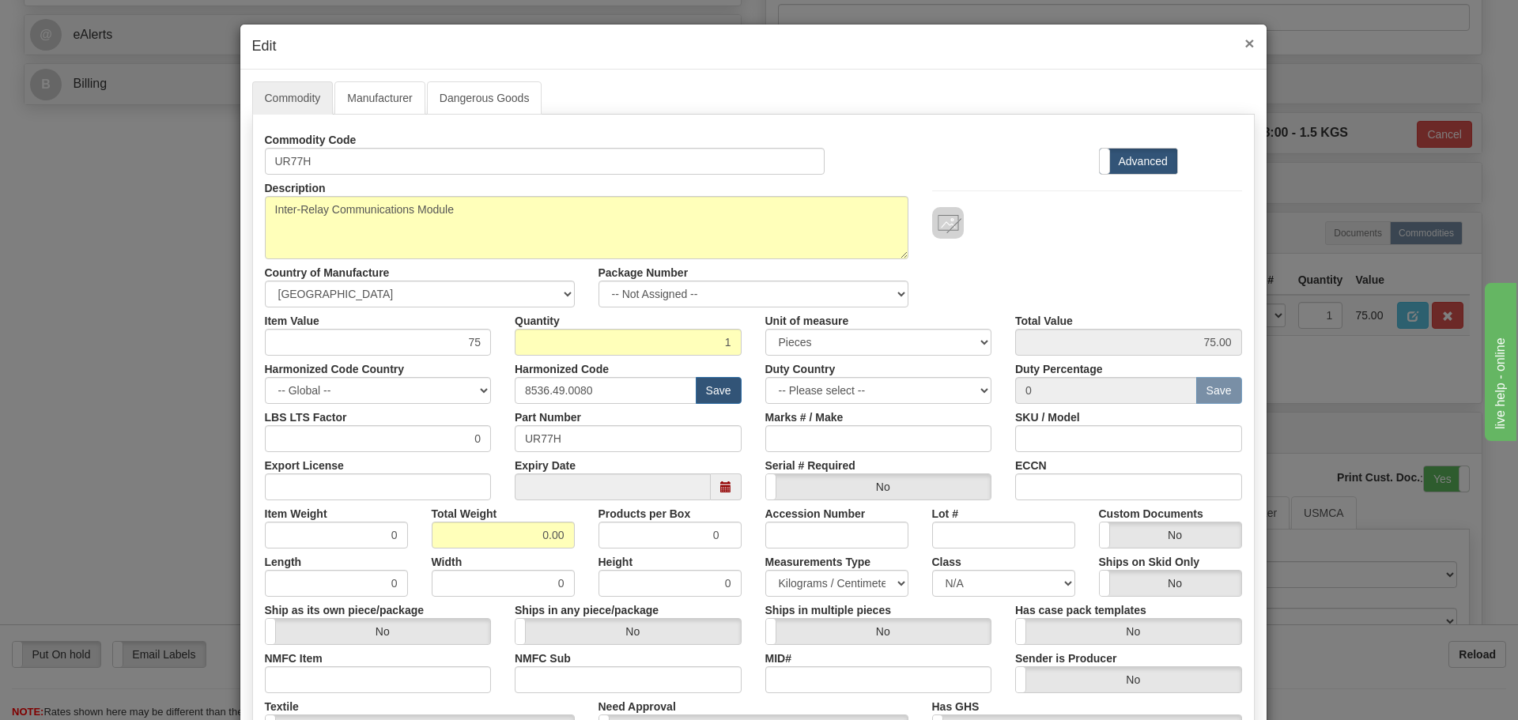
click at [1244, 47] on span "×" at bounding box center [1248, 43] width 9 height 18
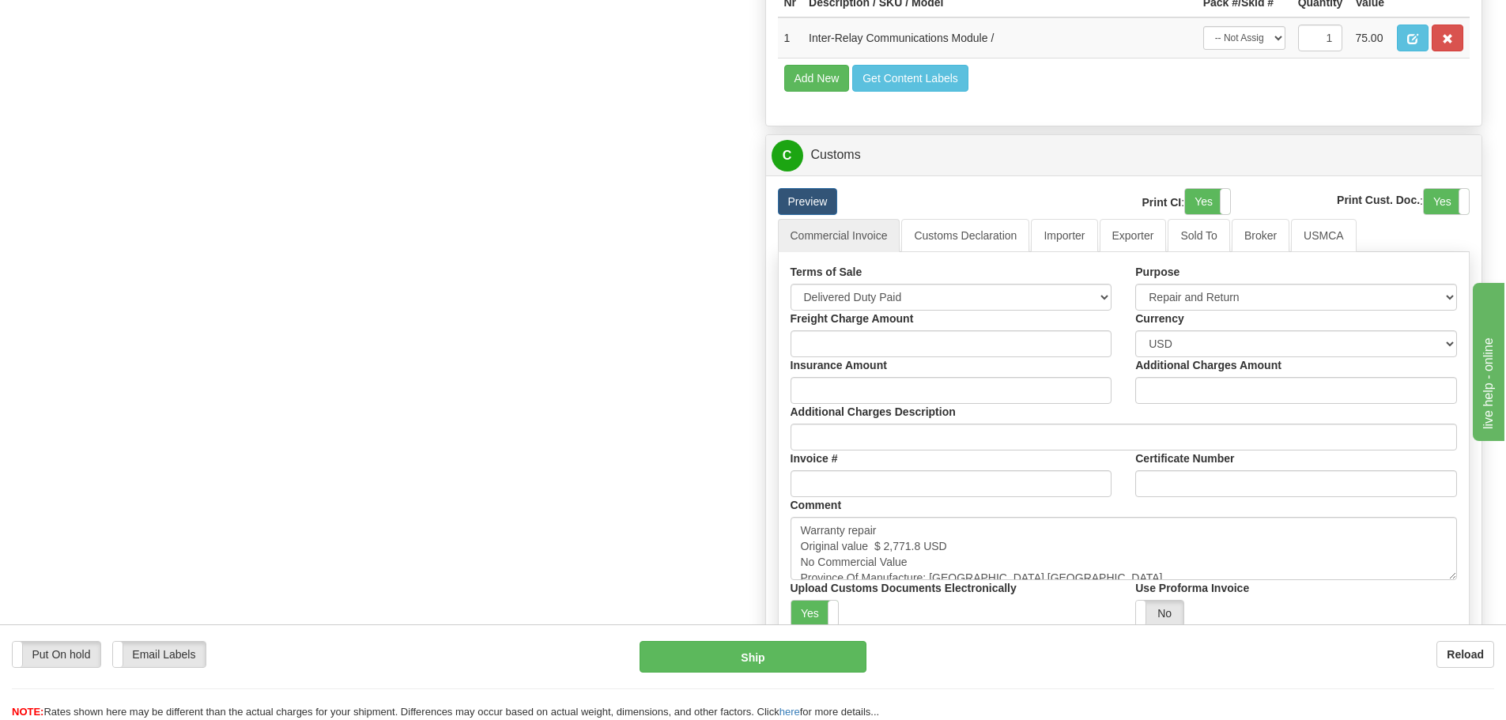
scroll to position [1014, 0]
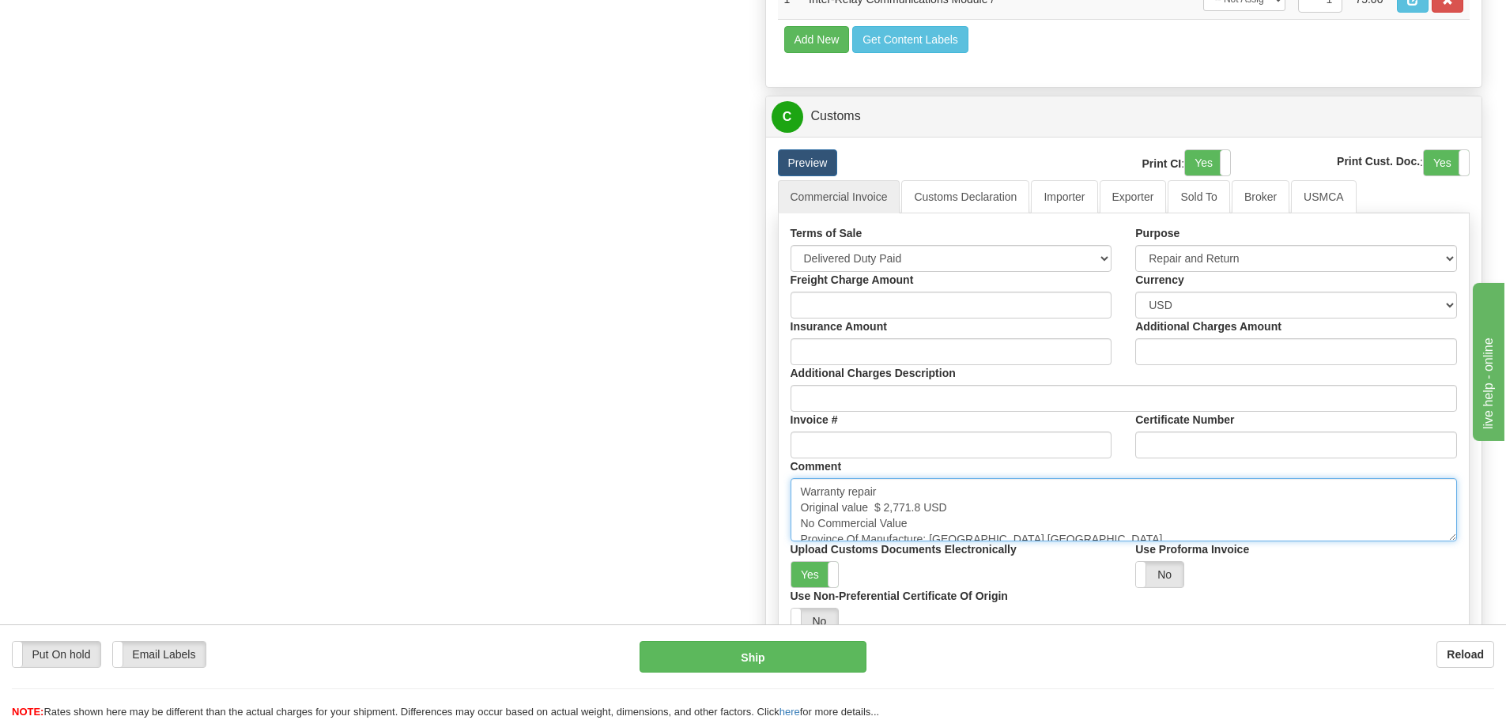
drag, startPoint x: 874, startPoint y: 504, endPoint x: 920, endPoint y: 506, distance: 46.7
click at [920, 506] on textarea "Warranty repair Original value $ 2,771.8 USD No Commercial Value Province Of Ma…" at bounding box center [1124, 509] width 667 height 63
paste textarea "5,282.89"
type textarea "Warranty repair Original value $ 5,282.89 USD No Commercial Value Province Of M…"
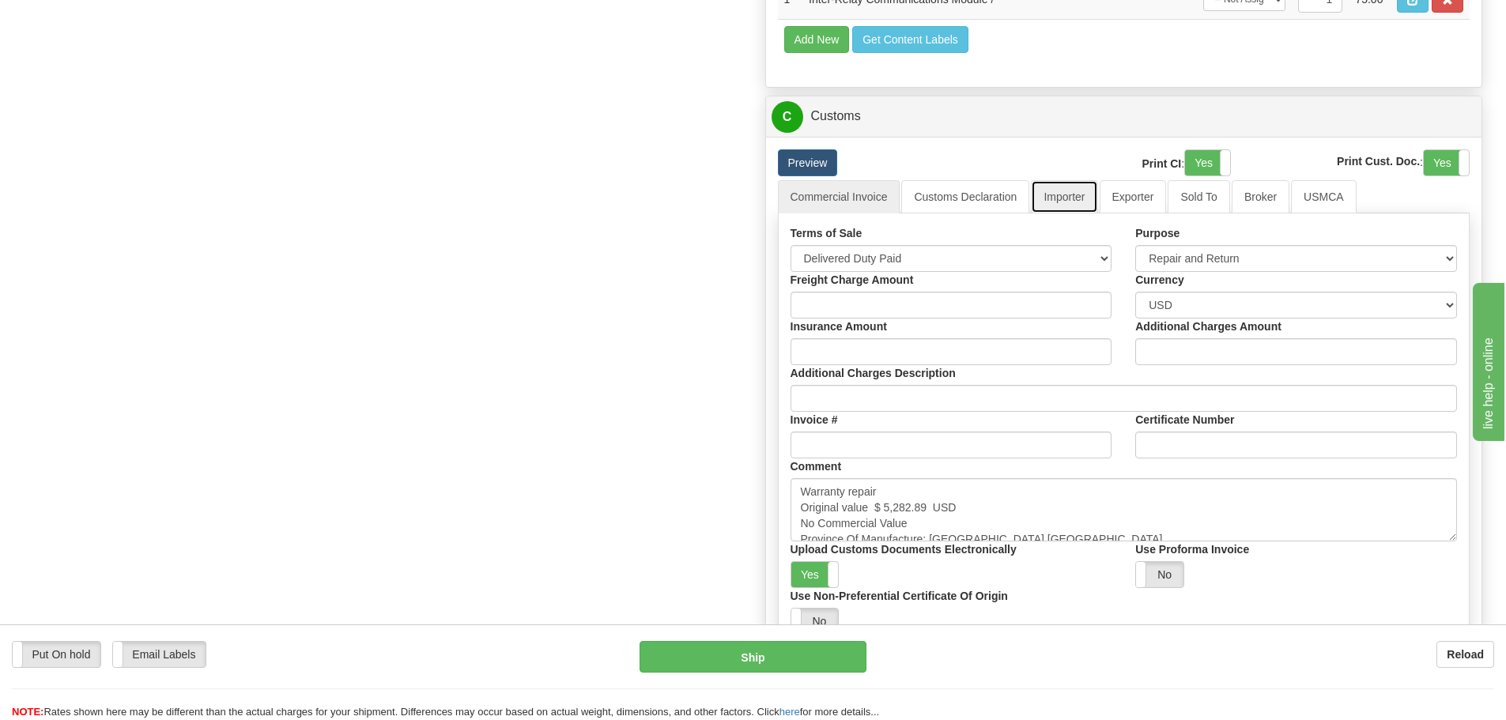
click at [1057, 198] on link "Importer" at bounding box center [1064, 196] width 66 height 33
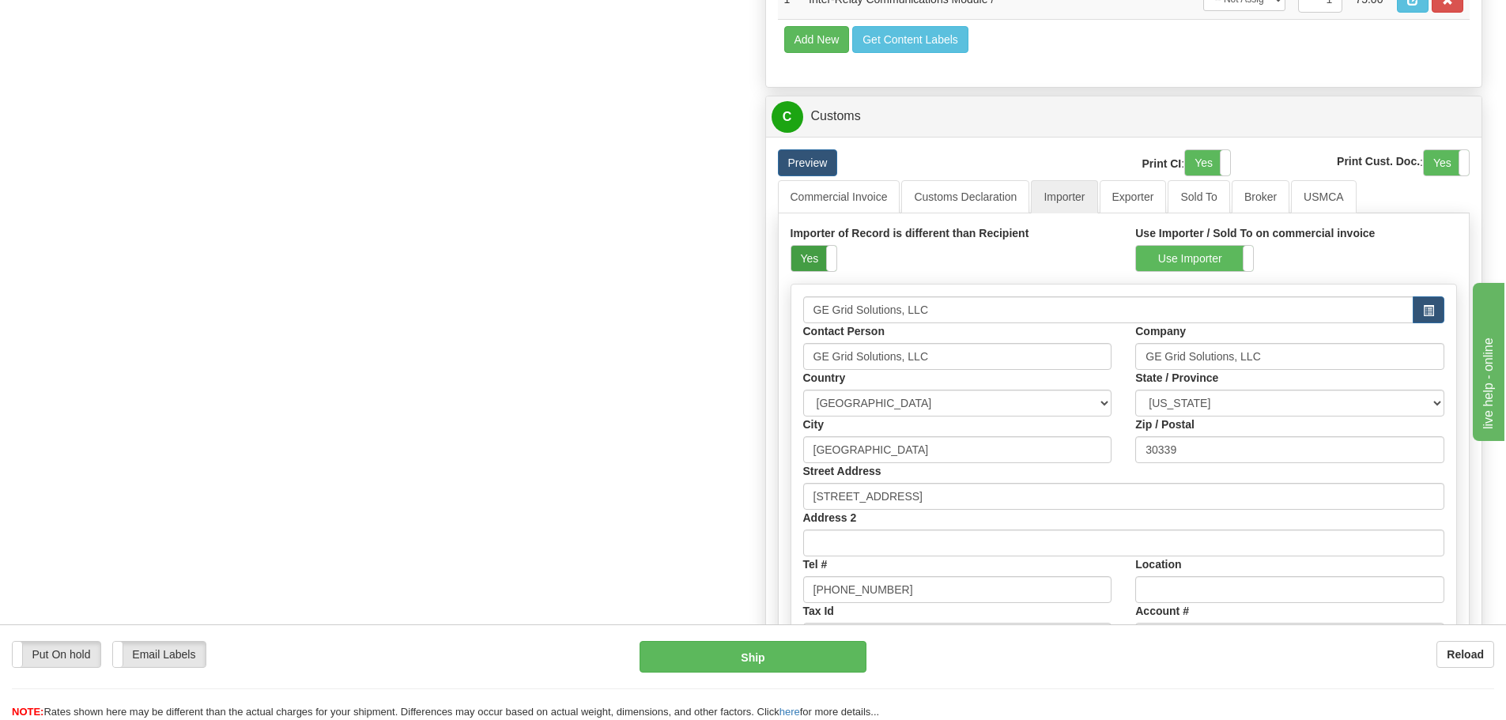
click at [813, 259] on label "Yes" at bounding box center [813, 258] width 45 height 25
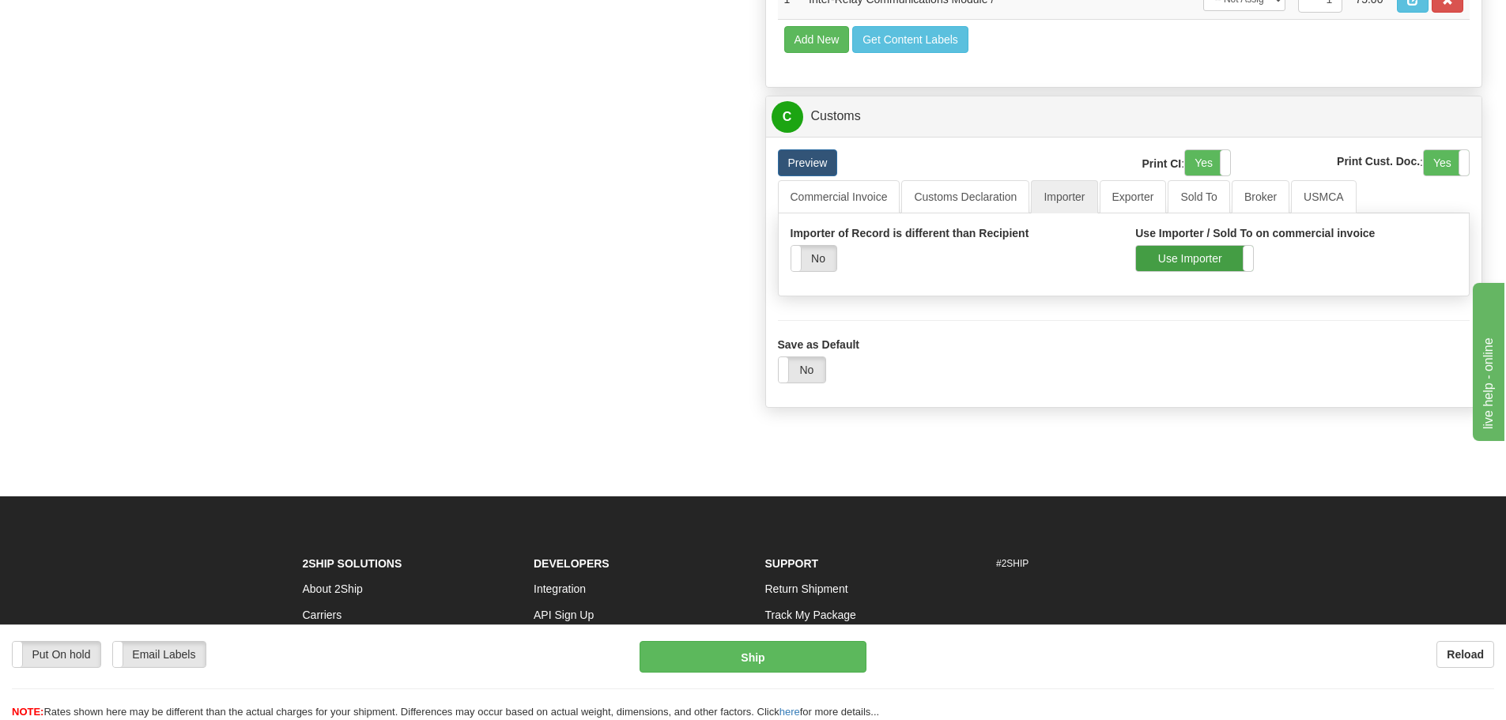
click at [1161, 253] on label "Use Importer" at bounding box center [1194, 258] width 117 height 25
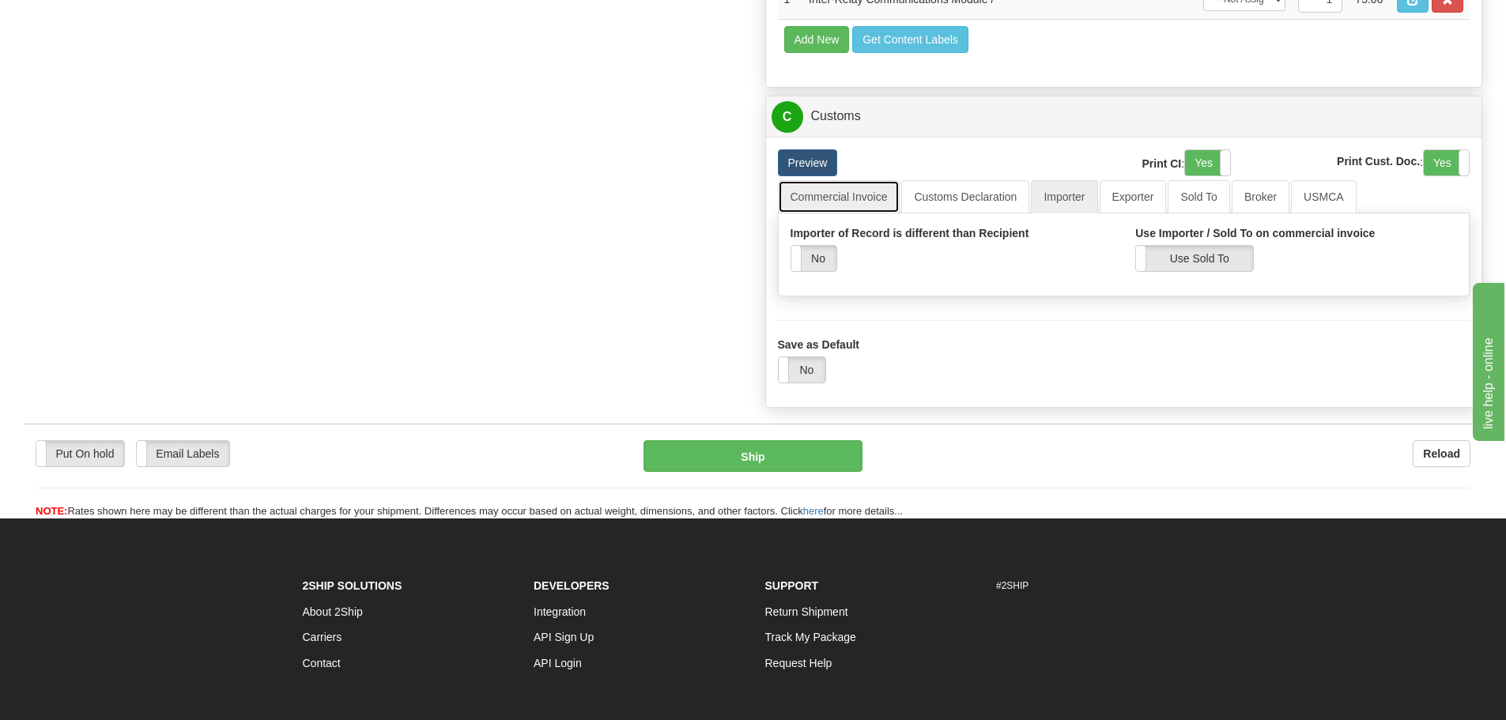
click at [876, 205] on link "Commercial Invoice" at bounding box center [839, 196] width 123 height 33
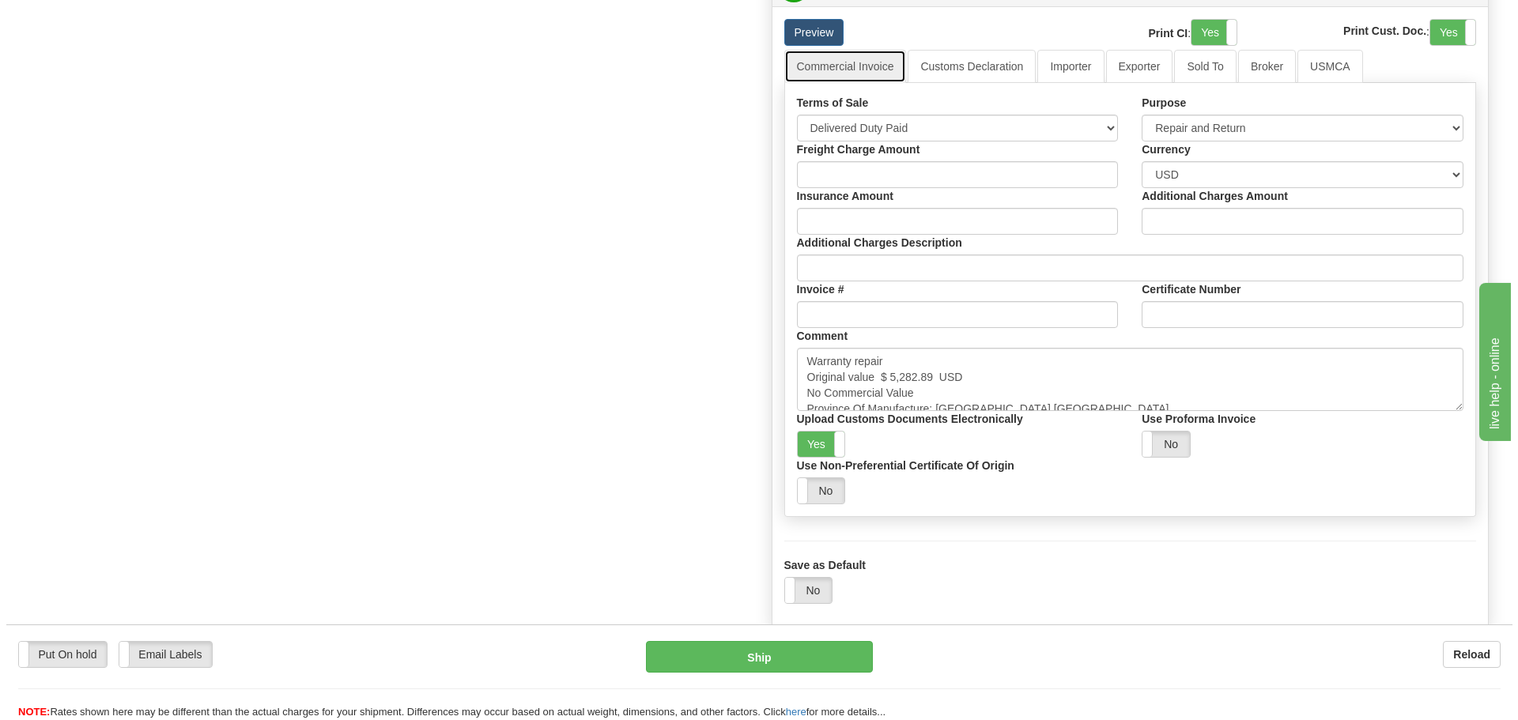
scroll to position [1172, 0]
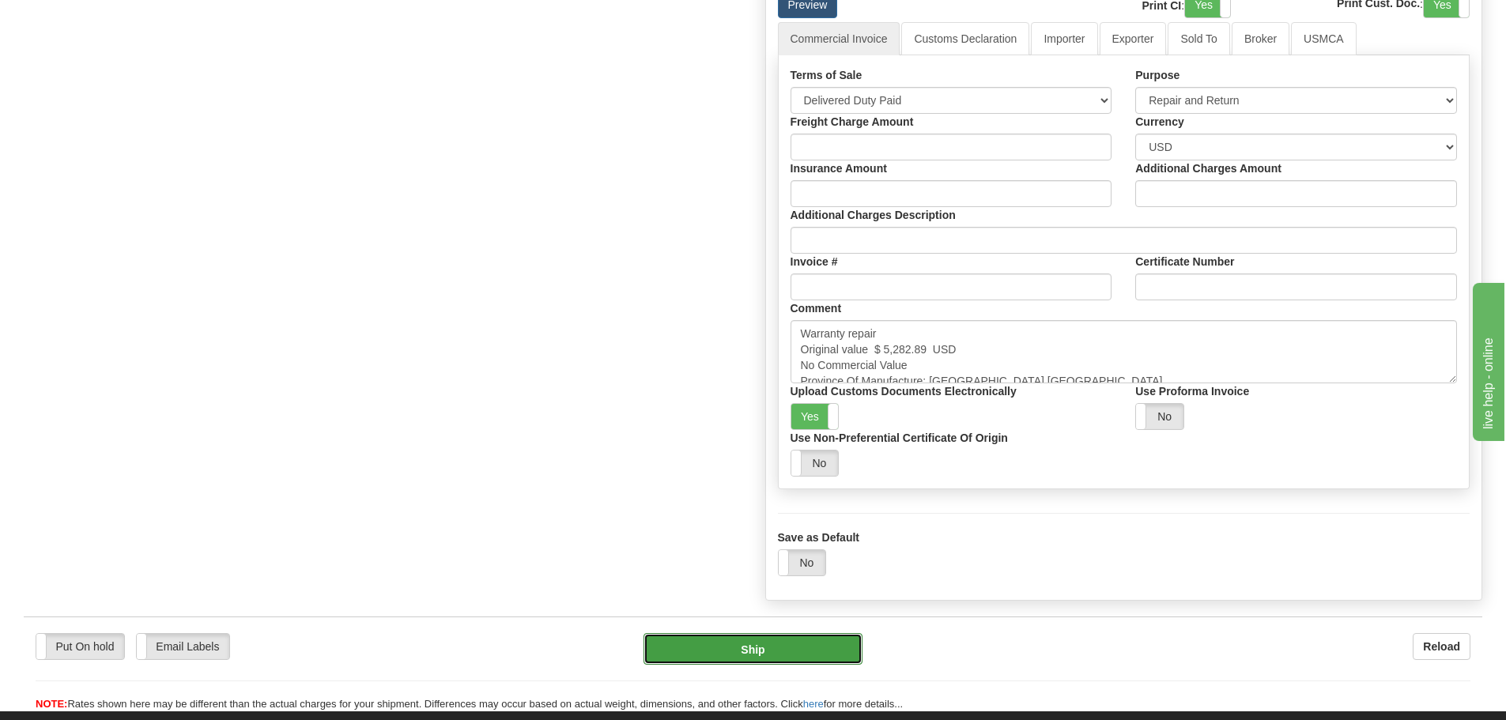
click at [795, 641] on button "Ship" at bounding box center [753, 649] width 219 height 32
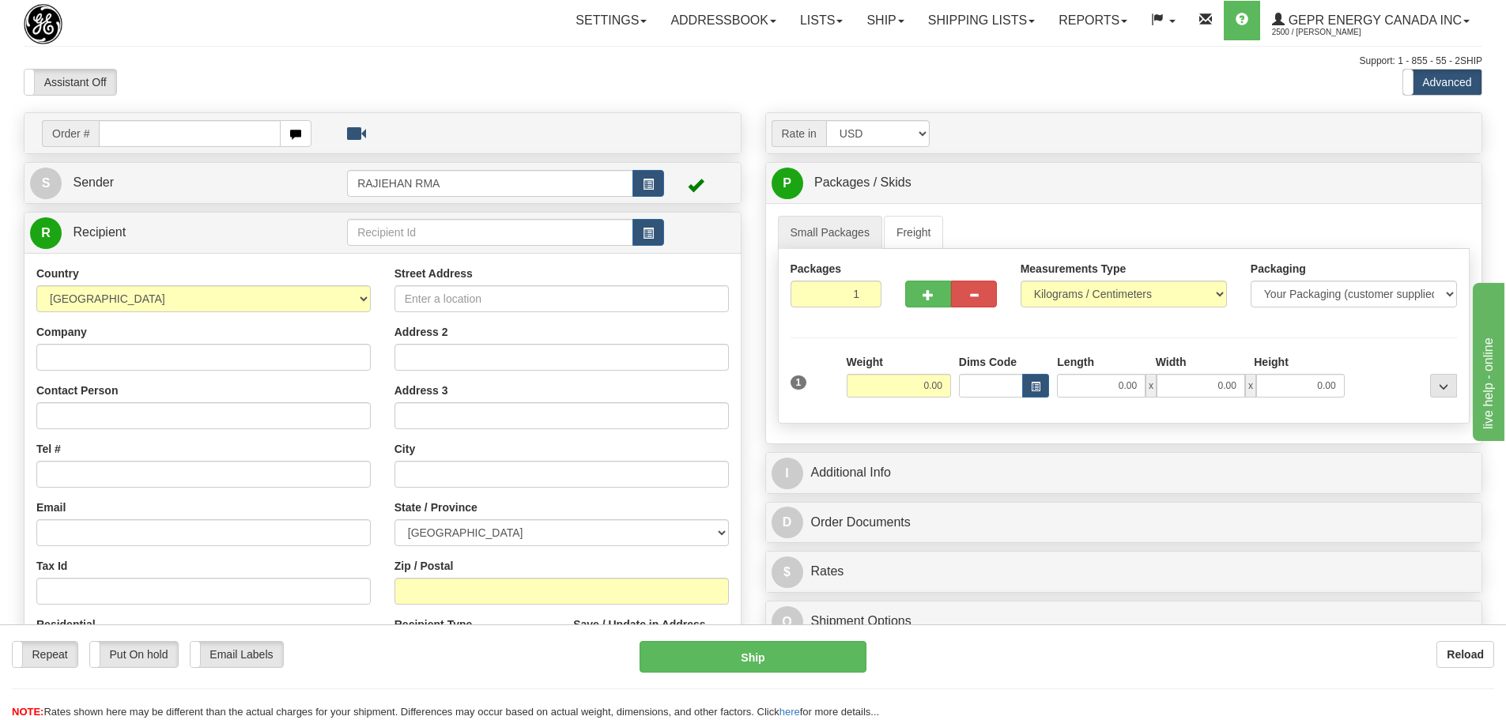
click at [436, 108] on div "Toggle navigation Settings Shipping Preferences Fields Preferences New" at bounding box center [753, 445] width 1506 height 891
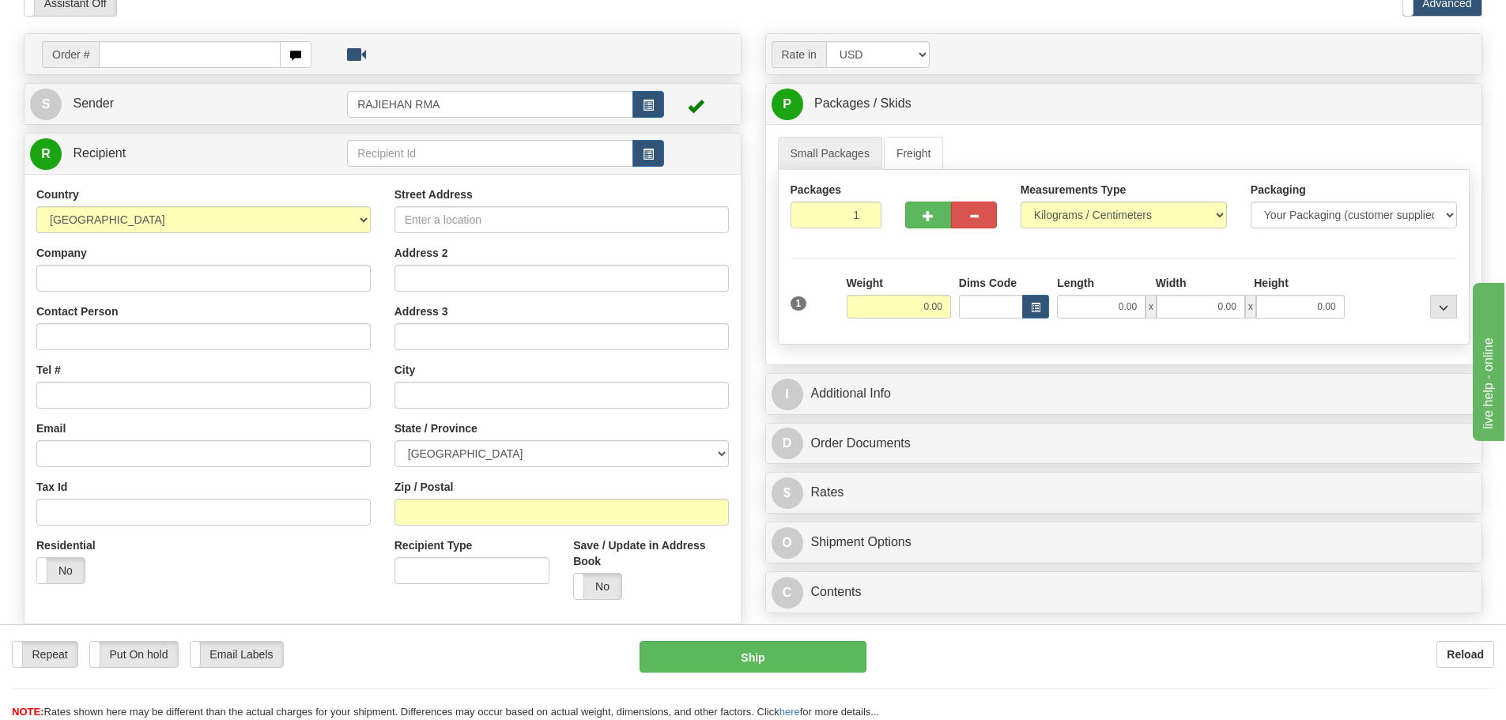
click at [646, 138] on td at bounding box center [505, 154] width 317 height 32
click at [199, 51] on input "text" at bounding box center [190, 54] width 182 height 27
click at [202, 58] on input "text" at bounding box center [190, 54] width 182 height 27
paste input "86687849"
type input "86687849"
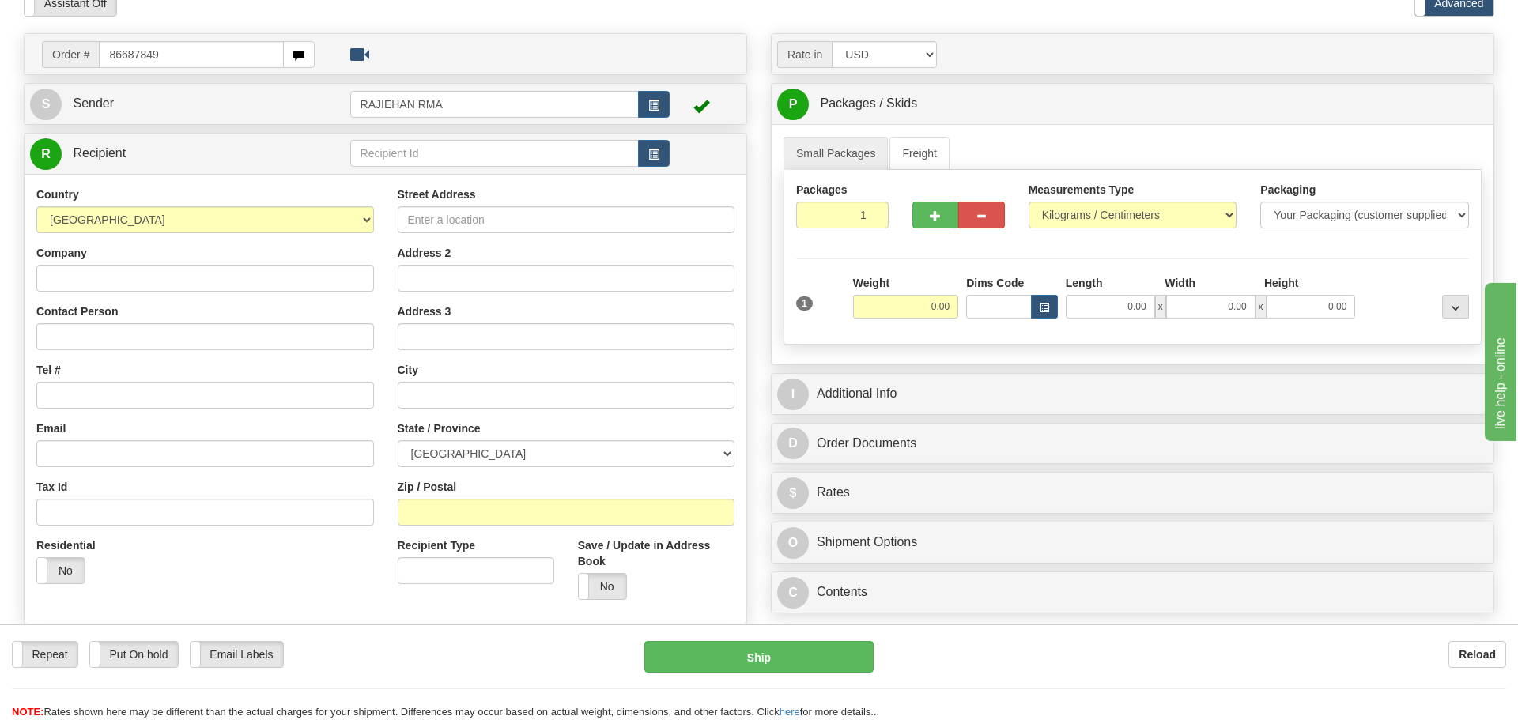
click at [205, 28] on body "Training Course Close Toggle navigation Settings Shipping Preferences New Recip…" at bounding box center [759, 281] width 1518 height 720
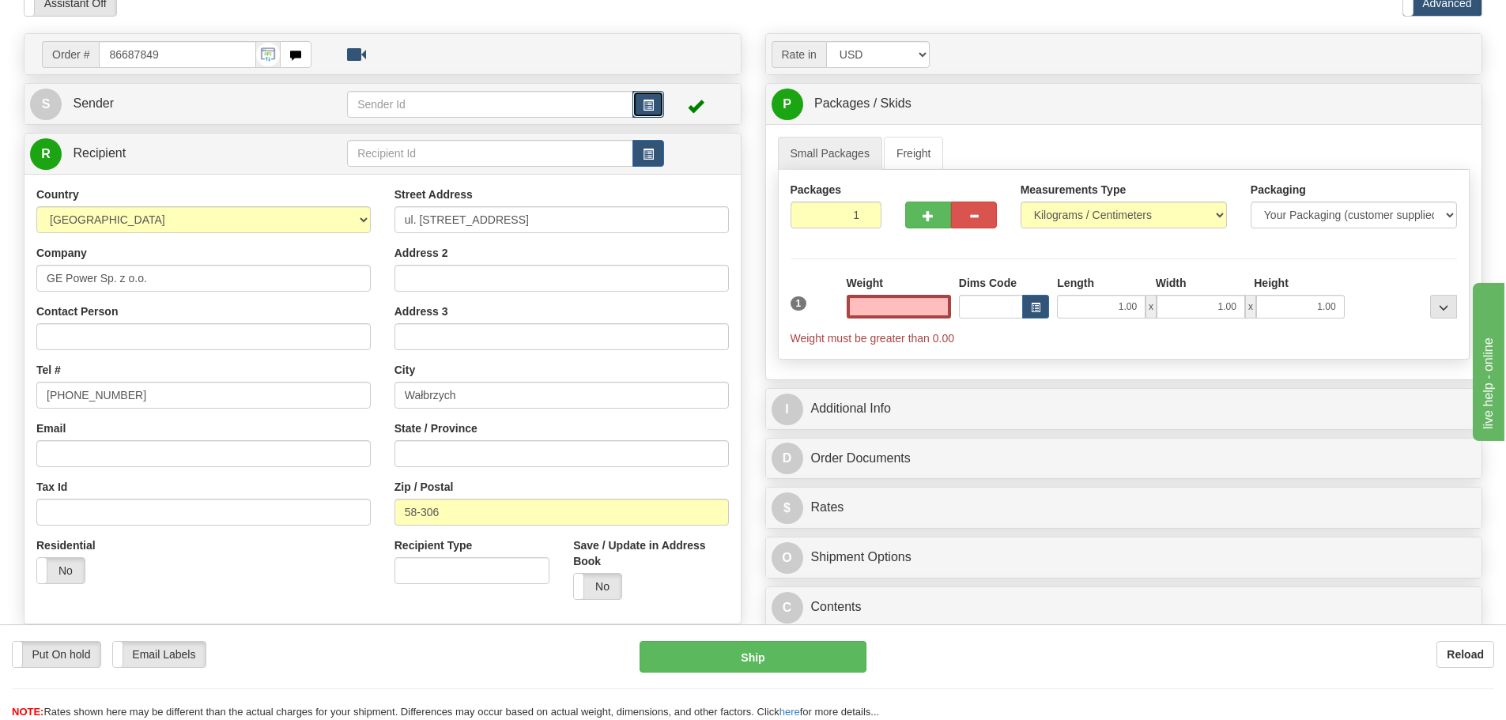
type input "0.00"
click at [659, 99] on button "button" at bounding box center [648, 104] width 32 height 27
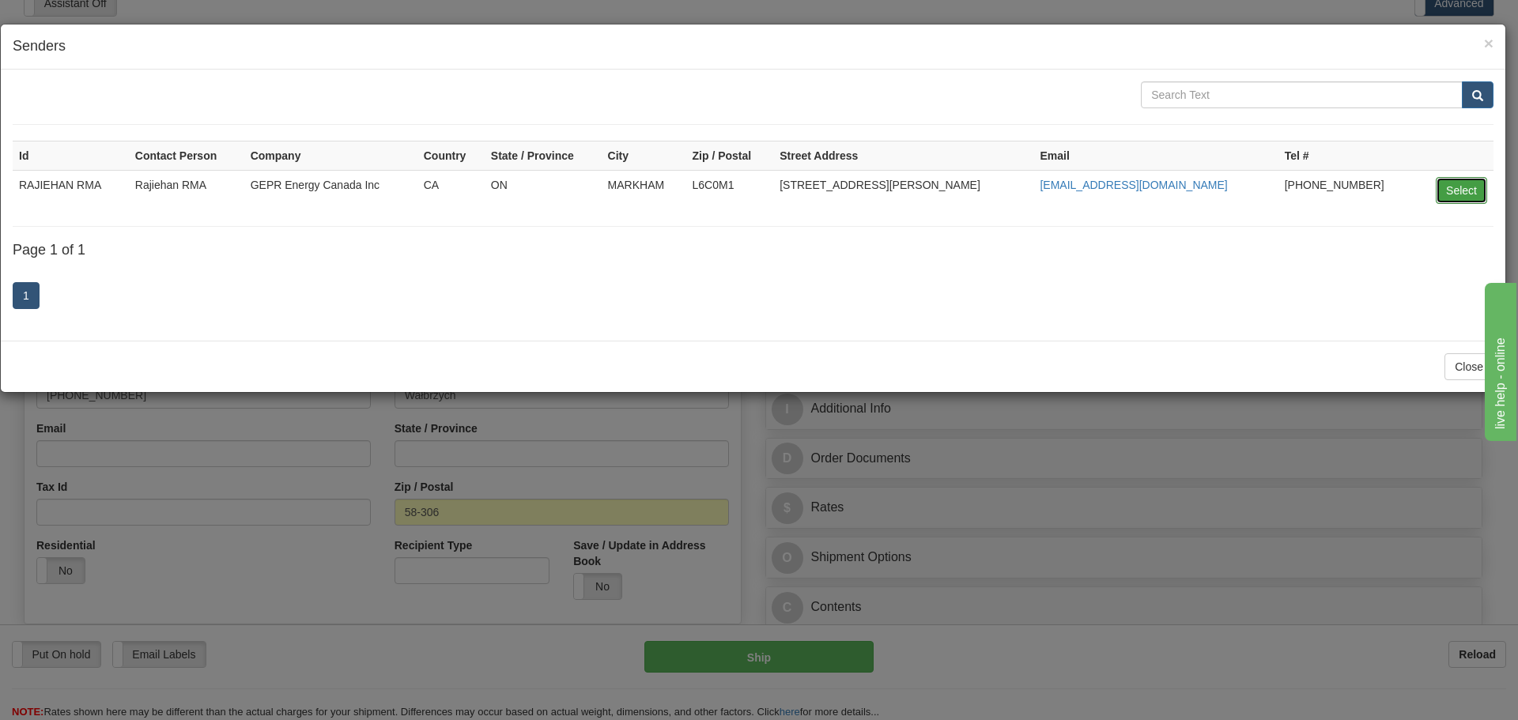
click at [1444, 188] on button "Select" at bounding box center [1461, 190] width 51 height 27
type input "RAJIEHAN RMA"
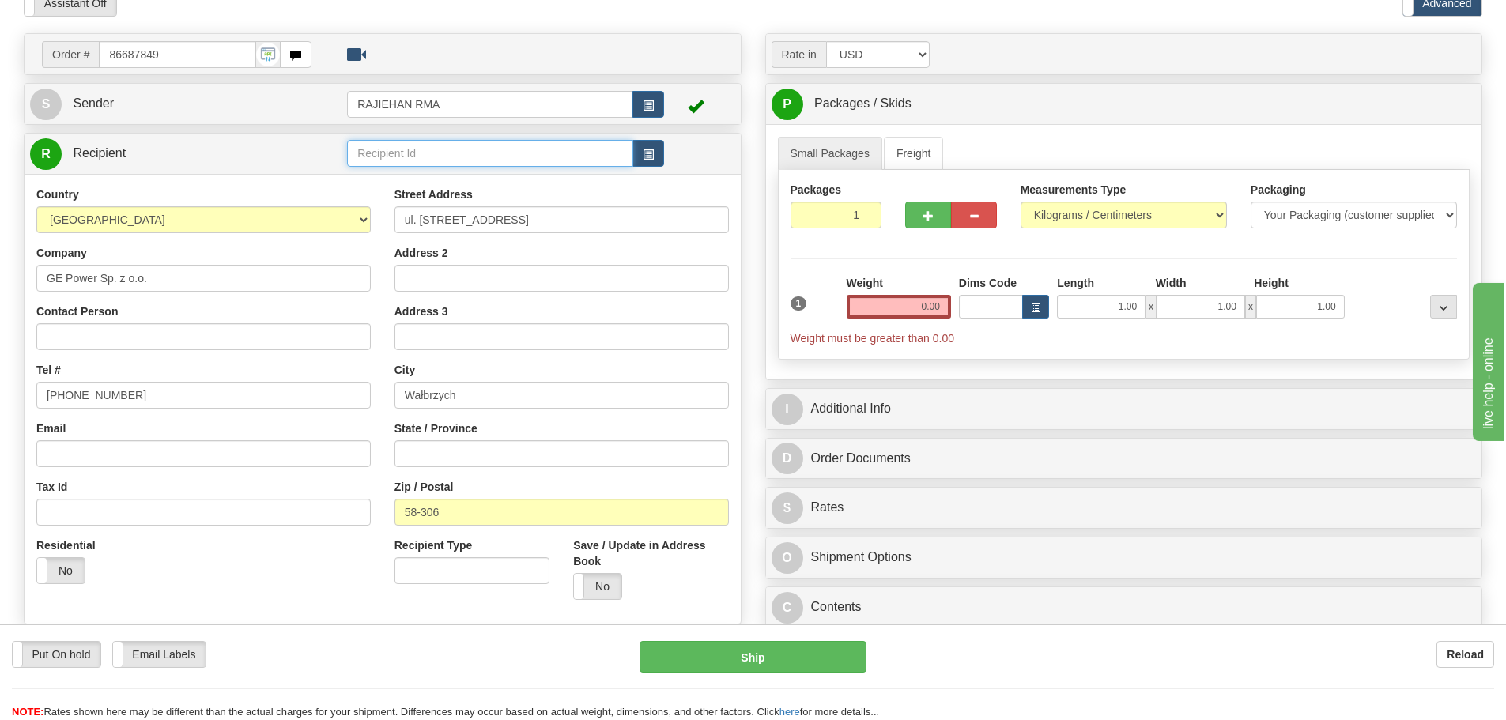
click at [631, 166] on input "text" at bounding box center [490, 153] width 286 height 27
click at [638, 160] on button "button" at bounding box center [648, 153] width 32 height 27
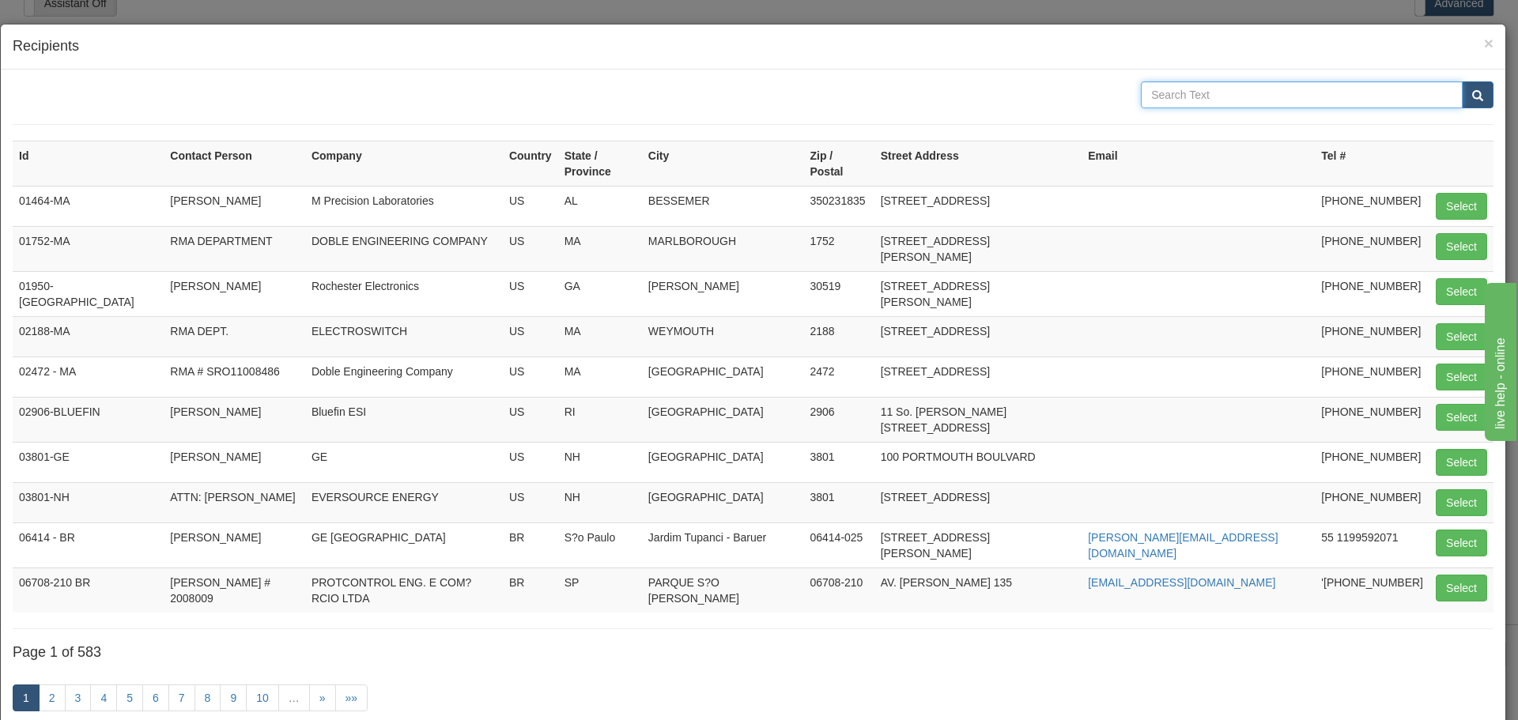
click at [1174, 93] on input "text" at bounding box center [1302, 94] width 322 height 27
type input "ul"
click at [1472, 101] on span "submit" at bounding box center [1477, 96] width 11 height 10
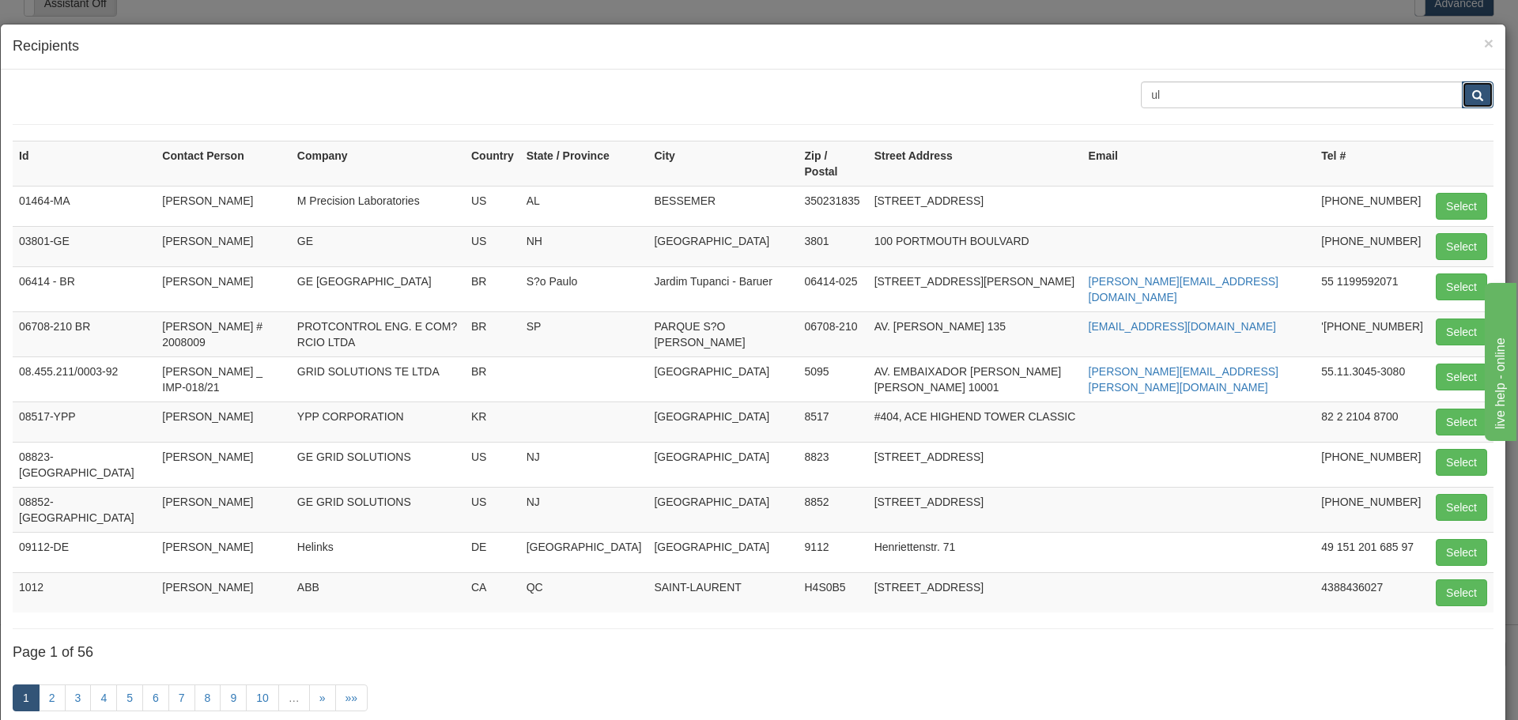
click at [1472, 97] on span "submit" at bounding box center [1477, 96] width 11 height 10
click at [1184, 96] on input "ul" at bounding box center [1302, 94] width 322 height 27
type input "UL. WROCLAWSKA 95"
click at [1472, 100] on span "submit" at bounding box center [1477, 96] width 11 height 10
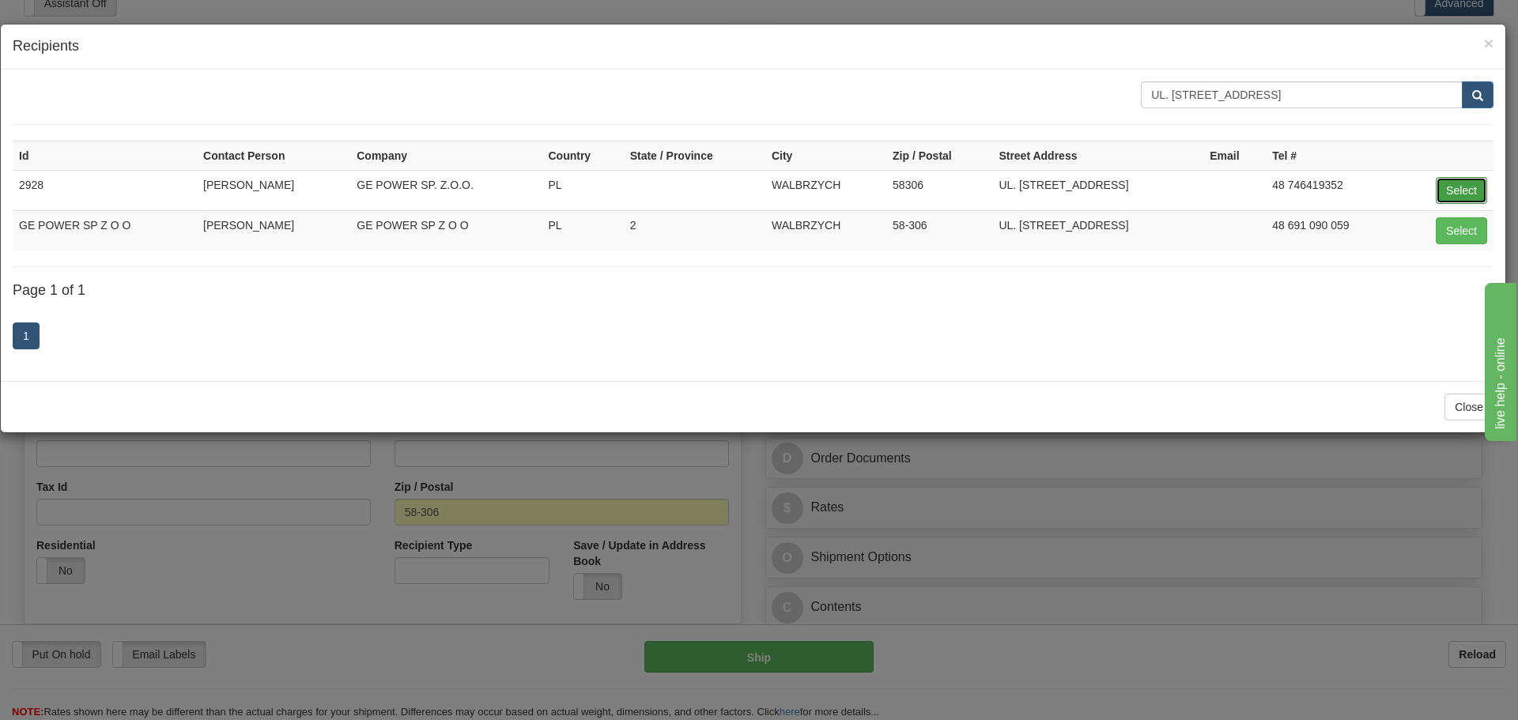
click at [1453, 184] on button "Select" at bounding box center [1461, 190] width 51 height 27
type input "2928"
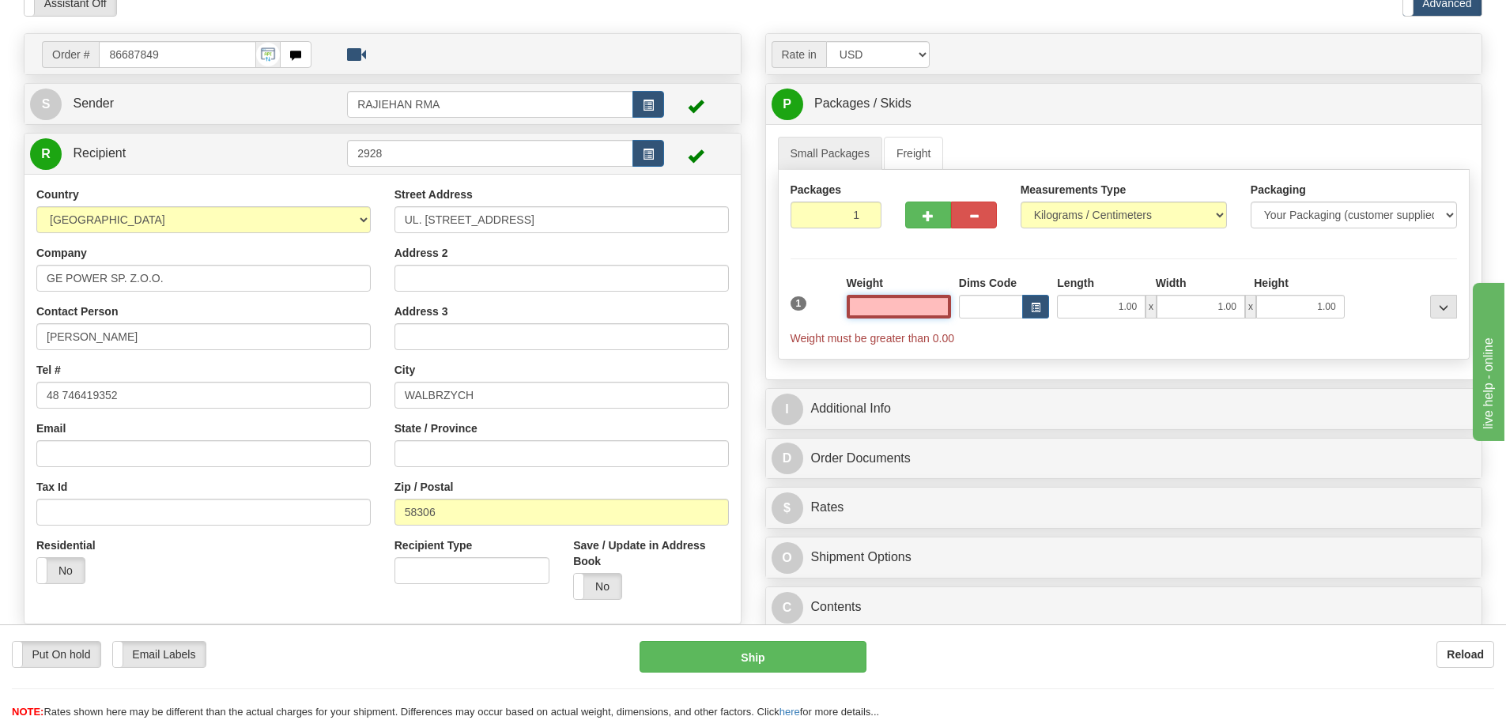
click at [893, 308] on input "text" at bounding box center [899, 307] width 104 height 24
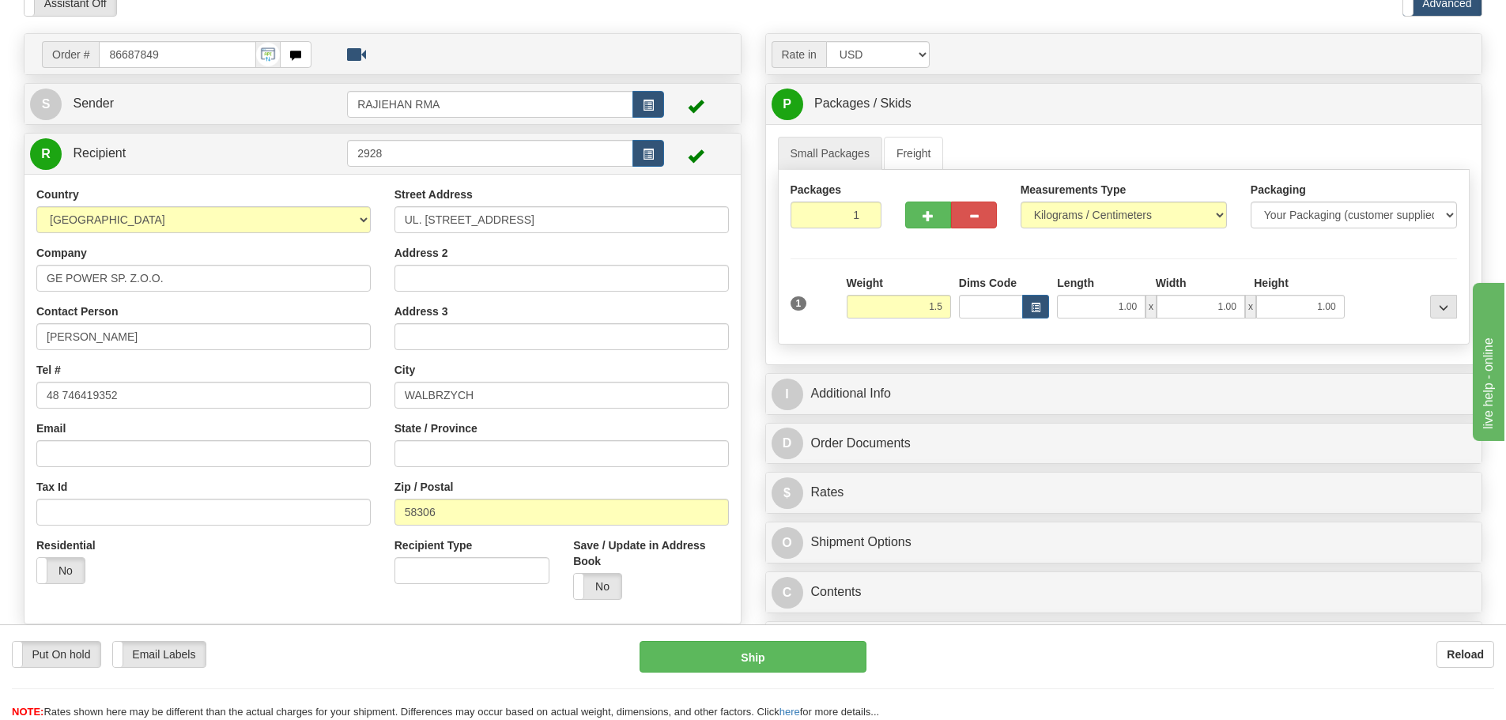
type input "1.50"
click at [890, 269] on div "Packages 1 1 Measurements Type" at bounding box center [1124, 257] width 693 height 175
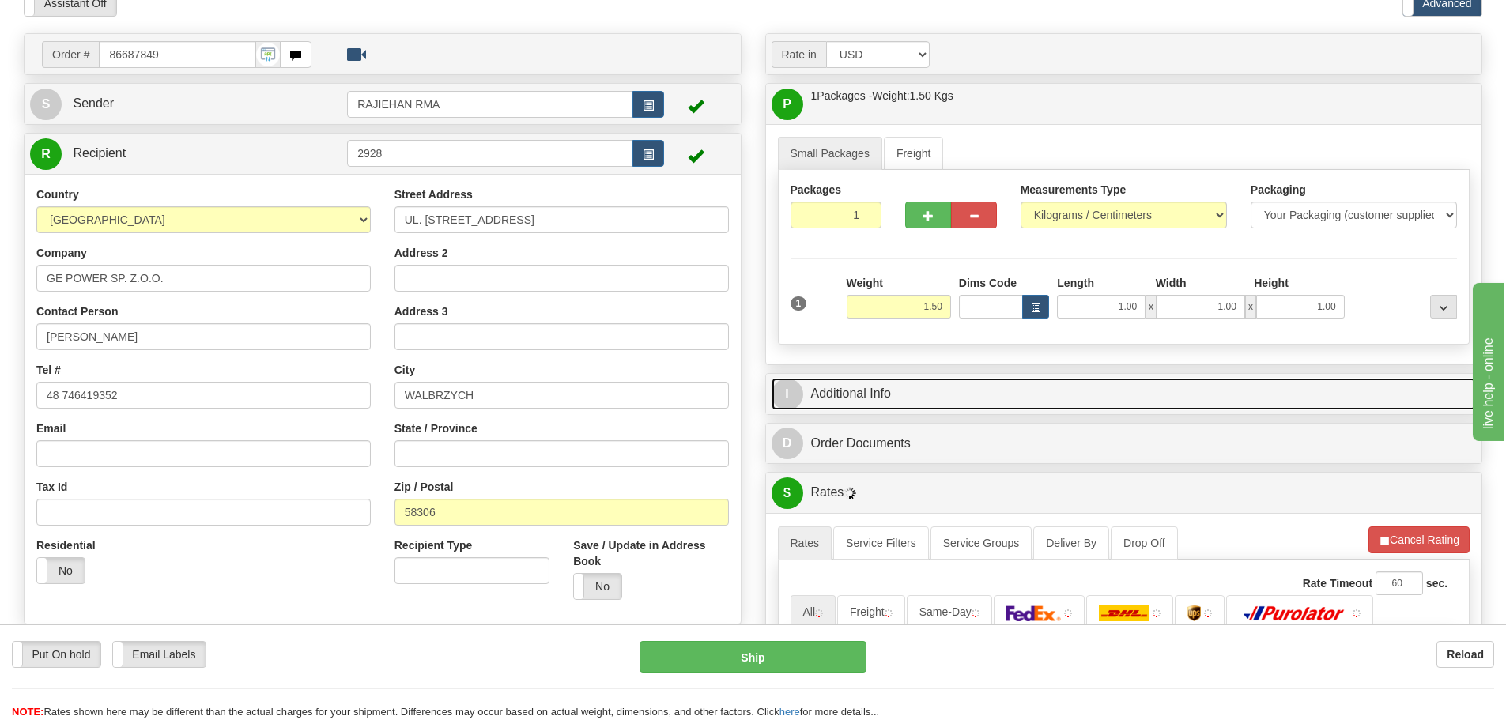
click at [995, 383] on link "I Additional Info" at bounding box center [1124, 394] width 705 height 32
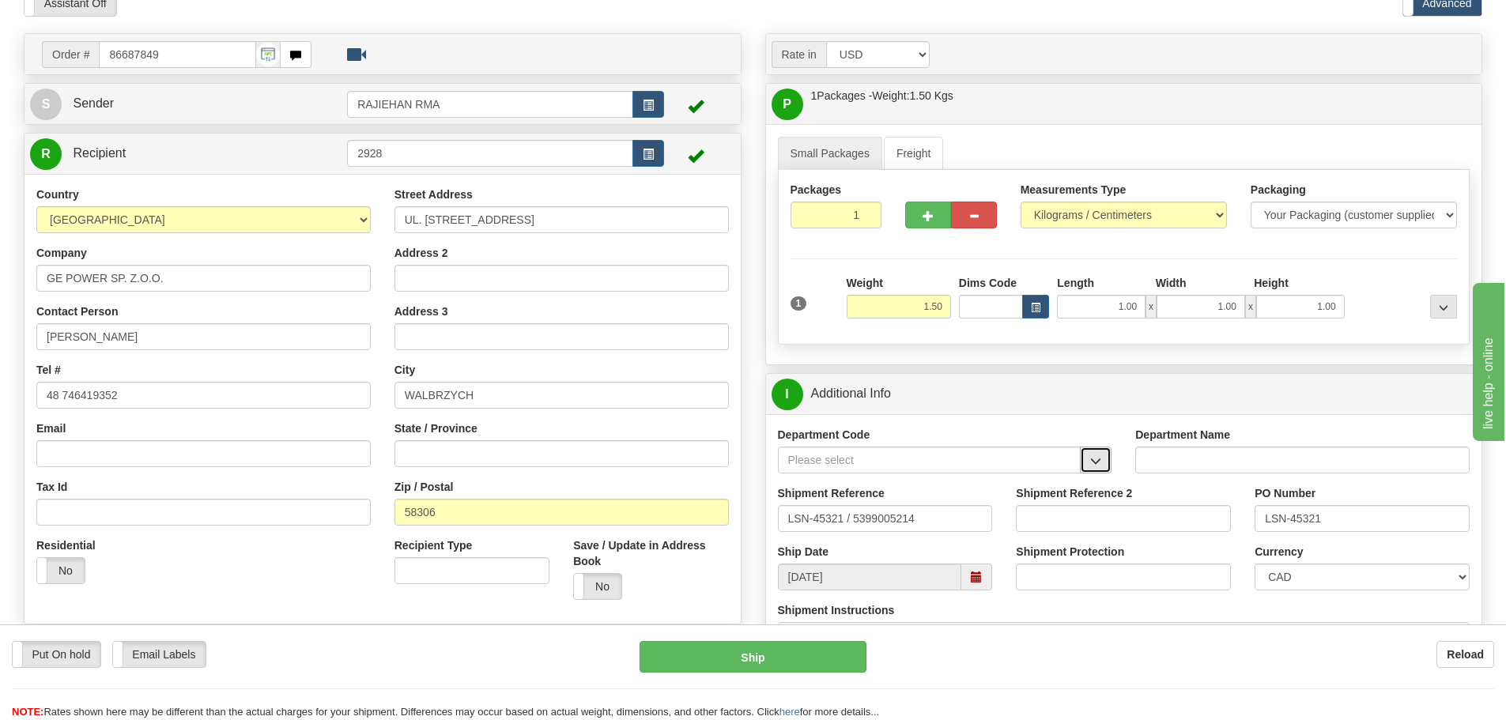
click at [1093, 459] on span "button" at bounding box center [1095, 461] width 11 height 10
click at [1034, 476] on div "SER" at bounding box center [926, 484] width 288 height 17
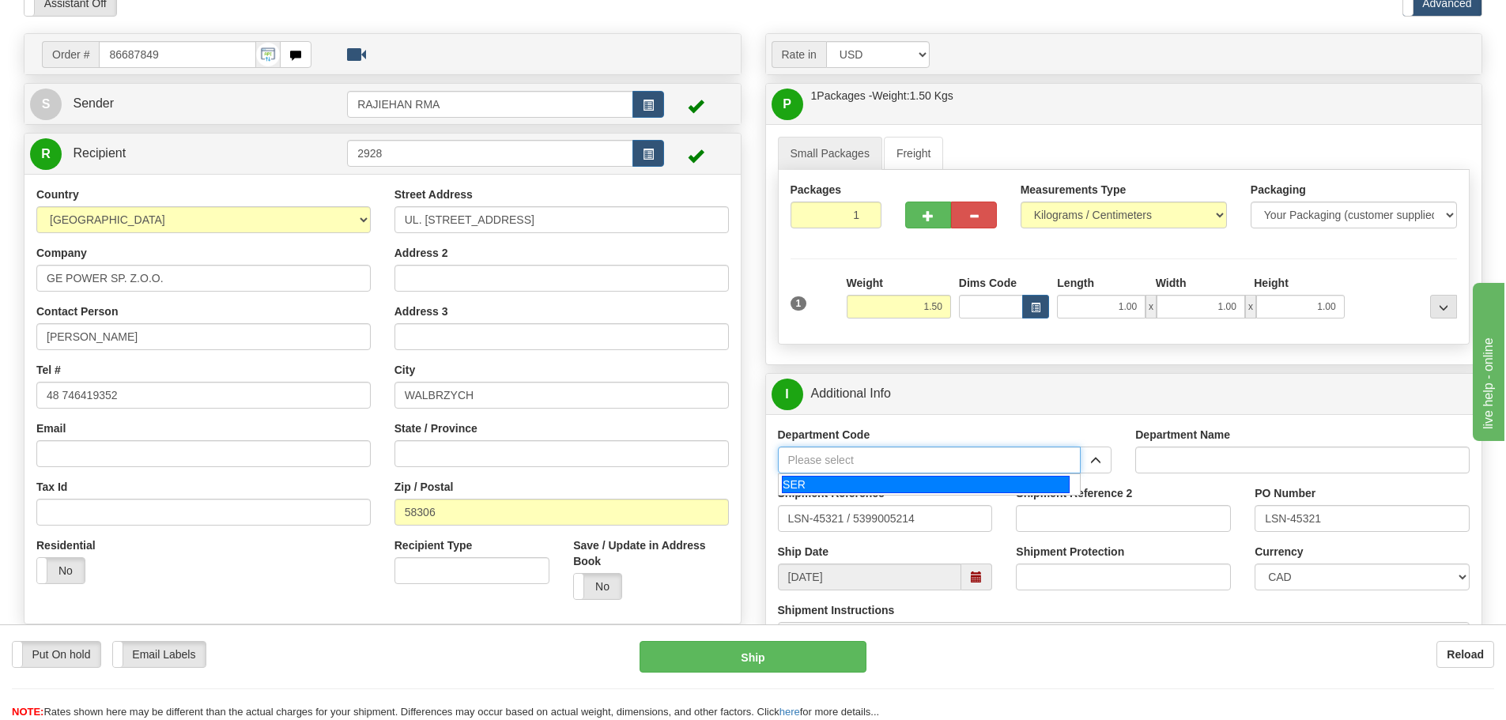
type input "SER"
type input "SERVICE DEPARTMENT"
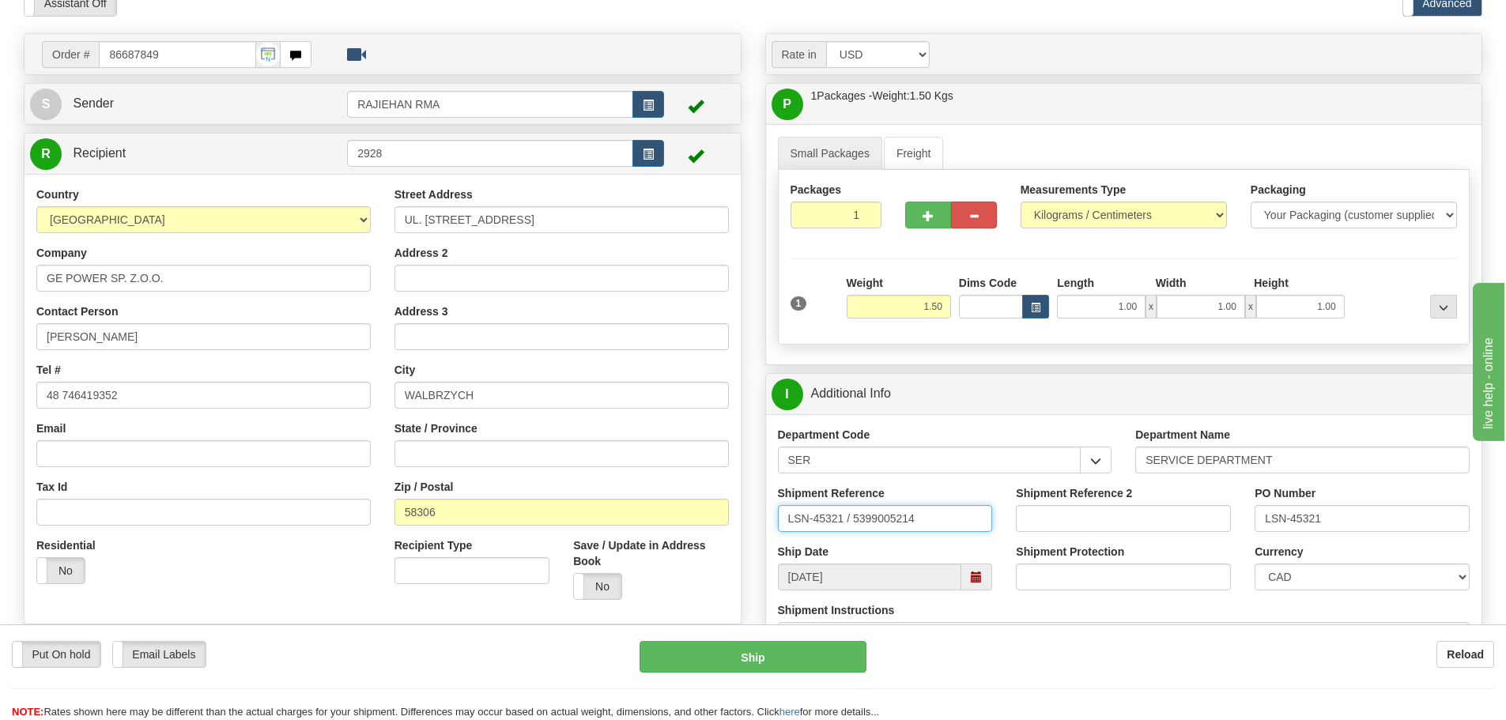
click at [849, 531] on input "LSN-45321 / 5399005214" at bounding box center [885, 518] width 215 height 27
click at [850, 531] on input "LSN-45321 / 5399005214" at bounding box center [885, 518] width 215 height 27
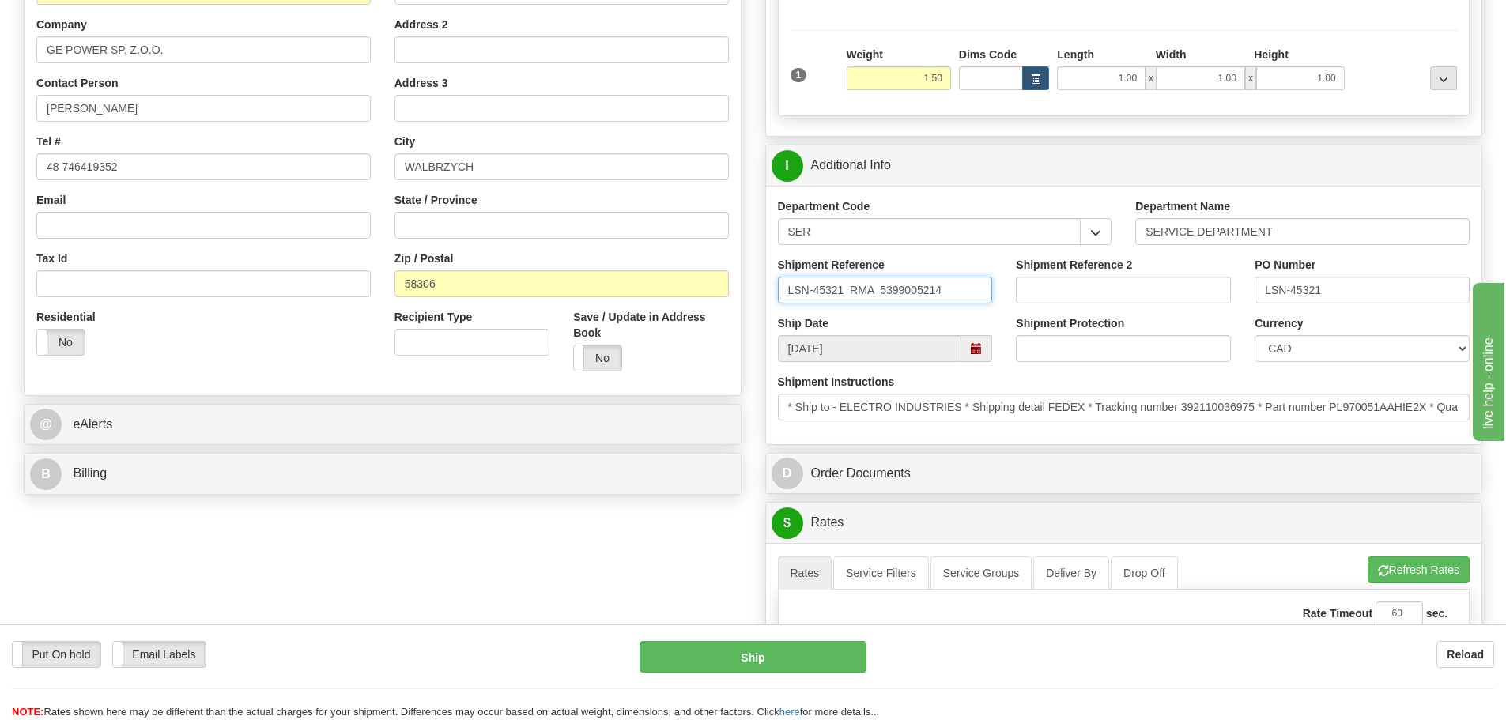
scroll to position [316, 0]
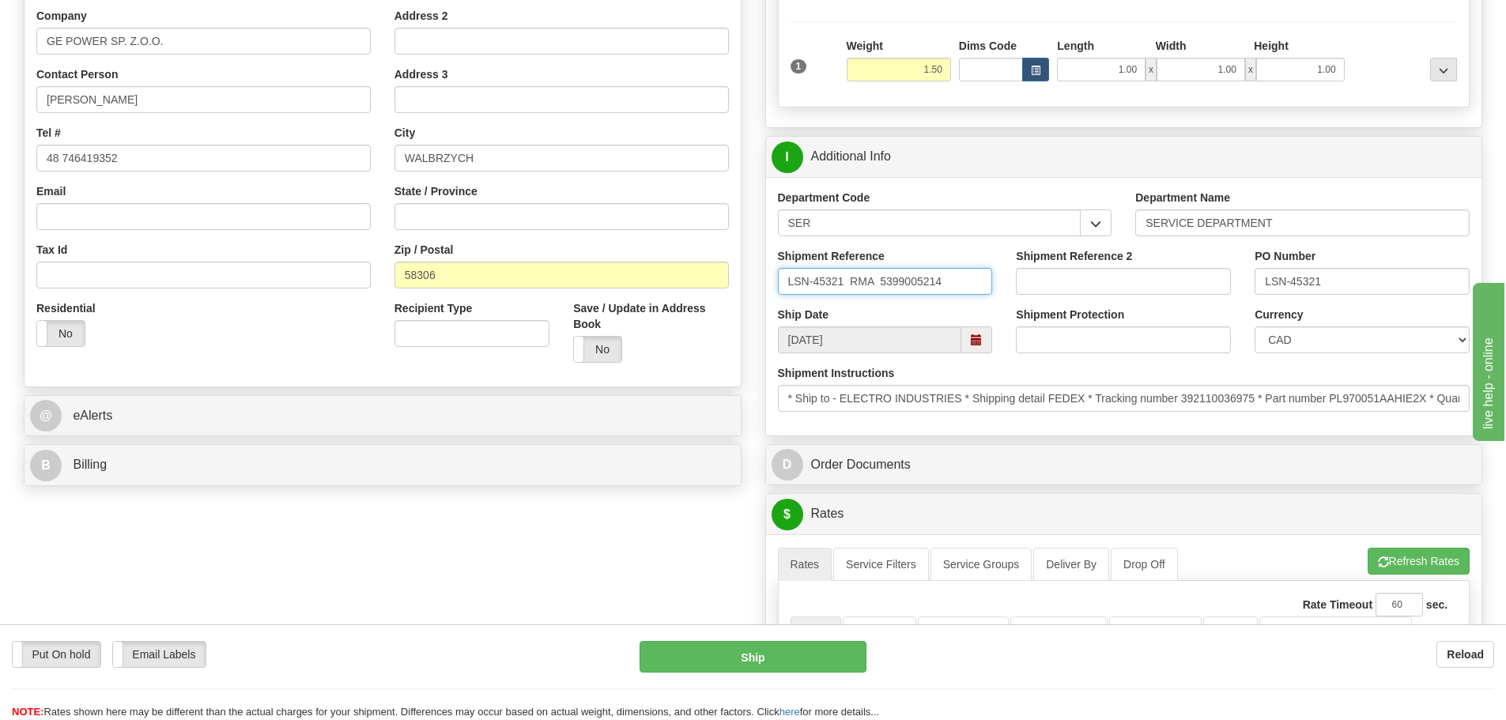
type input "LSN-45321 RMA 5399005214"
click at [1282, 337] on select "CAD USD EUR ZAR RON ANG ARN AUD AUS AWG BBD BFR BGN BHD BMD BND BRC BRL CHP CKZ…" at bounding box center [1362, 340] width 215 height 27
click at [1147, 360] on div "Shipment Protection" at bounding box center [1123, 336] width 239 height 59
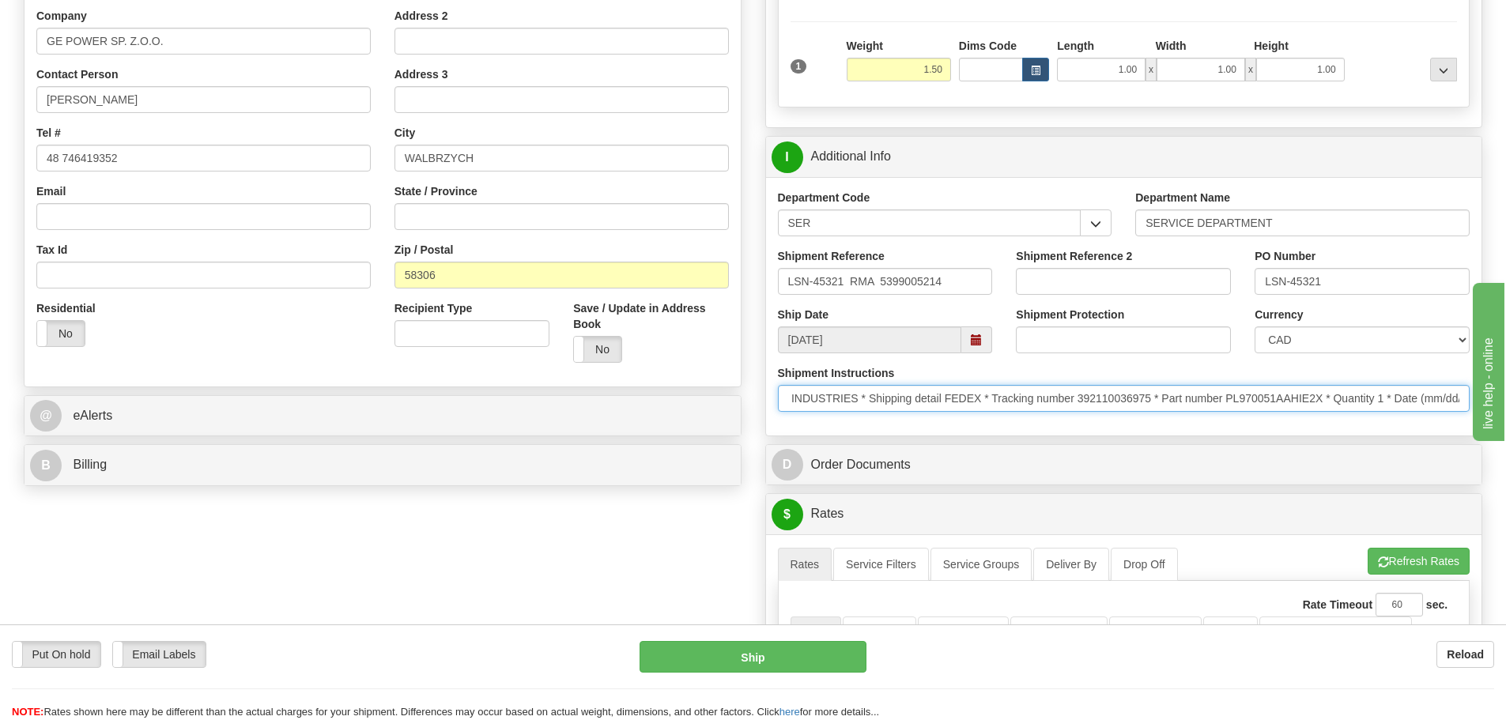
scroll to position [0, 202]
drag, startPoint x: 2497, startPoint y: 836, endPoint x: 1498, endPoint y: 448, distance: 1071.3
click at [926, 399] on input "* Ship to - ELECTRO INDUSTRIES * Shipping detail FEDEX * Tracking number 392110…" at bounding box center [1124, 398] width 693 height 27
drag, startPoint x: 926, startPoint y: 399, endPoint x: 681, endPoint y: 404, distance: 245.1
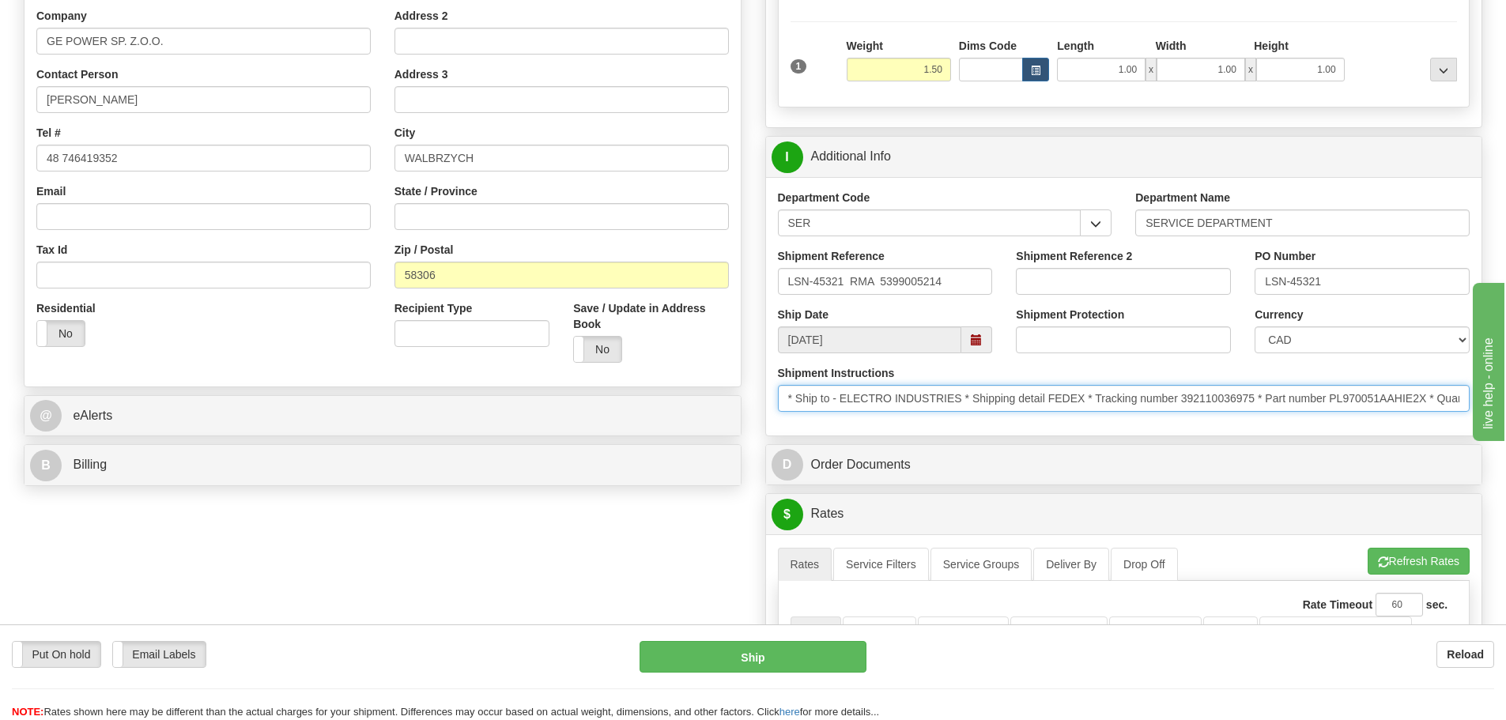
click at [826, 387] on input "* Ship to - ELECTRO INDUSTRIES * Shipping detail FEDEX * Tracking number 392110…" at bounding box center [1124, 398] width 693 height 27
click at [799, 403] on input "* Ship to - ELECTRO INDUSTRIES * Shipping detail FEDEX * Tracking number 392110…" at bounding box center [1124, 398] width 693 height 27
drag, startPoint x: 792, startPoint y: 395, endPoint x: 1517, endPoint y: 434, distance: 726.0
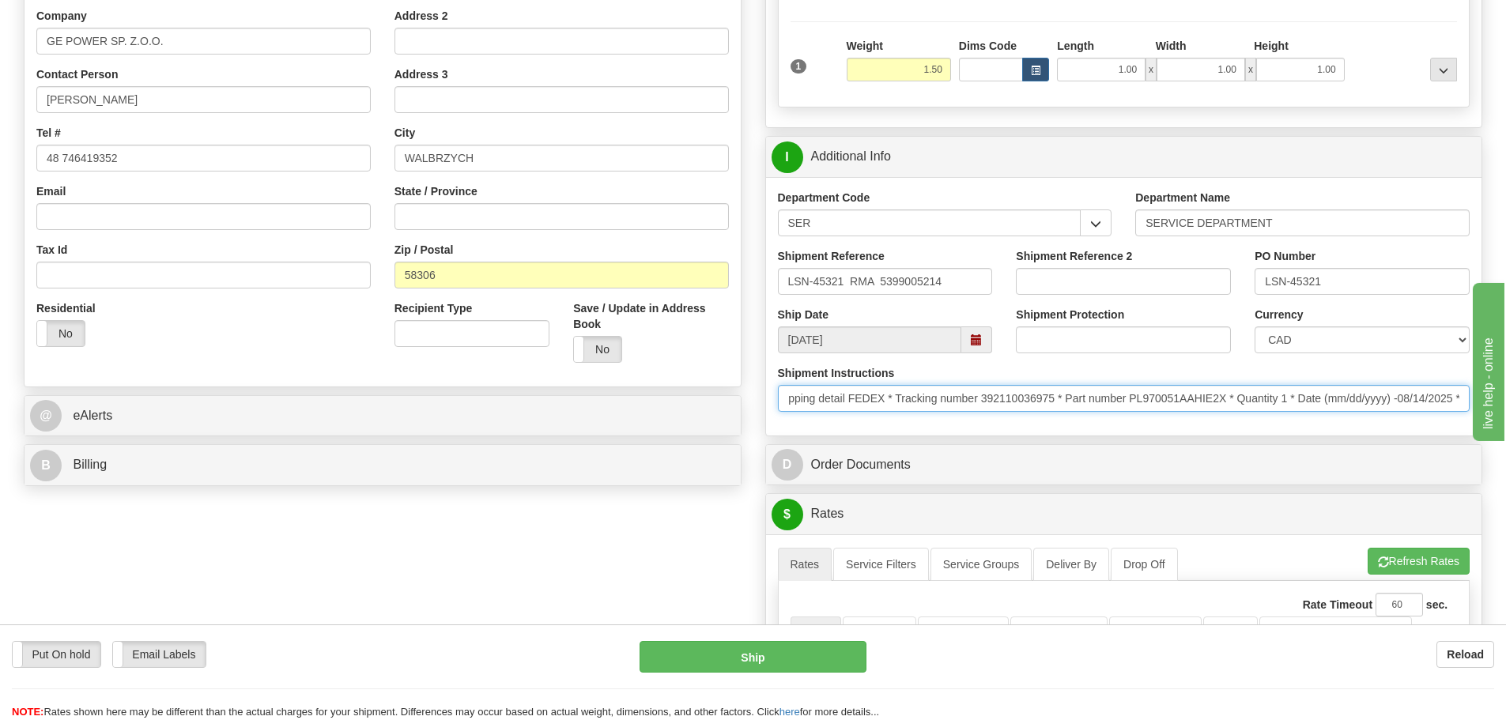
click at [1505, 404] on html "Training Course Close Toggle navigation Settings Shipping Preferences New Sende…" at bounding box center [753, 44] width 1506 height 720
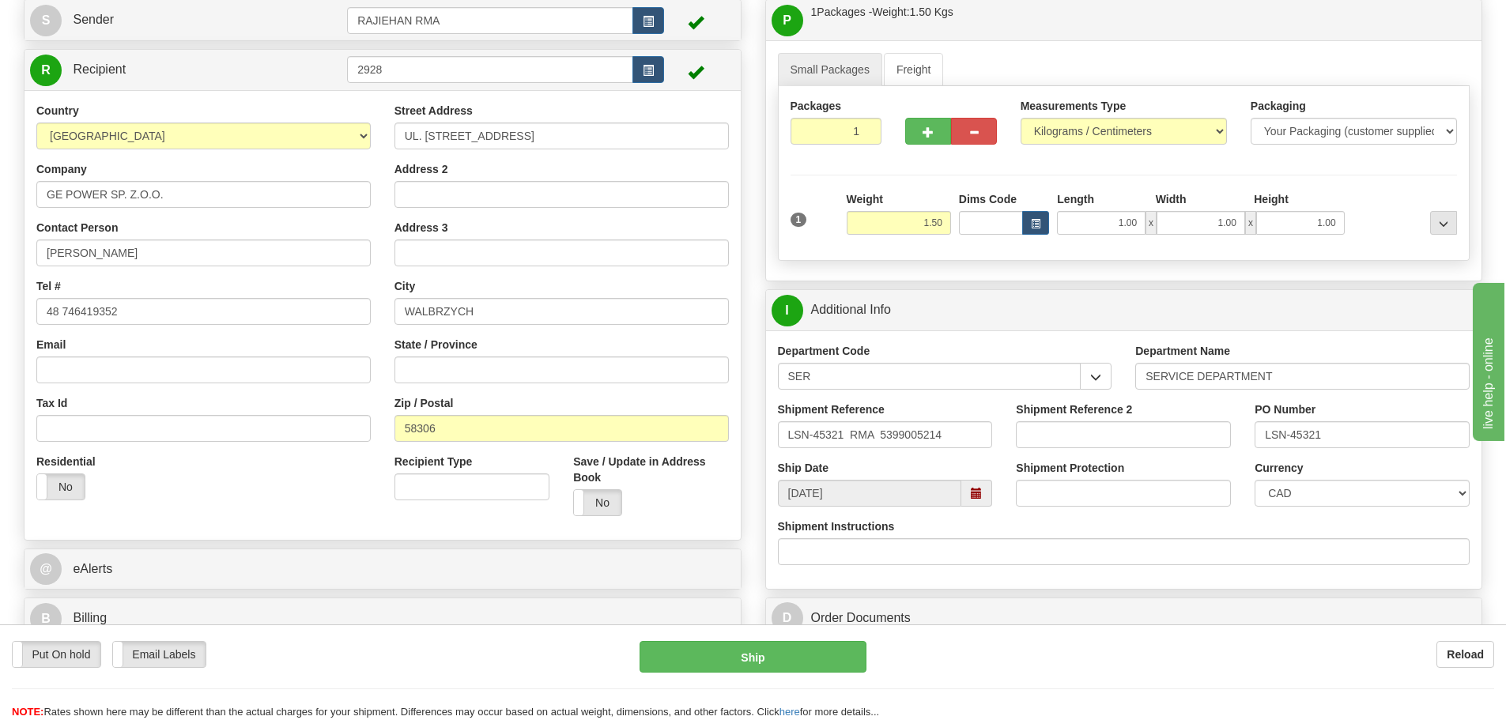
scroll to position [316, 0]
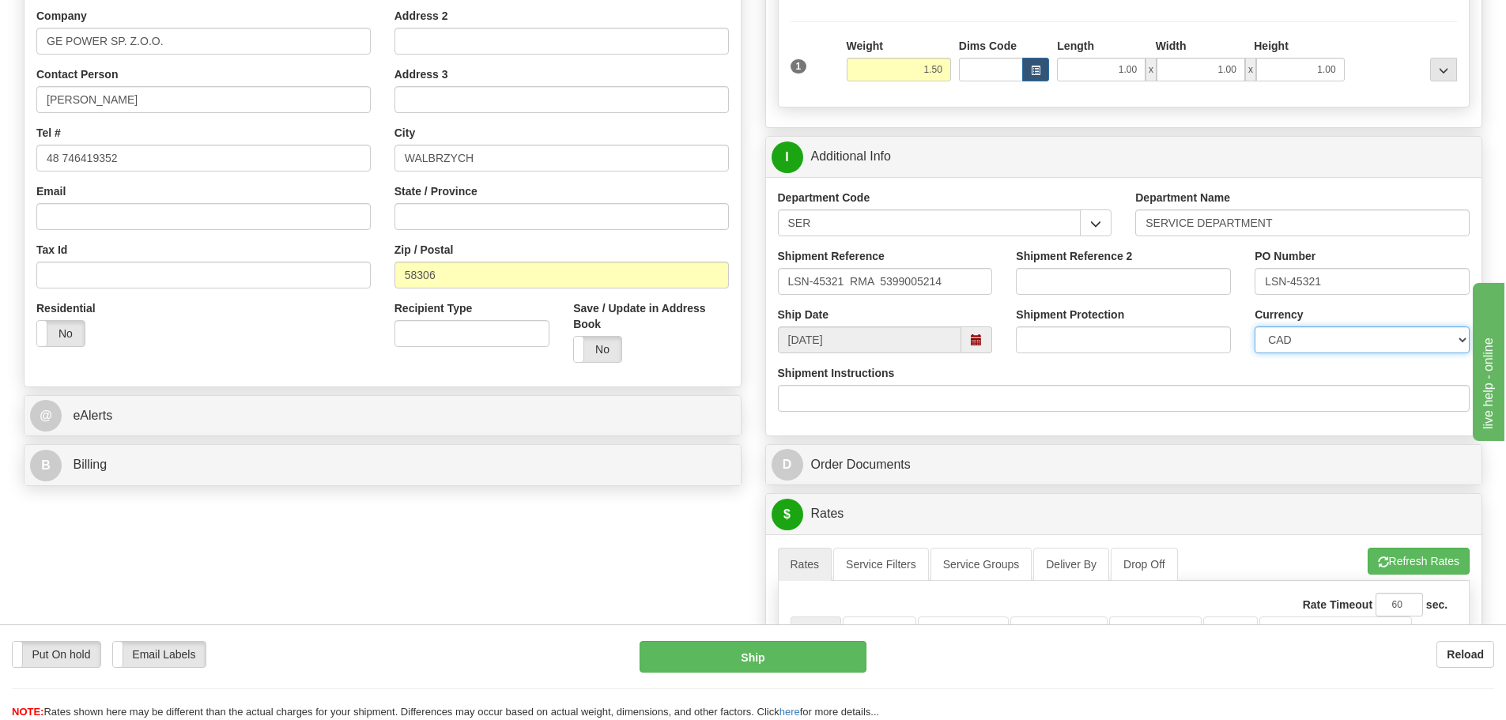
click at [1293, 339] on select "CAD USD EUR ZAR RON ANG ARN AUD AUS AWG BBD BFR BGN BHD BMD BND BRC BRL CHP CKZ…" at bounding box center [1362, 340] width 215 height 27
select select "1"
click at [1255, 327] on select "CAD USD EUR ZAR RON ANG ARN AUD AUS AWG BBD BFR BGN BHD BMD BND BRC BRL CHP CKZ…" at bounding box center [1362, 340] width 215 height 27
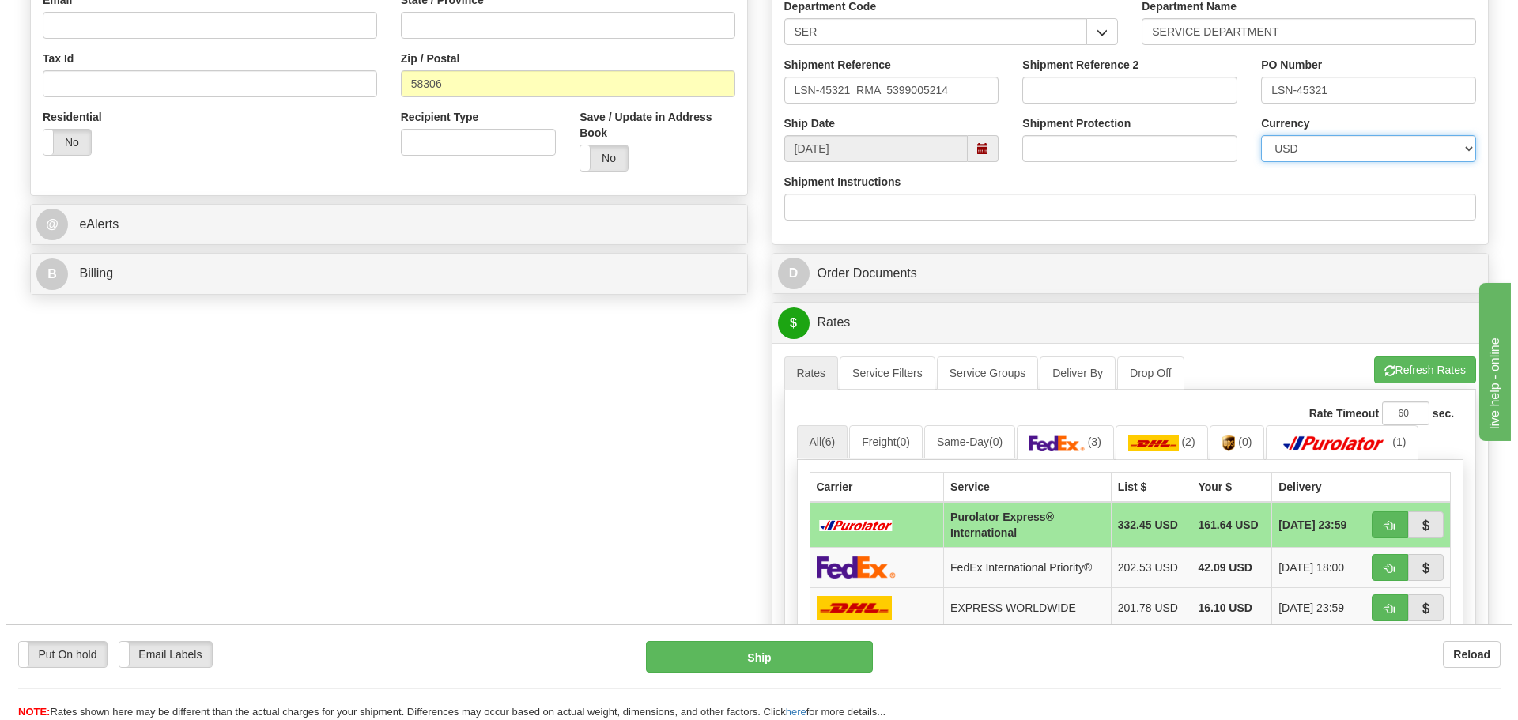
scroll to position [553, 0]
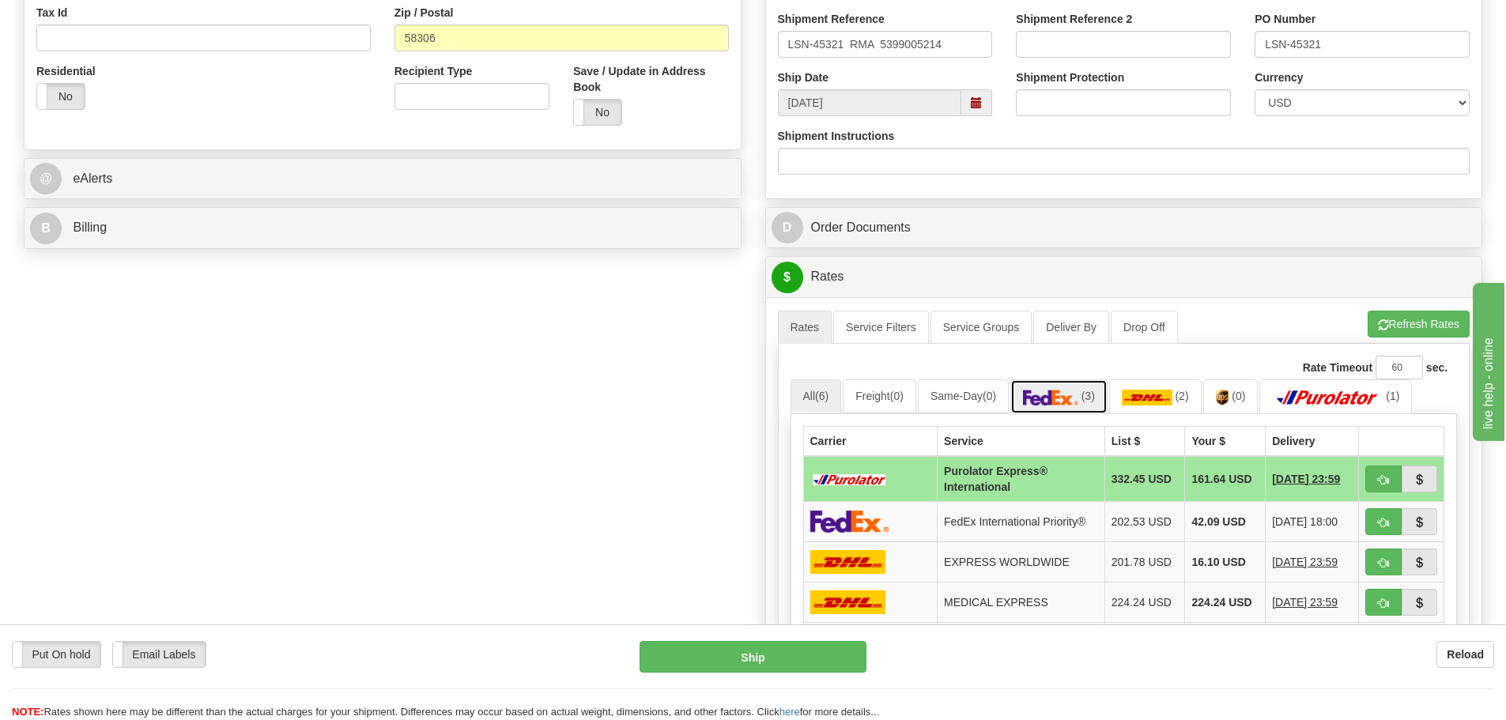
click at [1062, 408] on link "(3)" at bounding box center [1058, 396] width 97 height 34
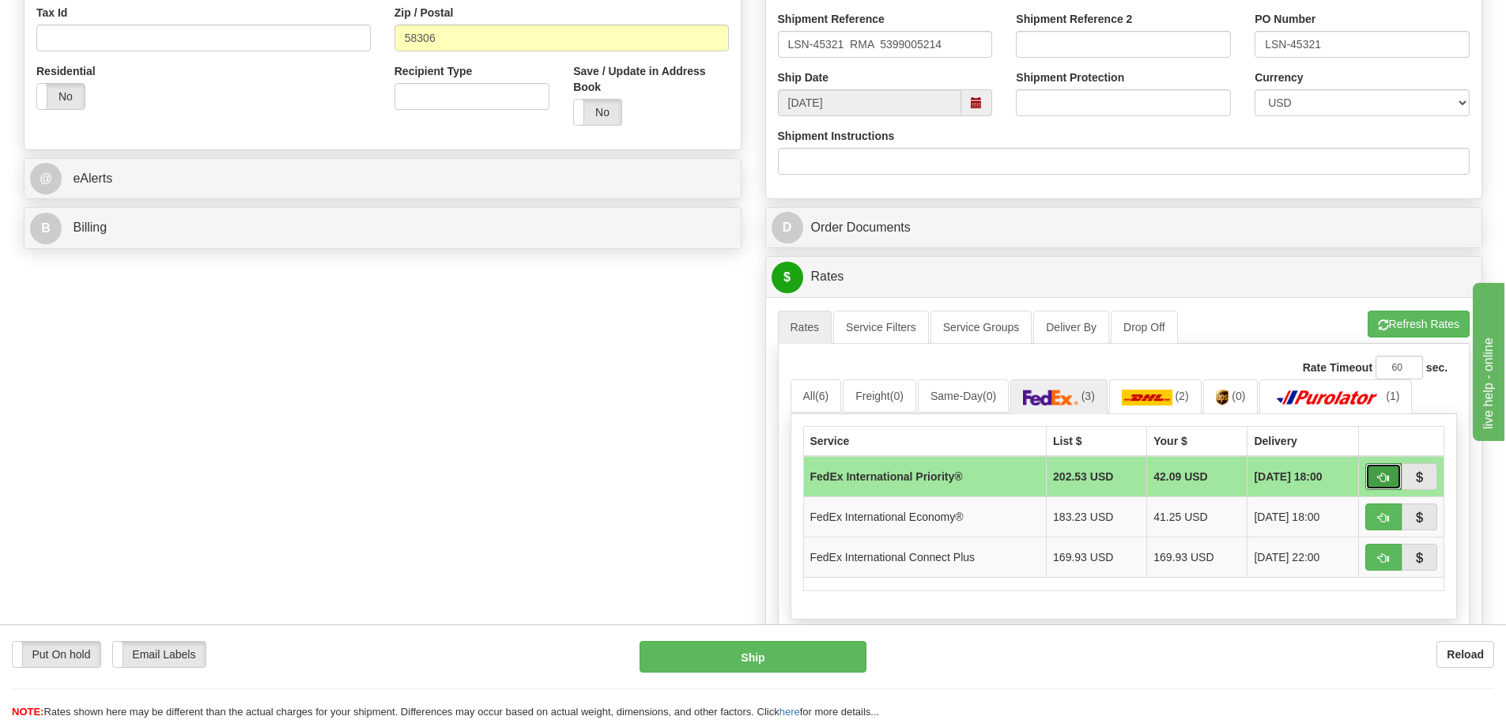
click at [1384, 481] on span "button" at bounding box center [1383, 478] width 11 height 10
type input "01"
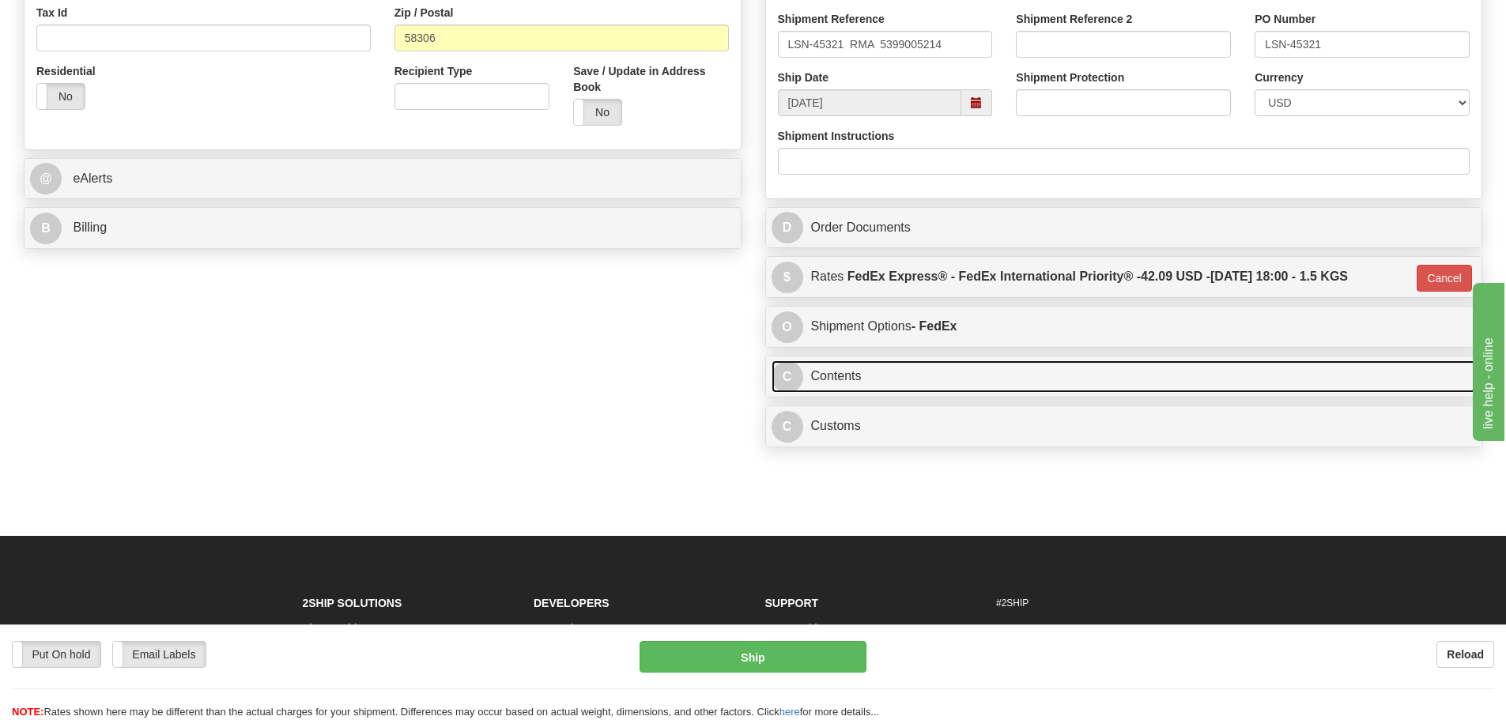
click at [839, 376] on link "C Contents" at bounding box center [1124, 376] width 705 height 32
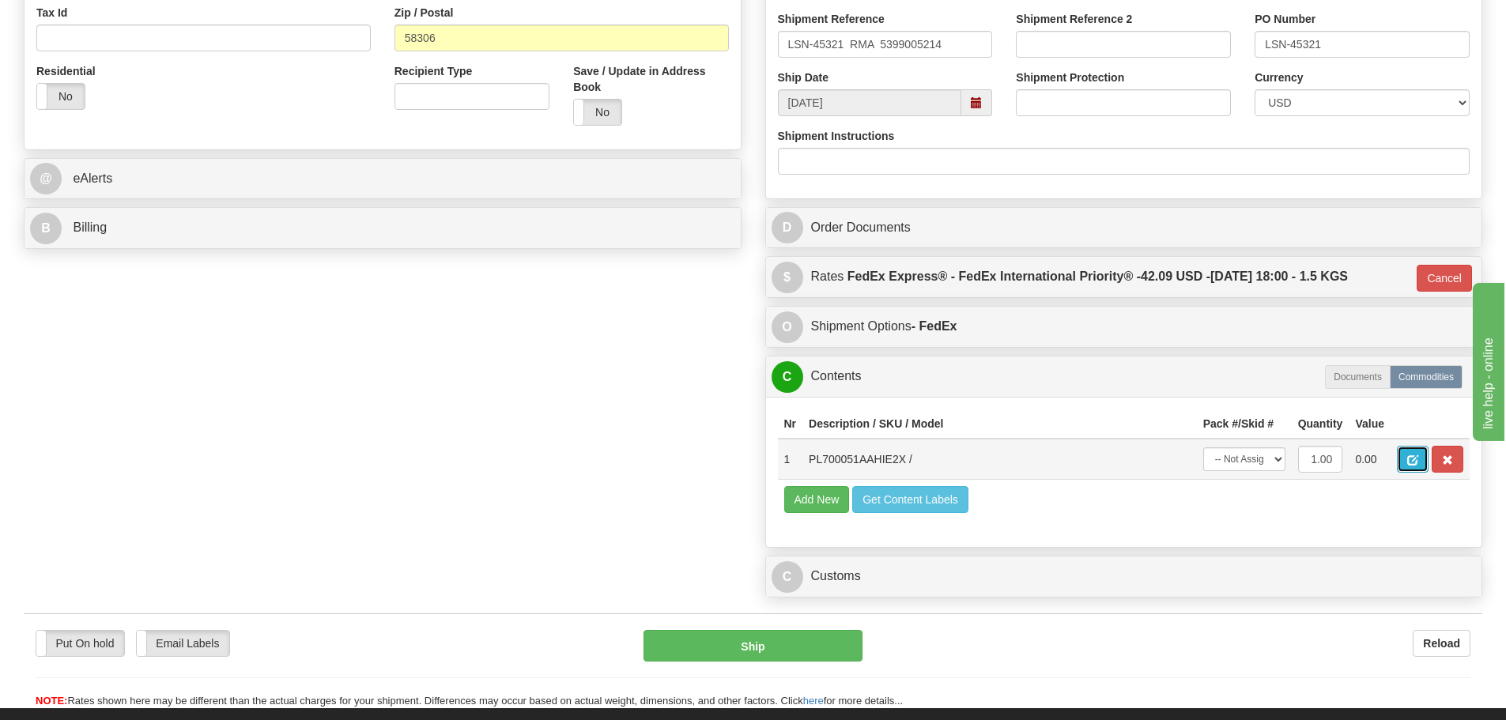
click at [1405, 465] on button "button" at bounding box center [1413, 459] width 32 height 27
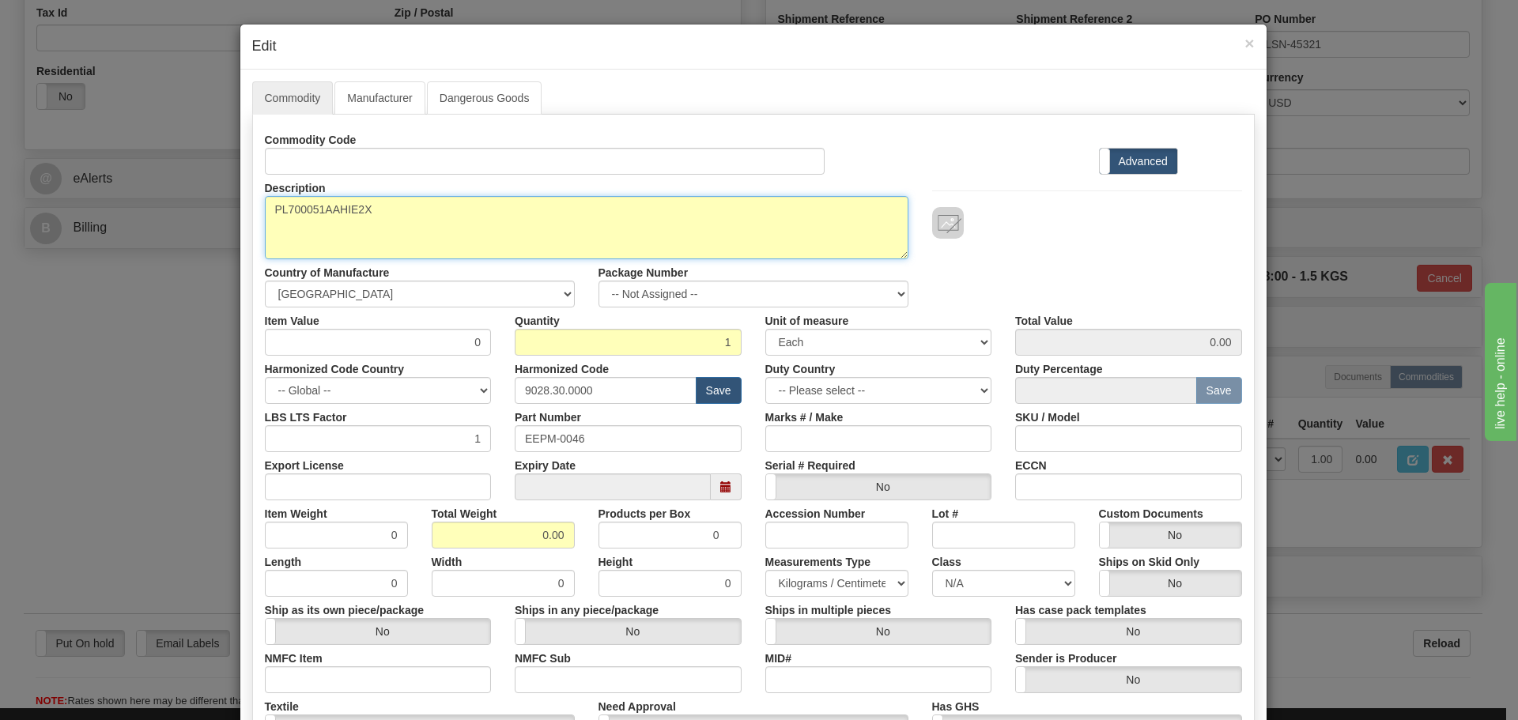
drag, startPoint x: 372, startPoint y: 236, endPoint x: 231, endPoint y: 251, distance: 141.5
click at [231, 251] on div "× Edit Commodity Manufacturer Dangerous Goods Commodity Code Standard Advanced …" at bounding box center [759, 360] width 1518 height 720
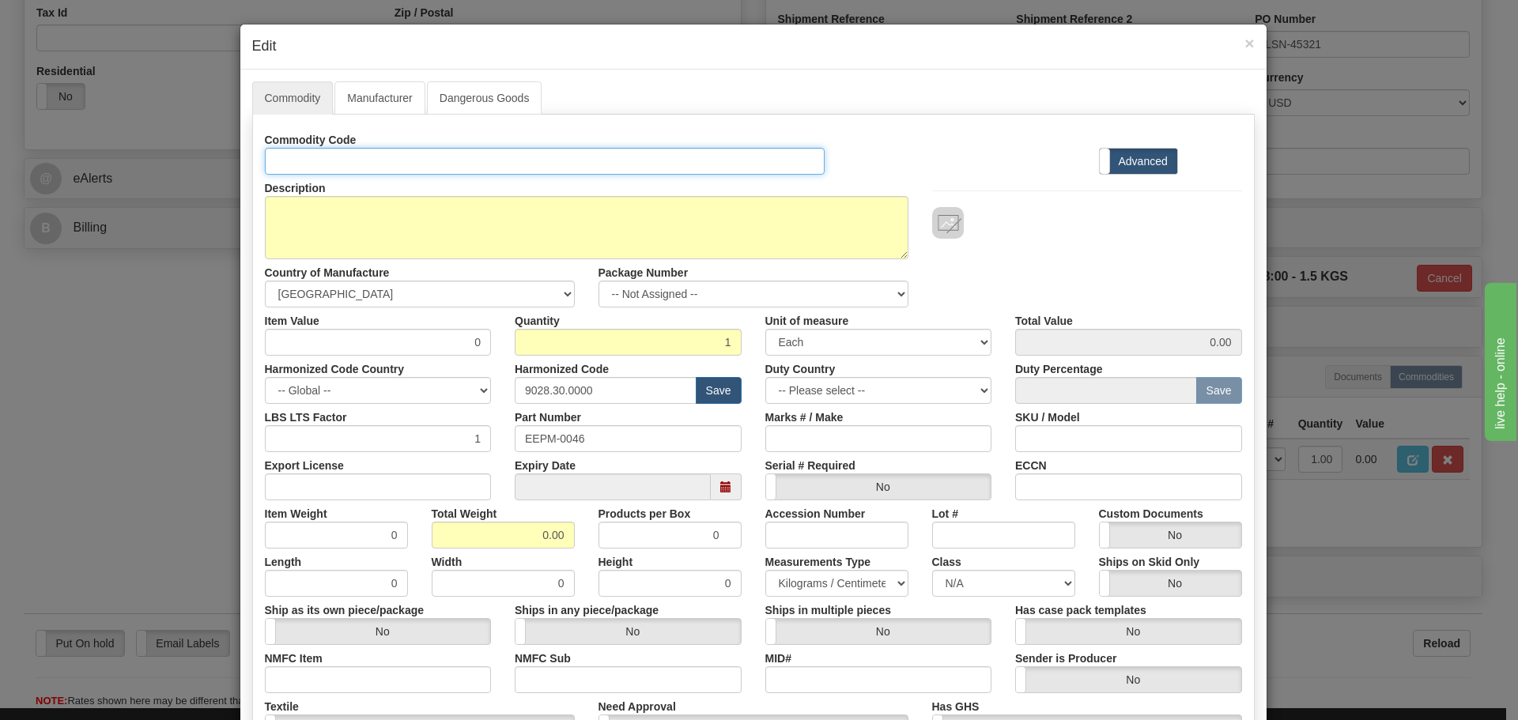
click at [280, 166] on input "Id" at bounding box center [545, 161] width 561 height 27
paste input "PL700051AAHIE2X"
type input "PL700051AAHIE2X"
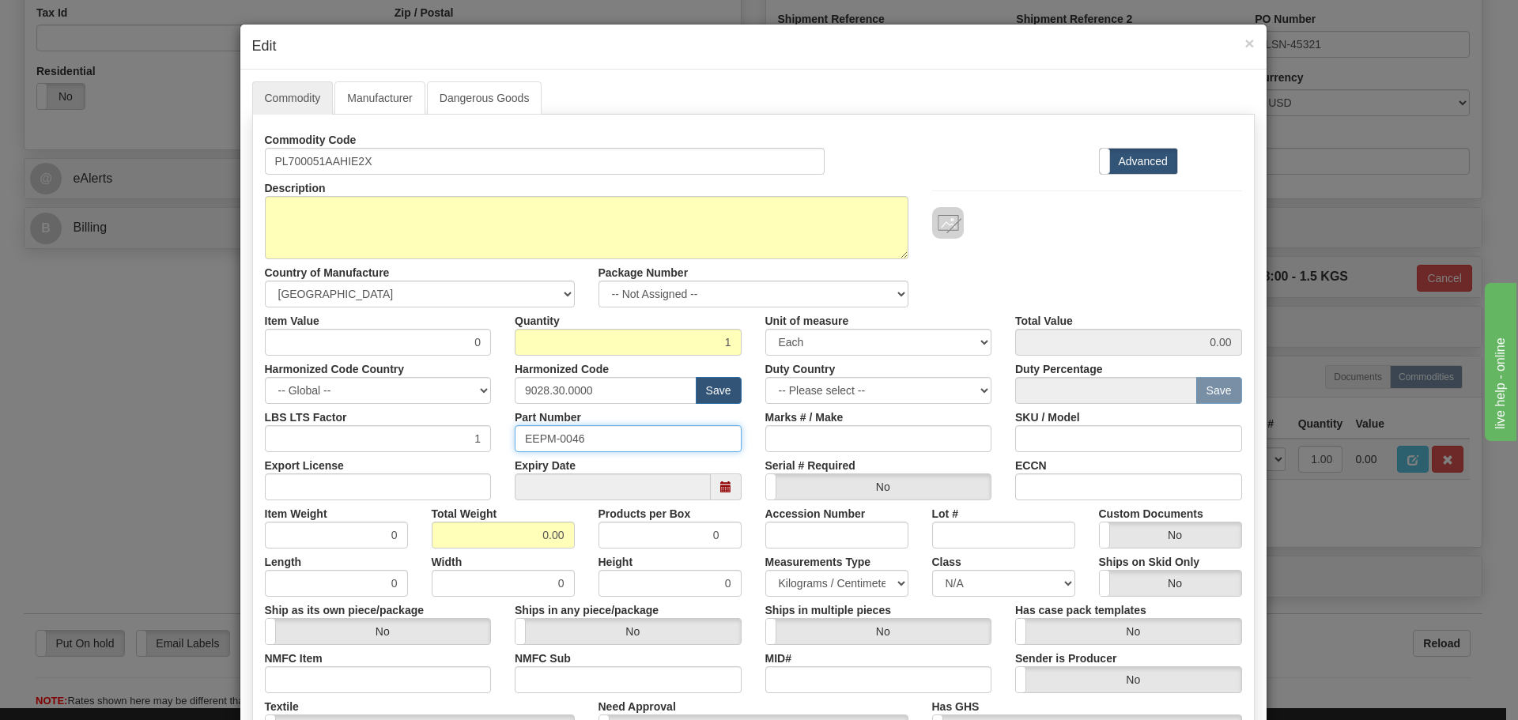
drag, startPoint x: 649, startPoint y: 444, endPoint x: 444, endPoint y: 451, distance: 205.7
click at [444, 451] on div "LBS LTS Factor 1 Part Number EEPM-0046 Marks # / Make SKU / Model" at bounding box center [753, 428] width 1001 height 48
paste input "PL700051AAHIE2X"
type input "PL700051AAHIE2X"
click at [489, 421] on div "LBS LTS Factor 1" at bounding box center [378, 428] width 251 height 48
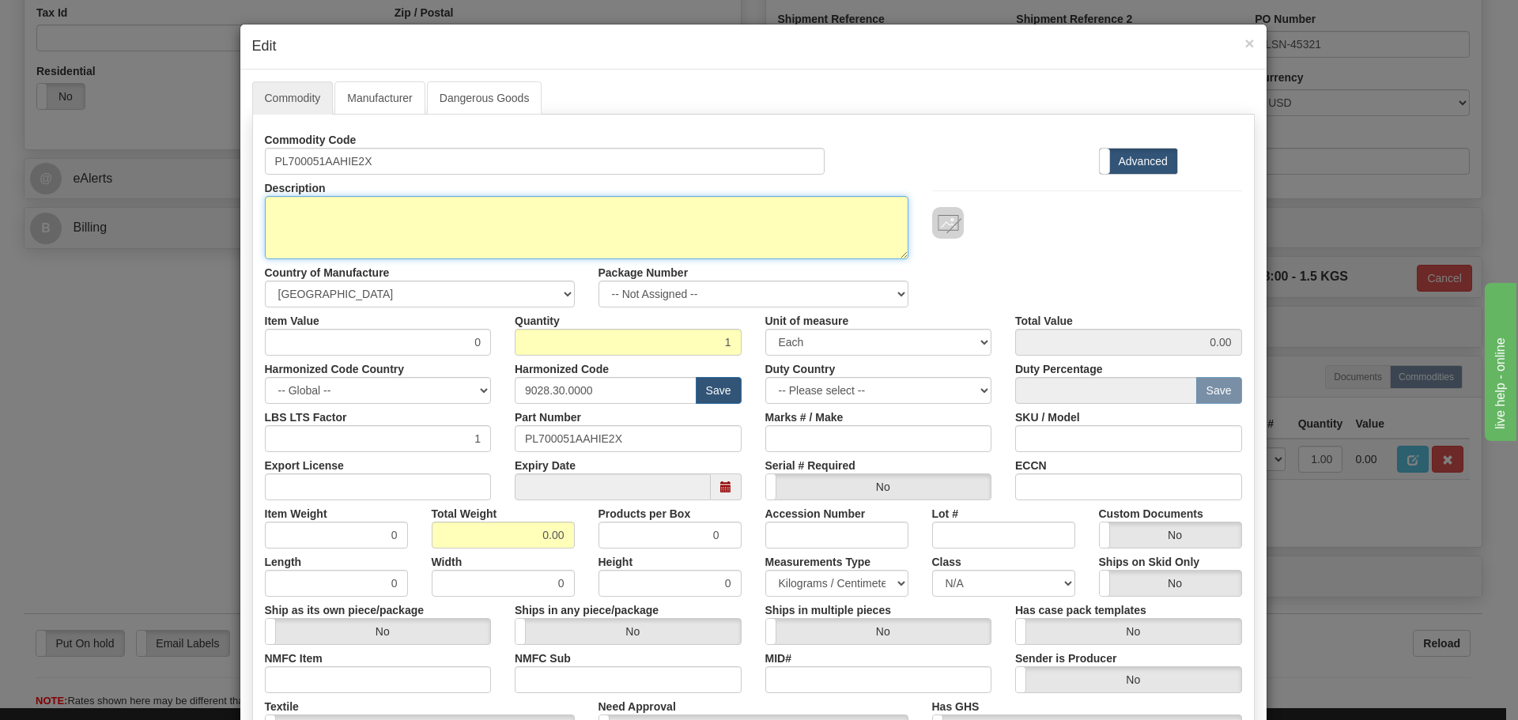
click at [416, 232] on textarea "PL700051AAHIE2X" at bounding box center [587, 227] width 644 height 63
click at [386, 236] on textarea "PL700051AAHIE2X" at bounding box center [587, 227] width 644 height 63
paste textarea "EPM 7000 - Power Quality Meter-EPM"
type textarea "EPM 7000 - Power Quality Meter-EPM"
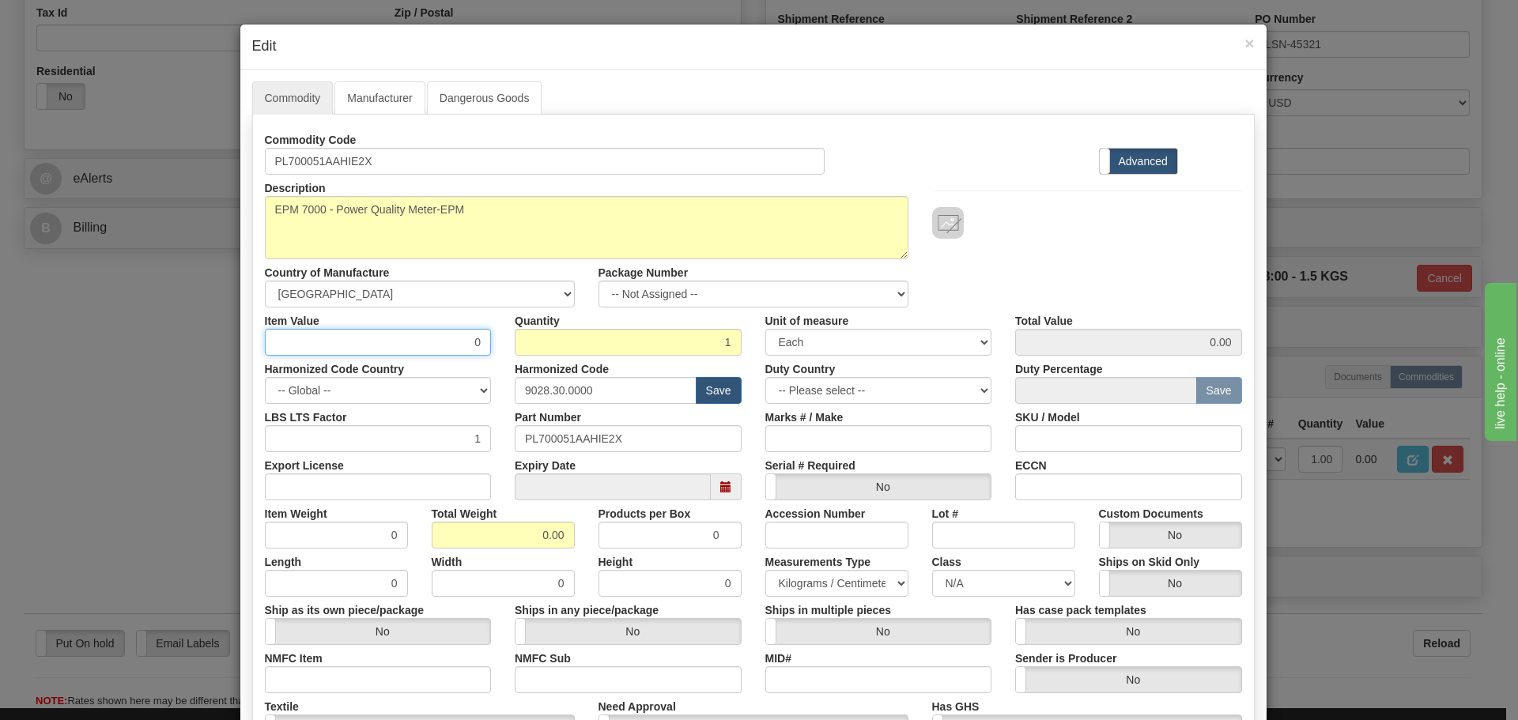
drag, startPoint x: 428, startPoint y: 342, endPoint x: 488, endPoint y: 364, distance: 63.6
click at [488, 364] on div "Commodity Code PL700051AAHIE2X Standard Advanced Description PL700051AAHIE2X Co…" at bounding box center [753, 457] width 977 height 663
type input "75"
type input "75.00"
drag, startPoint x: 610, startPoint y: 388, endPoint x: 493, endPoint y: 405, distance: 117.4
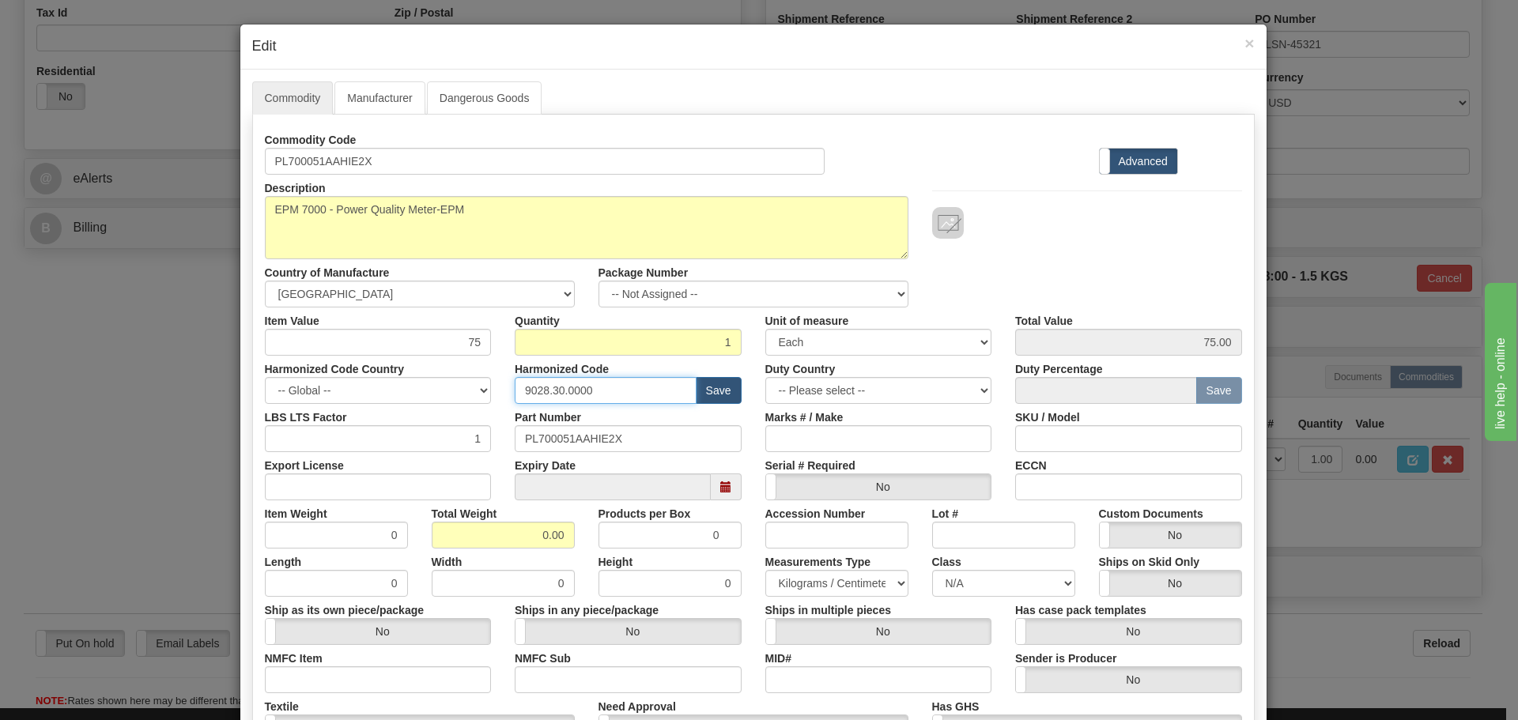
click at [493, 405] on div "Commodity Code PL700051AAHIE2X Standard Advanced Description PL700051AAHIE2X Co…" at bounding box center [753, 457] width 977 height 663
click at [552, 395] on input "text" at bounding box center [606, 390] width 182 height 27
type input "8536.49.0080"
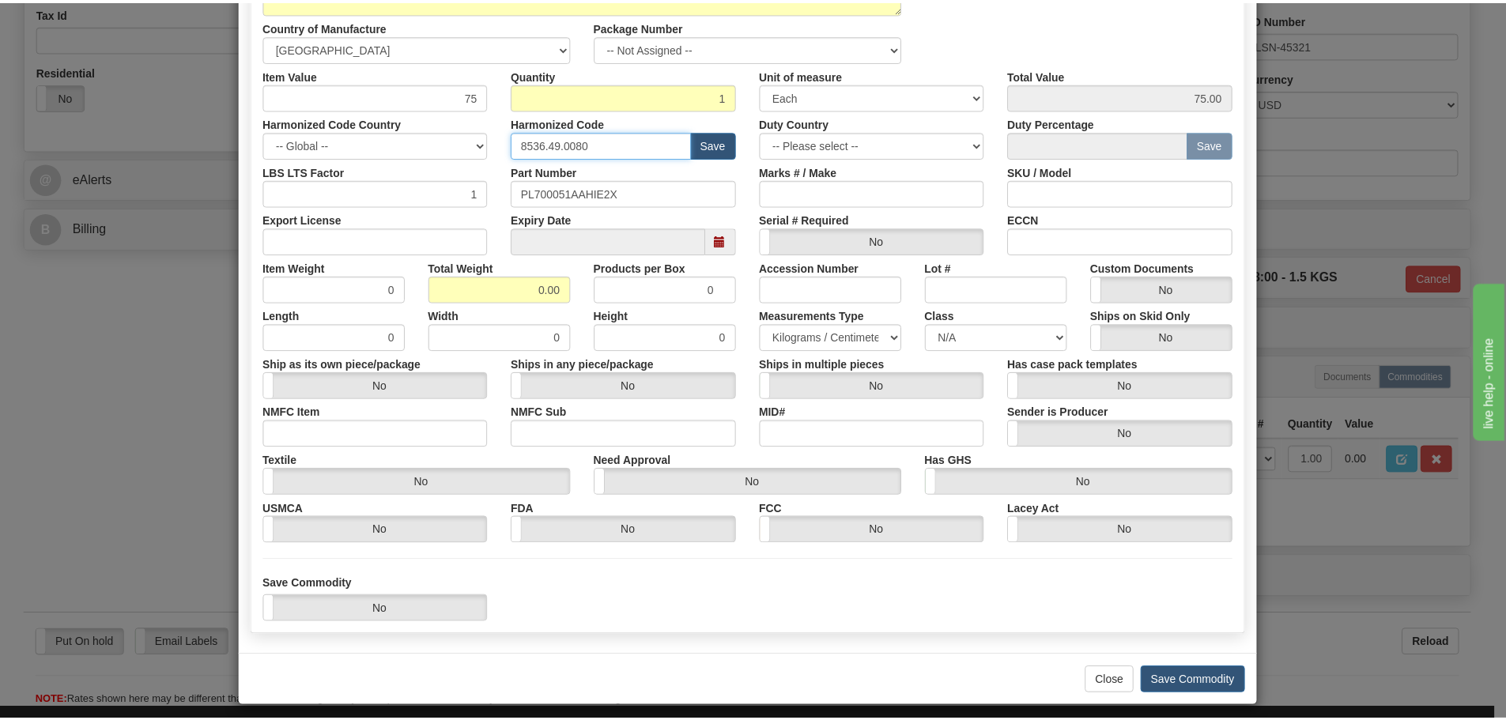
scroll to position [257, 0]
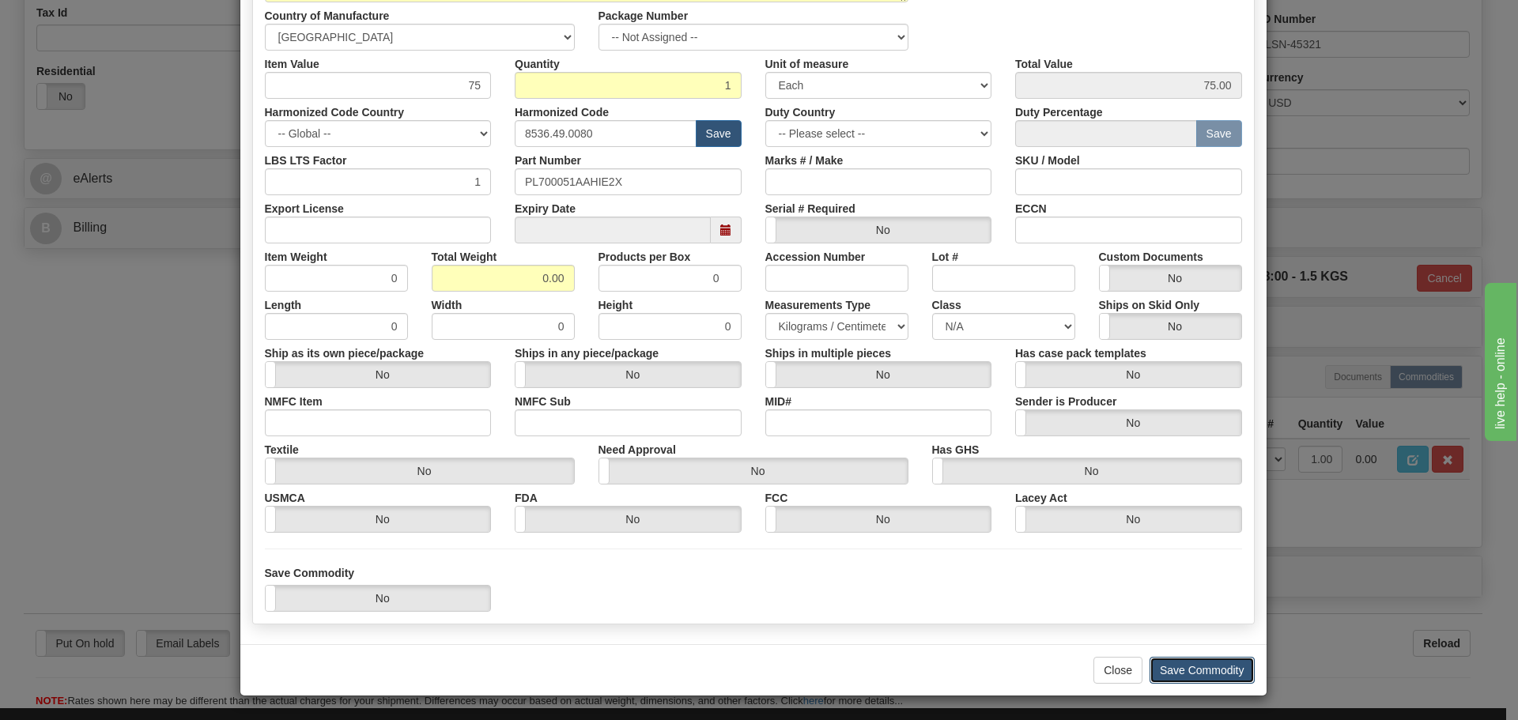
click at [1176, 669] on button "Save Commodity" at bounding box center [1201, 670] width 105 height 27
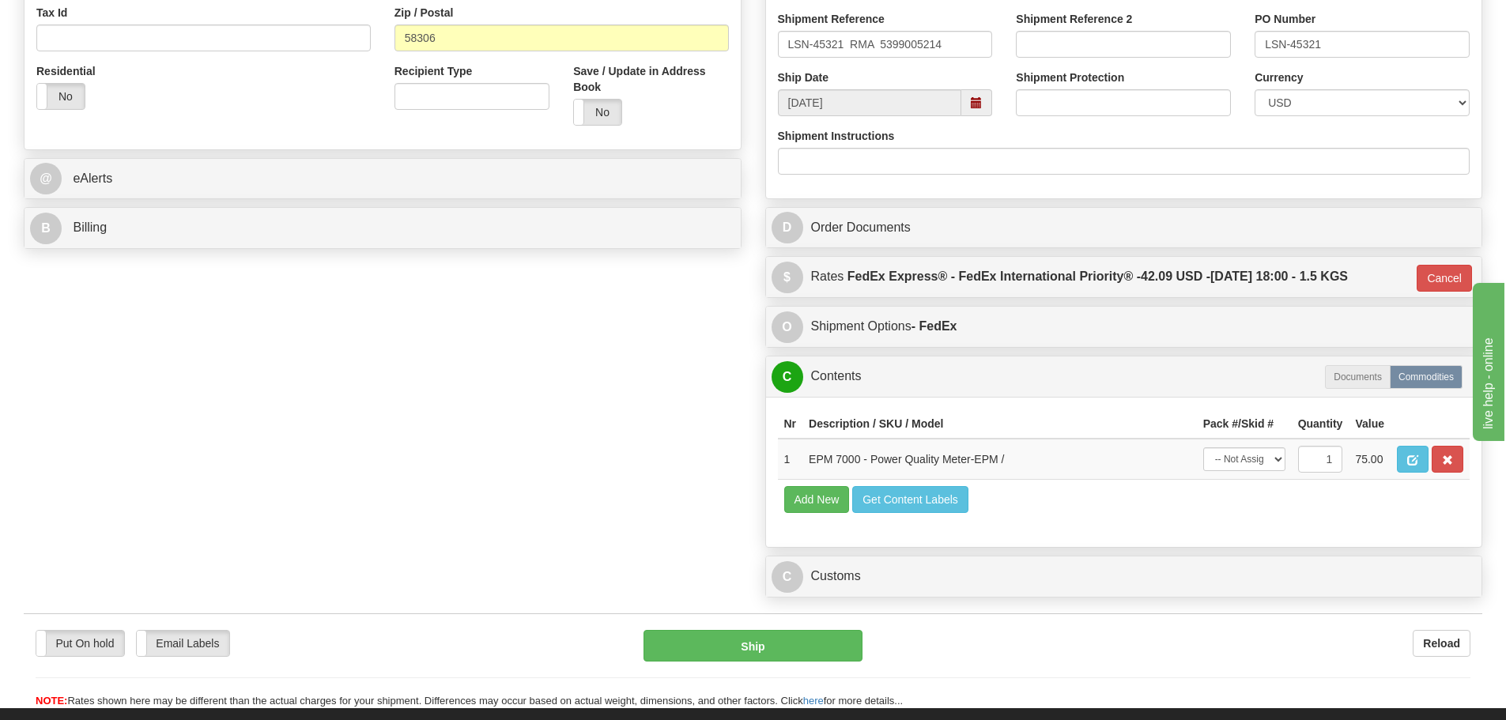
click at [1018, 560] on div "C Customs Duties / Taxes" at bounding box center [1124, 577] width 716 height 40
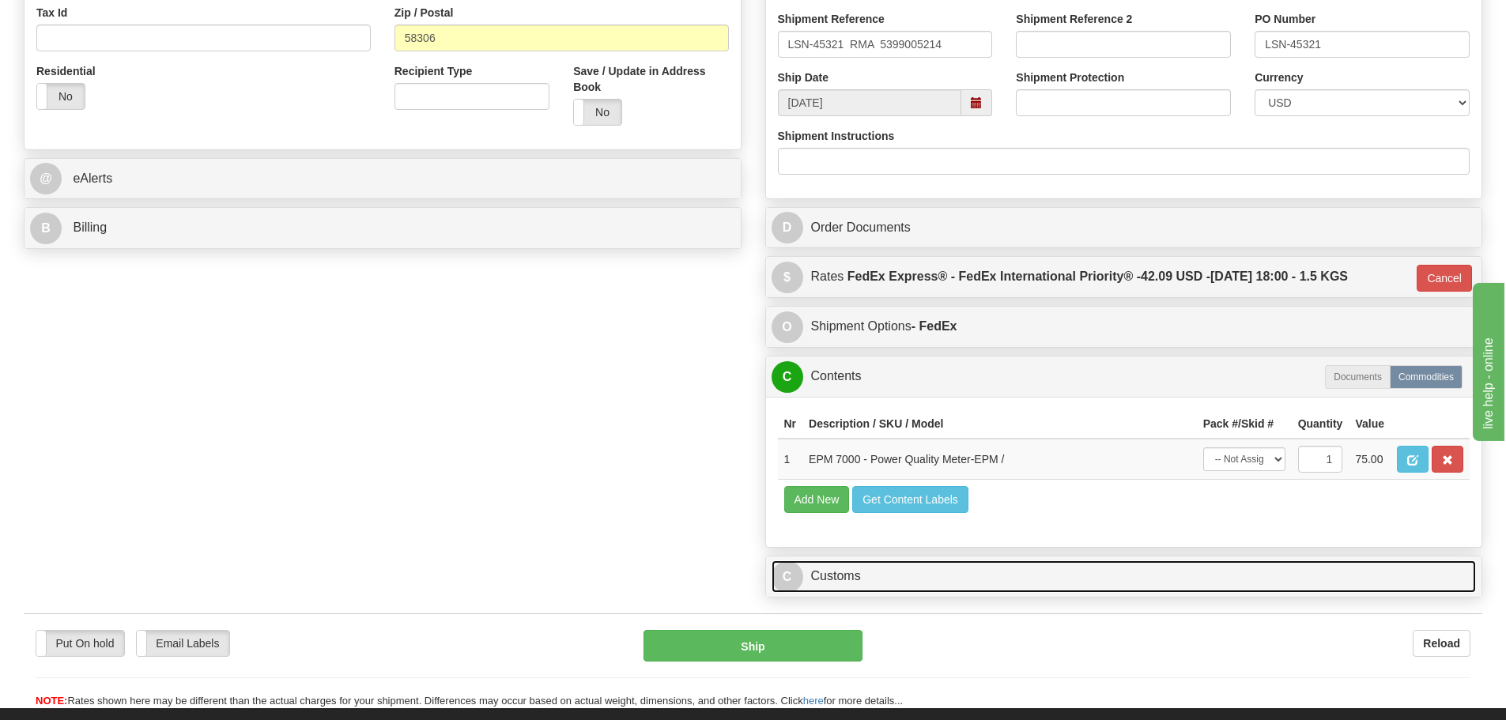
click at [1018, 582] on link "C Customs" at bounding box center [1124, 577] width 705 height 32
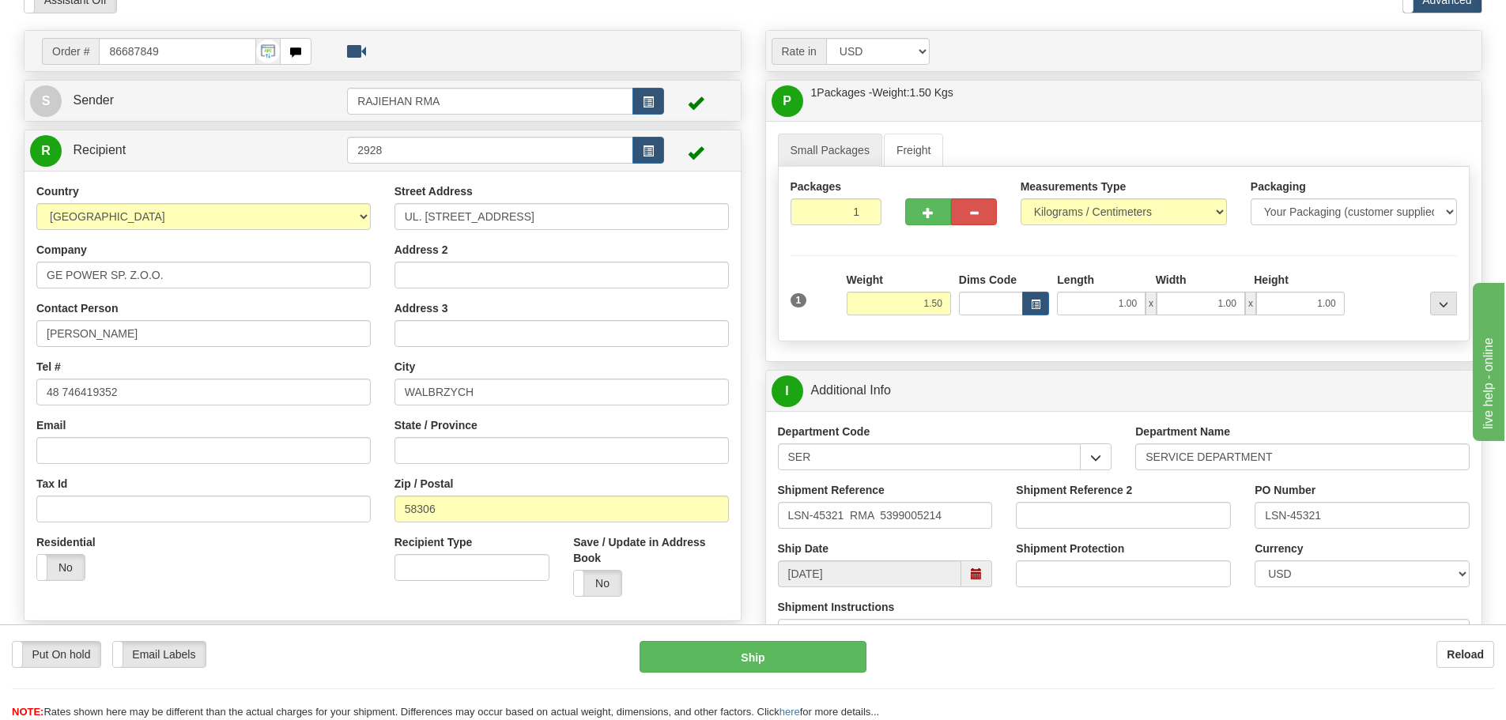
scroll to position [0, 0]
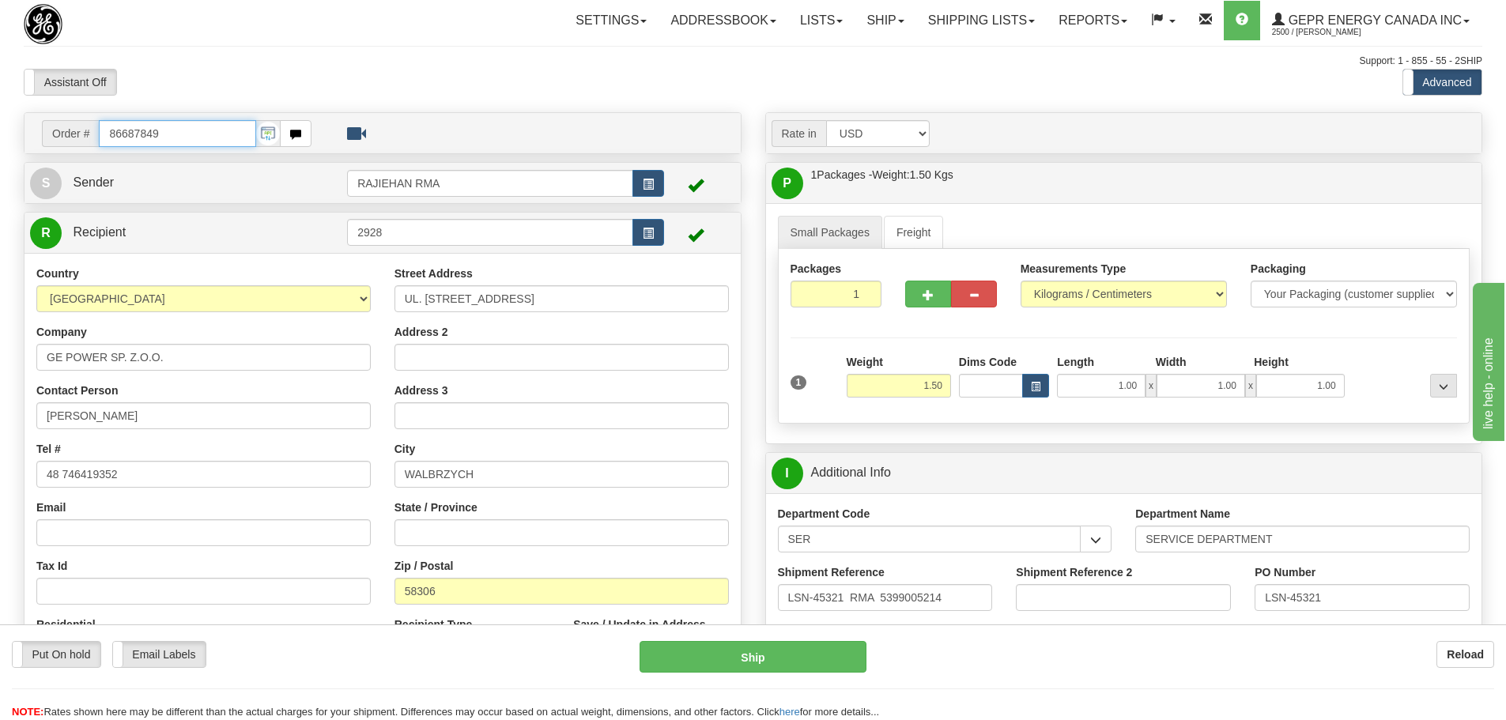
drag, startPoint x: 164, startPoint y: 129, endPoint x: 77, endPoint y: 145, distance: 89.3
click at [77, 145] on div "Order # 86687849" at bounding box center [177, 133] width 270 height 27
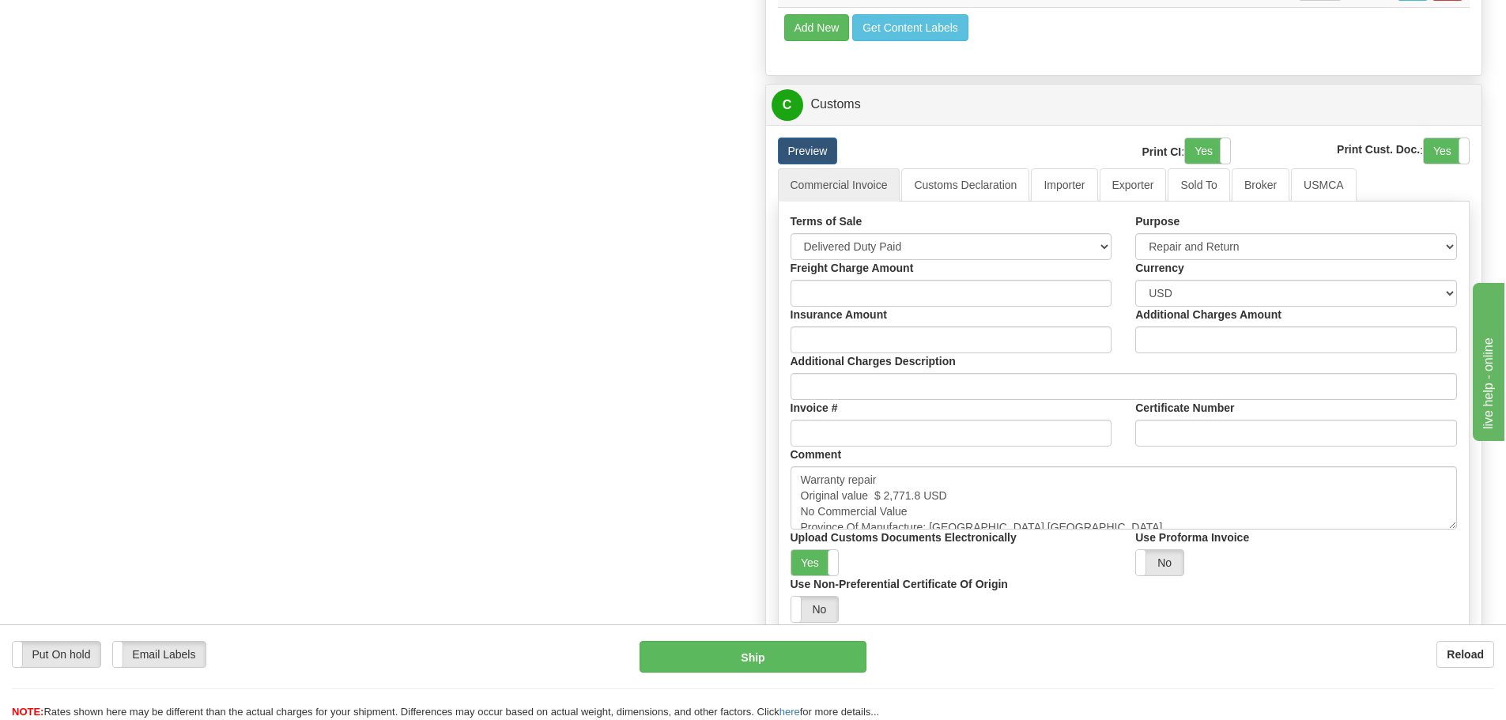
scroll to position [1028, 0]
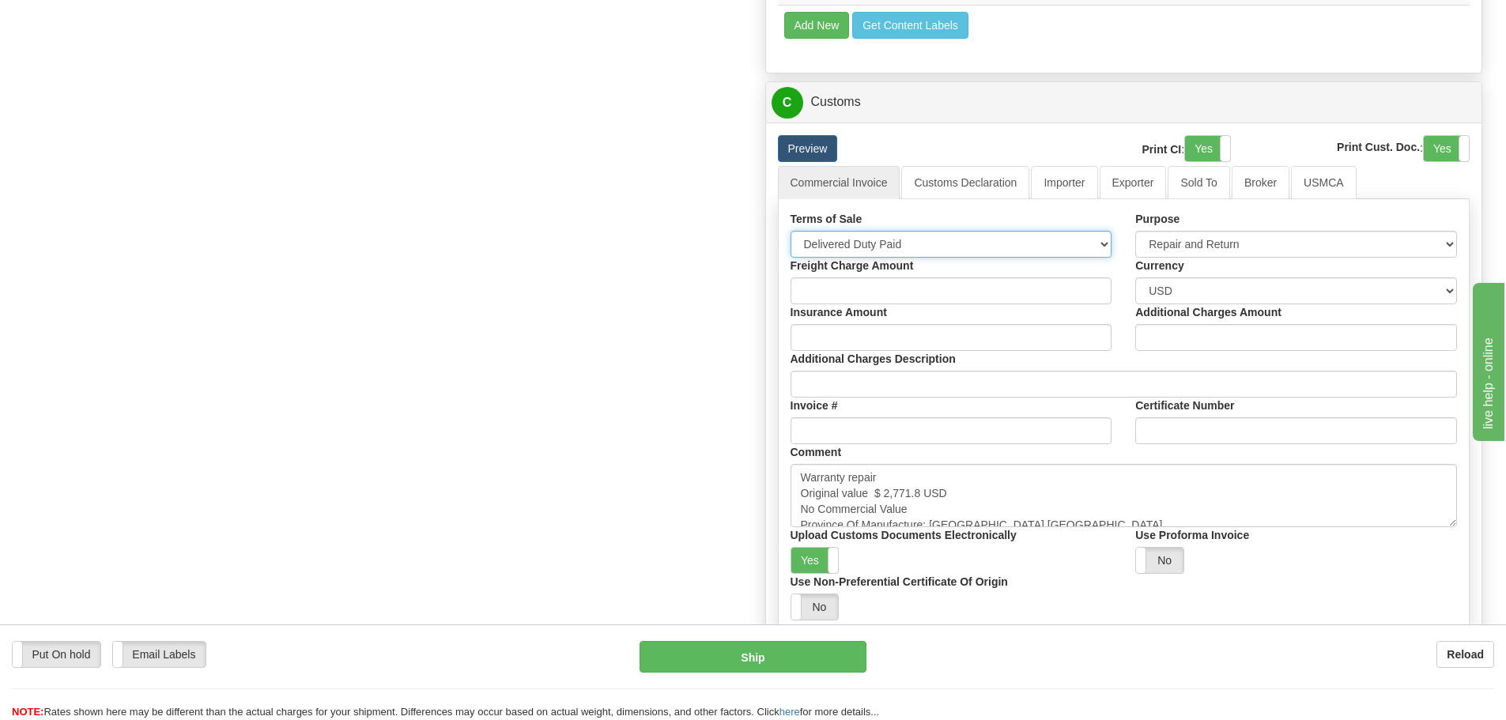
click at [1093, 252] on select "Free Carrier Free On Board Ex Works Delivered Duty Unpaid Delivered Duty Paid C…" at bounding box center [952, 244] width 322 height 27
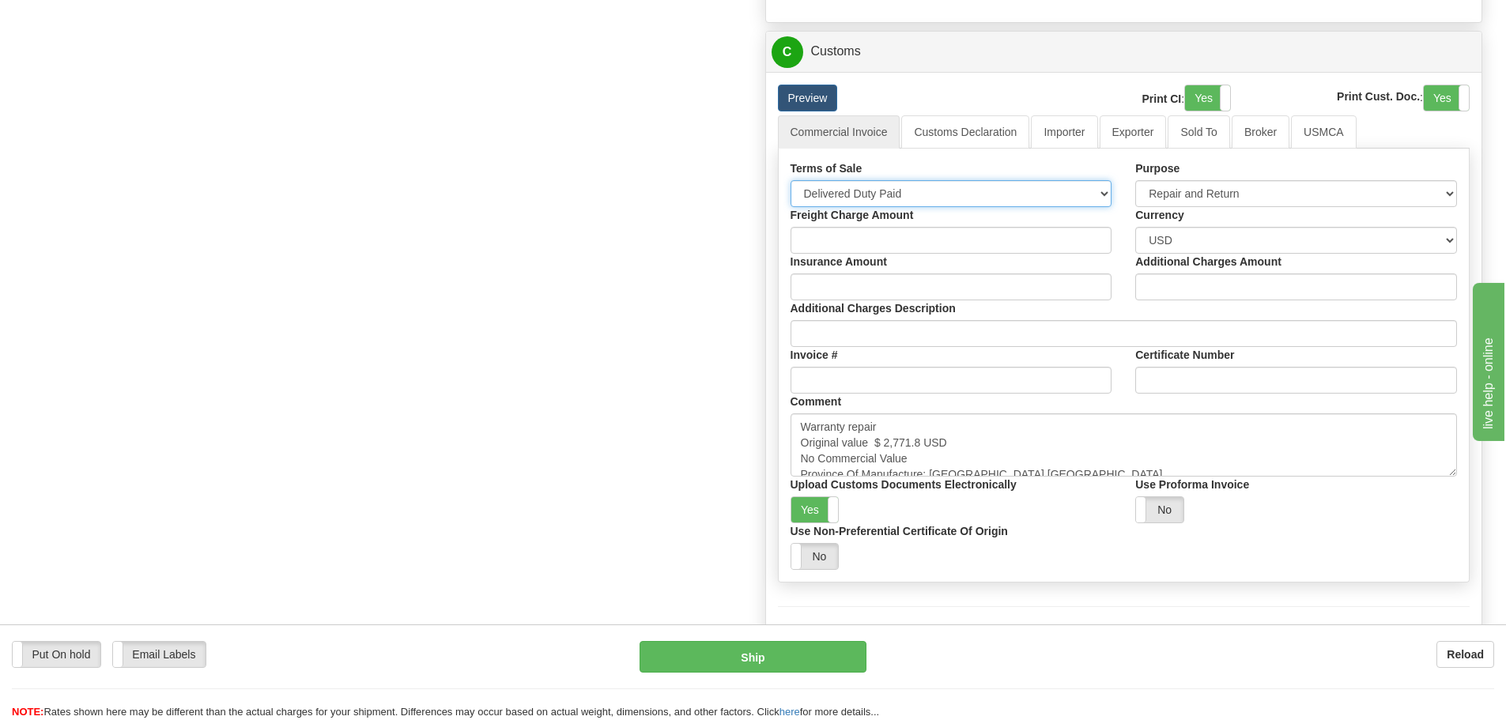
scroll to position [1107, 0]
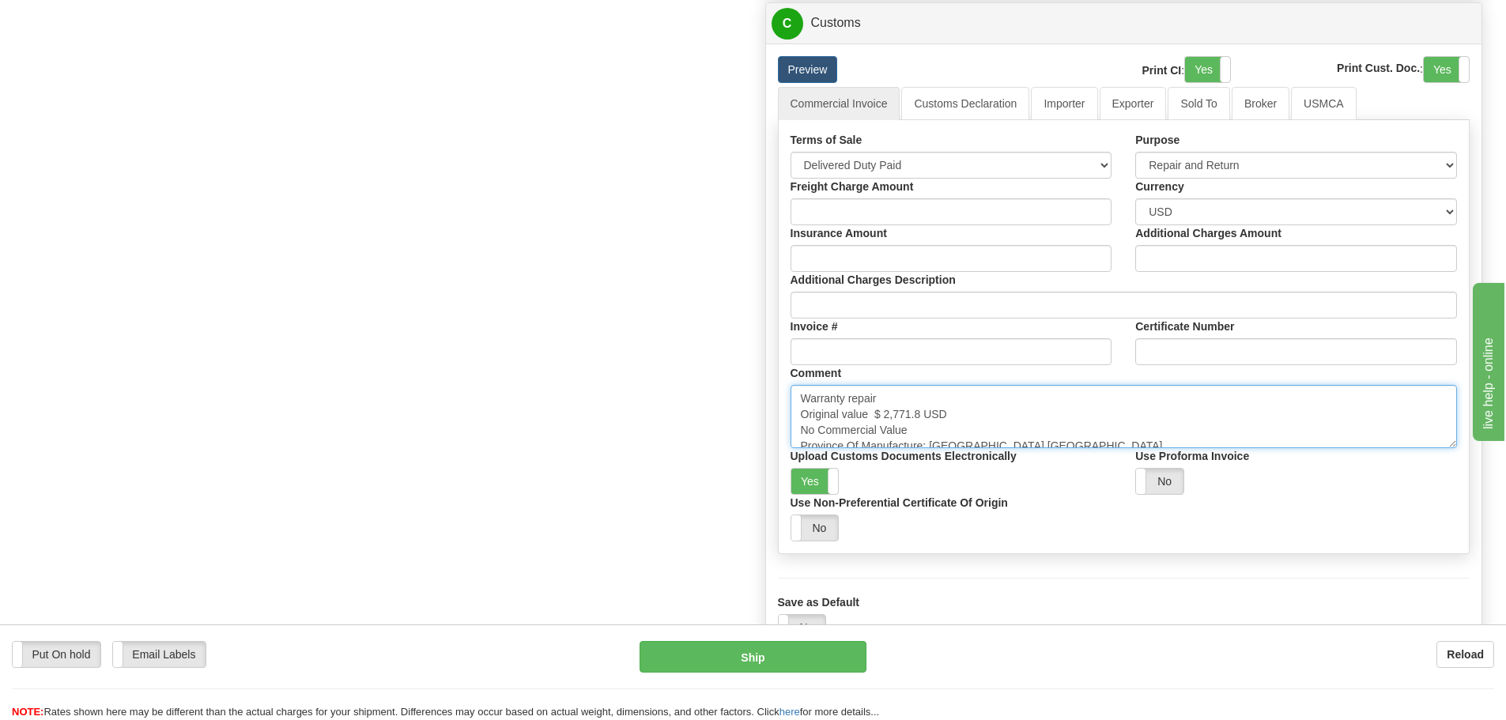
click at [1033, 418] on textarea "Warranty repair Original value $ 2,771.8 USD No Commercial Value Province Of Ma…" at bounding box center [1124, 416] width 667 height 63
click at [1094, 430] on textarea "Warranty repair Original value $ 2,771.8 USD No Commercial Value Province Of Ma…" at bounding box center [1124, 416] width 667 height 63
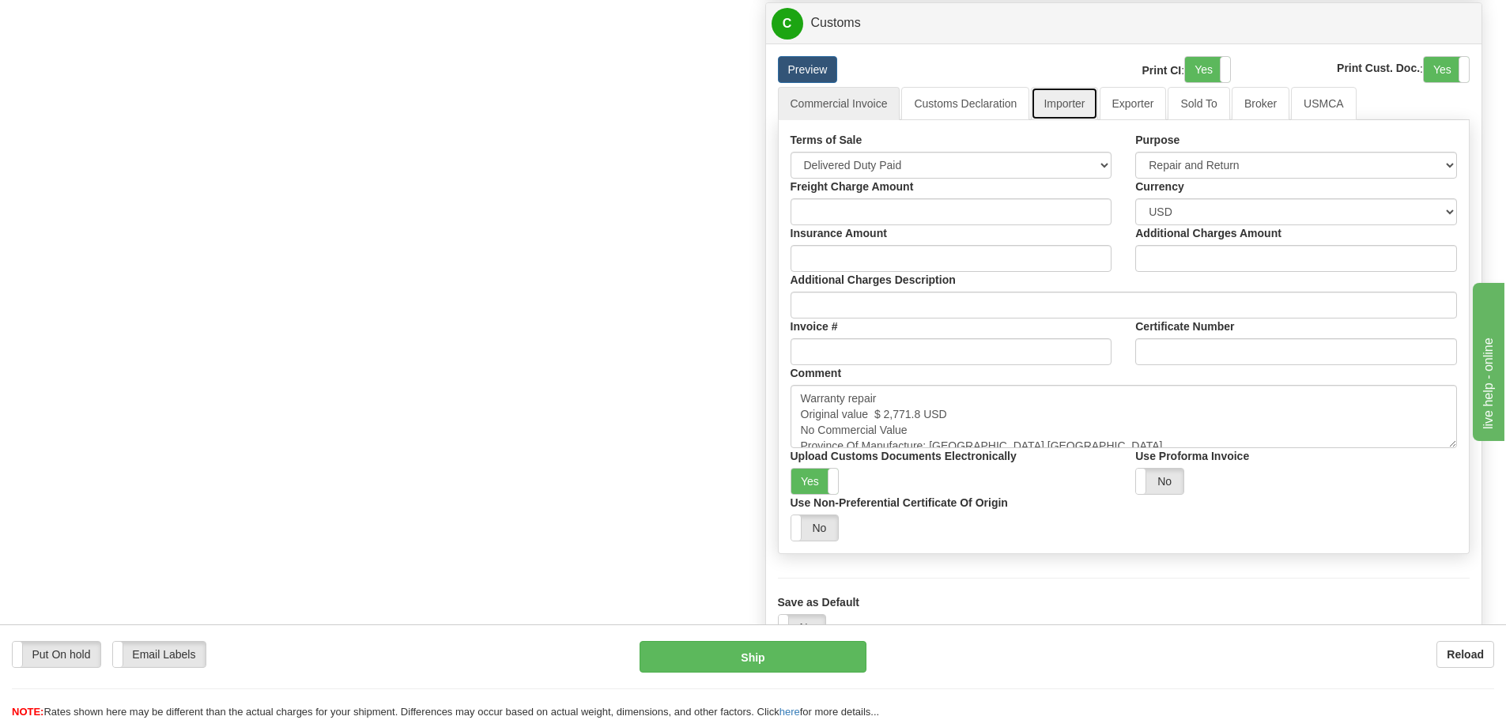
click at [1051, 106] on link "Importer" at bounding box center [1064, 103] width 66 height 33
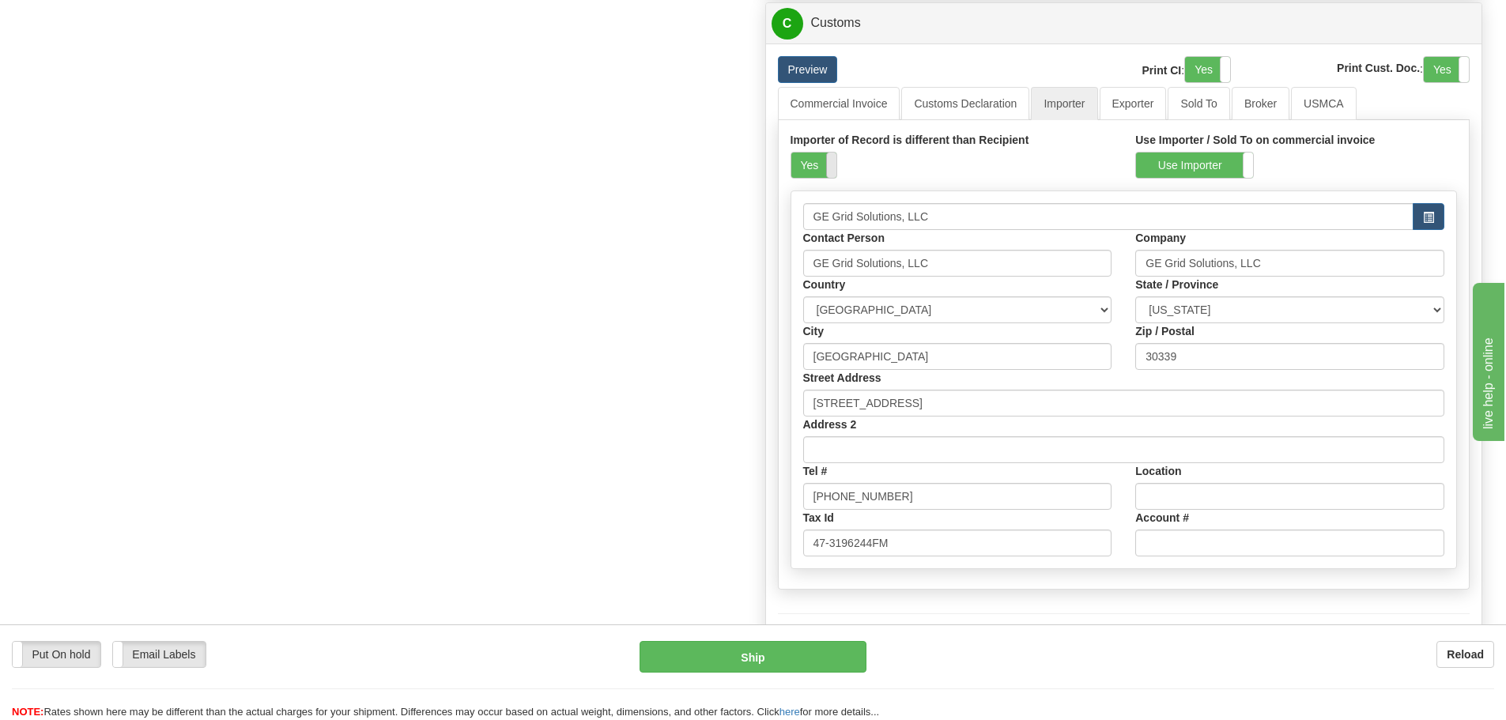
click at [827, 173] on span at bounding box center [836, 165] width 21 height 25
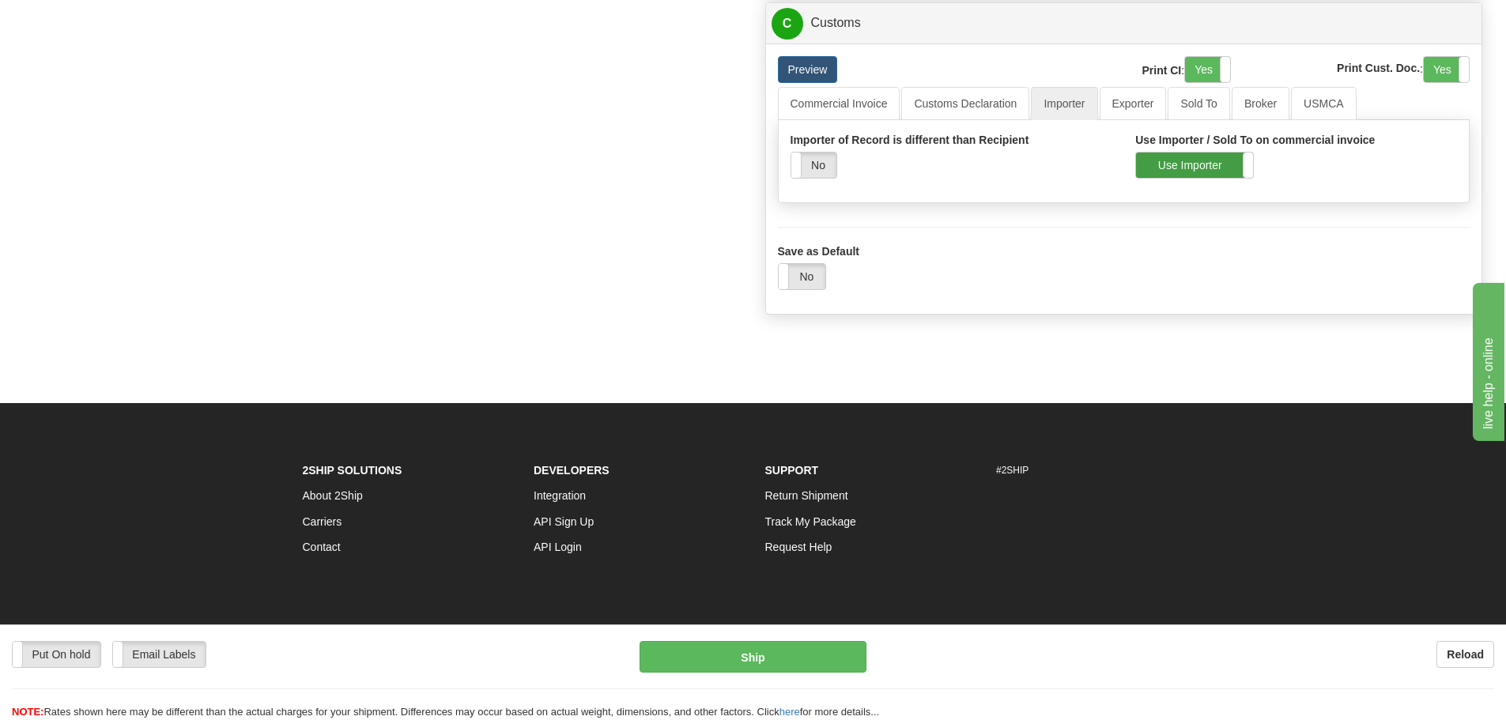
click at [1144, 162] on label "Use Importer" at bounding box center [1194, 165] width 117 height 25
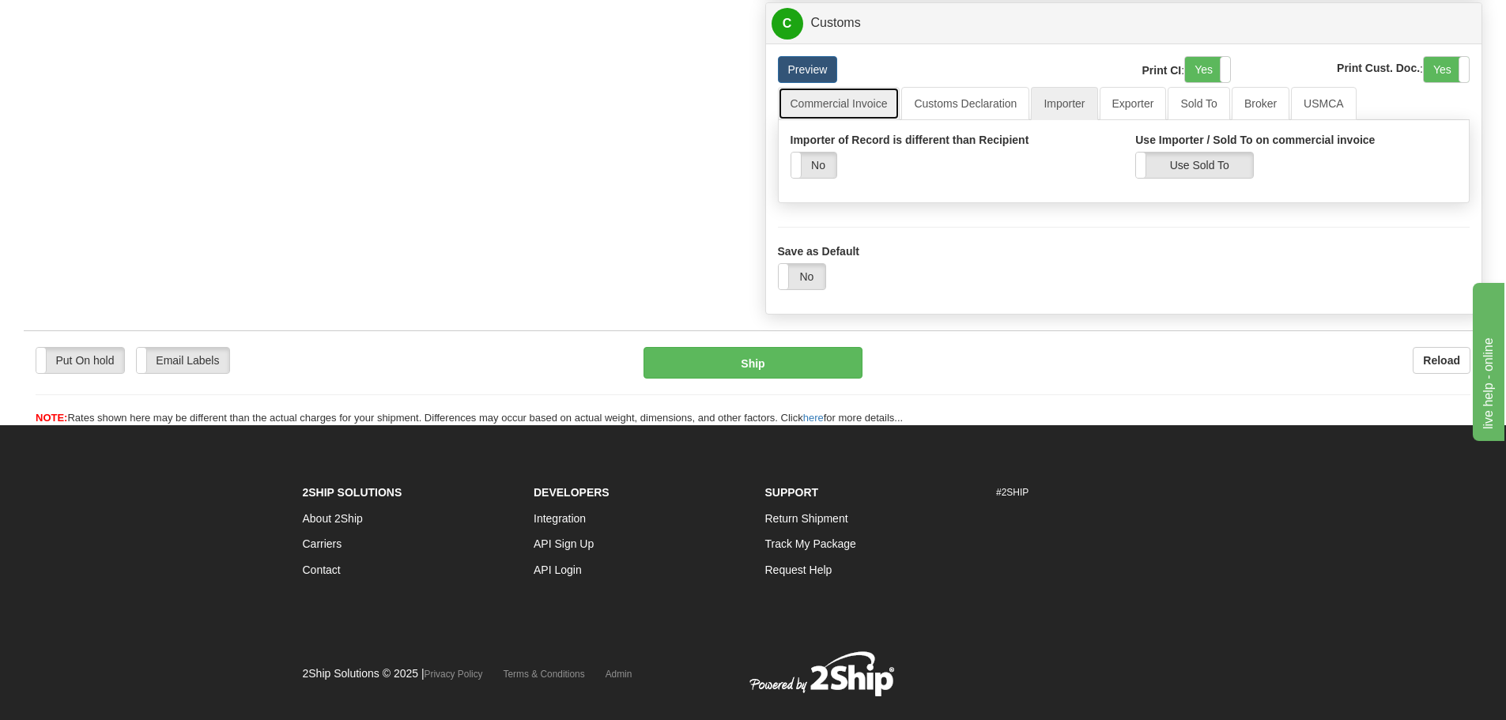
click at [843, 108] on link "Commercial Invoice" at bounding box center [839, 103] width 123 height 33
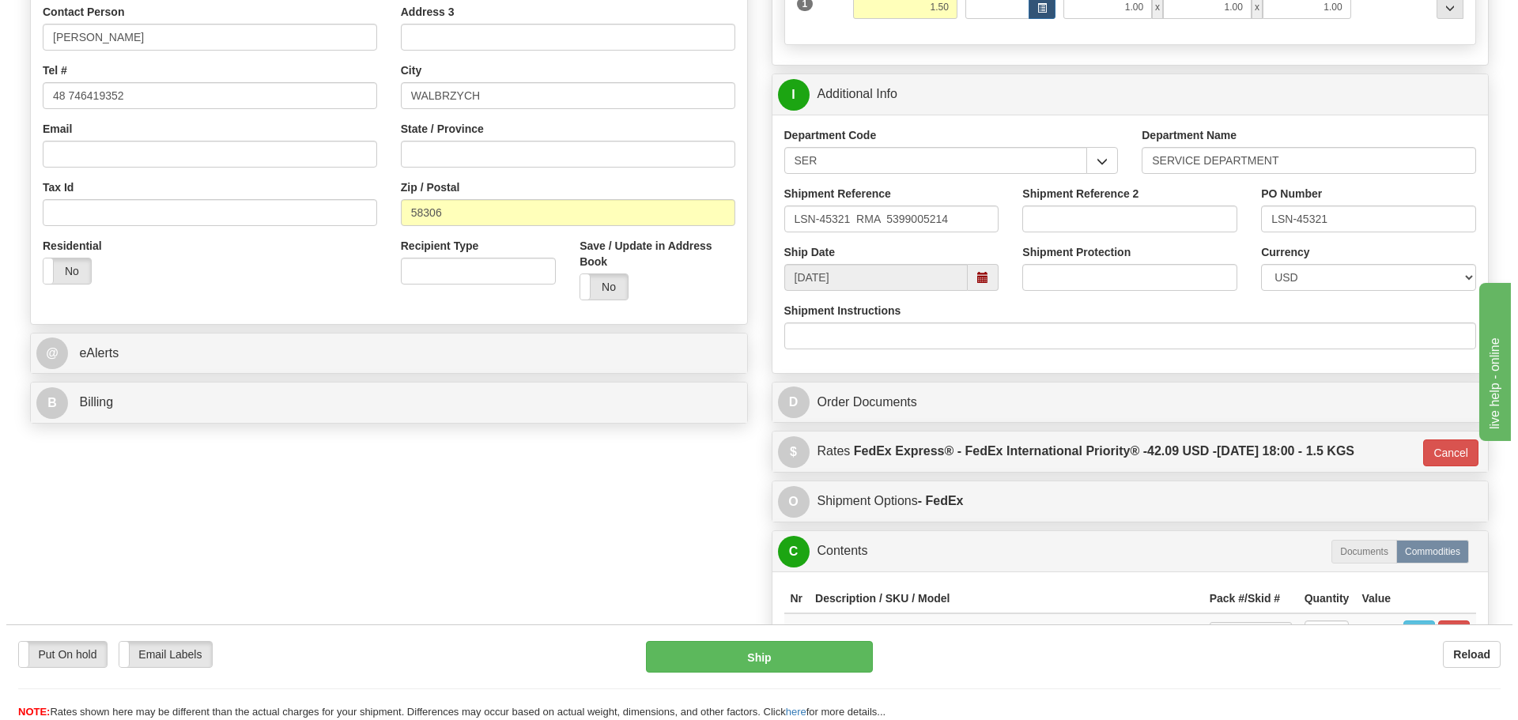
scroll to position [395, 0]
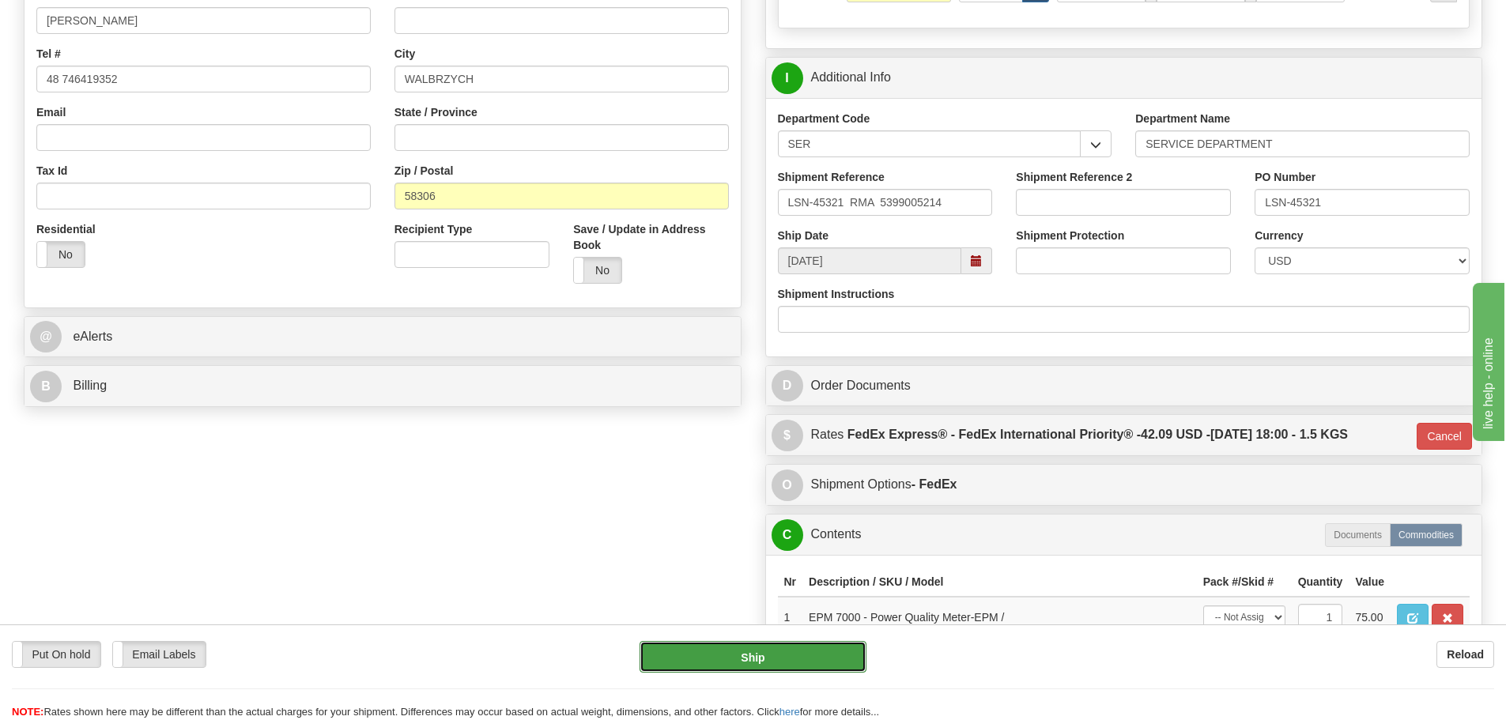
click at [731, 664] on button "Ship" at bounding box center [753, 657] width 227 height 32
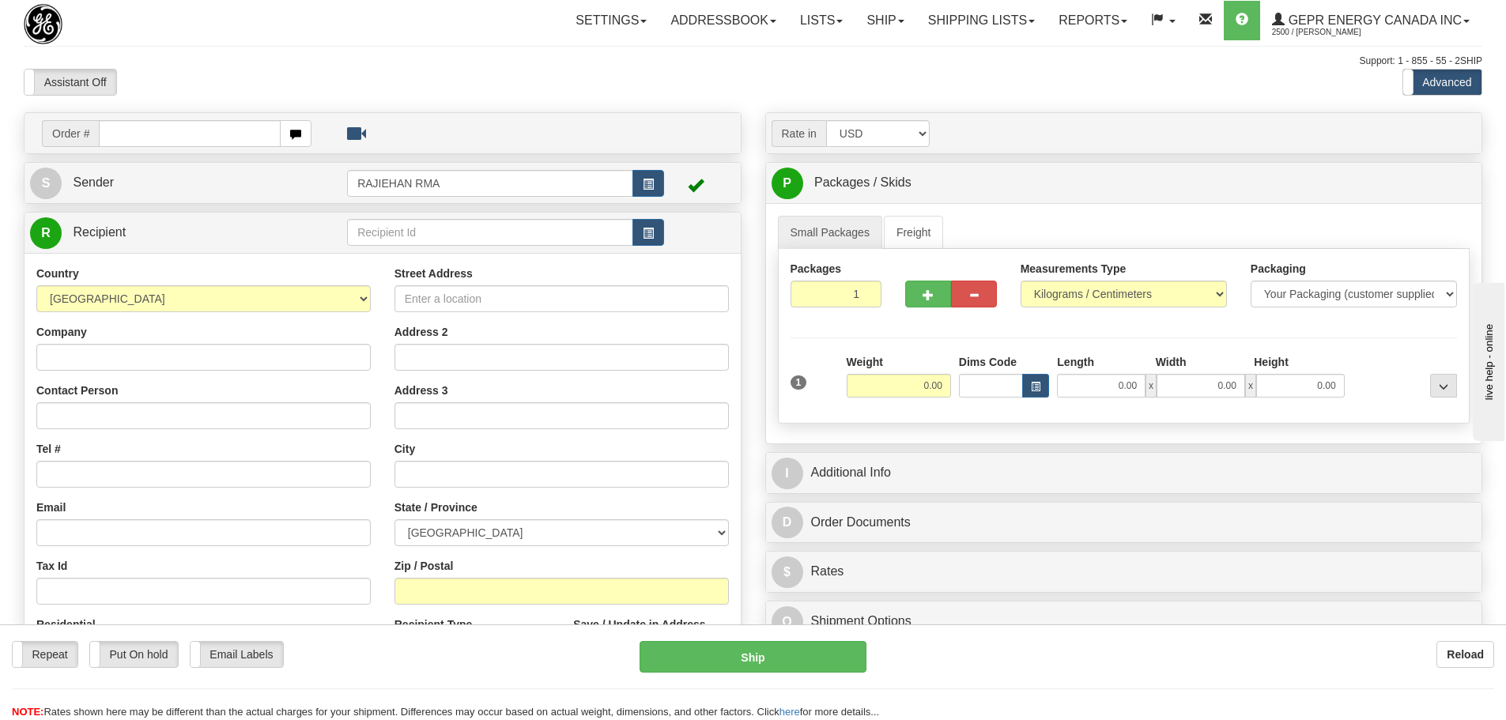
click at [338, 48] on div "Toggle navigation Settings Shipping Preferences Fields Preferences New" at bounding box center [753, 445] width 1506 height 891
click at [186, 128] on input "text" at bounding box center [190, 133] width 182 height 27
paste input "86687858"
type input "86687858"
click at [202, 86] on body "Training Course Close Toggle navigation Settings Shipping Preferences New Recip…" at bounding box center [759, 360] width 1518 height 720
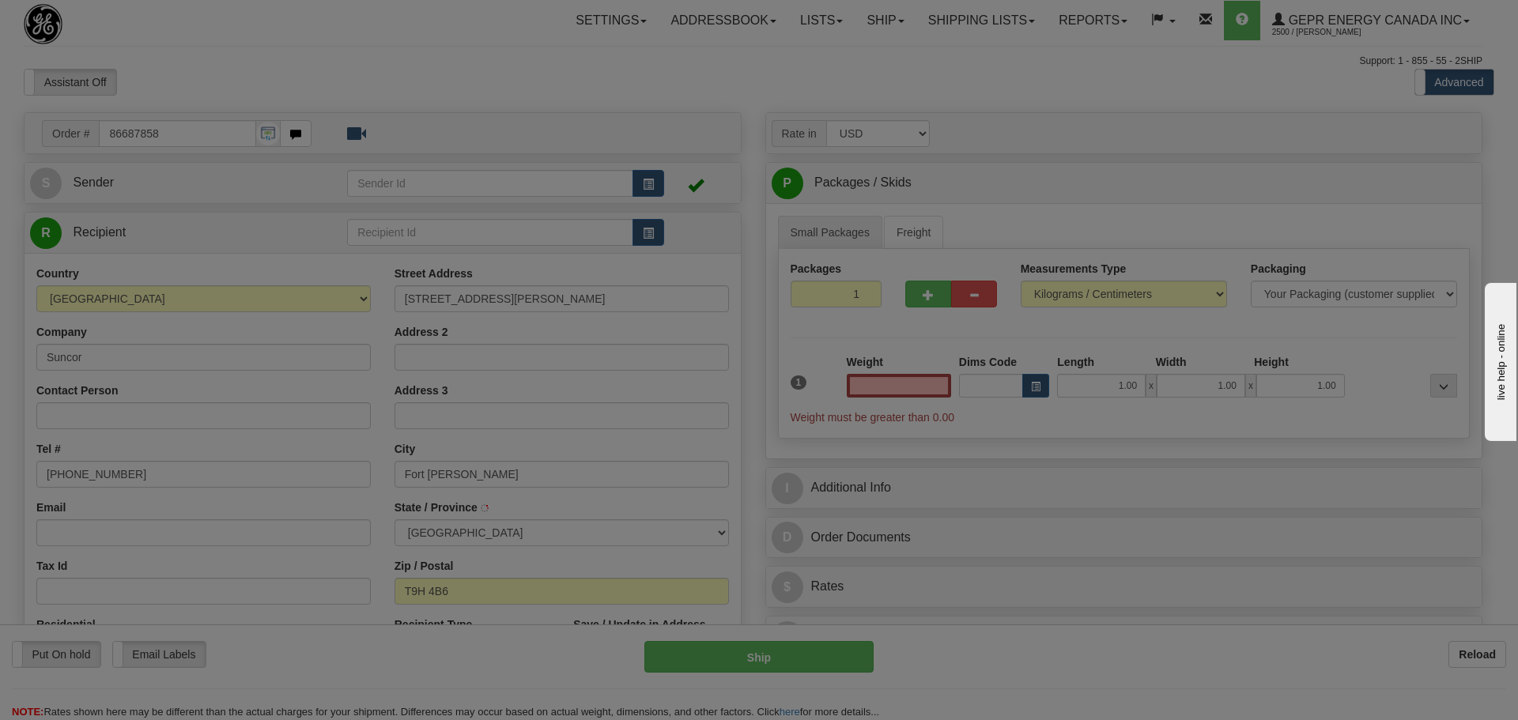
type input "0.00"
type input "FORT MCMURRAY"
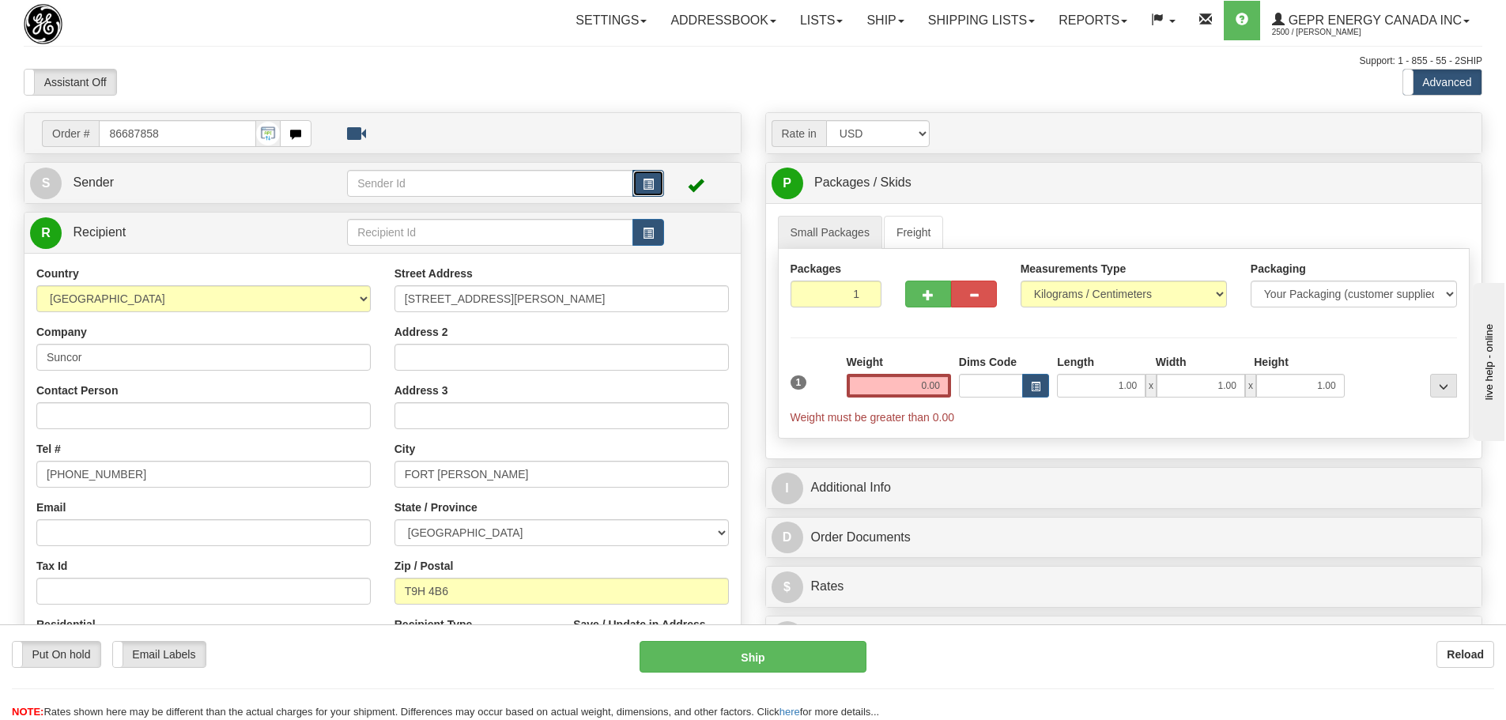
click at [657, 185] on button "button" at bounding box center [648, 183] width 32 height 27
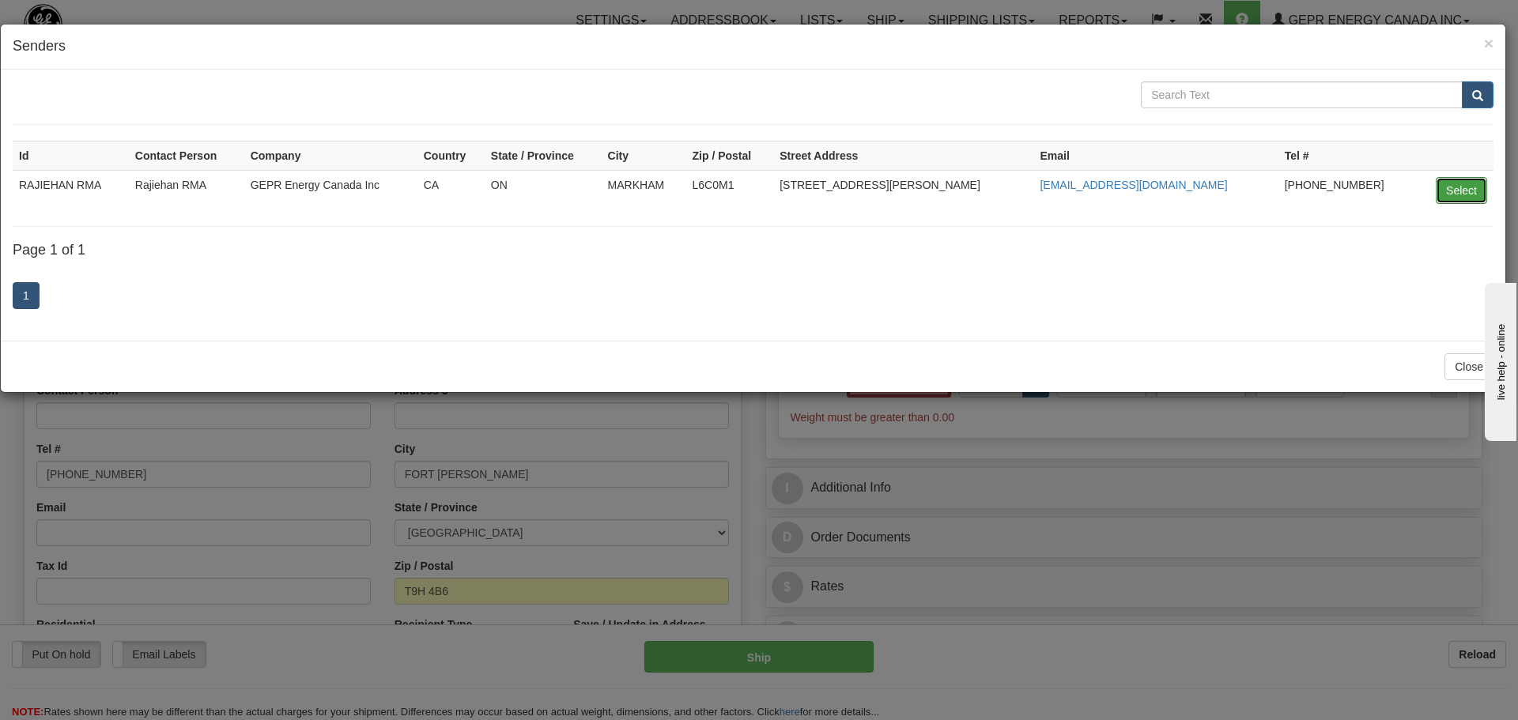
click at [1457, 180] on button "Select" at bounding box center [1461, 190] width 51 height 27
type input "RAJIEHAN RMA"
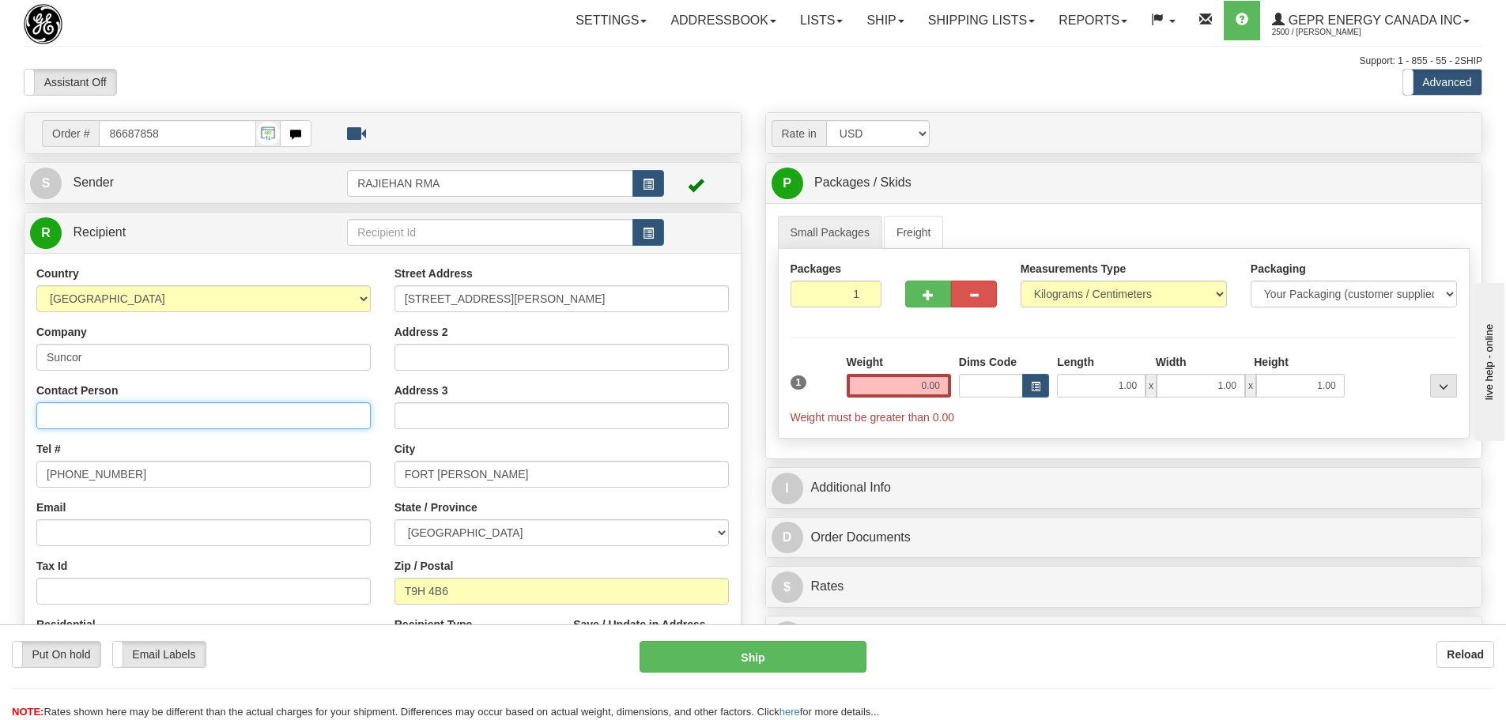
click at [81, 410] on input "Contact Person" at bounding box center [203, 415] width 334 height 27
paste input "Bobby Bernath"
type input "Bobby Bernath"
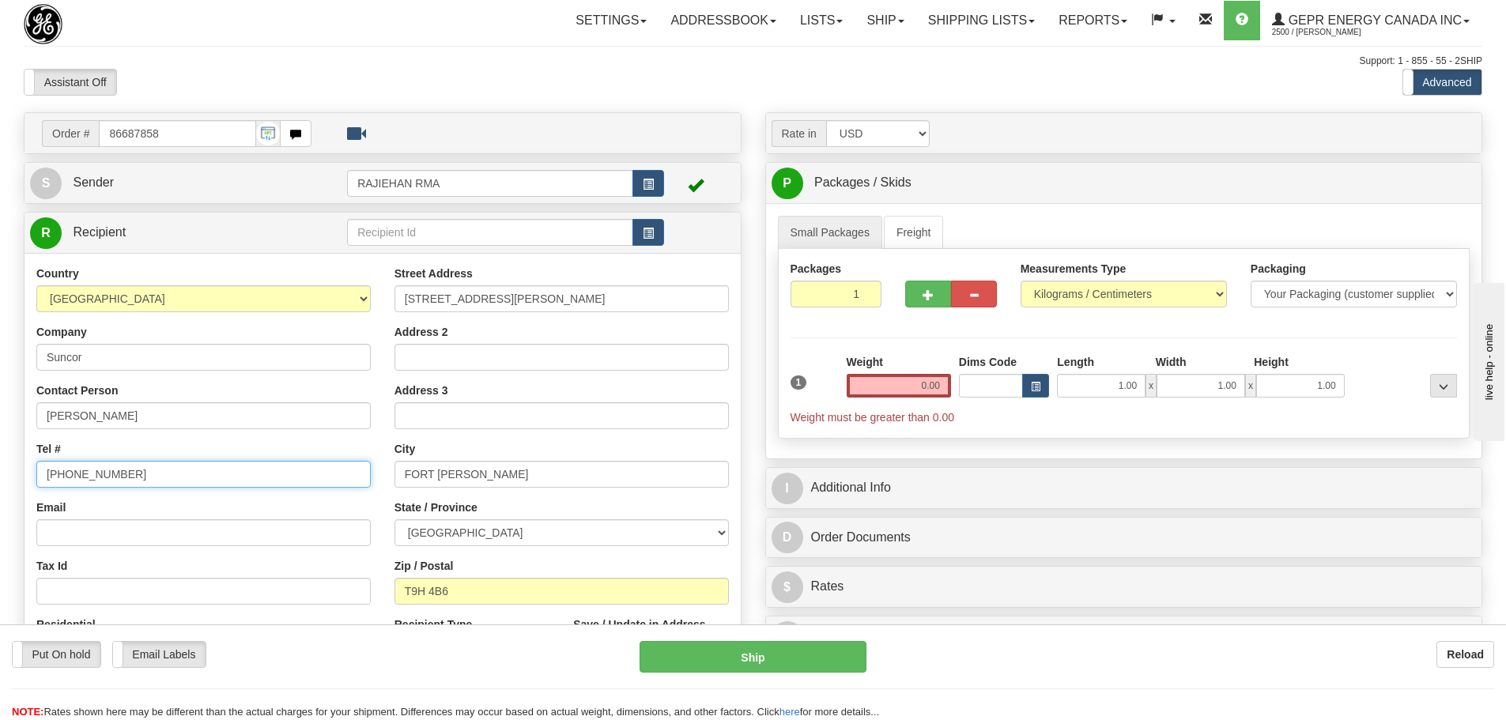
drag, startPoint x: 134, startPoint y: 478, endPoint x: -59, endPoint y: 472, distance: 193.0
click at [0, 472] on html "Training Course Close Toggle navigation Settings Shipping Preferences New Sende…" at bounding box center [753, 360] width 1506 height 720
paste input "80) 793-783"
type input "(780) 793-7835"
click at [262, 432] on div "Country AFGHANISTAN ALAND ISLANDS ALBANIA ALGERIA AMERICAN SAMOA ANDORRA ANGOLA…" at bounding box center [204, 471] width 358 height 410
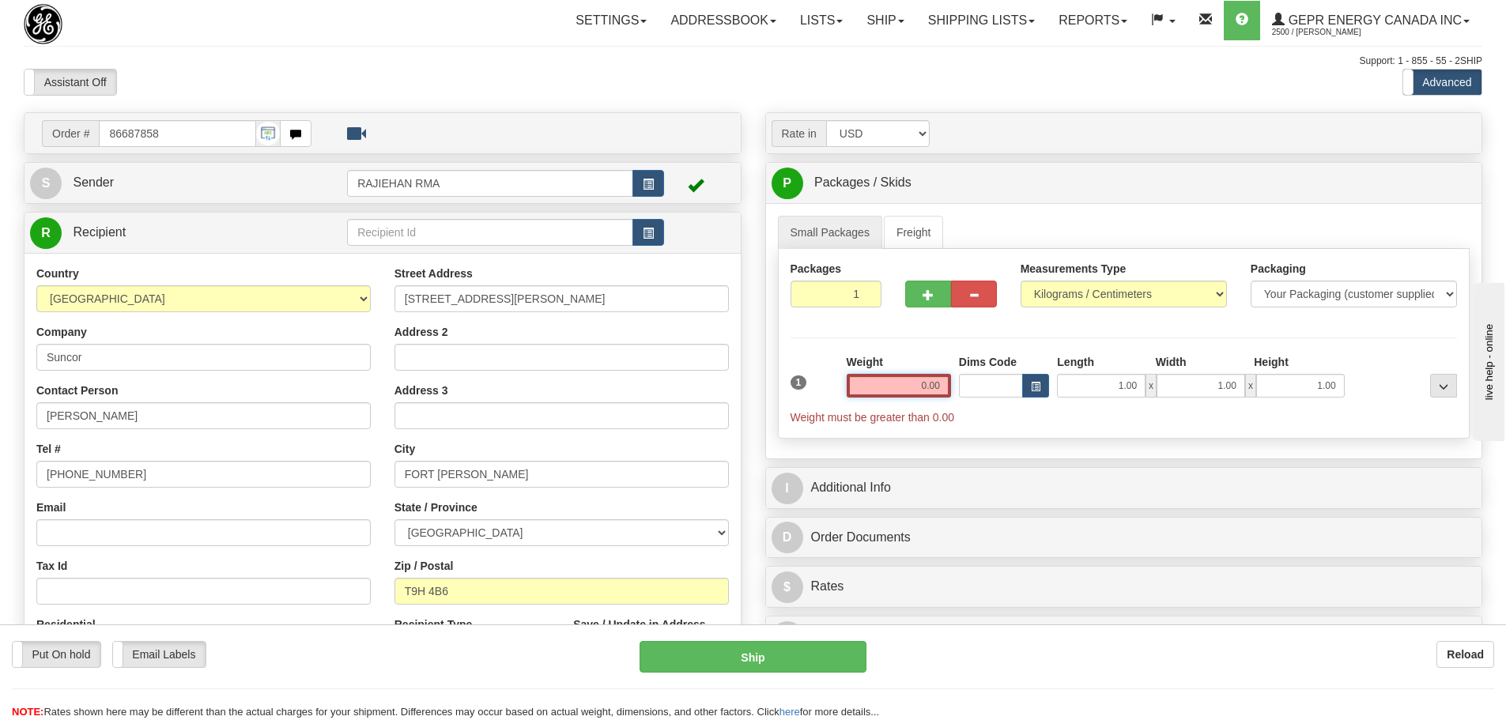
click at [898, 383] on input "0.00" at bounding box center [899, 386] width 104 height 24
type input "0.00"
click at [884, 79] on div "Assistant On Assistant Off Do a return Do a return Previous Next Standard Advan…" at bounding box center [753, 82] width 1482 height 27
click at [899, 381] on input "0.00" at bounding box center [899, 386] width 104 height 24
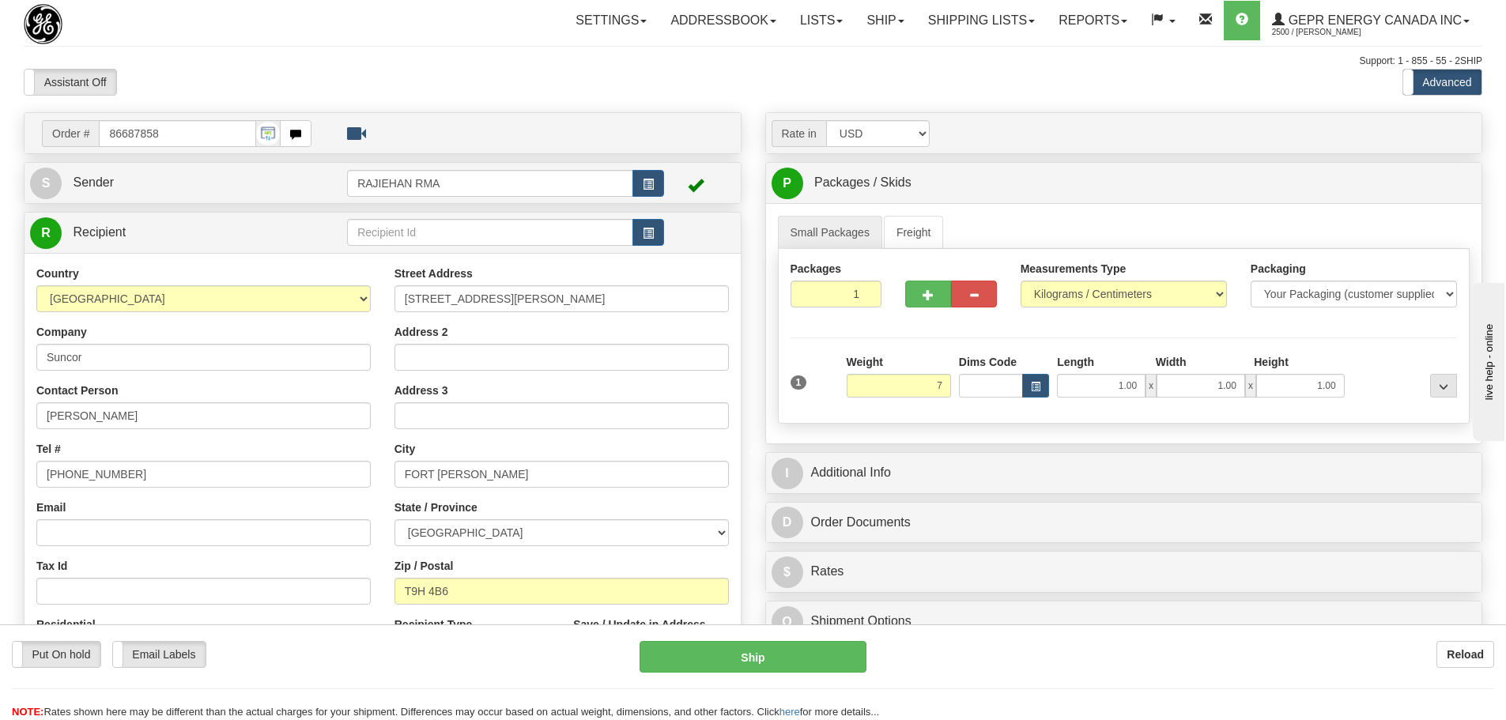
type input "7.00"
click at [909, 327] on div "Packages 1 1 Measurements Type" at bounding box center [1124, 336] width 693 height 175
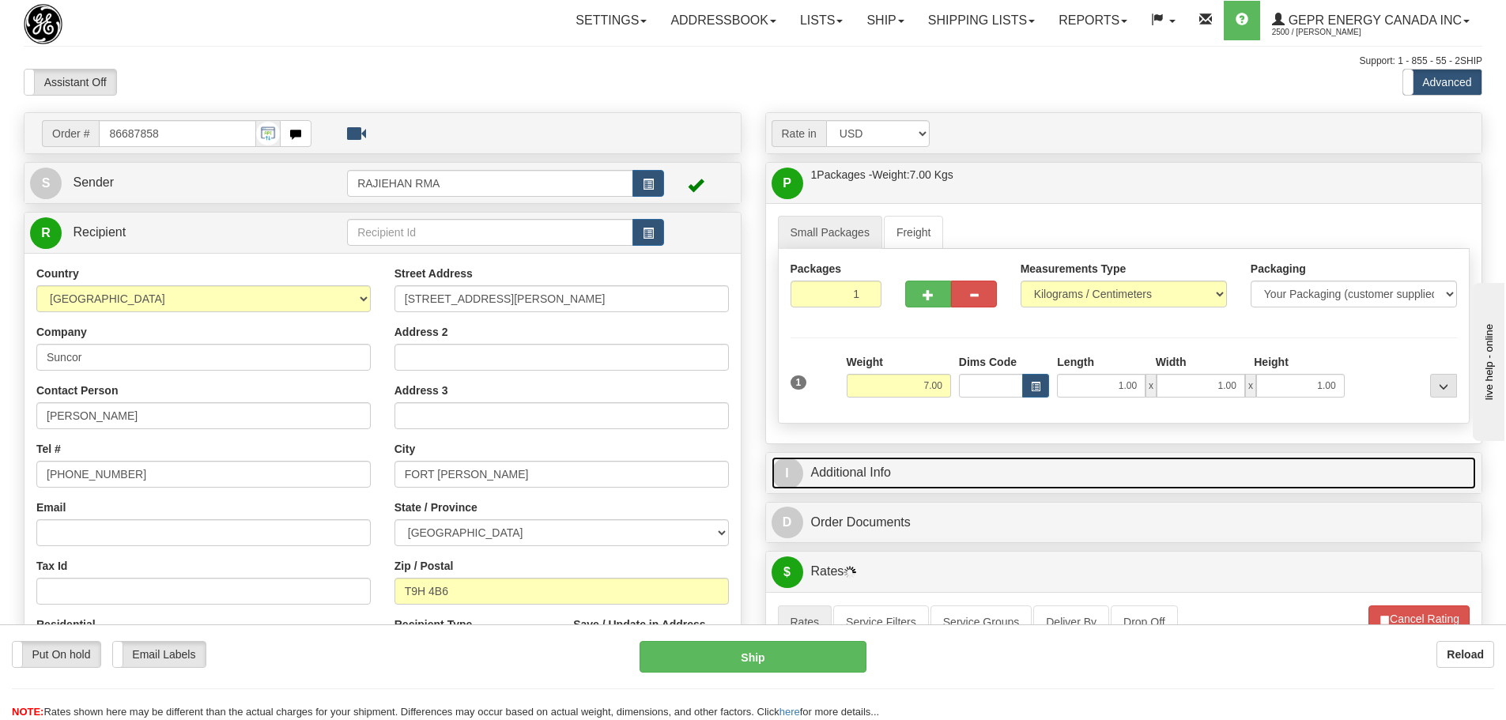
click at [854, 471] on link "I Additional Info" at bounding box center [1124, 473] width 705 height 32
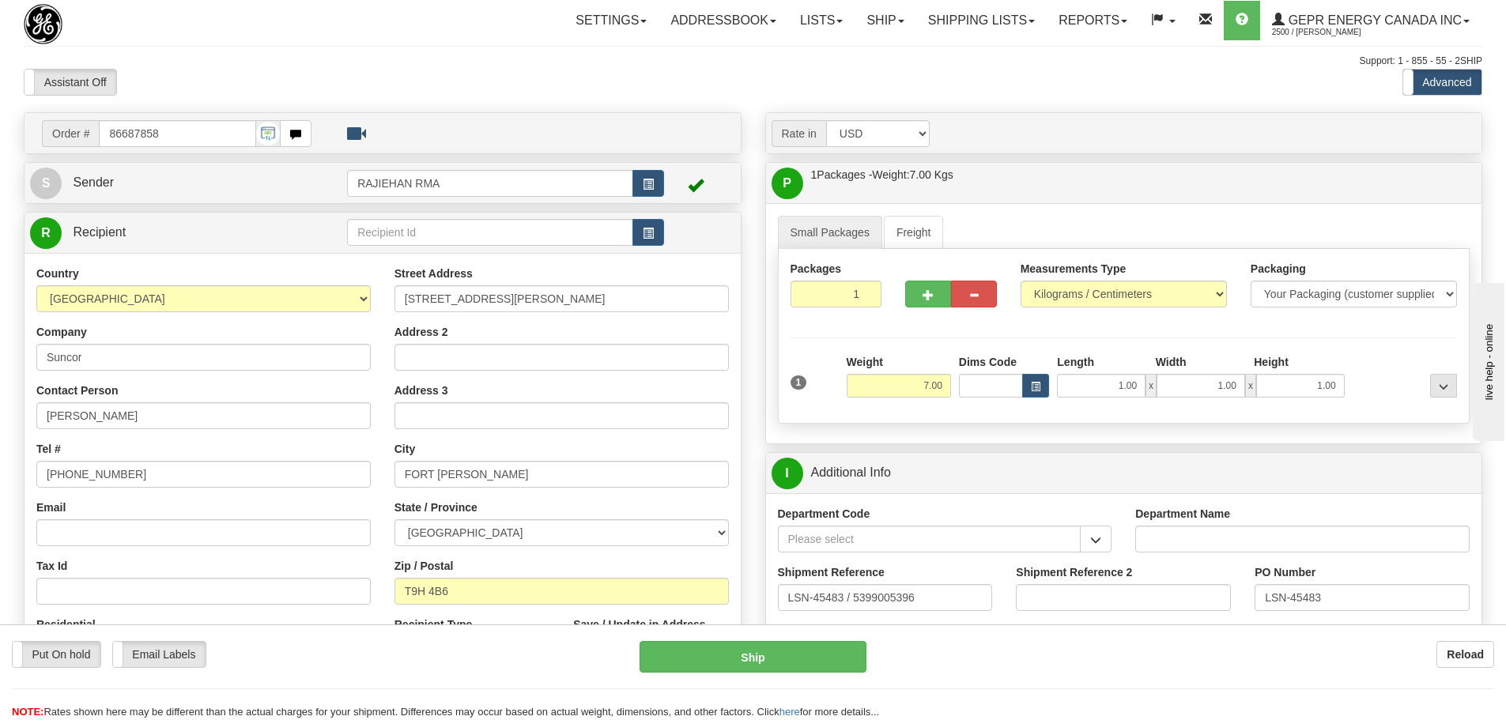
click at [919, 338] on hr at bounding box center [1124, 338] width 667 height 1
click at [894, 340] on div "Packages 1 1 Measurements Type" at bounding box center [1124, 336] width 693 height 175
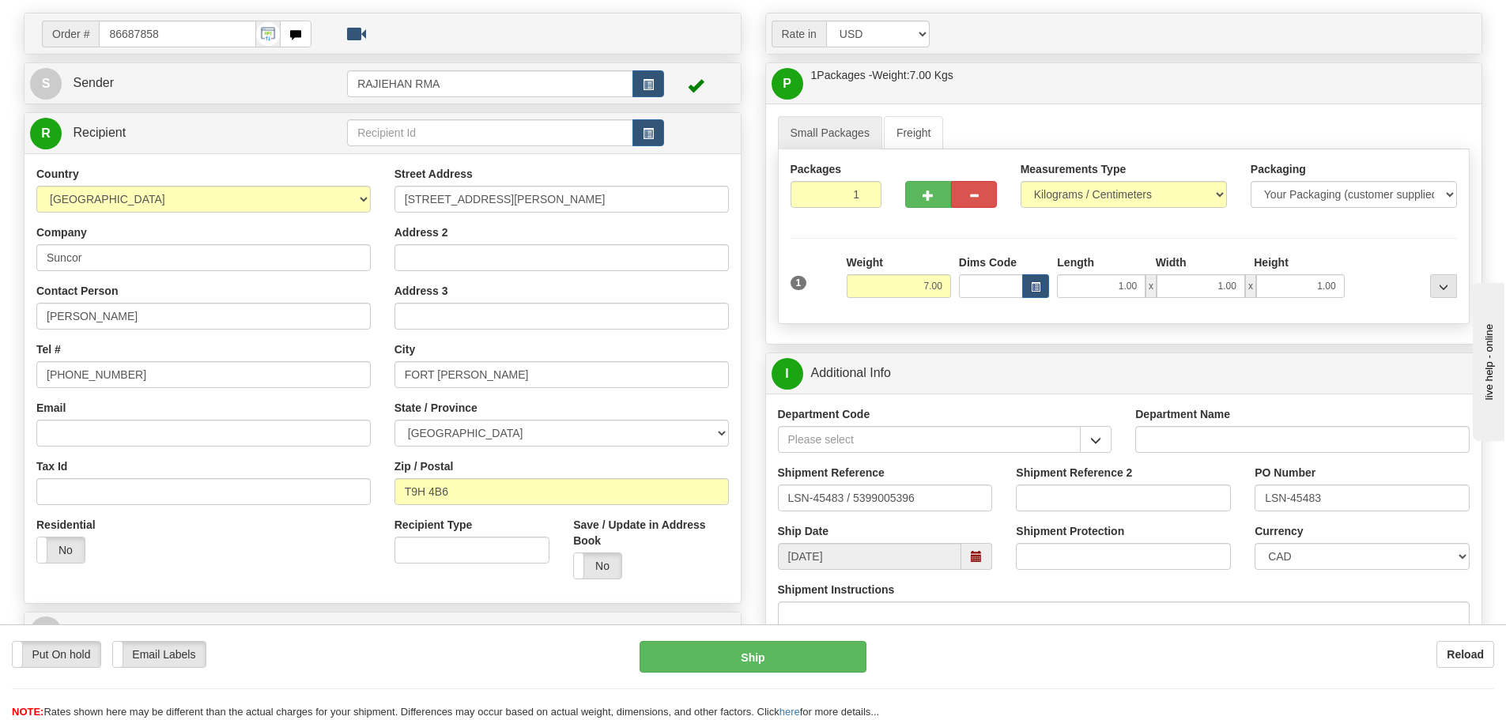
scroll to position [237, 0]
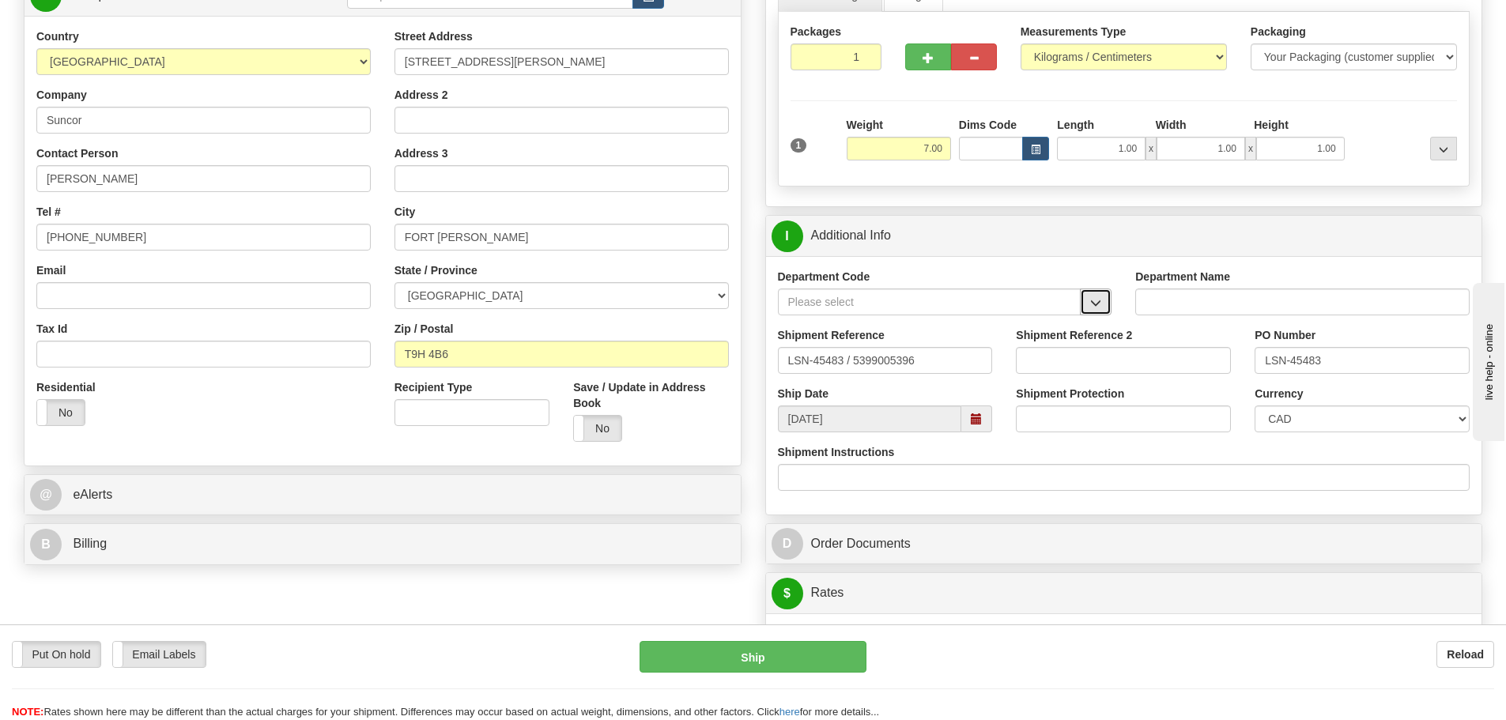
drag, startPoint x: 1088, startPoint y: 300, endPoint x: 1080, endPoint y: 304, distance: 9.2
click at [1088, 300] on button "button" at bounding box center [1096, 302] width 32 height 27
click at [997, 316] on li "SER" at bounding box center [930, 326] width 302 height 21
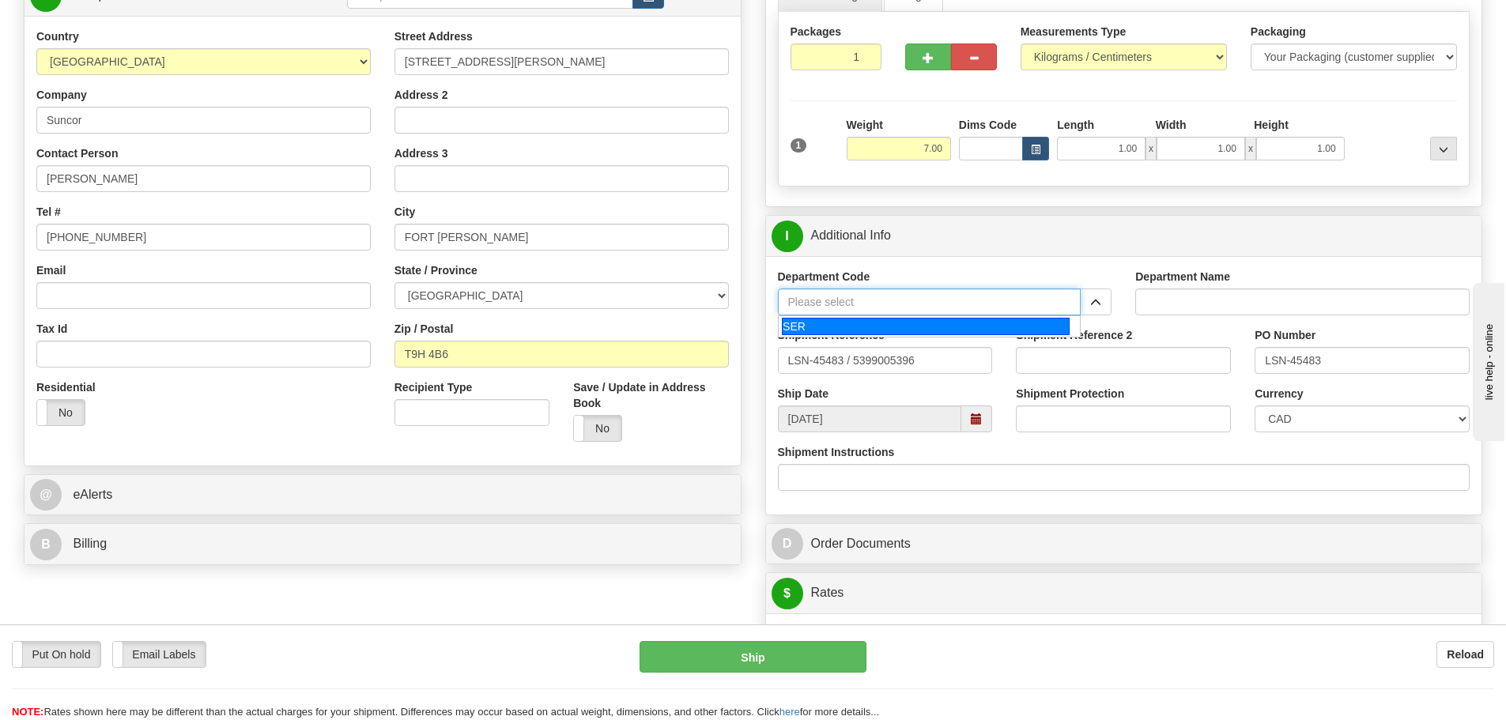
type input "SER"
type input "SERVICE DEPARTMENT"
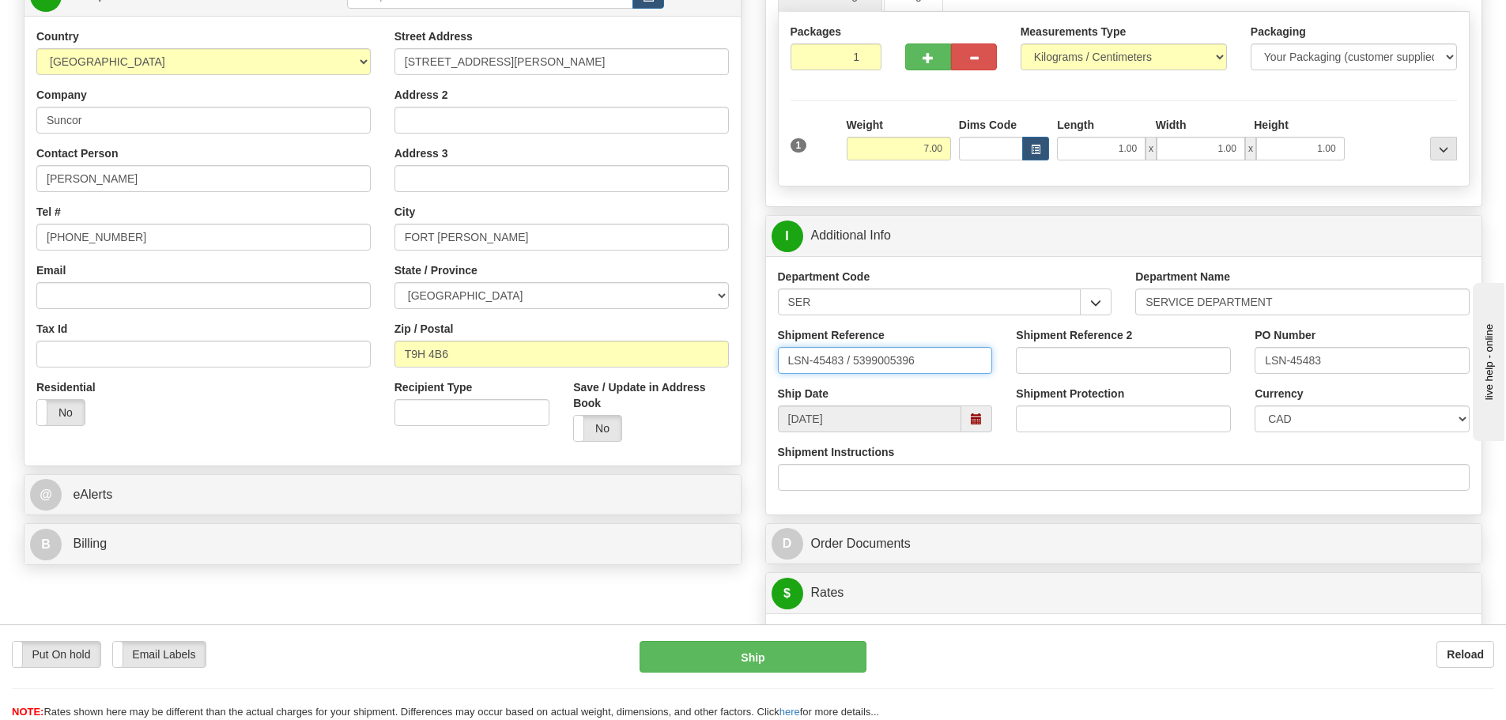
click at [840, 364] on input "LSN-45483 / 5399005396" at bounding box center [885, 360] width 215 height 27
drag, startPoint x: 848, startPoint y: 358, endPoint x: 850, endPoint y: 375, distance: 16.7
click at [850, 375] on div "Shipment Reference LSN-45483 / 5399005396" at bounding box center [885, 356] width 239 height 59
type input "LSN-45483 RMA 5399005396"
click at [1306, 415] on select "CAD USD EUR ZAR RON ANG ARN AUD AUS AWG BBD BFR BGN BHD BMD BND BRC BRL CHP CKZ…" at bounding box center [1362, 419] width 215 height 27
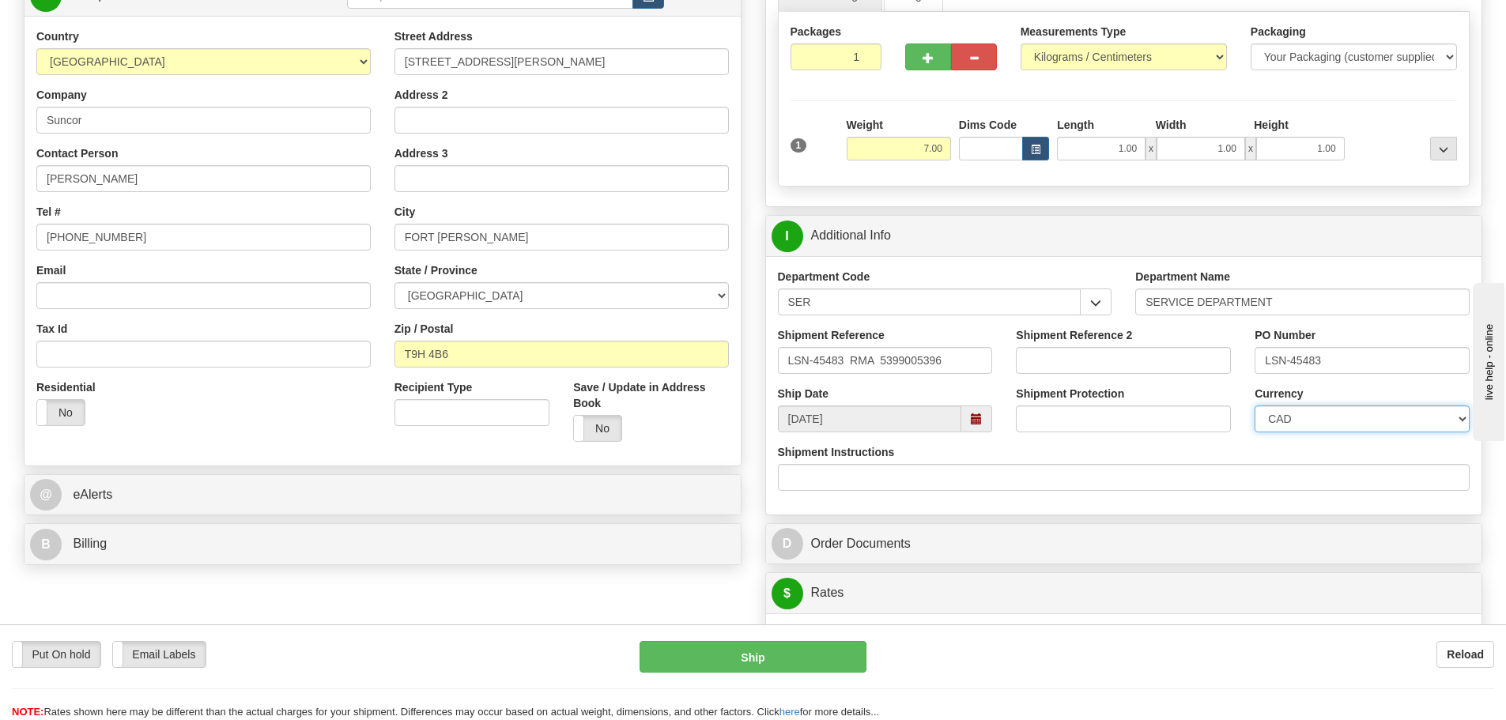
select select "1"
click at [1255, 406] on select "CAD USD EUR ZAR RON ANG ARN AUD AUS AWG BBD BFR BGN BHD BMD BND BRC BRL CHP CKZ…" at bounding box center [1362, 419] width 215 height 27
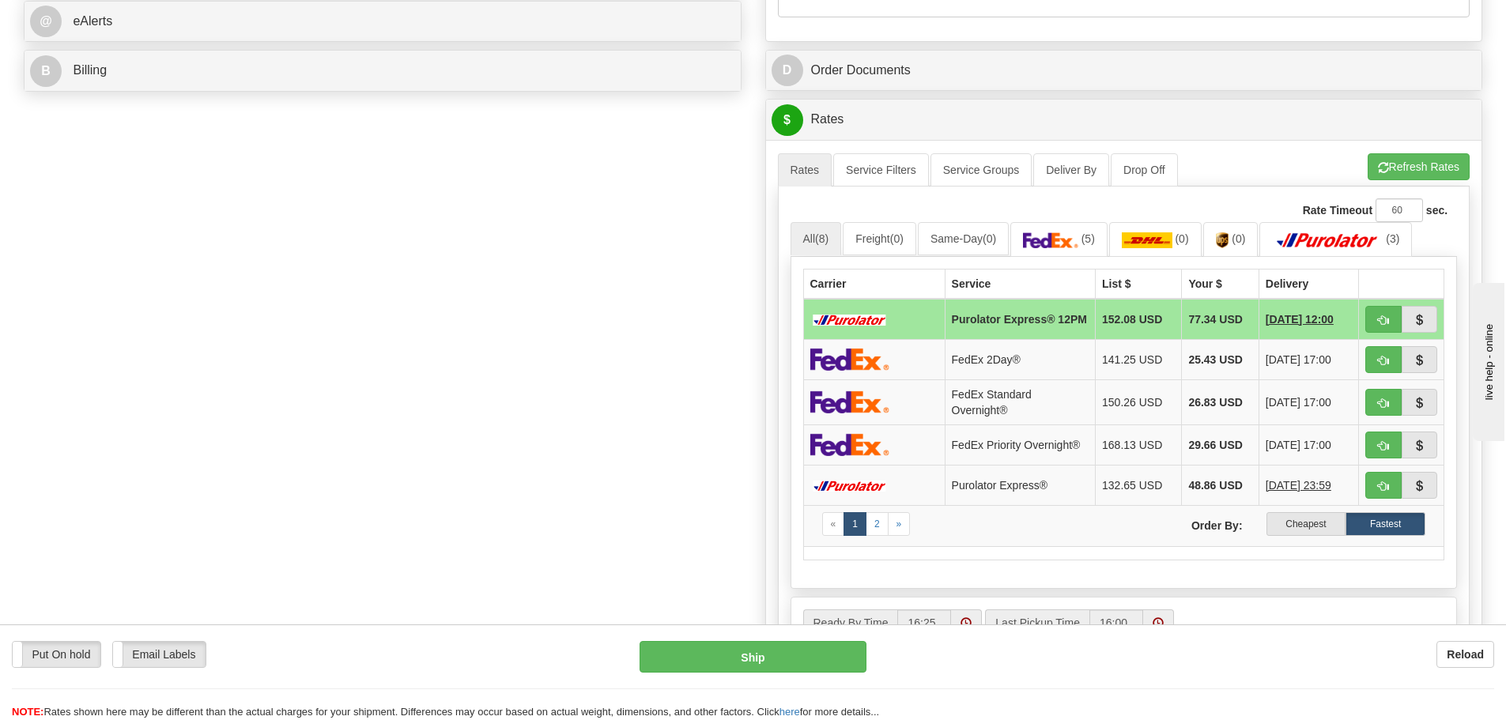
scroll to position [712, 0]
click at [1061, 230] on link "(5)" at bounding box center [1058, 238] width 97 height 34
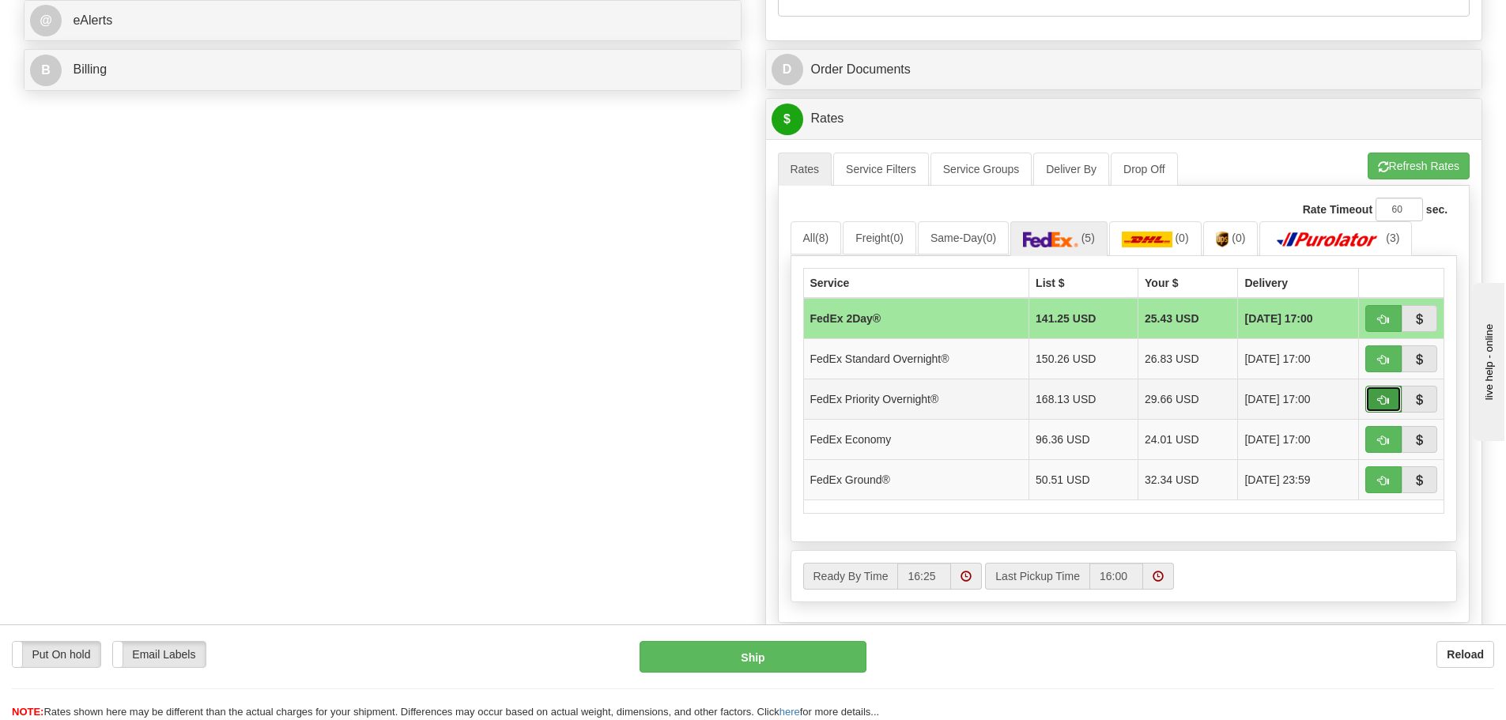
click at [1390, 399] on button "button" at bounding box center [1383, 399] width 36 height 27
type input "01"
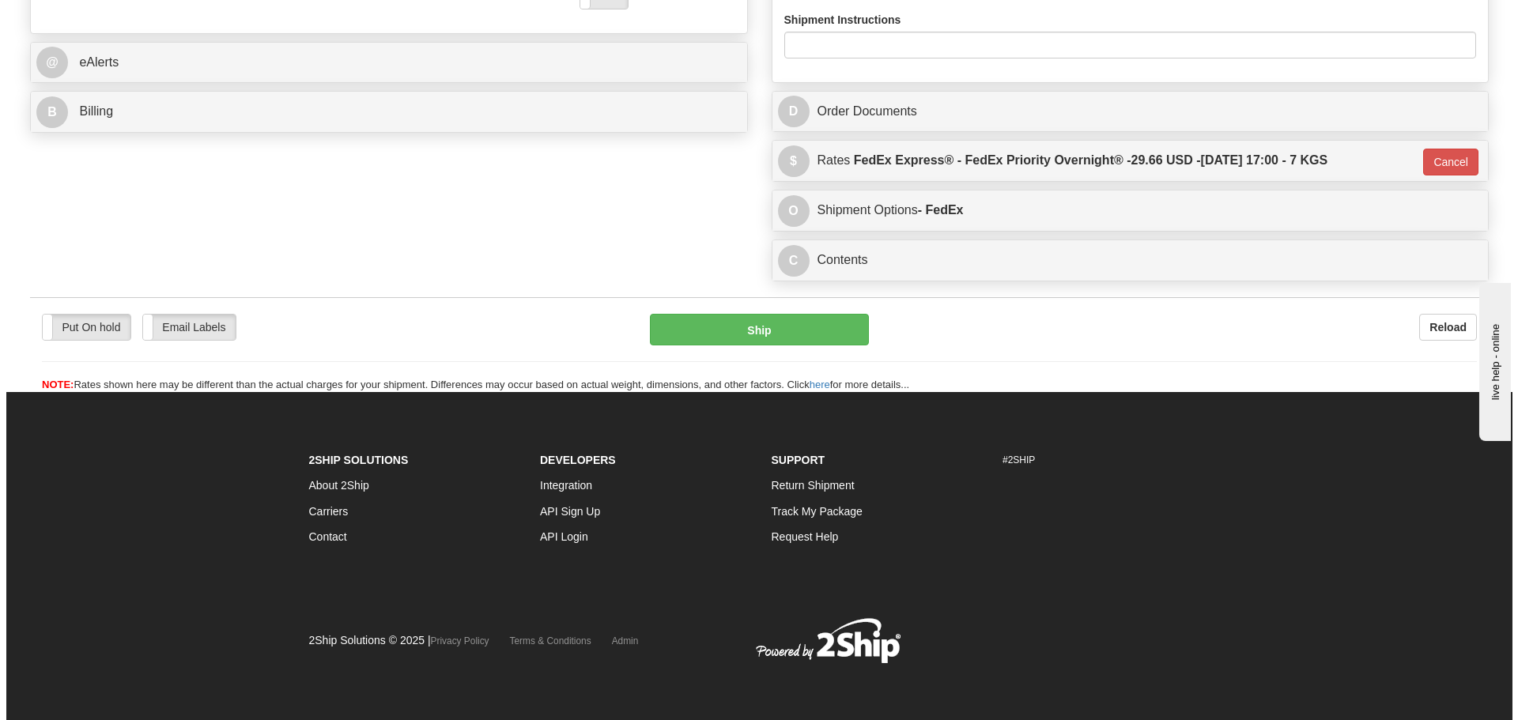
scroll to position [670, 0]
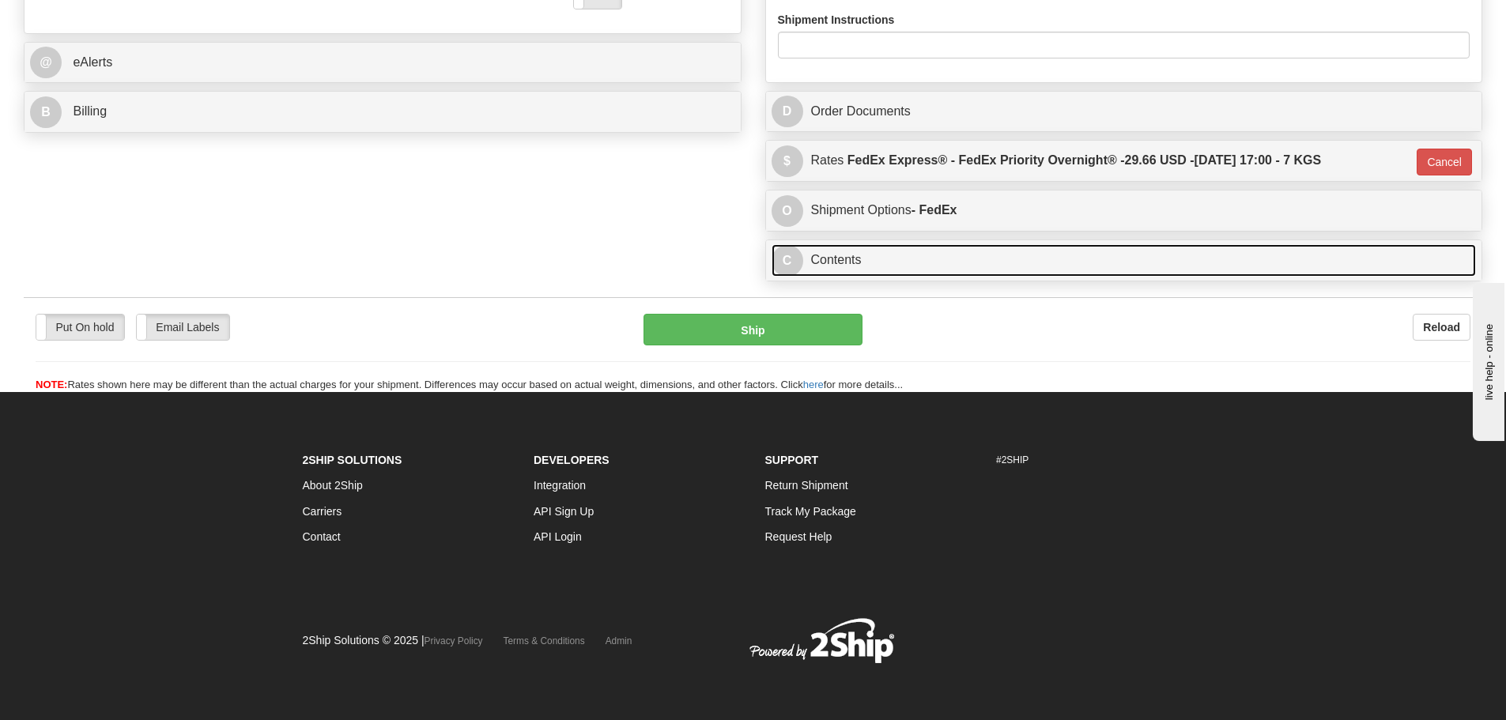
click at [905, 257] on link "C Contents" at bounding box center [1124, 260] width 705 height 32
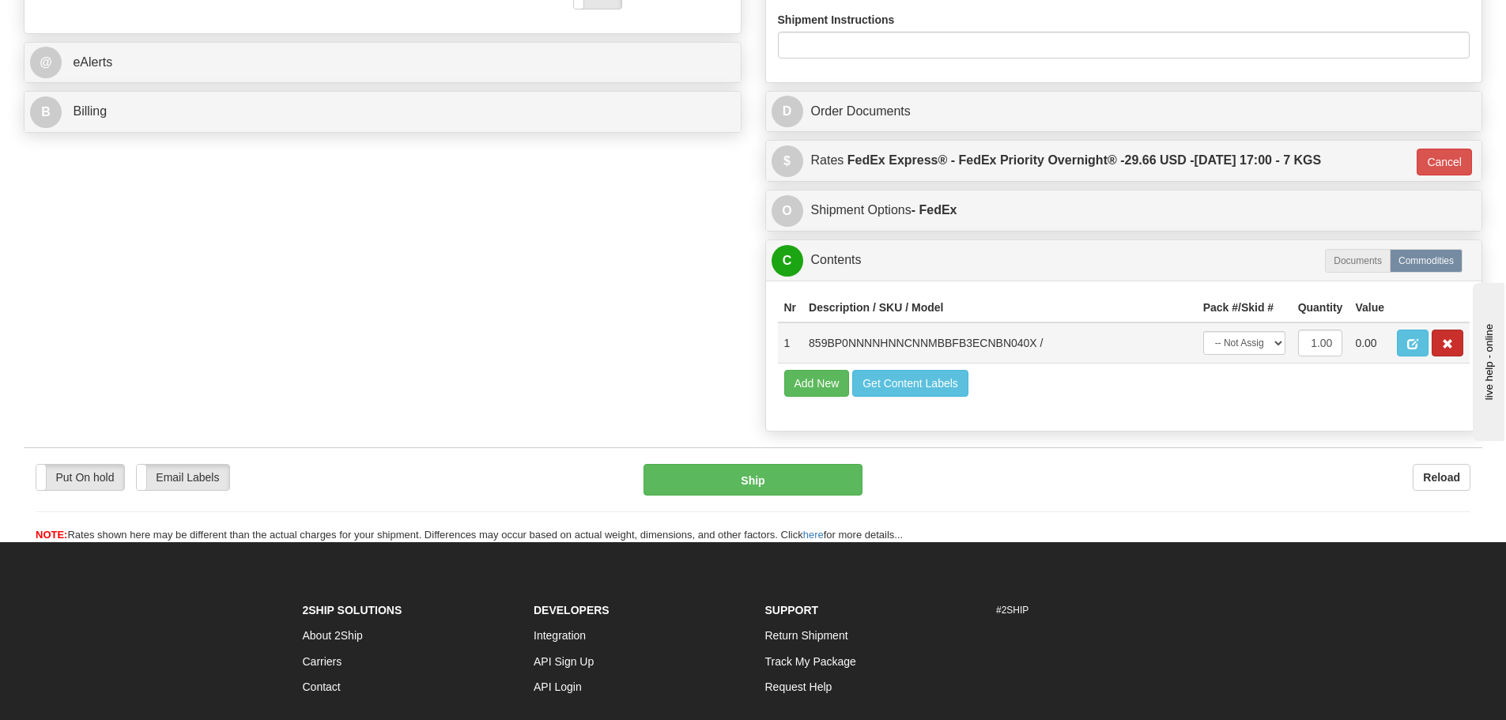
click at [1431, 351] on td at bounding box center [1430, 343] width 79 height 41
click at [1439, 351] on button "button" at bounding box center [1448, 343] width 32 height 27
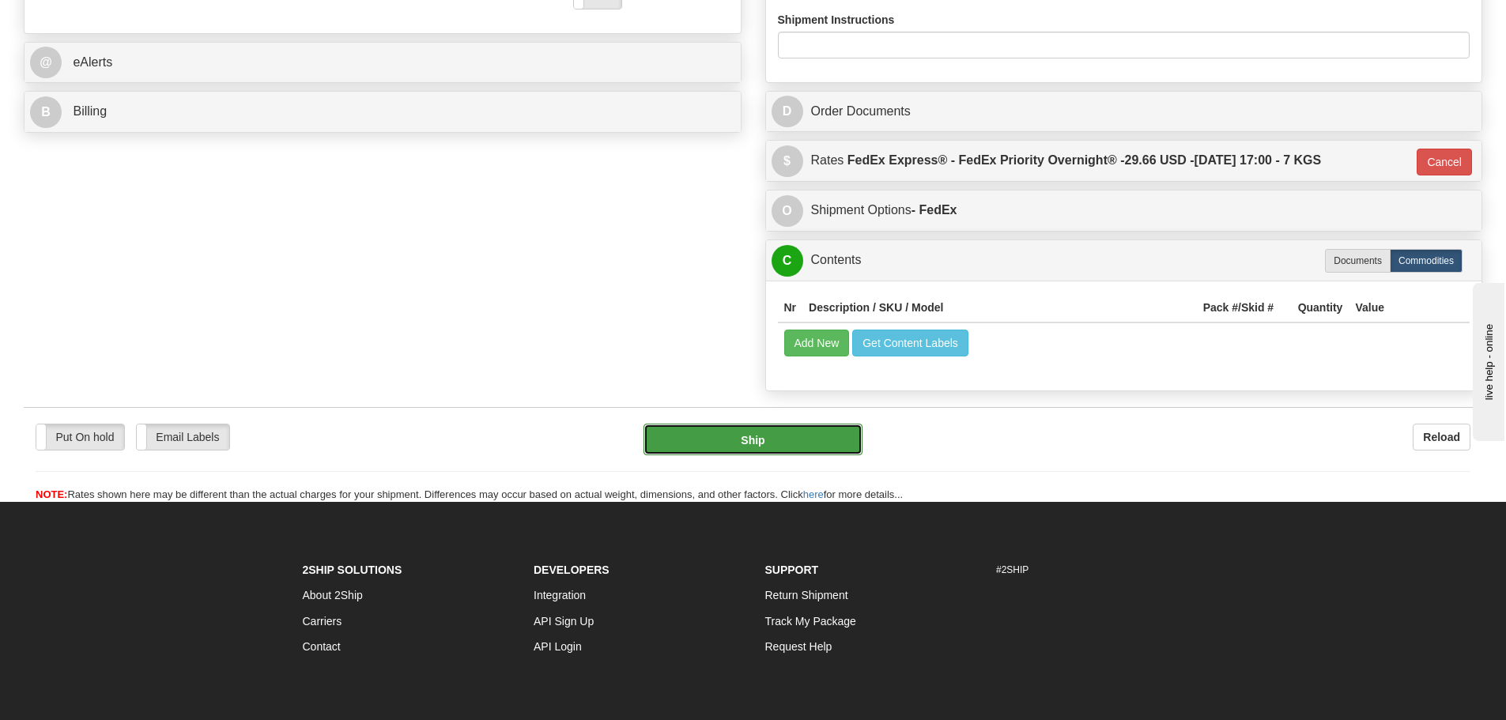
click at [766, 435] on button "Ship" at bounding box center [753, 440] width 219 height 32
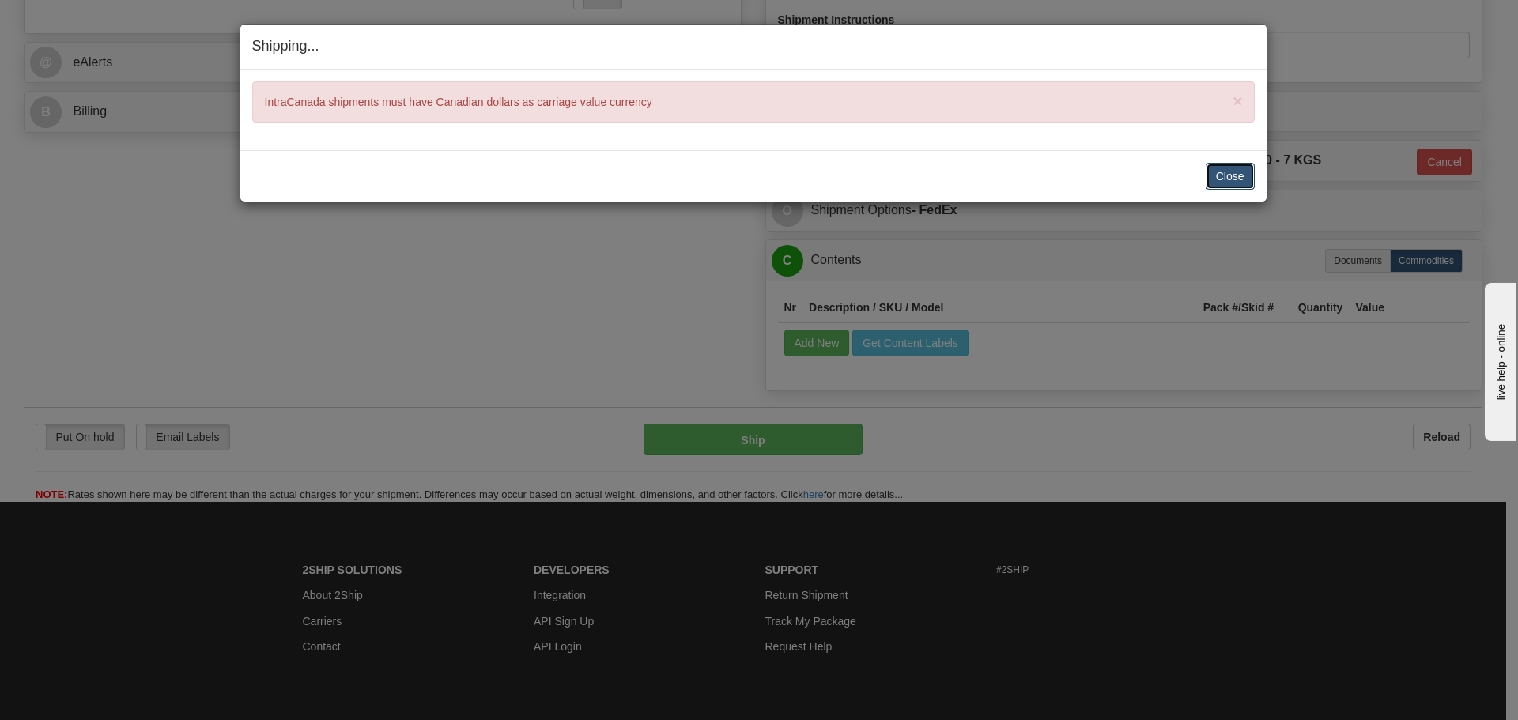
click at [1209, 177] on button "Close" at bounding box center [1230, 176] width 49 height 27
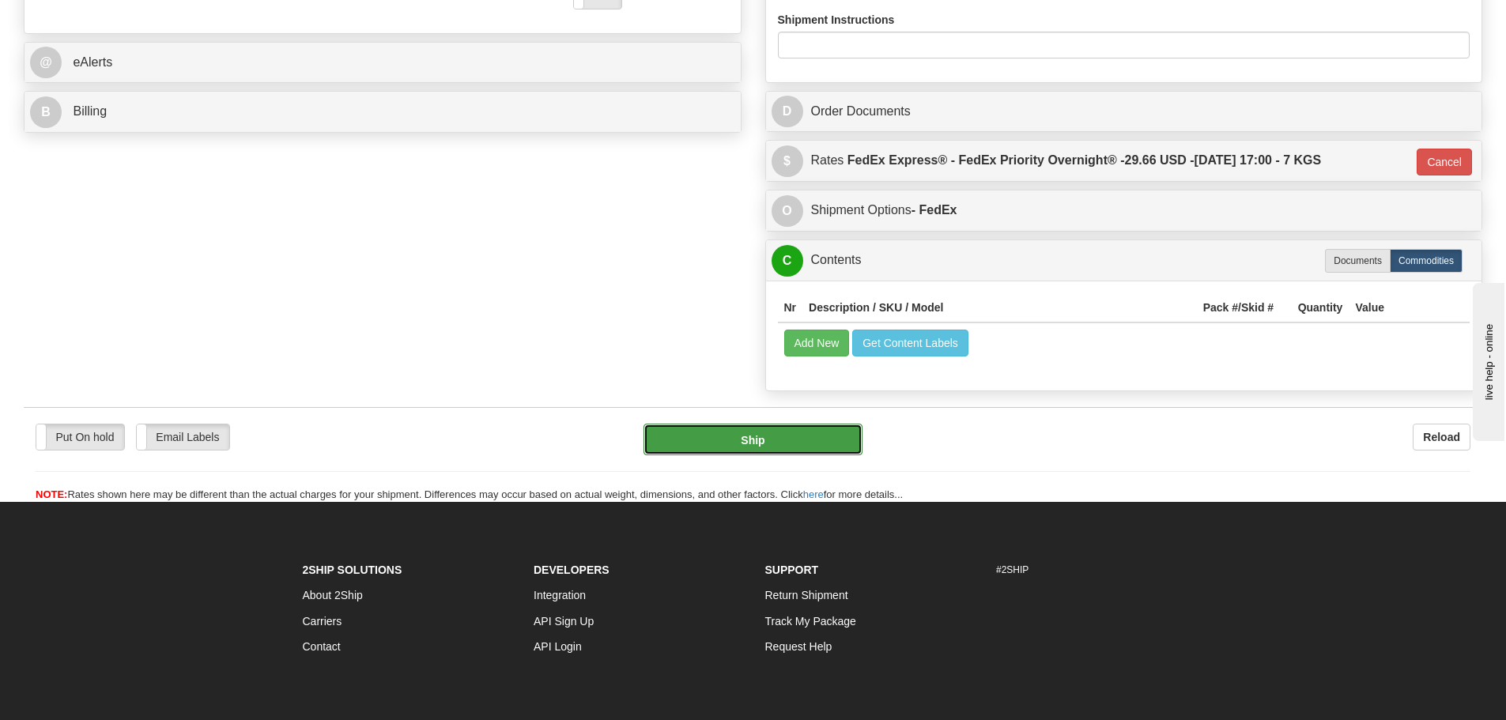
click at [760, 442] on button "Ship" at bounding box center [753, 440] width 219 height 32
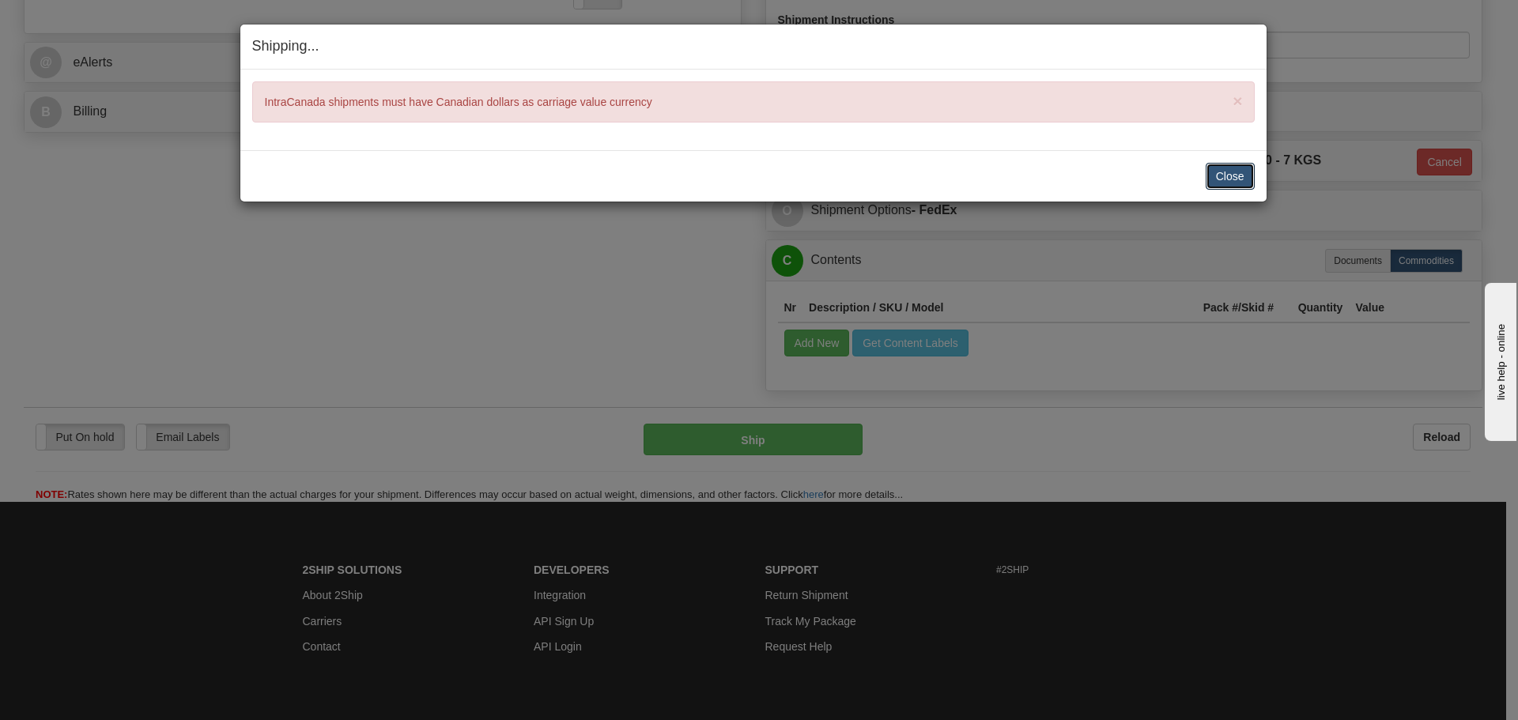
drag, startPoint x: 1244, startPoint y: 176, endPoint x: 1254, endPoint y: 171, distance: 11.7
click at [1244, 176] on button "Close" at bounding box center [1230, 176] width 49 height 27
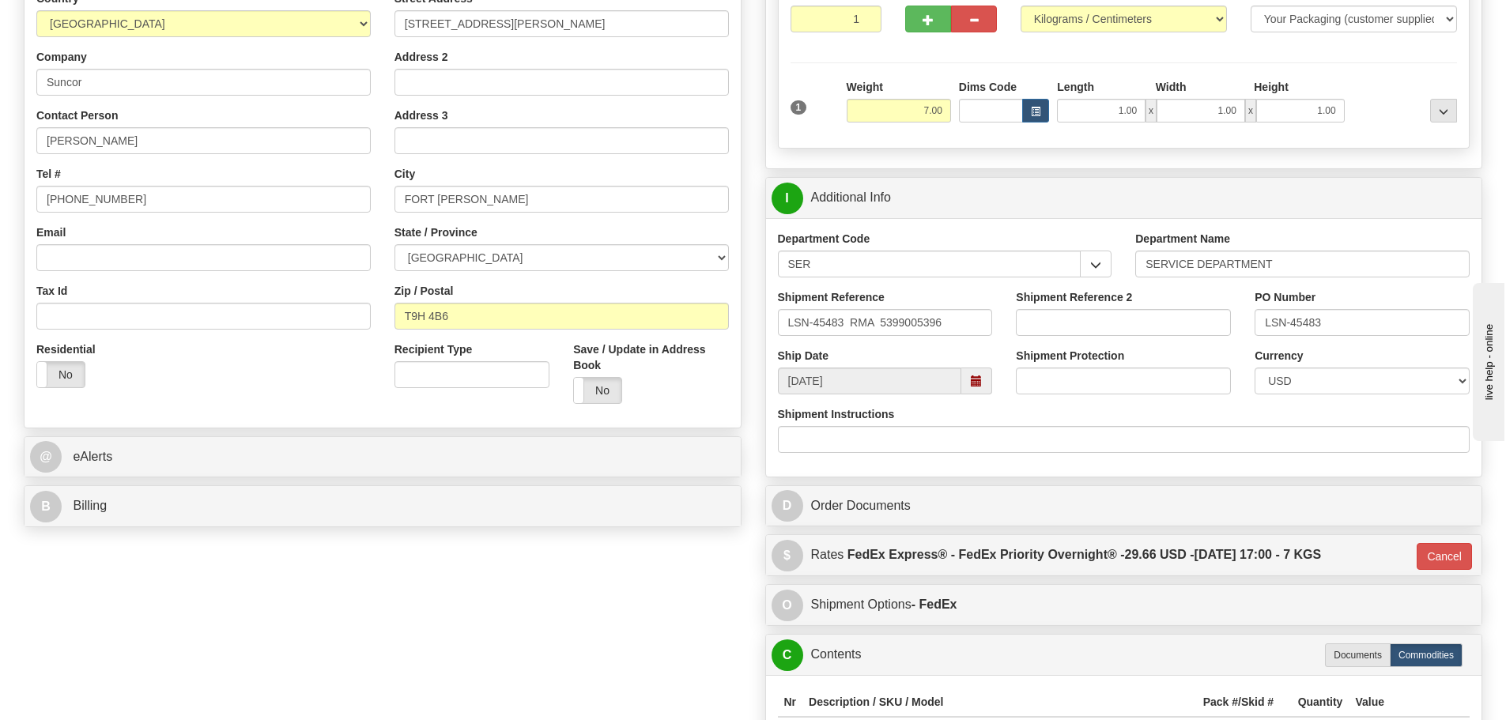
scroll to position [274, 0]
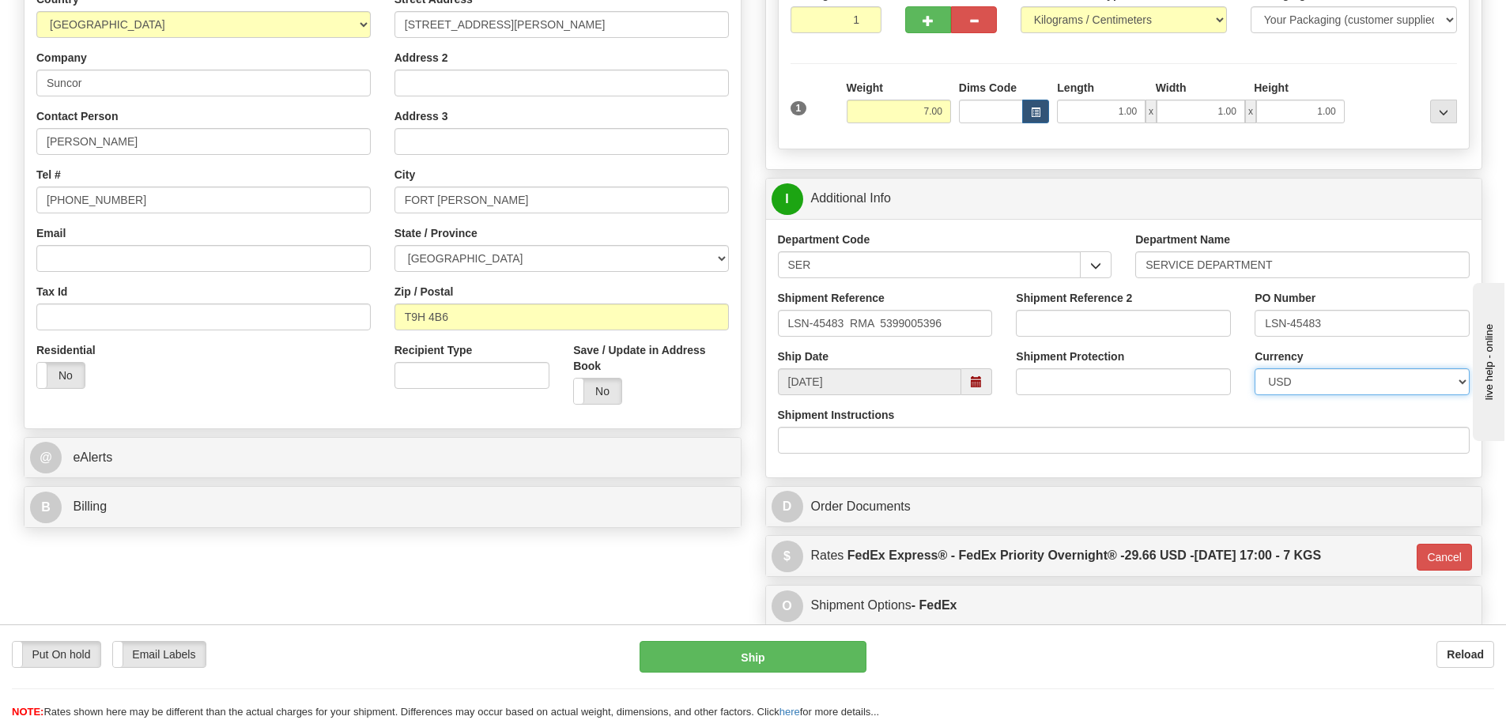
click at [1343, 376] on select "CAD USD EUR ZAR RON ANG ARN AUD AUS AWG BBD BFR BGN BHD BMD BND BRC BRL CHP CKZ…" at bounding box center [1362, 381] width 215 height 27
select select "0"
click at [1255, 368] on select "CAD USD EUR ZAR RON ANG ARN AUD AUS AWG BBD BFR BGN BHD BMD BND BRC BRL CHP CKZ…" at bounding box center [1362, 381] width 215 height 27
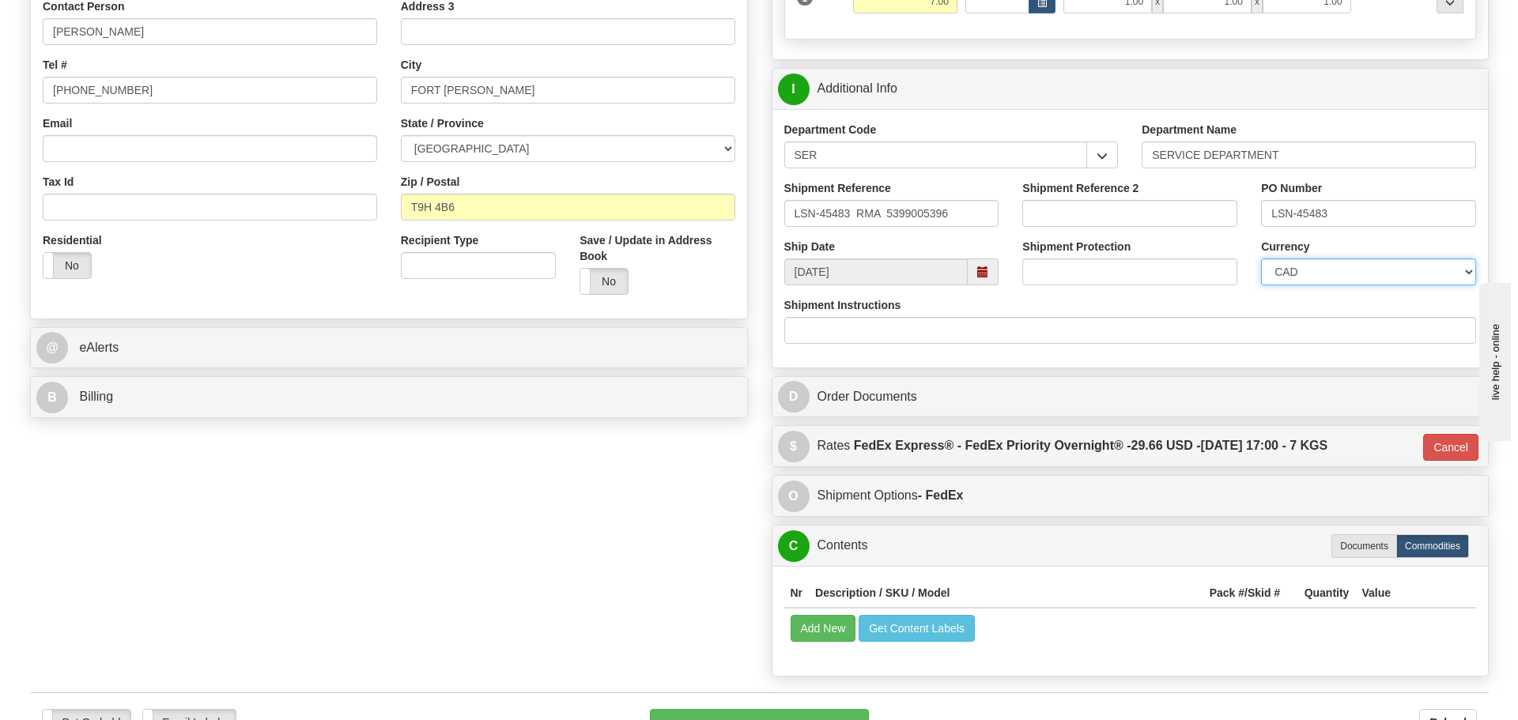
scroll to position [511, 0]
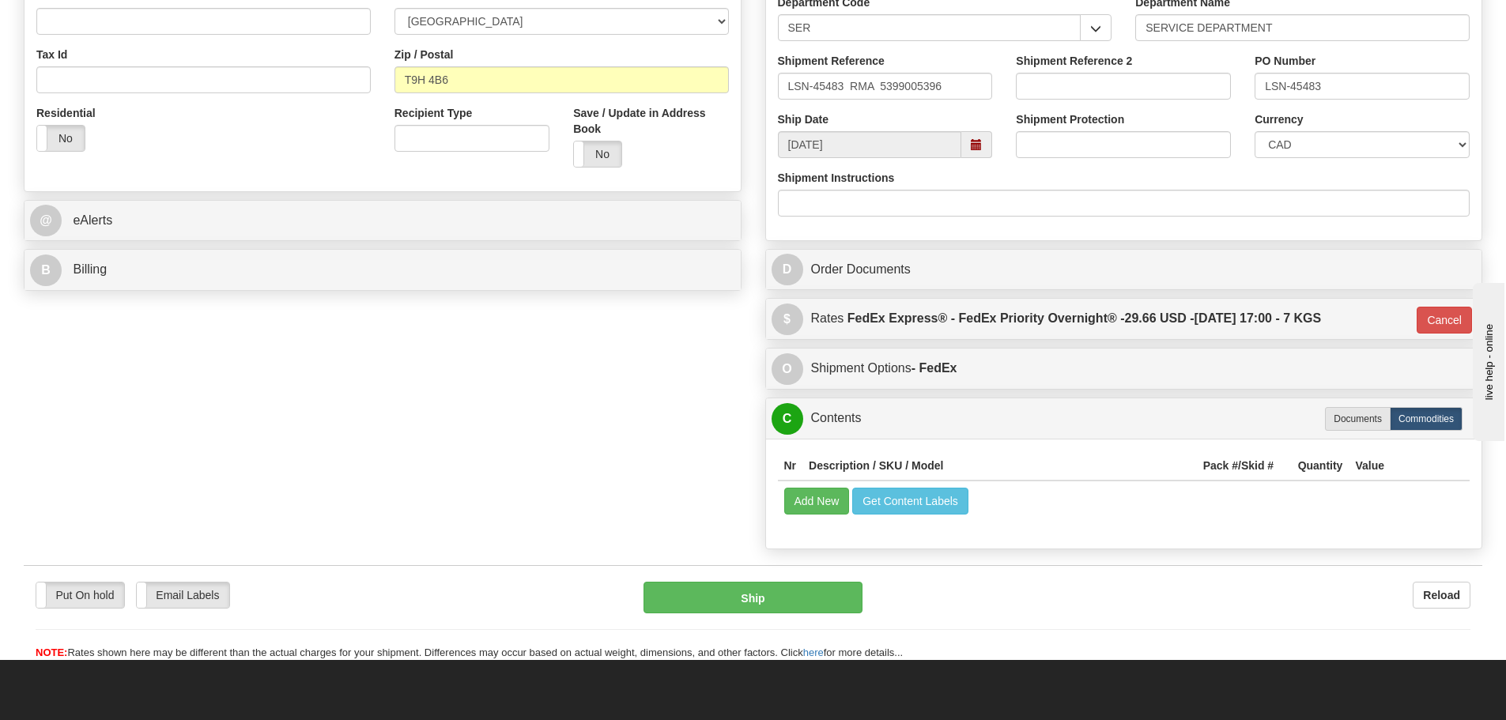
click at [751, 579] on div "Put On hold Put On hold Email Labels Email Labels Edit Reload Ship Reload" at bounding box center [753, 613] width 1459 height 96
click at [748, 599] on button "Ship" at bounding box center [753, 598] width 219 height 32
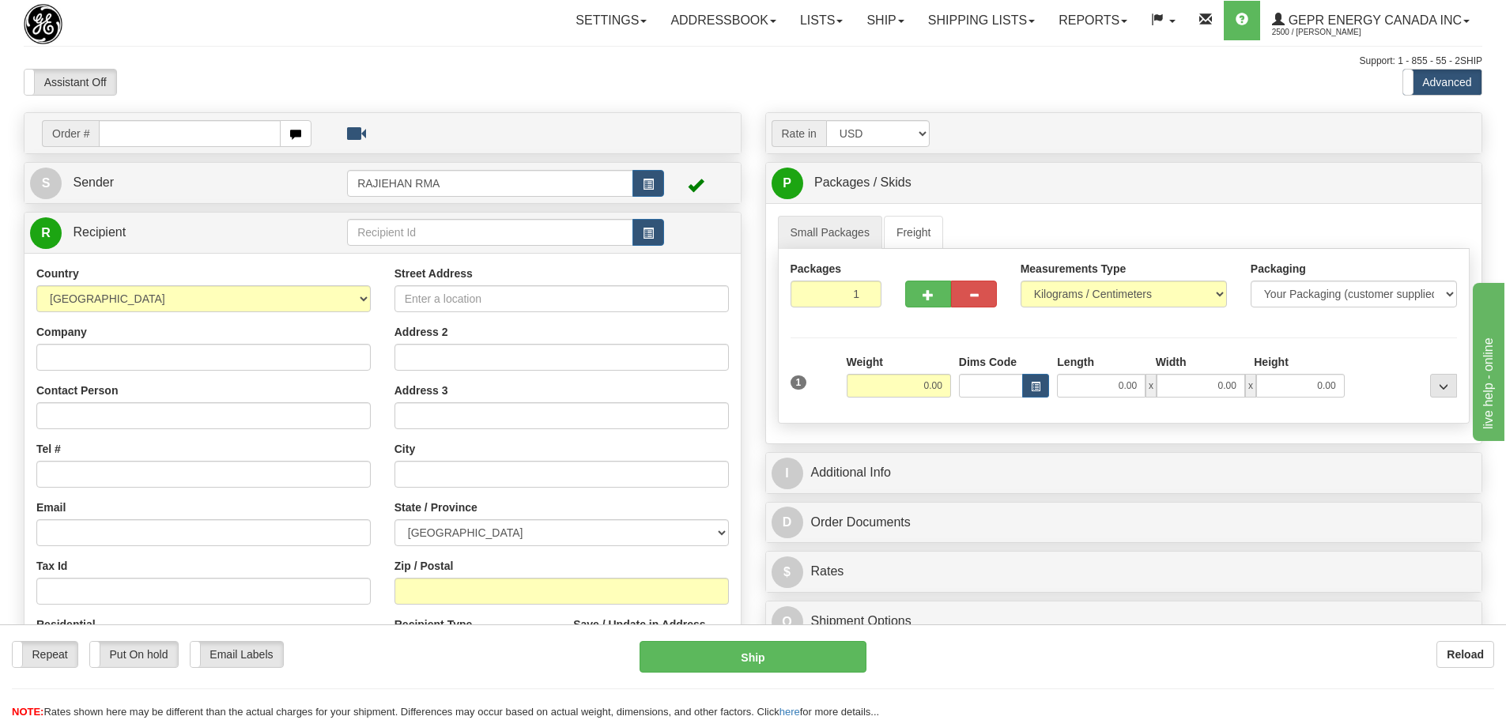
click at [390, 70] on div "Assistant On Assistant Off Do a return Do a return" at bounding box center [320, 82] width 617 height 27
click at [520, 83] on div "Assistant On Assistant Off Do a return Do a return" at bounding box center [320, 82] width 617 height 27
click at [225, 46] on div "Toggle navigation Settings Shipping Preferences Fields Preferences New" at bounding box center [753, 445] width 1506 height 891
click at [194, 117] on td "Order #" at bounding box center [382, 133] width 705 height 32
click at [193, 126] on input "text" at bounding box center [190, 133] width 182 height 27
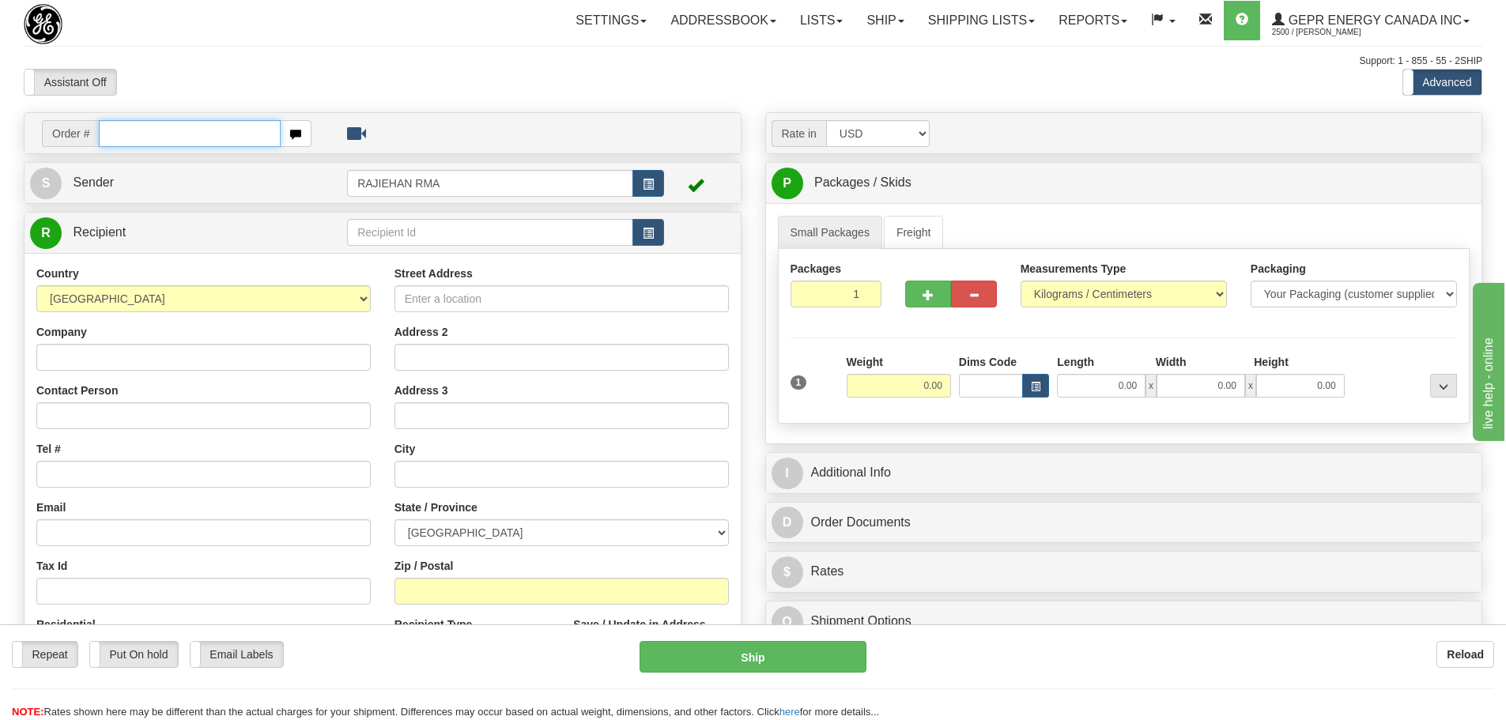
click at [214, 138] on input "text" at bounding box center [190, 133] width 182 height 27
paste input "86687866"
type input "86687866"
click at [214, 82] on body "Training Course Close Toggle navigation Settings Shipping Preferences New Recip…" at bounding box center [759, 360] width 1518 height 720
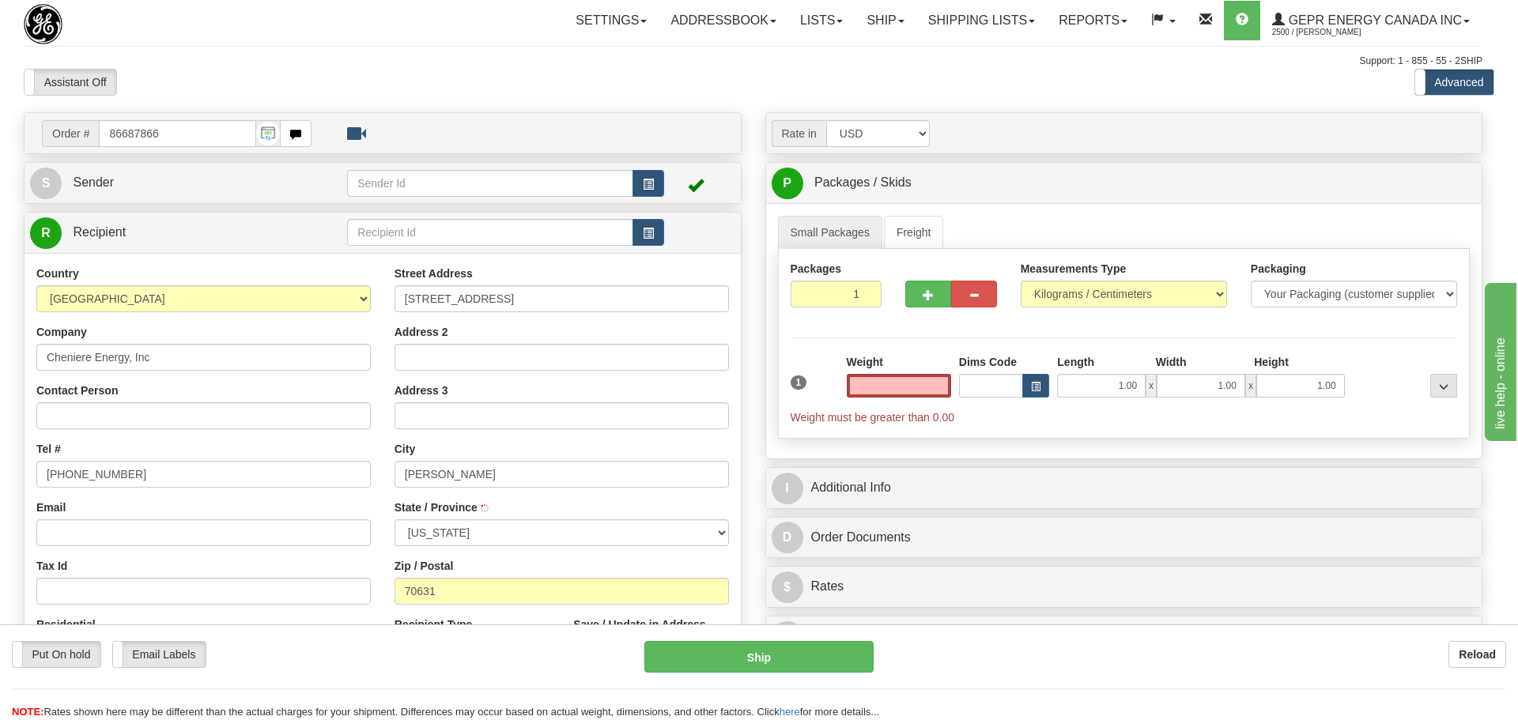
type input "CAMERON"
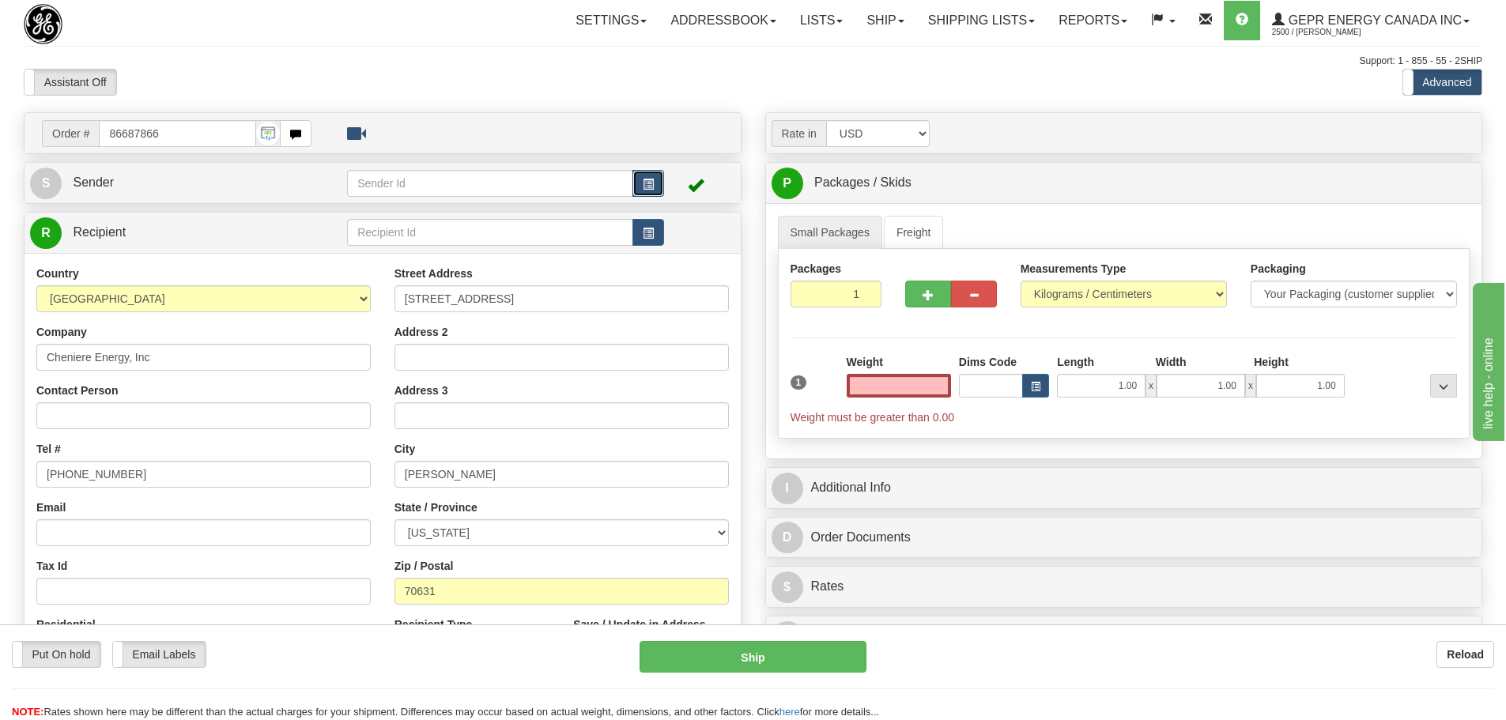
type input "0.00"
click at [632, 181] on button "button" at bounding box center [648, 183] width 32 height 27
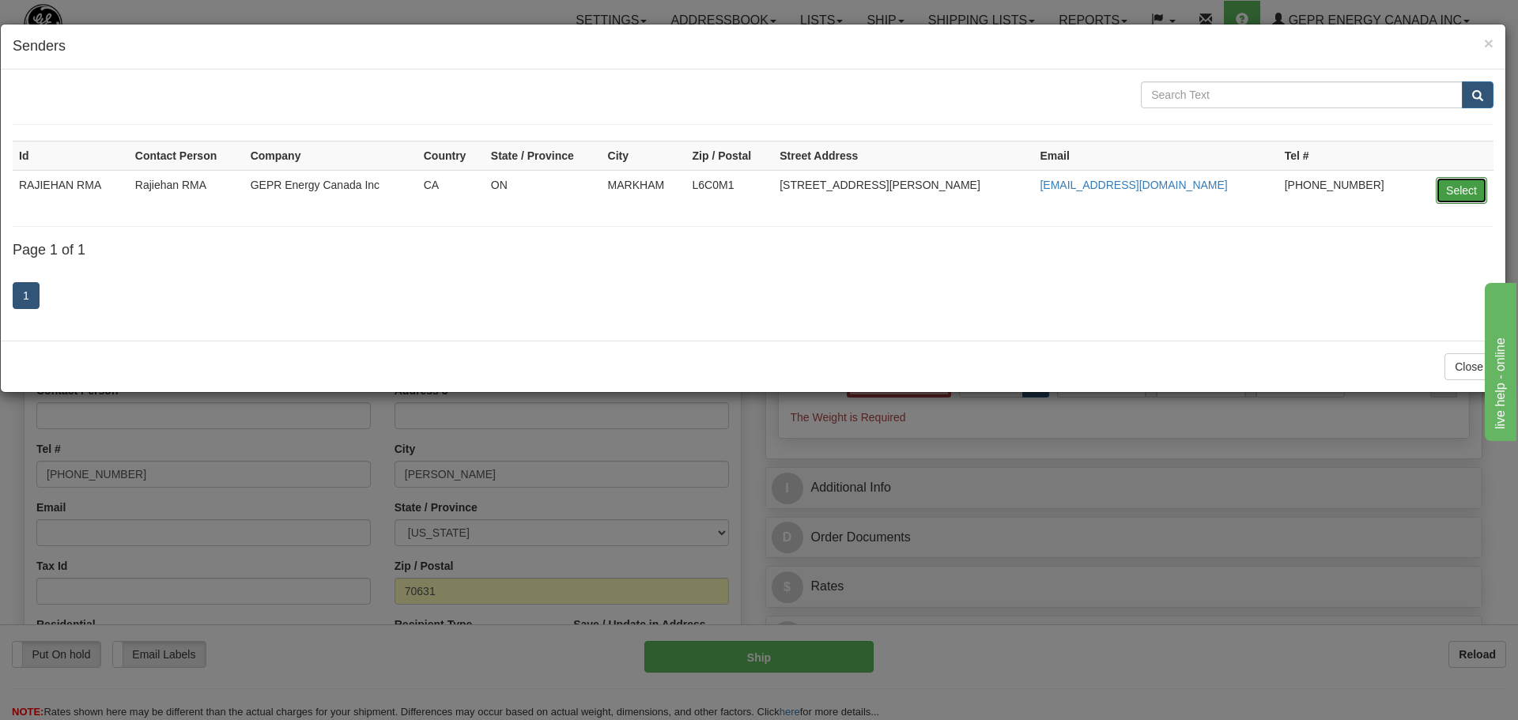
click at [1471, 187] on button "Select" at bounding box center [1461, 190] width 51 height 27
type input "RAJIEHAN RMA"
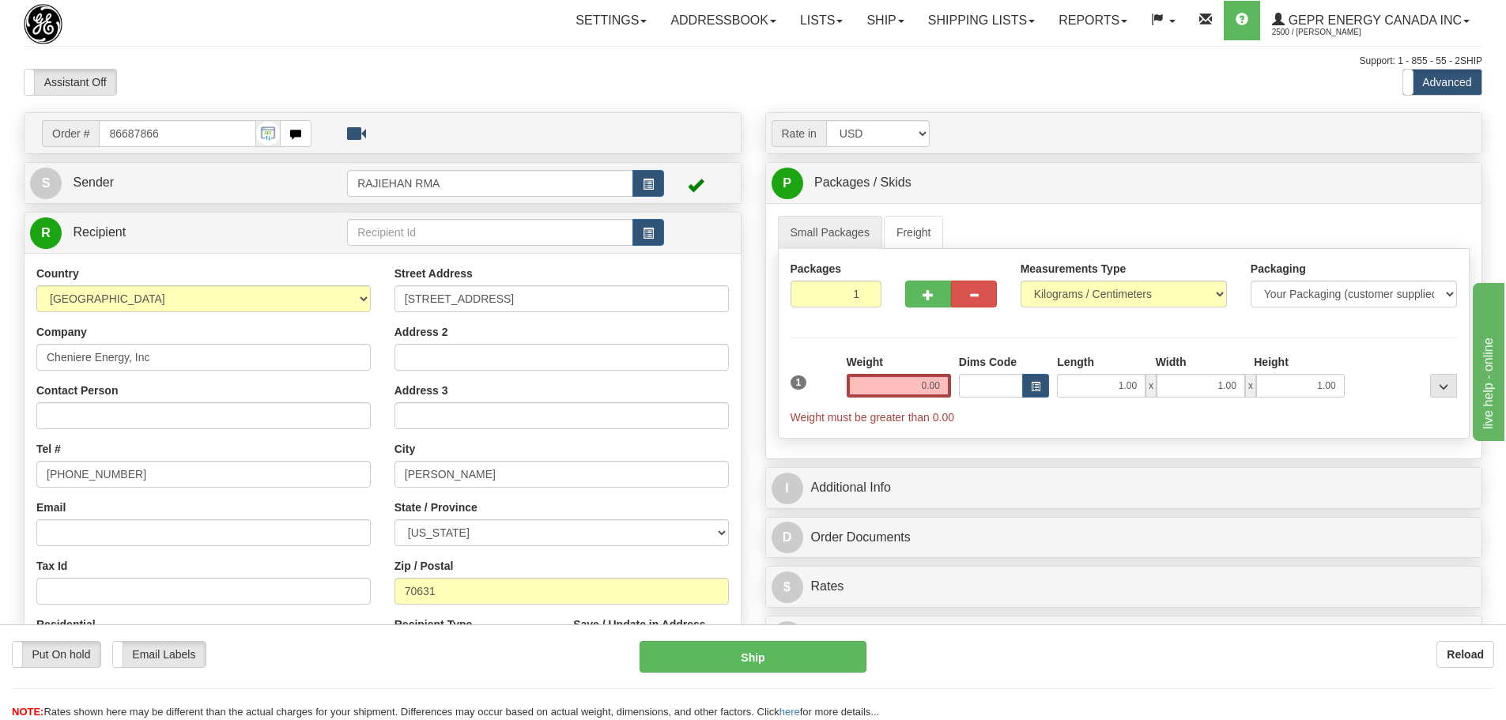
click at [524, 70] on div "Assistant On Assistant Off Do a return Do a return" at bounding box center [320, 82] width 617 height 27
click at [134, 410] on input "Contact Person" at bounding box center [203, 415] width 334 height 27
paste input "Sean O'Boyle"
type input "Sean O'Boyle"
click at [197, 383] on div "Contact Person Sean O'Boyle" at bounding box center [203, 406] width 334 height 47
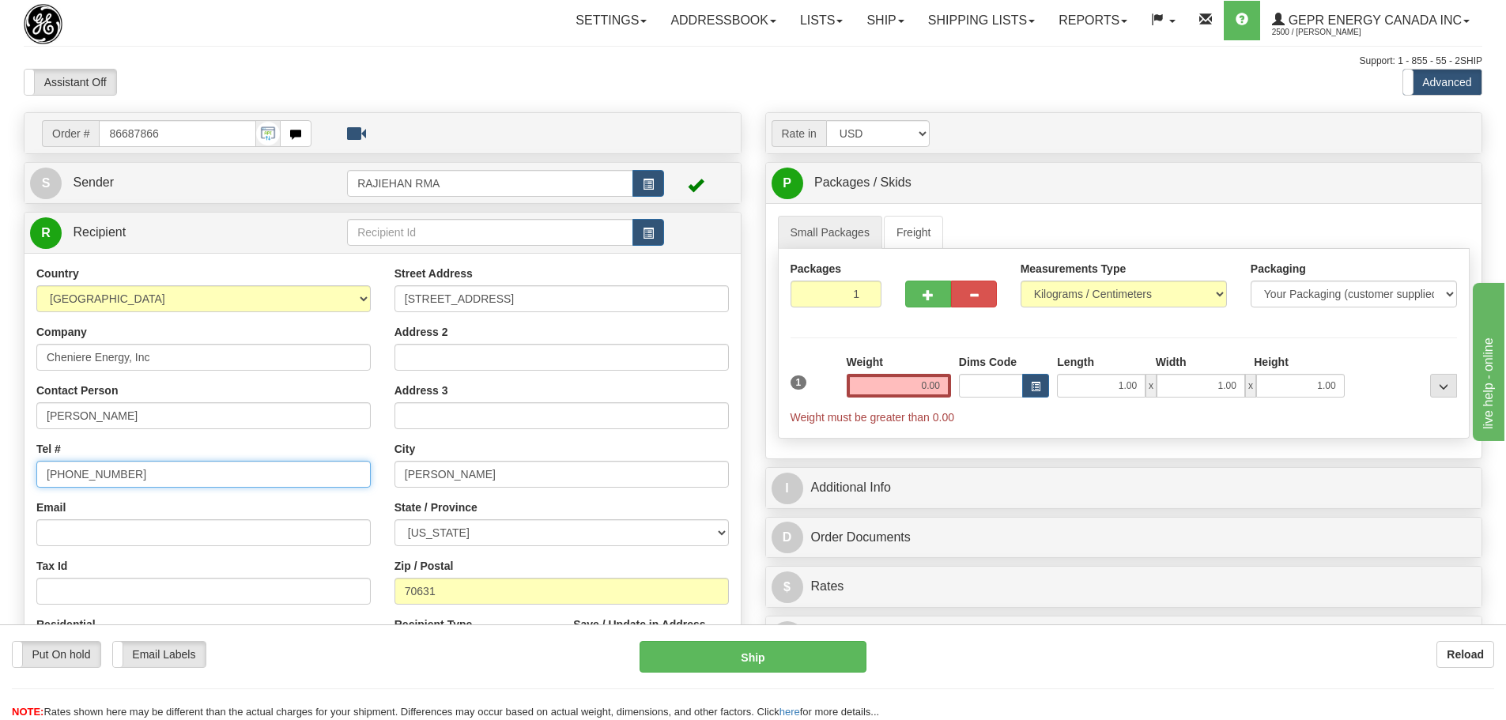
drag, startPoint x: 138, startPoint y: 474, endPoint x: -6, endPoint y: 492, distance: 145.0
click at [0, 492] on html "Training Course Close Toggle navigation Settings Shipping Preferences New Sende…" at bounding box center [753, 360] width 1506 height 720
paste input "337-569-7494"
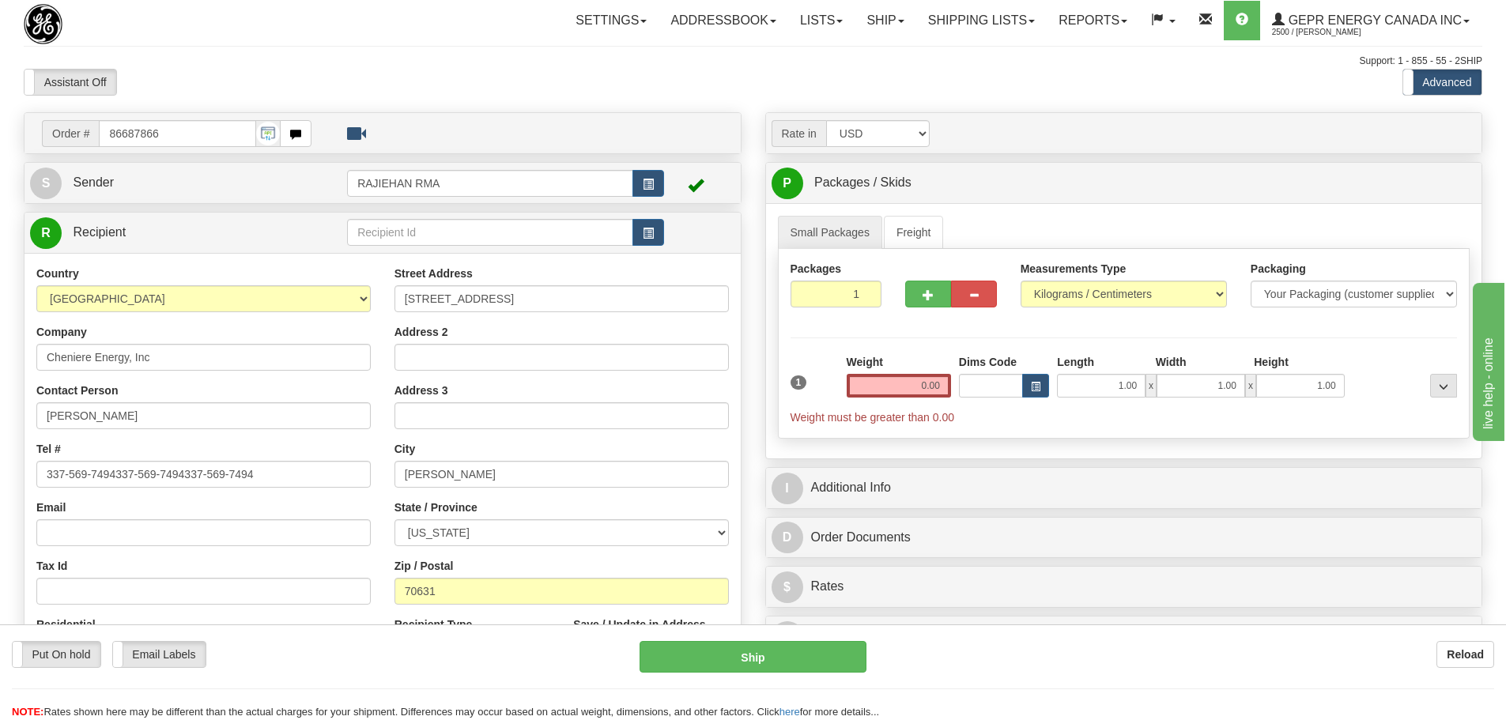
click at [115, 437] on div "Country [GEOGRAPHIC_DATA] [GEOGRAPHIC_DATA] [GEOGRAPHIC_DATA] [GEOGRAPHIC_DATA]…" at bounding box center [204, 471] width 358 height 410
drag, startPoint x: 273, startPoint y: 478, endPoint x: -216, endPoint y: 493, distance: 488.8
click at [0, 493] on html "Training Course Close Toggle navigation Settings Shipping Preferences New Sende…" at bounding box center [753, 360] width 1506 height 720
paste input "text"
type input "337-569-7494"
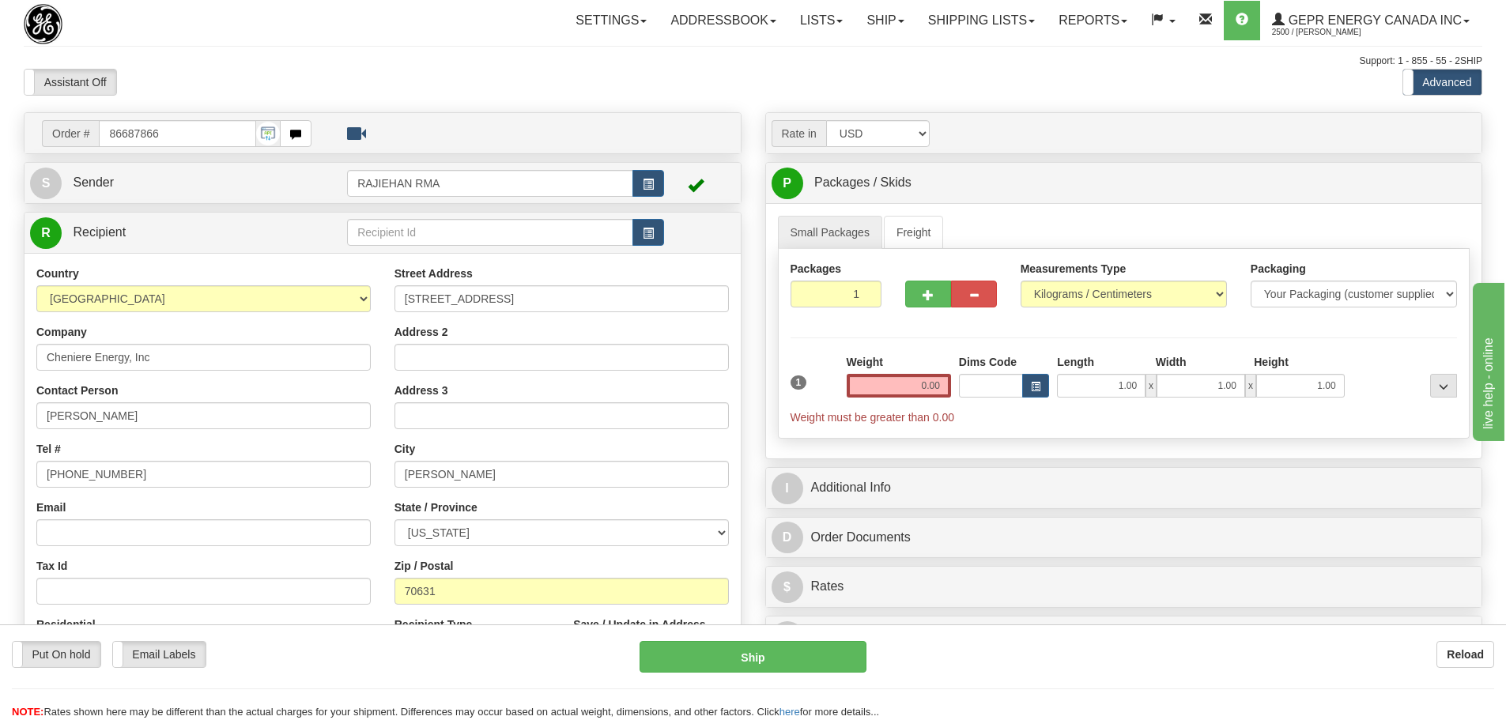
click at [168, 444] on div "Tel # 337-569-7494" at bounding box center [203, 464] width 334 height 47
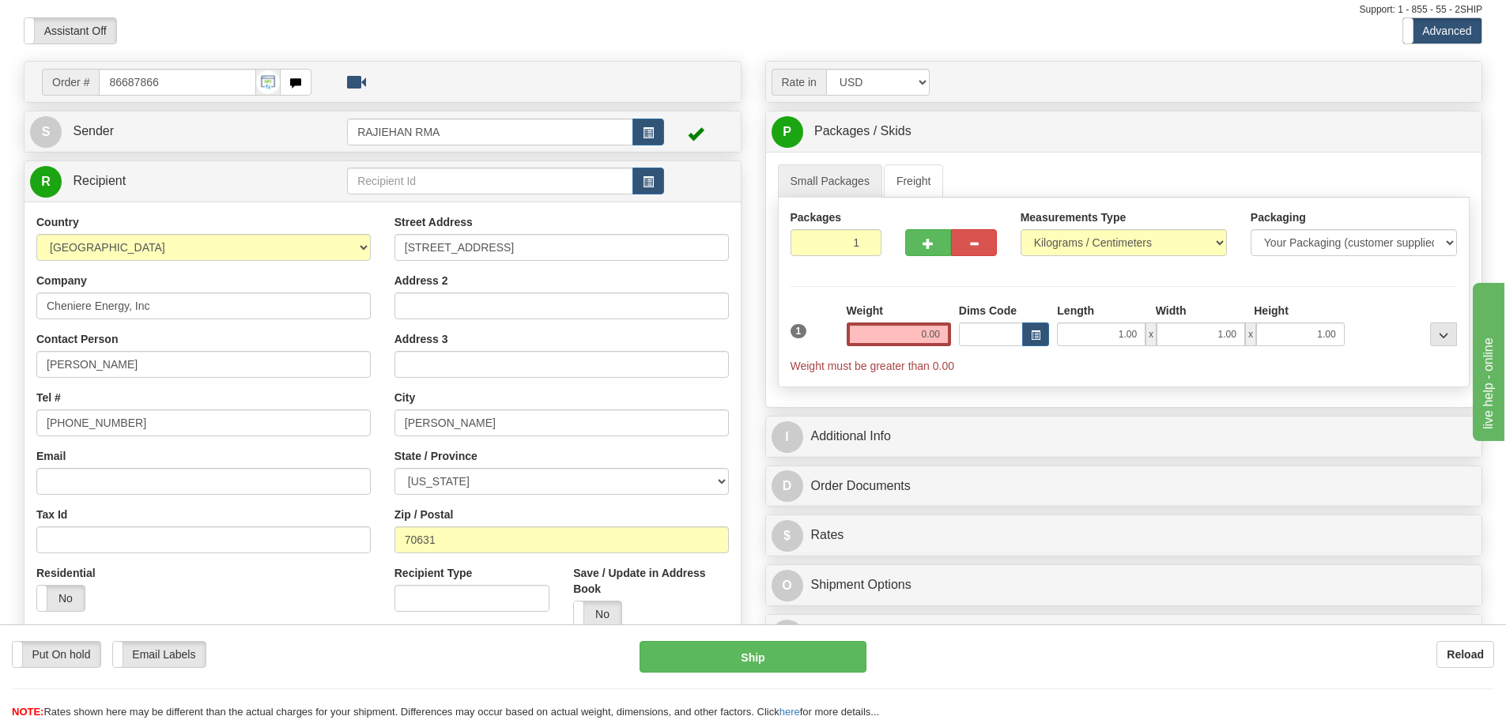
scroll to position [79, 0]
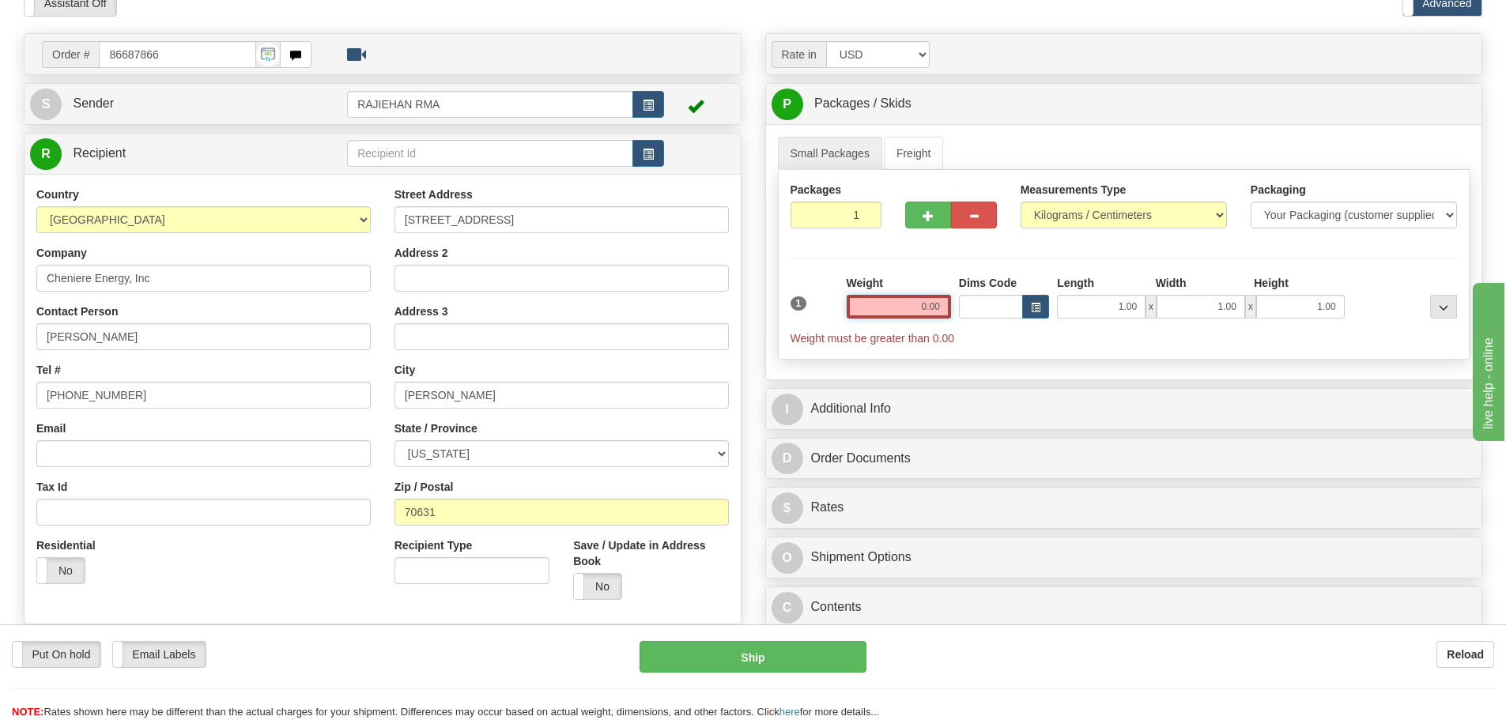
click at [890, 300] on input "0.00" at bounding box center [899, 307] width 104 height 24
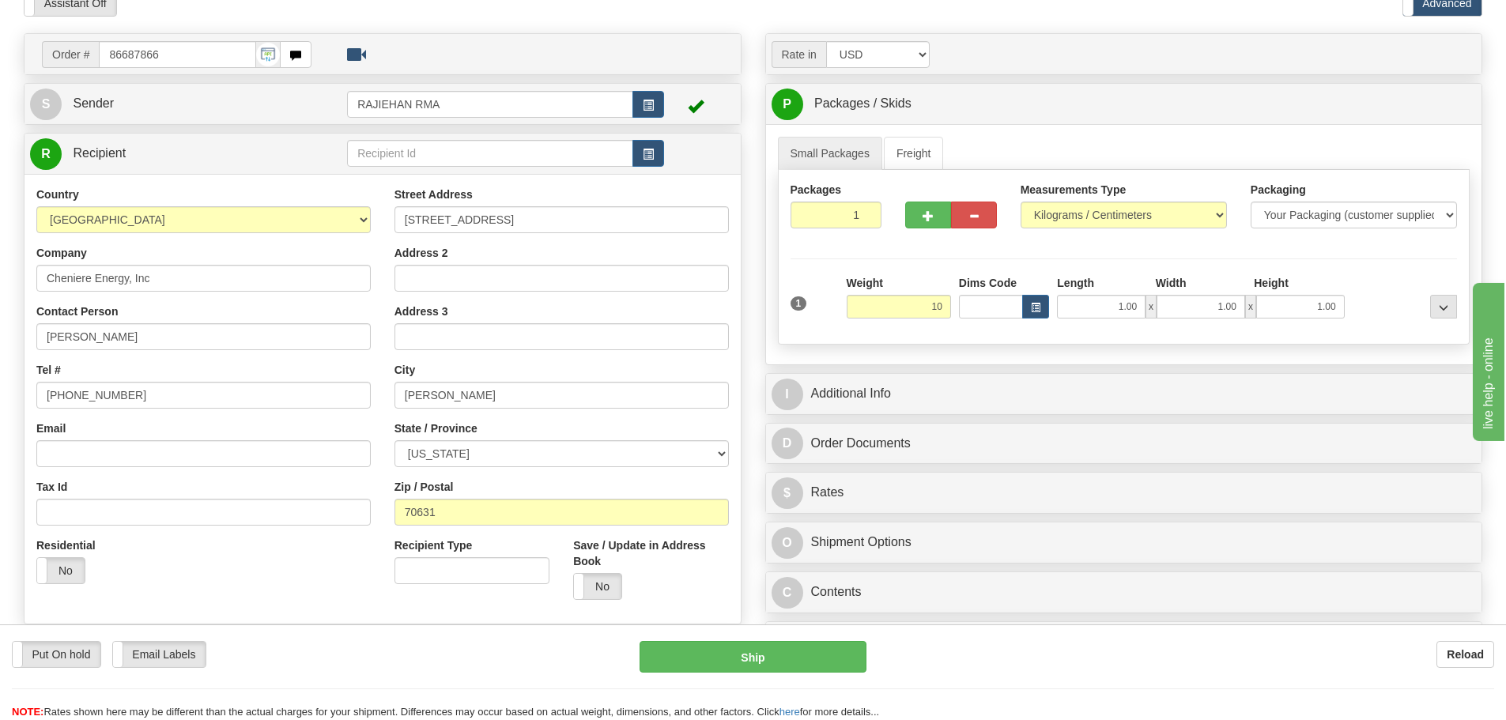
type input "10.00"
drag, startPoint x: 890, startPoint y: 287, endPoint x: 890, endPoint y: 278, distance: 8.7
click at [890, 281] on div "Weight 10.00" at bounding box center [899, 296] width 104 height 43
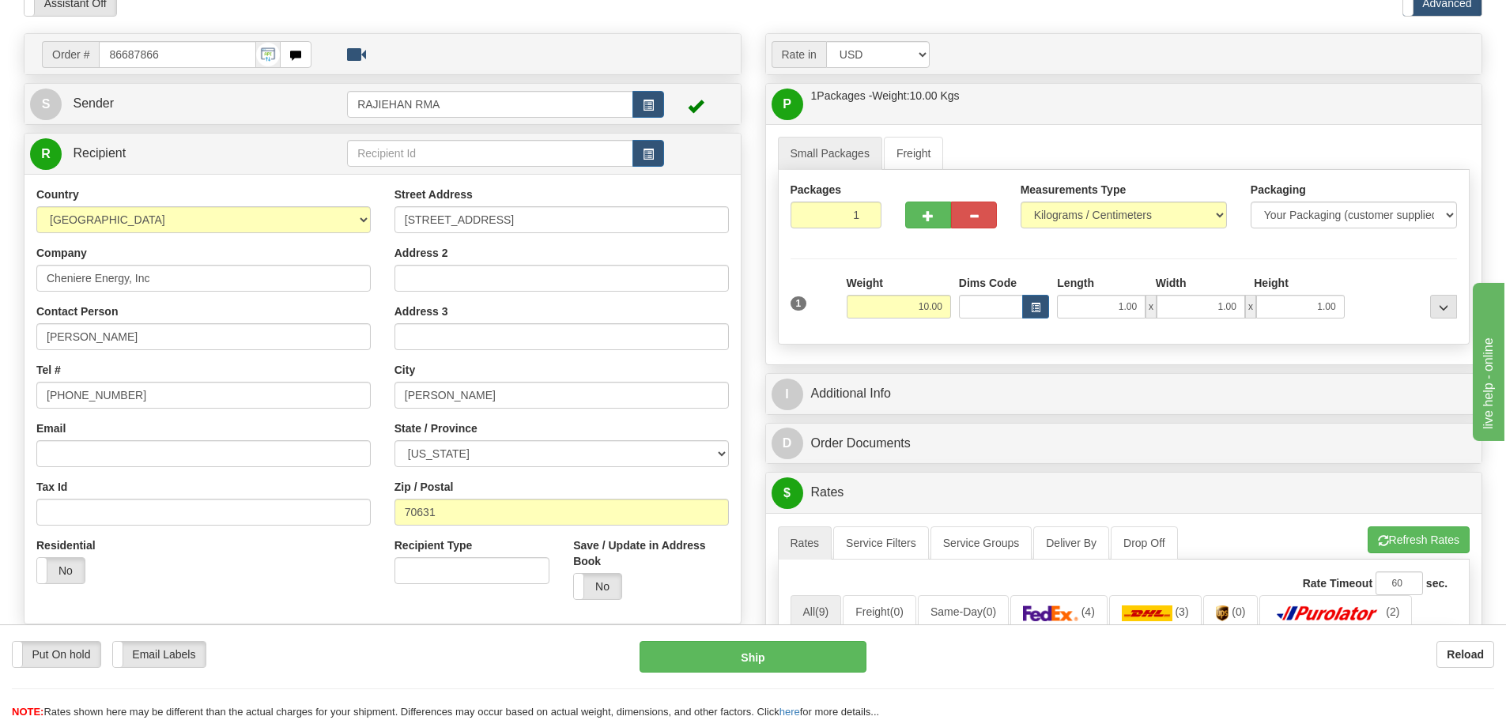
click at [927, 374] on div "Rate in Account Currency ARN AWG AUD AUS BHD BBD BFR BMD BRC BRL GBP UKL BND BG…" at bounding box center [1124, 631] width 742 height 1196
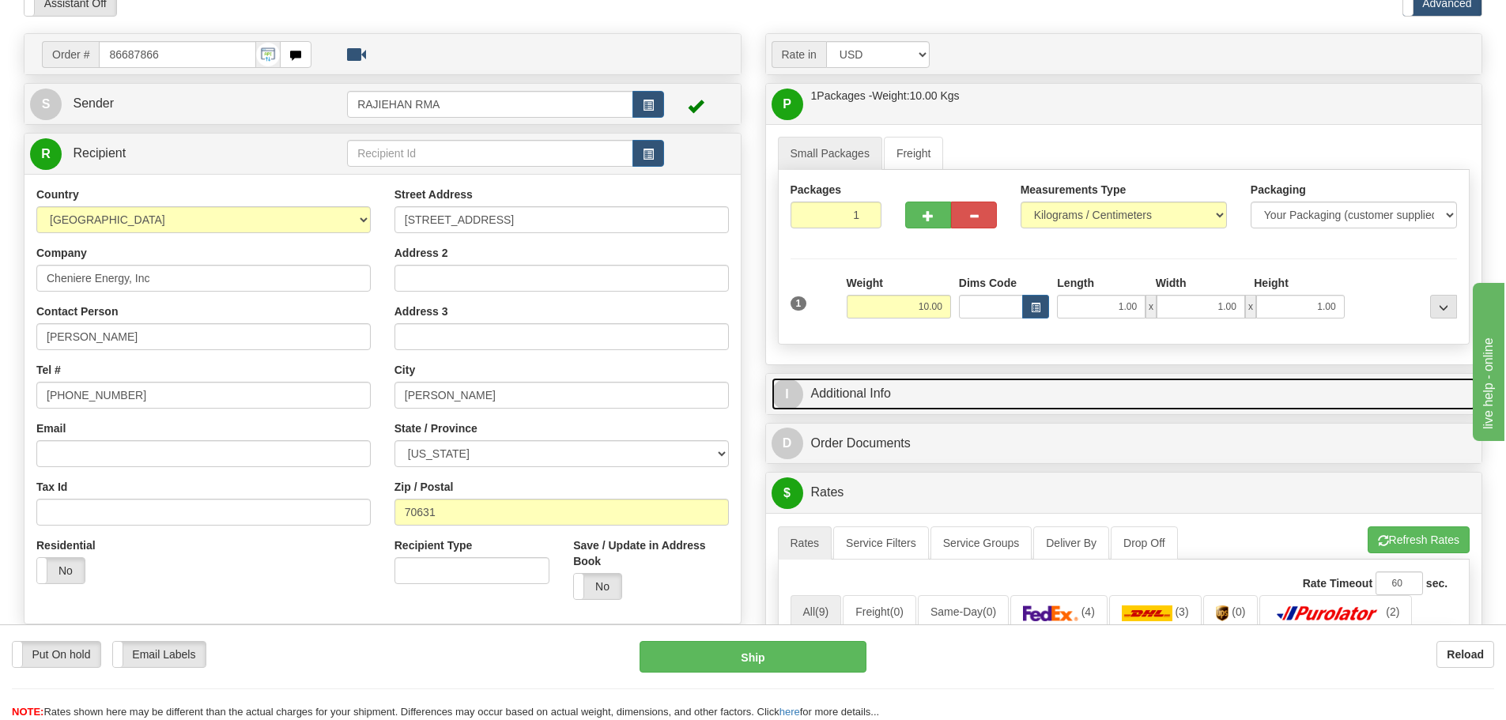
click at [927, 390] on link "I Additional Info" at bounding box center [1124, 394] width 705 height 32
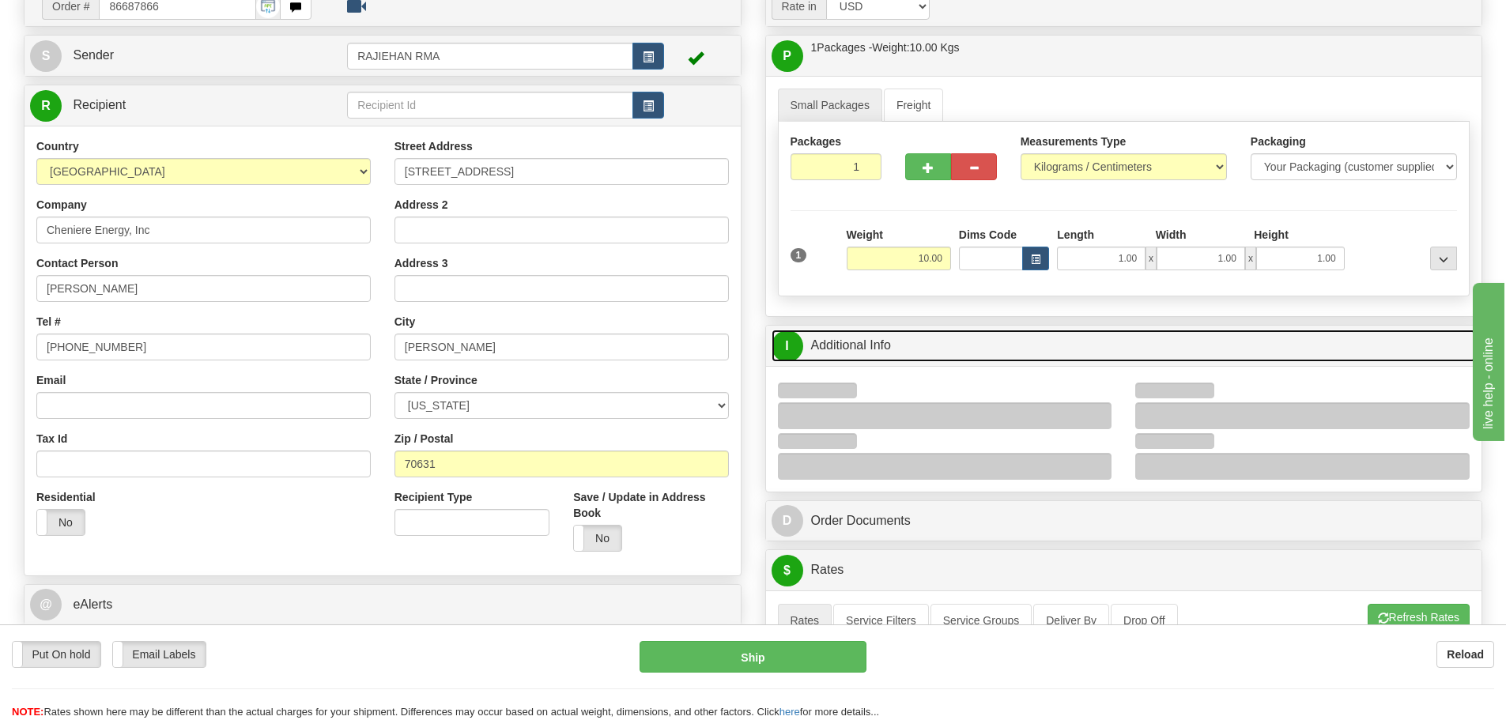
scroll to position [237, 0]
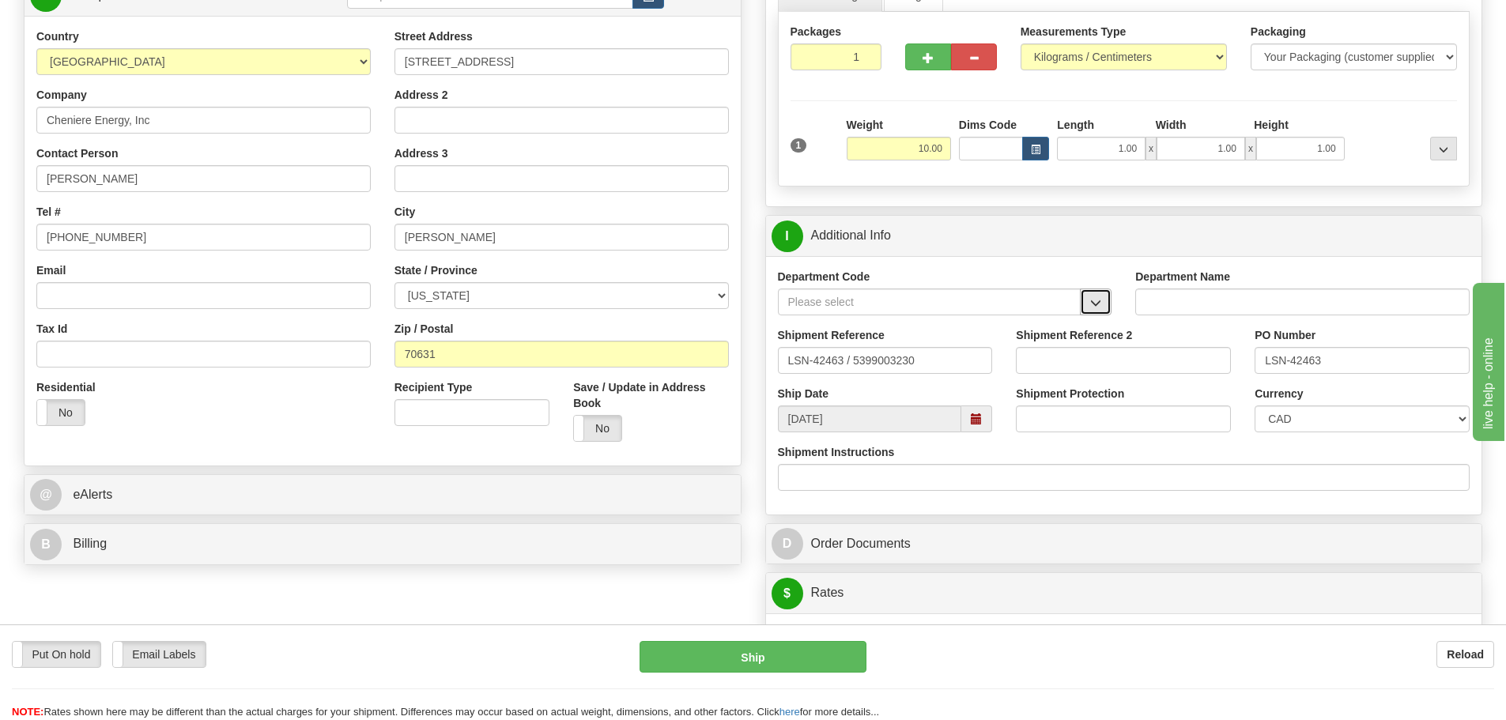
click at [1095, 305] on span "button" at bounding box center [1095, 303] width 11 height 10
click at [982, 322] on div "SER" at bounding box center [926, 326] width 288 height 17
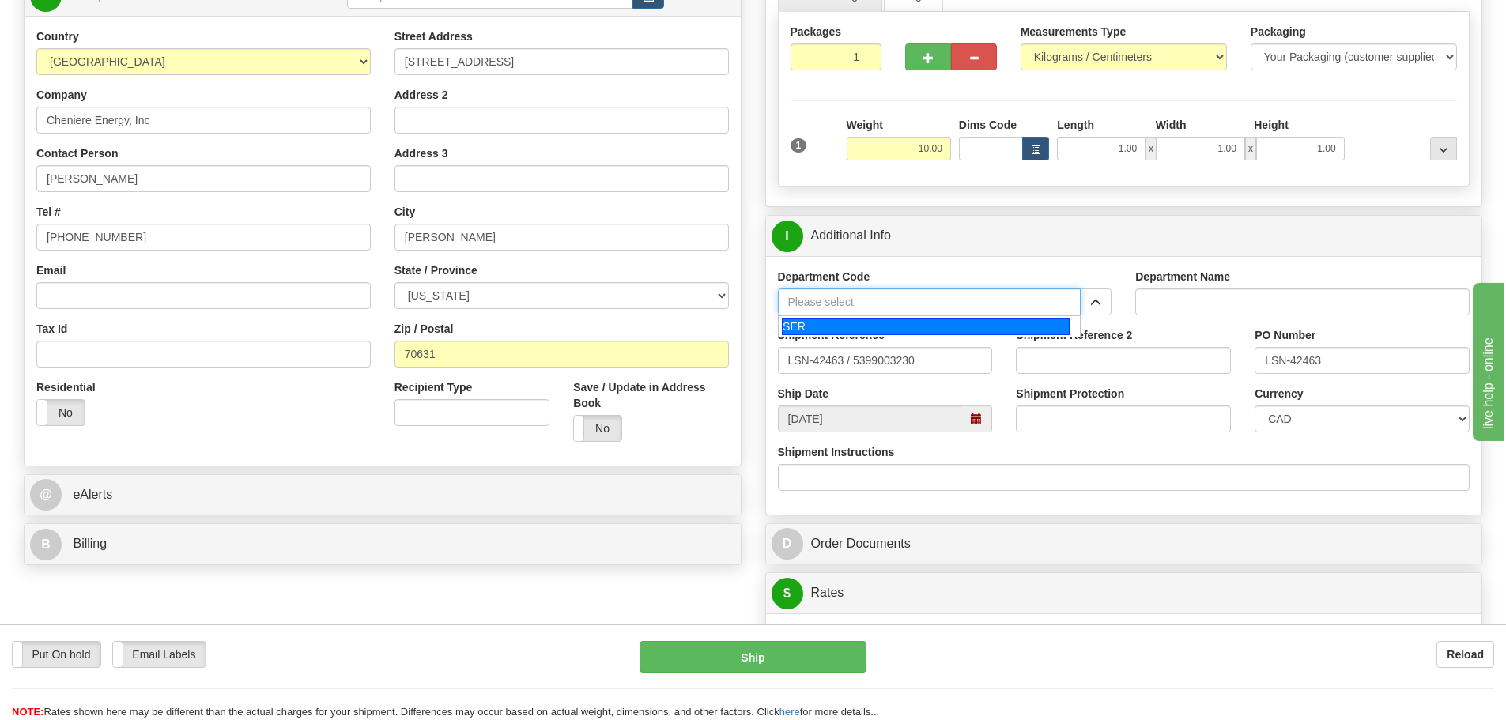
type input "SER"
type input "SERVICE DEPARTMENT"
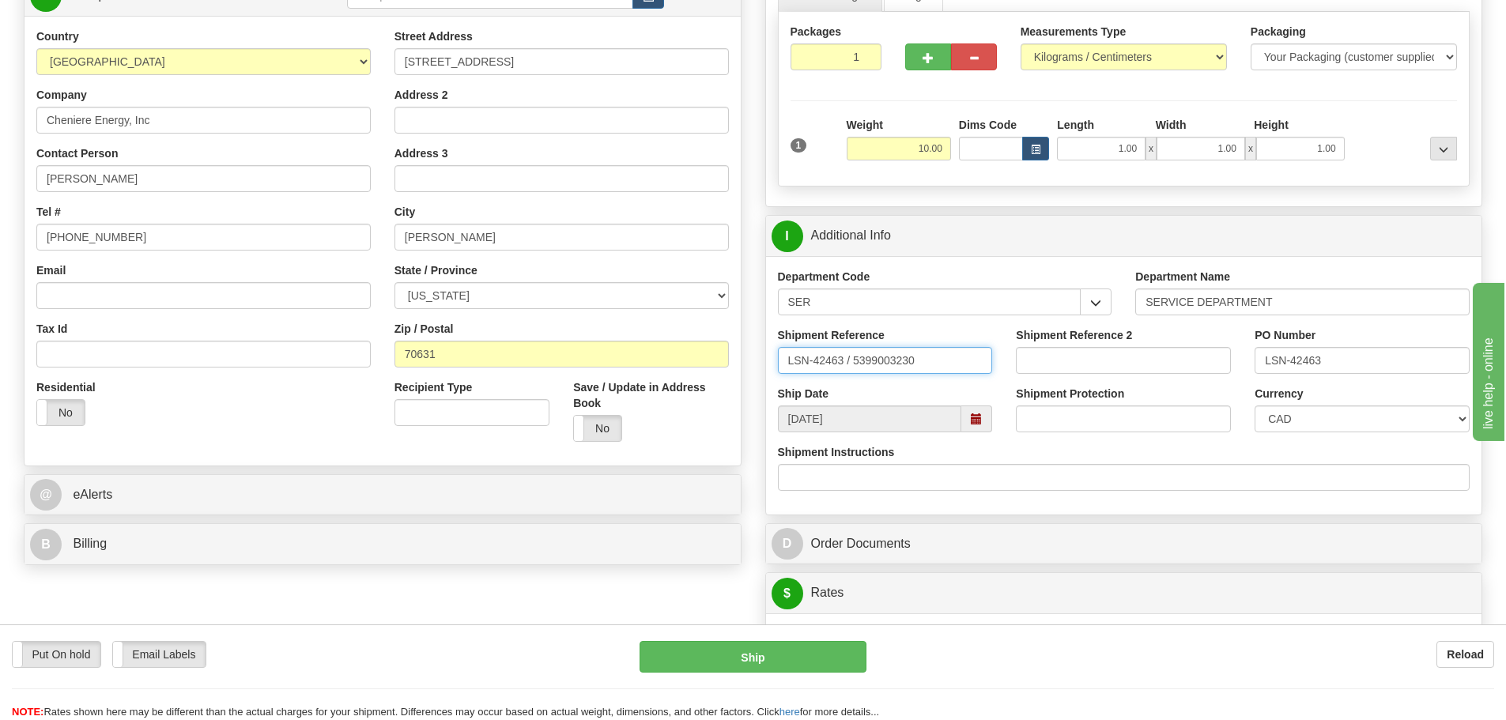
click at [851, 367] on input "LSN-42463 / 5399003230" at bounding box center [885, 360] width 215 height 27
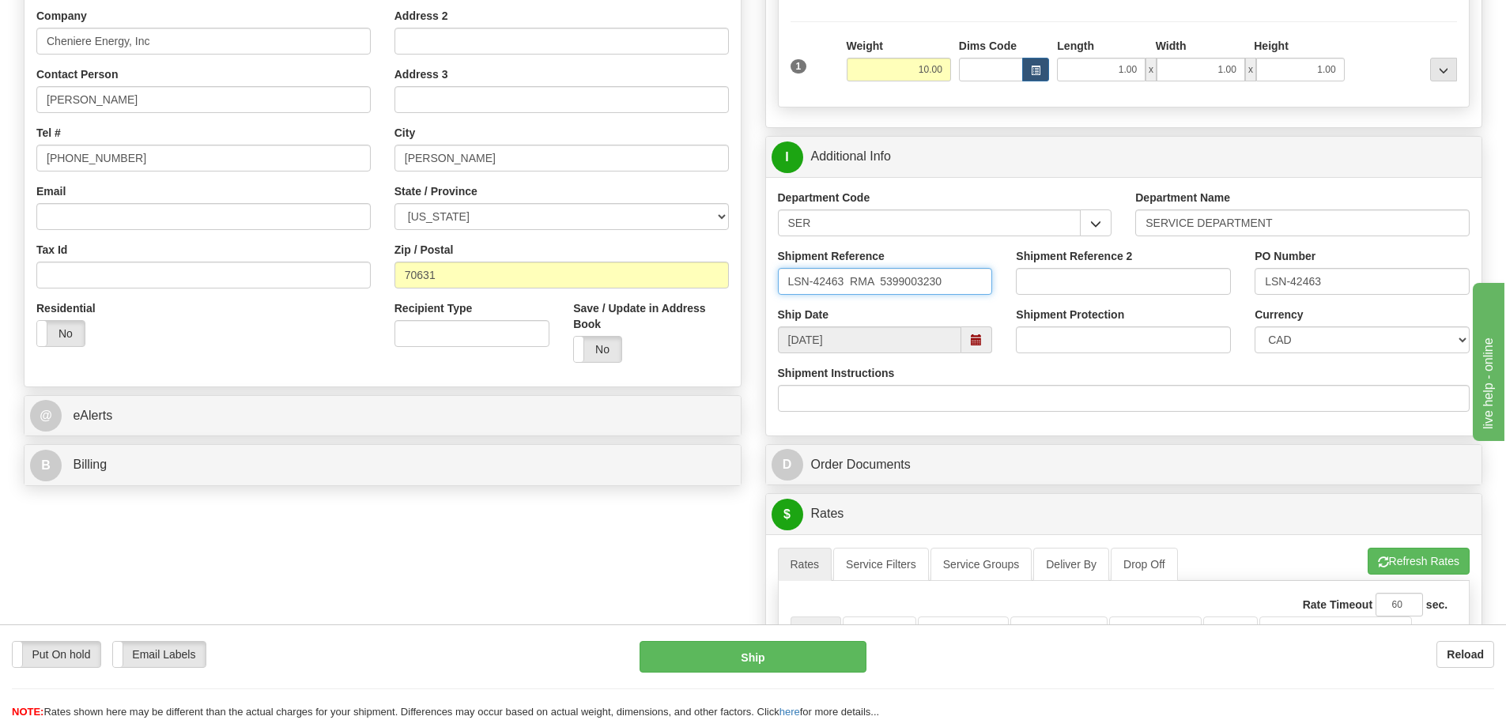
type input "LSN-42463 RMA 5399003230"
click at [1299, 327] on select "CAD USD EUR ZAR RON ANG ARN AUD AUS AWG BBD BFR BGN BHD BMD BND BRC BRL CHP CKZ…" at bounding box center [1362, 340] width 215 height 27
select select "1"
click at [1255, 327] on select "CAD USD EUR ZAR RON ANG ARN AUD AUS AWG BBD BFR BGN BHD BMD BND BRC BRL CHP CKZ…" at bounding box center [1362, 340] width 215 height 27
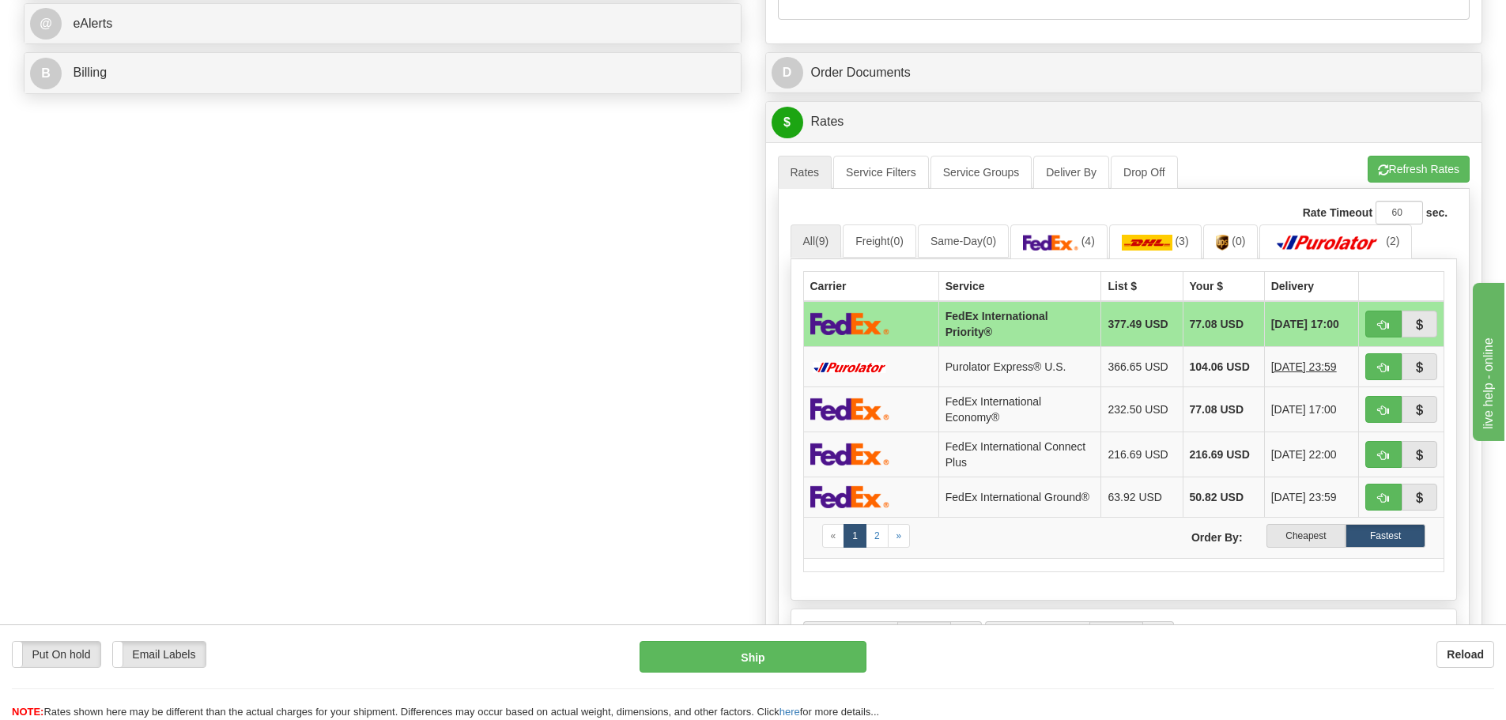
scroll to position [712, 0]
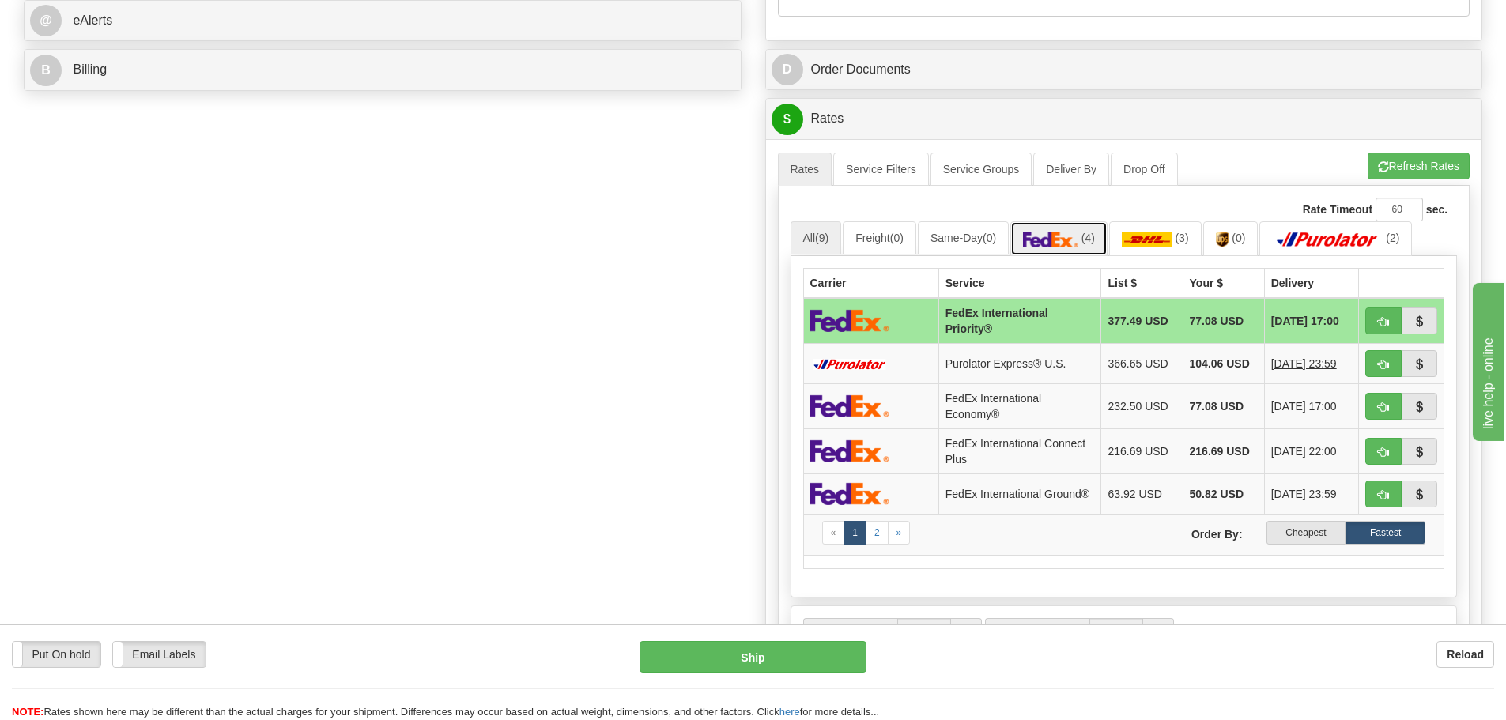
click at [1054, 247] on link "(4)" at bounding box center [1058, 238] width 97 height 34
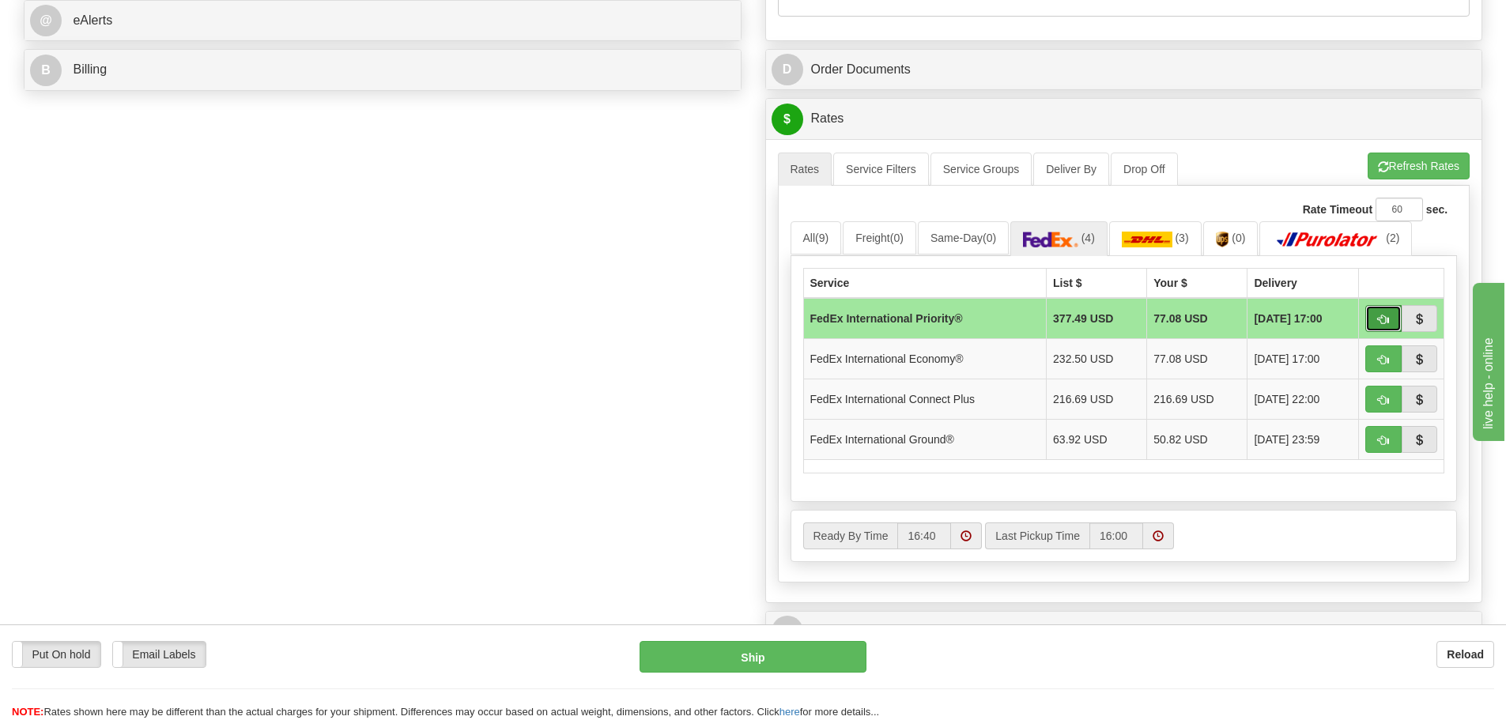
click at [1382, 326] on button "button" at bounding box center [1383, 318] width 36 height 27
type input "01"
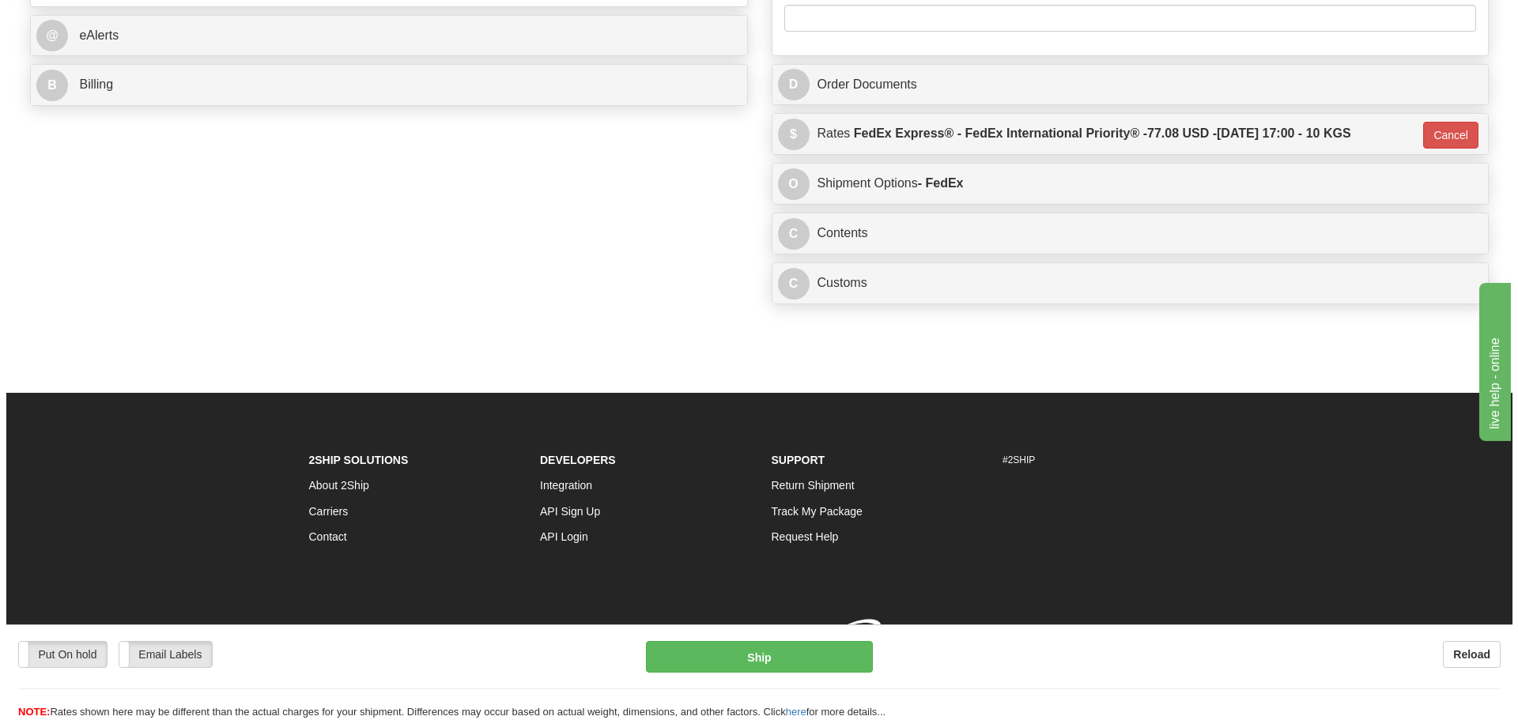
scroll to position [707, 0]
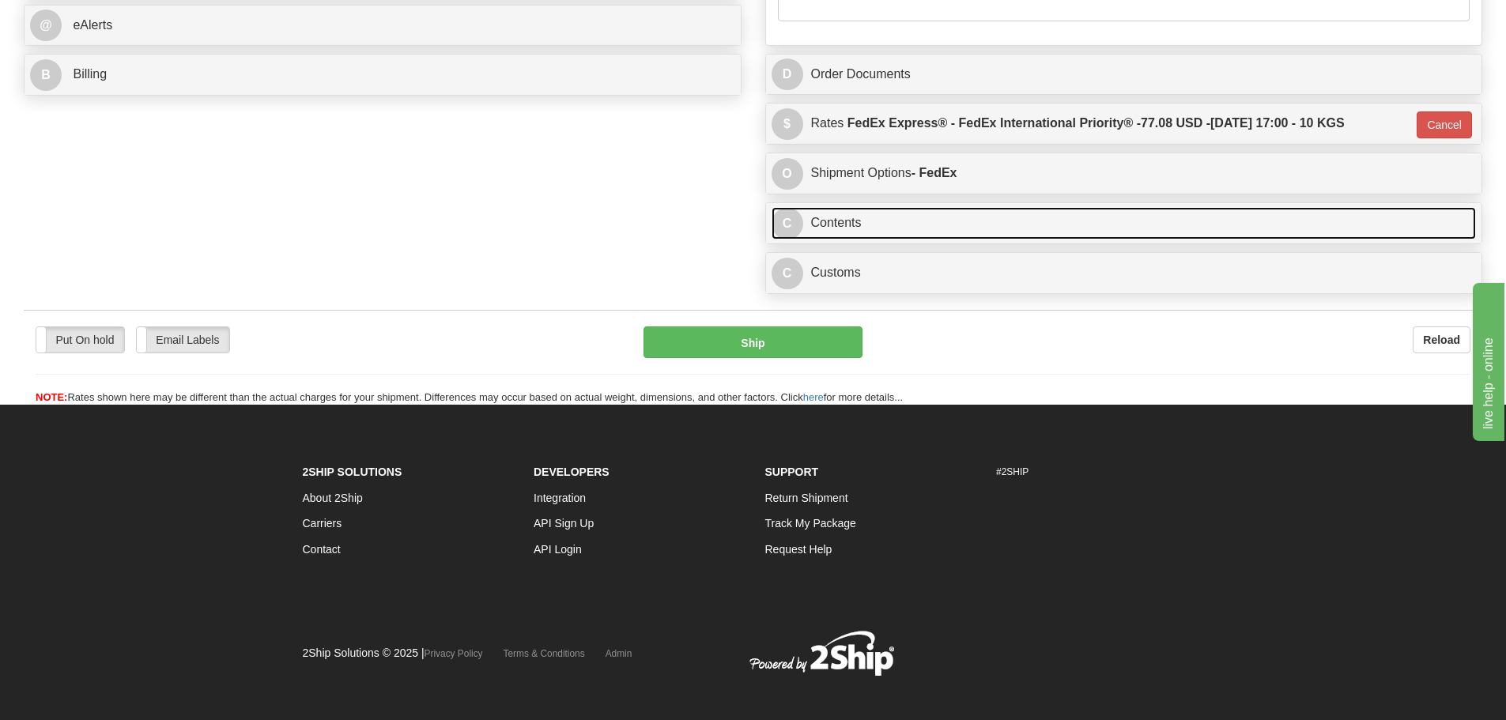
click at [792, 225] on span "C" at bounding box center [788, 224] width 32 height 32
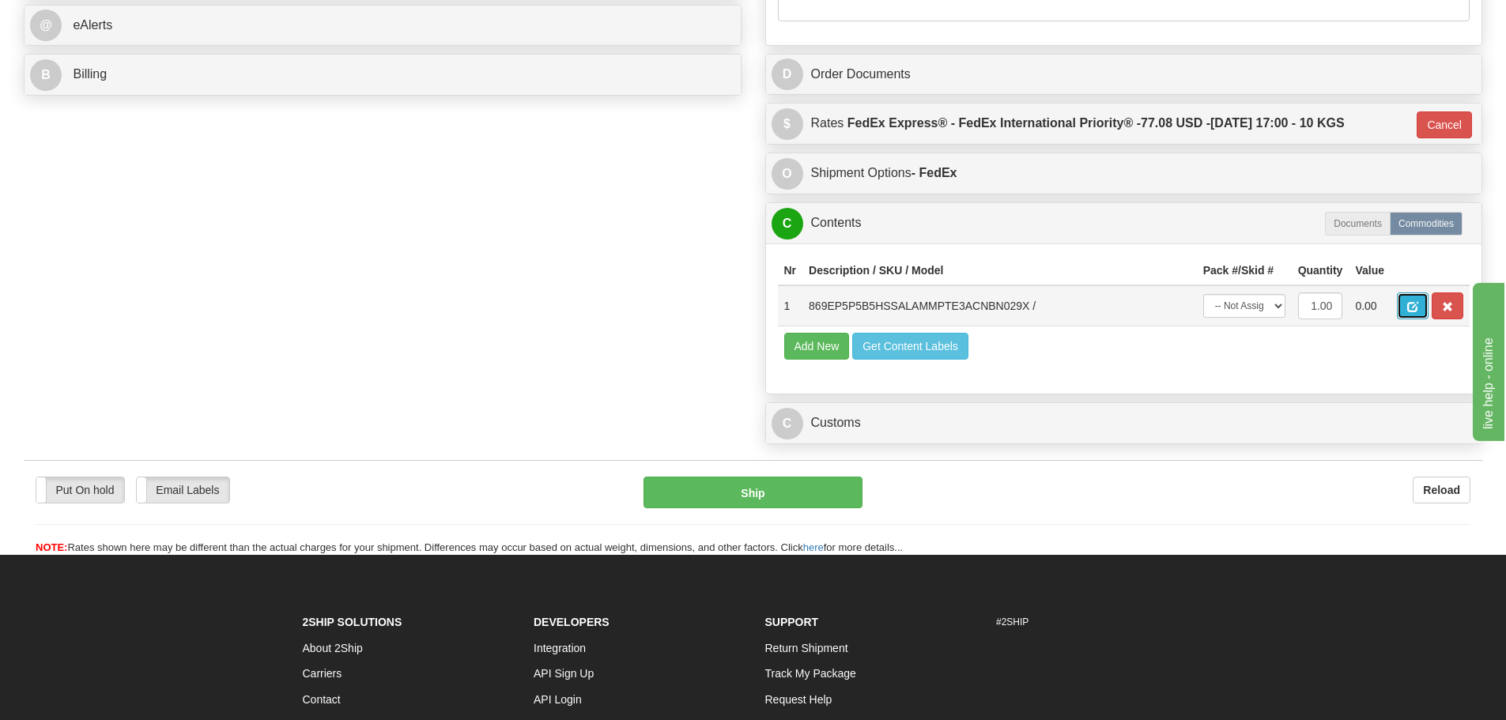
click at [1404, 312] on button "button" at bounding box center [1413, 306] width 32 height 27
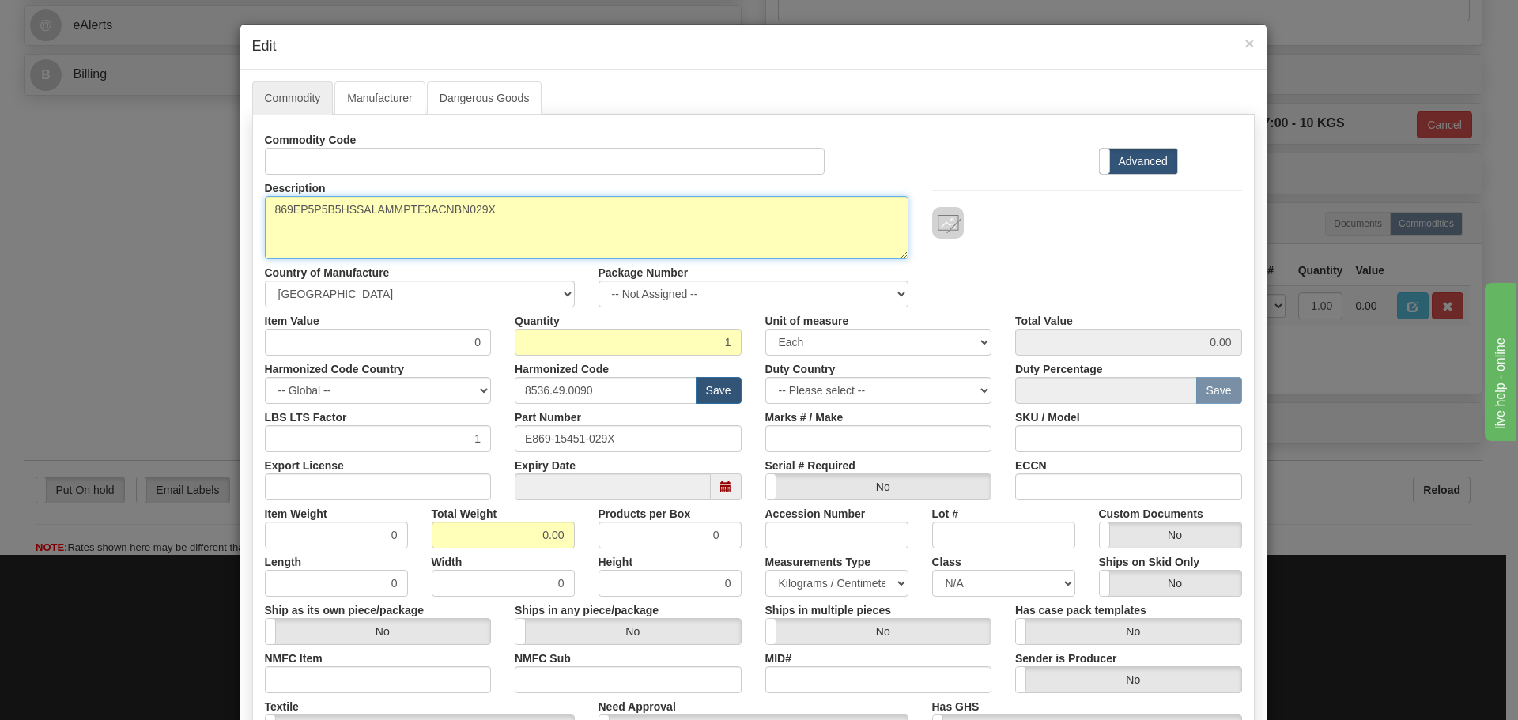
drag, startPoint x: 577, startPoint y: 224, endPoint x: 226, endPoint y: 260, distance: 352.9
click at [226, 260] on div "× Edit Commodity Manufacturer Dangerous Goods Commodity Code Standard Advanced …" at bounding box center [759, 360] width 1518 height 720
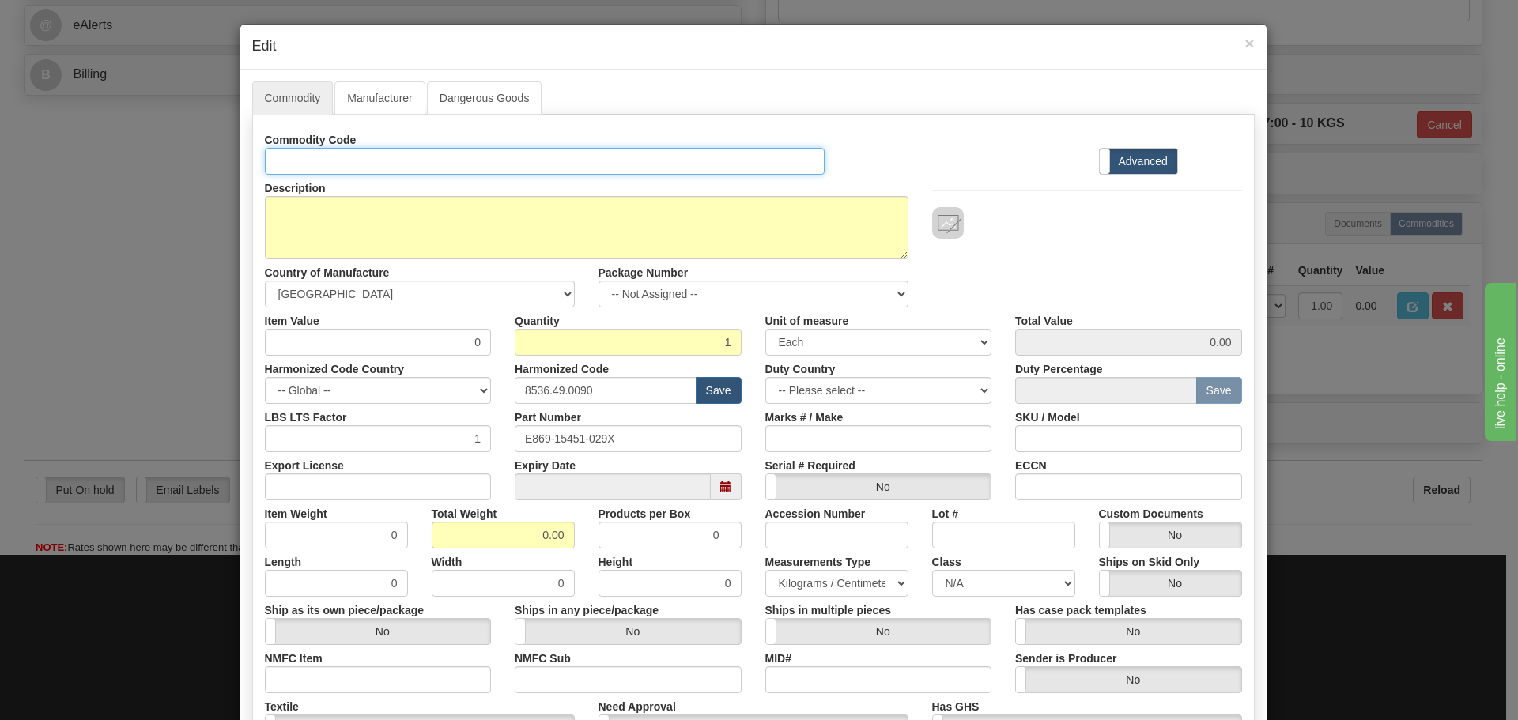
click at [353, 164] on input "Id" at bounding box center [545, 161] width 561 height 27
paste input "869EP5P5B5HSSALAMMPTE3ACNBN029X"
type input "869EP5P5B5HSSALAMMPTE3ACNBN029X"
drag, startPoint x: 625, startPoint y: 453, endPoint x: 502, endPoint y: 471, distance: 123.9
click at [502, 471] on div "Commodity Code 869EP5P5B5HSSALAMMPTE3ACNBN029X Standard Advanced Description 86…" at bounding box center [753, 457] width 977 height 663
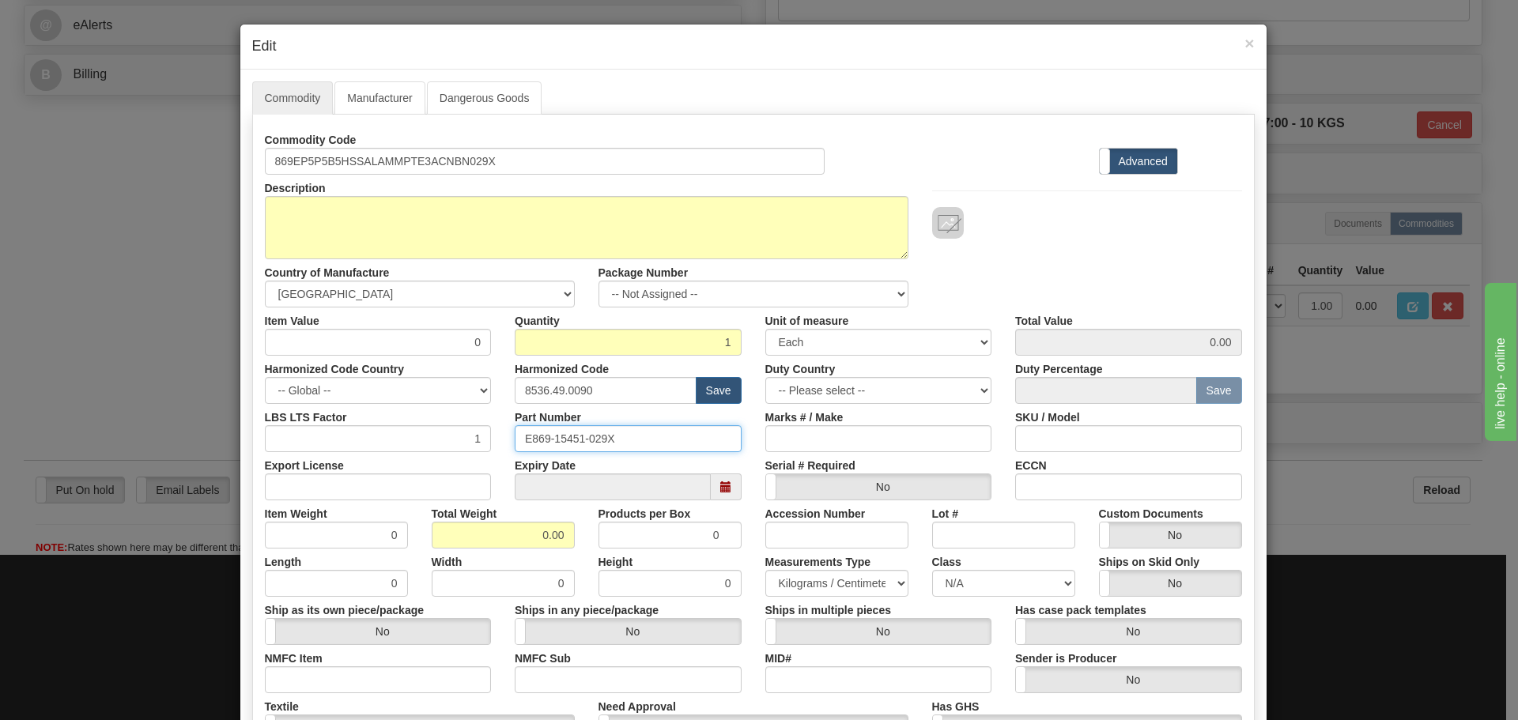
paste input "869EP5P5B5HSSALAMMPTE3ACNBN"
type input "869EP5P5B5HSSALAMMPTE3ACNBN029X"
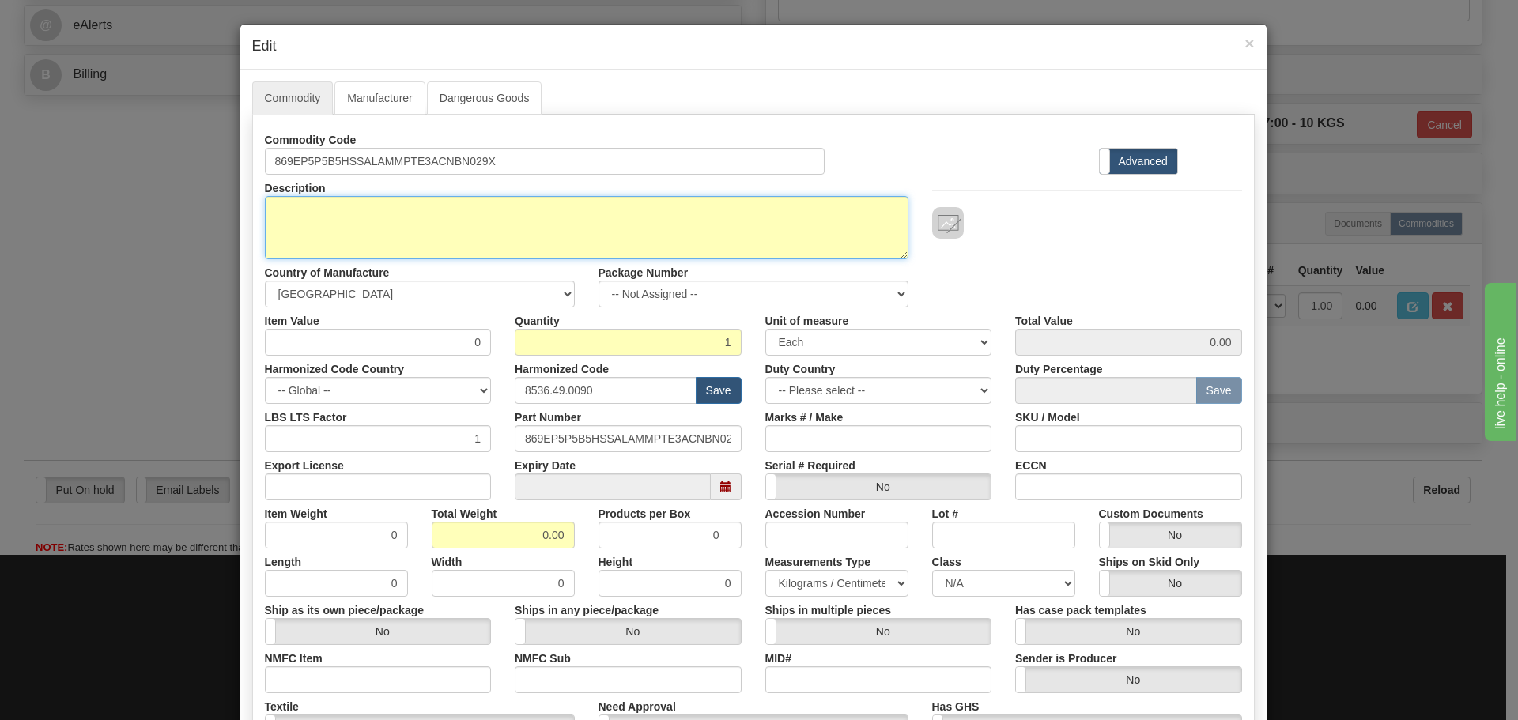
click at [350, 217] on textarea "869EP5P5B5HSSALAMMPTE3ACNBN029X" at bounding box center [587, 227] width 644 height 63
paste textarea "869 Motor Protection Relay"
type textarea "869 Motor Protection Relay"
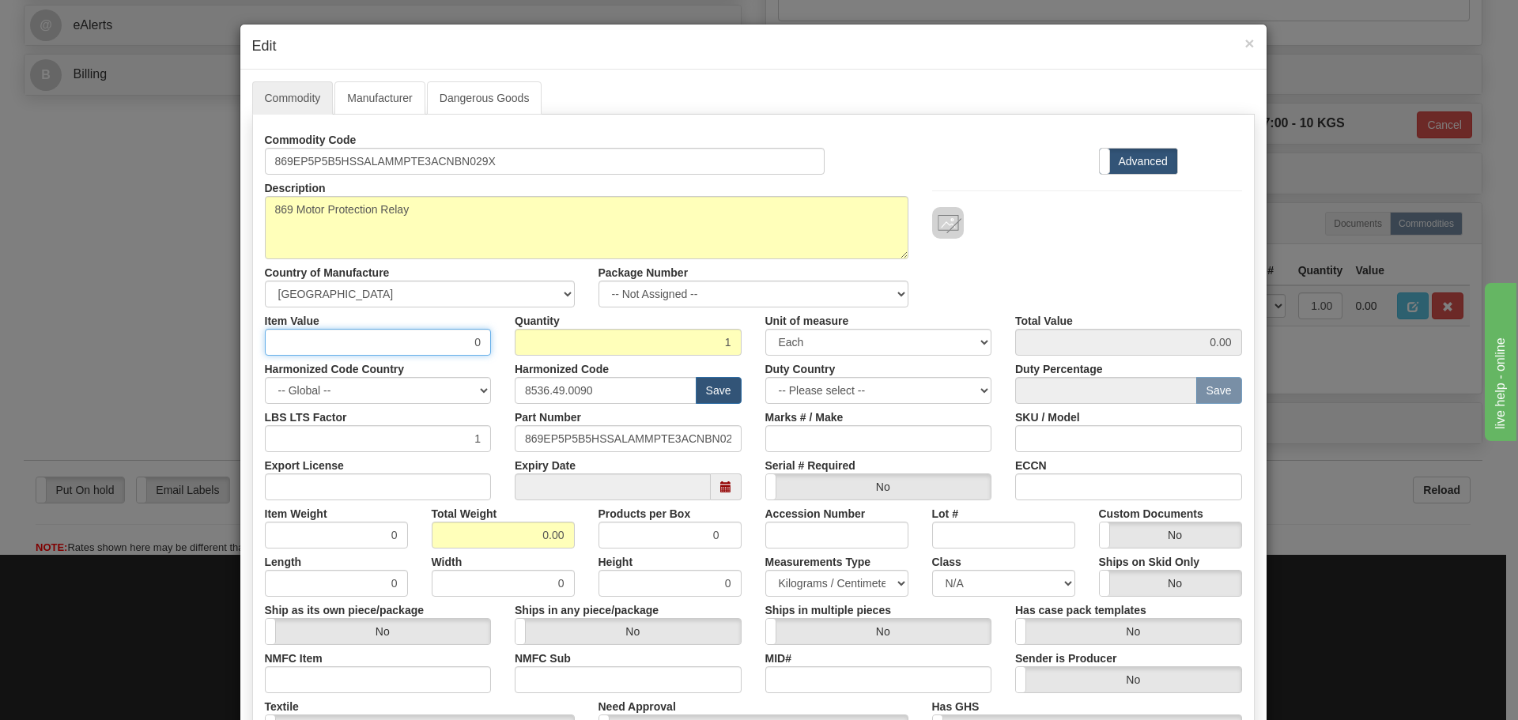
drag, startPoint x: 459, startPoint y: 345, endPoint x: 499, endPoint y: 350, distance: 40.6
click at [499, 350] on div "Item Value 0 Quantity 1 Unit of measure 3 Thousand Square Inches Adjustments 56…" at bounding box center [753, 332] width 1001 height 48
type input "75"
type input "75.00"
drag, startPoint x: 552, startPoint y: 393, endPoint x: 368, endPoint y: 410, distance: 184.9
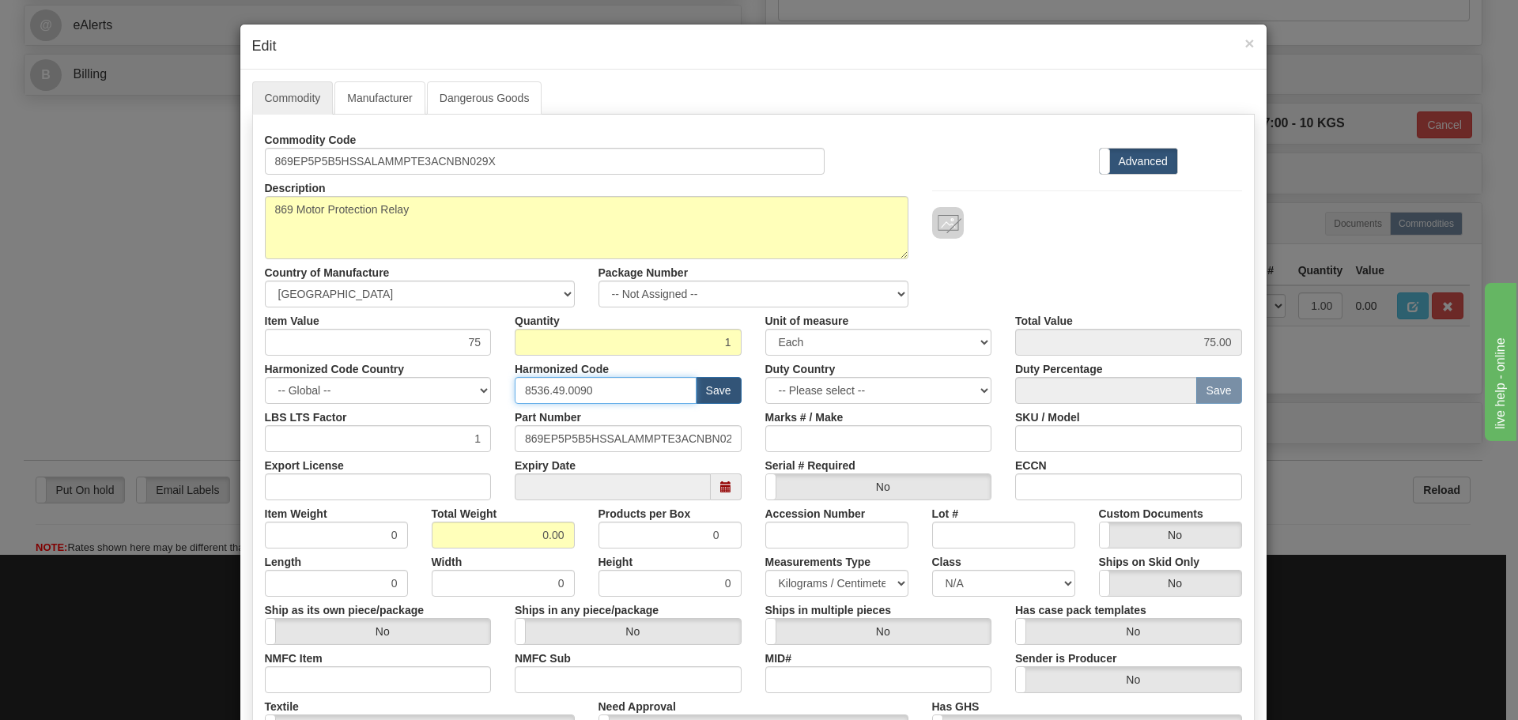
click at [368, 410] on div "Commodity Code 869EP5P5B5HSSALAMMPTE3ACNBN029X Standard Advanced Description 86…" at bounding box center [753, 457] width 977 height 663
click at [534, 405] on label "Part Number" at bounding box center [548, 414] width 66 height 21
click at [534, 425] on input "869EP5P5B5HSSALAMMPTE3ACNBN029X" at bounding box center [628, 438] width 227 height 27
click at [555, 395] on input "text" at bounding box center [606, 390] width 182 height 27
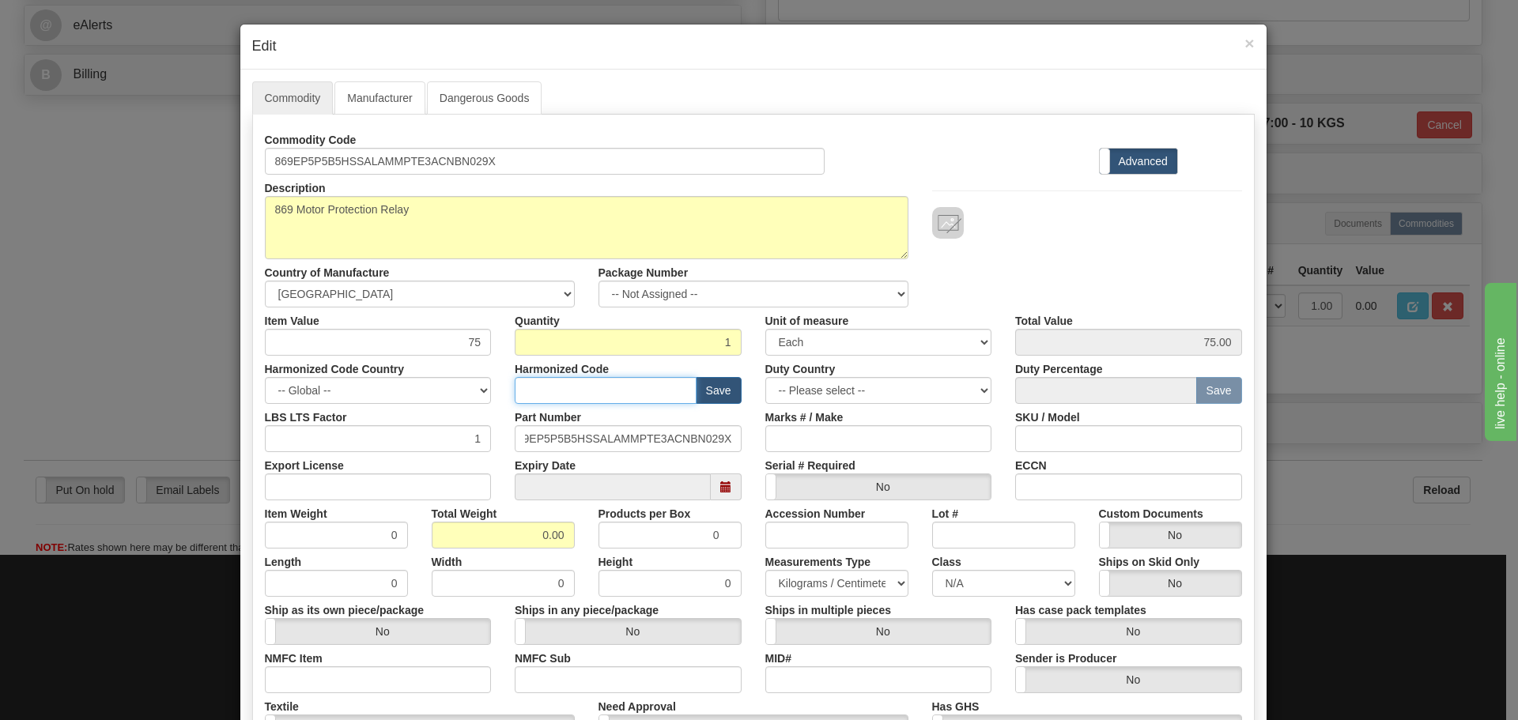
scroll to position [0, 0]
type input "8537.10.9070"
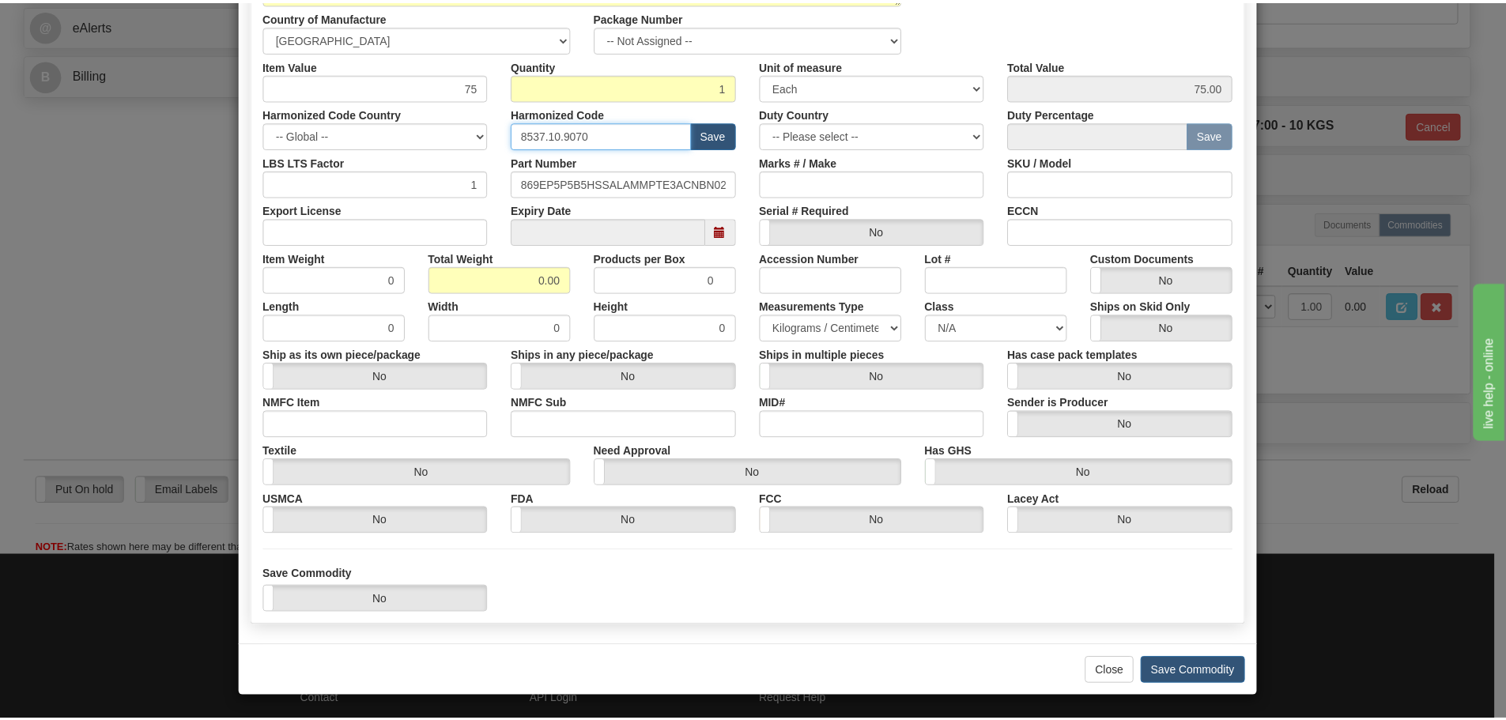
scroll to position [257, 0]
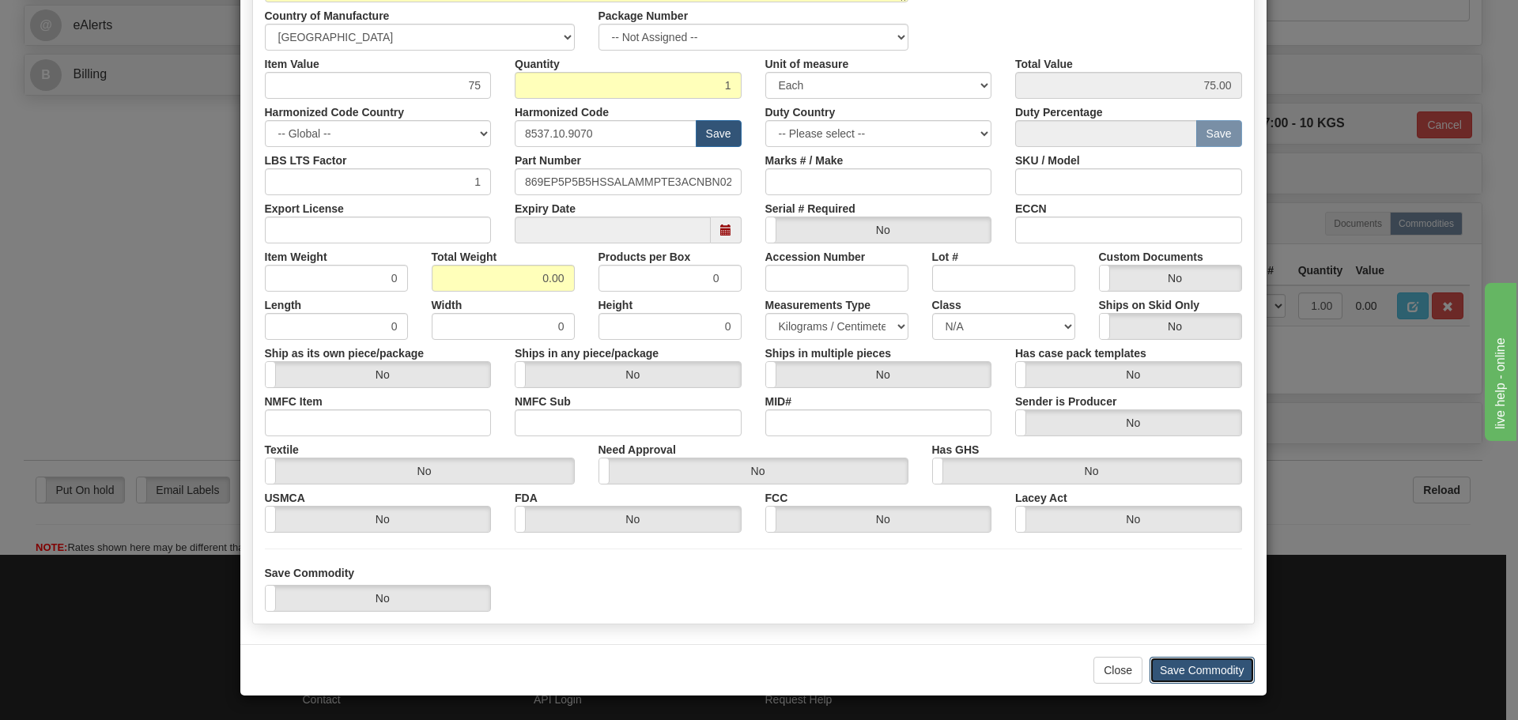
click at [1176, 681] on button "Save Commodity" at bounding box center [1201, 670] width 105 height 27
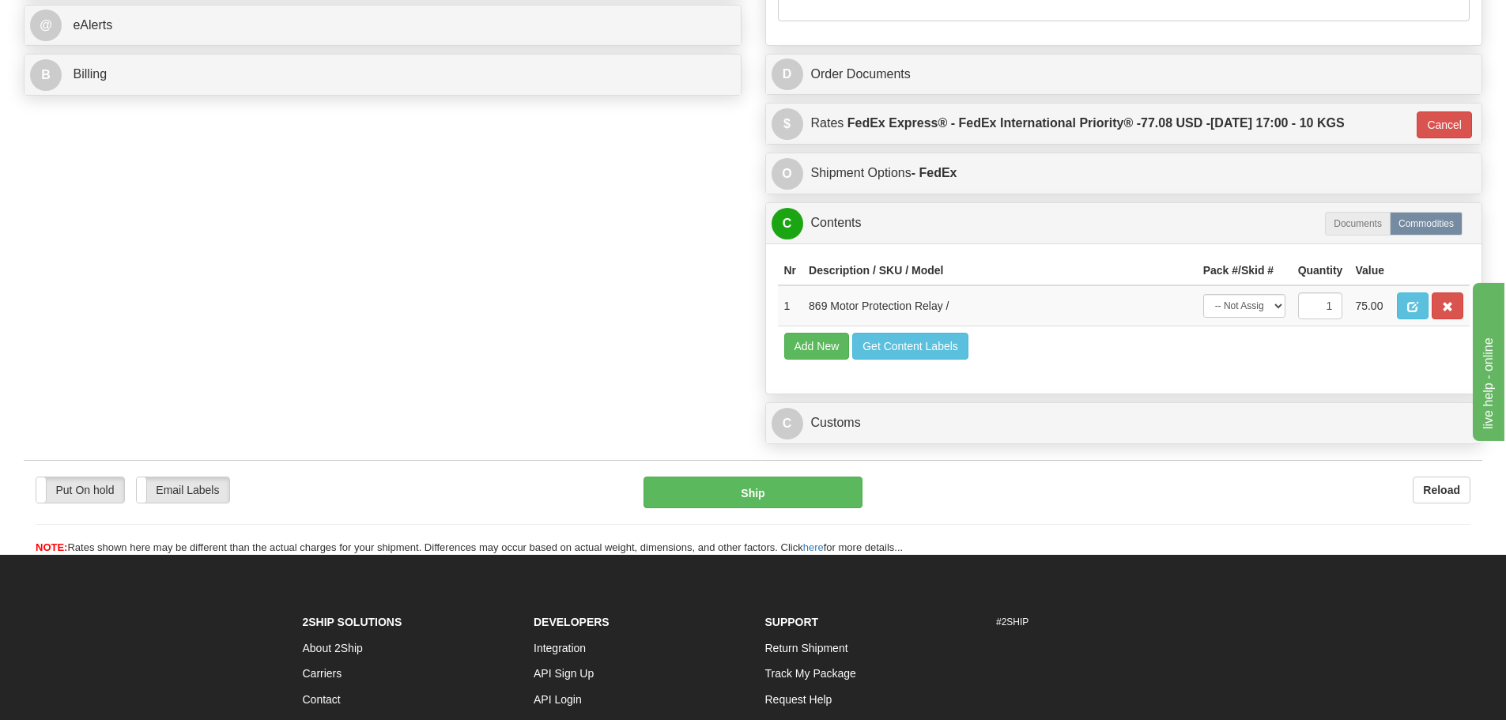
click at [920, 389] on div "Nr Description / SKU / Model Pack #/Skid # Quantity Value 1 869 Motor Protectio…" at bounding box center [1124, 318] width 716 height 150
click at [927, 404] on div "C Customs Duties / Taxes" at bounding box center [1124, 423] width 716 height 40
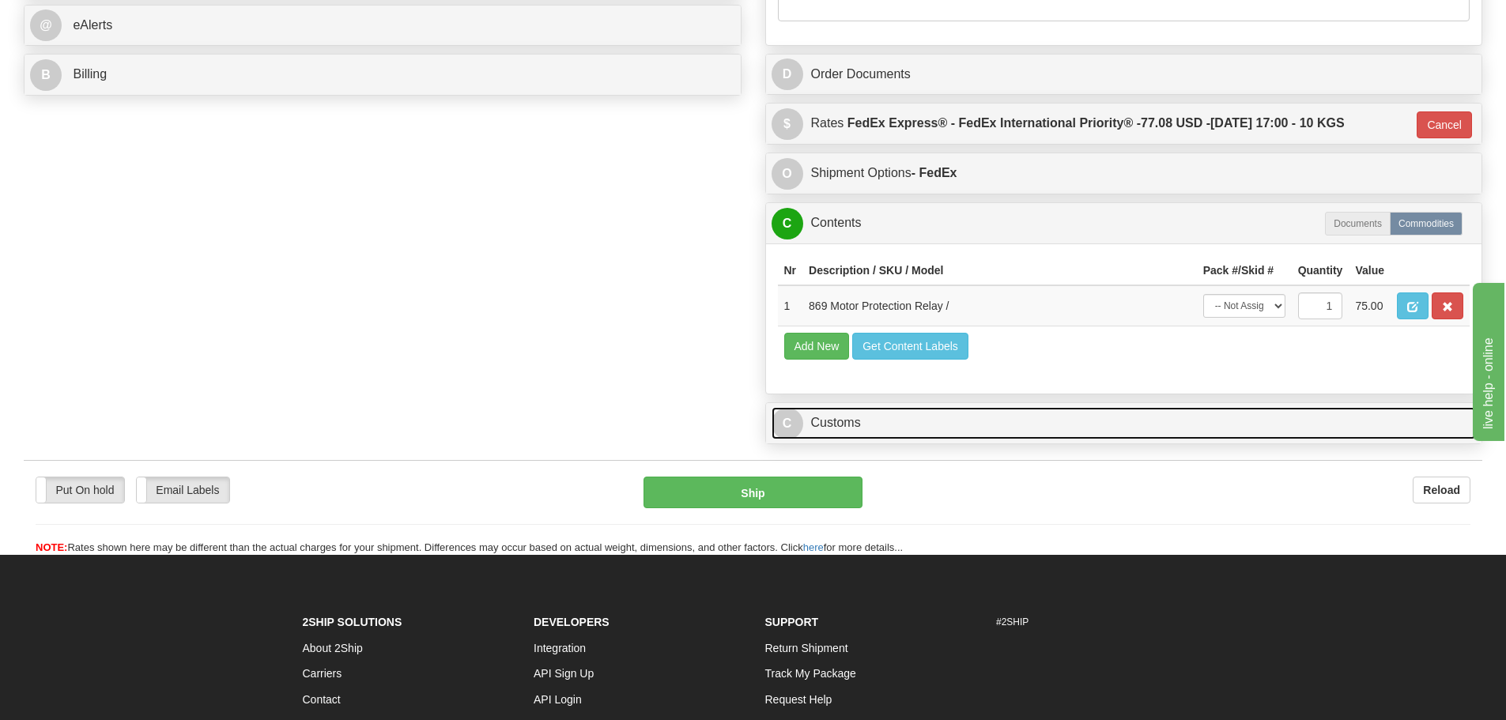
click at [937, 440] on link "C Customs" at bounding box center [1124, 423] width 705 height 32
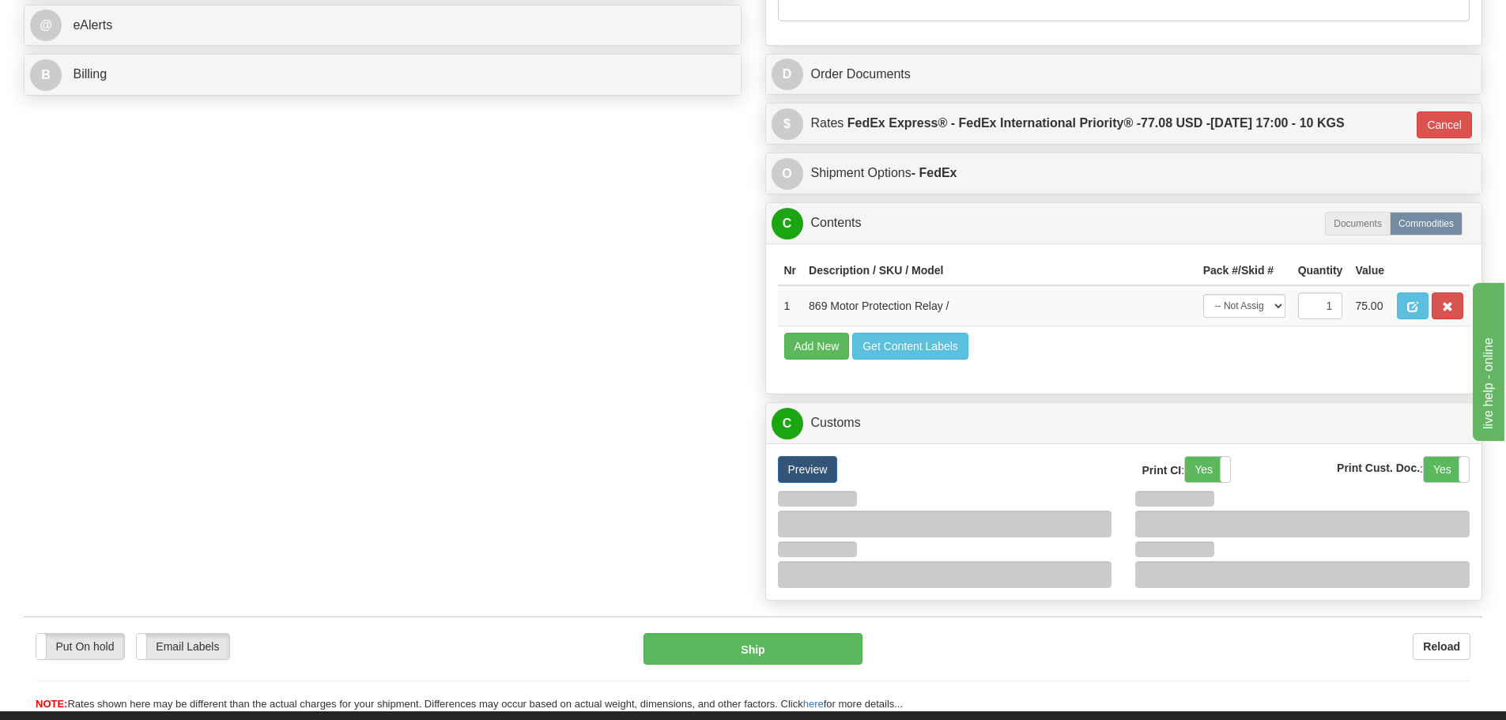
click at [946, 379] on div "Nr Description / SKU / Model Pack #/Skid # Quantity Value 1 869 Motor Protectio…" at bounding box center [1124, 318] width 716 height 150
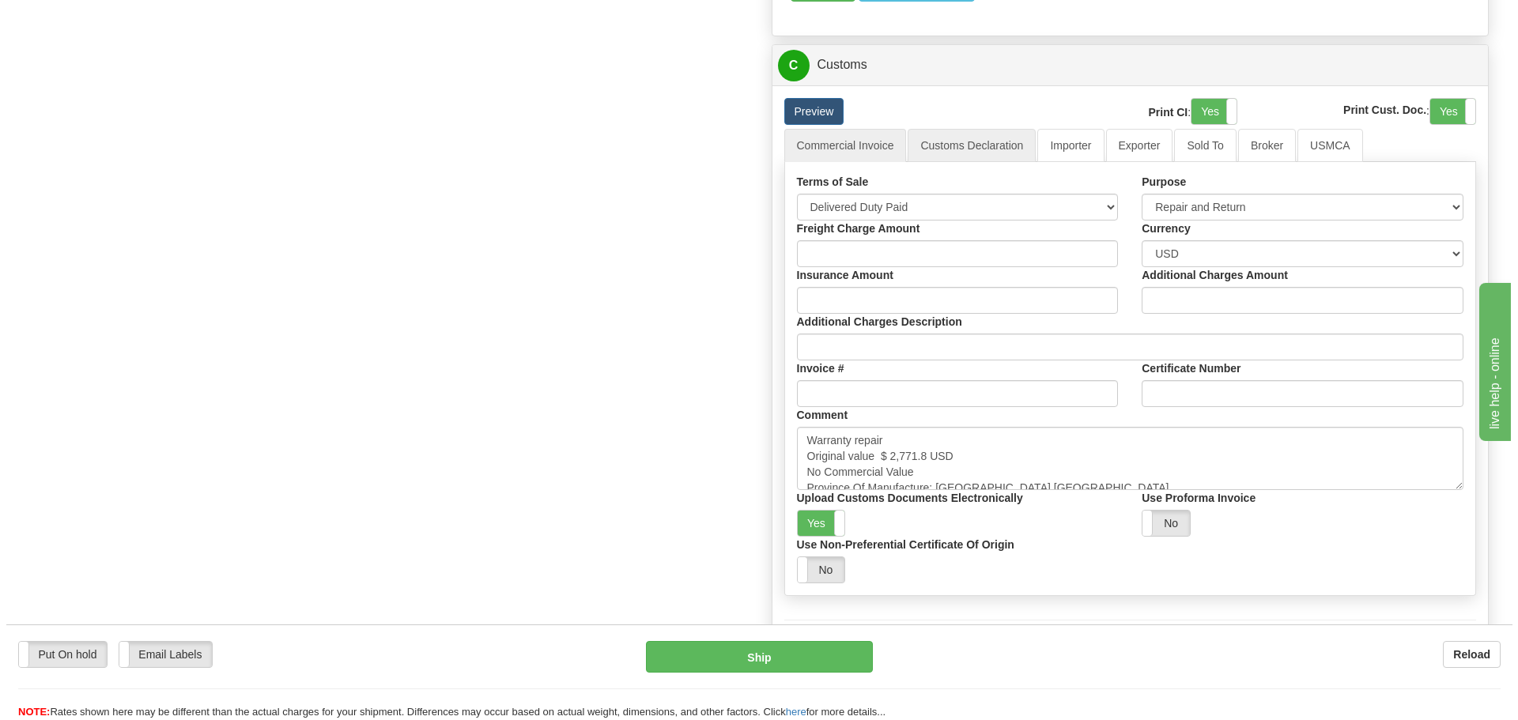
scroll to position [1102, 0]
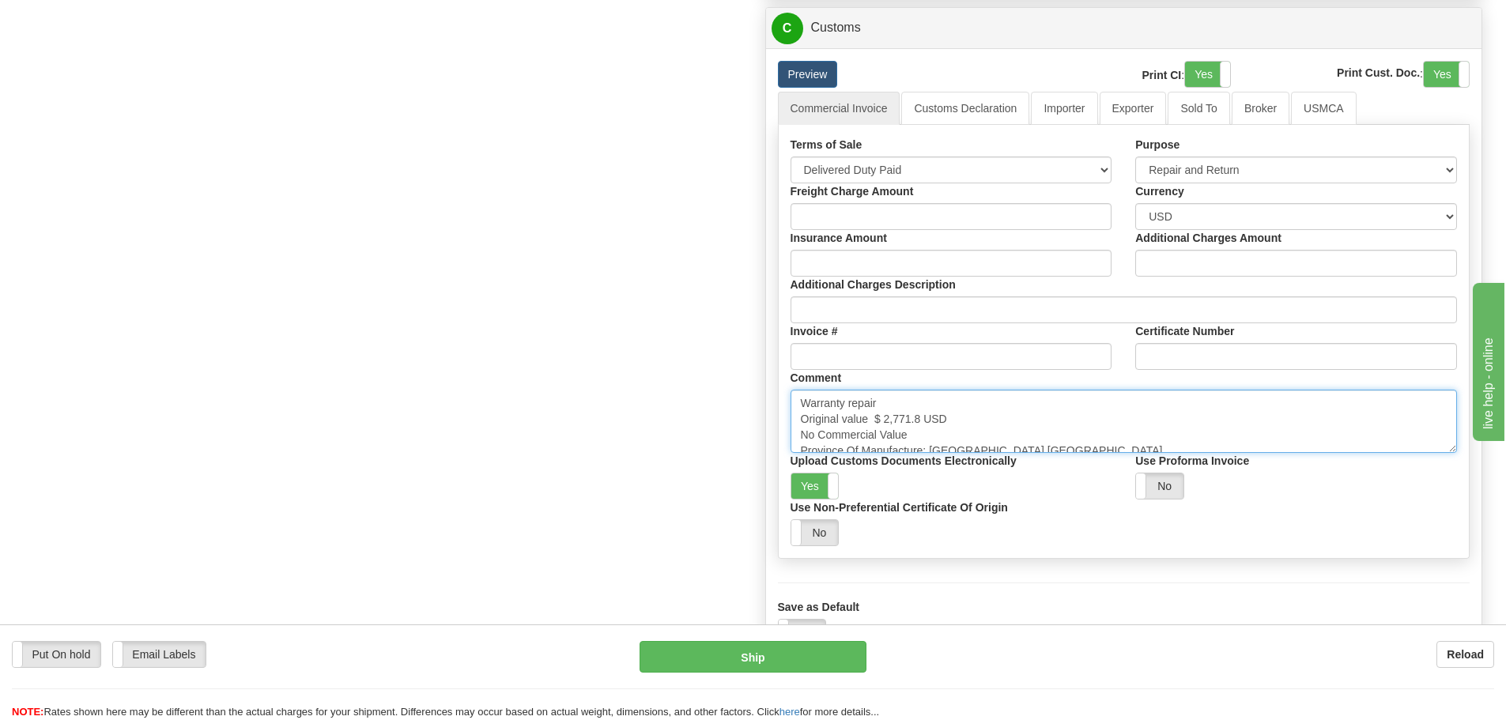
drag, startPoint x: 874, startPoint y: 420, endPoint x: 922, endPoint y: 419, distance: 47.4
click at [922, 419] on textarea "Warranty repair Original value $ 2,771.8 USD No Commercial Value Province Of Ma…" at bounding box center [1124, 421] width 667 height 63
paste textarea "14,442.83"
type textarea "Warranty repair Original value $ 14,442.83 USD No Commercial Value Province Of …"
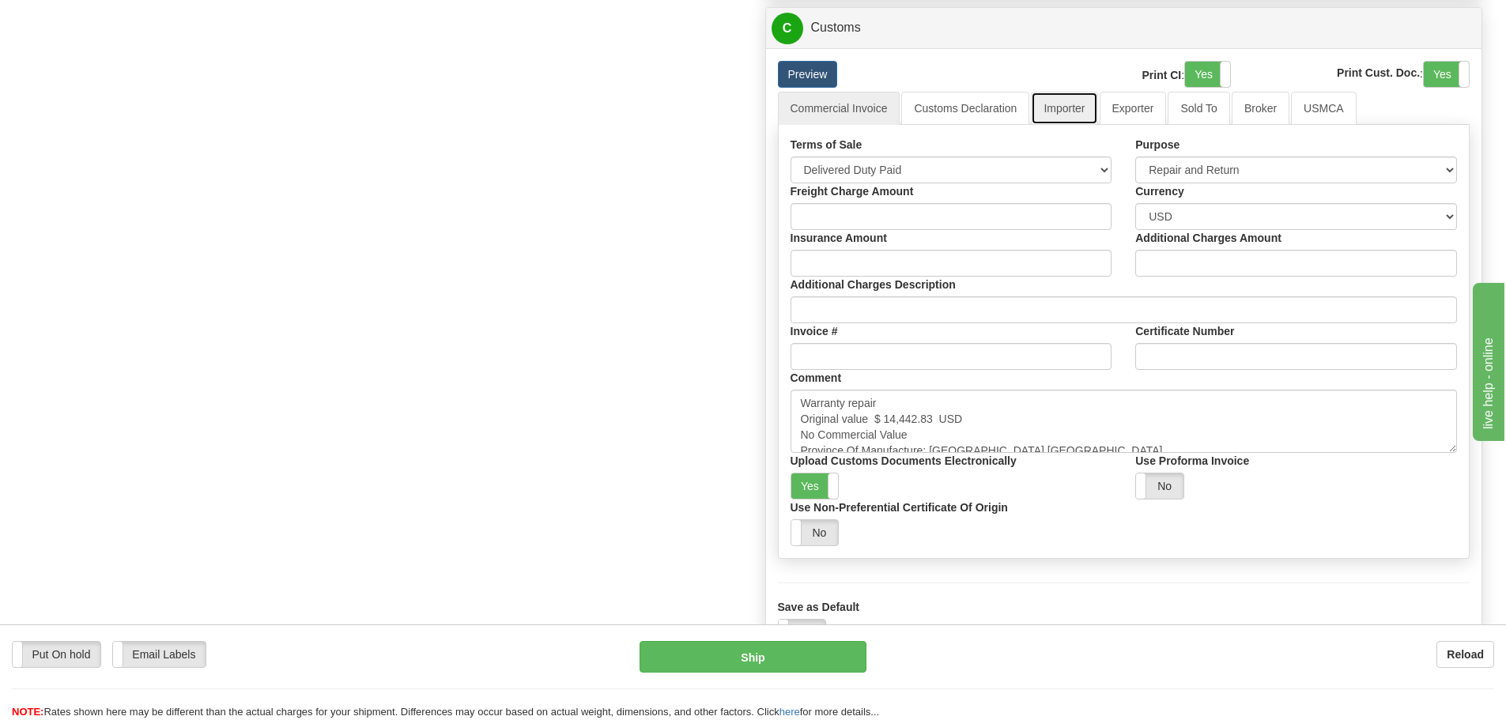
click at [1078, 122] on link "Importer" at bounding box center [1064, 108] width 66 height 33
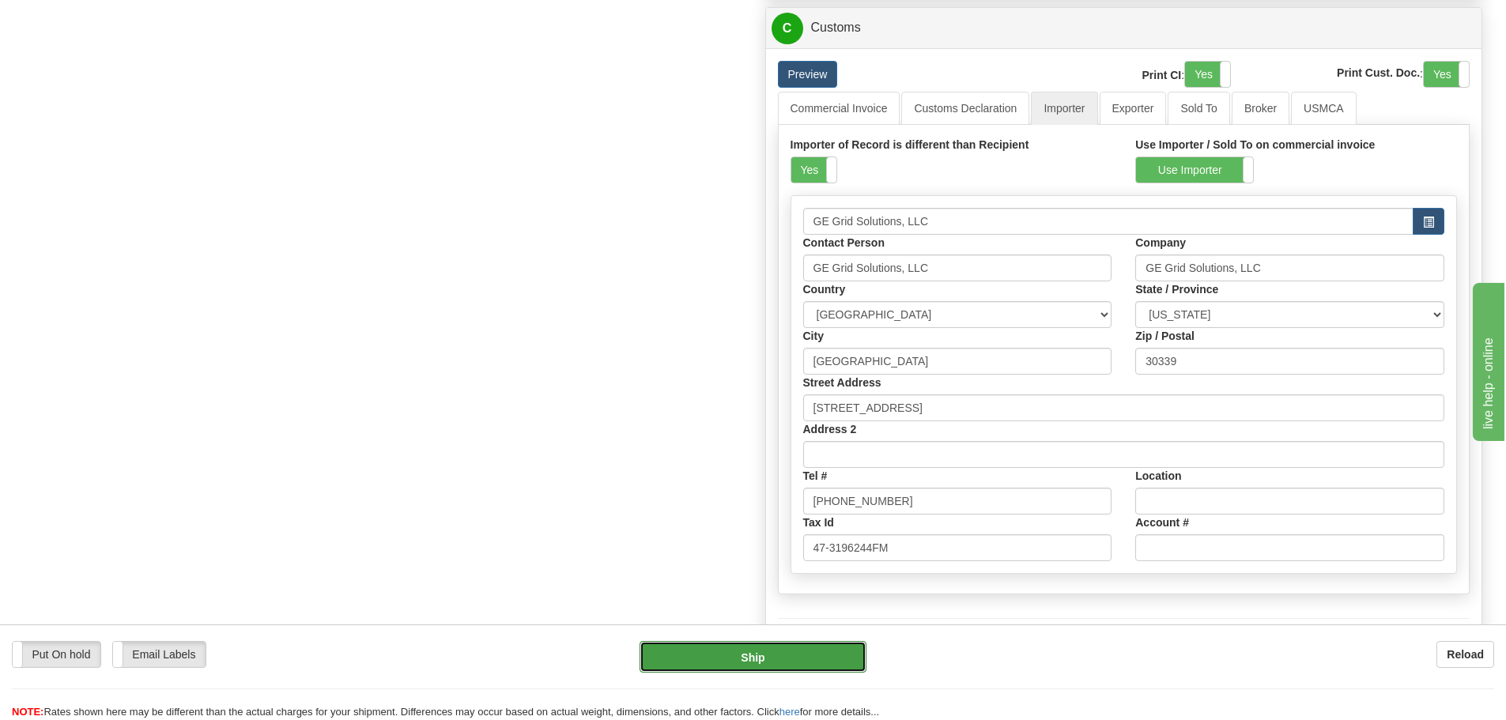
click at [802, 670] on button "Ship" at bounding box center [753, 657] width 227 height 32
